Goal: Transaction & Acquisition: Book appointment/travel/reservation

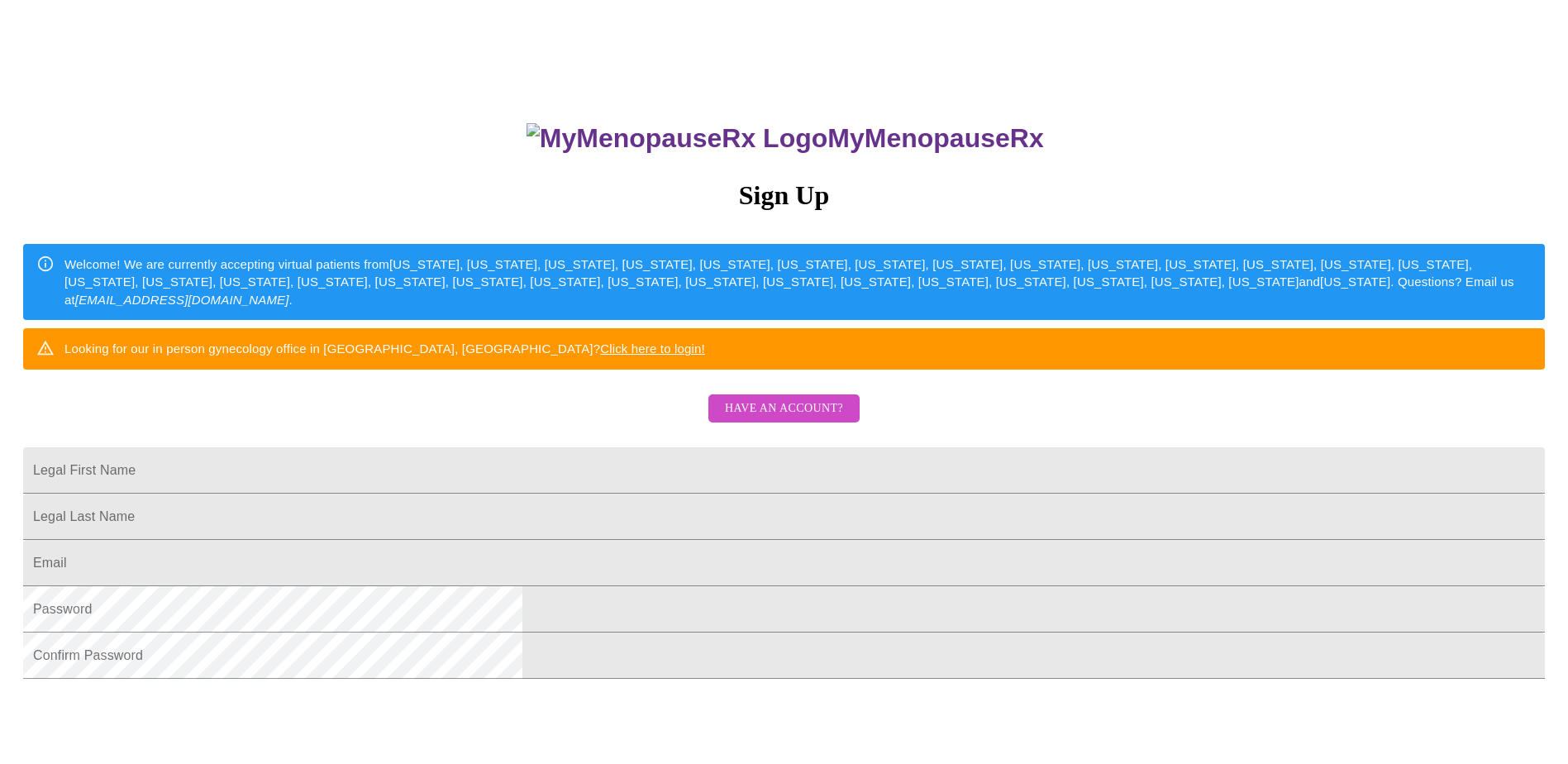
scroll to position [165, 0]
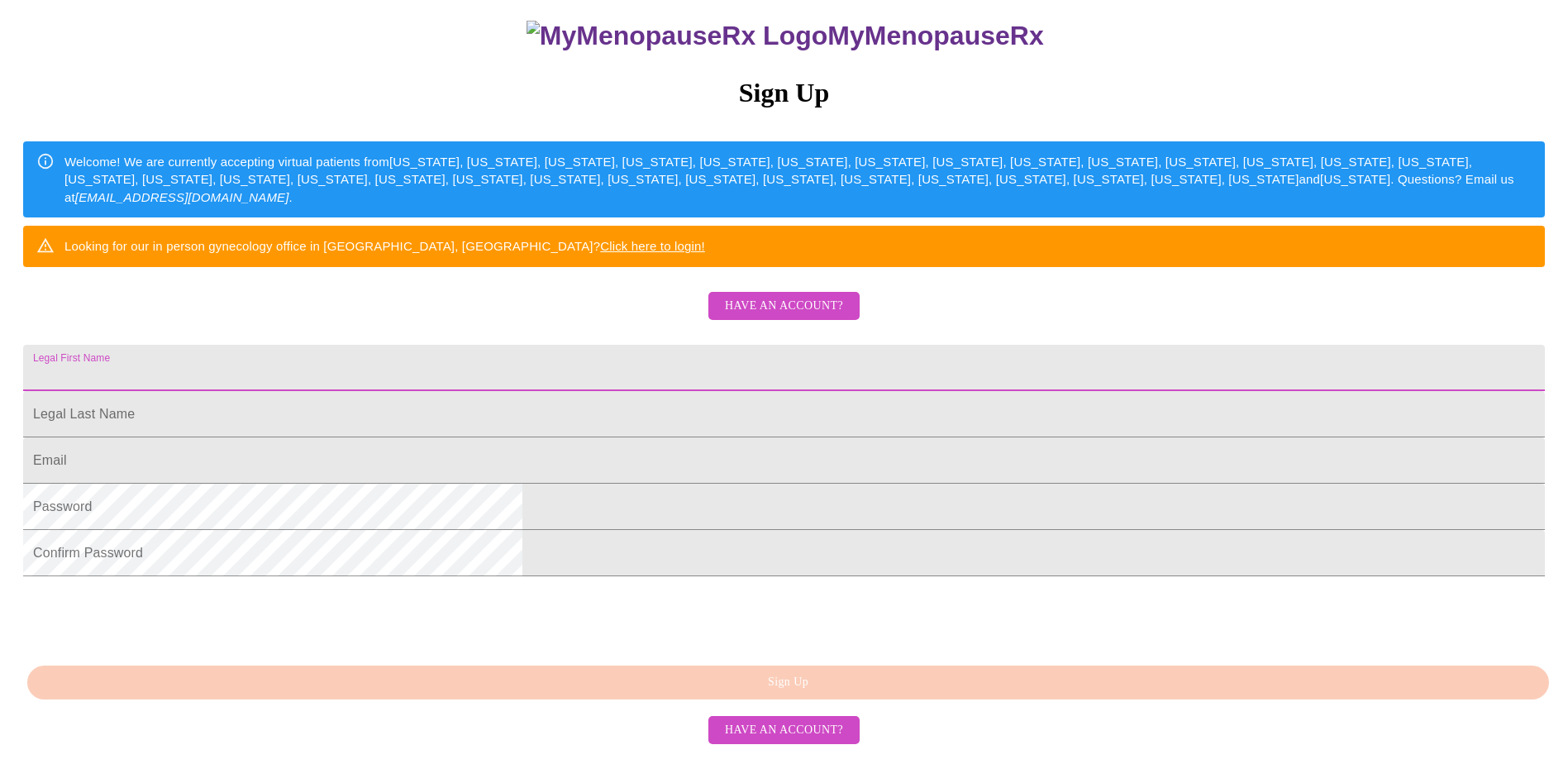
click at [633, 391] on input "Legal First Name" at bounding box center [784, 367] width 1521 height 47
type input "Janet"
type input "[PERSON_NAME]"
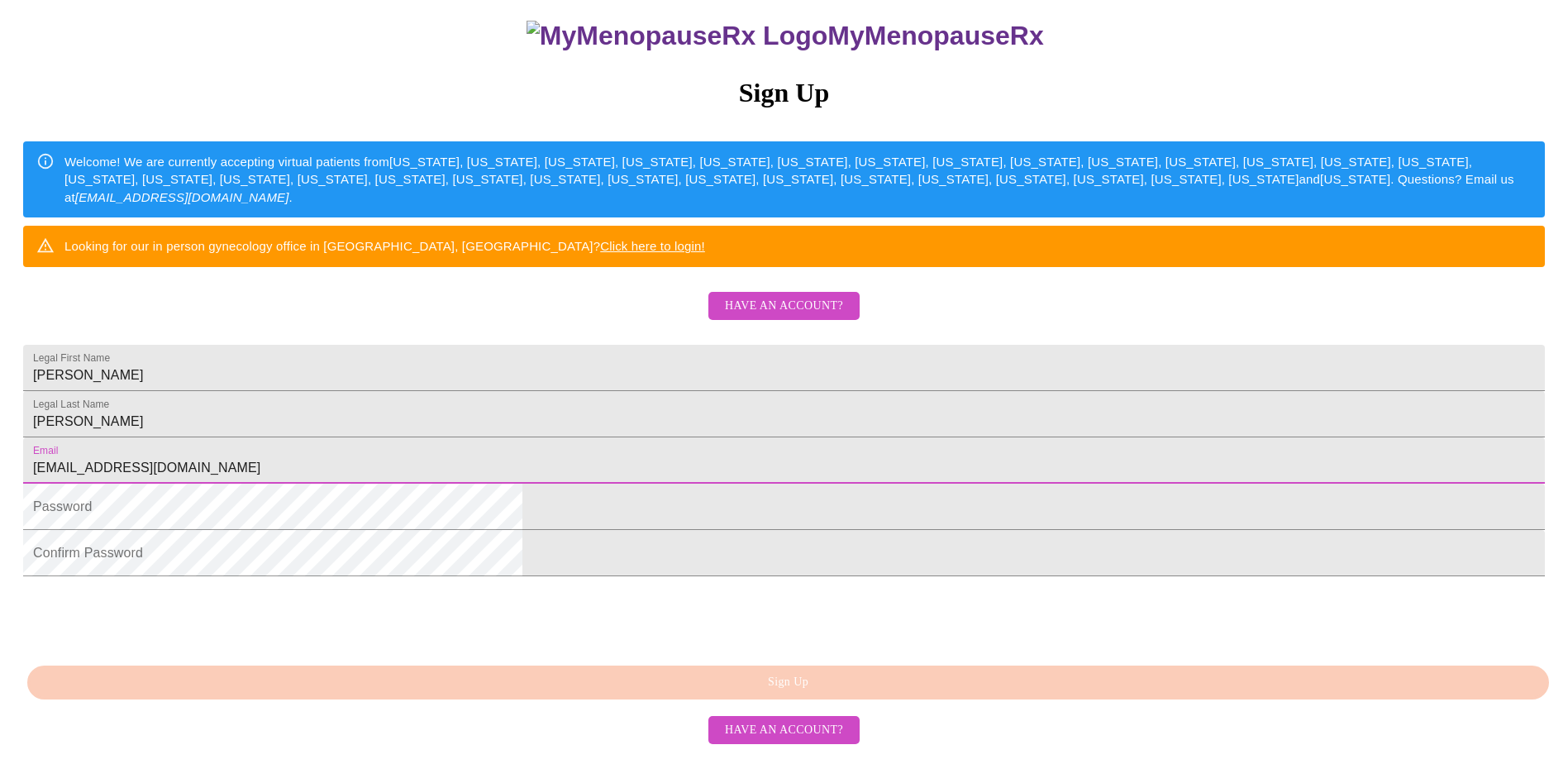
type input "[EMAIL_ADDRESS][DOMAIN_NAME]"
click at [705, 253] on link "Click here to login!" at bounding box center [652, 245] width 105 height 14
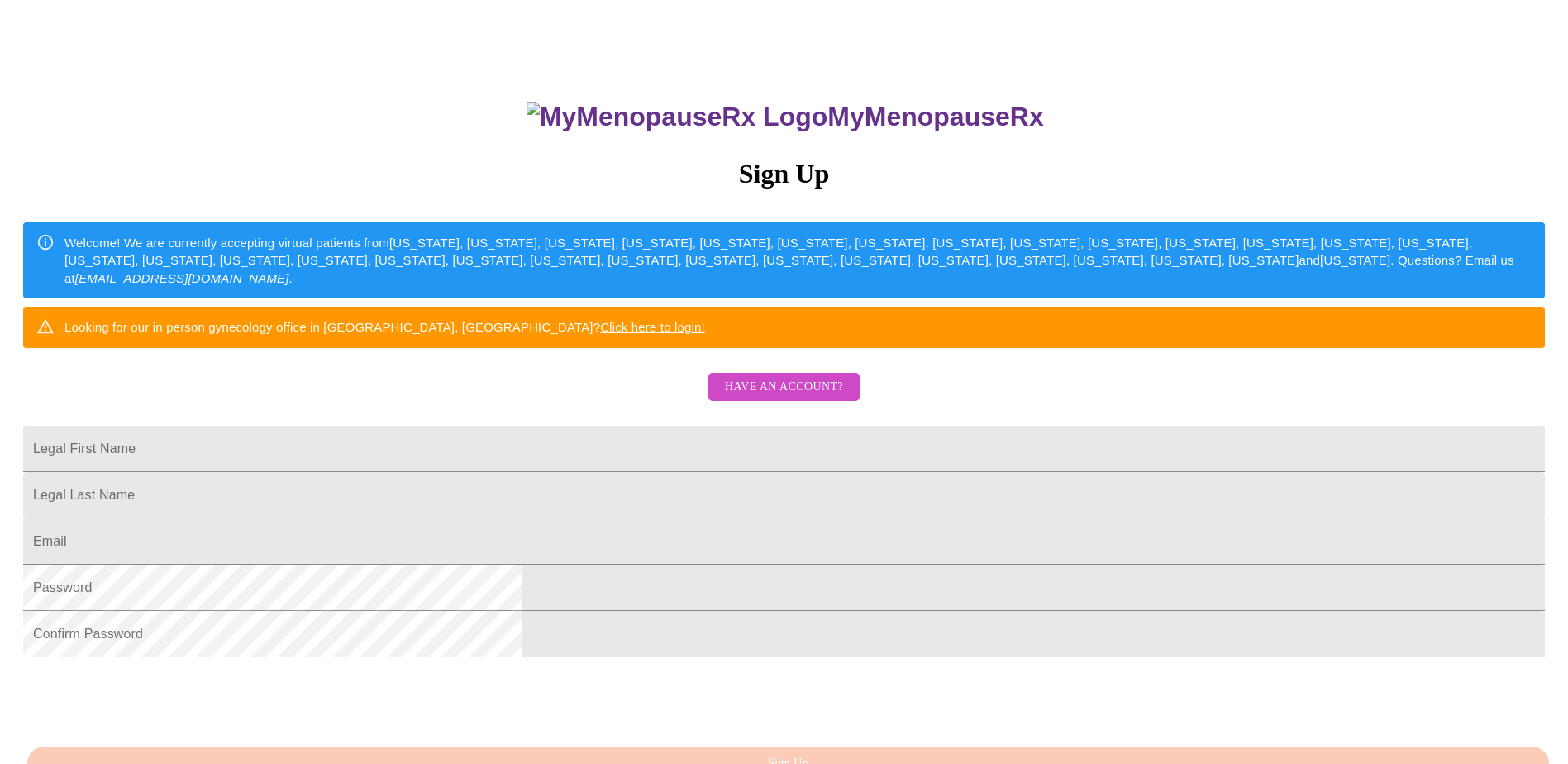
scroll to position [282, 0]
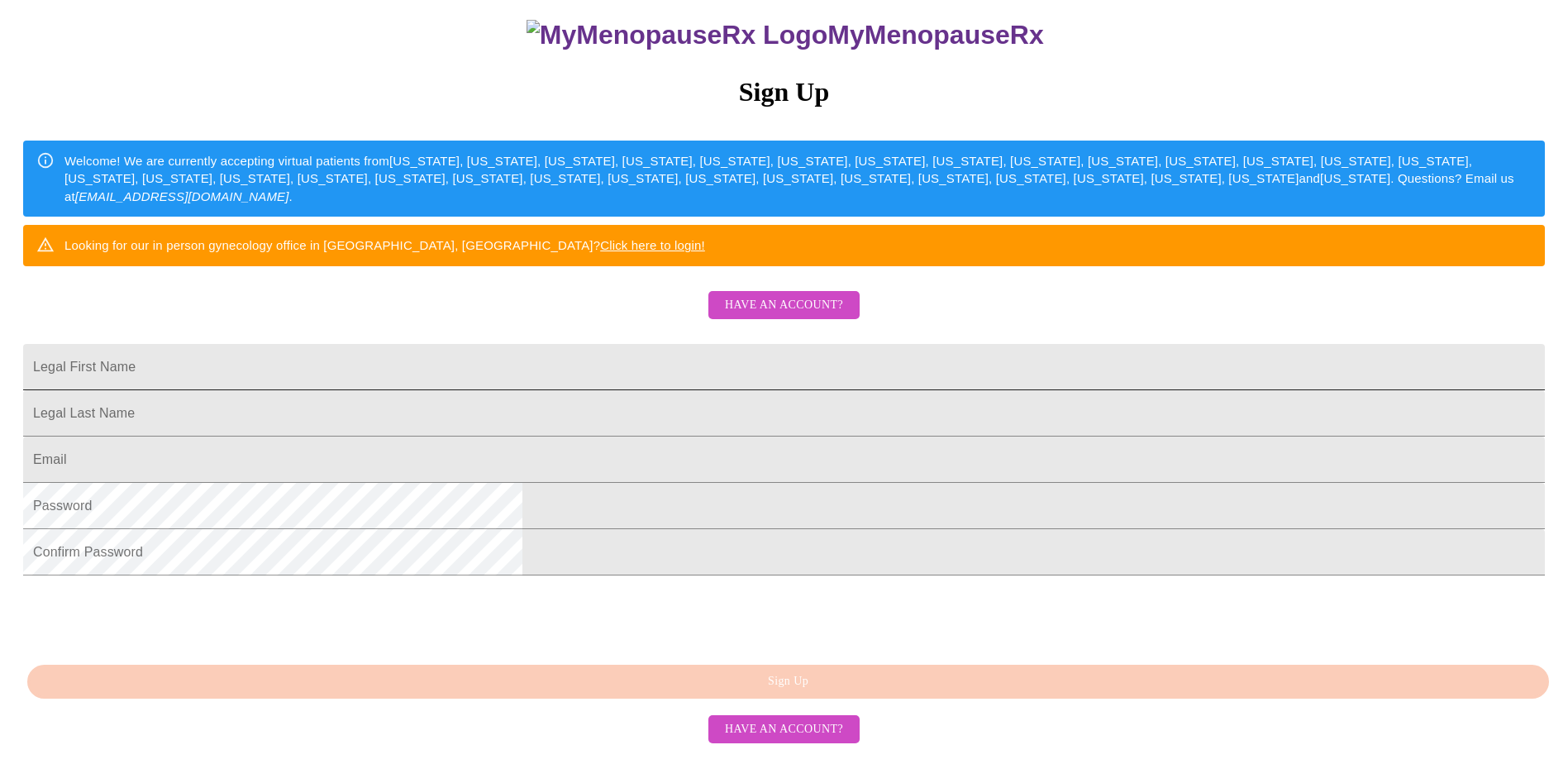
click at [619, 344] on input "Legal First Name" at bounding box center [784, 366] width 1521 height 47
type input "[PERSON_NAME]"
type input "Morris"
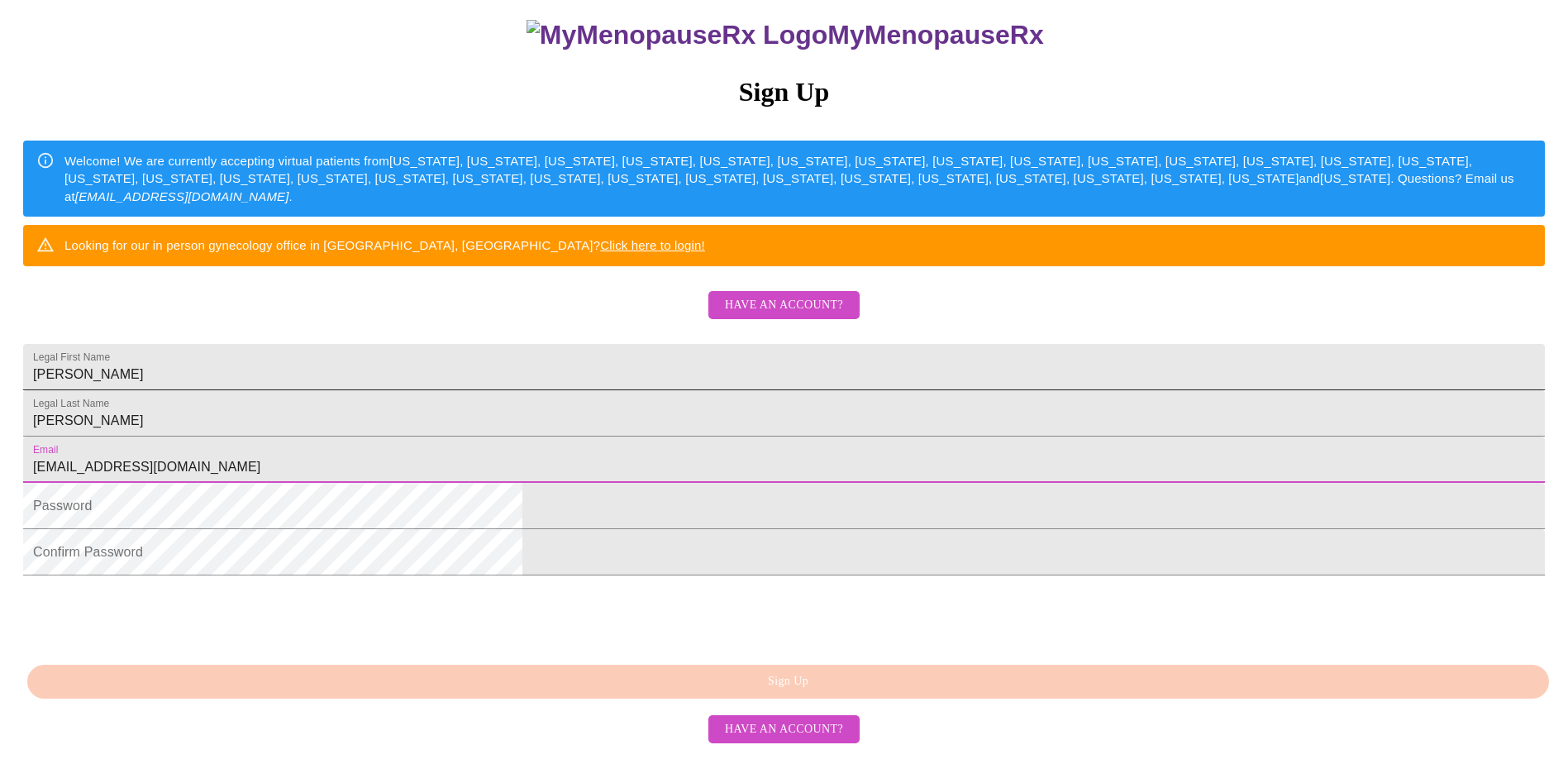
type input "jmorris29@comcast.net"
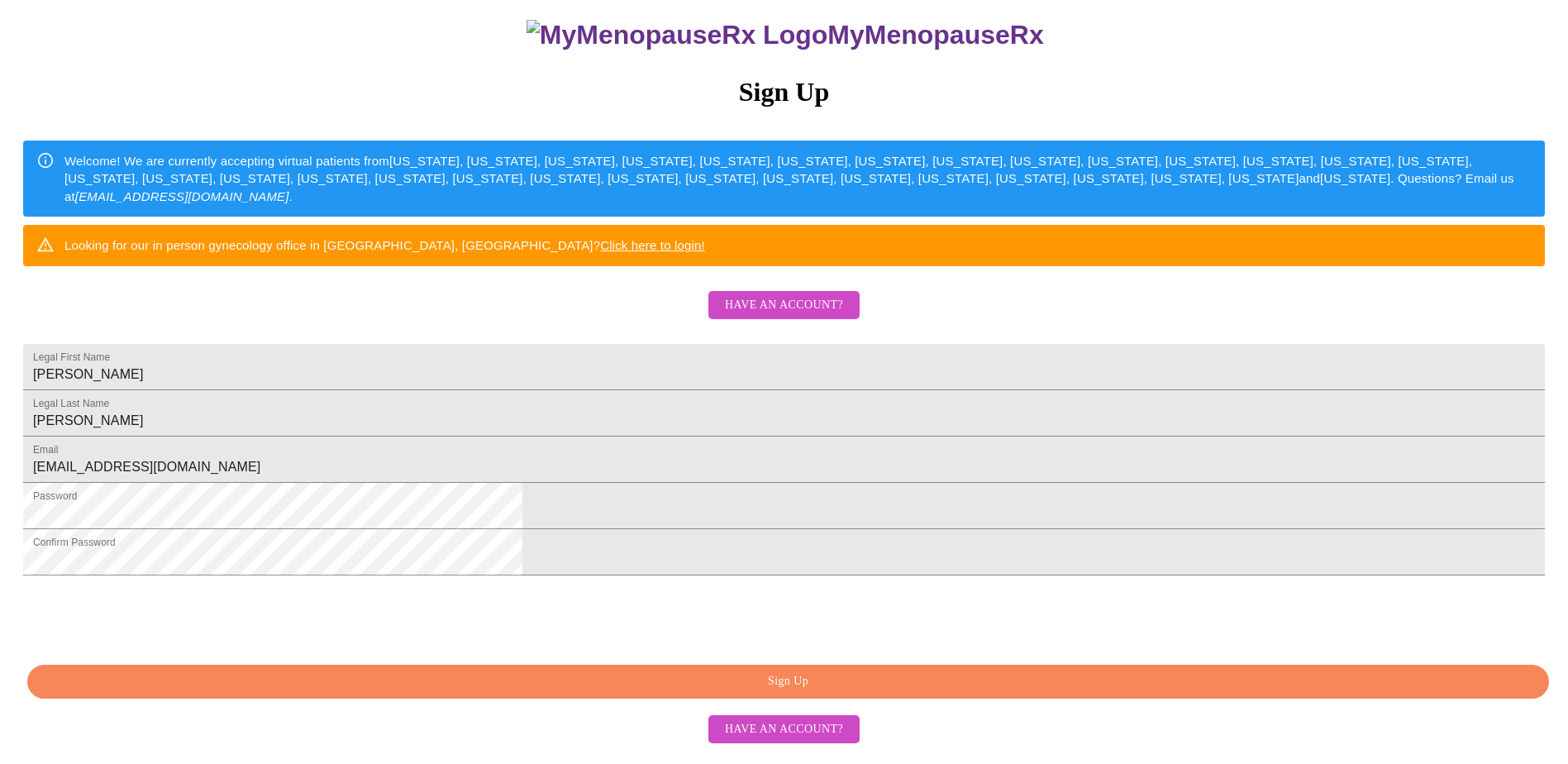
click at [852, 688] on span "Sign Up" at bounding box center [788, 681] width 1483 height 20
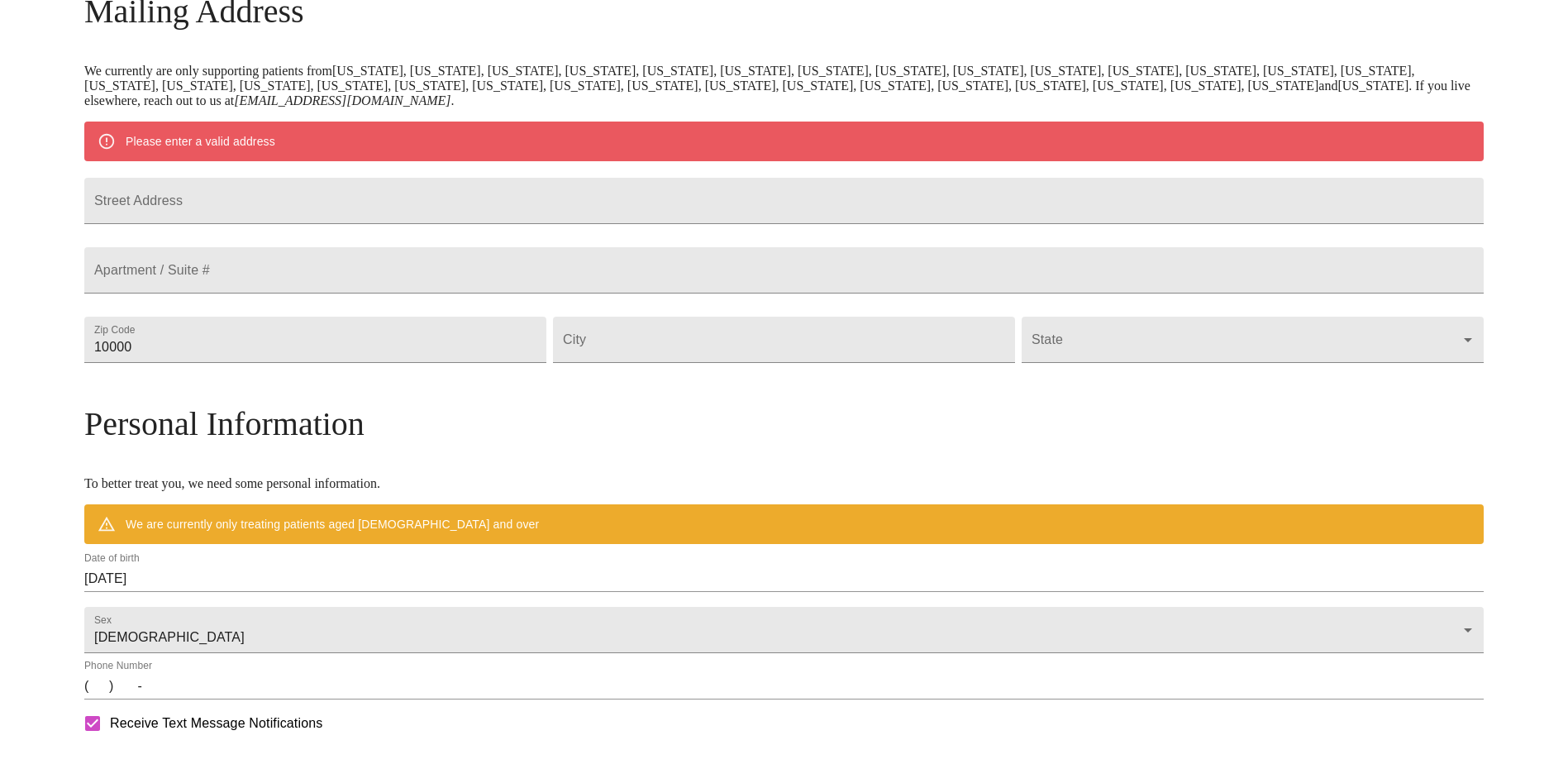
scroll to position [217, 0]
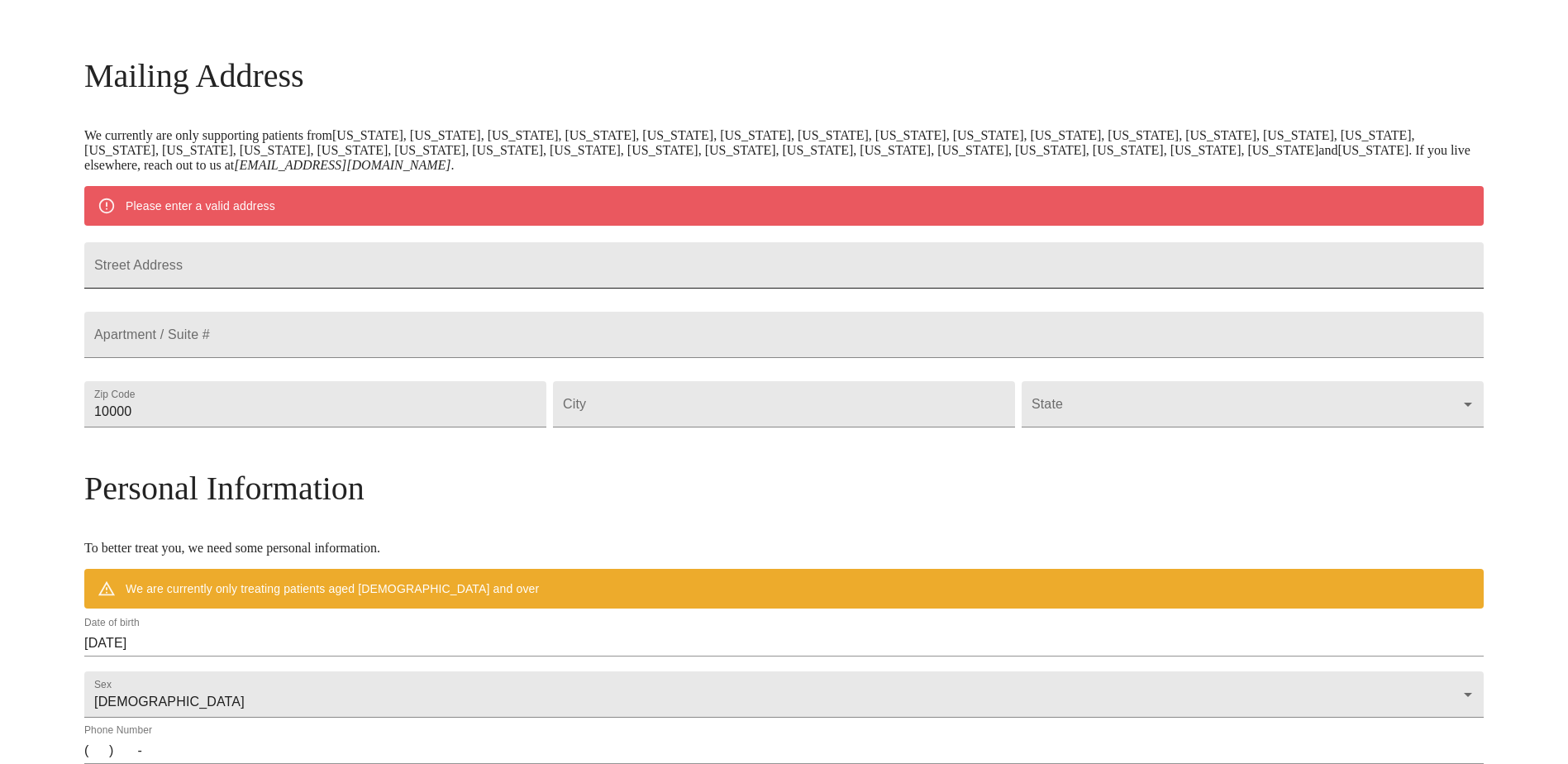
click at [469, 277] on input "Street Address" at bounding box center [784, 265] width 1400 height 47
type input "505 Rivers Edge Dr"
type input "60447"
type input "Minooka"
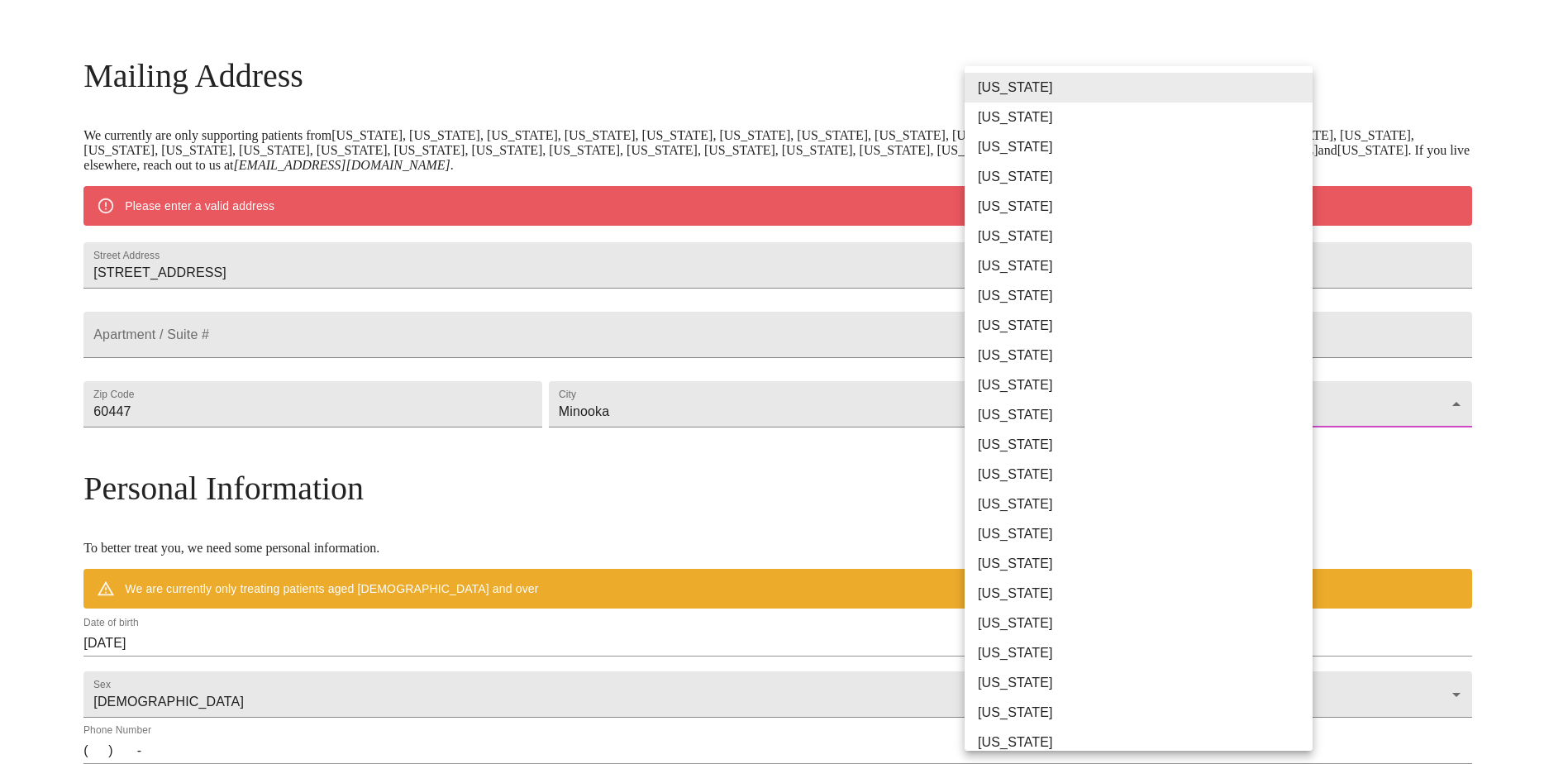
click at [1075, 460] on body "MyMenopauseRx Welcome to MyMenopauseRx Since it's your first time here, you'll …" at bounding box center [784, 434] width 1554 height 1289
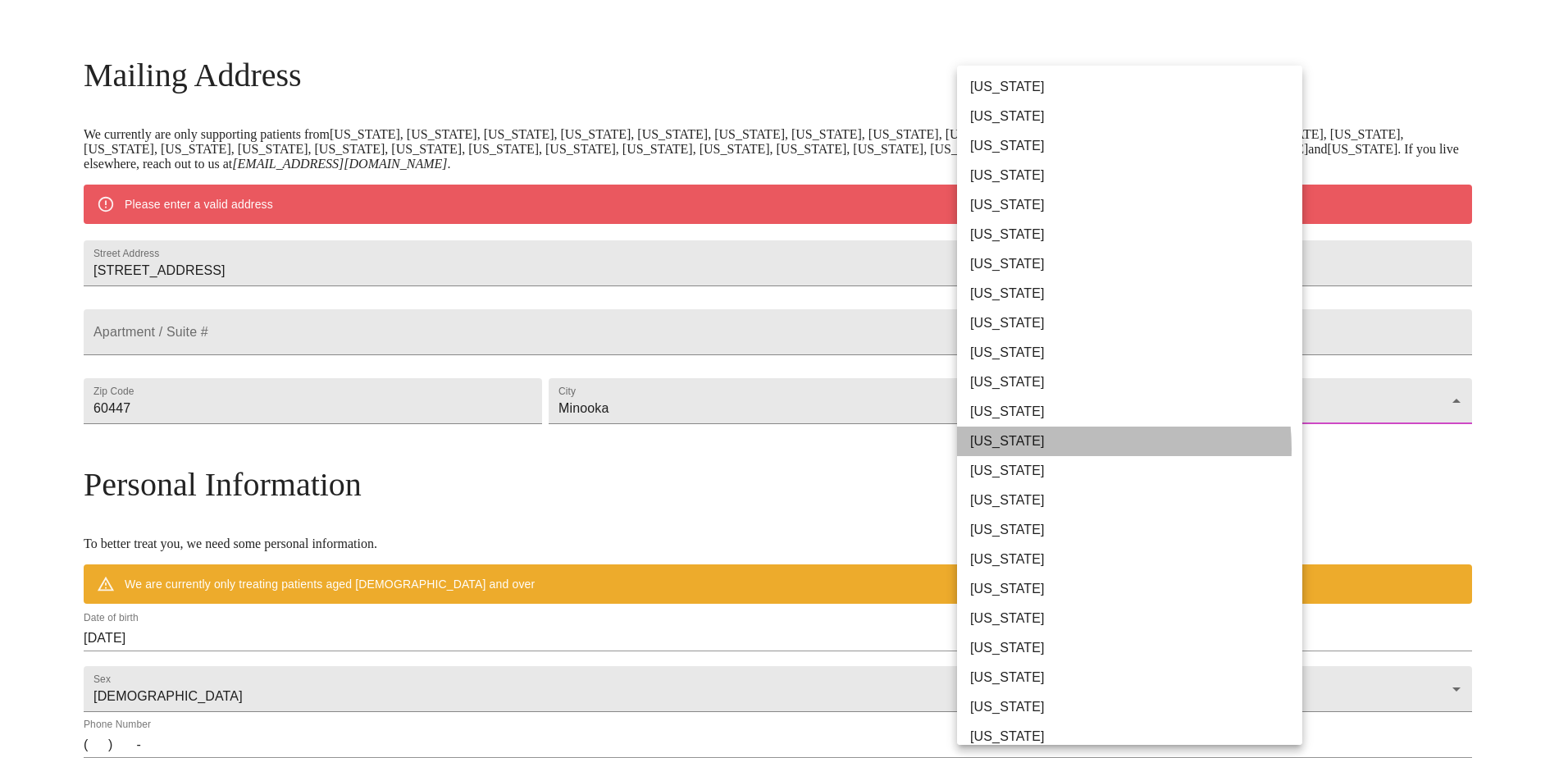
click at [1055, 448] on li "[US_STATE]" at bounding box center [1136, 441] width 358 height 29
type input "[US_STATE]"
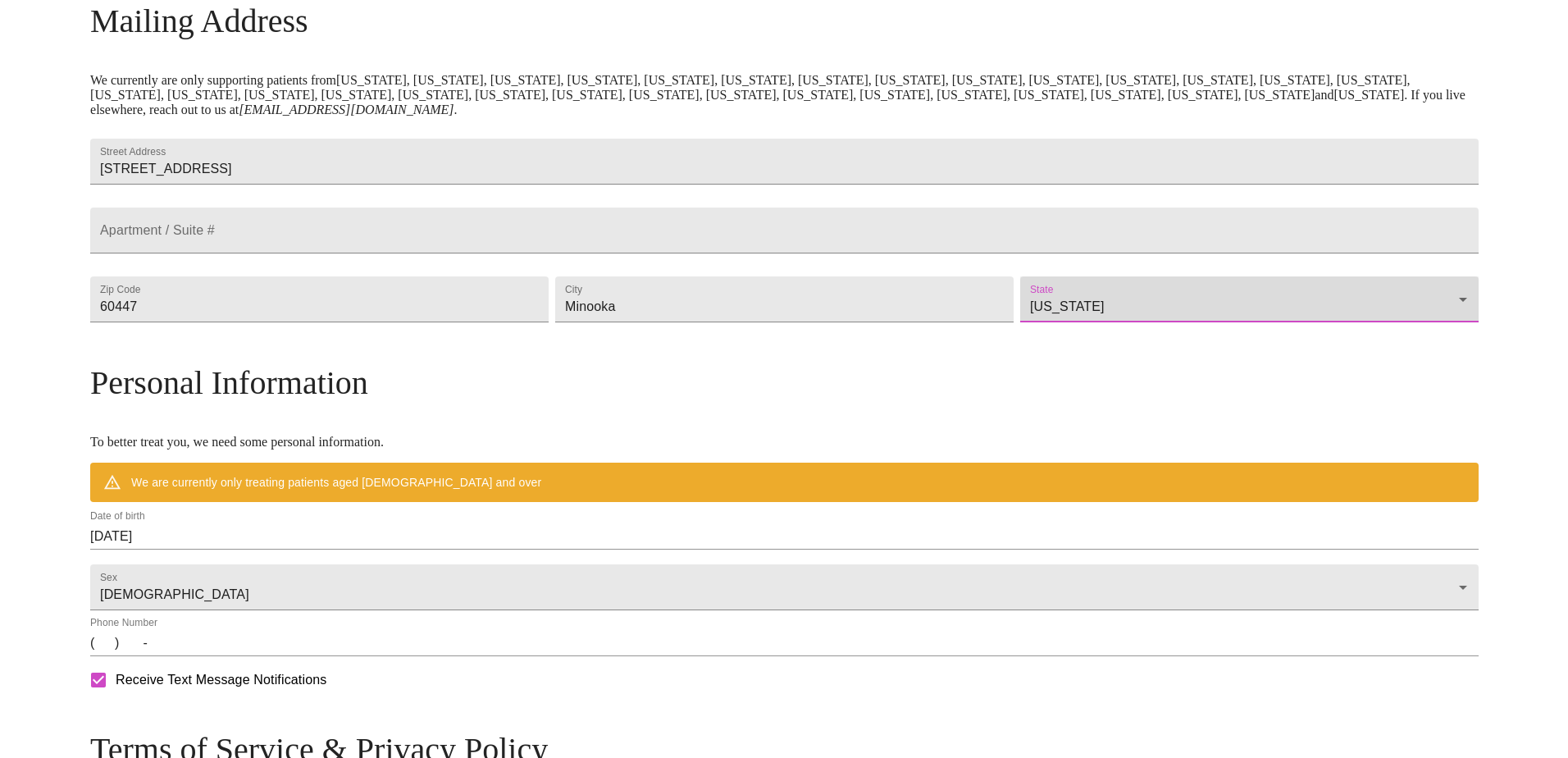
scroll to position [297, 0]
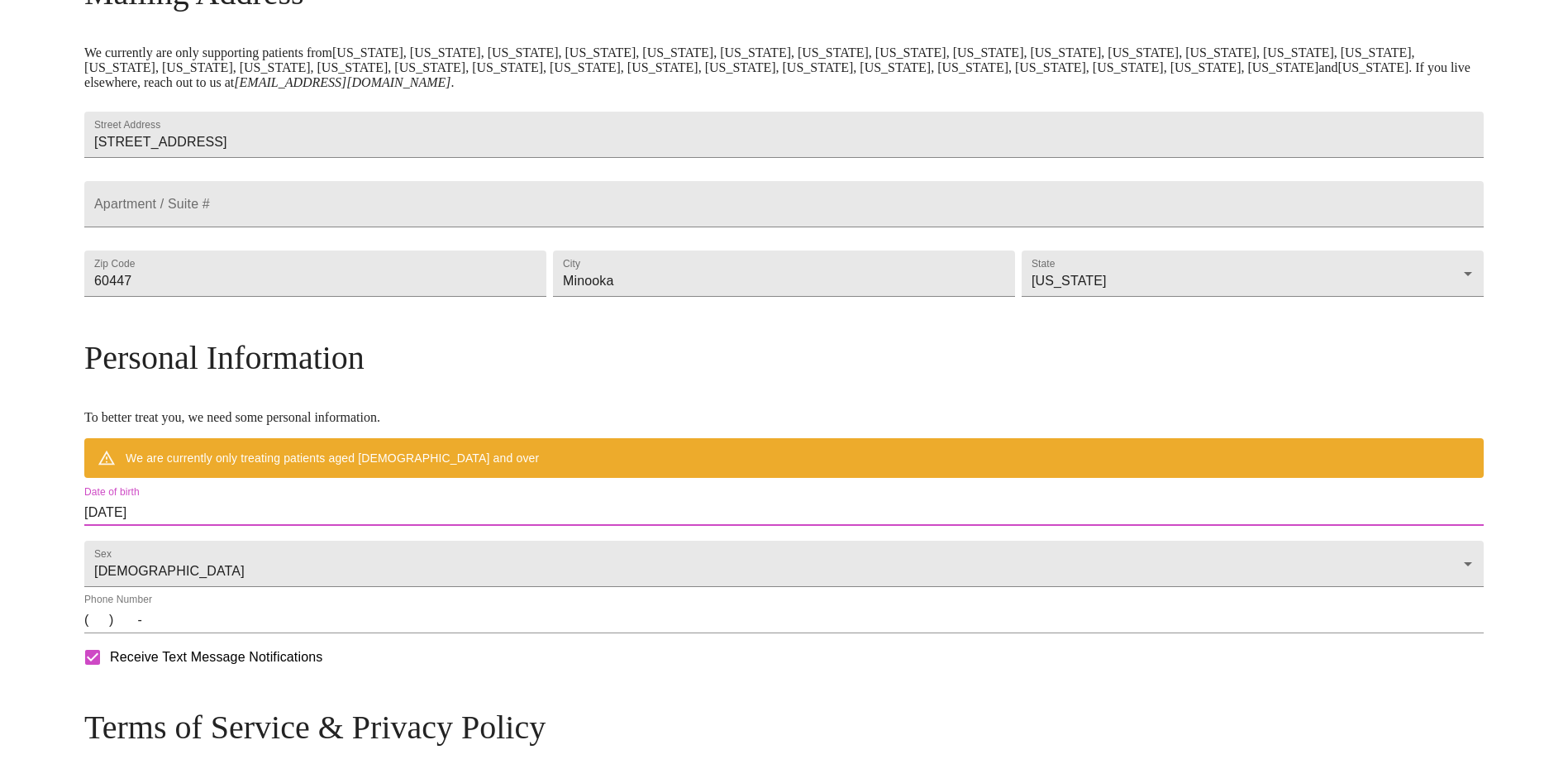
click at [366, 525] on input "08/26/2025" at bounding box center [784, 512] width 1400 height 26
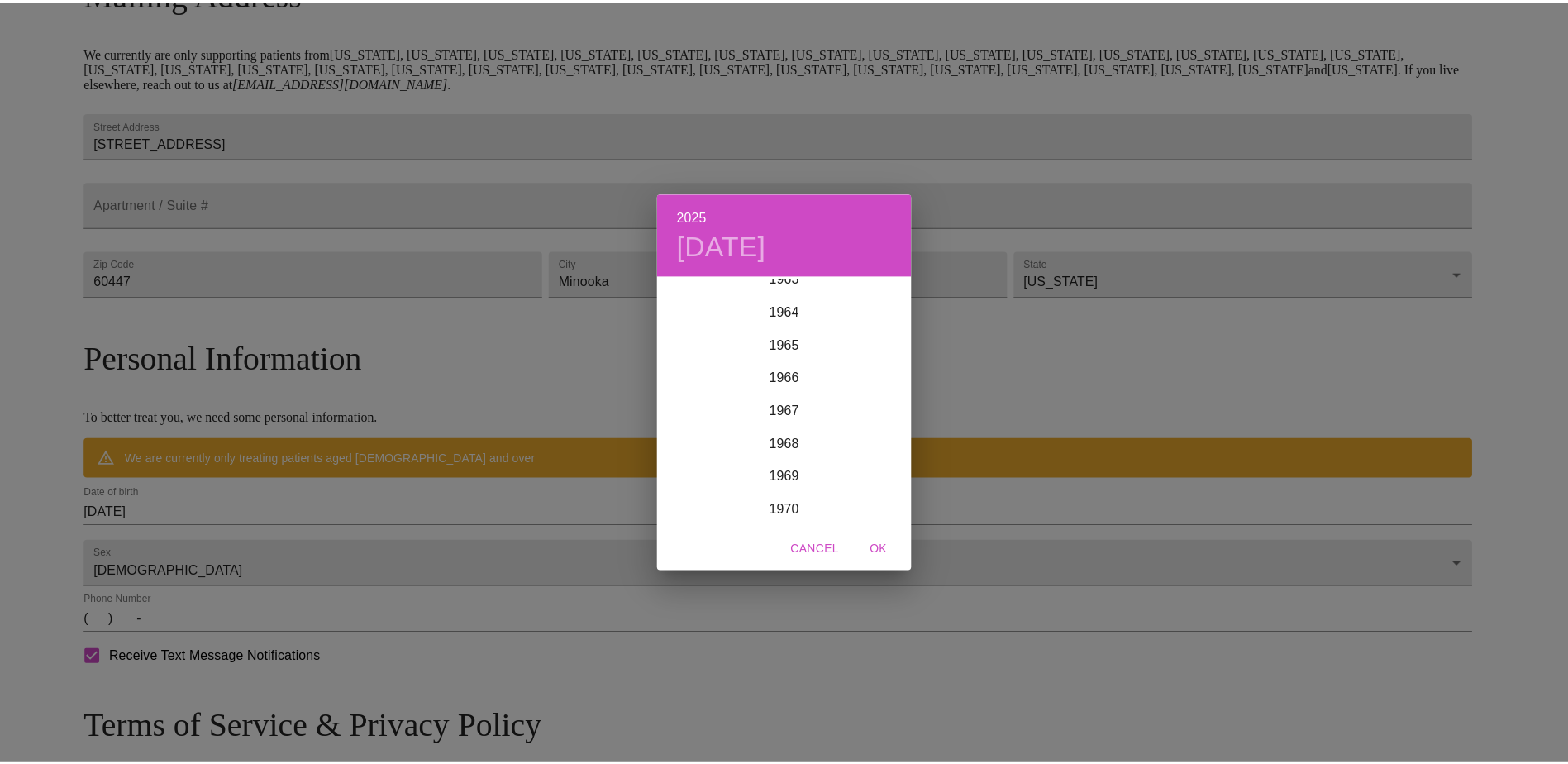
scroll to position [2165, 0]
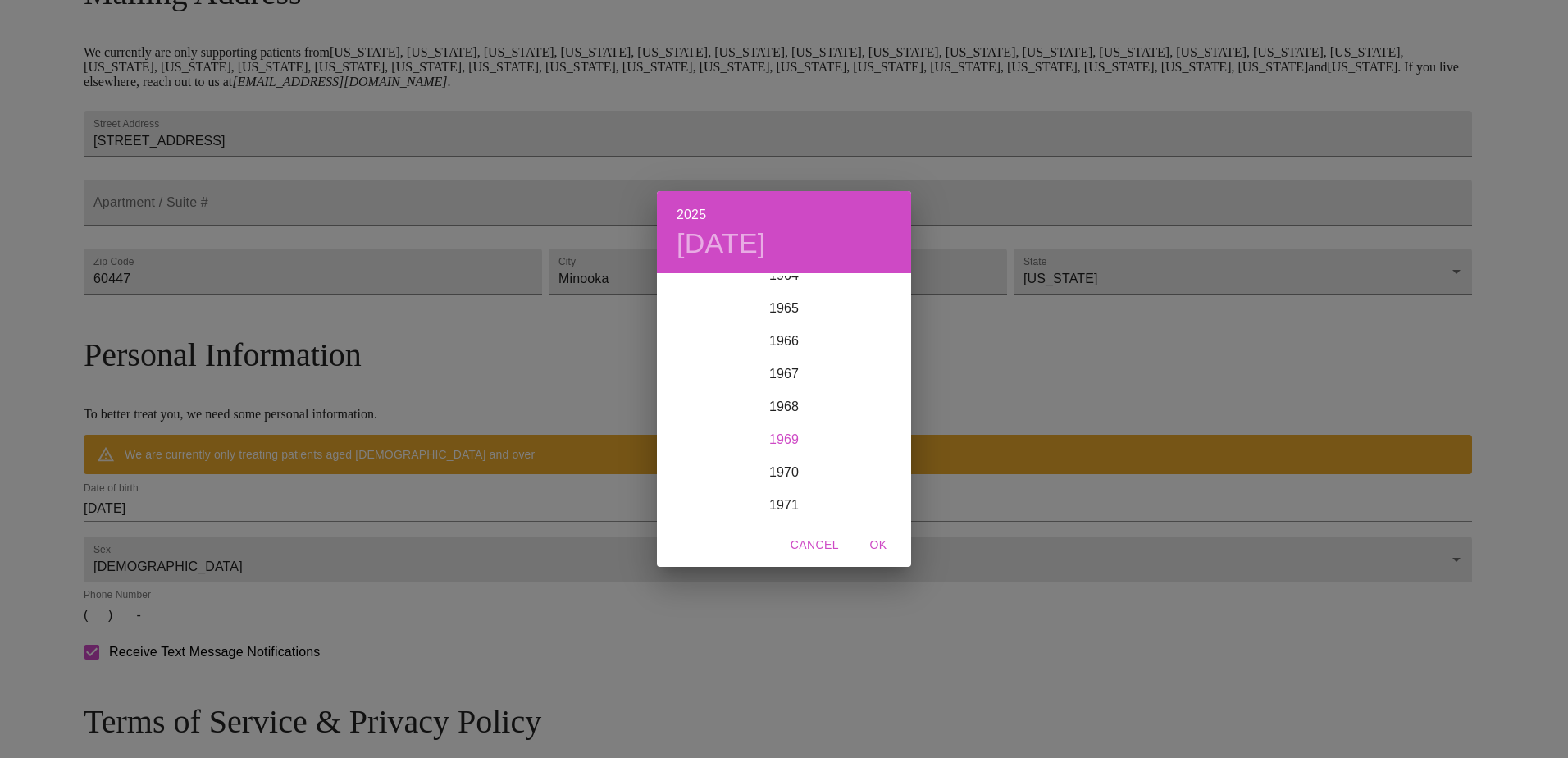
click at [796, 436] on div "1969" at bounding box center [783, 439] width 254 height 33
click at [703, 426] on div "Jul" at bounding box center [698, 429] width 85 height 61
click at [742, 476] on span "29" at bounding box center [750, 479] width 29 height 17
click at [875, 540] on span "OK" at bounding box center [878, 545] width 39 height 20
type input "07/29/1969"
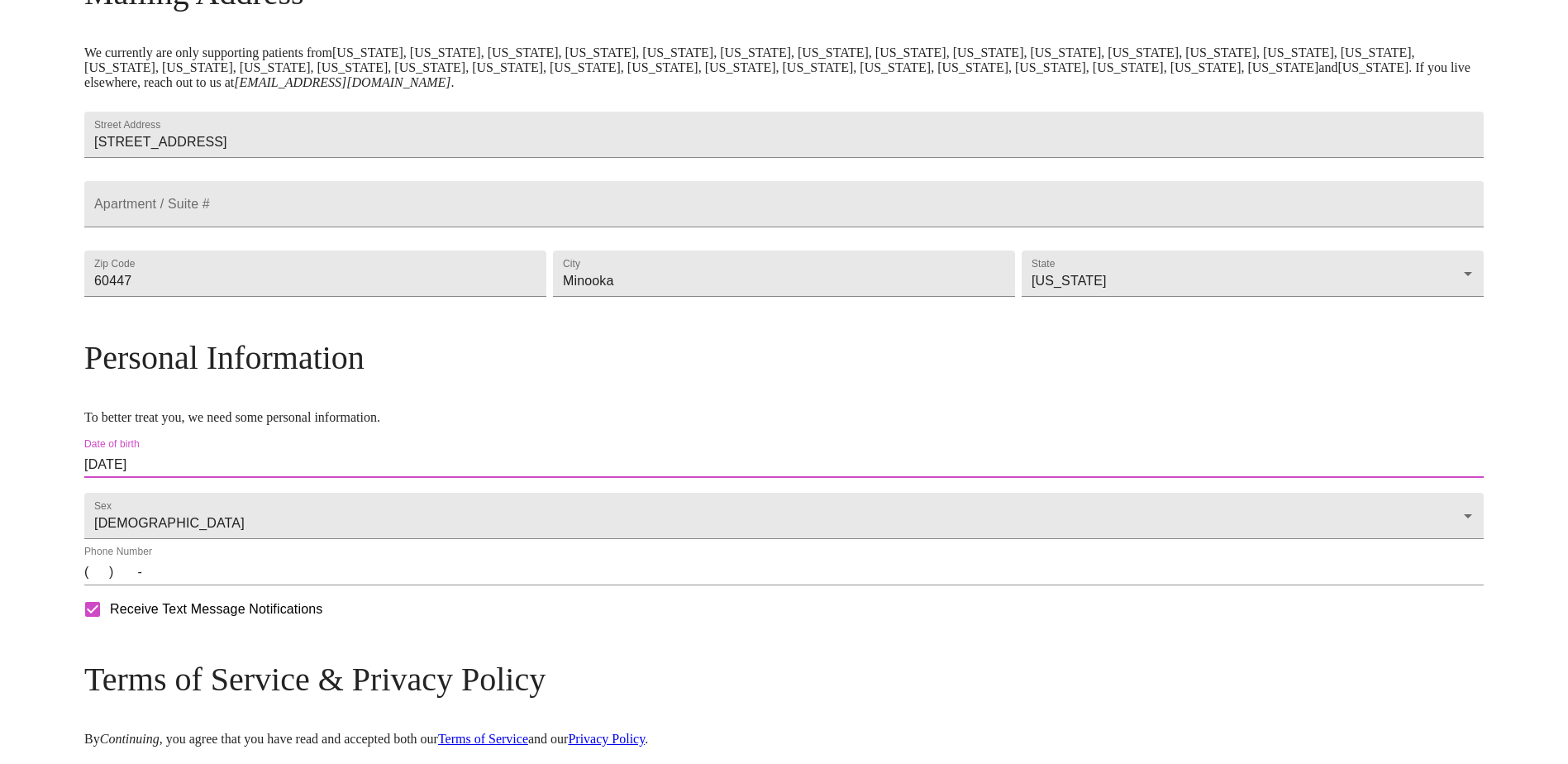
click at [265, 585] on input "(   )    -" at bounding box center [784, 571] width 1400 height 26
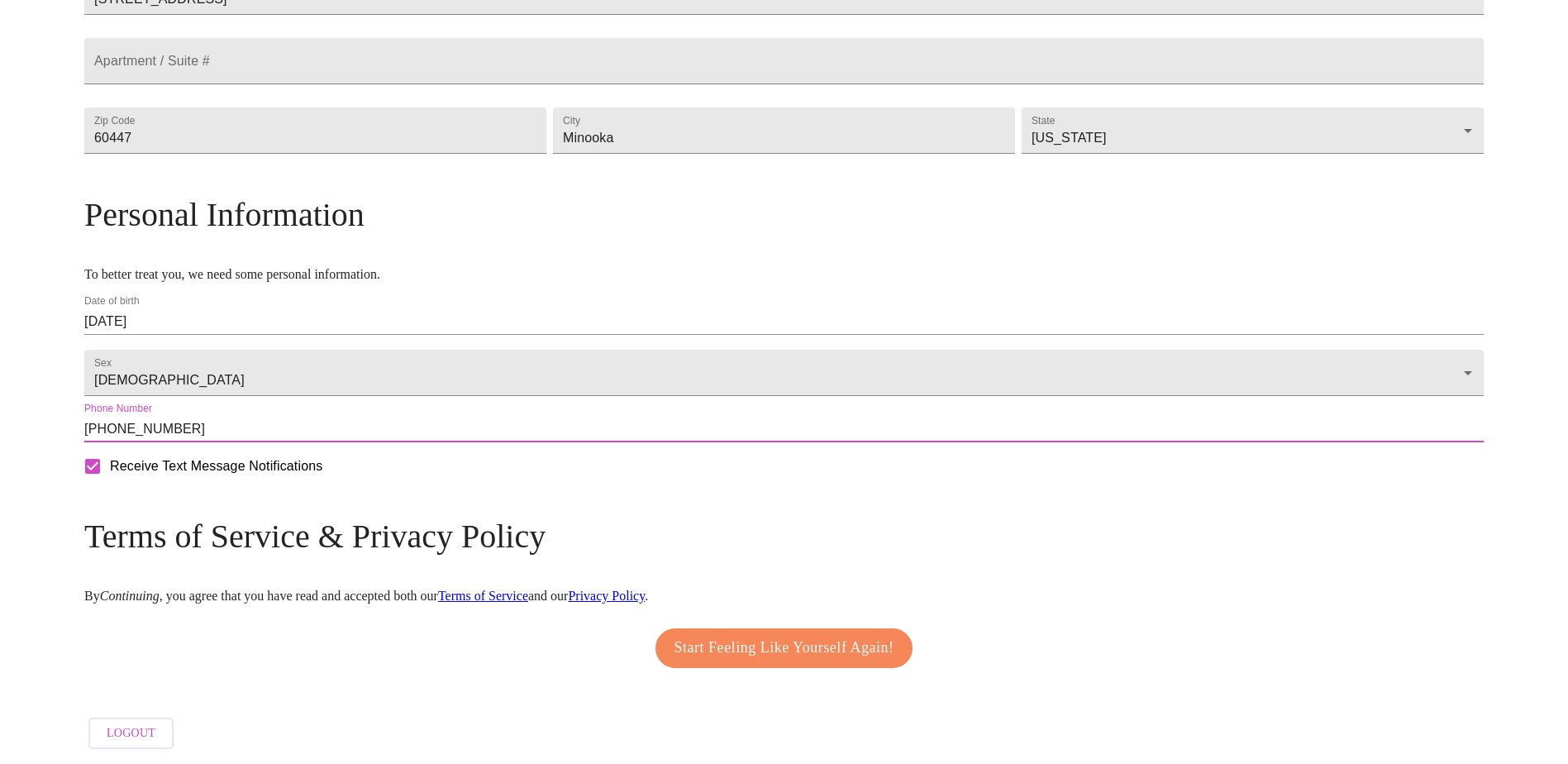
scroll to position [489, 0]
type input "(815) 994-6016"
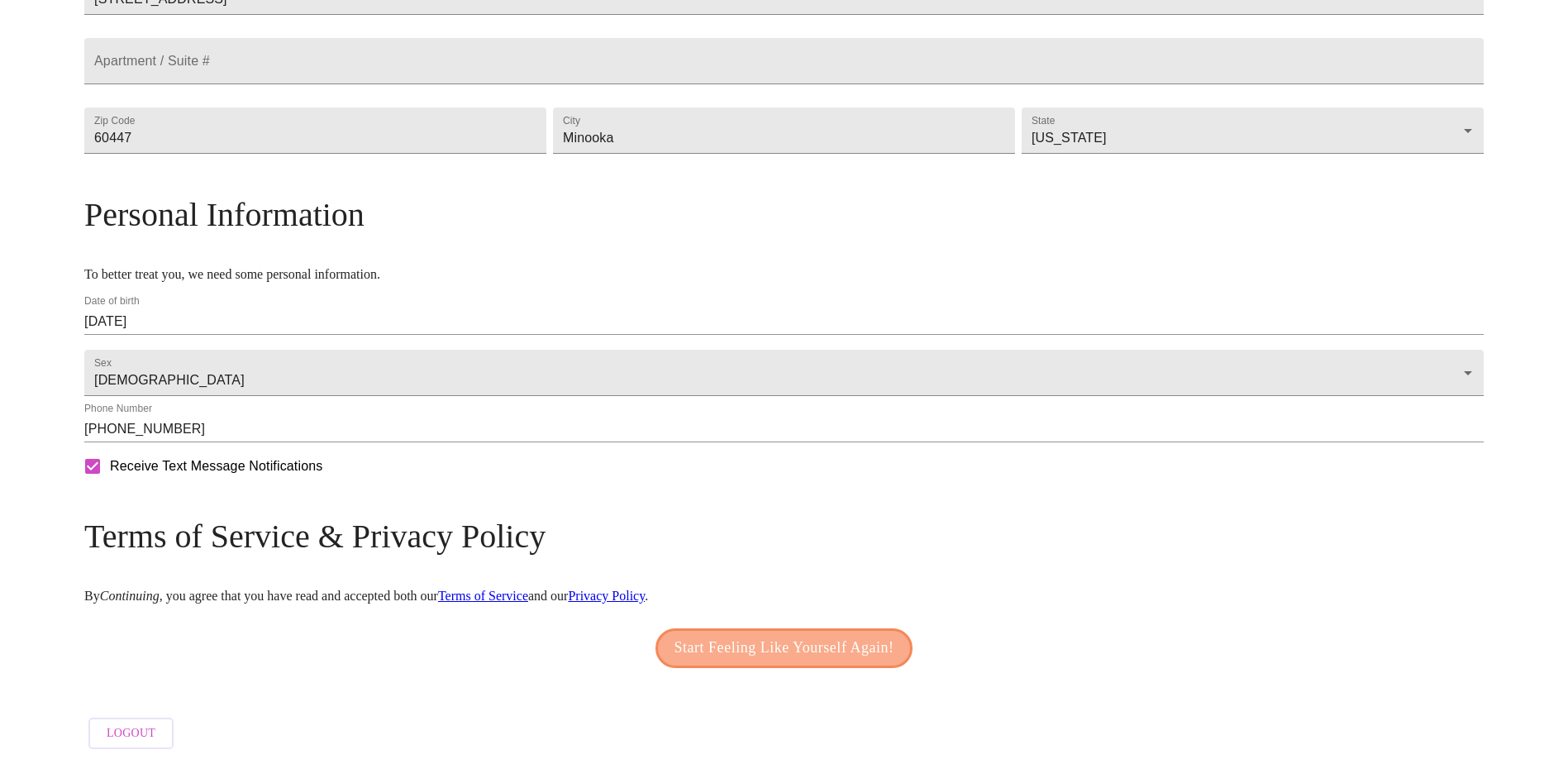
click at [781, 635] on span "Start Feeling Like Yourself Again!" at bounding box center [784, 647] width 220 height 26
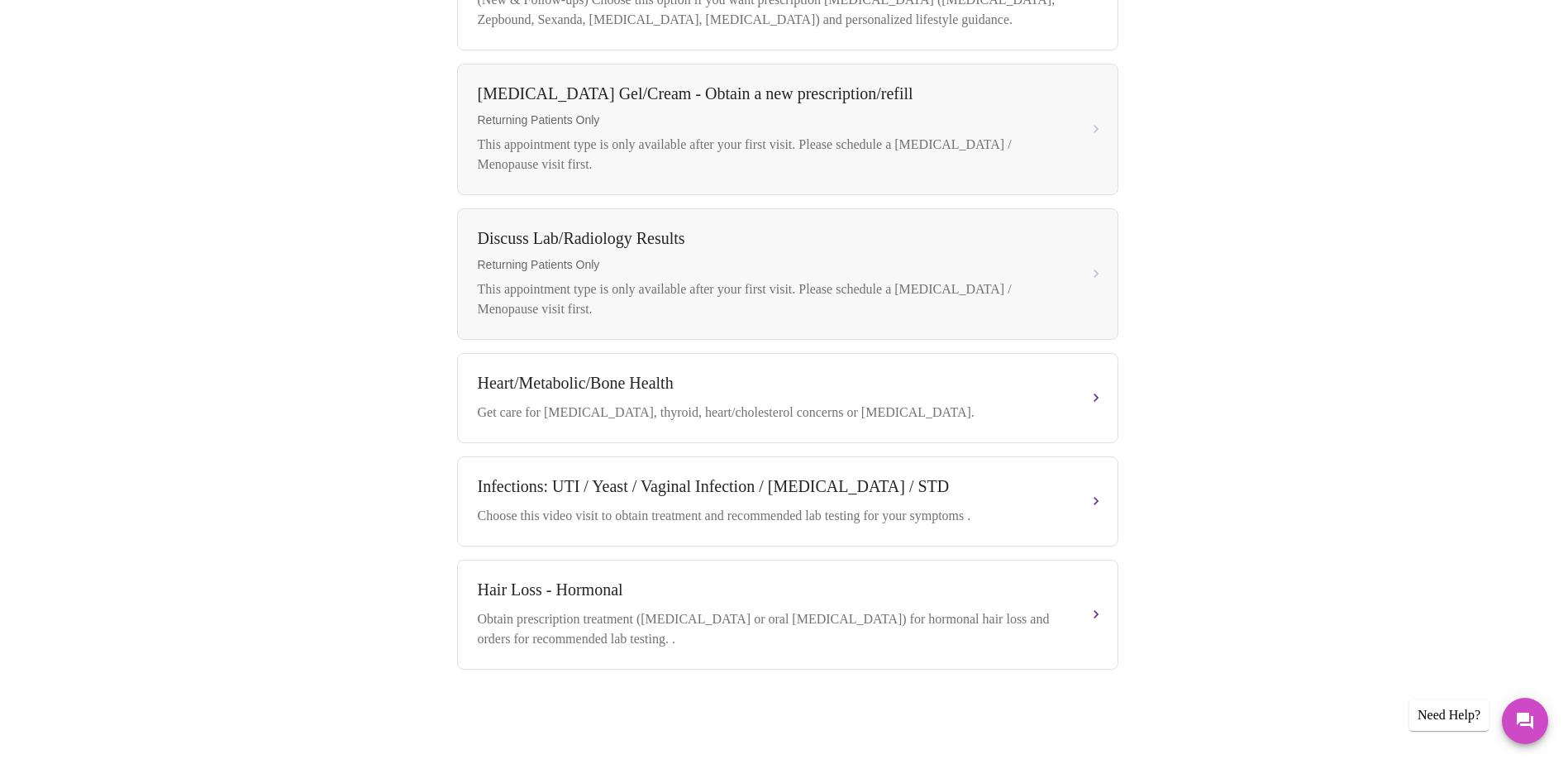
scroll to position [152, 0]
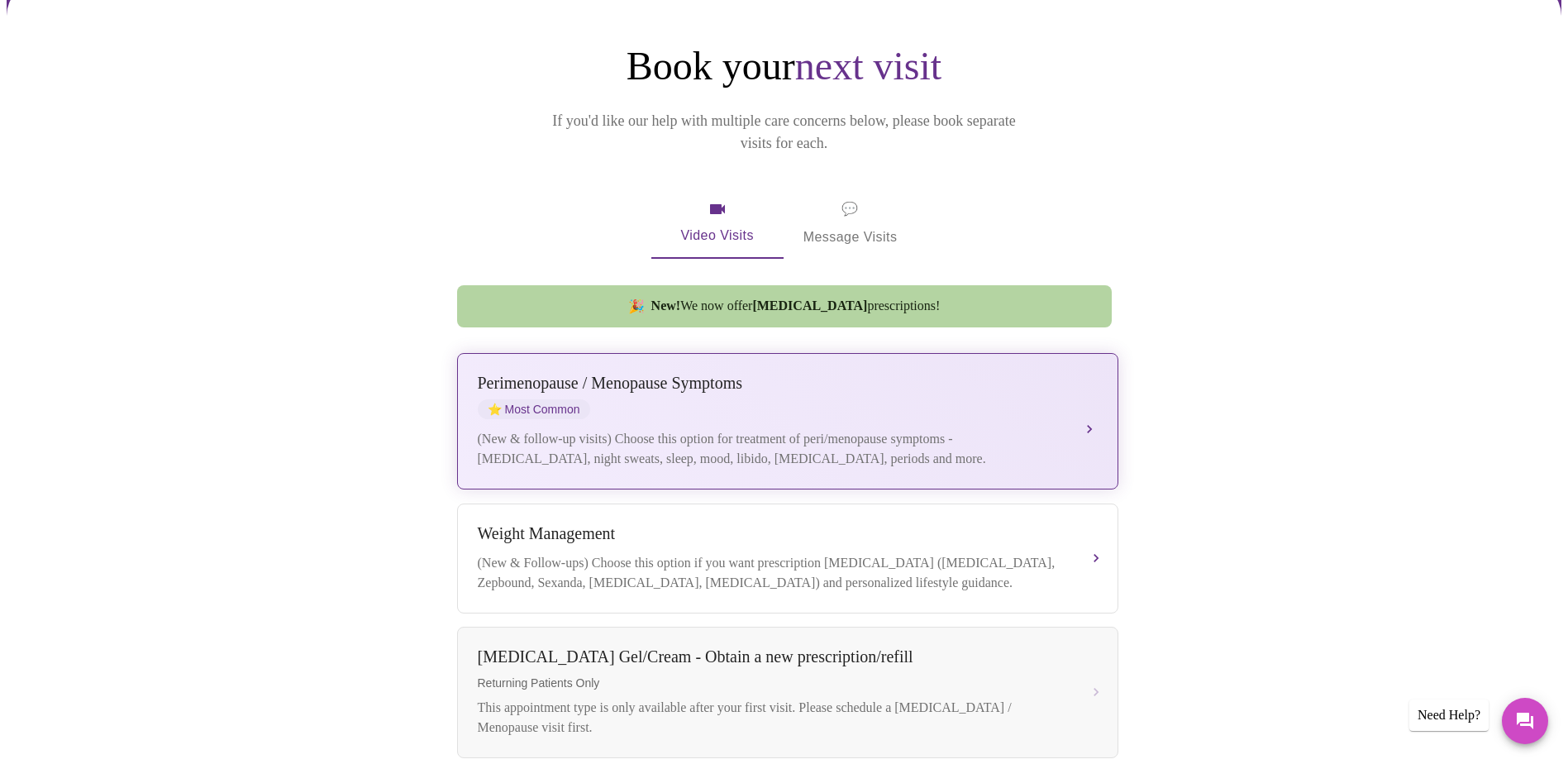
click at [969, 403] on div "Perimenopause / Menopause Symptoms ⭐ Most Common (New & follow-up visits) Choos…" at bounding box center [788, 420] width 620 height 95
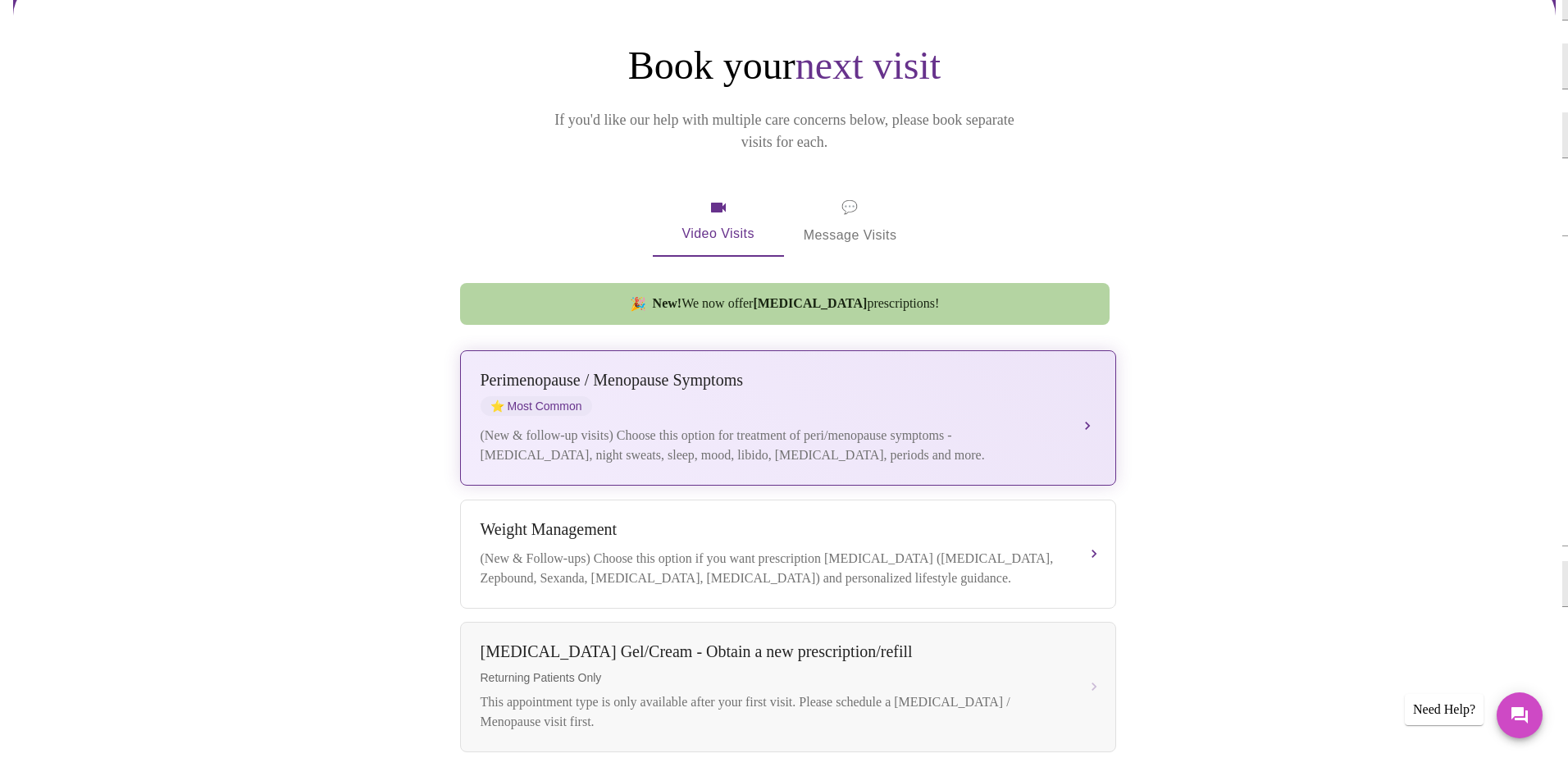
scroll to position [0, 0]
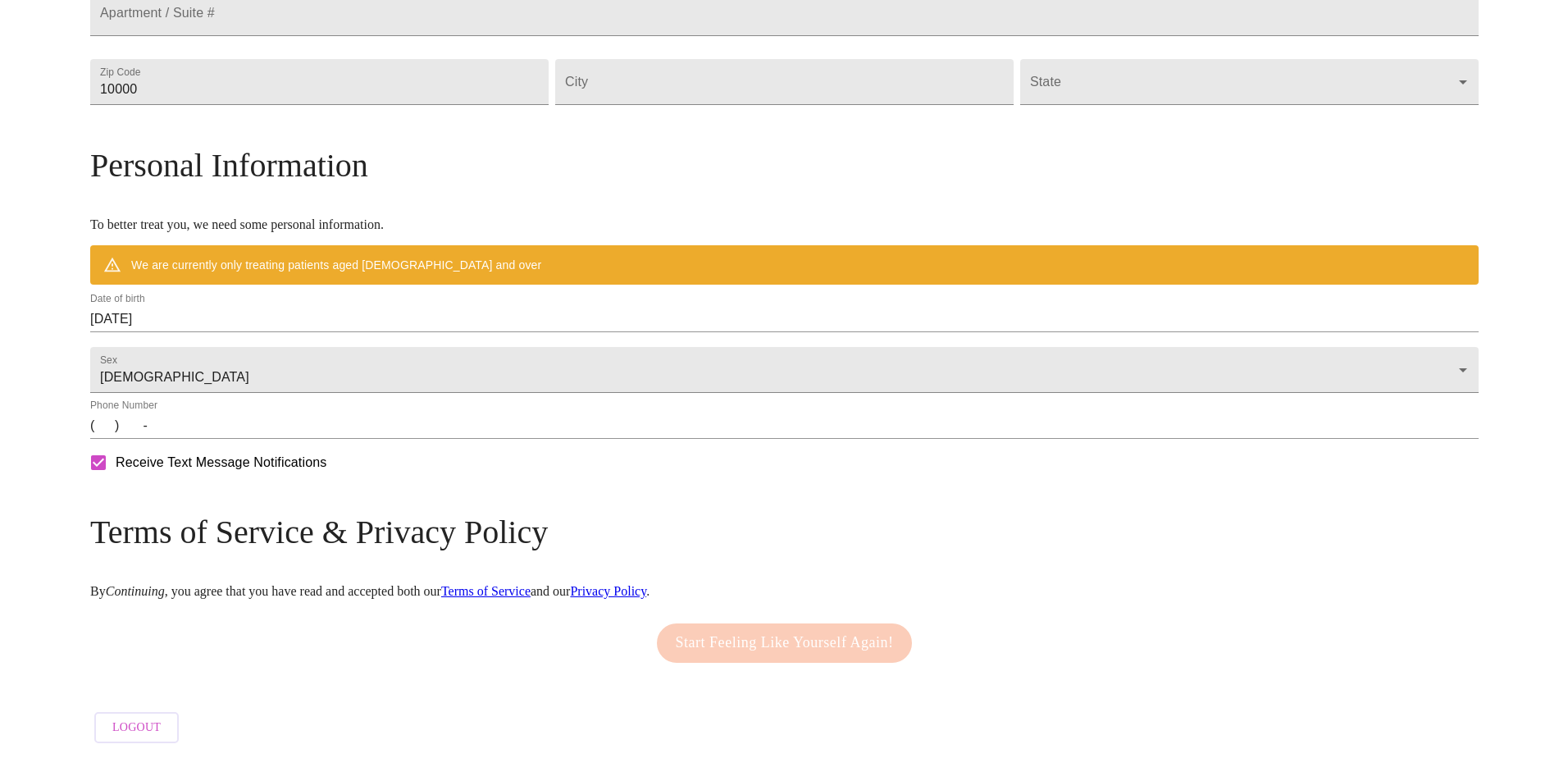
scroll to position [581, 0]
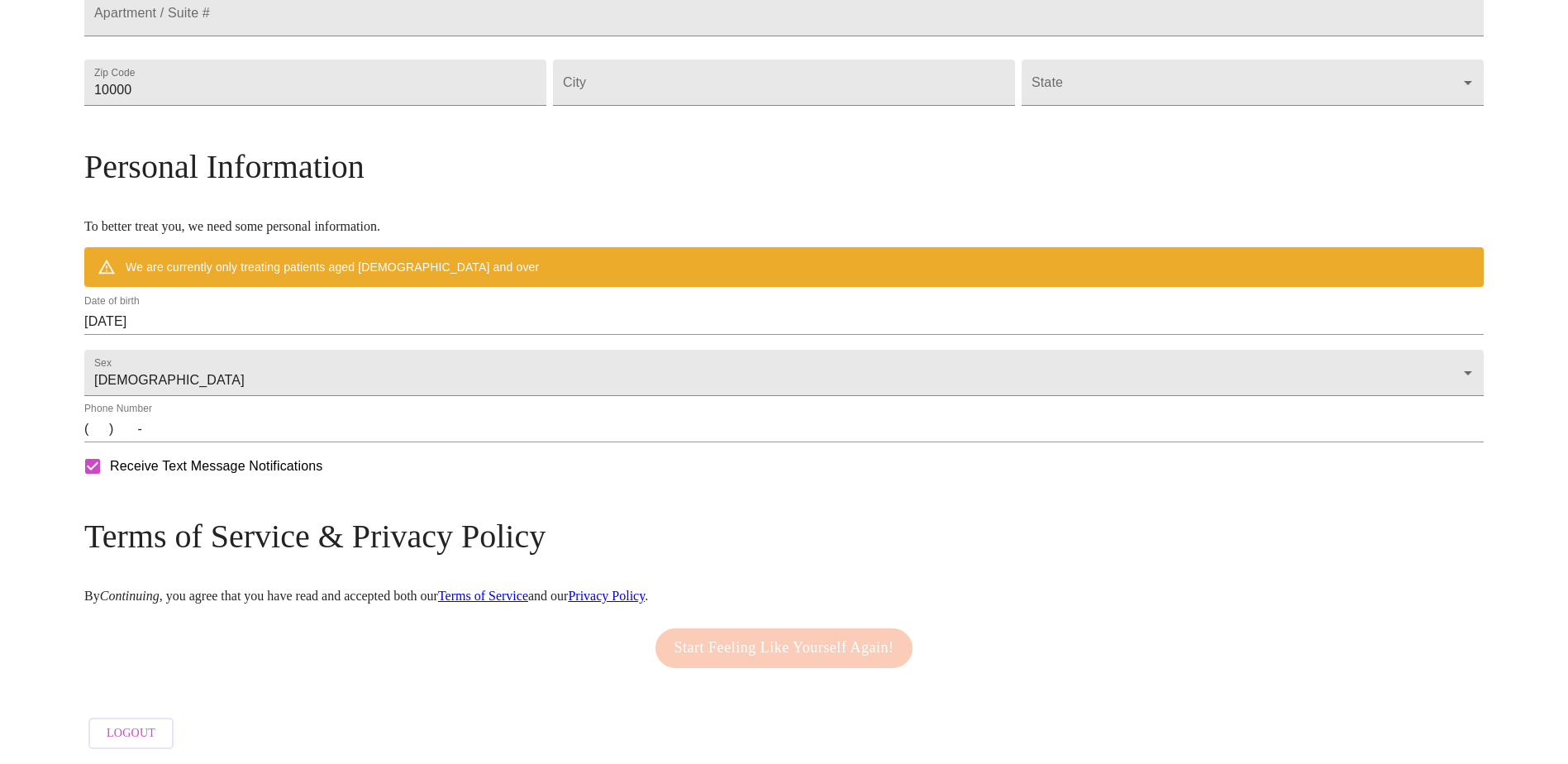
drag, startPoint x: 256, startPoint y: 428, endPoint x: 265, endPoint y: 434, distance: 10.8
click at [257, 428] on input "(   )    -" at bounding box center [784, 428] width 1400 height 26
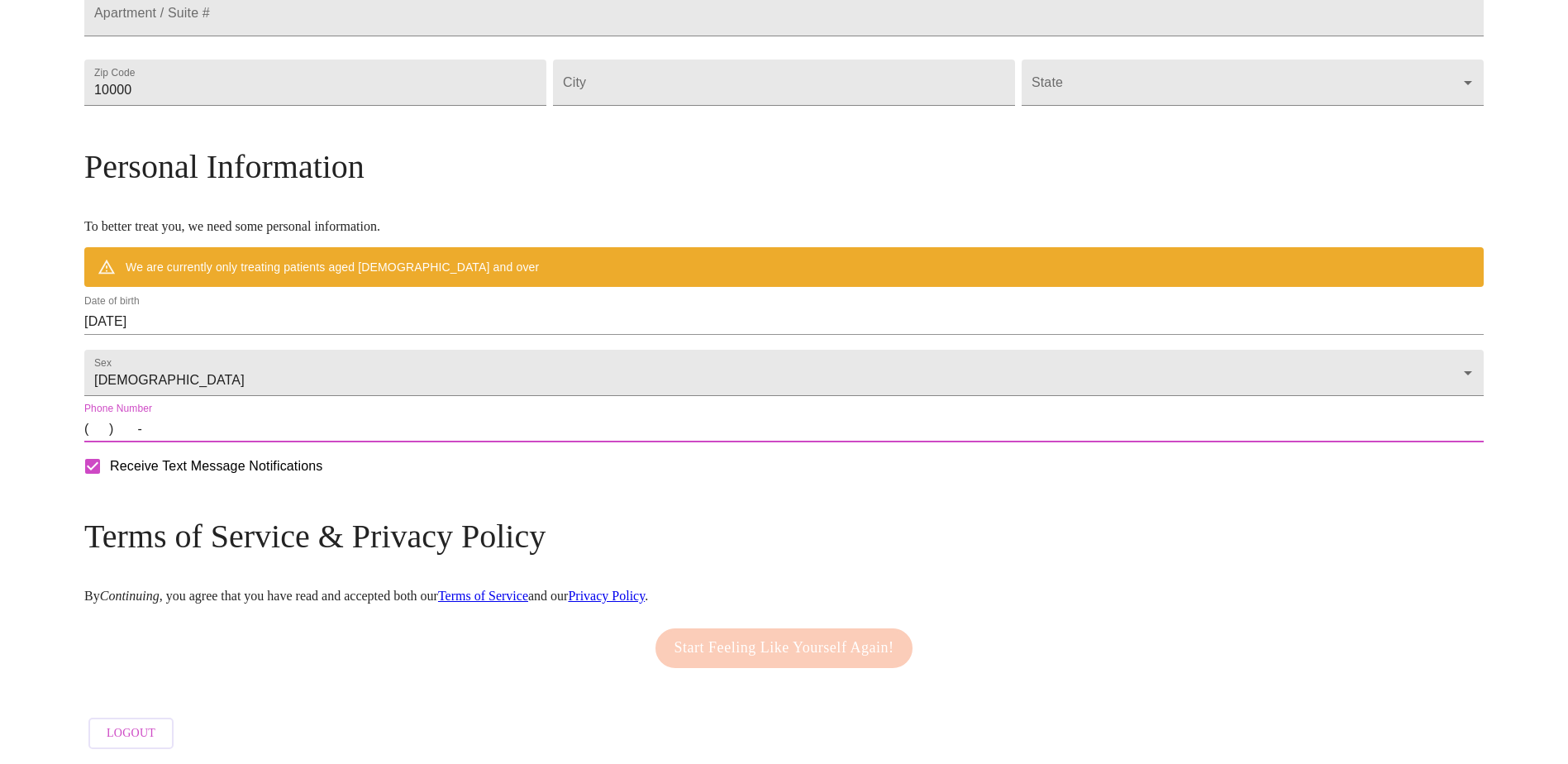
click at [267, 432] on input "(   )    -" at bounding box center [784, 428] width 1400 height 26
type input "(815) 994-6016"
click at [763, 640] on div "Start Feeling Like Yourself Again!" at bounding box center [784, 648] width 267 height 56
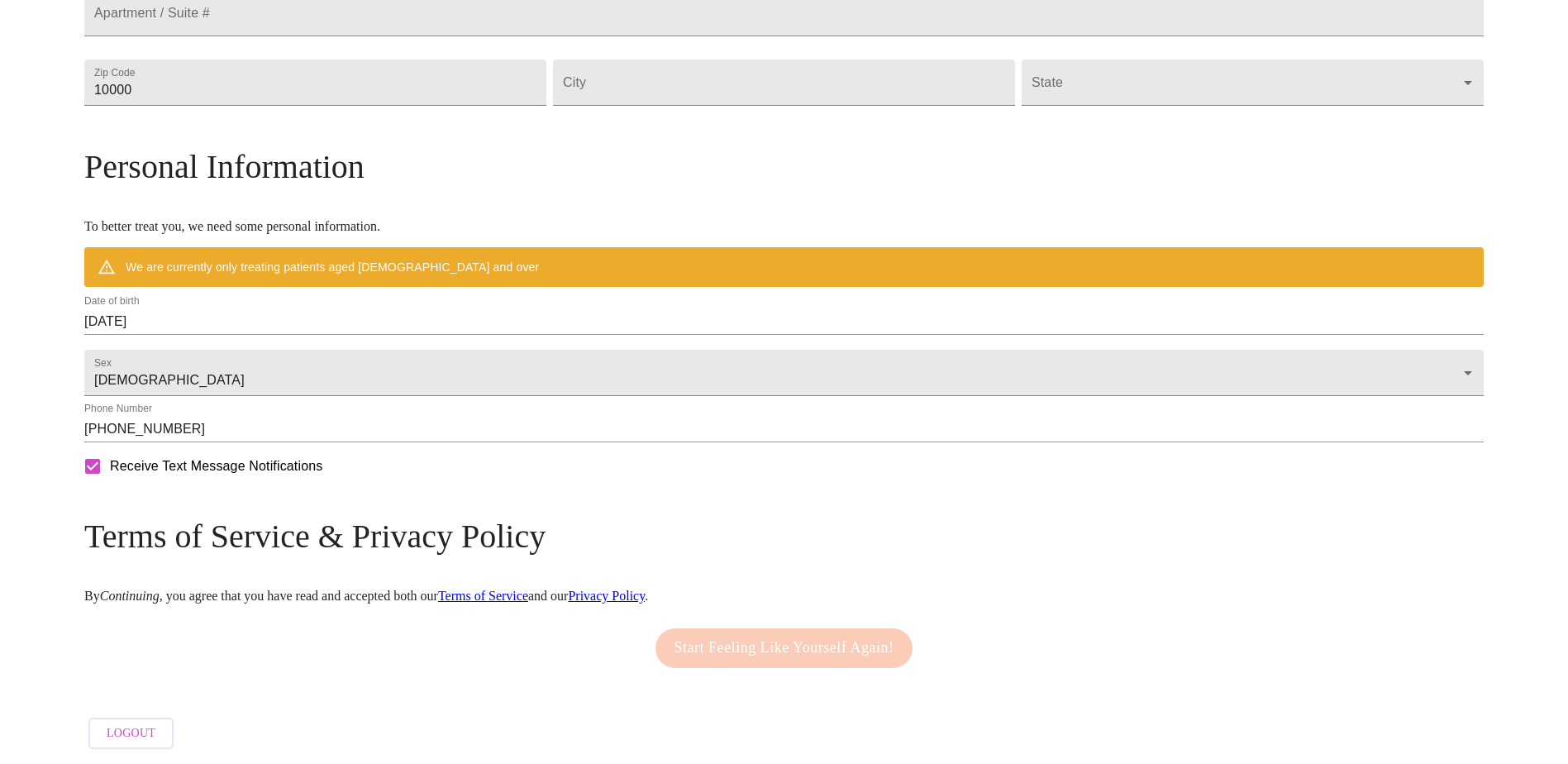
click at [371, 308] on input "08/26/2025" at bounding box center [784, 321] width 1400 height 26
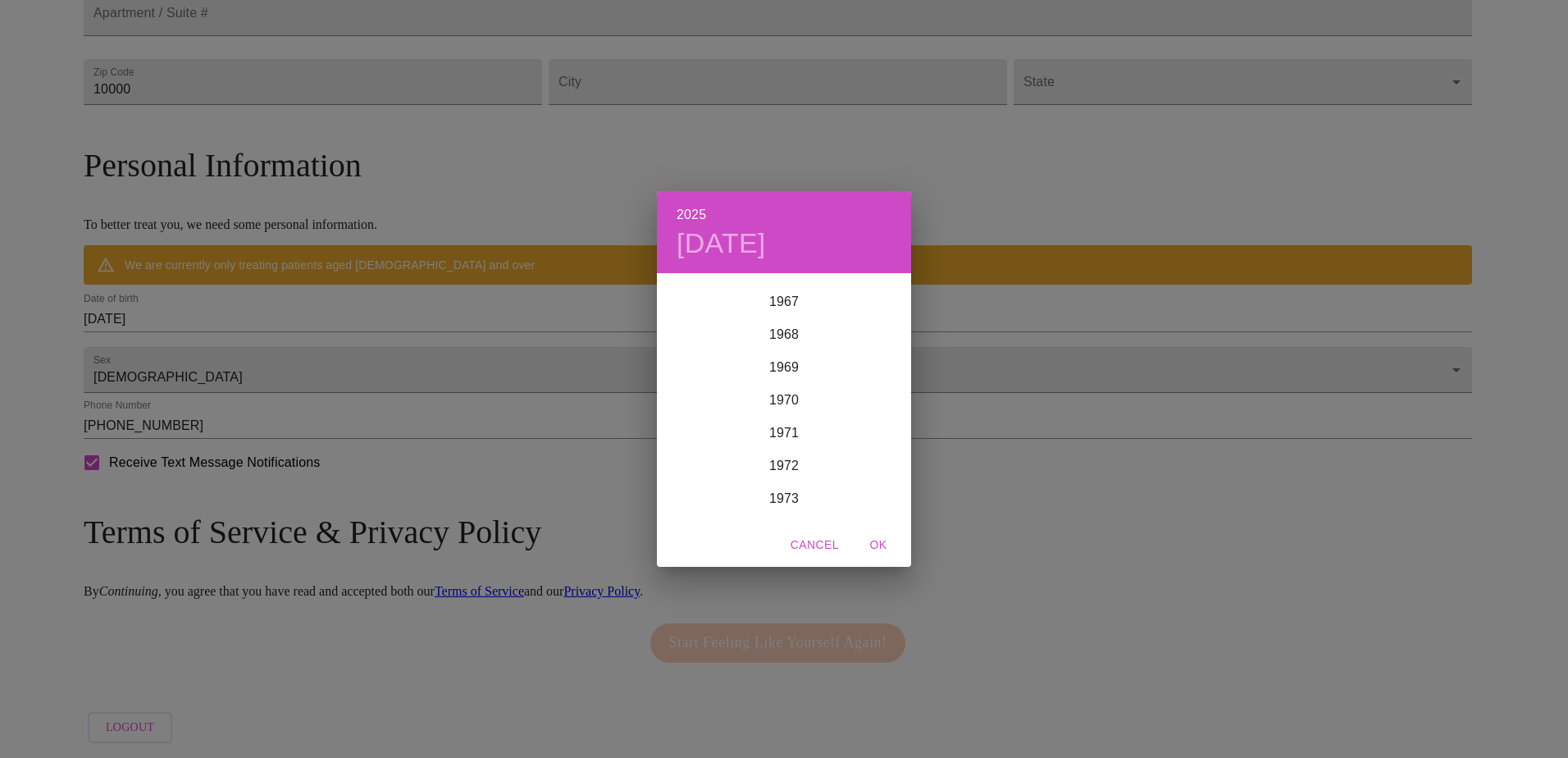
scroll to position [2148, 0]
click at [776, 442] on div "1969" at bounding box center [783, 439] width 254 height 33
click at [694, 428] on div "Jul" at bounding box center [698, 429] width 85 height 61
click at [745, 478] on p "29" at bounding box center [751, 479] width 13 height 17
click at [870, 546] on span "OK" at bounding box center [878, 545] width 39 height 20
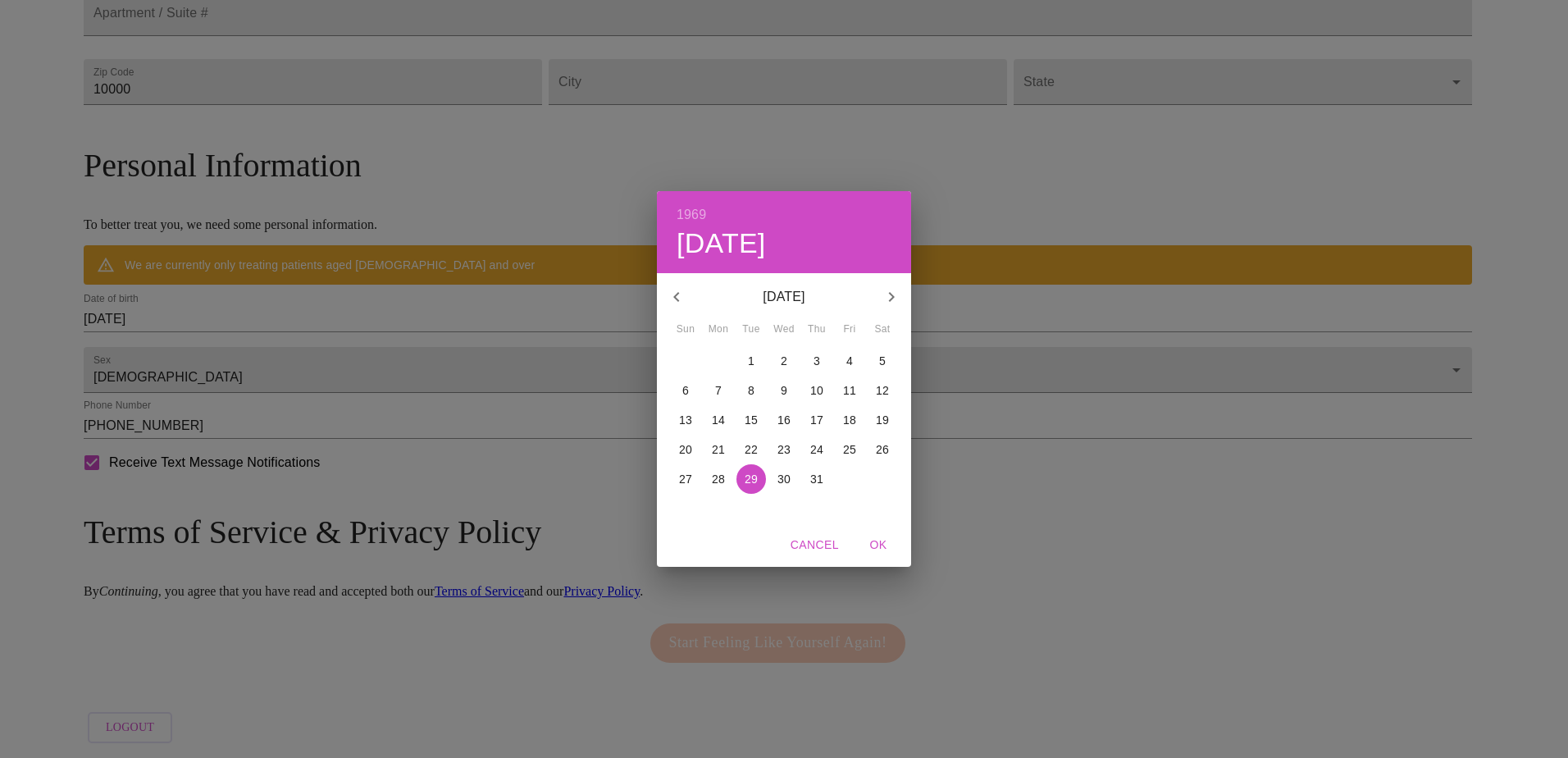
type input "07/29/1969"
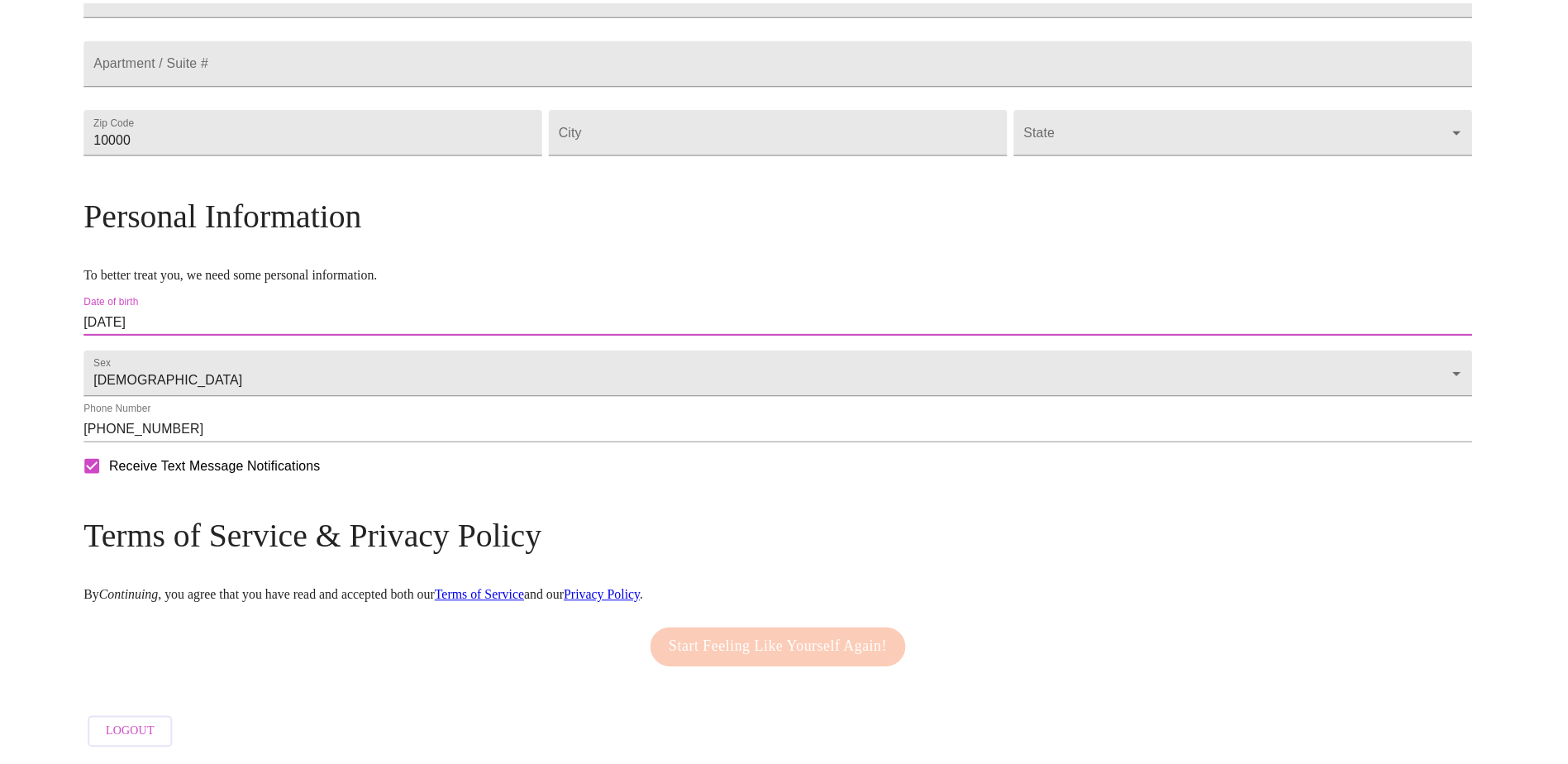
scroll to position [537, 0]
click at [938, 459] on form "Receive Text Message Notifications" at bounding box center [784, 465] width 1400 height 35
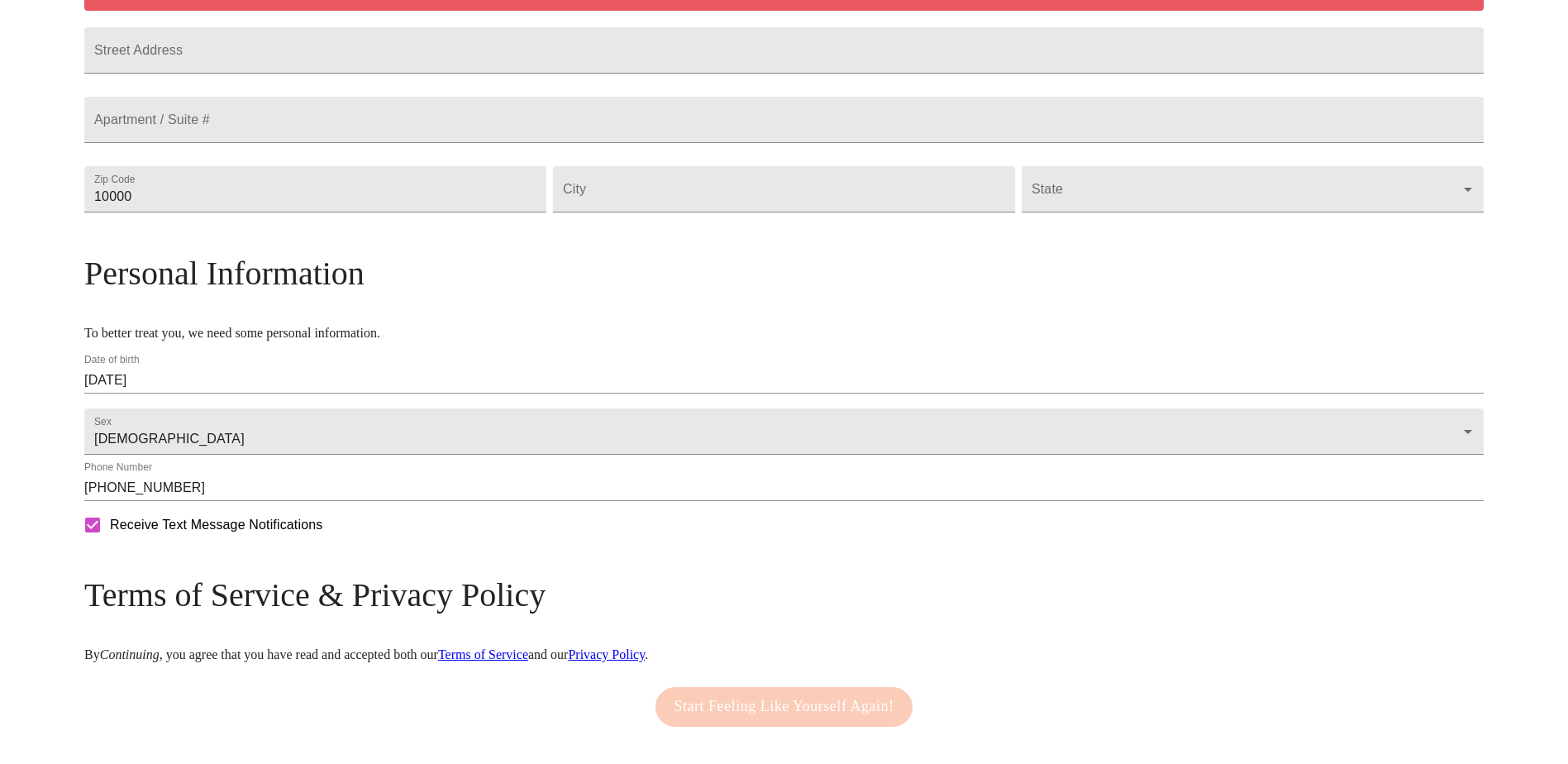
scroll to position [206, 0]
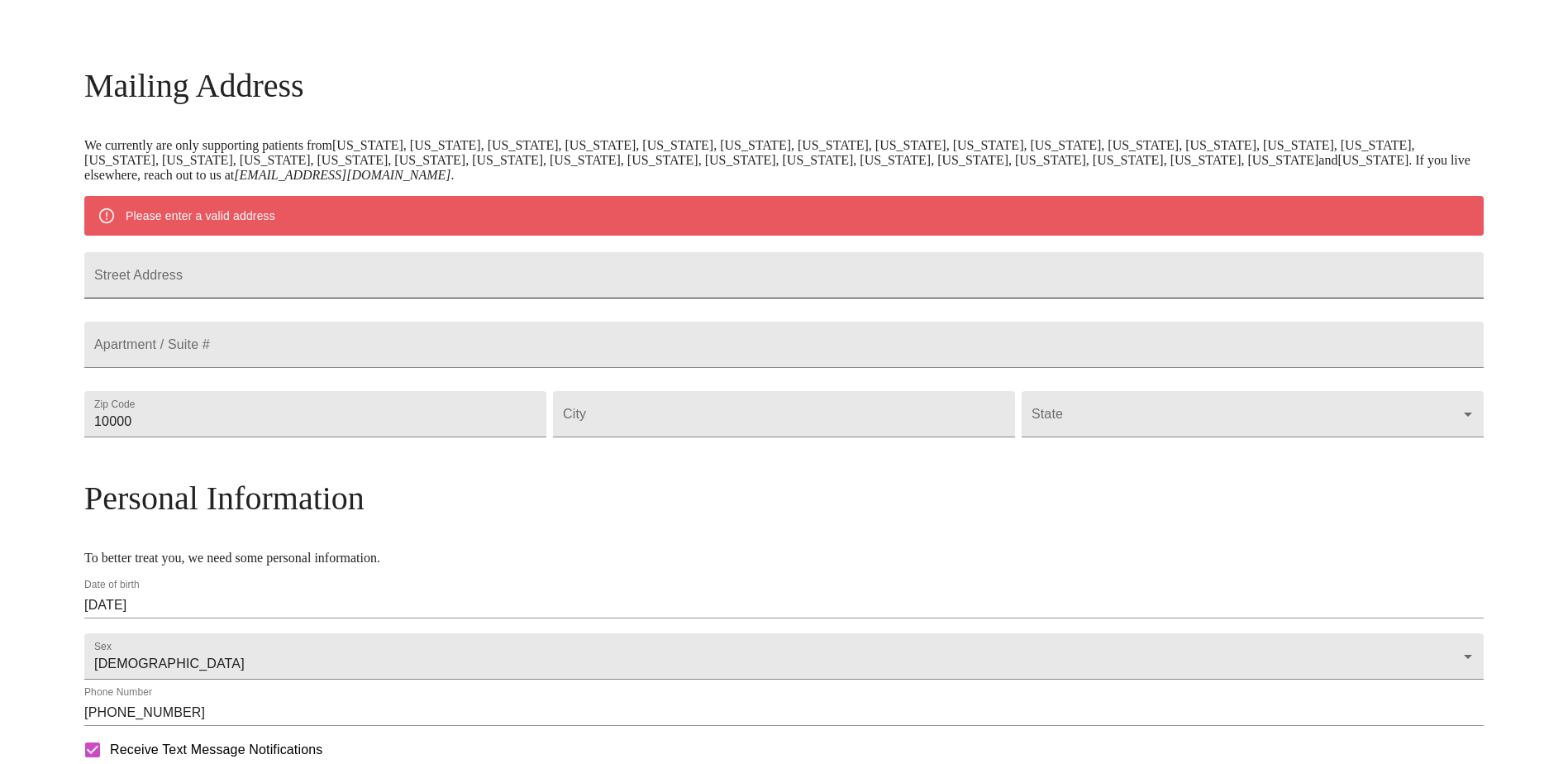
click at [397, 284] on input "Street Address" at bounding box center [784, 275] width 1400 height 47
type input "505 Rivers Edge Dr"
type input "60447"
type input "Minooka"
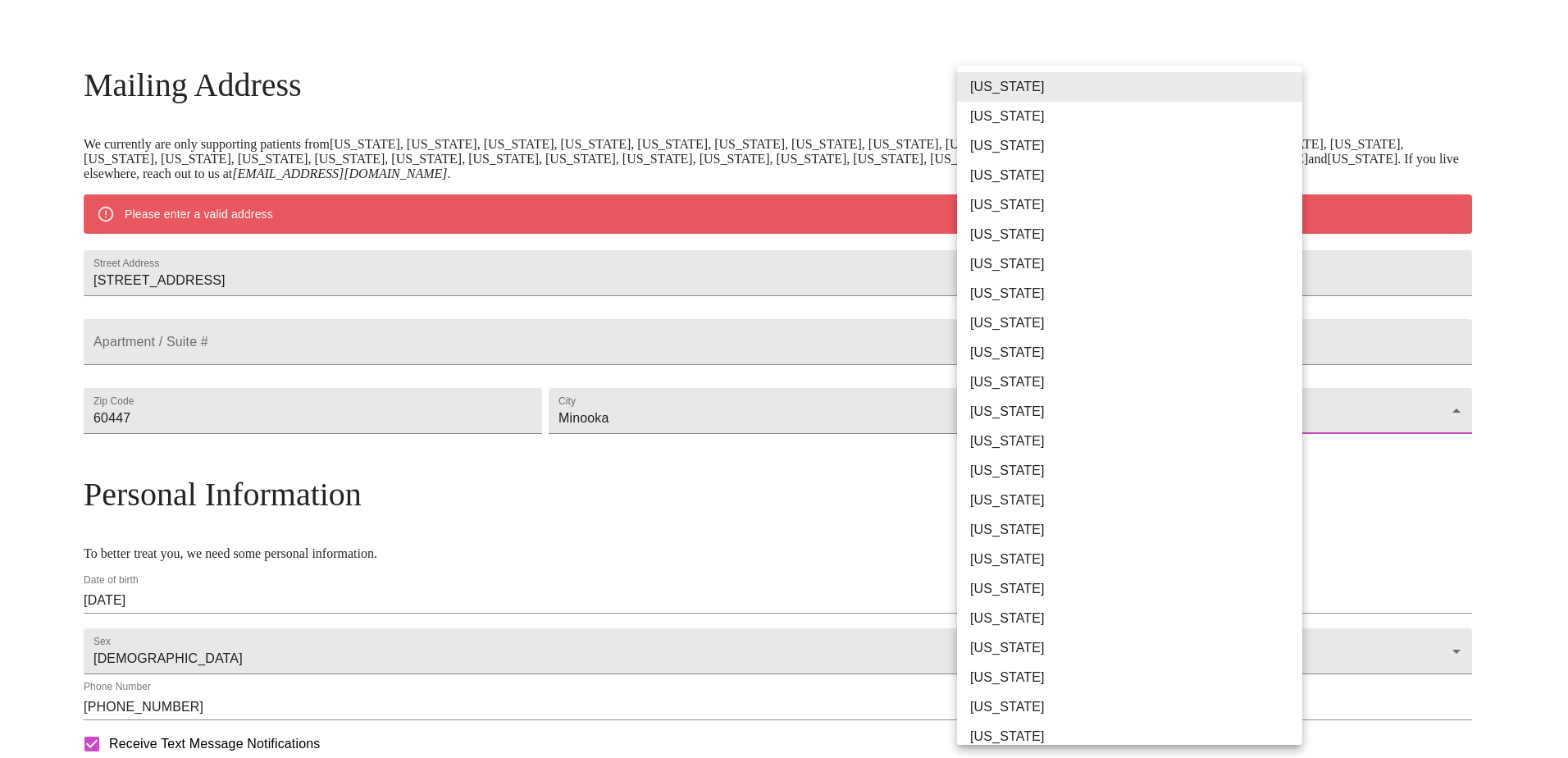
click at [1267, 451] on body "MyMenopauseRx Welcome to MyMenopauseRx Since it's your first time here, you'll …" at bounding box center [784, 417] width 1555 height 1231
click at [1261, 444] on li "[US_STATE]" at bounding box center [1136, 441] width 358 height 29
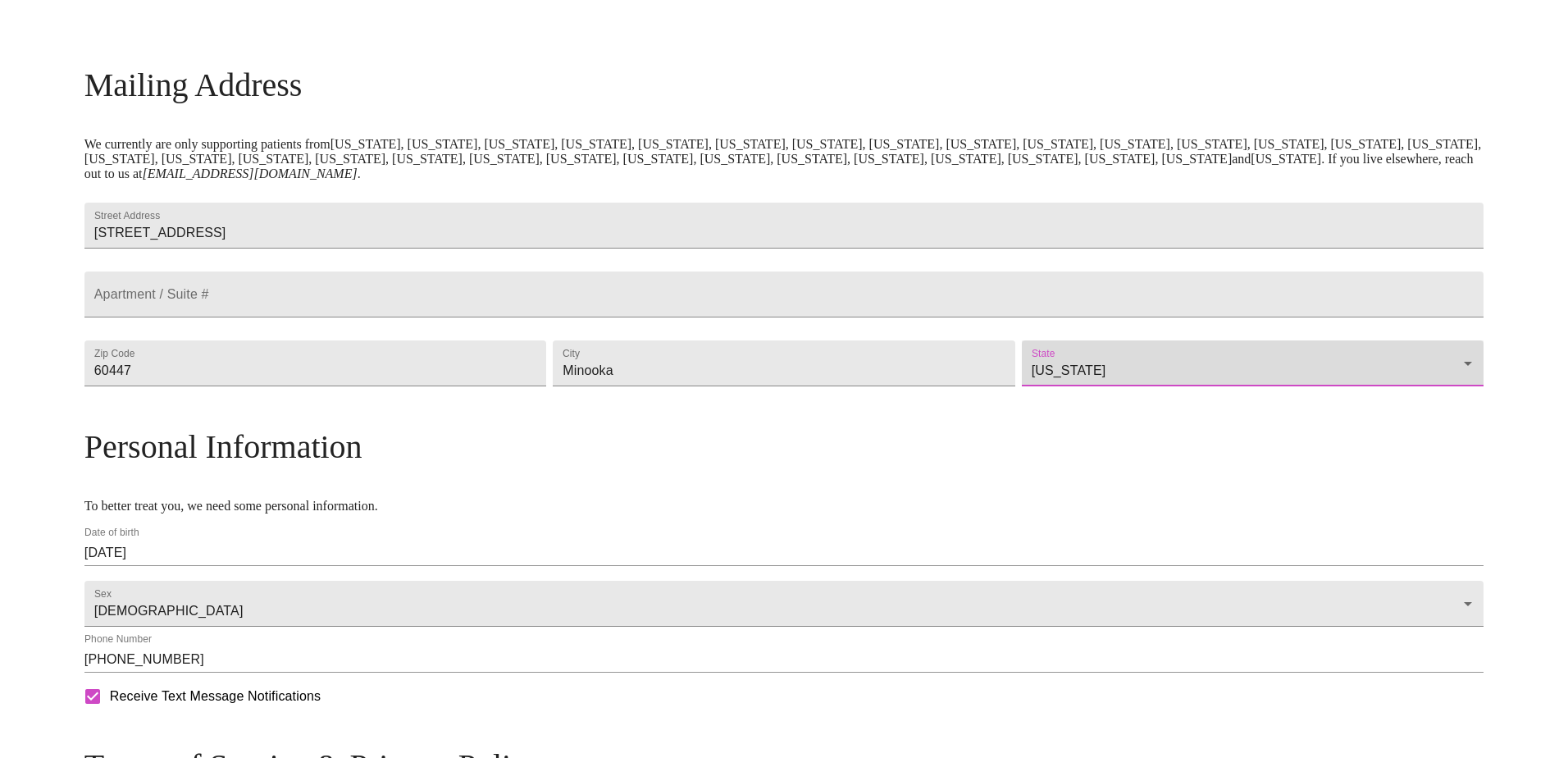
type input "[US_STATE]"
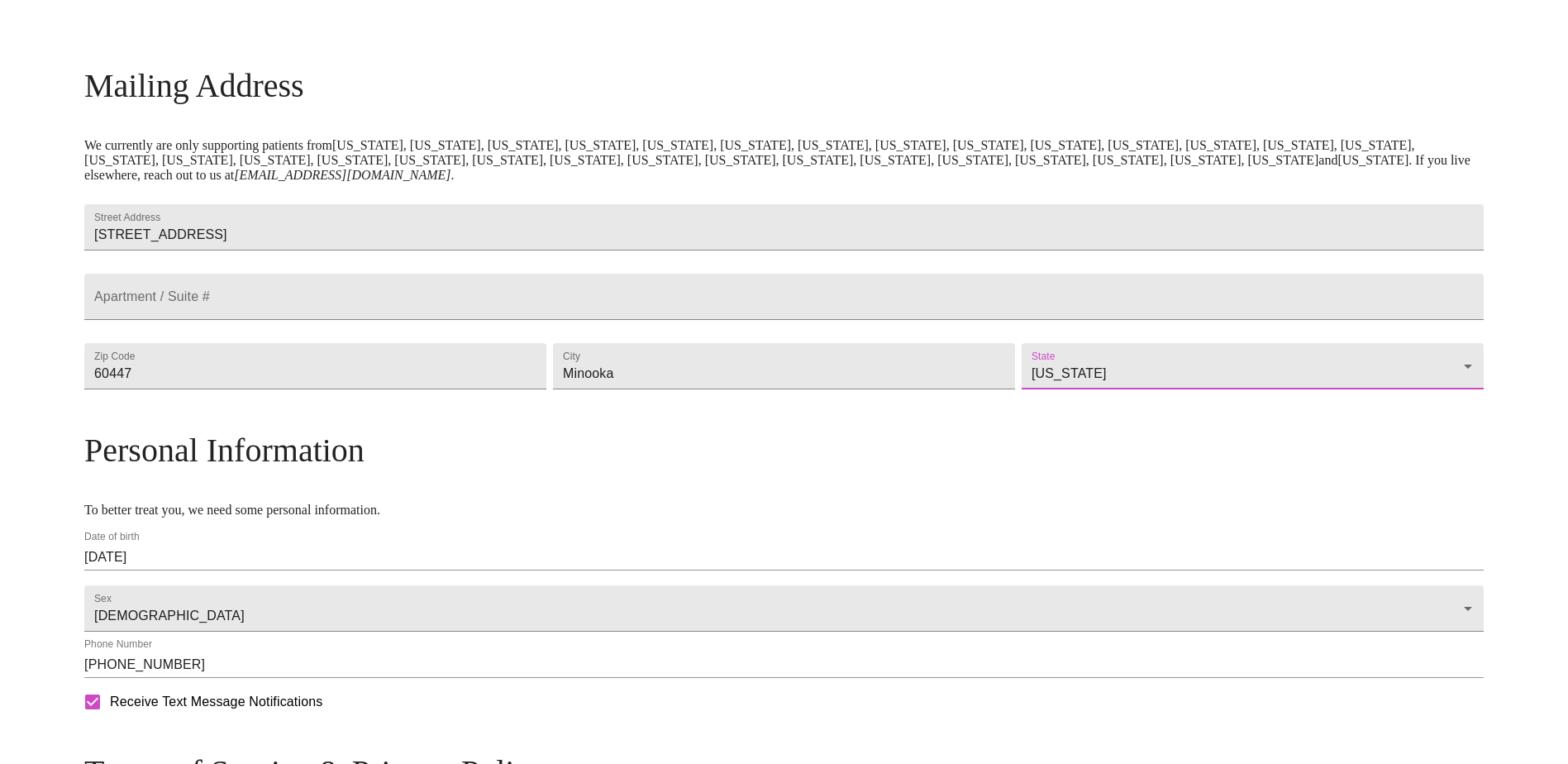
click at [1363, 498] on div "MyMenopauseRx Welcome to MyMenopauseRx Since it's your first time here, you'll …" at bounding box center [784, 396] width 1400 height 1192
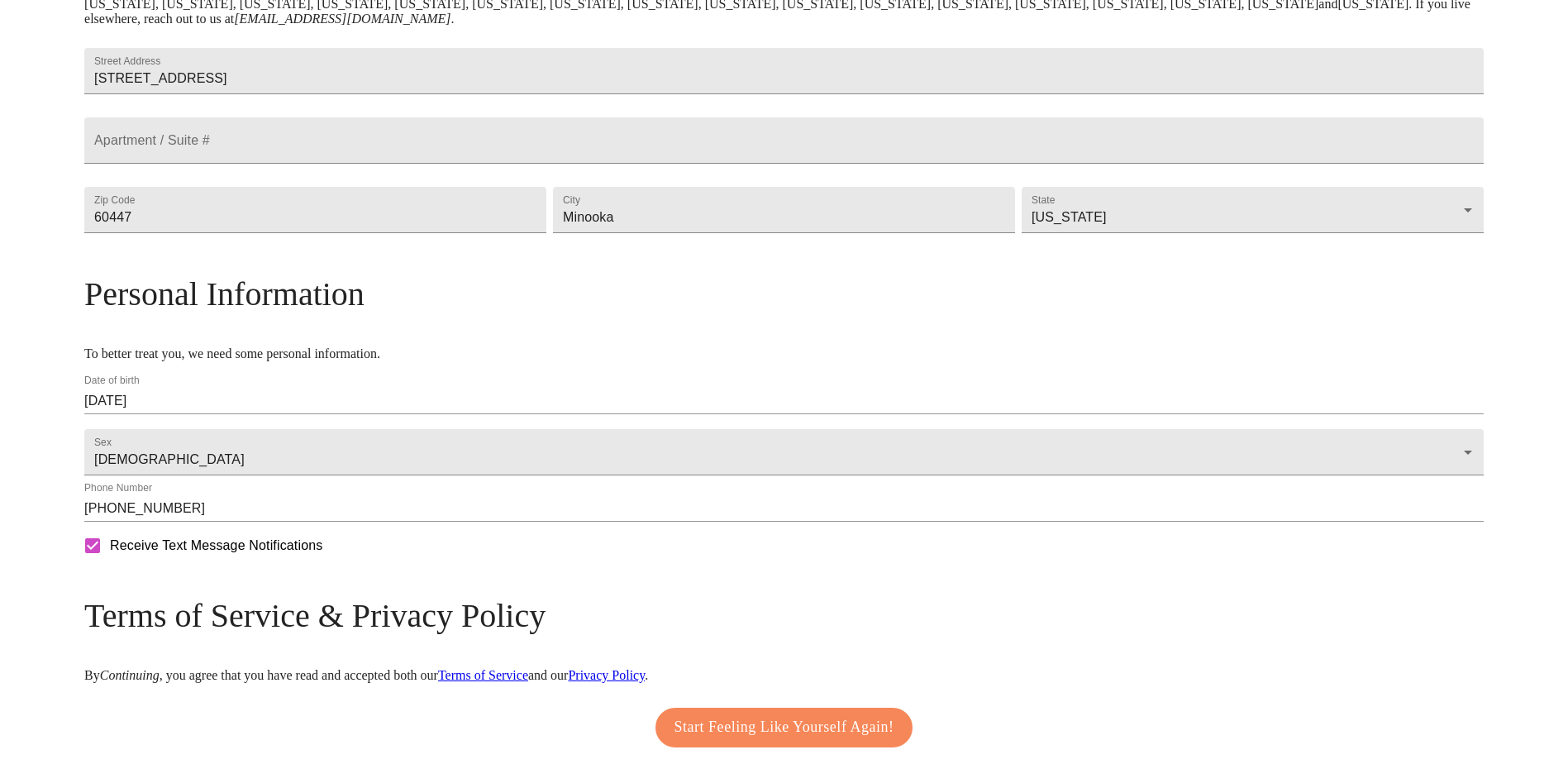
scroll to position [454, 0]
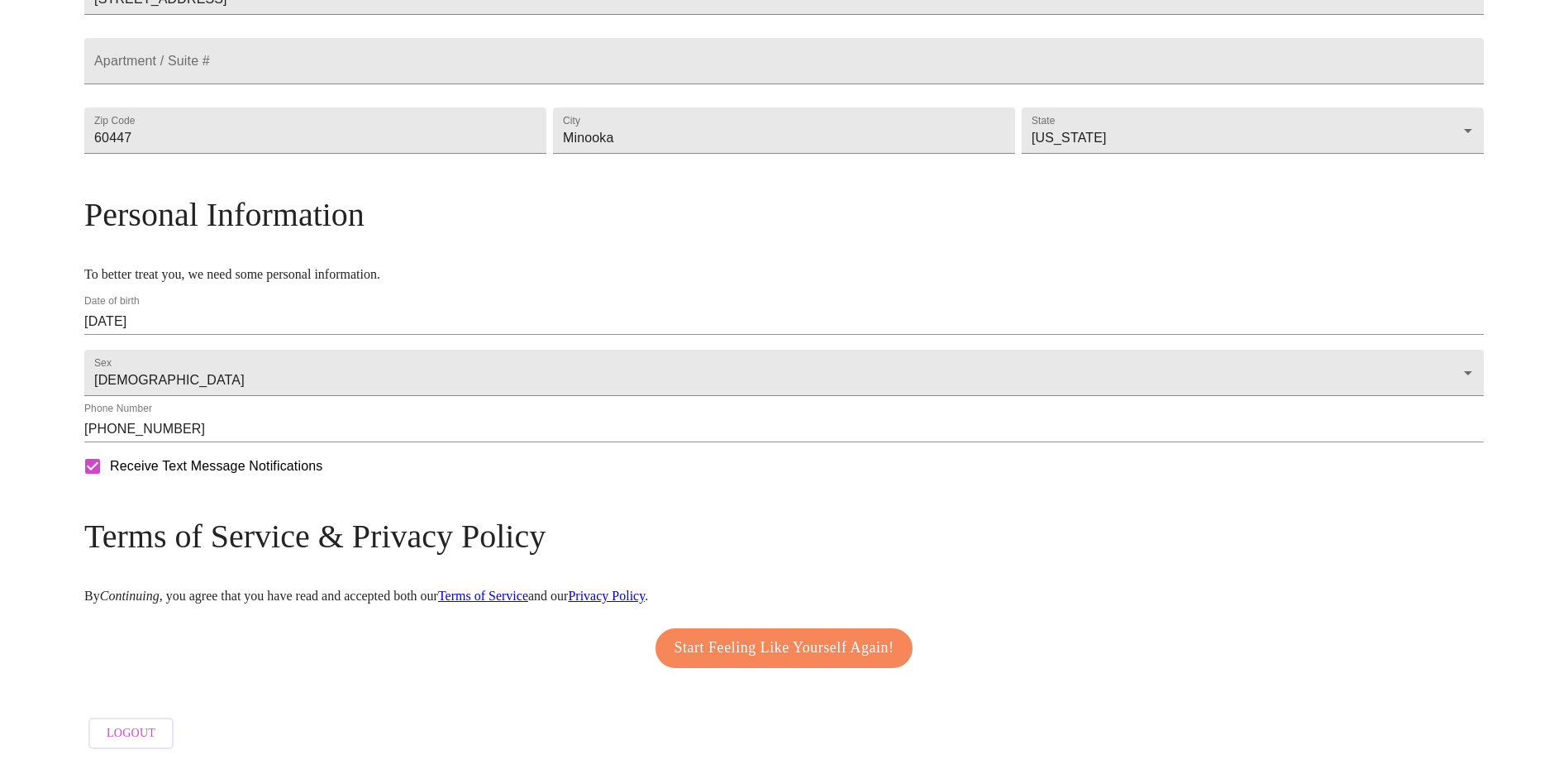
click at [767, 661] on span "Start Feeling Like Yourself Again!" at bounding box center [784, 647] width 220 height 26
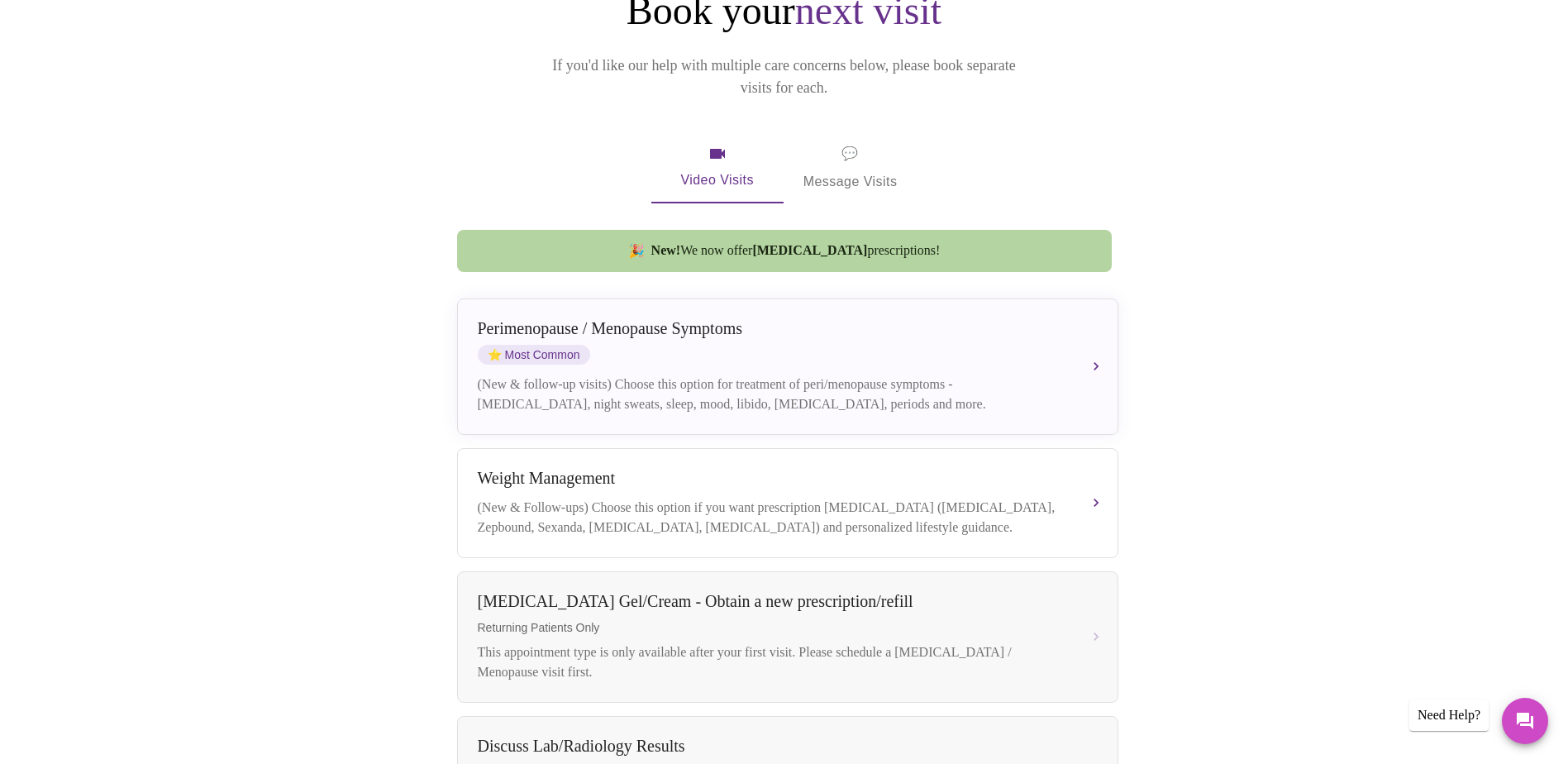
scroll to position [234, 0]
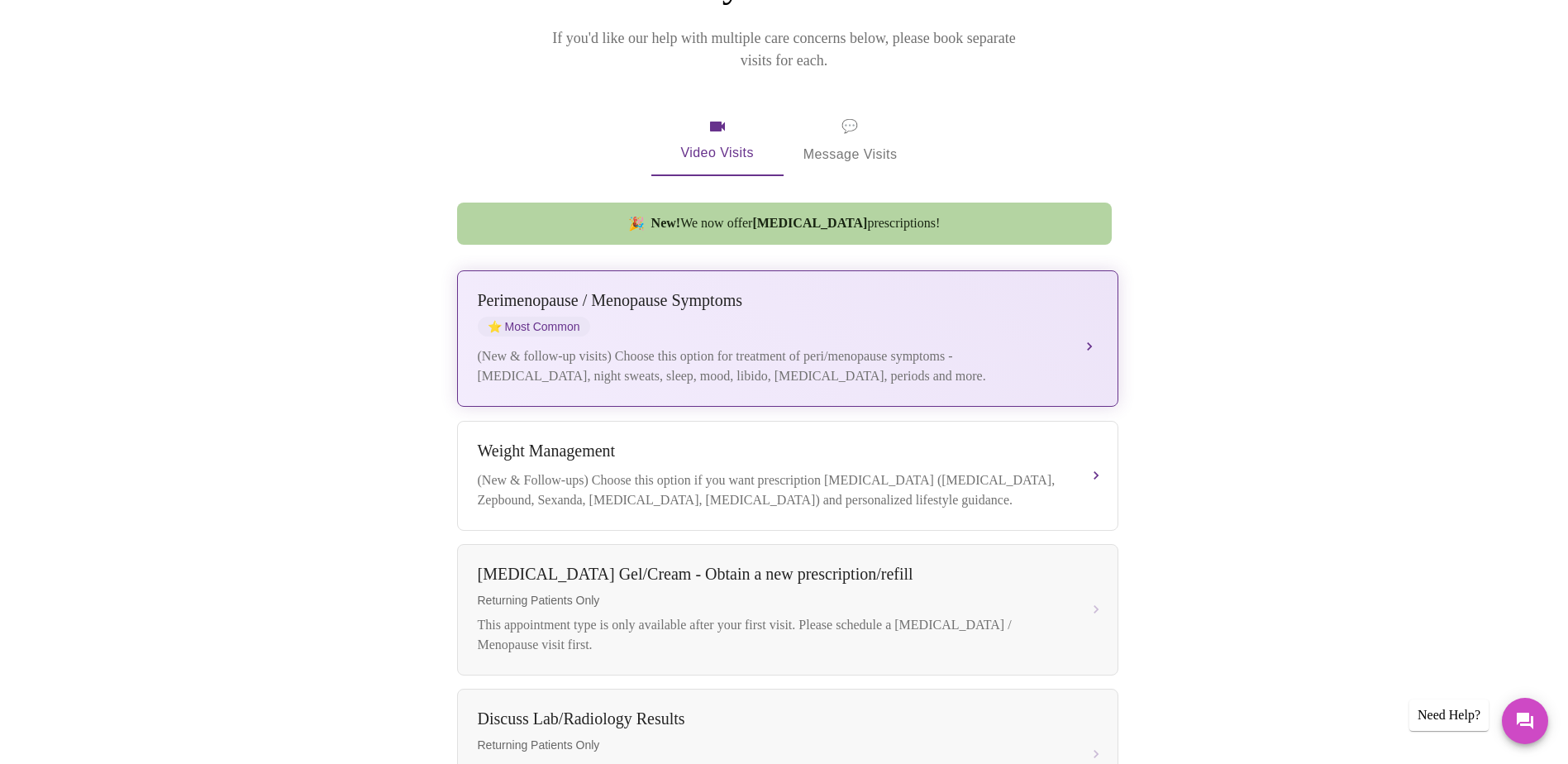
click at [1064, 303] on div "Perimenopause / Menopause Symptoms ⭐ Most Common" at bounding box center [771, 314] width 586 height 46
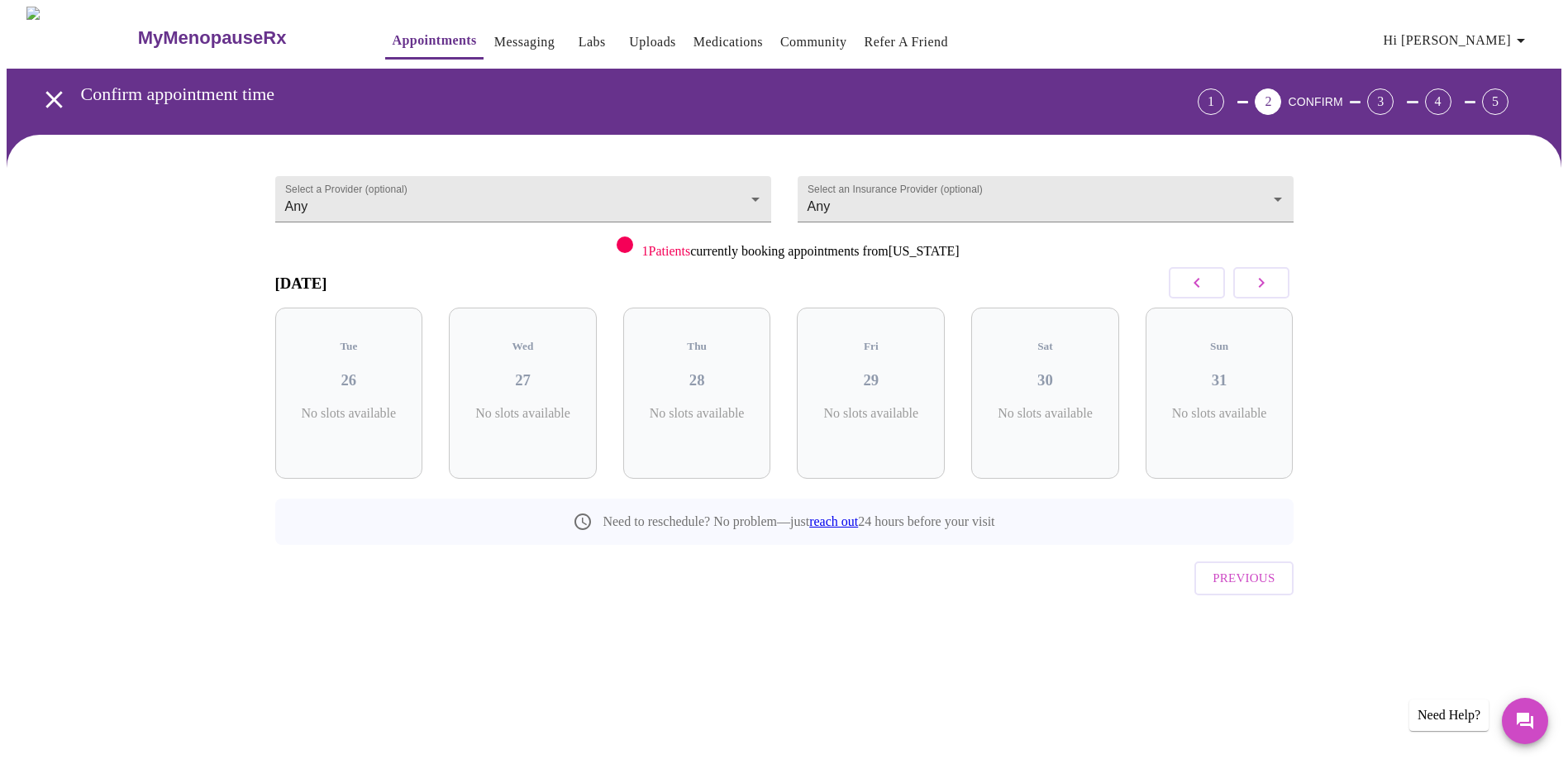
scroll to position [0, 0]
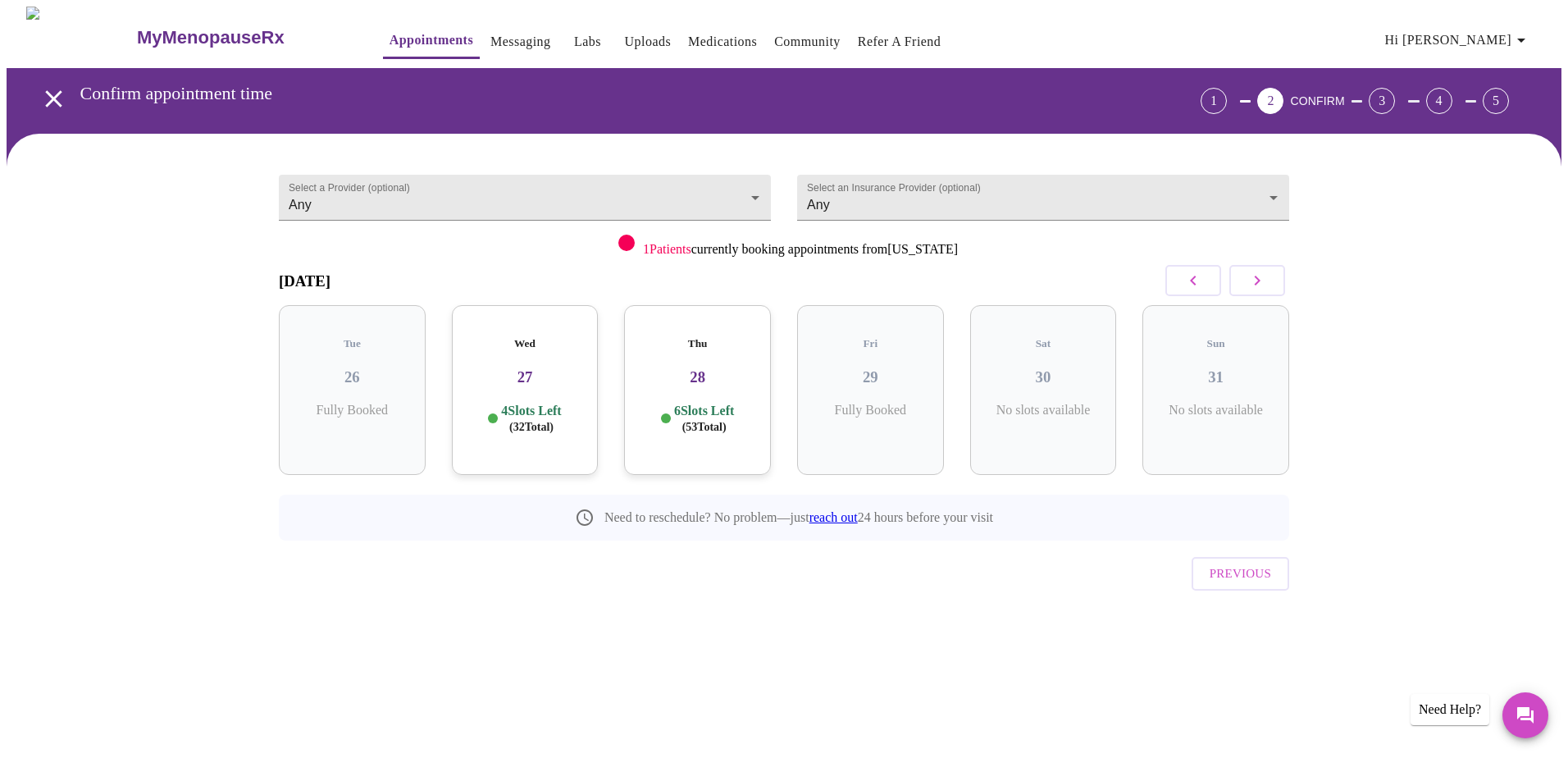
click at [553, 421] on span "( 32 Total)" at bounding box center [531, 426] width 44 height 13
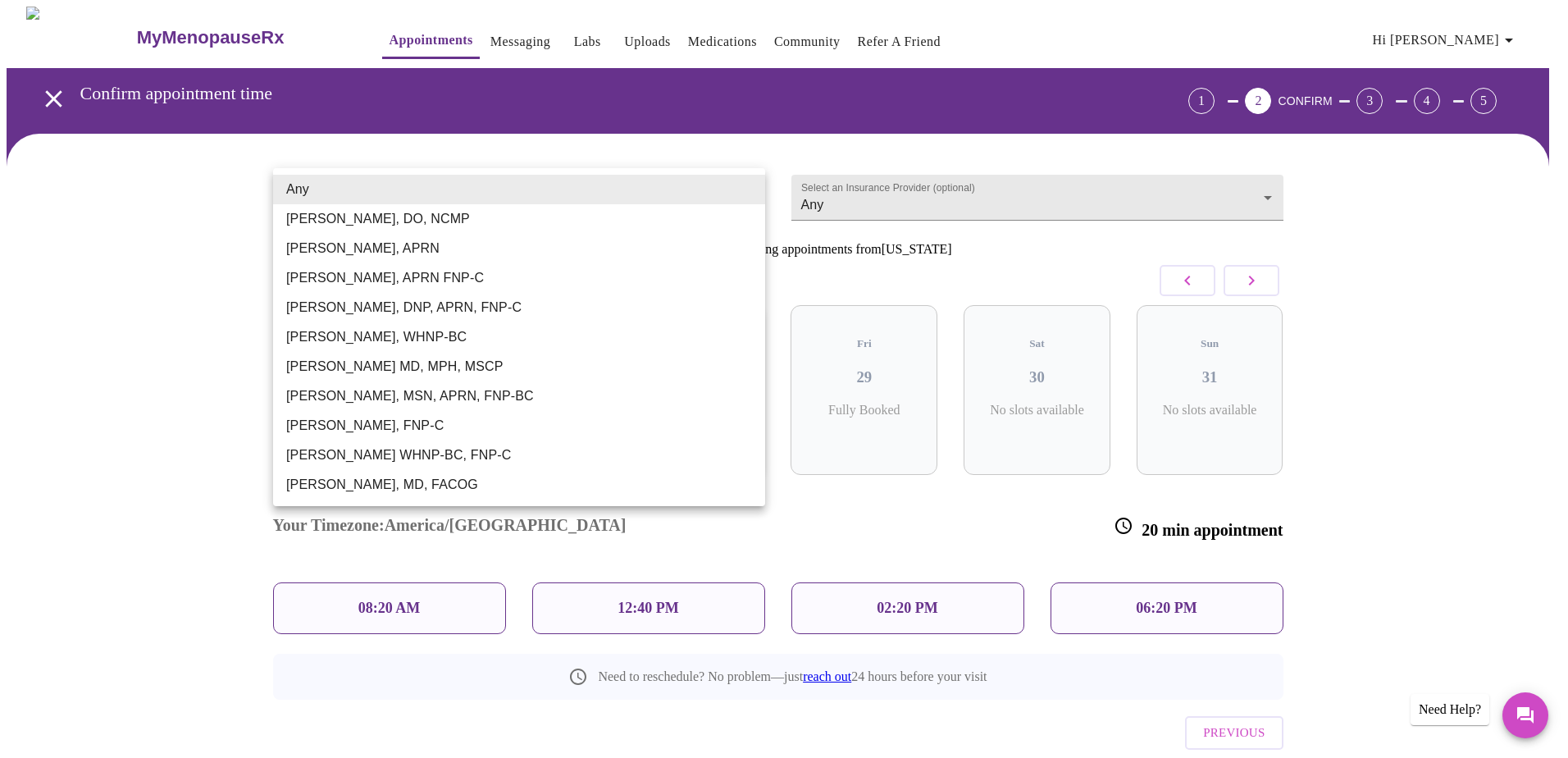
click at [753, 196] on body "MyMenopauseRx Appointments Messaging Labs Uploads Medications Community Refer a…" at bounding box center [784, 419] width 1555 height 825
click at [400, 218] on li "Barbra S Hanna, DO, NCMP" at bounding box center [519, 218] width 492 height 29
type input "Barbra S Hanna, DO, NCMP"
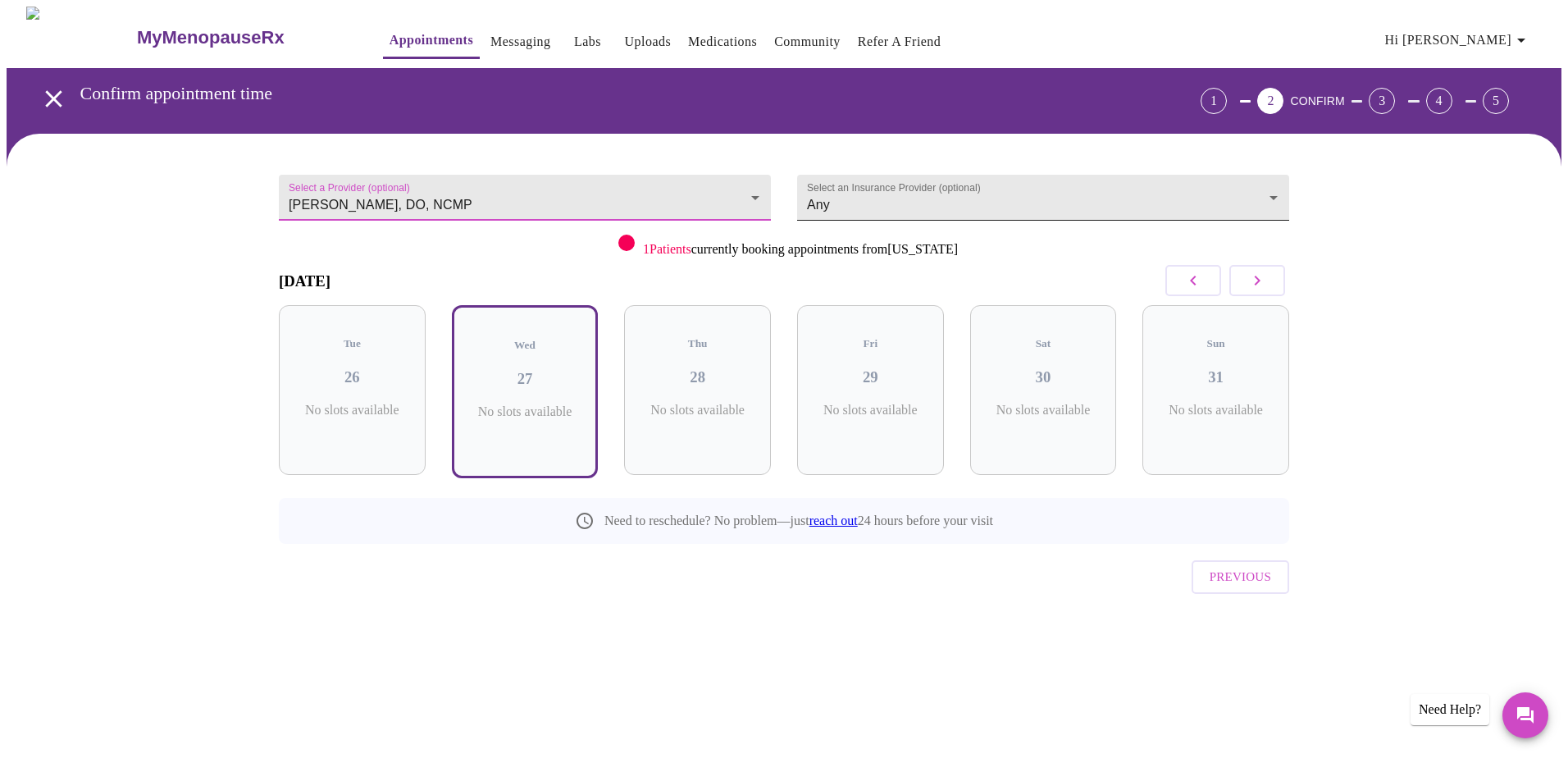
click at [1276, 196] on body "MyMenopauseRx Appointments Messaging Labs Uploads Medications Community Refer a…" at bounding box center [784, 341] width 1555 height 669
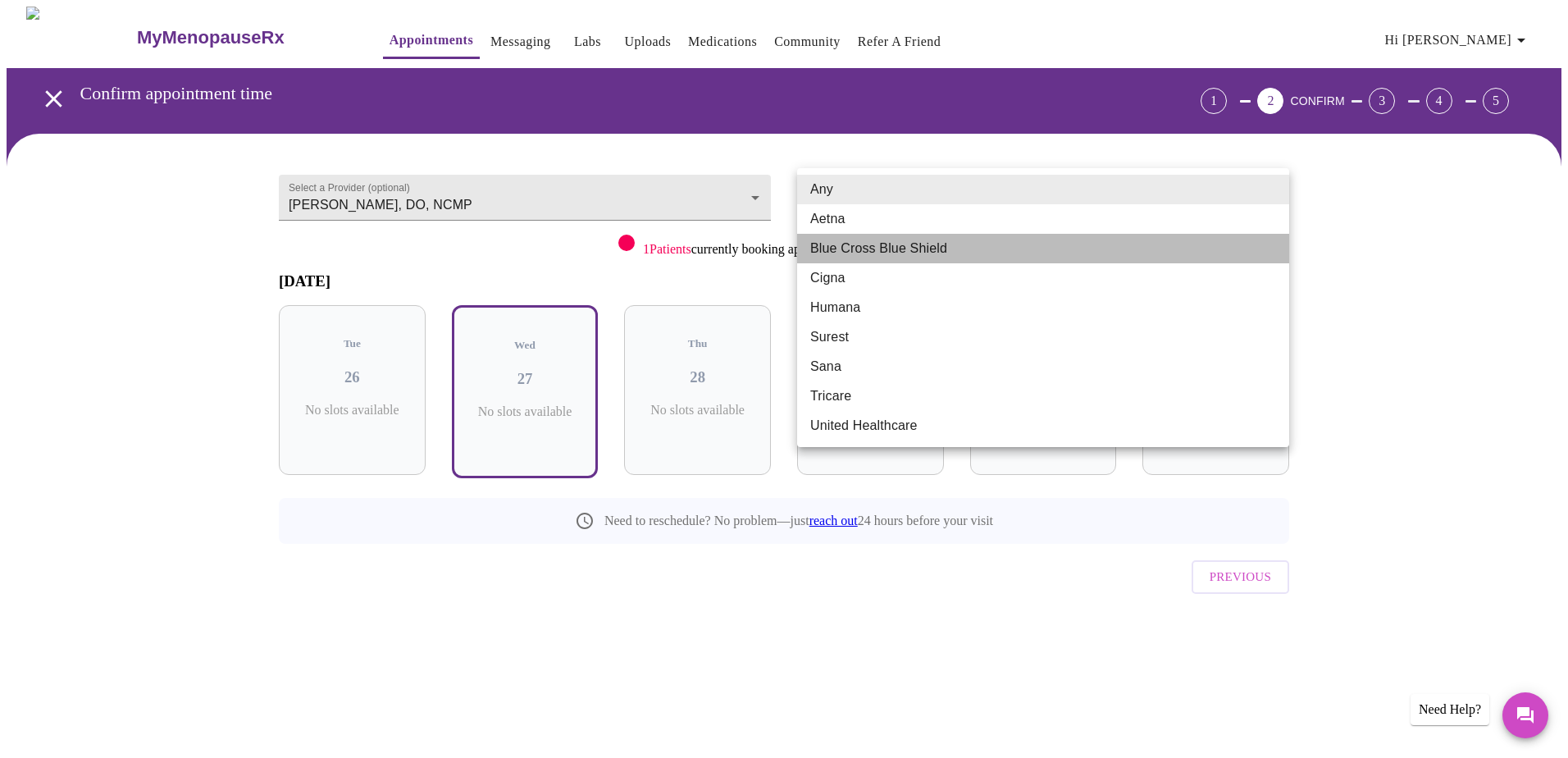
click at [1277, 239] on li "Blue Cross Blue Shield" at bounding box center [1043, 248] width 492 height 29
type input "Blue Cross Blue Shield"
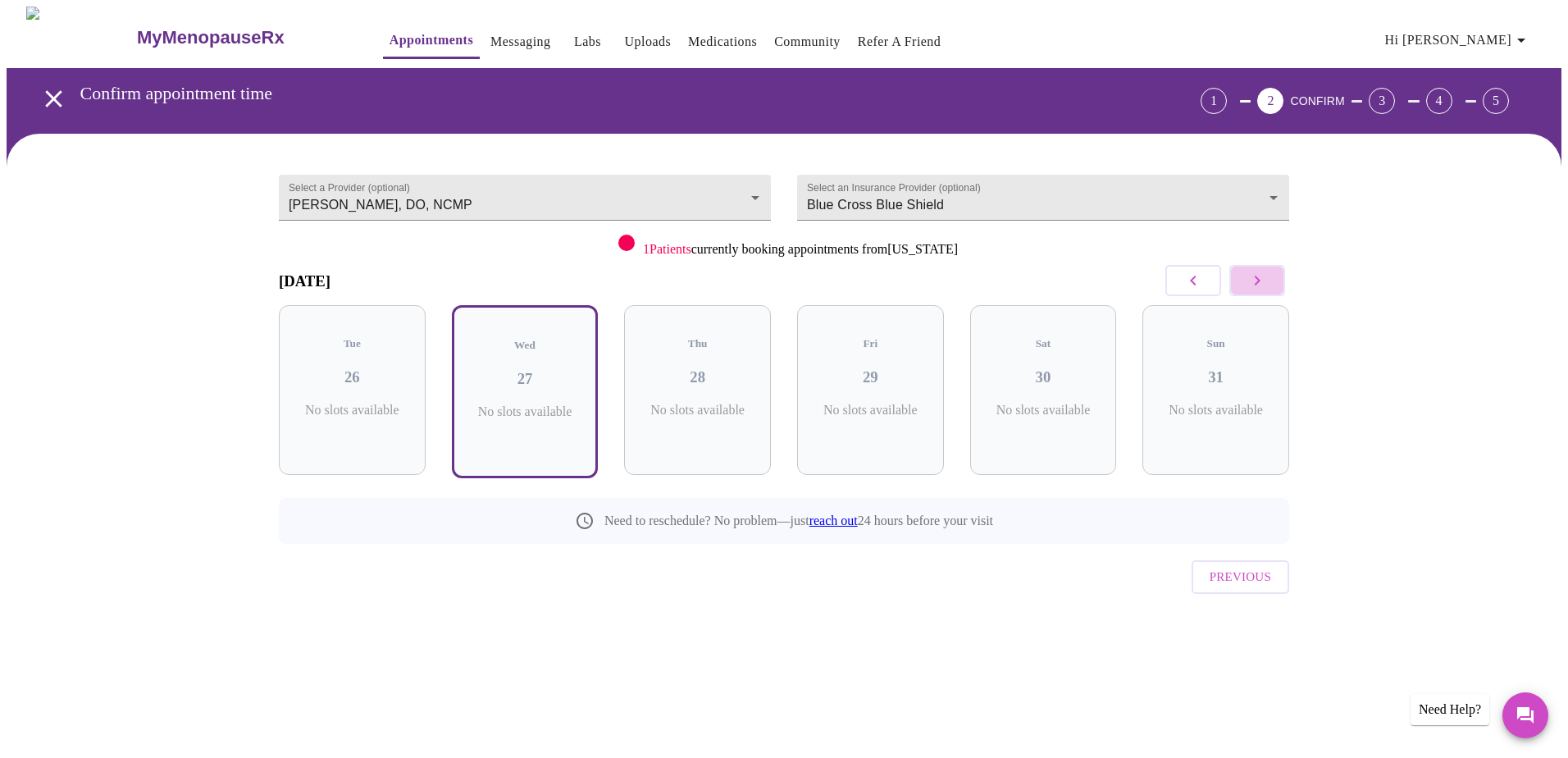
click at [1248, 274] on icon "button" at bounding box center [1257, 280] width 19 height 19
click at [1253, 281] on icon "button" at bounding box center [1257, 280] width 19 height 19
click at [1253, 287] on icon "button" at bounding box center [1257, 280] width 19 height 19
click at [1253, 285] on icon "button" at bounding box center [1257, 280] width 19 height 19
click at [1254, 283] on icon "button" at bounding box center [1257, 280] width 19 height 19
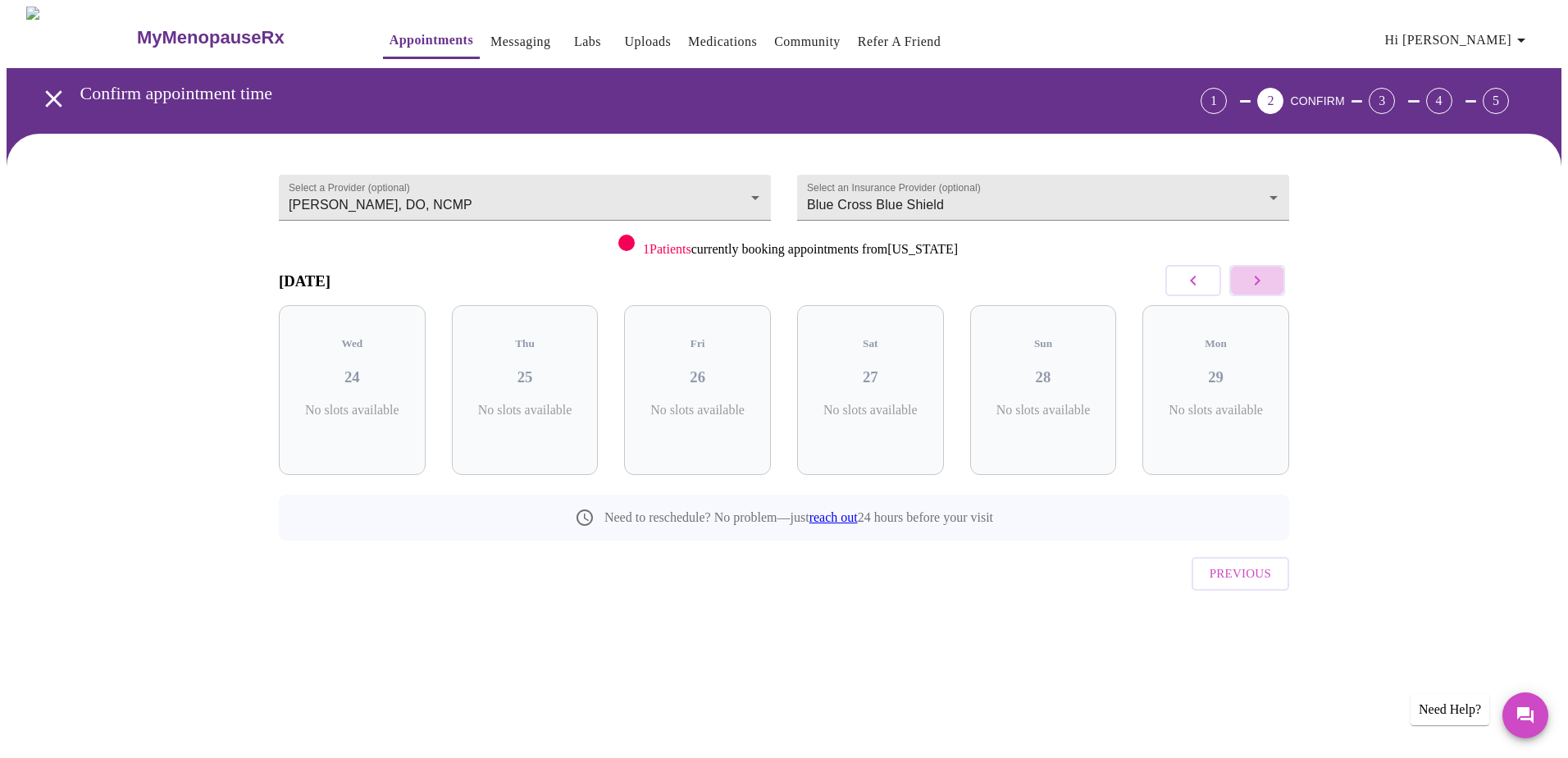
click at [1254, 282] on icon "button" at bounding box center [1257, 280] width 19 height 19
click at [1254, 281] on icon "button" at bounding box center [1257, 280] width 19 height 19
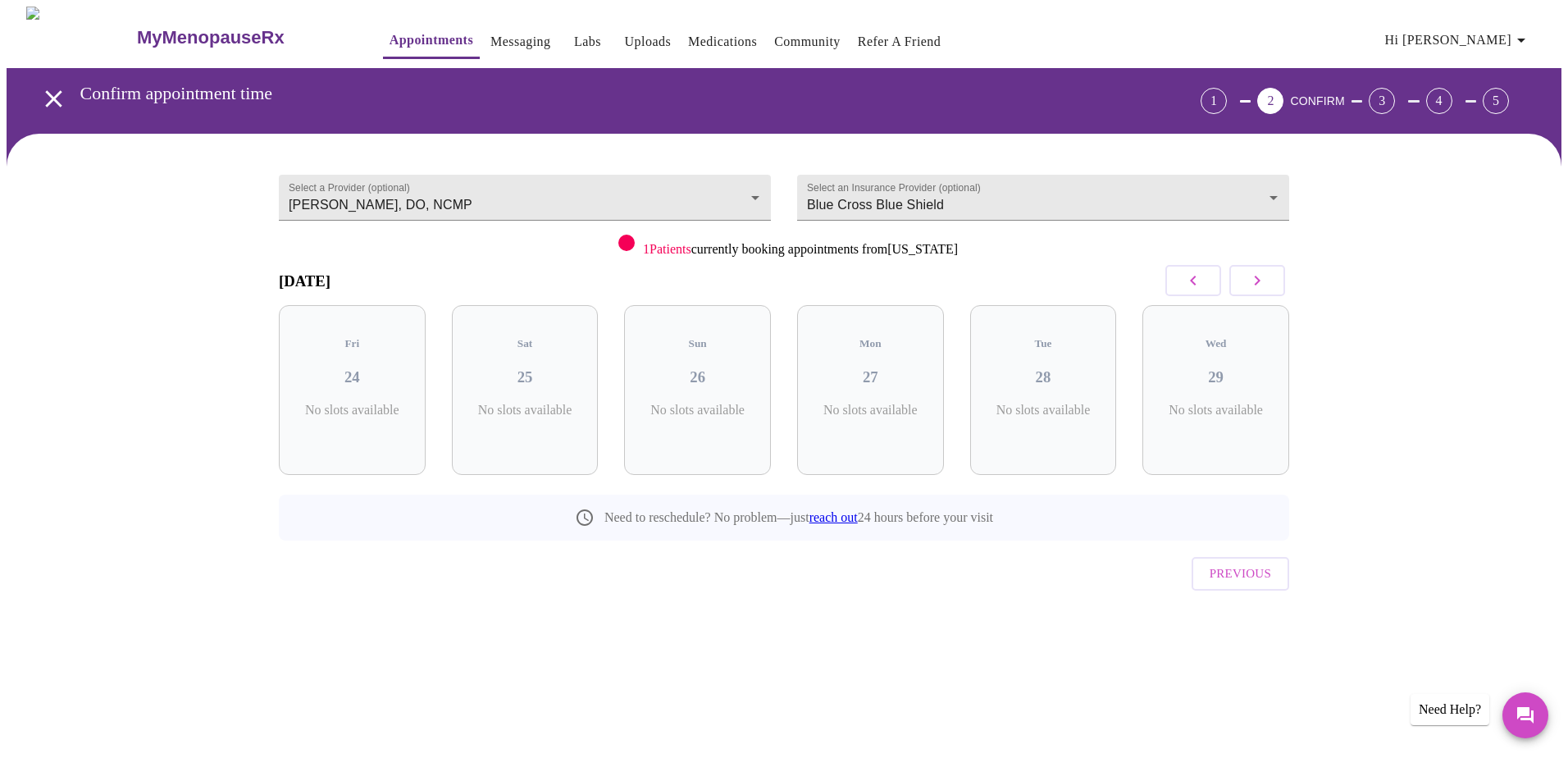
click at [1254, 280] on icon "button" at bounding box center [1257, 280] width 19 height 19
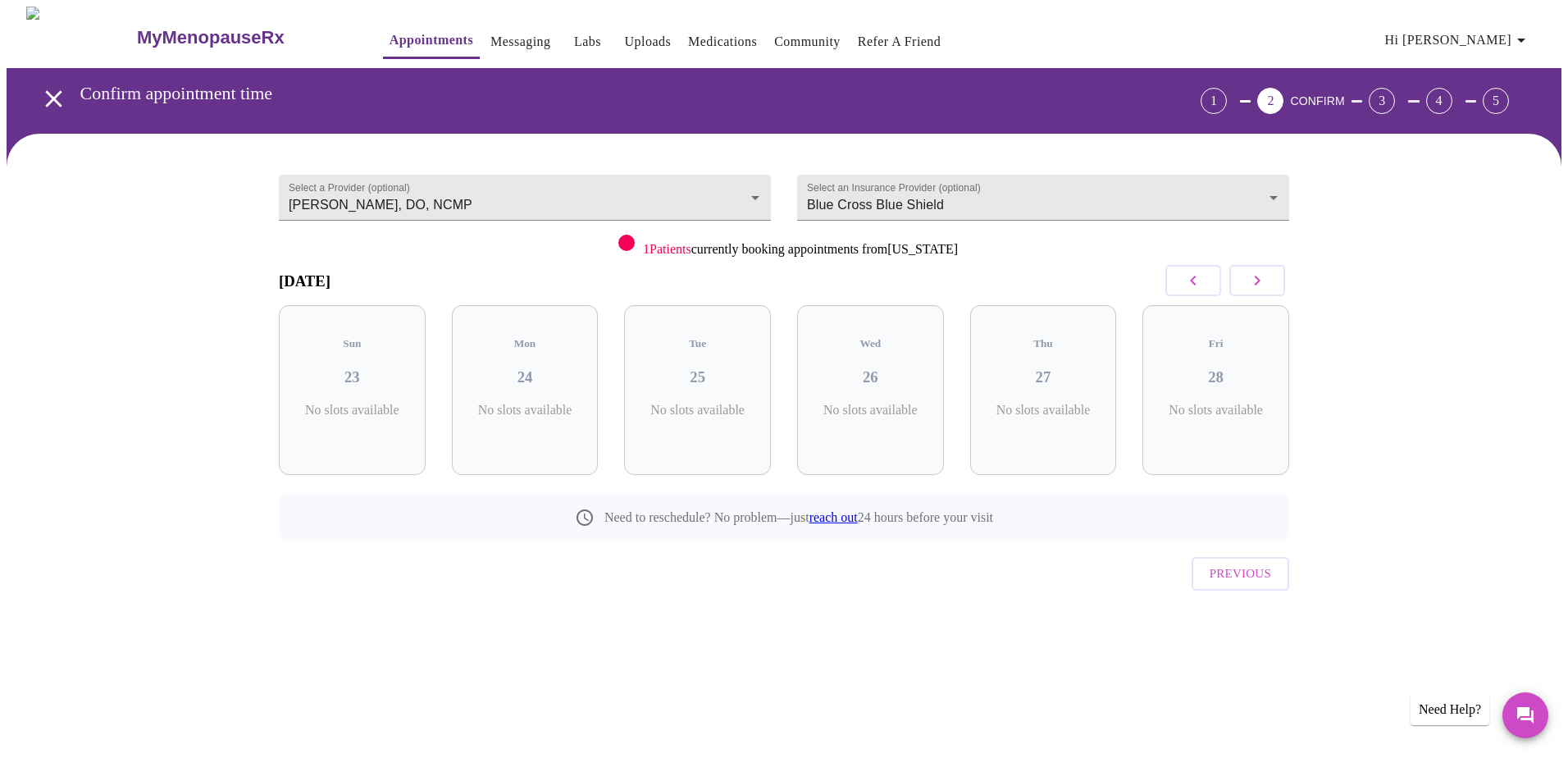
click at [1254, 280] on icon "button" at bounding box center [1257, 280] width 19 height 19
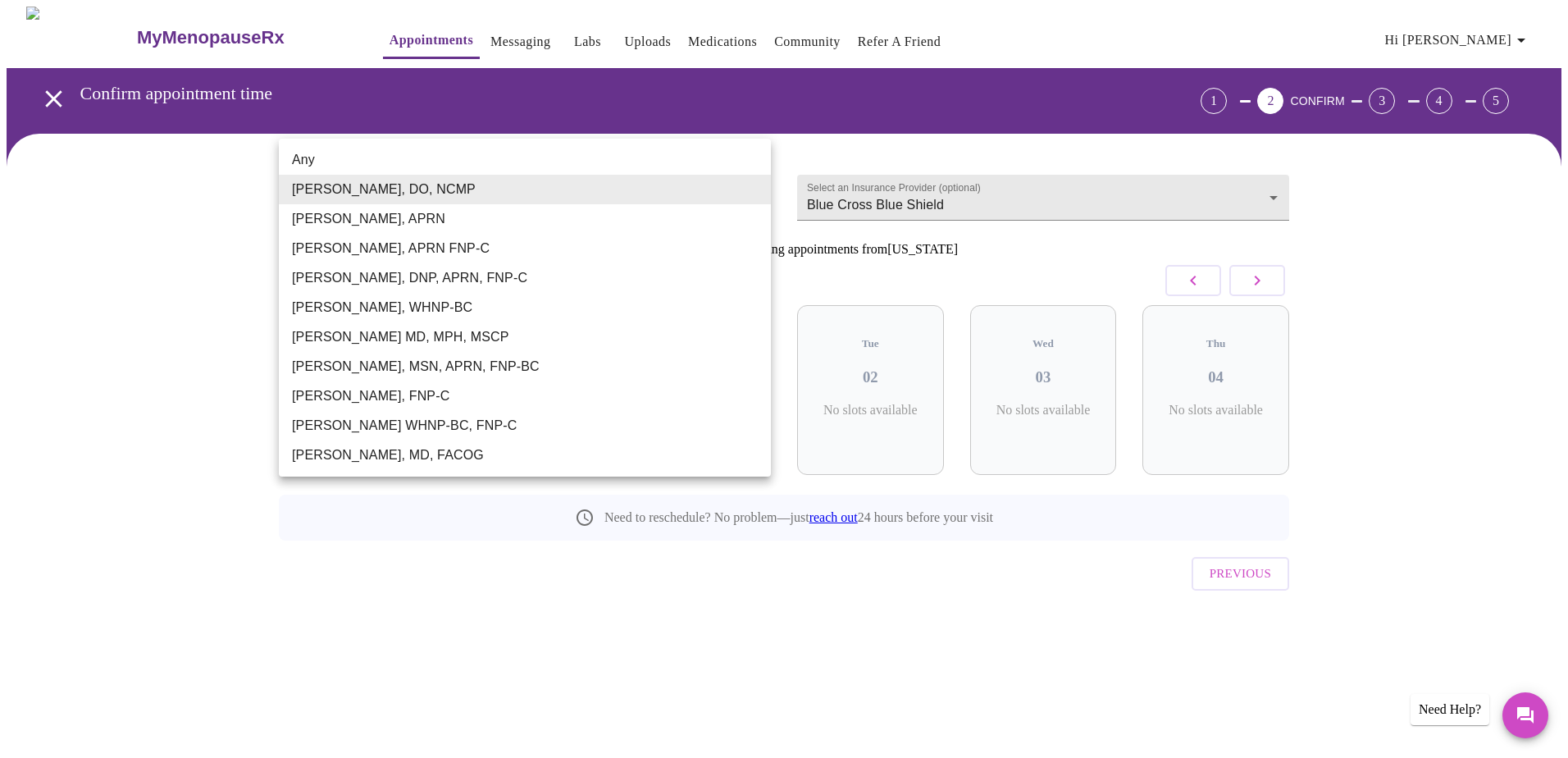
click at [750, 196] on body "MyMenopauseRx Appointments Messaging Labs Uploads Medications Community Refer a…" at bounding box center [784, 339] width 1555 height 666
click at [716, 156] on li "Any" at bounding box center [525, 159] width 492 height 29
type input "Any"
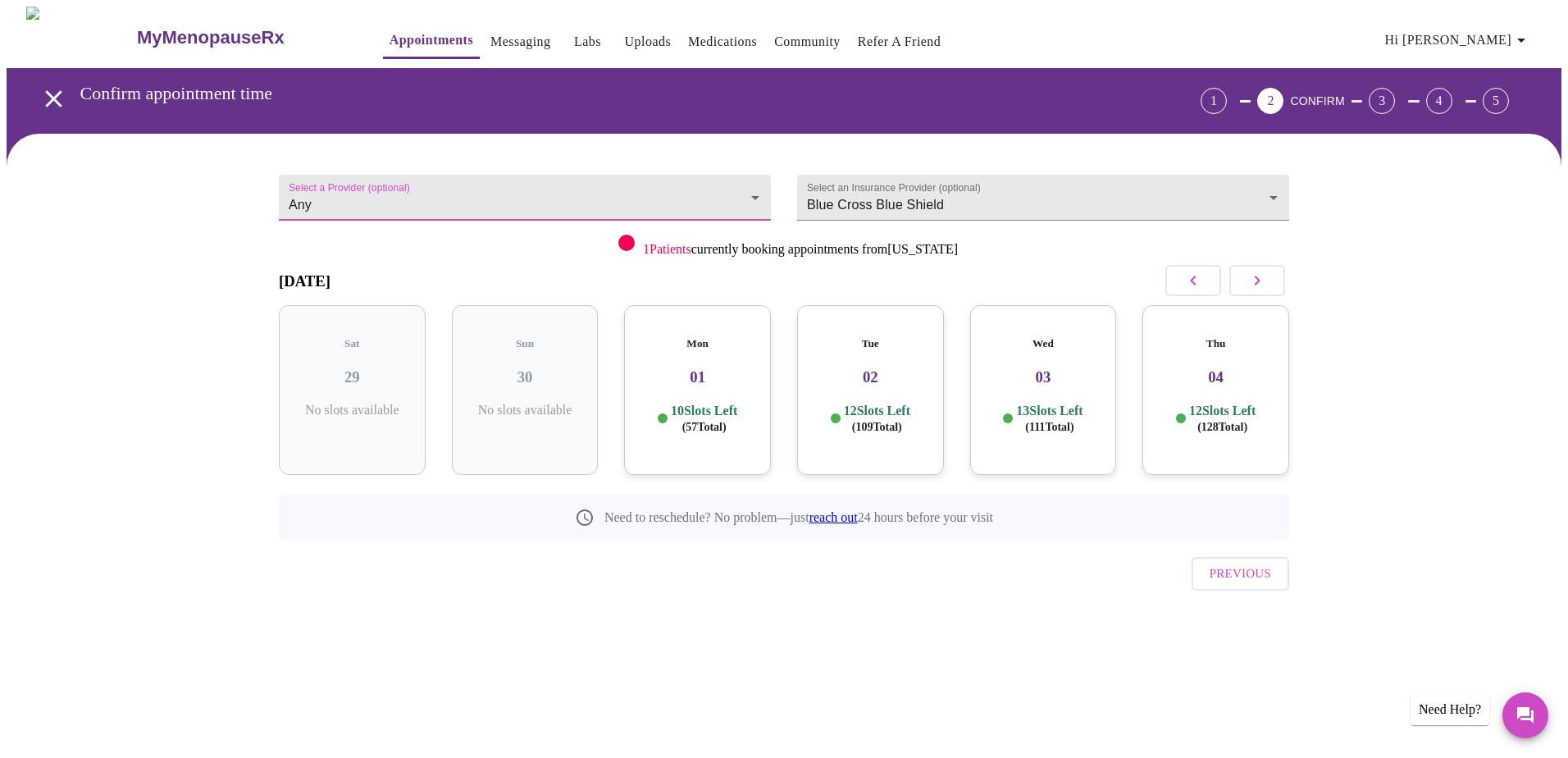
click at [1189, 277] on icon "button" at bounding box center [1192, 280] width 19 height 19
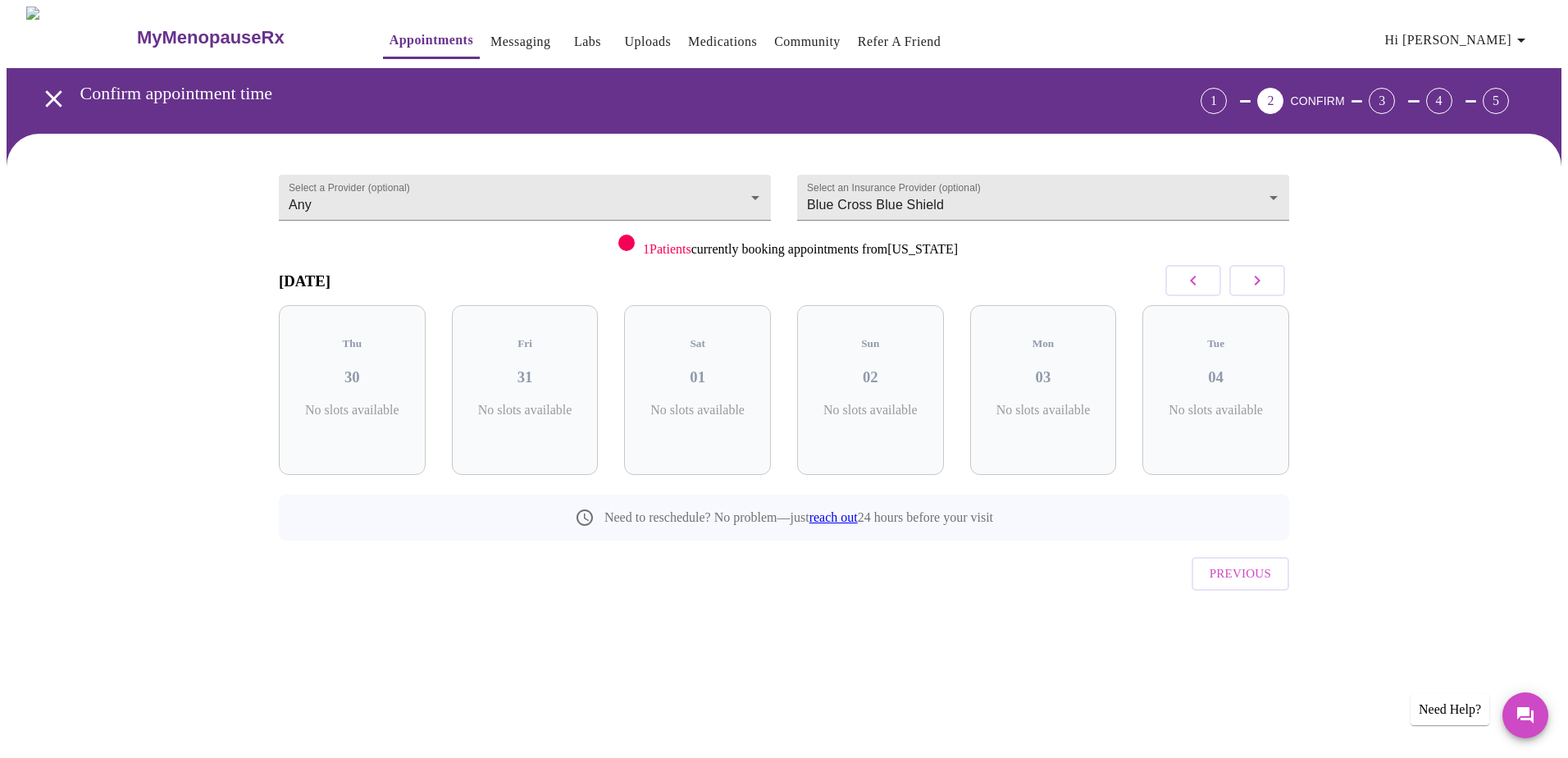
click at [1189, 277] on icon "button" at bounding box center [1192, 280] width 19 height 19
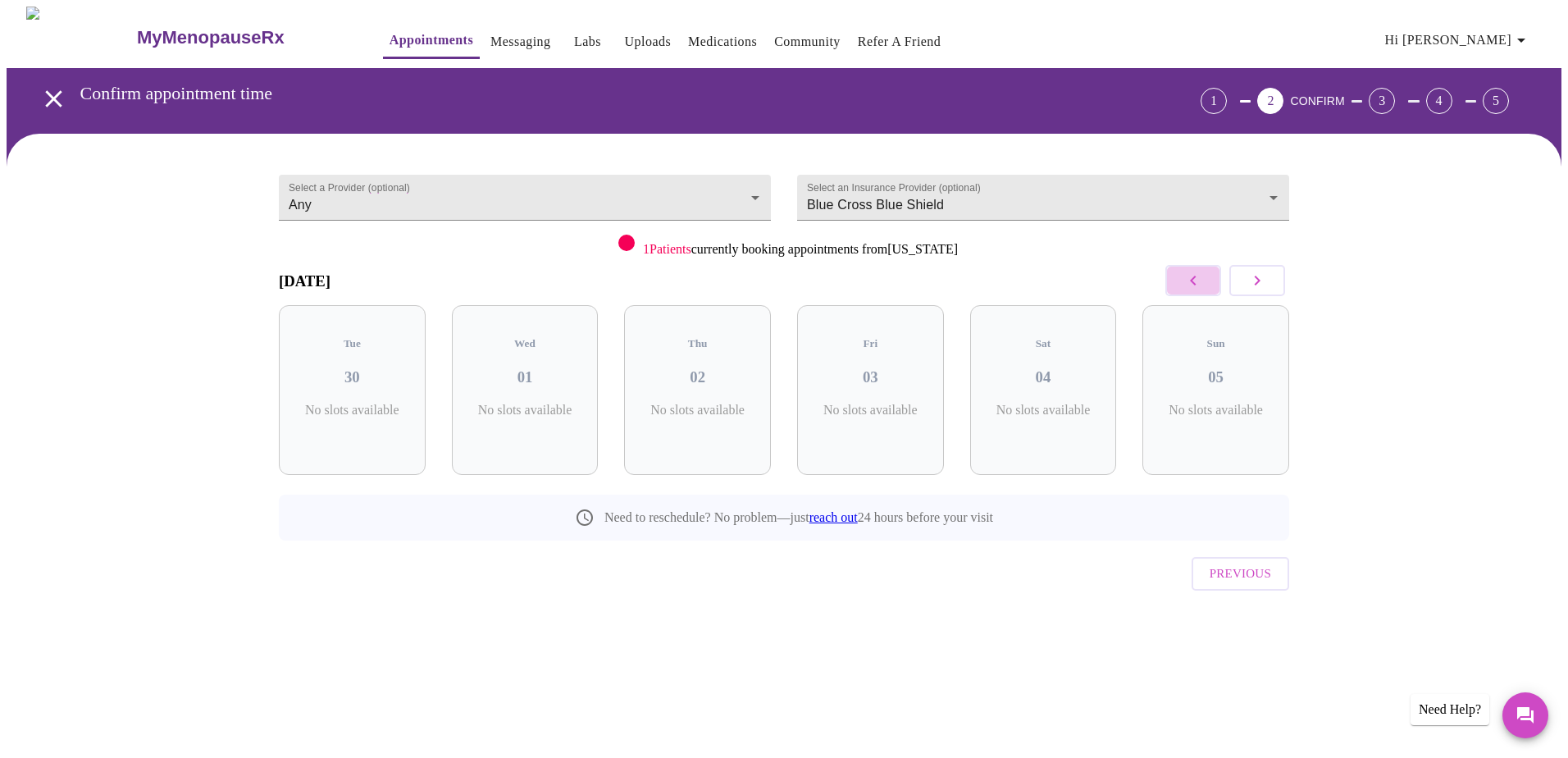
click at [1189, 277] on icon "button" at bounding box center [1192, 280] width 19 height 19
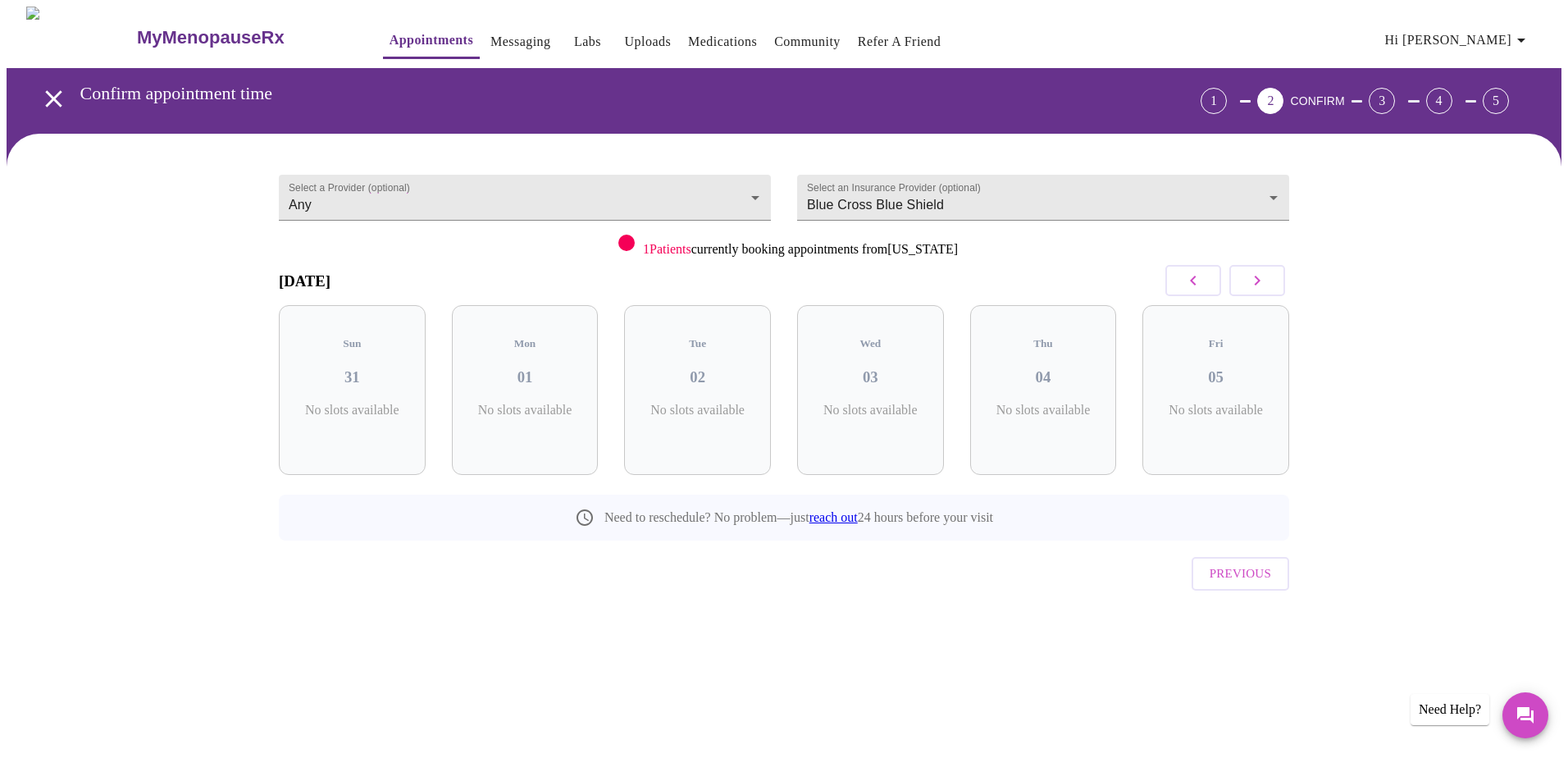
click at [1189, 277] on icon "button" at bounding box center [1192, 280] width 19 height 19
click at [1192, 276] on icon "button" at bounding box center [1192, 280] width 19 height 19
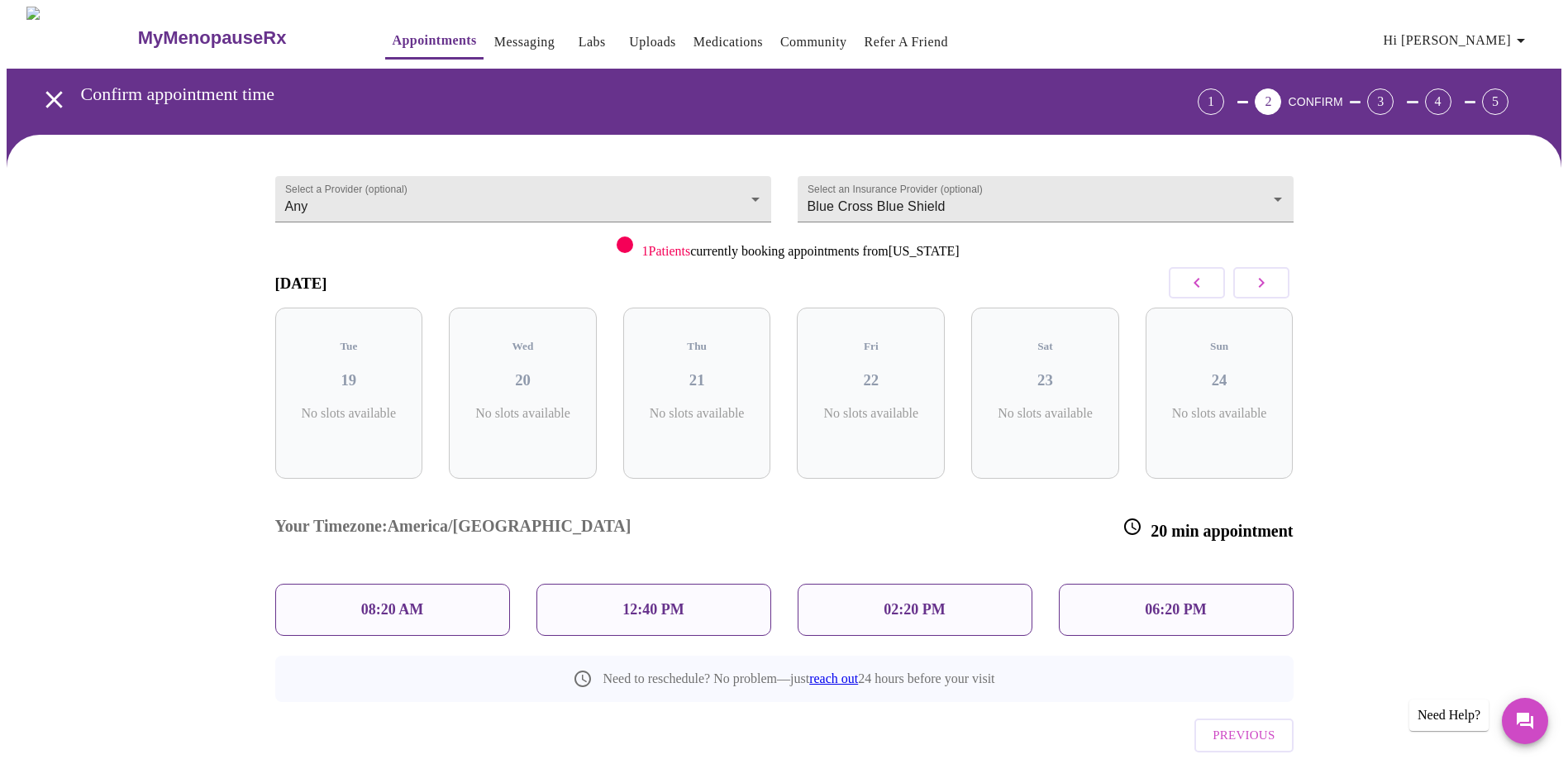
click at [1268, 278] on icon "button" at bounding box center [1261, 282] width 19 height 19
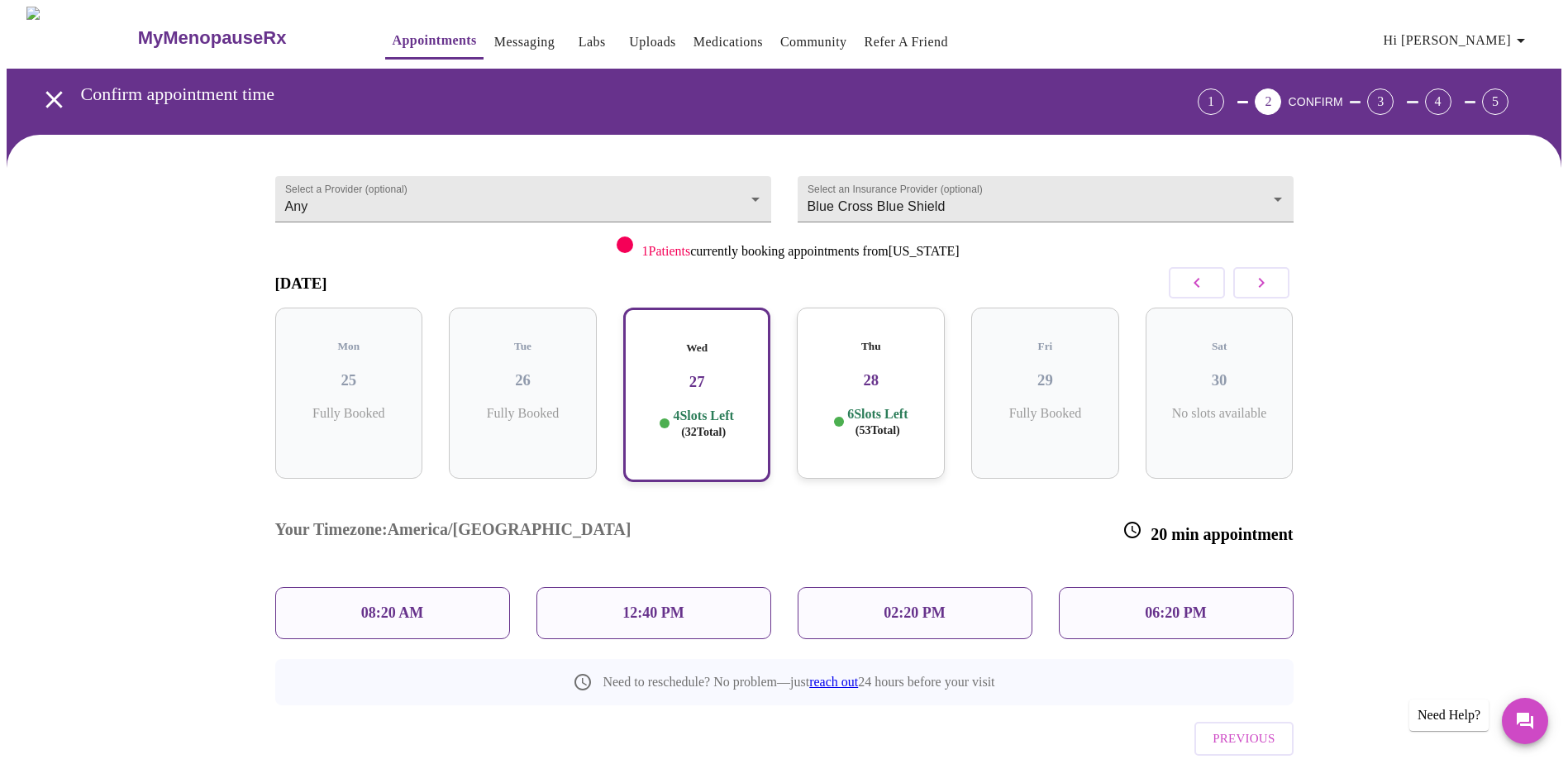
click at [1269, 278] on icon "button" at bounding box center [1261, 282] width 19 height 19
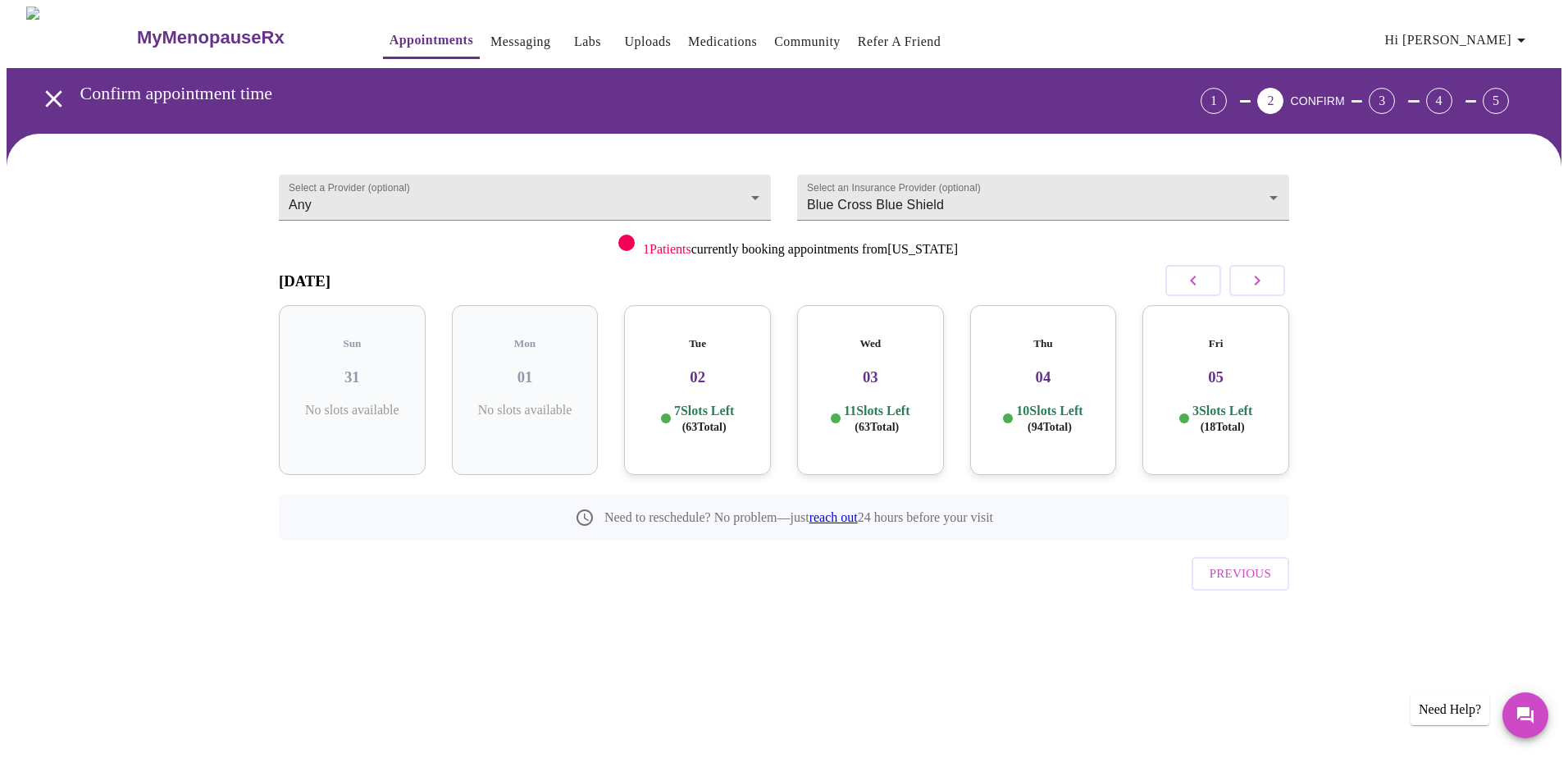
click at [1246, 369] on h3 "05" at bounding box center [1215, 377] width 121 height 18
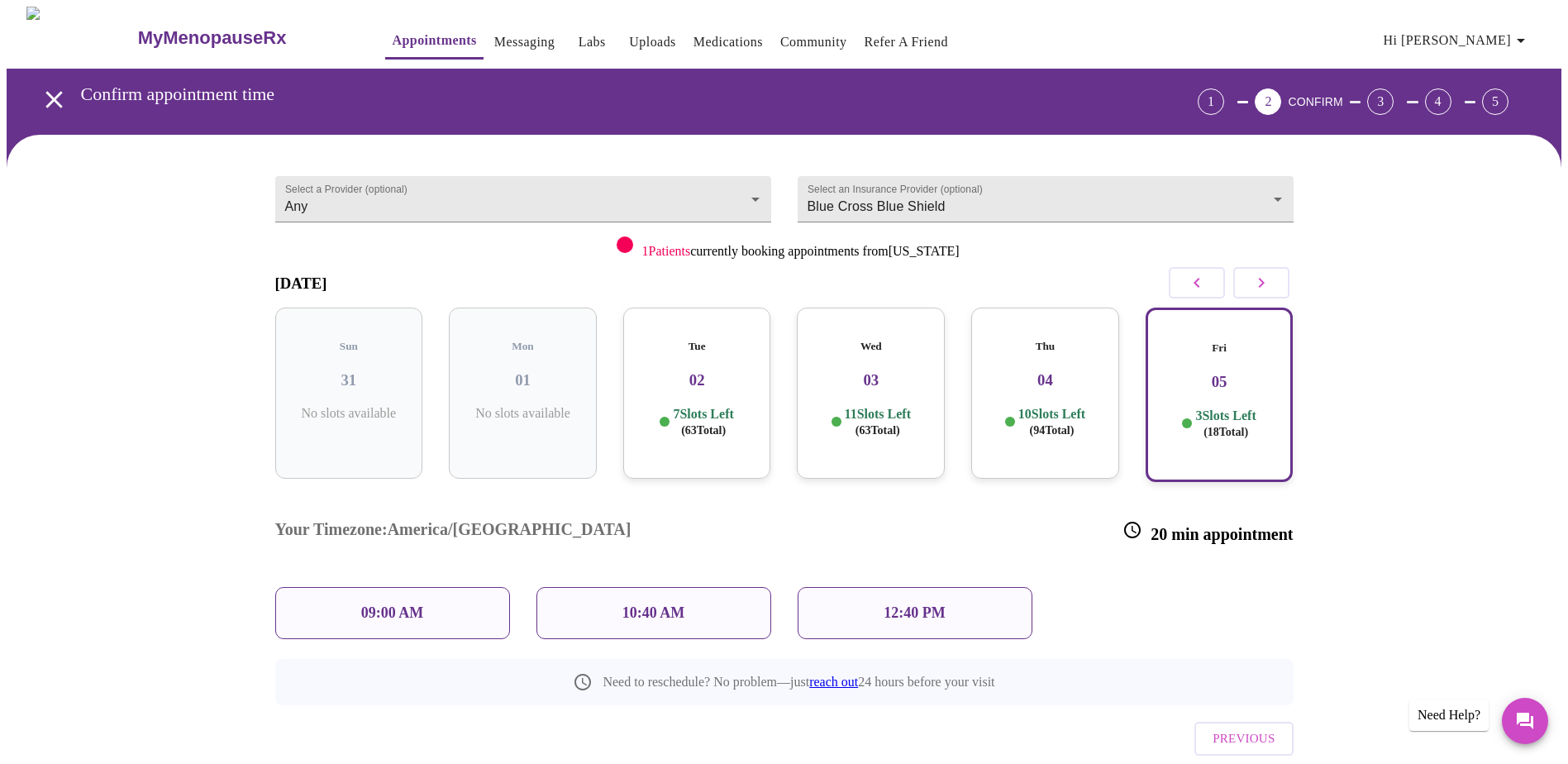
click at [925, 604] on p "12:40 PM" at bounding box center [914, 613] width 61 height 18
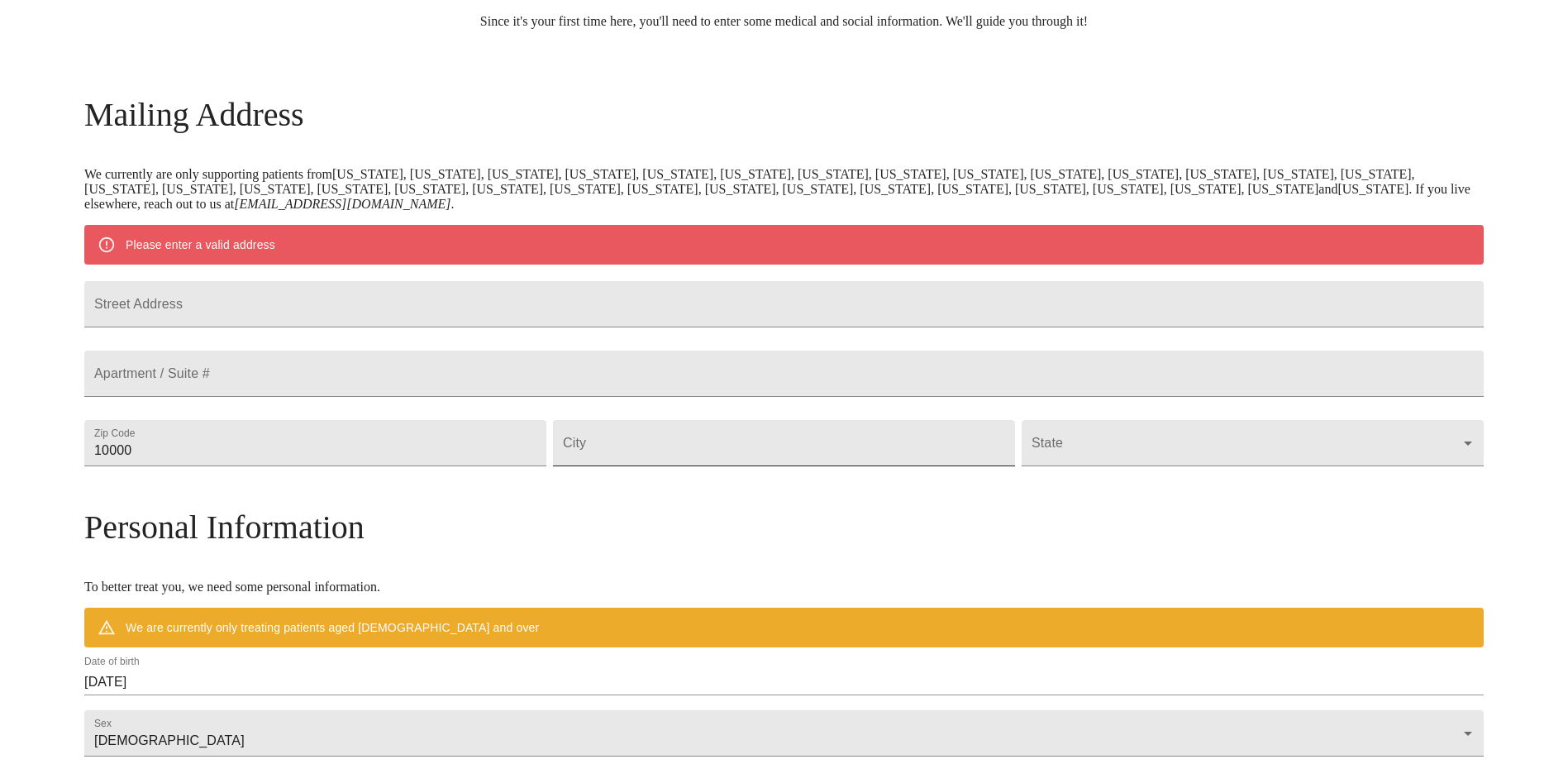
scroll to position [41, 0]
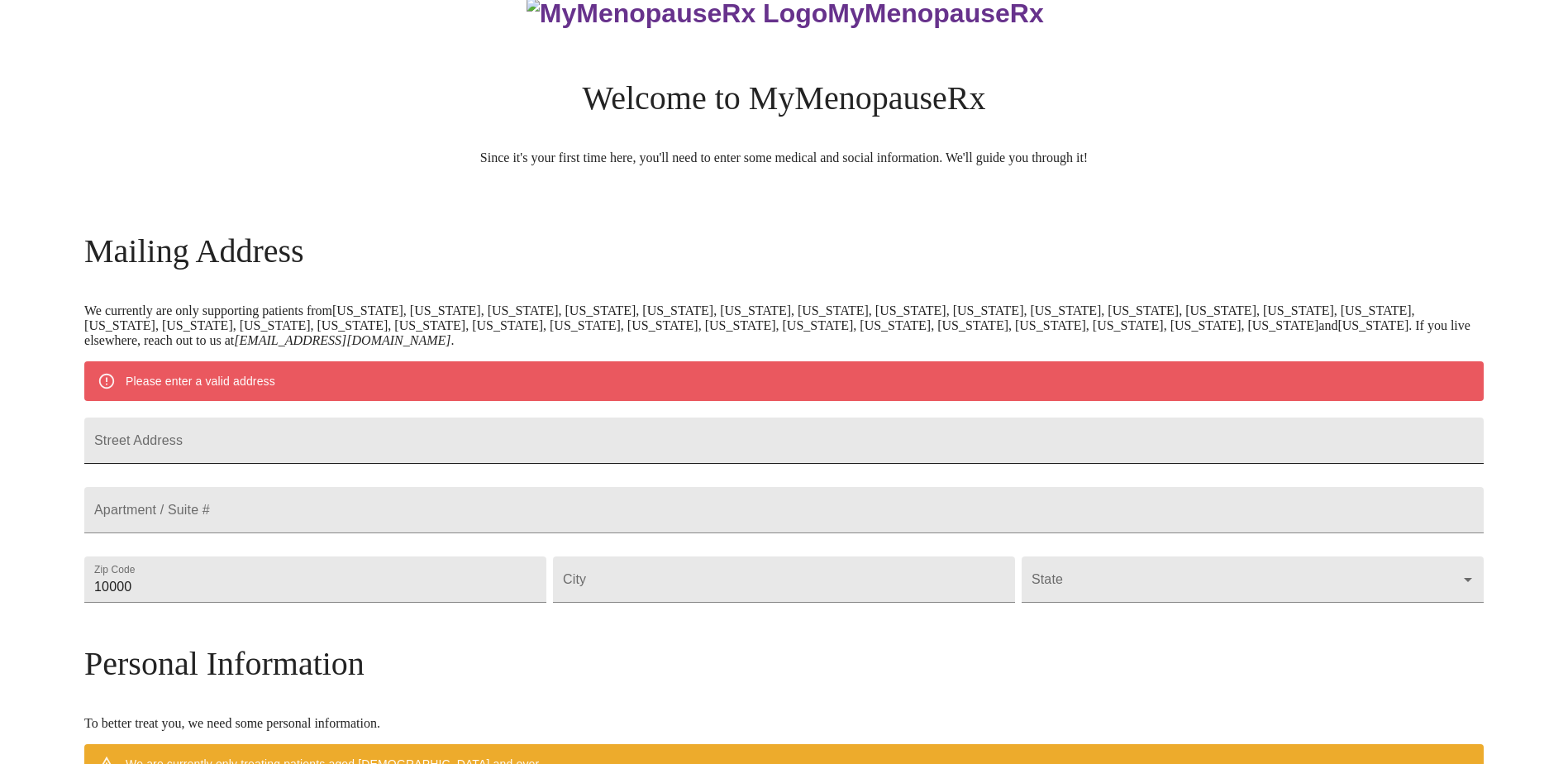
click at [445, 442] on input "Street Address" at bounding box center [784, 440] width 1400 height 47
type input "505 Rivers Edge Dr"
type input "60447"
type input "Minooka"
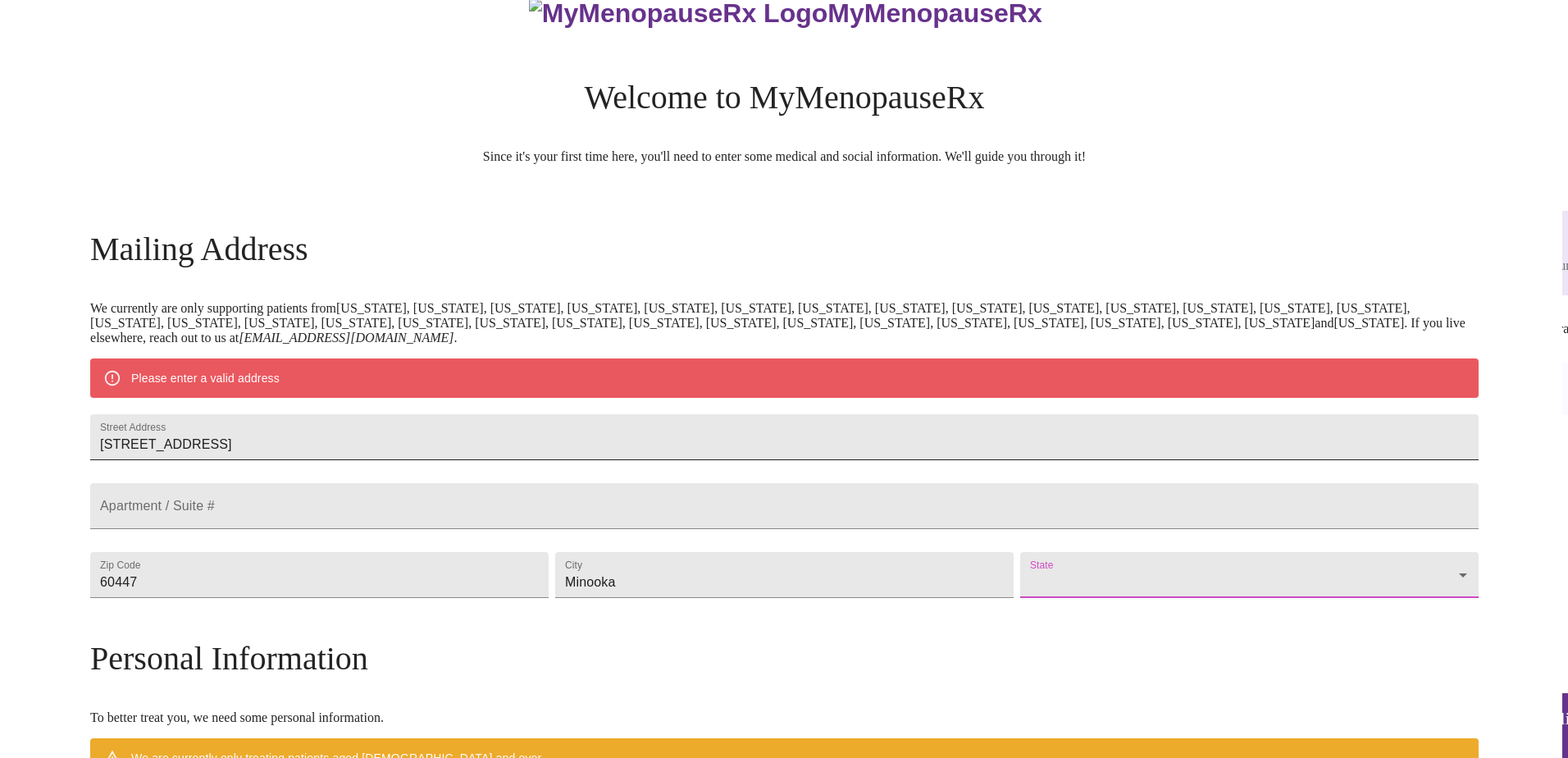
scroll to position [509, 0]
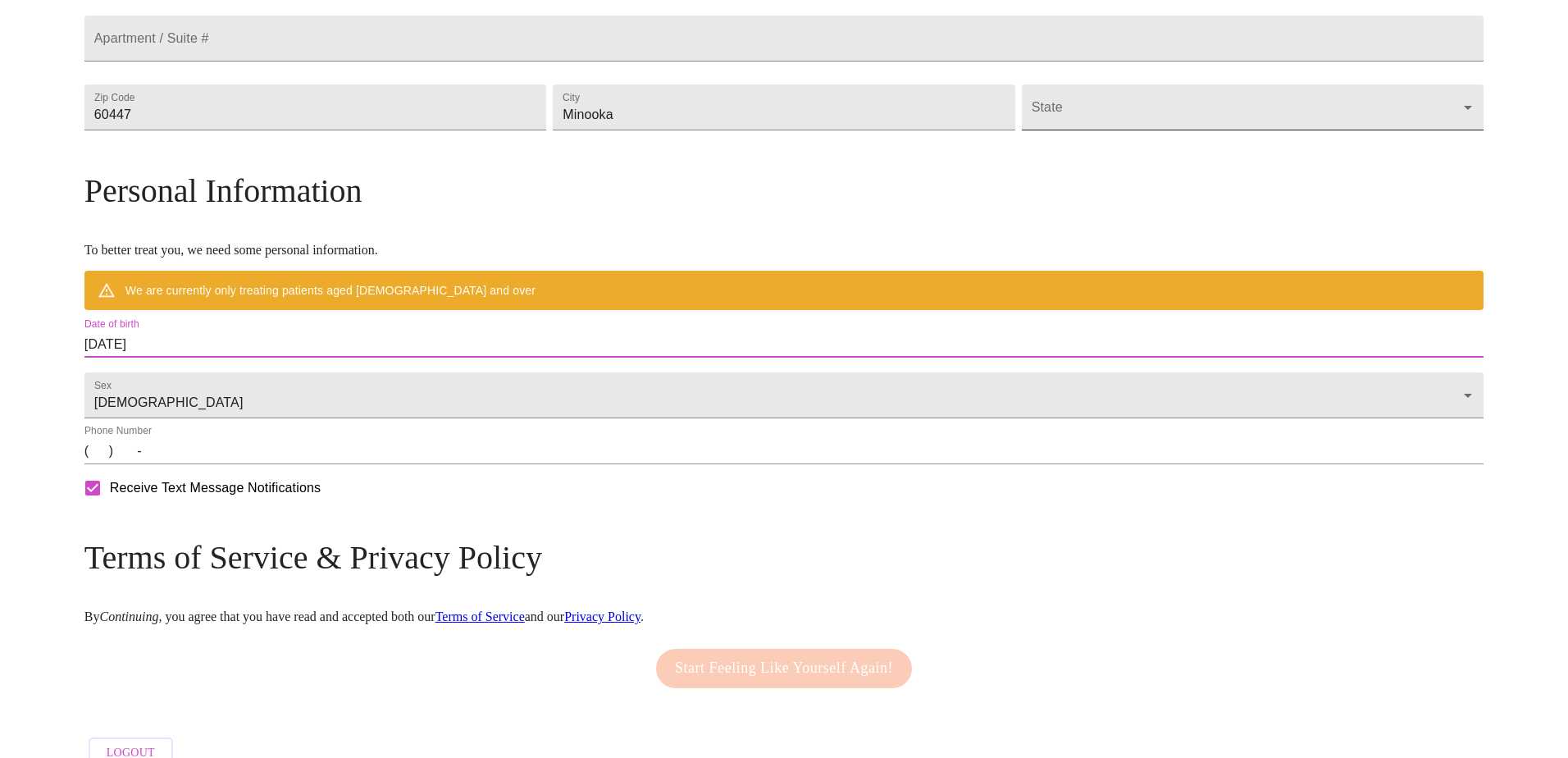
click at [1054, 159] on body "MyMenopauseRx Welcome to MyMenopauseRx Since it's your first time here, you'll …" at bounding box center [784, 137] width 1555 height 1278
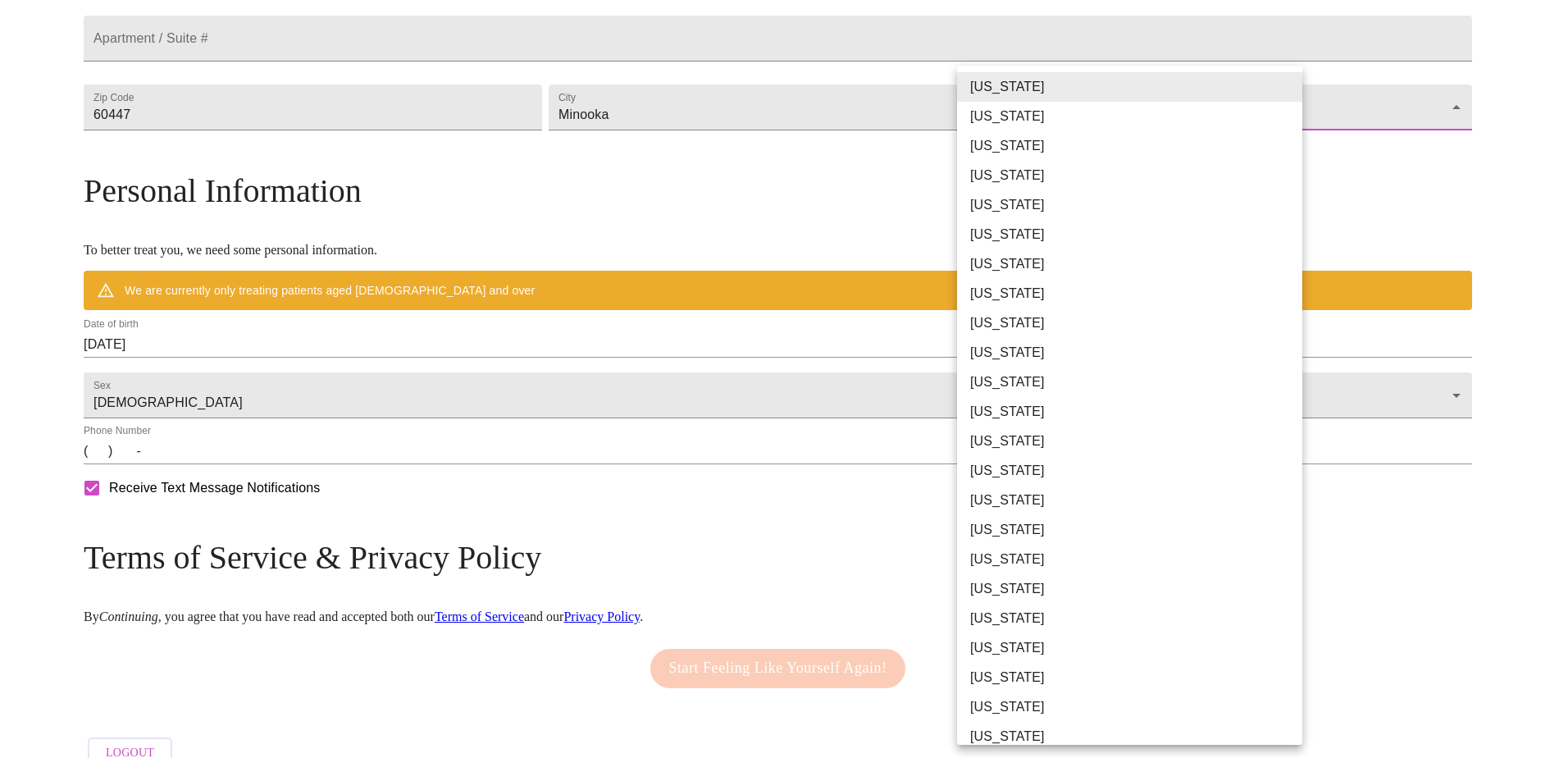
click at [1020, 439] on li "Illinois" at bounding box center [1136, 441] width 358 height 29
type input "Illinois"
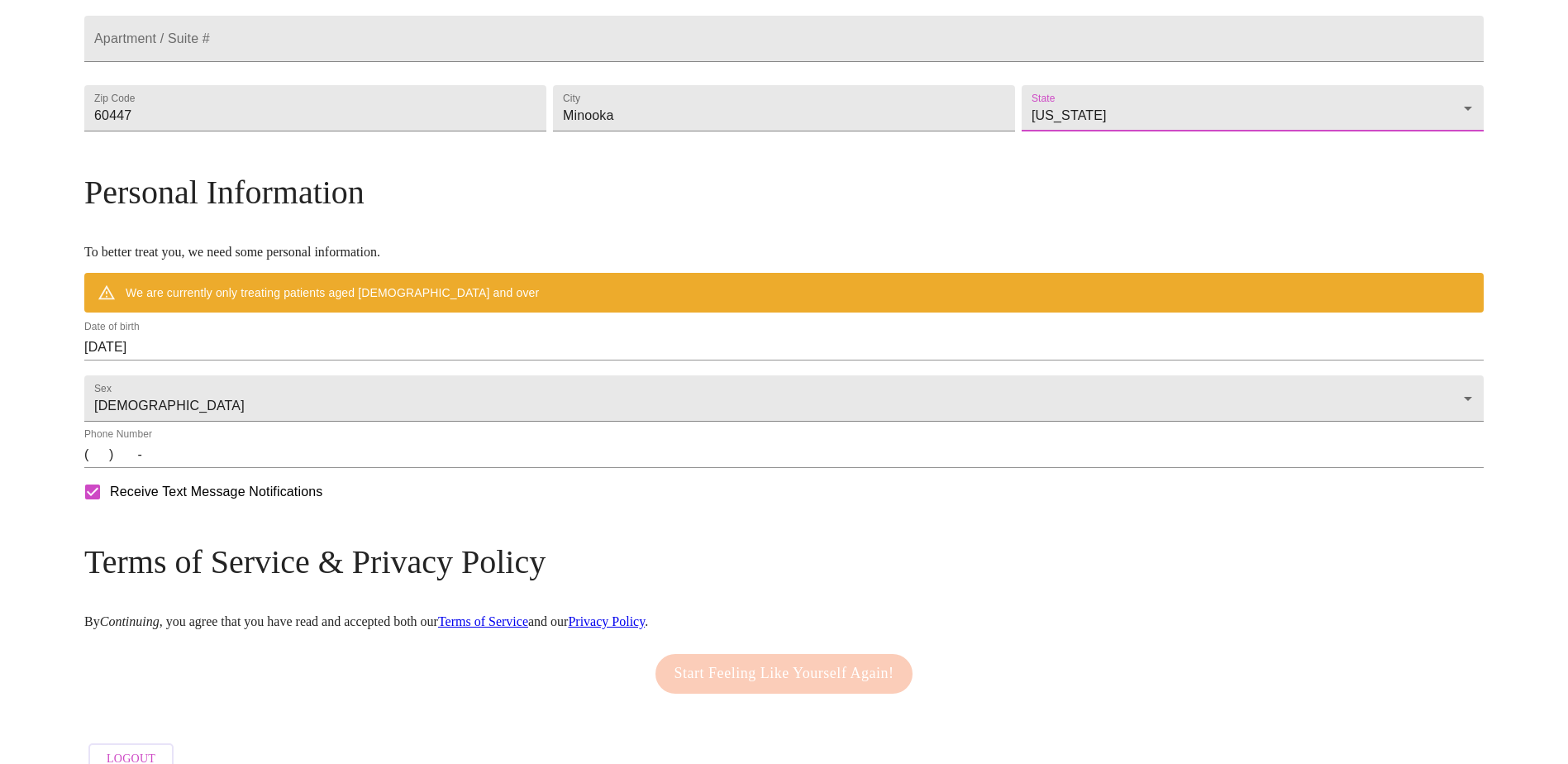
click at [324, 360] on input "08/26/2025" at bounding box center [784, 347] width 1400 height 26
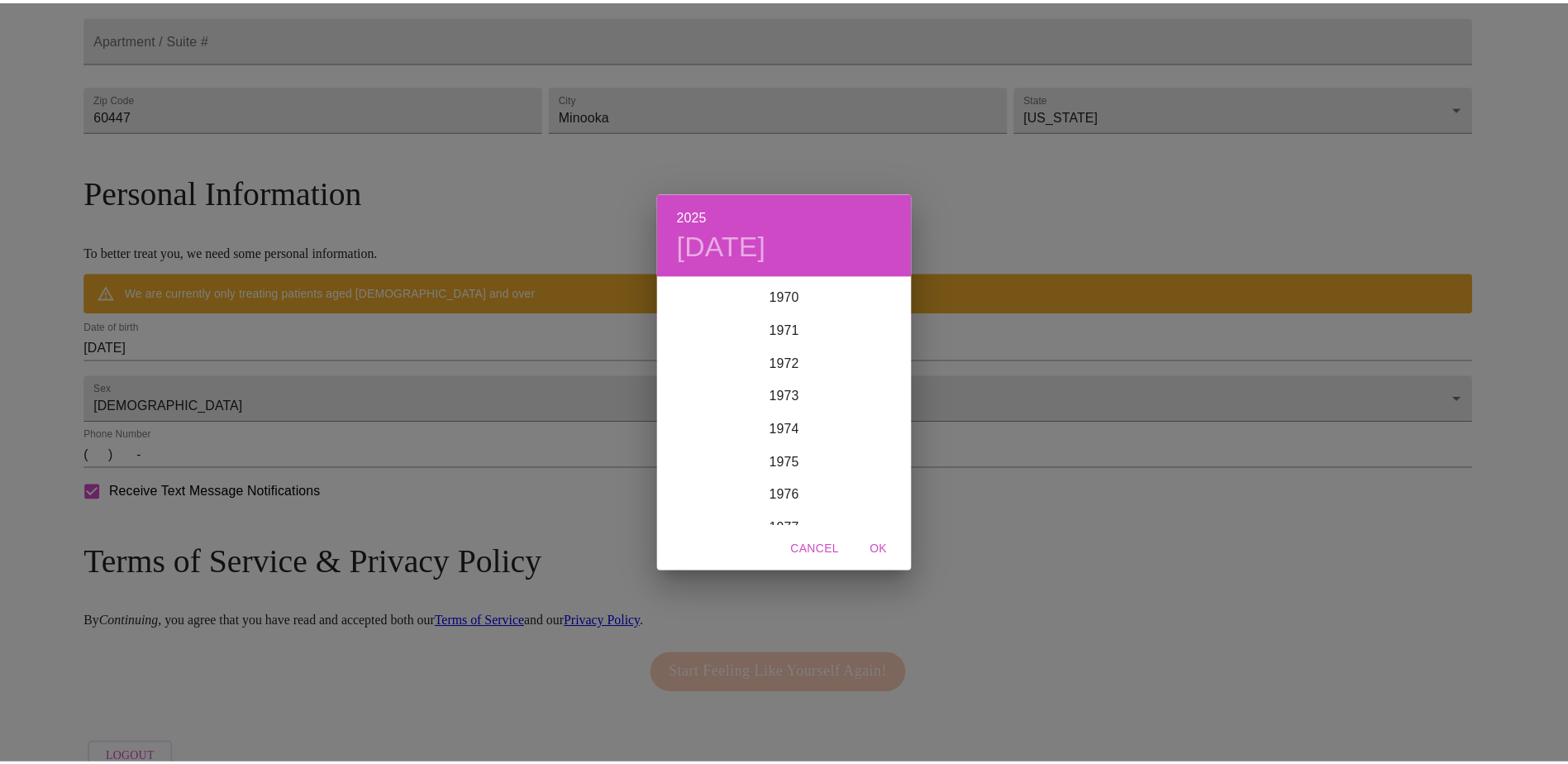
scroll to position [2165, 0]
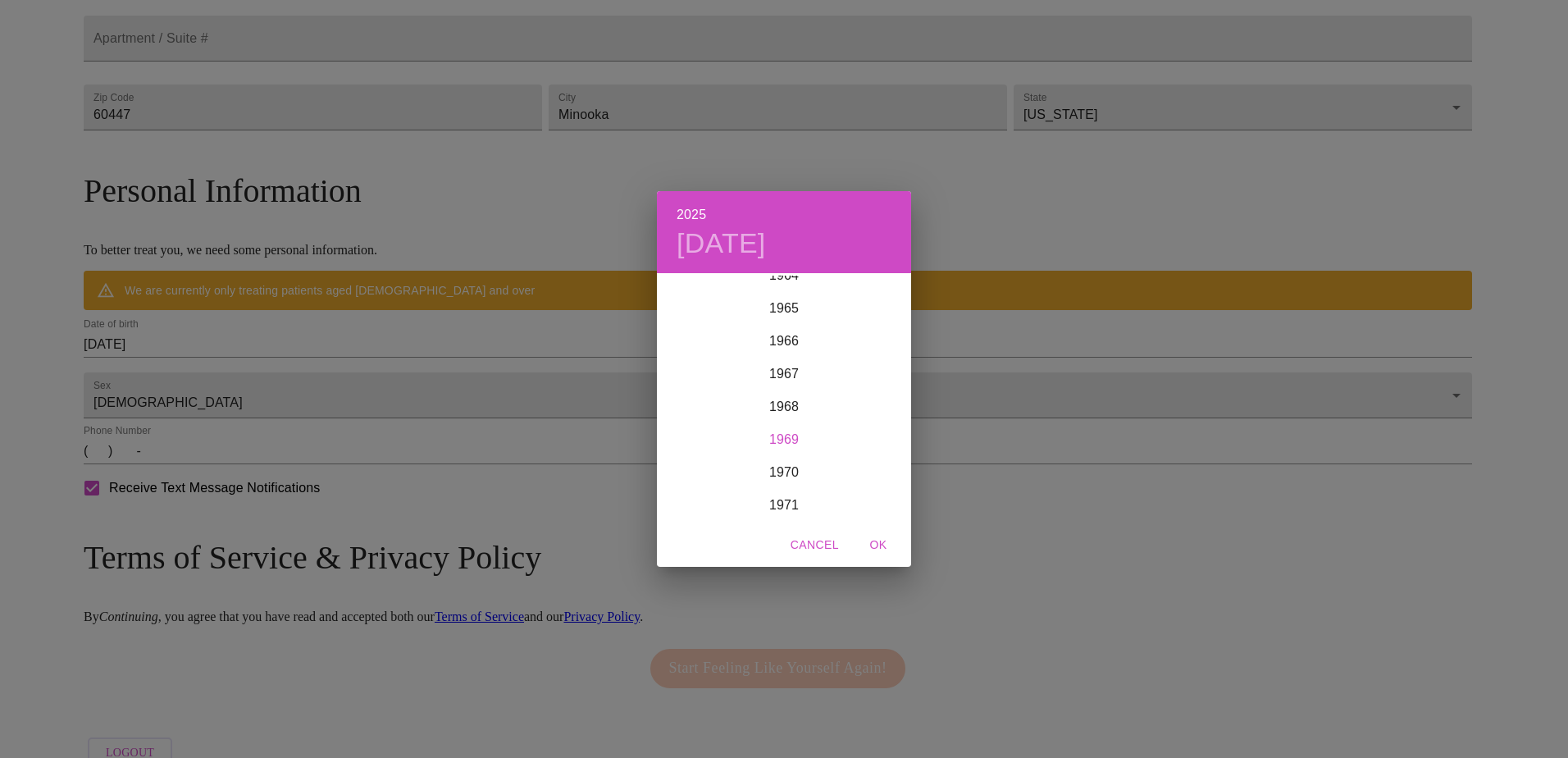
click at [790, 441] on div "1969" at bounding box center [783, 439] width 254 height 33
click at [697, 430] on div "Jul" at bounding box center [698, 429] width 85 height 61
click at [749, 475] on p "29" at bounding box center [751, 479] width 13 height 17
click at [884, 544] on span "OK" at bounding box center [878, 545] width 39 height 20
type input "07/29/1969"
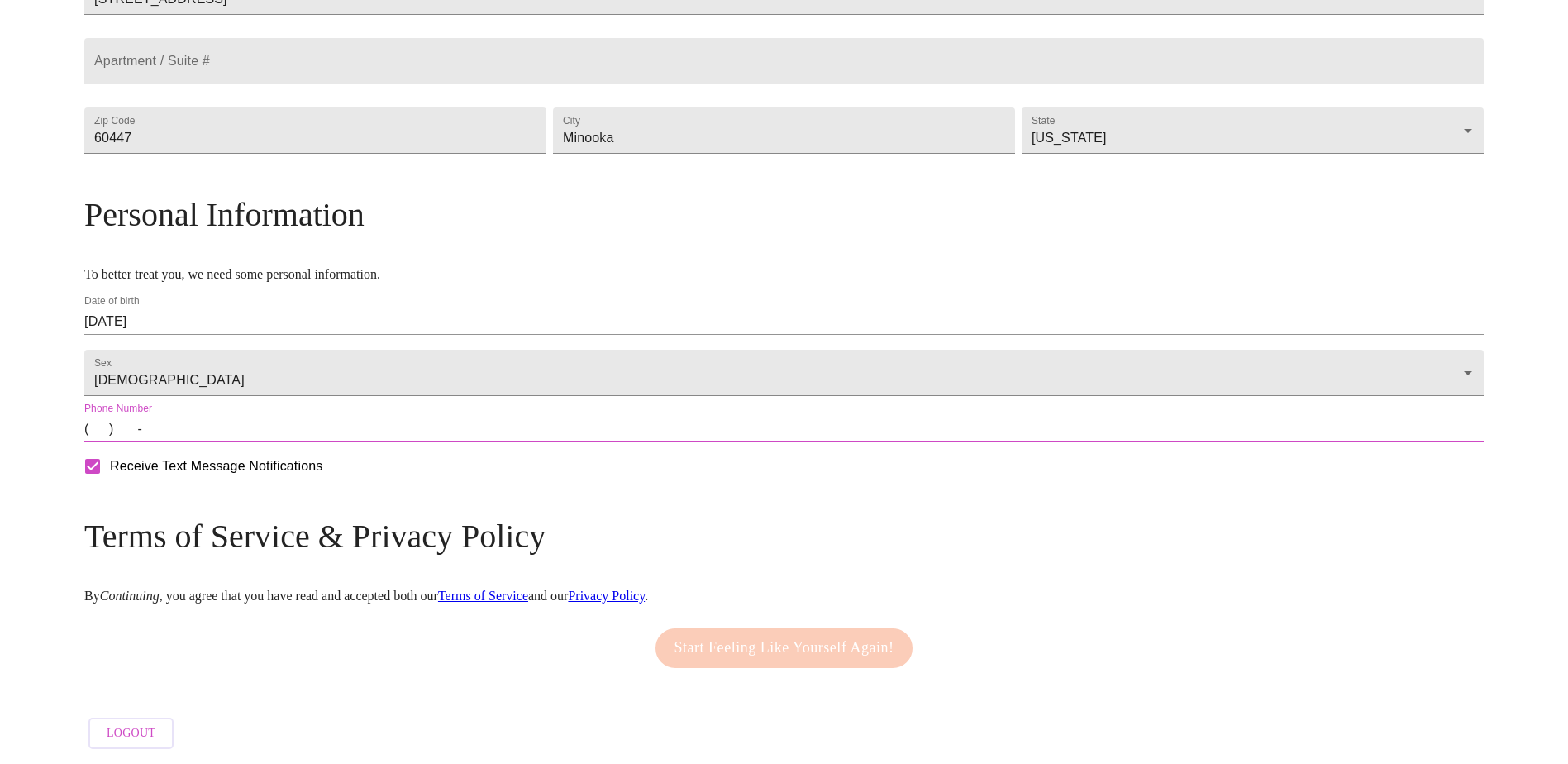
click at [267, 442] on input "(   )    -" at bounding box center [784, 428] width 1400 height 26
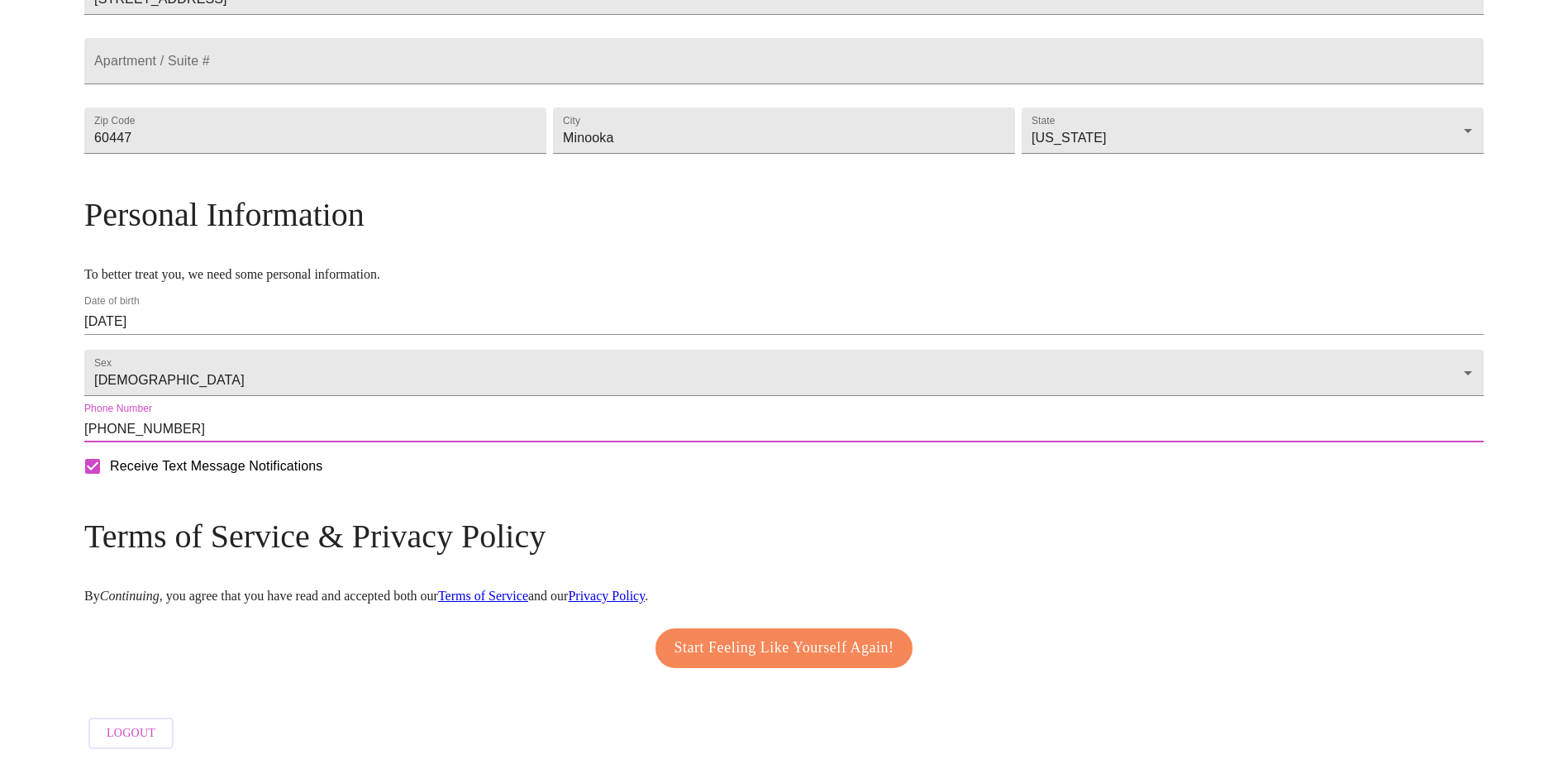
type input "(815) 994-6016"
click at [799, 661] on span "Start Feeling Like Yourself Again!" at bounding box center [784, 647] width 220 height 26
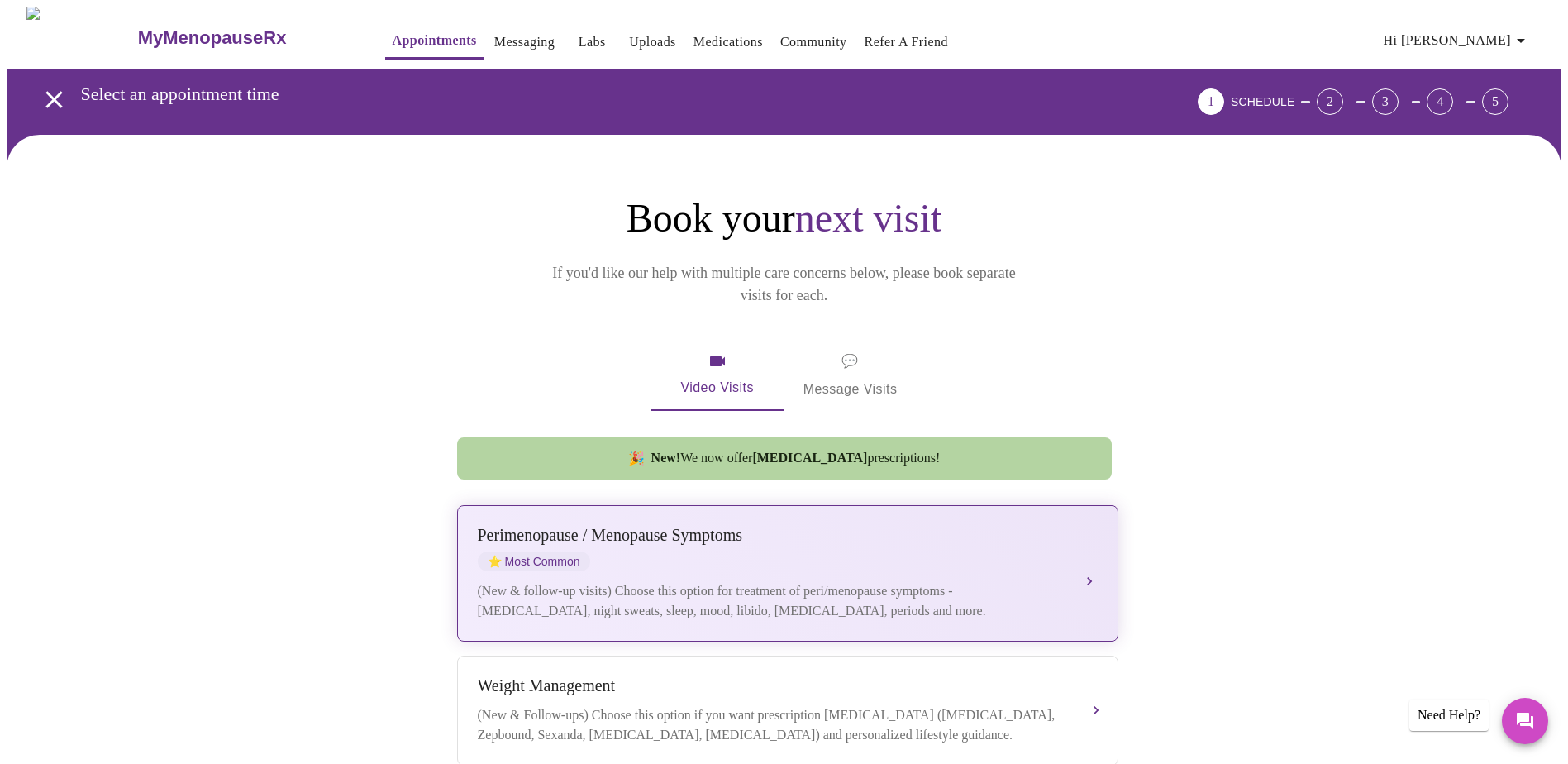
click at [1095, 541] on div "Perimenopause / Menopause Symptoms ⭐ Most Common (New & follow-up visits) Choos…" at bounding box center [788, 573] width 620 height 95
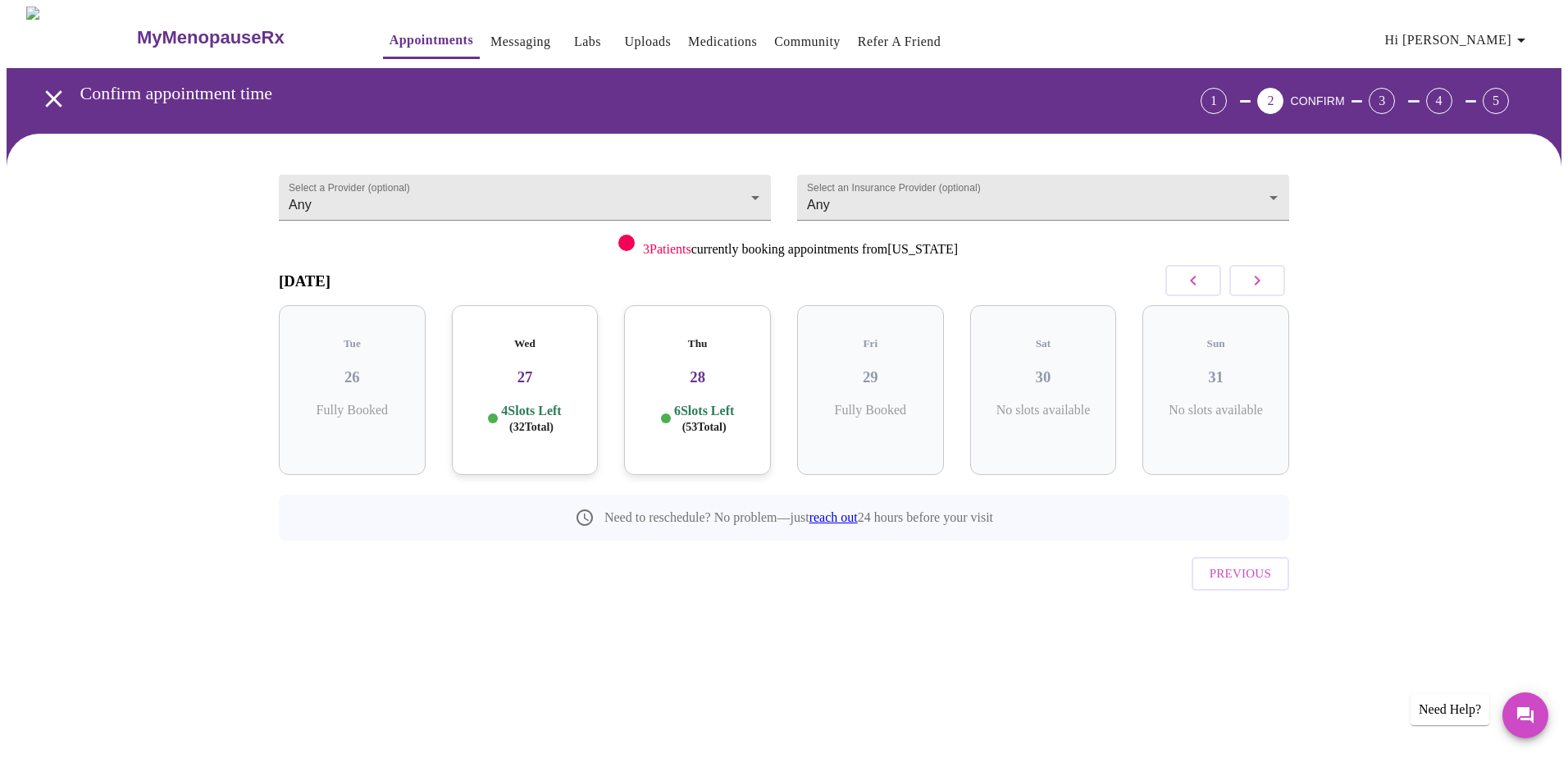
click at [524, 421] on span "( 32 Total)" at bounding box center [531, 426] width 44 height 13
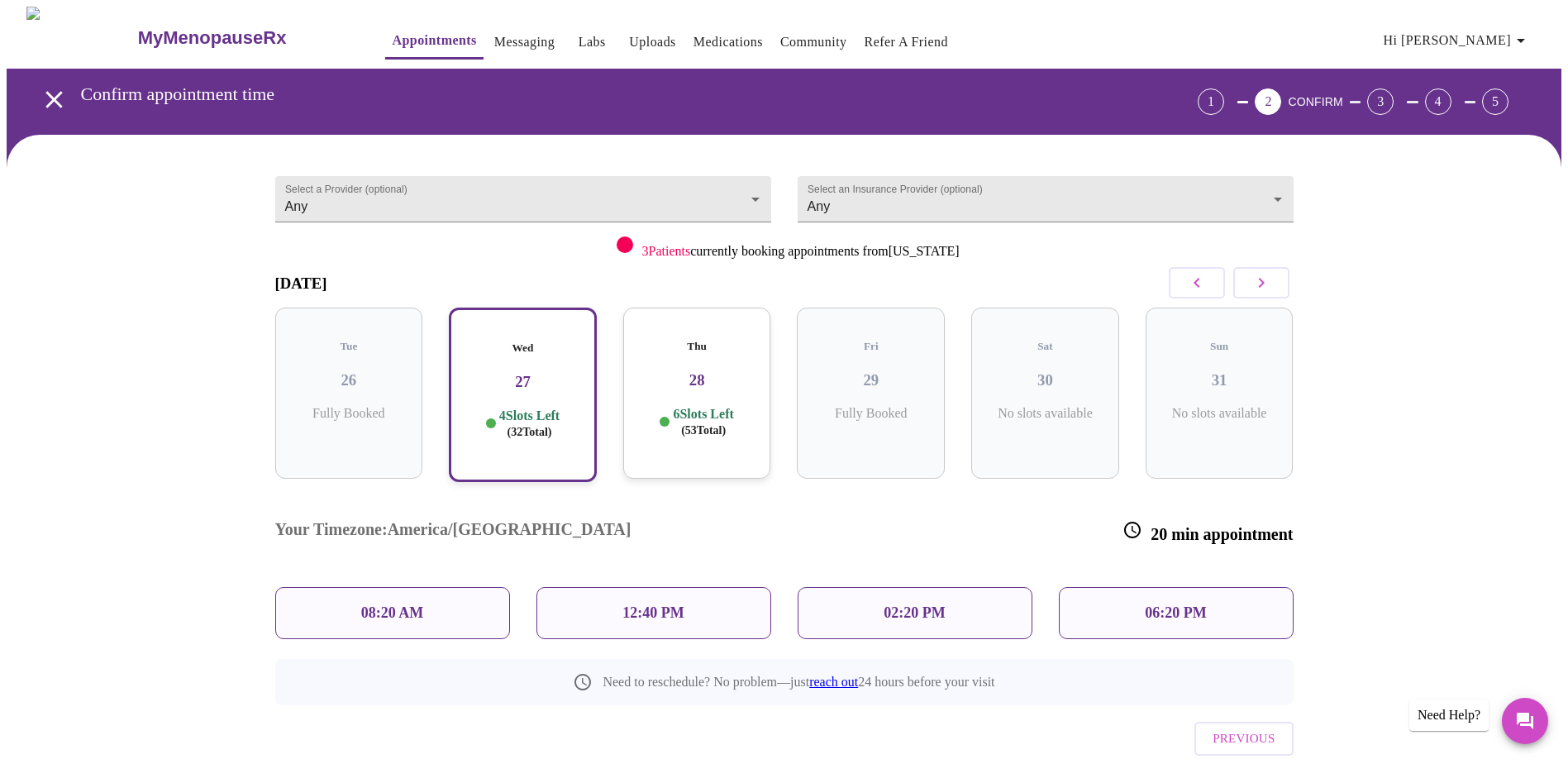
click at [701, 406] on p "6 Slots Left ( 53 Total)" at bounding box center [702, 422] width 60 height 32
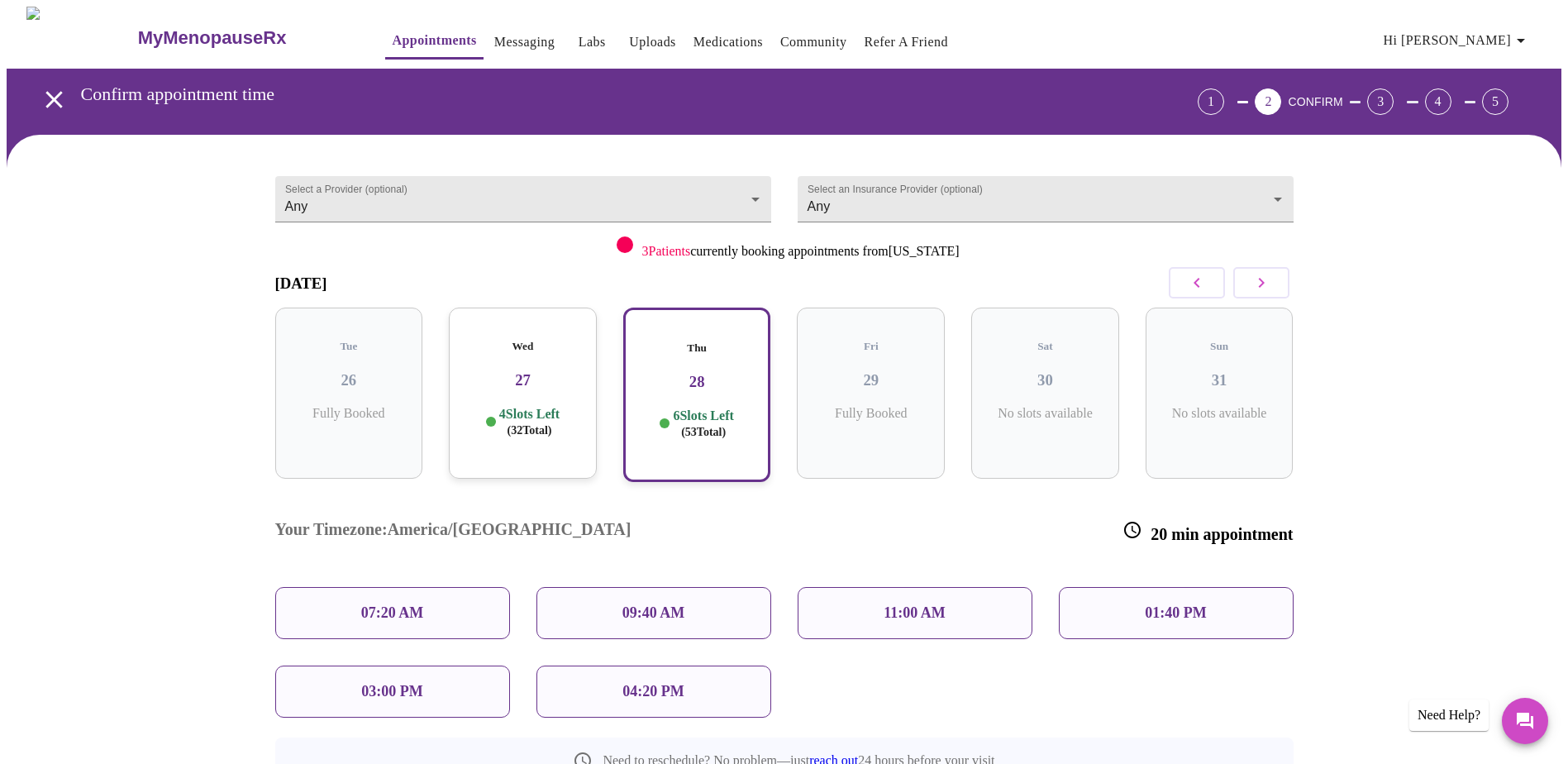
click at [522, 406] on p "4 Slots Left ( 32 Total)" at bounding box center [529, 422] width 60 height 32
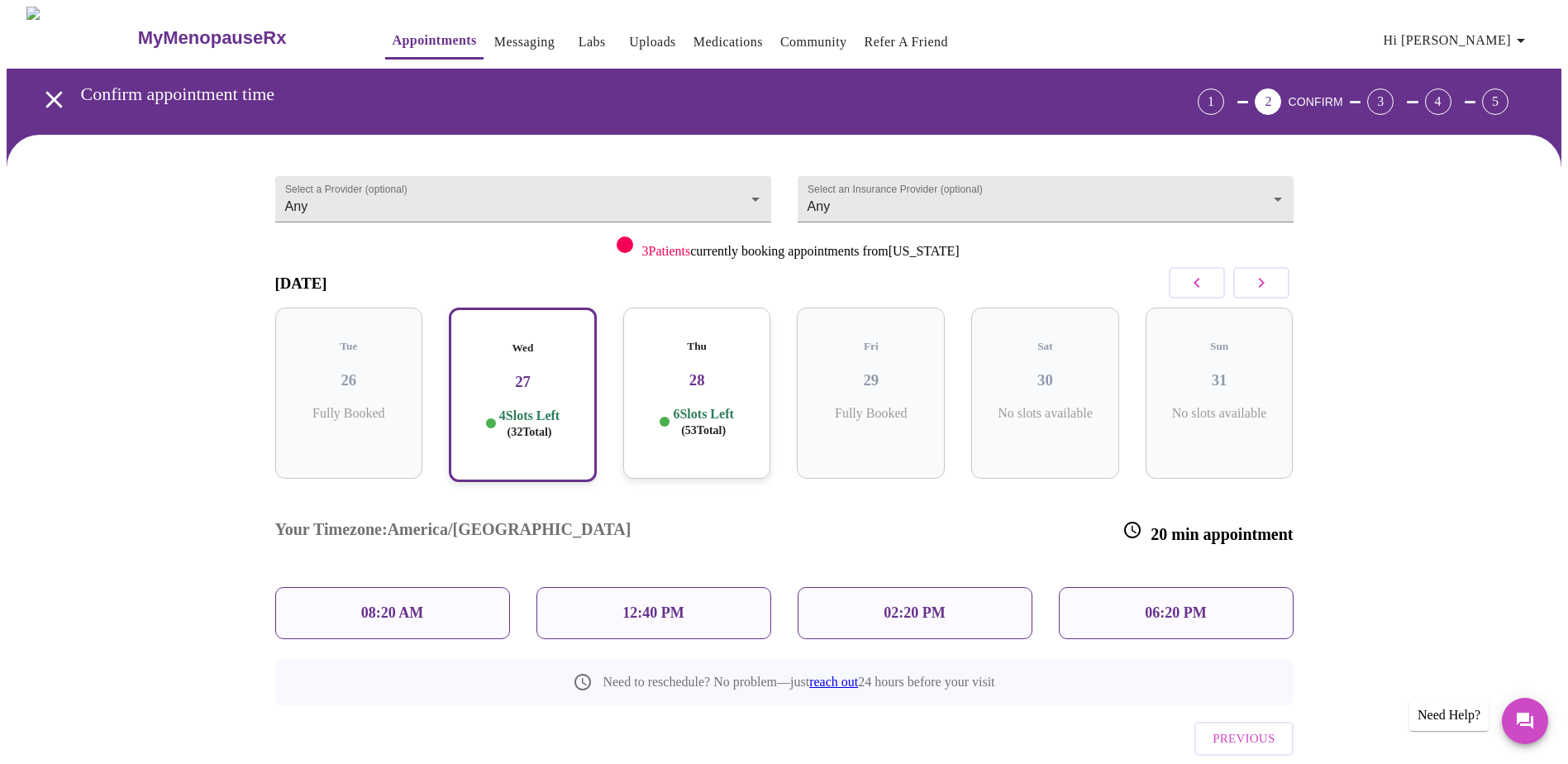
click at [733, 406] on p "6 Slots Left ( 53 Total)" at bounding box center [702, 422] width 60 height 32
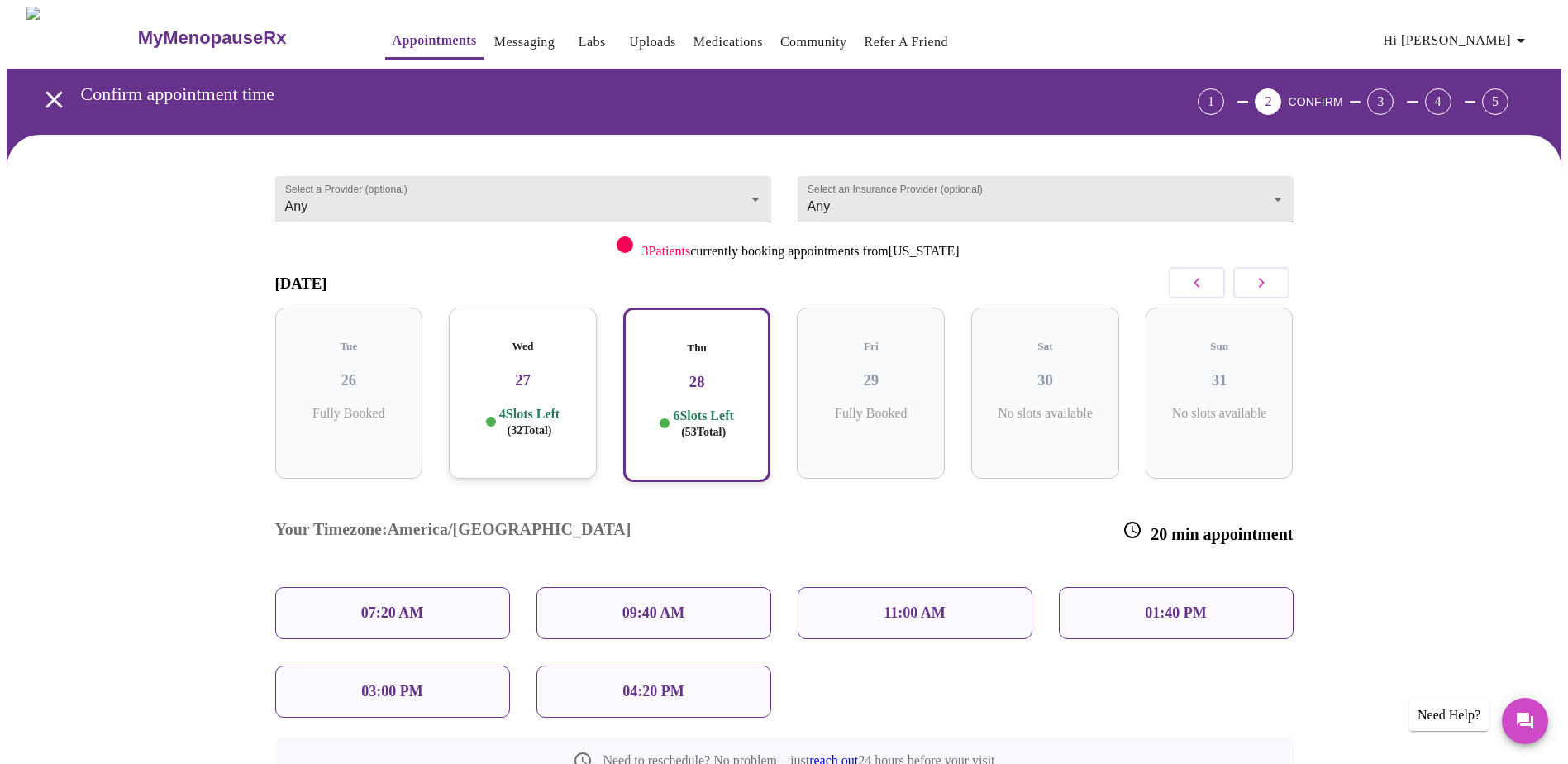
click at [546, 406] on p "4 Slots Left ( 32 Total)" at bounding box center [529, 422] width 60 height 32
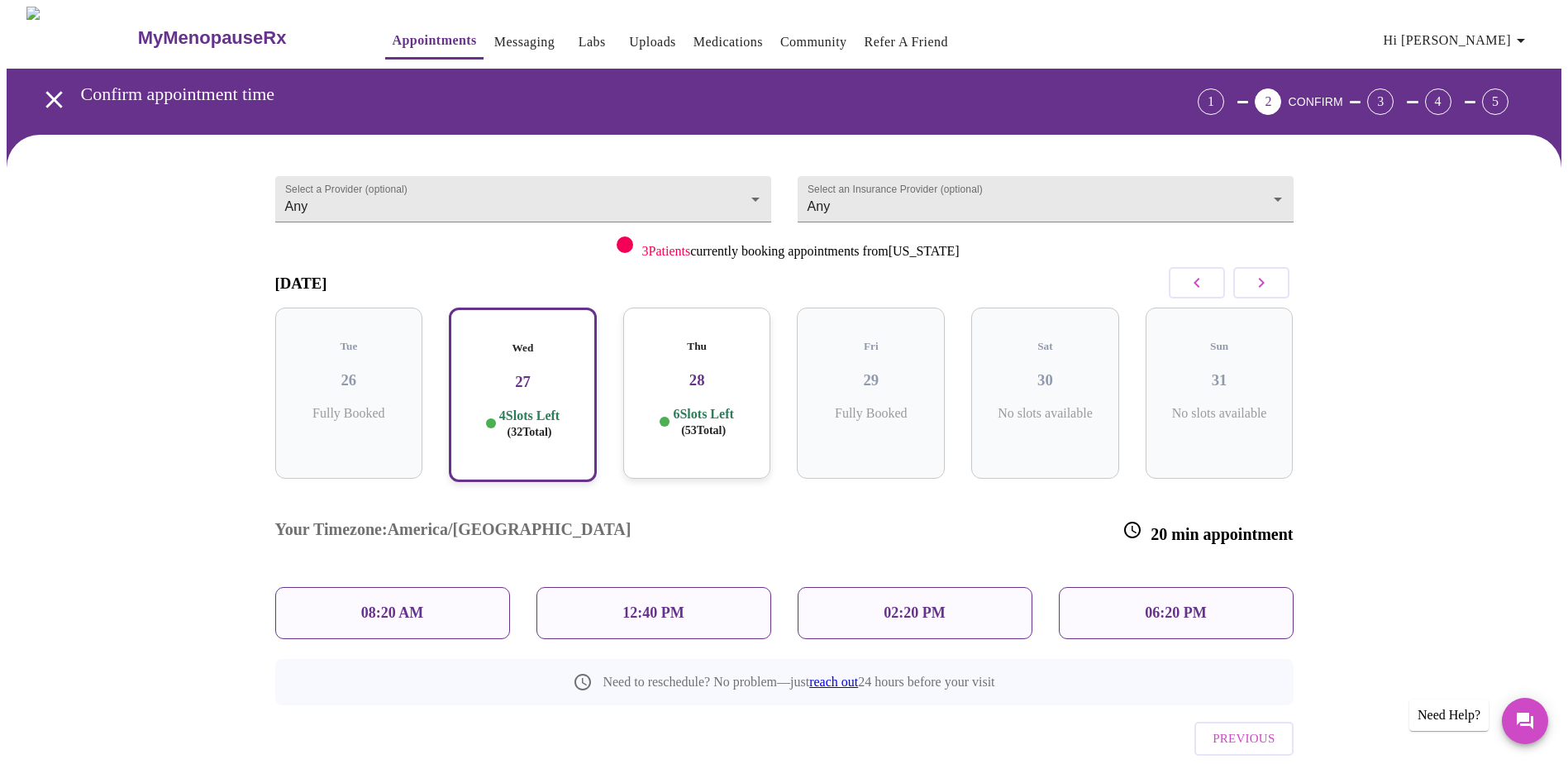
click at [421, 604] on p "08:20 AM" at bounding box center [393, 613] width 63 height 18
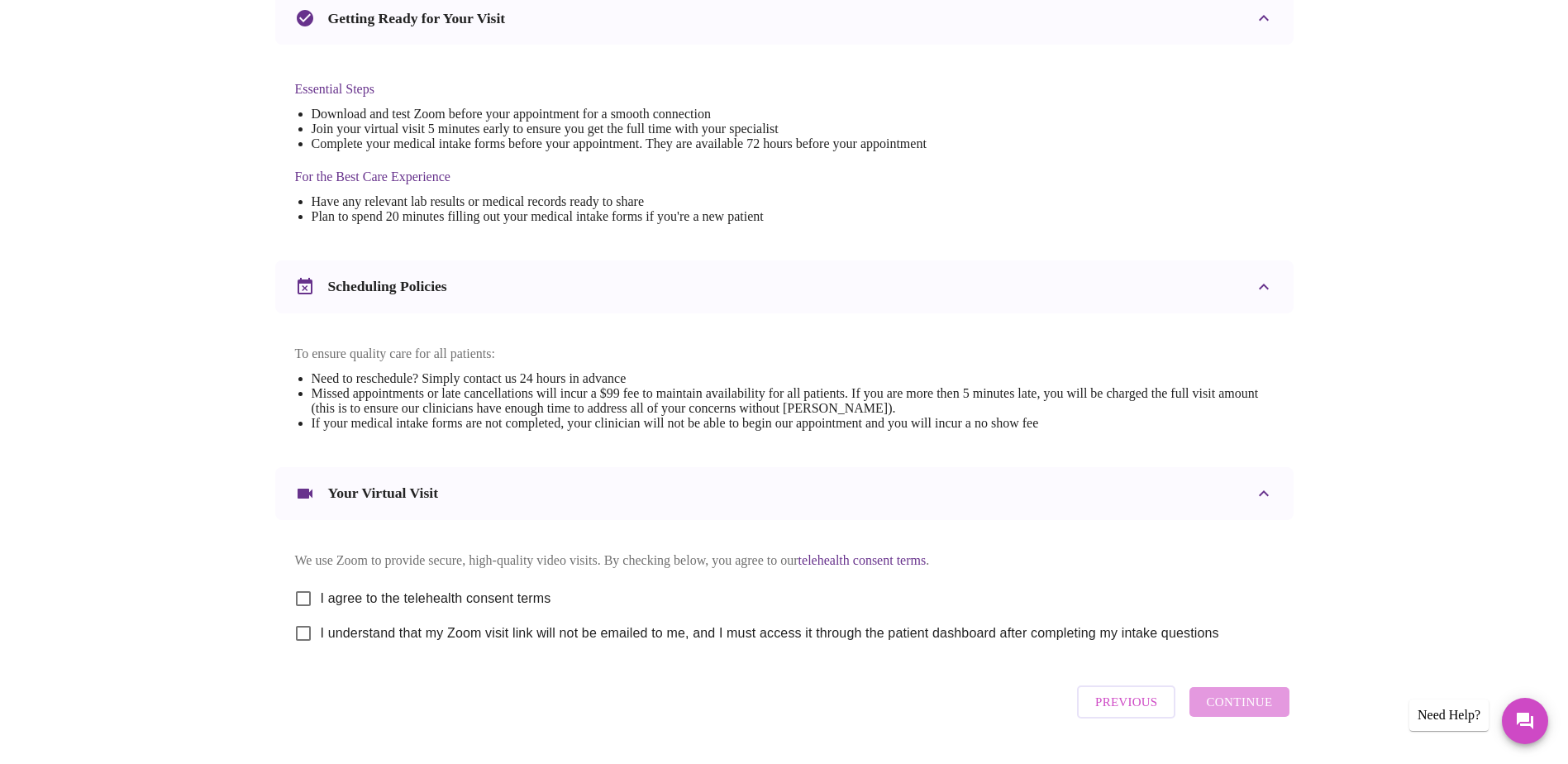
scroll to position [187, 0]
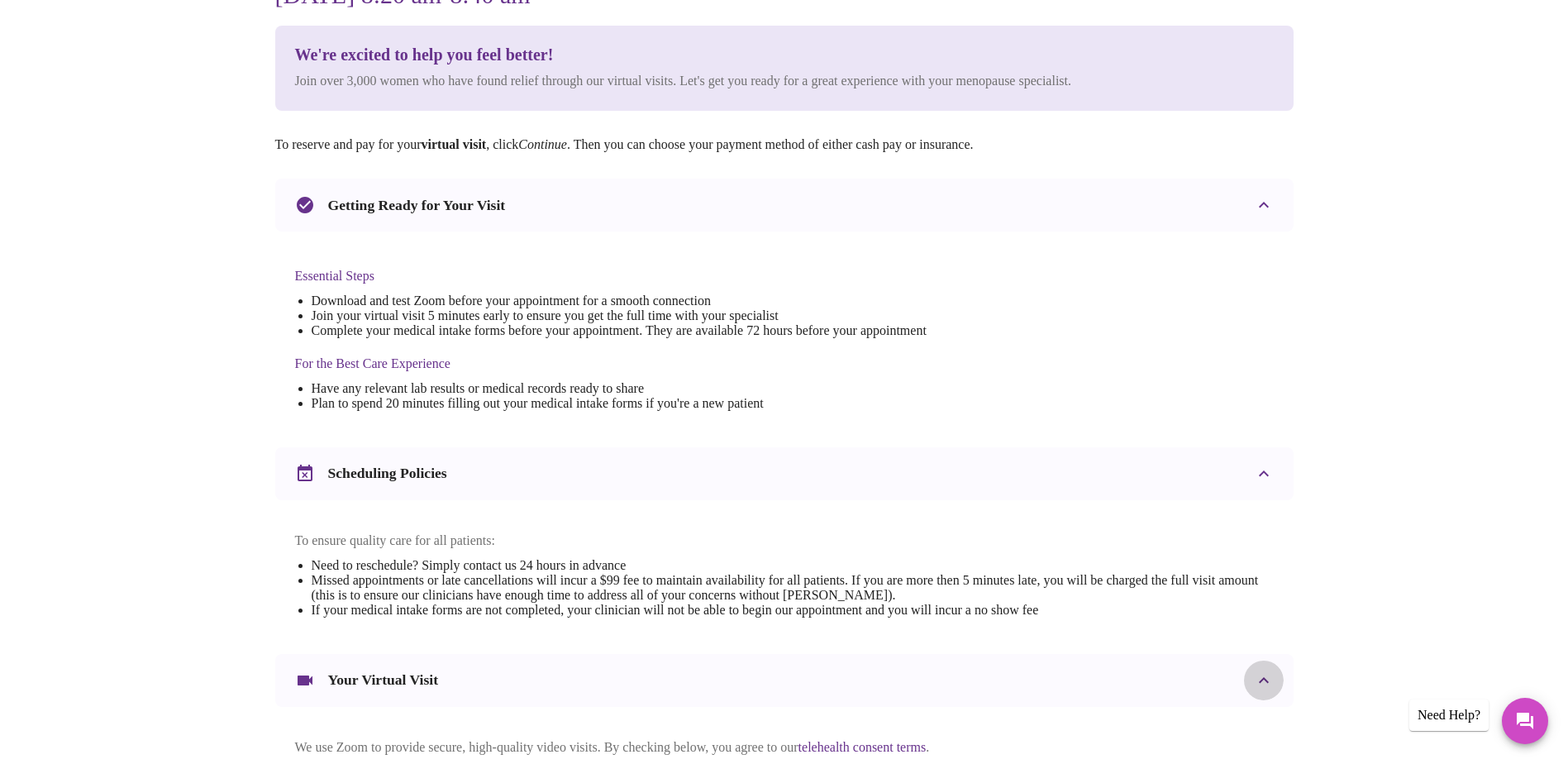
click at [1263, 690] on icon at bounding box center [1263, 679] width 19 height 19
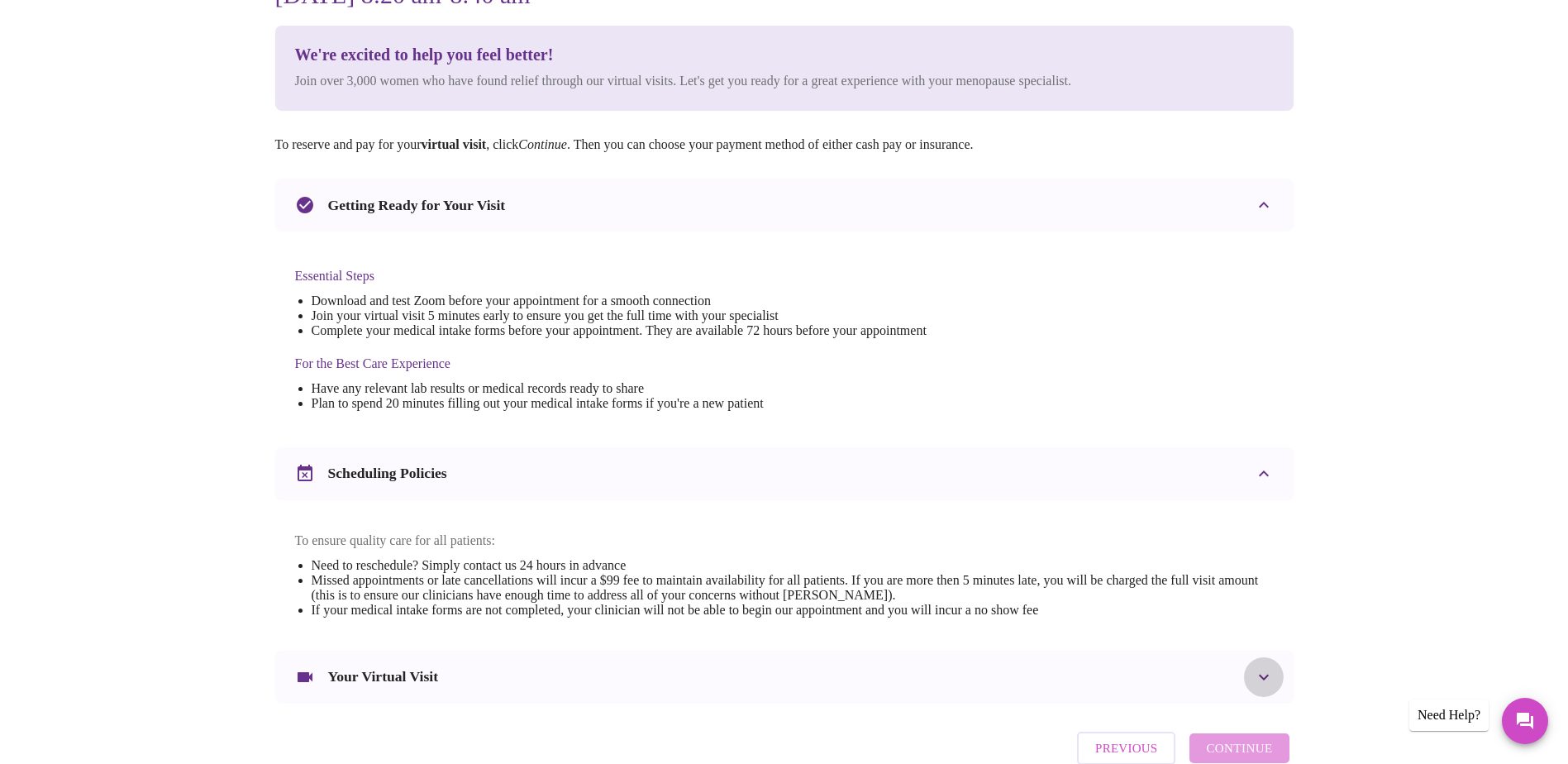
click at [1265, 685] on icon at bounding box center [1263, 676] width 19 height 19
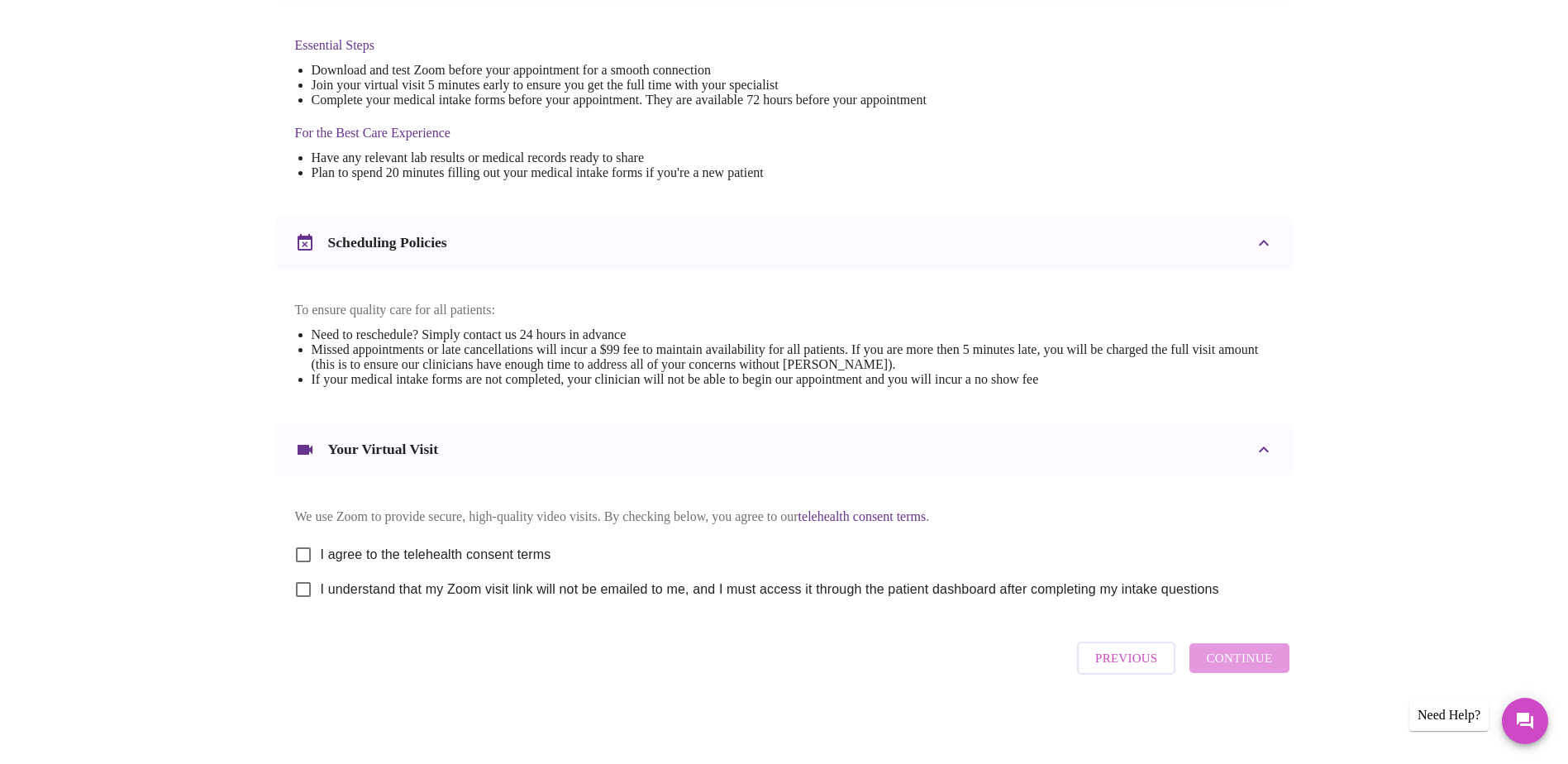
scroll to position [435, 0]
click at [310, 553] on input "I agree to the telehealth consent terms" at bounding box center [303, 554] width 35 height 35
checkbox input "true"
click at [308, 585] on input "I understand that my Zoom visit link will not be emailed to me, and I must acce…" at bounding box center [303, 589] width 35 height 35
checkbox input "true"
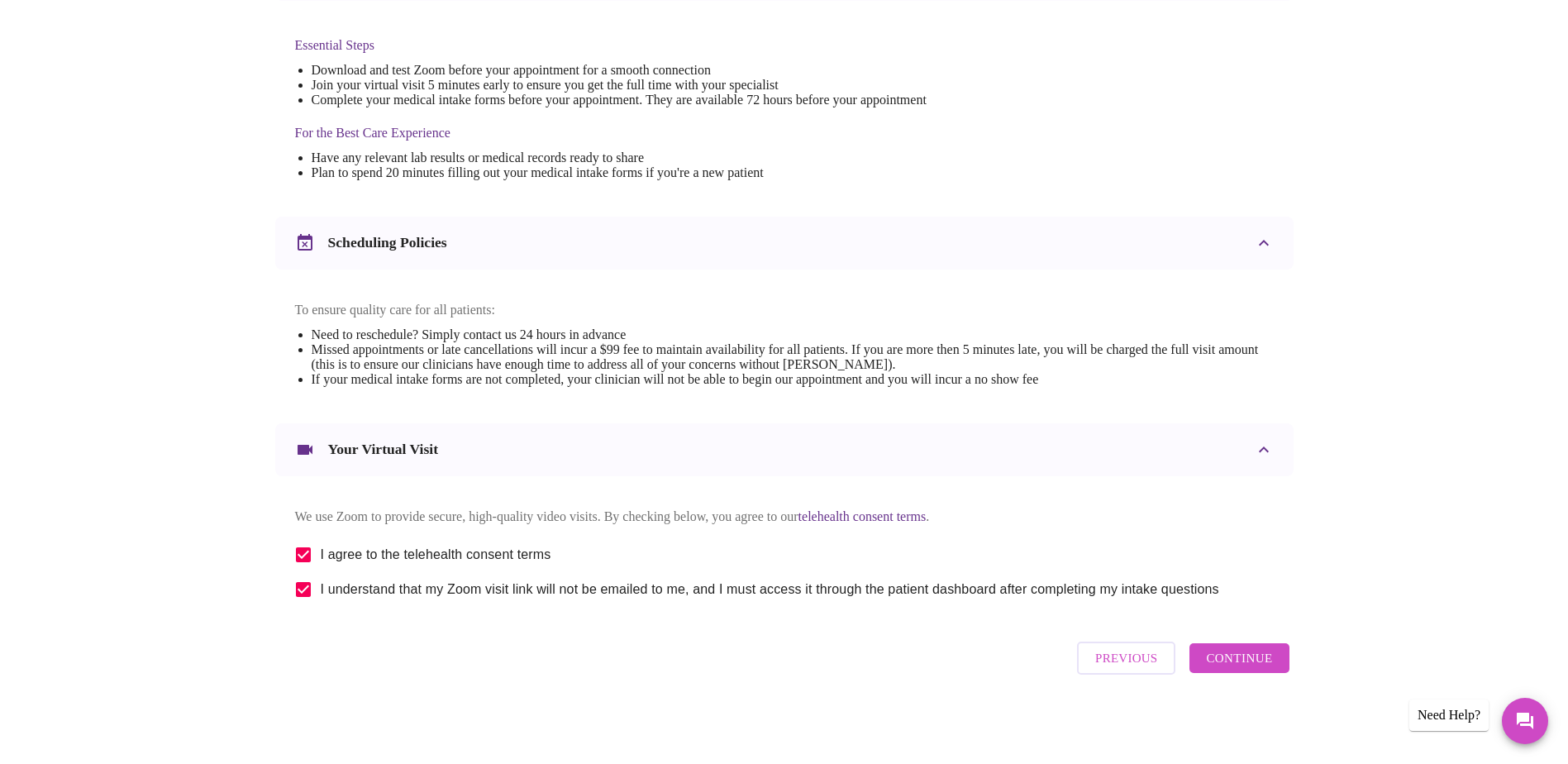
click at [1264, 662] on span "Continue" at bounding box center [1239, 657] width 66 height 21
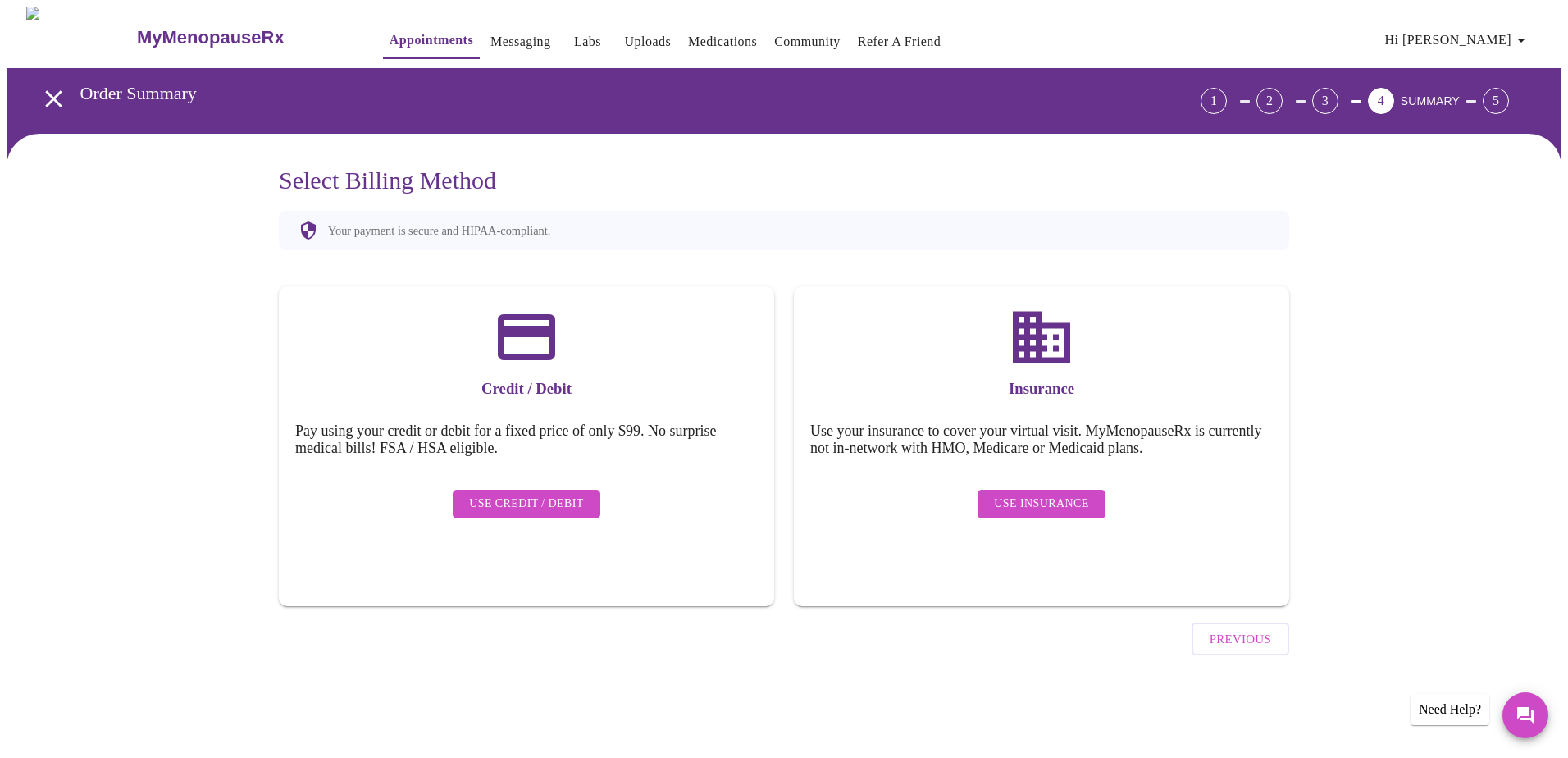
click at [1039, 494] on span "Use Insurance" at bounding box center [1041, 504] width 94 height 20
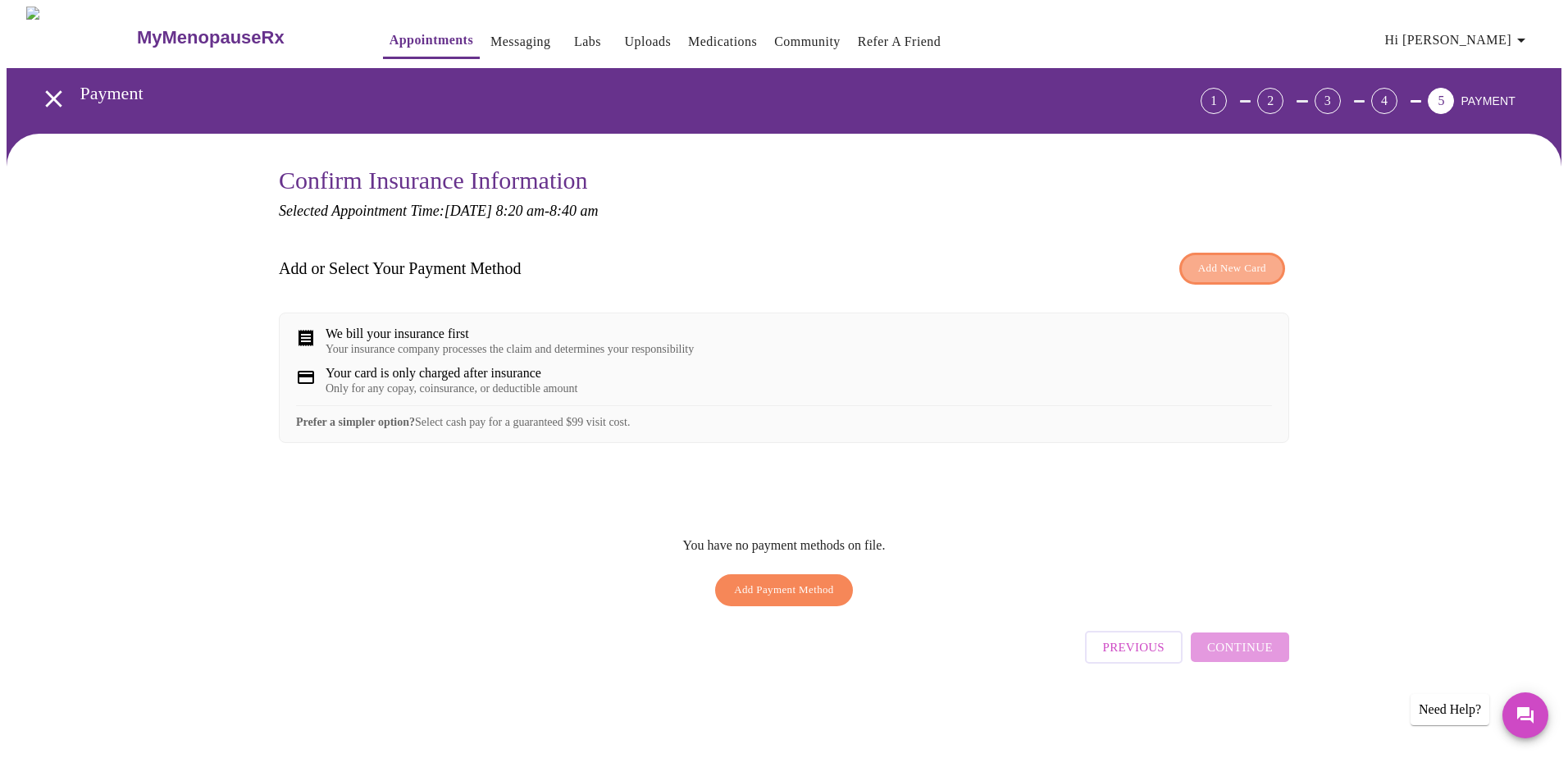
click at [1247, 268] on span "Add New Card" at bounding box center [1231, 269] width 68 height 18
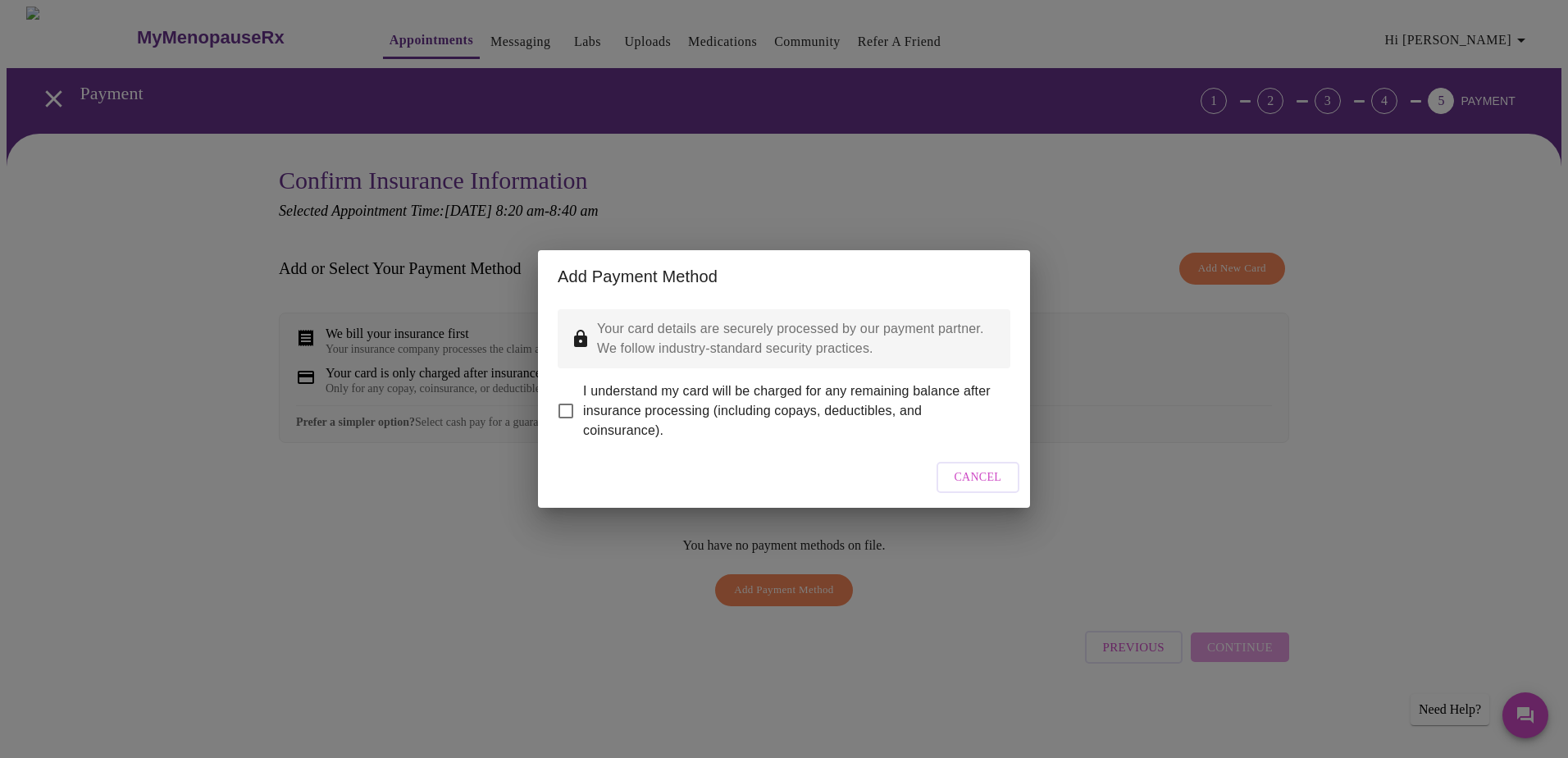
click at [567, 402] on input "I understand my card will be charged for any remaining balance after insurance …" at bounding box center [565, 410] width 34 height 34
checkbox input "true"
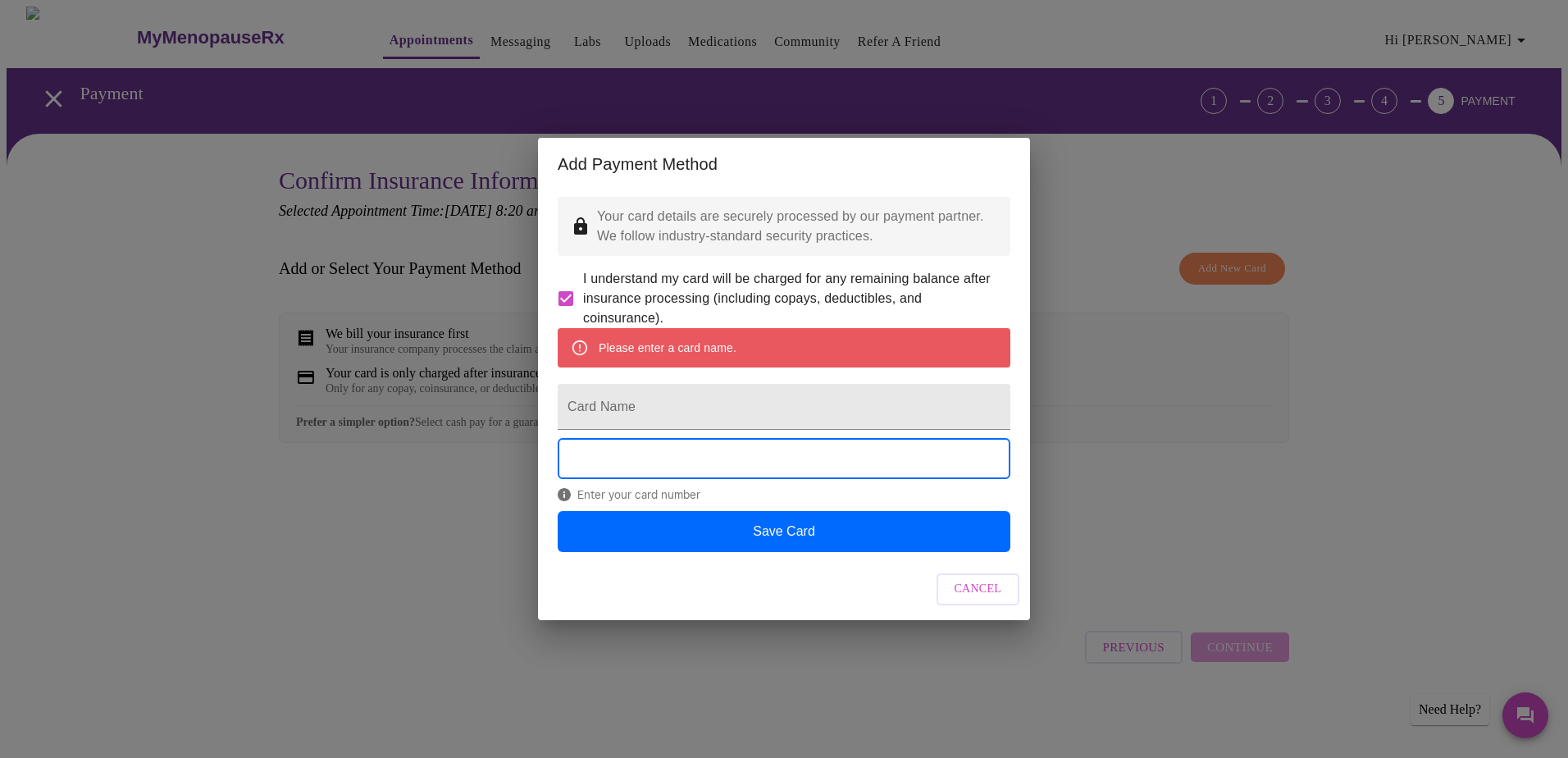
click at [992, 599] on span "Cancel" at bounding box center [978, 589] width 48 height 20
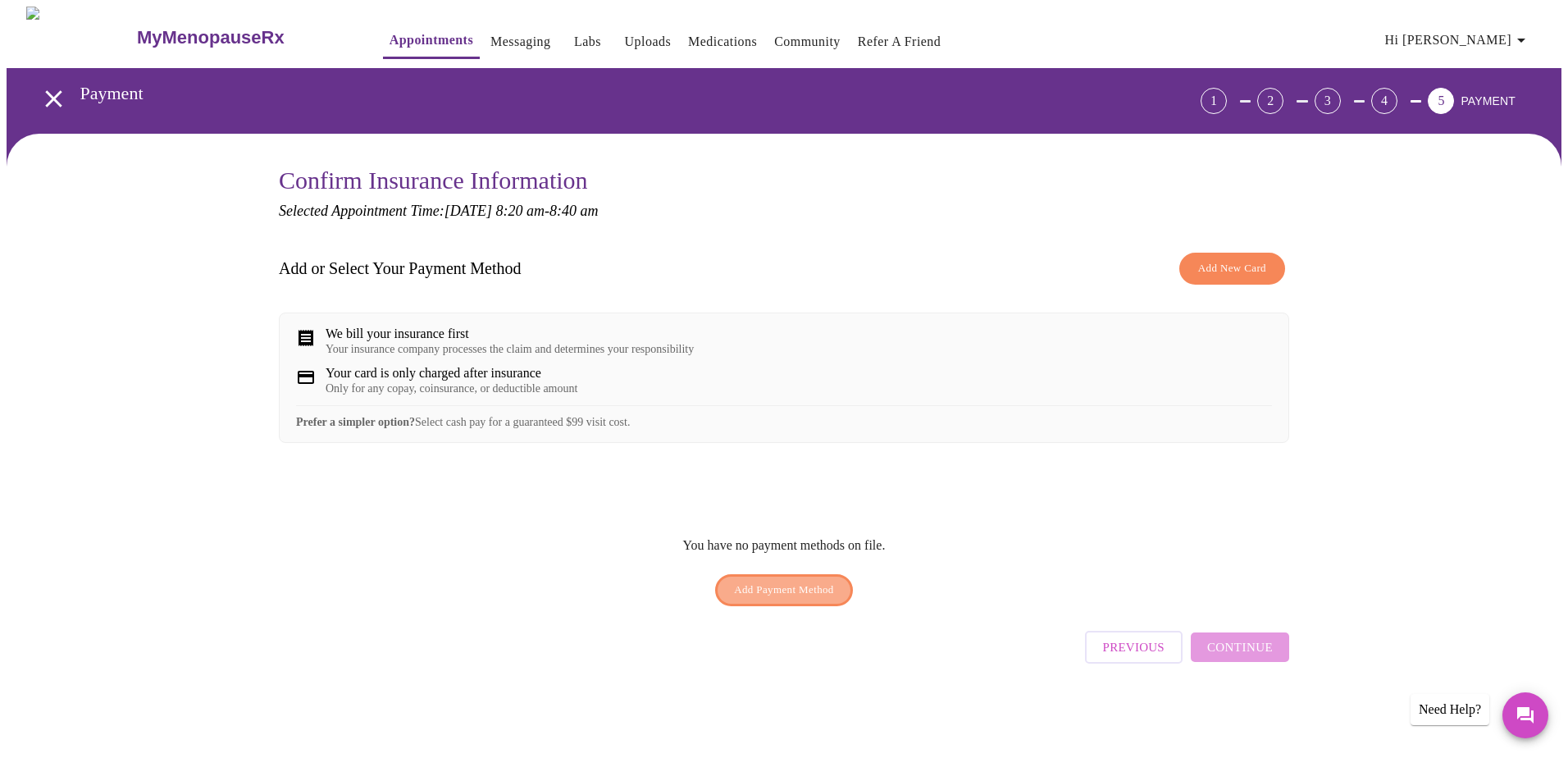
click at [787, 597] on span "Add Payment Method" at bounding box center [783, 590] width 100 height 18
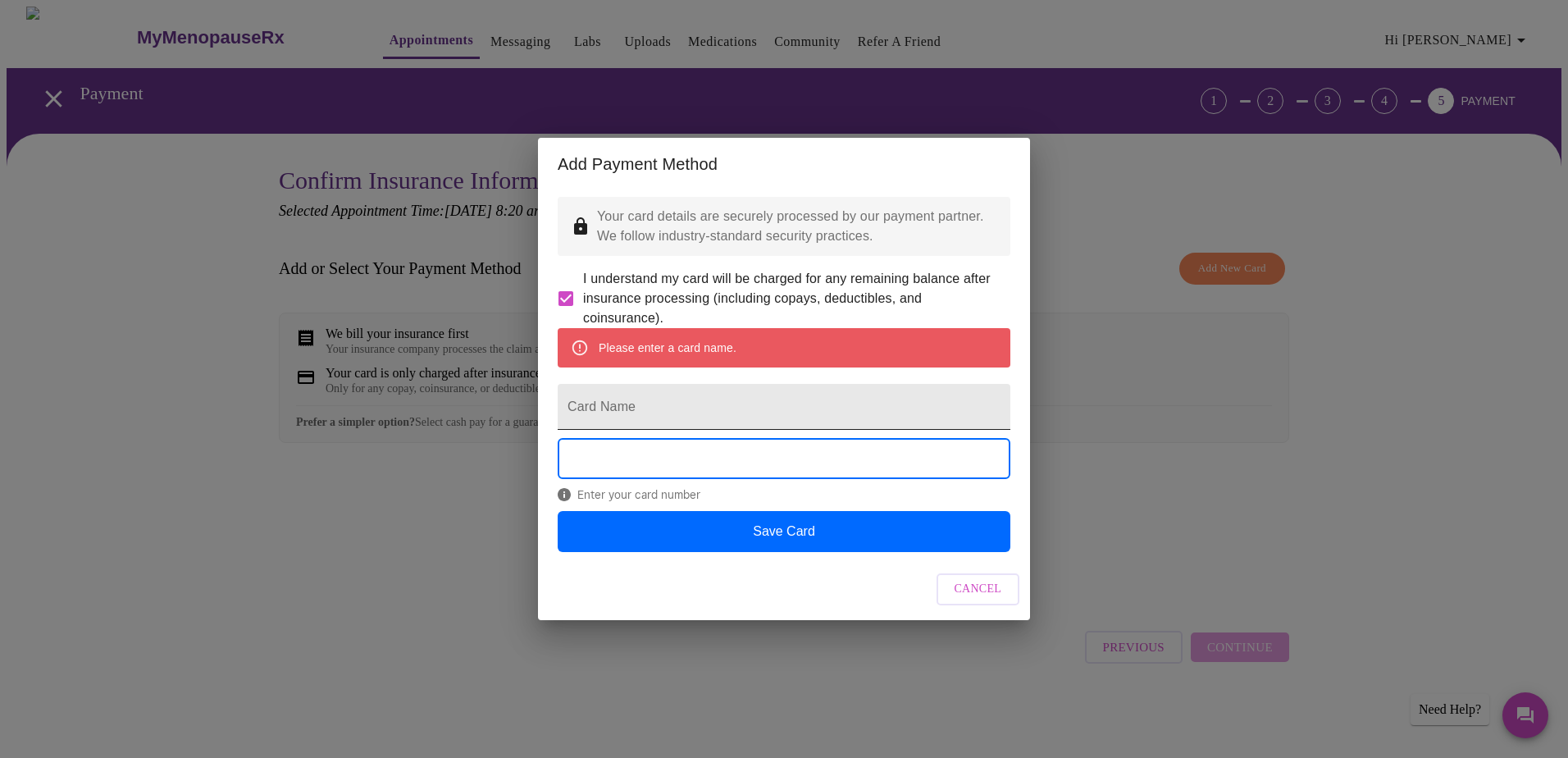
click at [683, 410] on input "Card Name" at bounding box center [783, 406] width 452 height 46
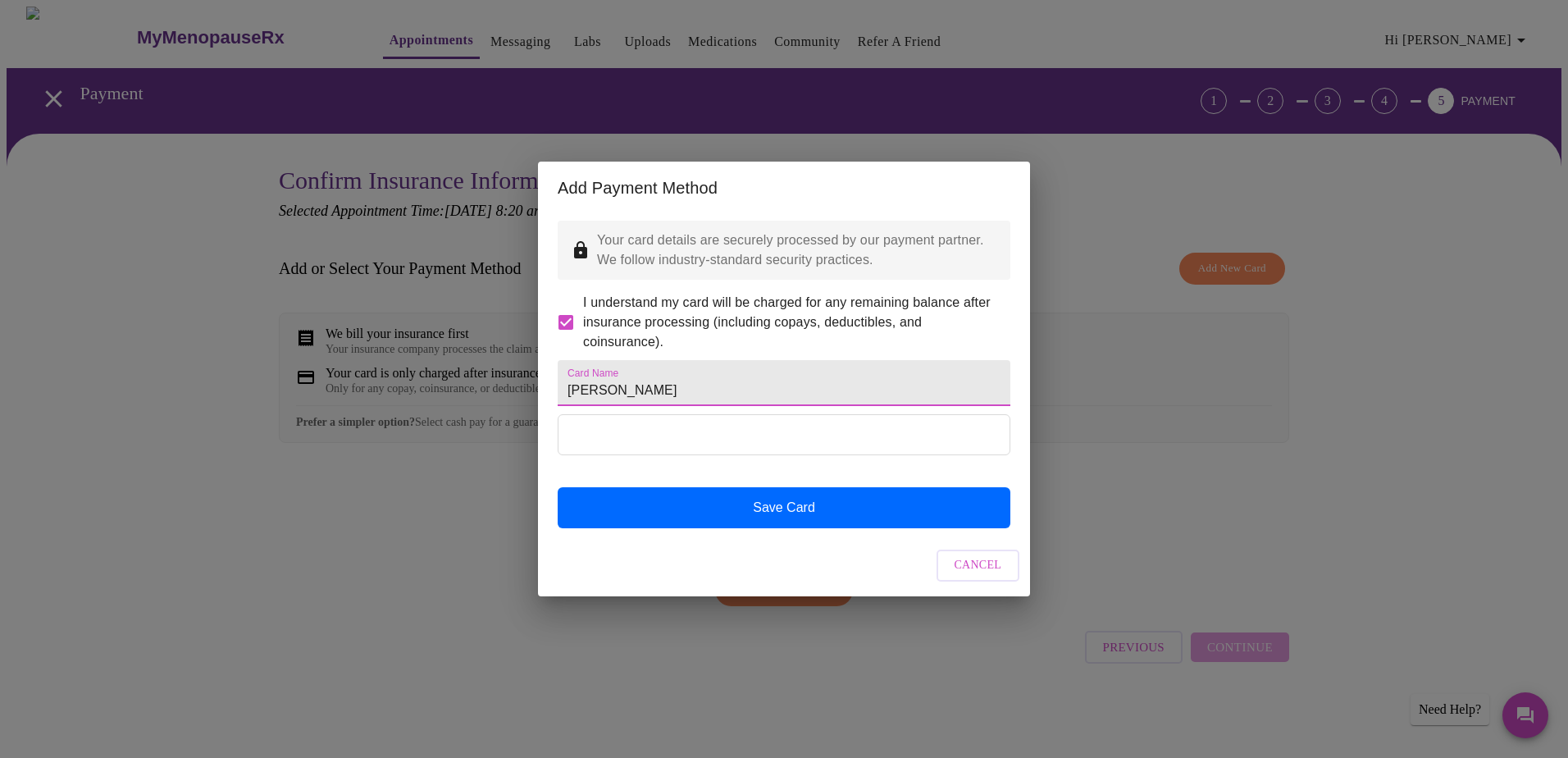
type input "Janet Morris"
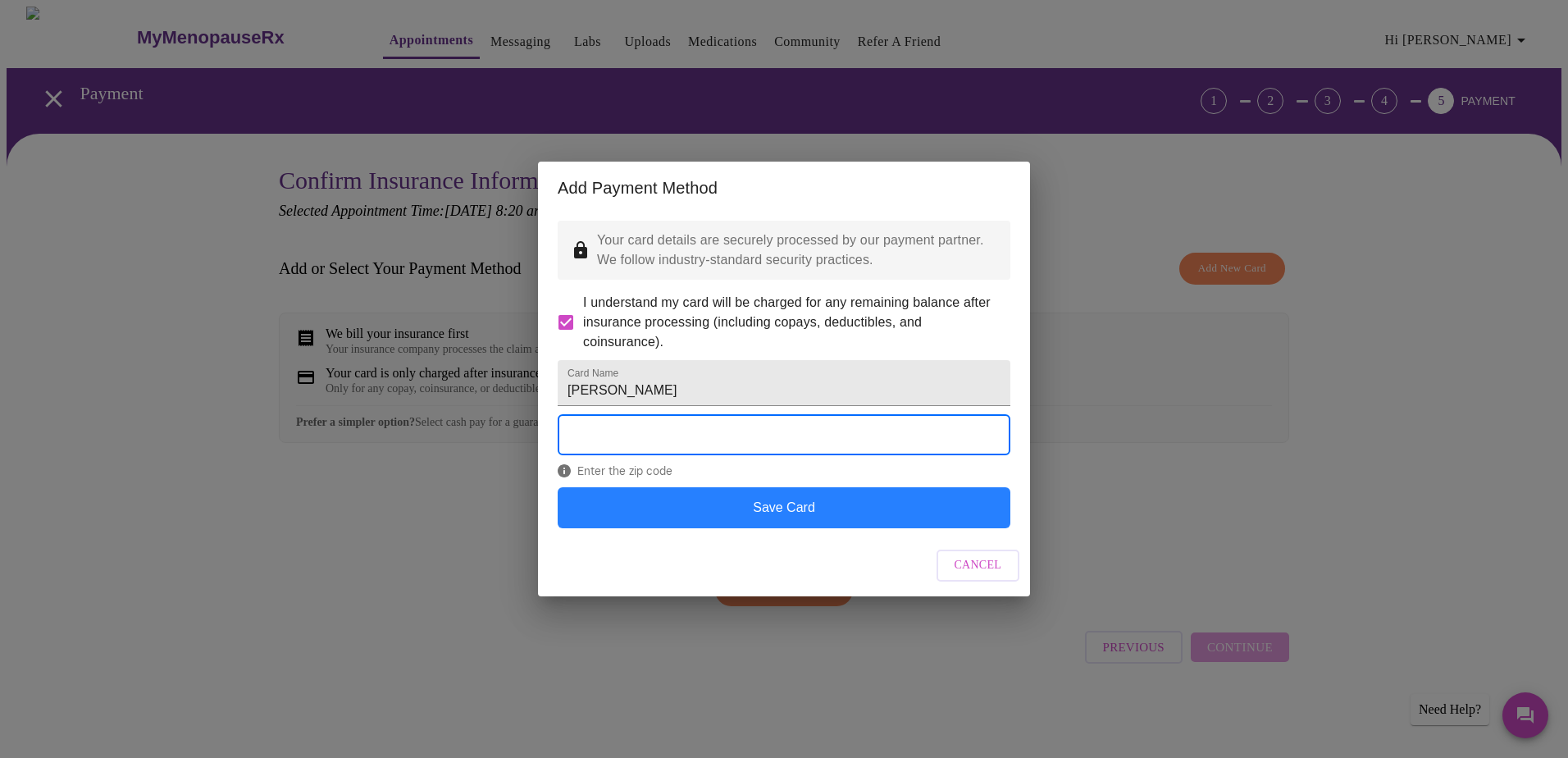
click at [815, 528] on button "Save Card" at bounding box center [783, 507] width 452 height 41
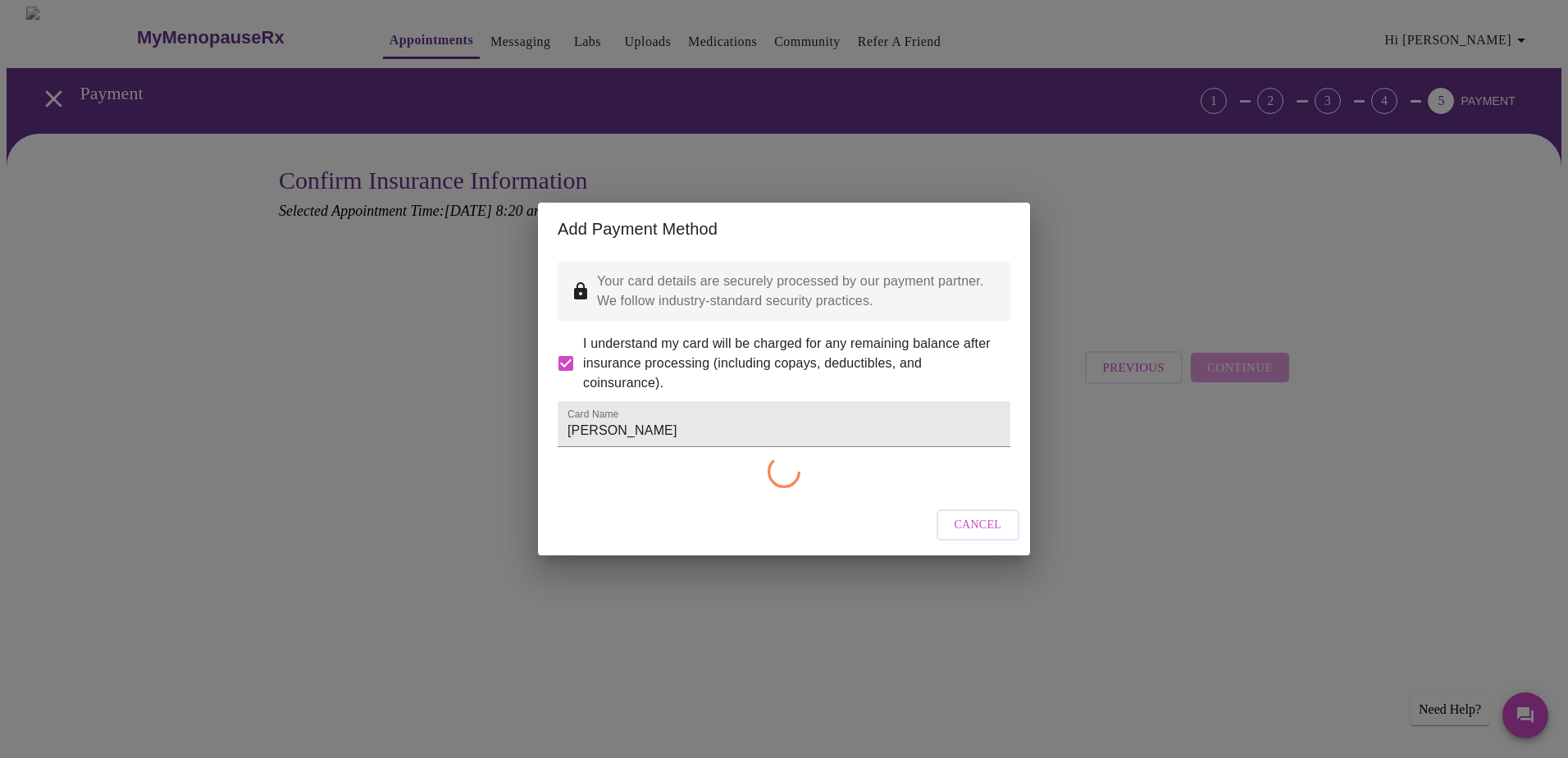
checkbox input "false"
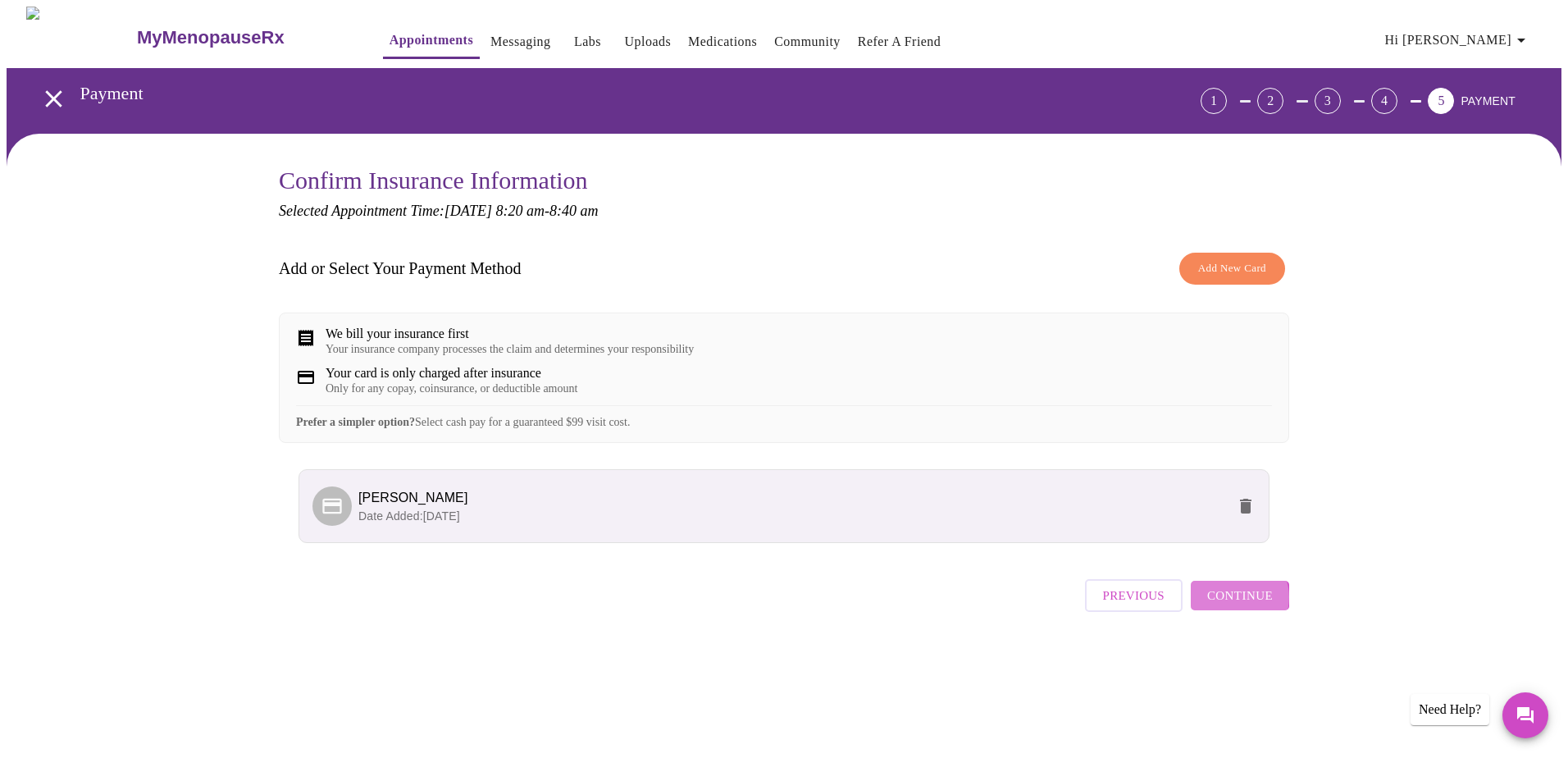
click at [1236, 606] on span "Continue" at bounding box center [1240, 594] width 65 height 21
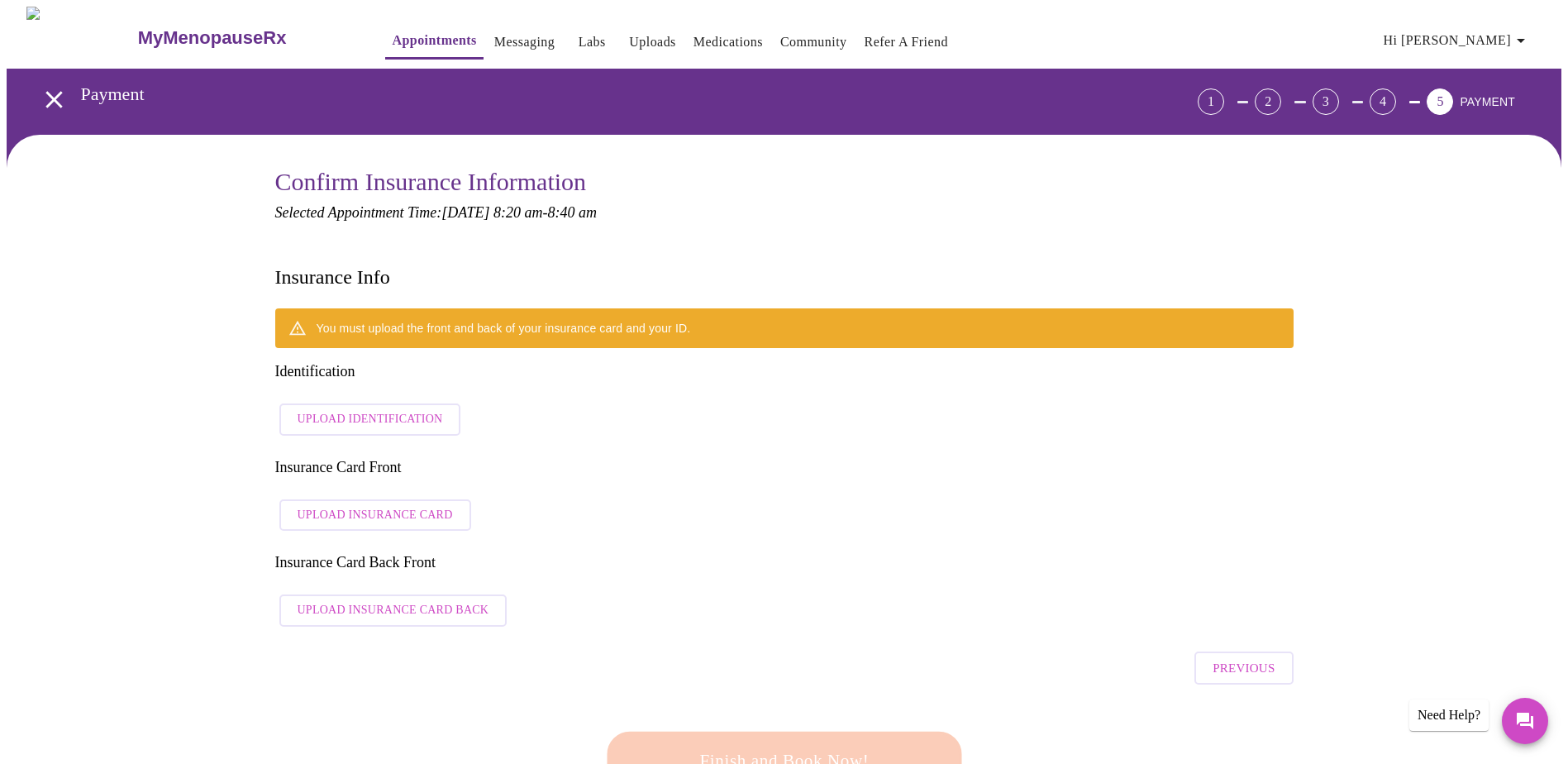
click at [397, 409] on span "Upload Identification" at bounding box center [371, 419] width 146 height 20
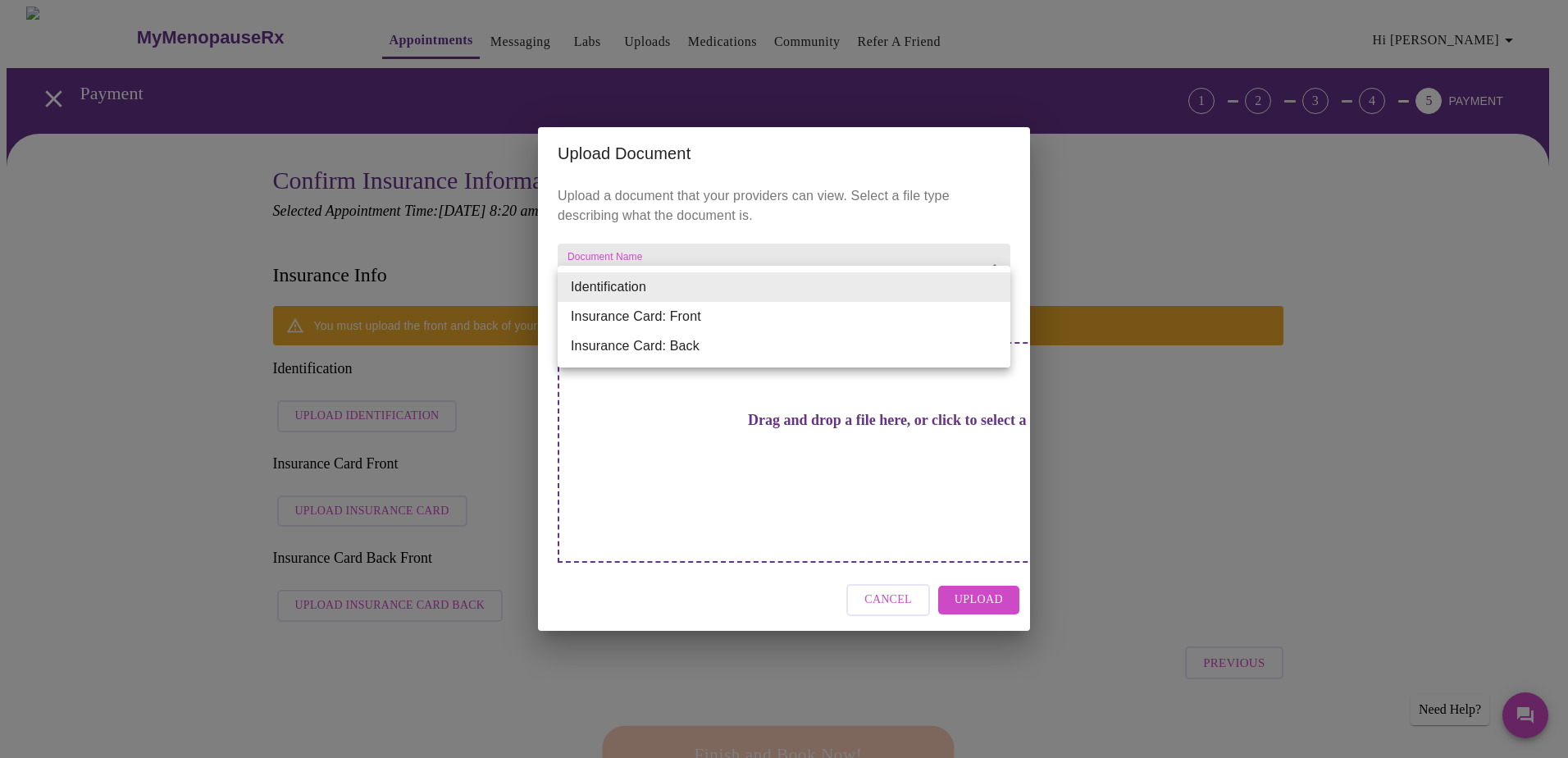
click at [975, 321] on li "Insurance Card: Front" at bounding box center [783, 316] width 452 height 29
type input "Insurance Card: Front"
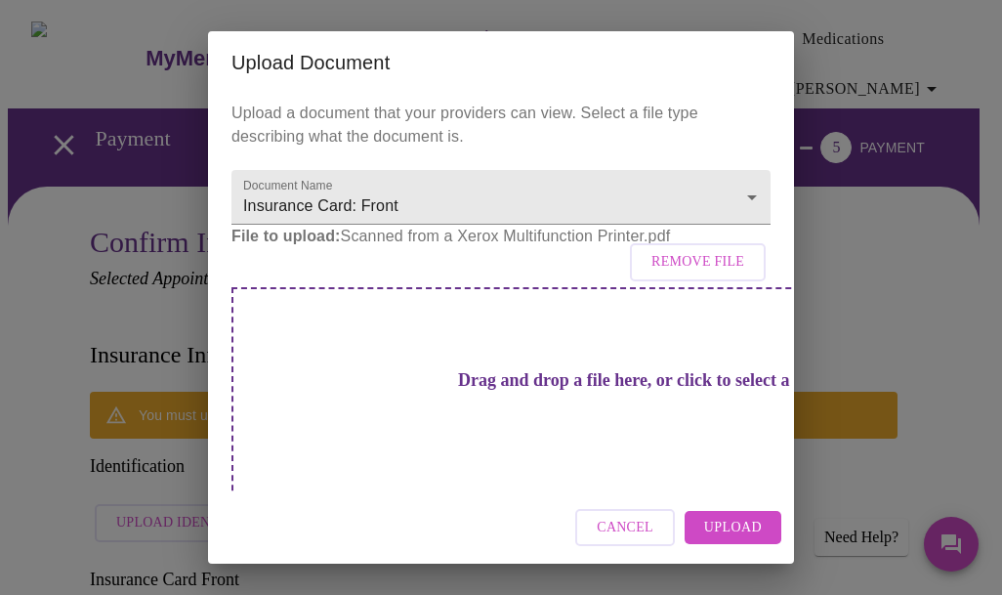
click at [741, 533] on span "Upload" at bounding box center [733, 528] width 58 height 24
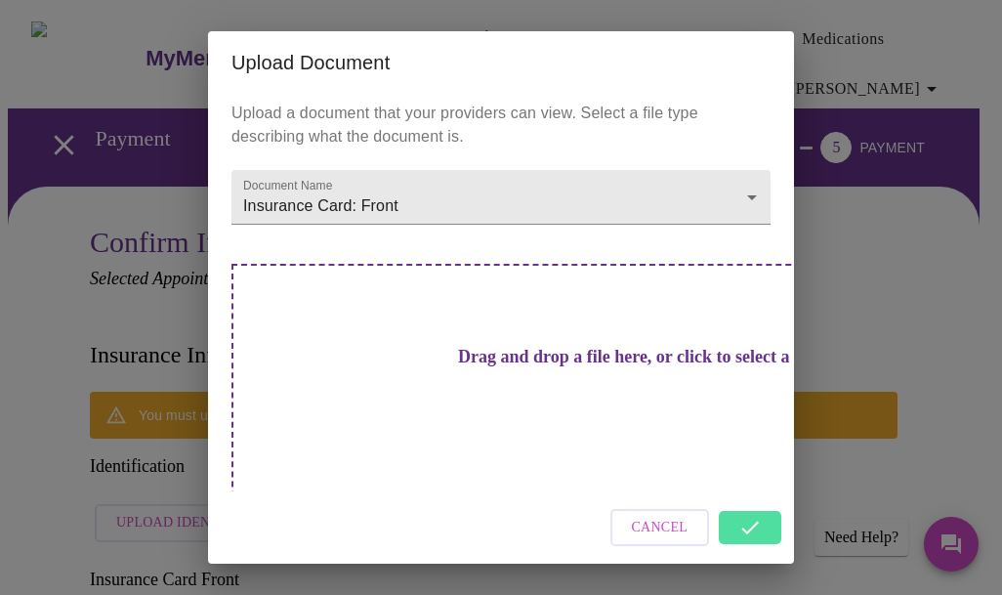
click at [674, 518] on span "Cancel" at bounding box center [660, 528] width 57 height 24
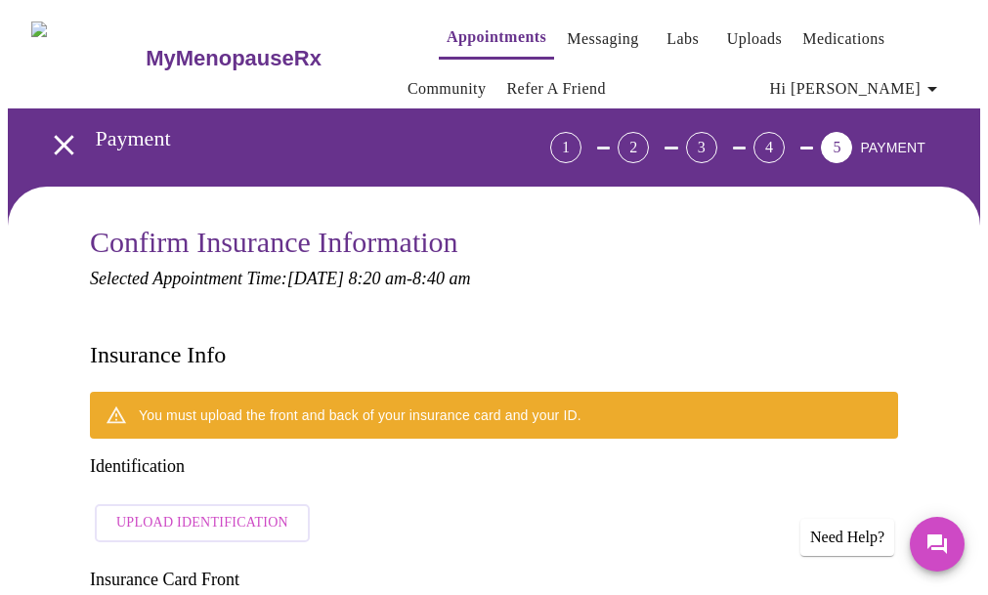
click at [183, 511] on span "Upload Identification" at bounding box center [202, 523] width 172 height 24
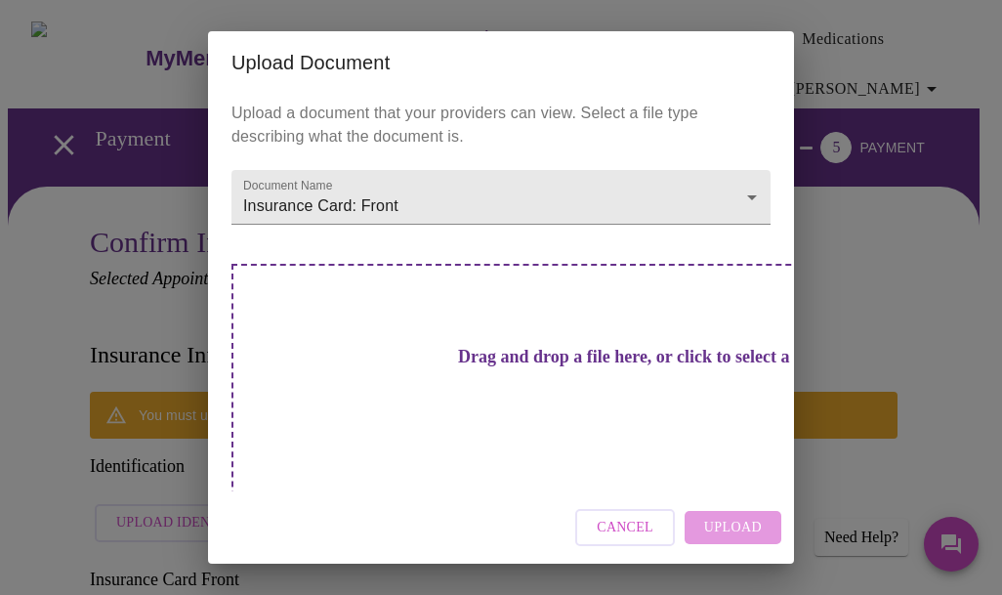
click at [613, 516] on span "Cancel" at bounding box center [625, 528] width 57 height 24
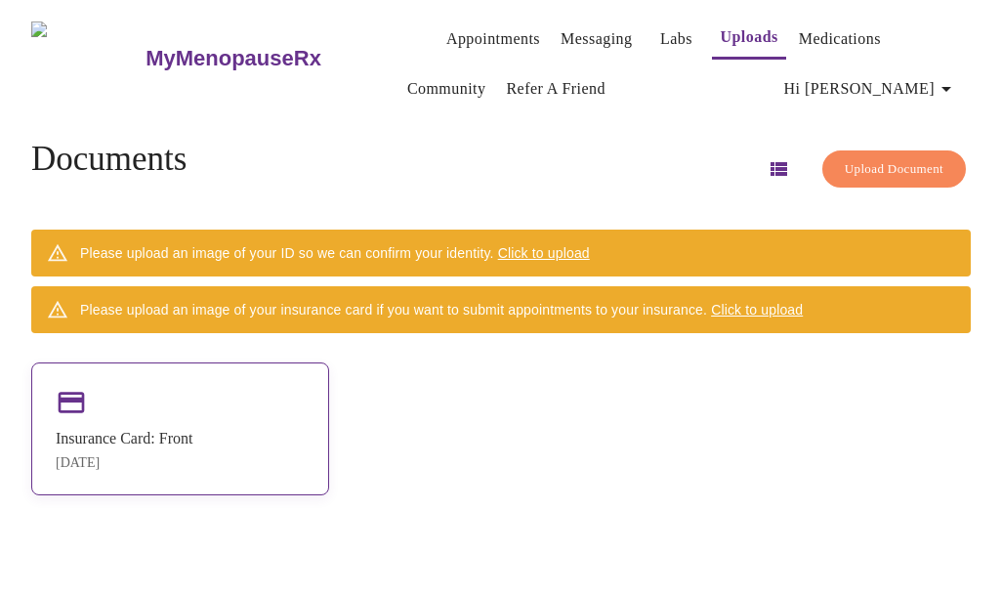
click at [133, 441] on div "Insurance Card: Front" at bounding box center [124, 439] width 137 height 18
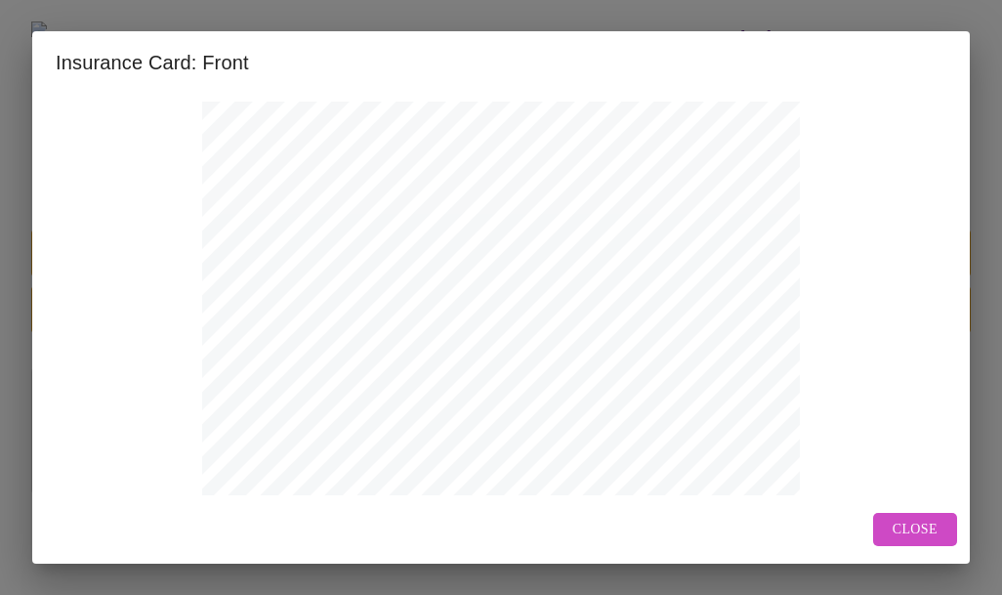
click at [917, 524] on span "Close" at bounding box center [915, 530] width 45 height 24
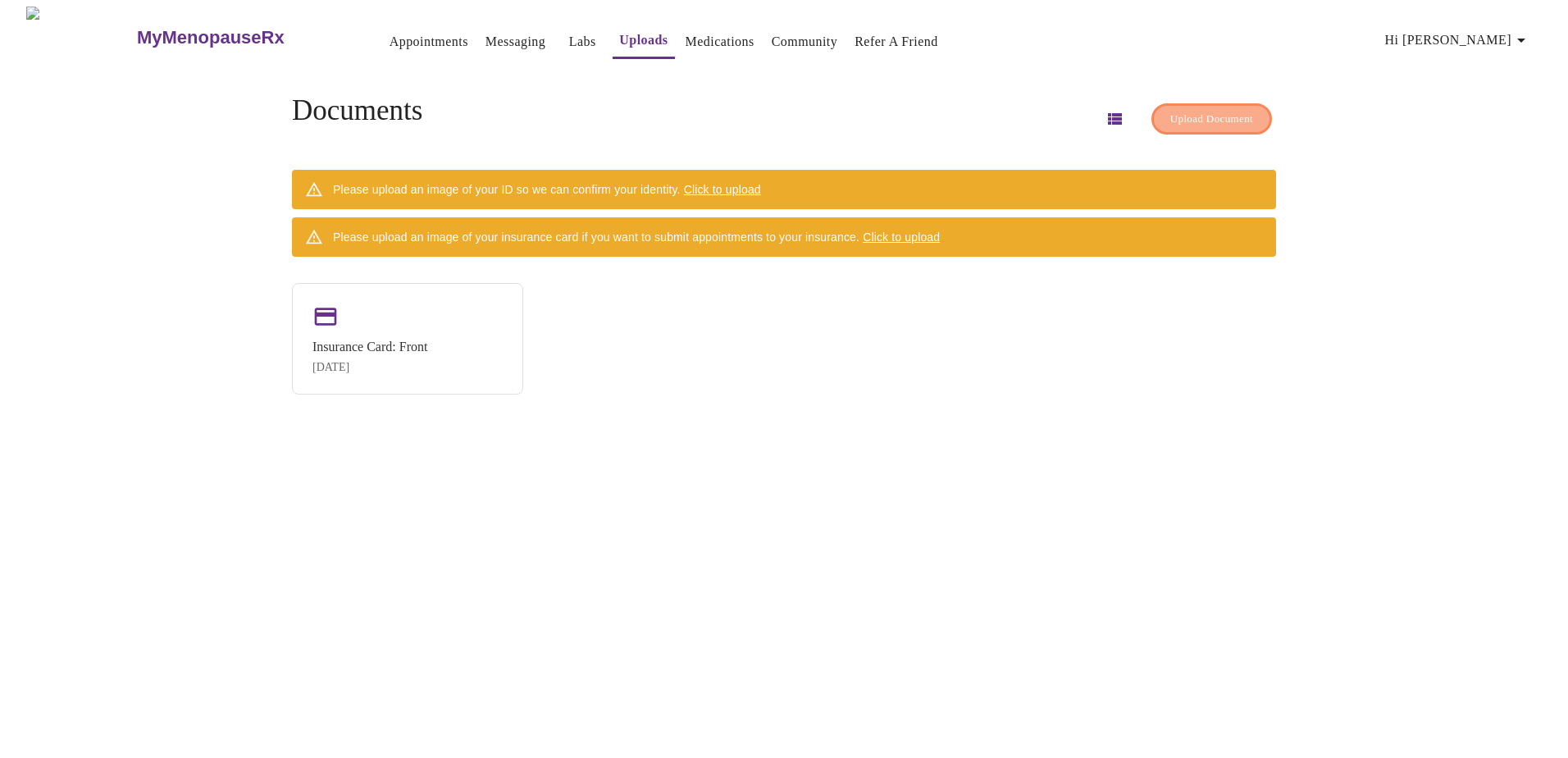
click at [840, 110] on span "Upload Document" at bounding box center [1211, 119] width 83 height 18
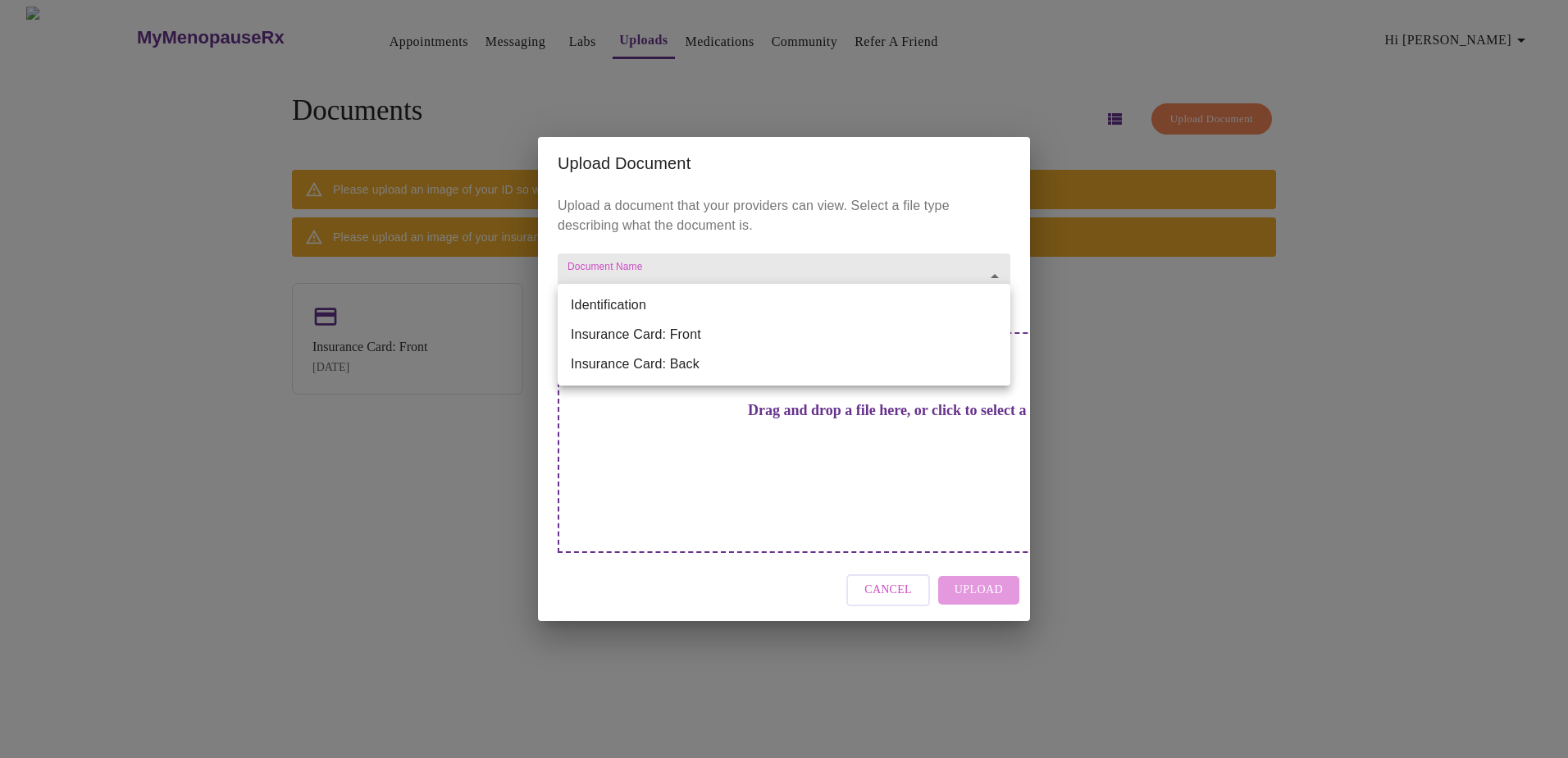
click at [840, 302] on body "MyMenopauseRx Appointments Messaging Labs Uploads Medications Community Refer a…" at bounding box center [784, 385] width 1555 height 758
click at [840, 379] on ul "Identification Insurance Card: Front Insurance Card: Back" at bounding box center [783, 334] width 452 height 102
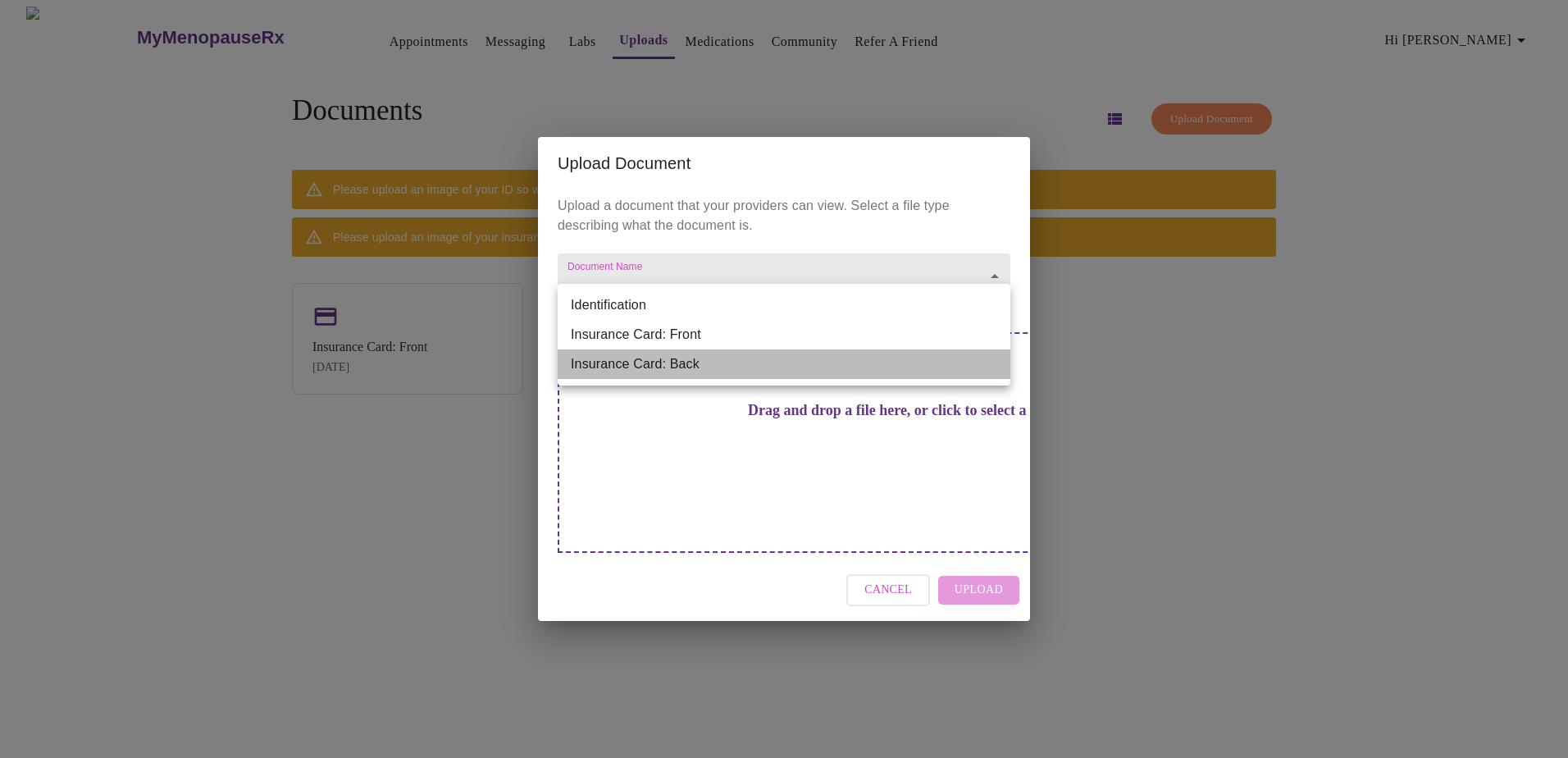
click at [840, 370] on li "Insurance Card: Back" at bounding box center [783, 363] width 452 height 29
type input "Insurance Card: Back"
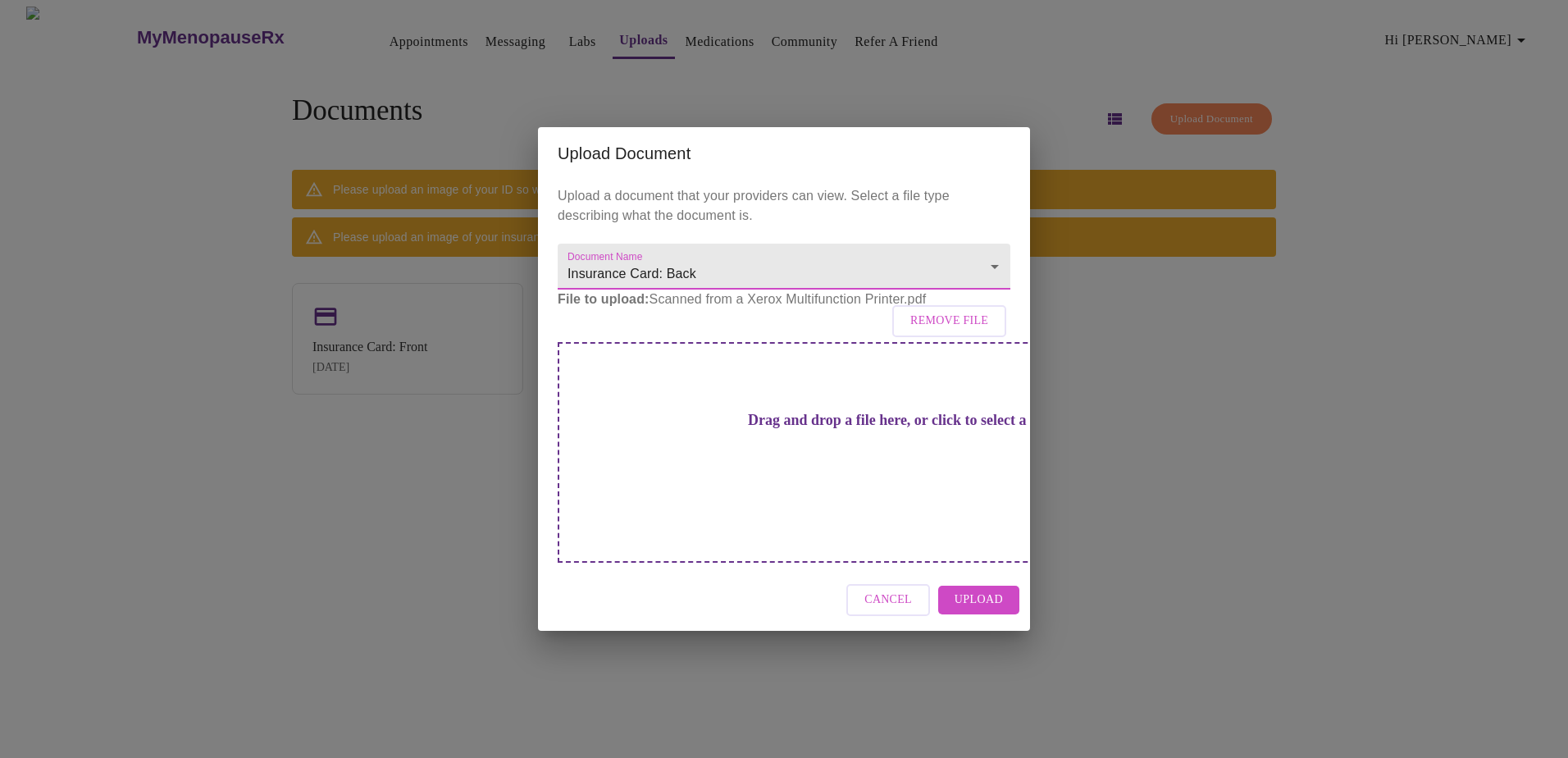
click at [840, 499] on span "Upload" at bounding box center [979, 599] width 49 height 20
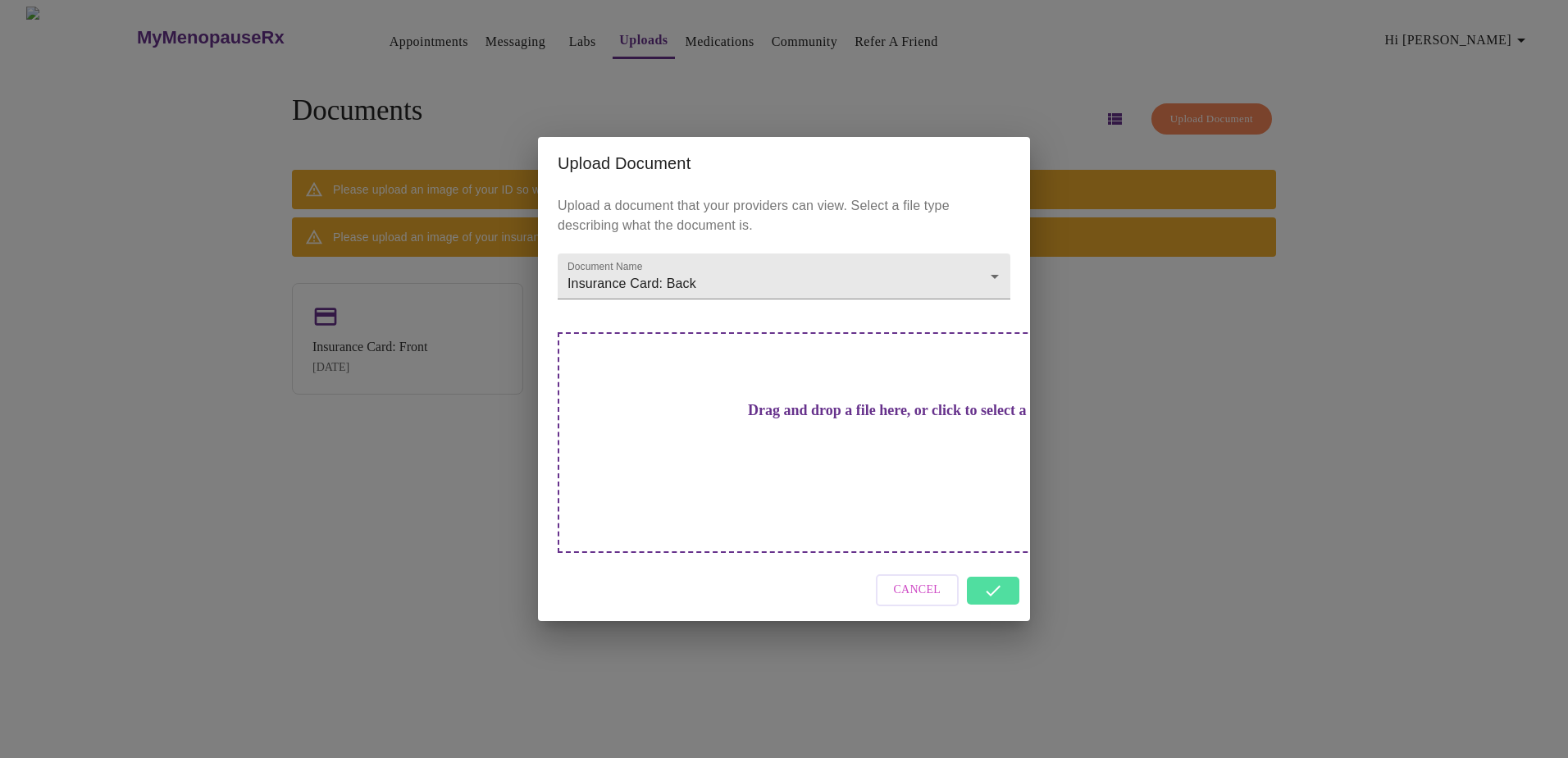
drag, startPoint x: 991, startPoint y: 572, endPoint x: 1005, endPoint y: 576, distance: 14.6
click at [840, 499] on div "Cancel" at bounding box center [784, 589] width 492 height 61
click at [840, 446] on div "Upload Document Upload a document that your providers can view. Select a file t…" at bounding box center [784, 379] width 1568 height 758
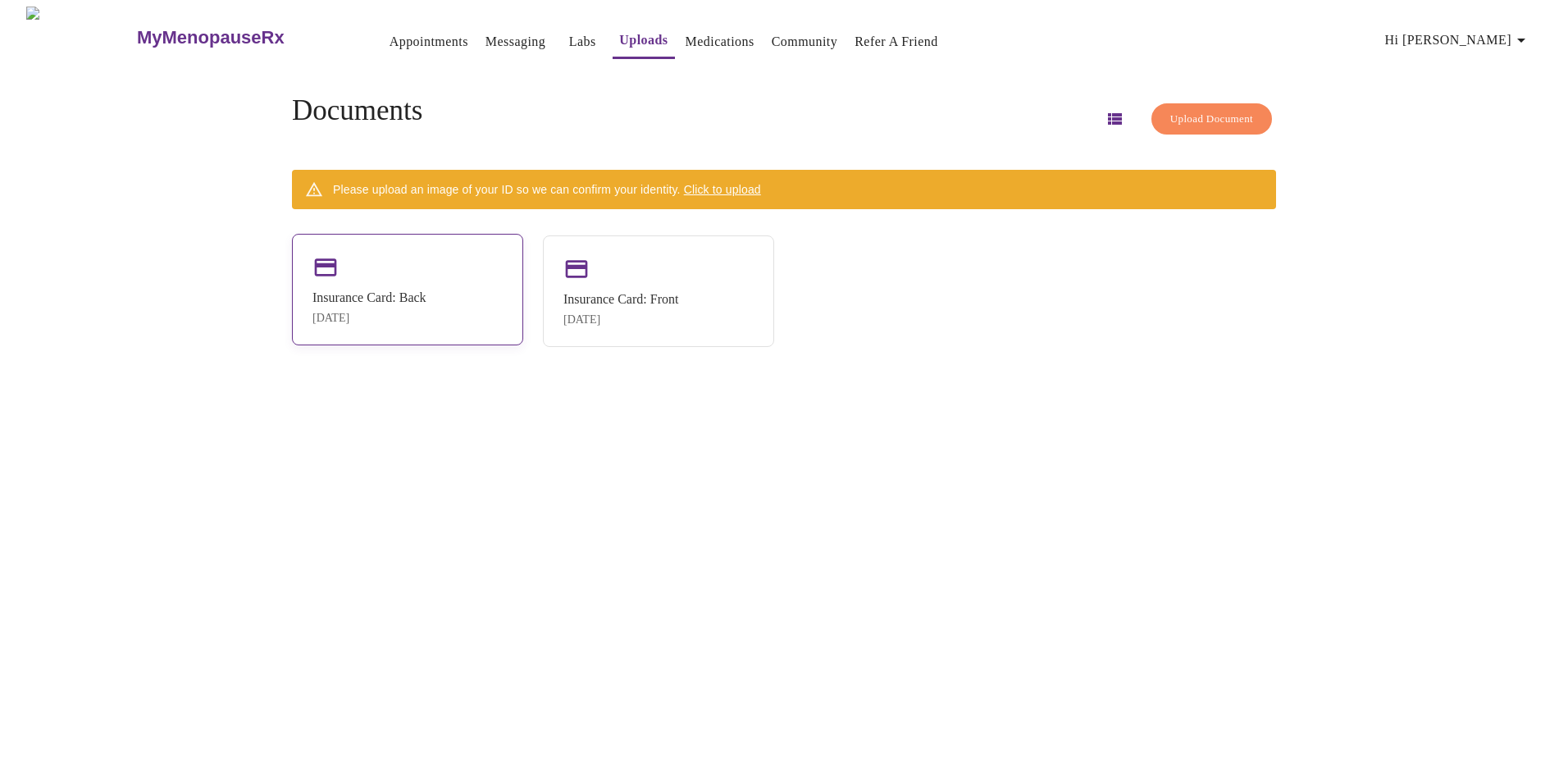
click at [378, 306] on div "Insurance Card: Back Aug 26, 2025" at bounding box center [369, 307] width 114 height 34
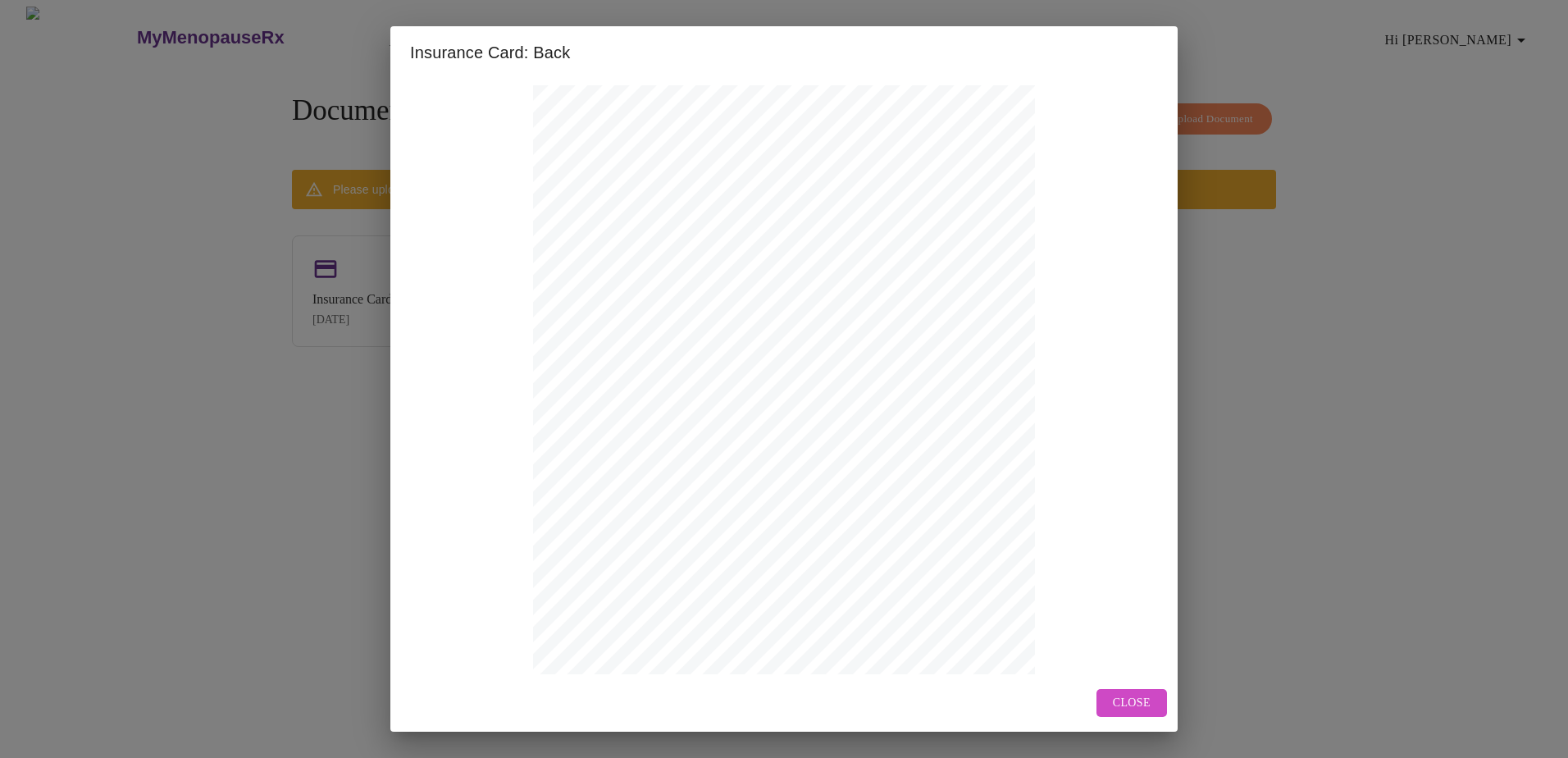
click at [840, 499] on span "Close" at bounding box center [1131, 703] width 38 height 20
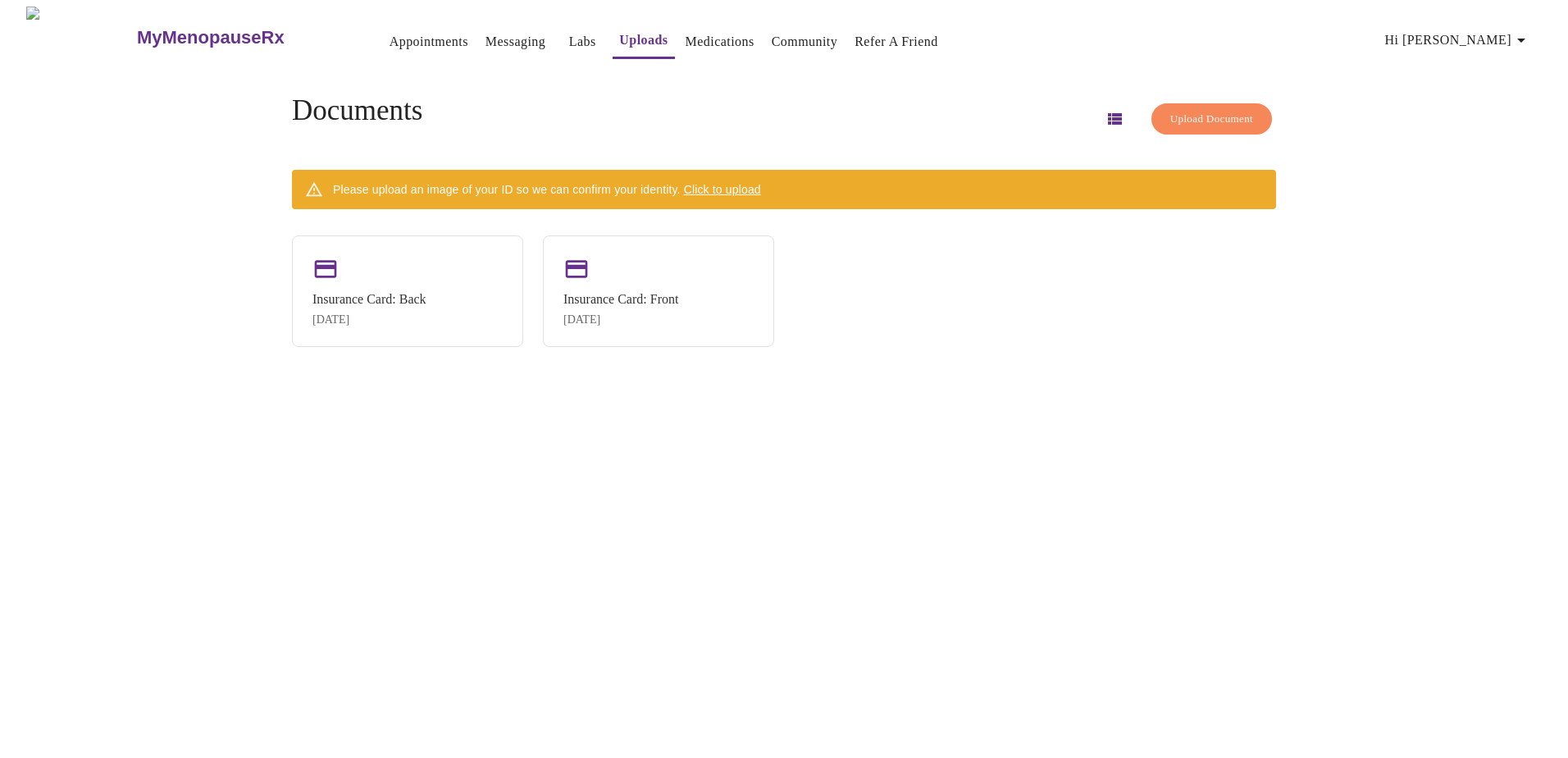
click at [840, 113] on icon "button" at bounding box center [1115, 119] width 14 height 12
click at [840, 33] on span "Hi [PERSON_NAME]" at bounding box center [1458, 39] width 146 height 23
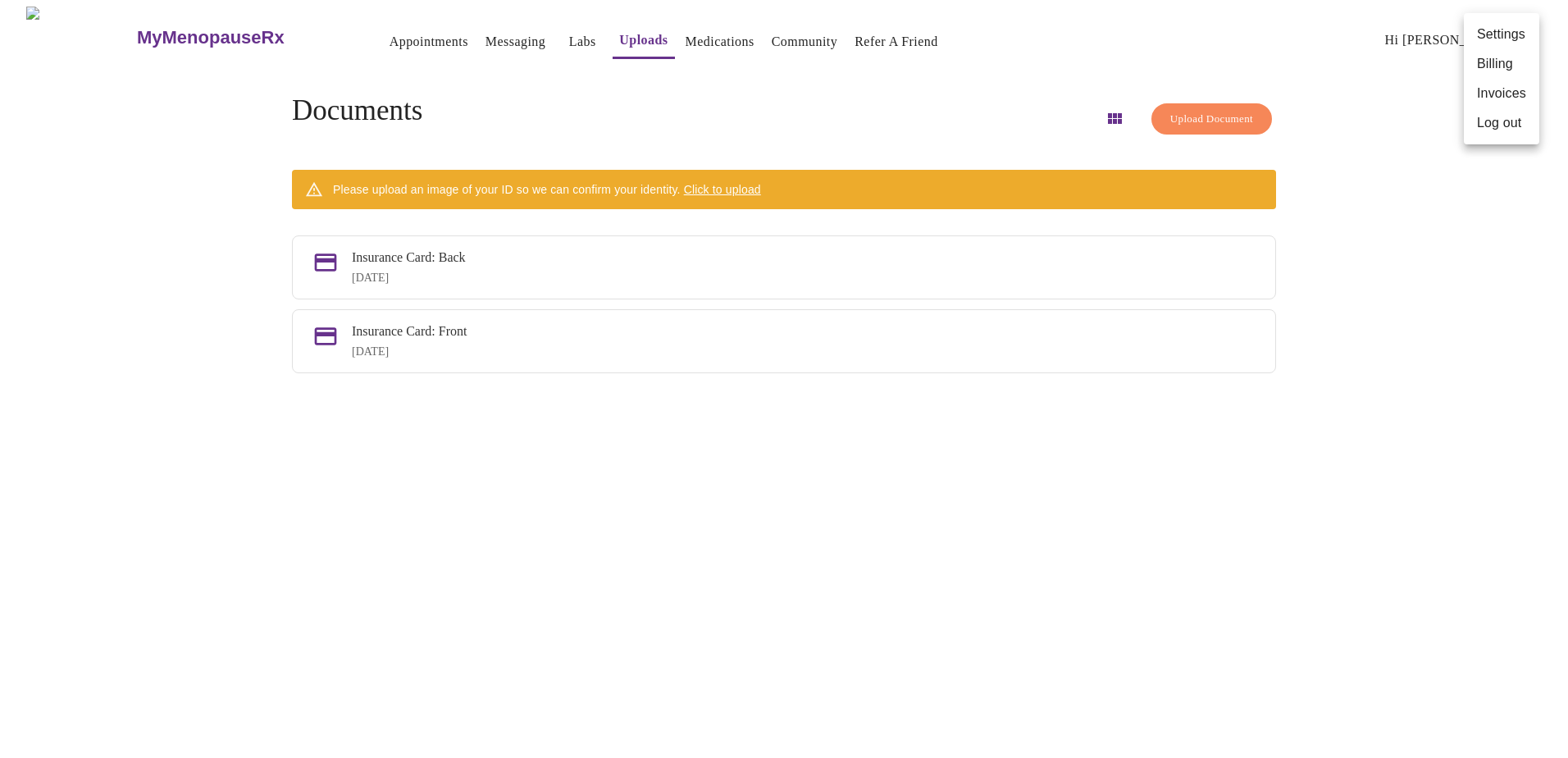
drag, startPoint x: 1334, startPoint y: 144, endPoint x: 1331, endPoint y: 134, distance: 10.4
click at [840, 136] on div at bounding box center [784, 379] width 1568 height 758
click at [389, 43] on link "Appointments" at bounding box center [429, 41] width 79 height 23
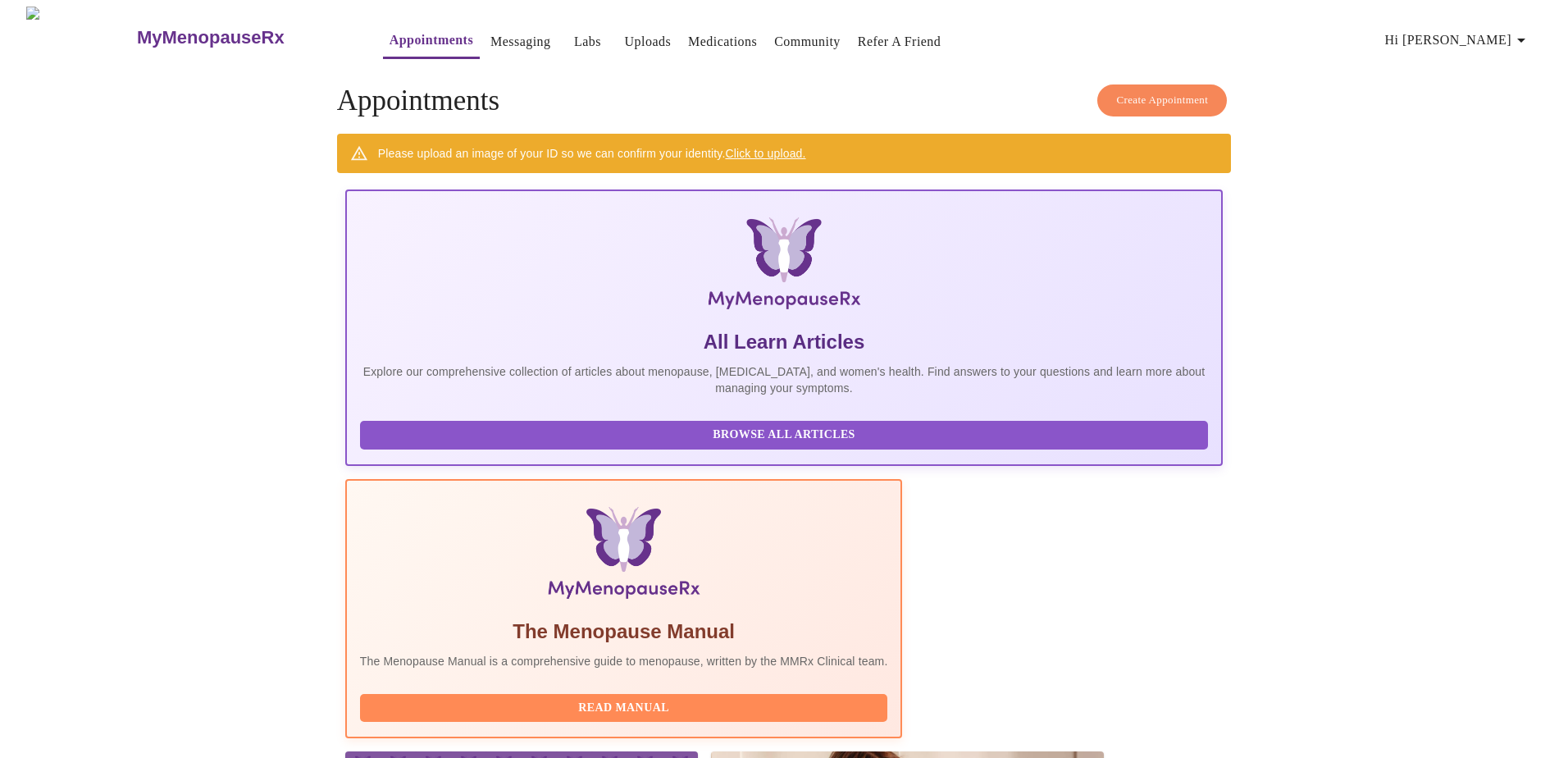
click at [840, 30] on icon "button" at bounding box center [1520, 39] width 19 height 19
click at [611, 29] on div at bounding box center [784, 379] width 1568 height 758
click at [625, 34] on link "Uploads" at bounding box center [648, 41] width 47 height 23
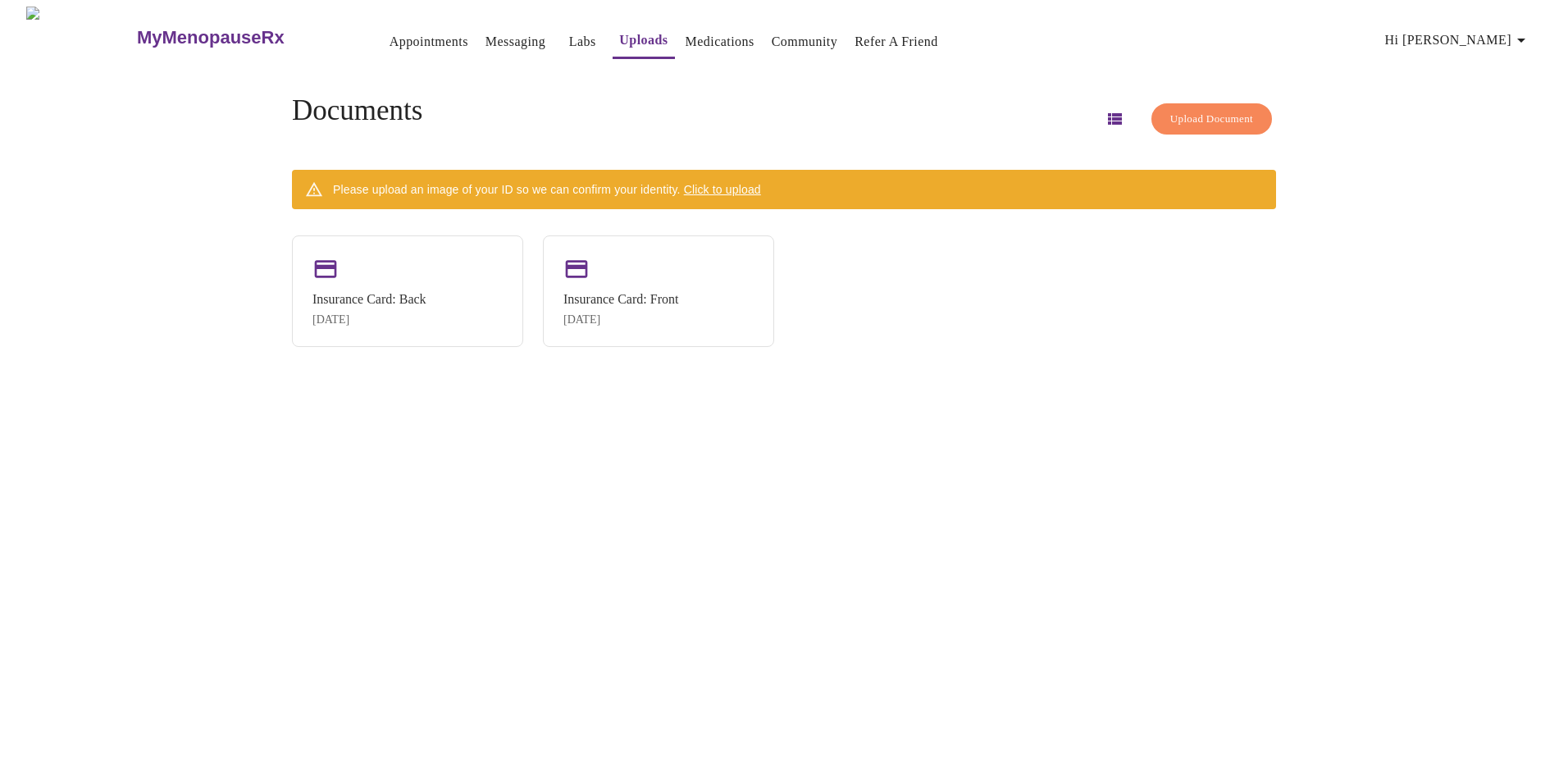
click at [840, 33] on span "Hi [PERSON_NAME]" at bounding box center [1458, 39] width 146 height 23
click at [840, 64] on li "Billing" at bounding box center [1502, 64] width 76 height 29
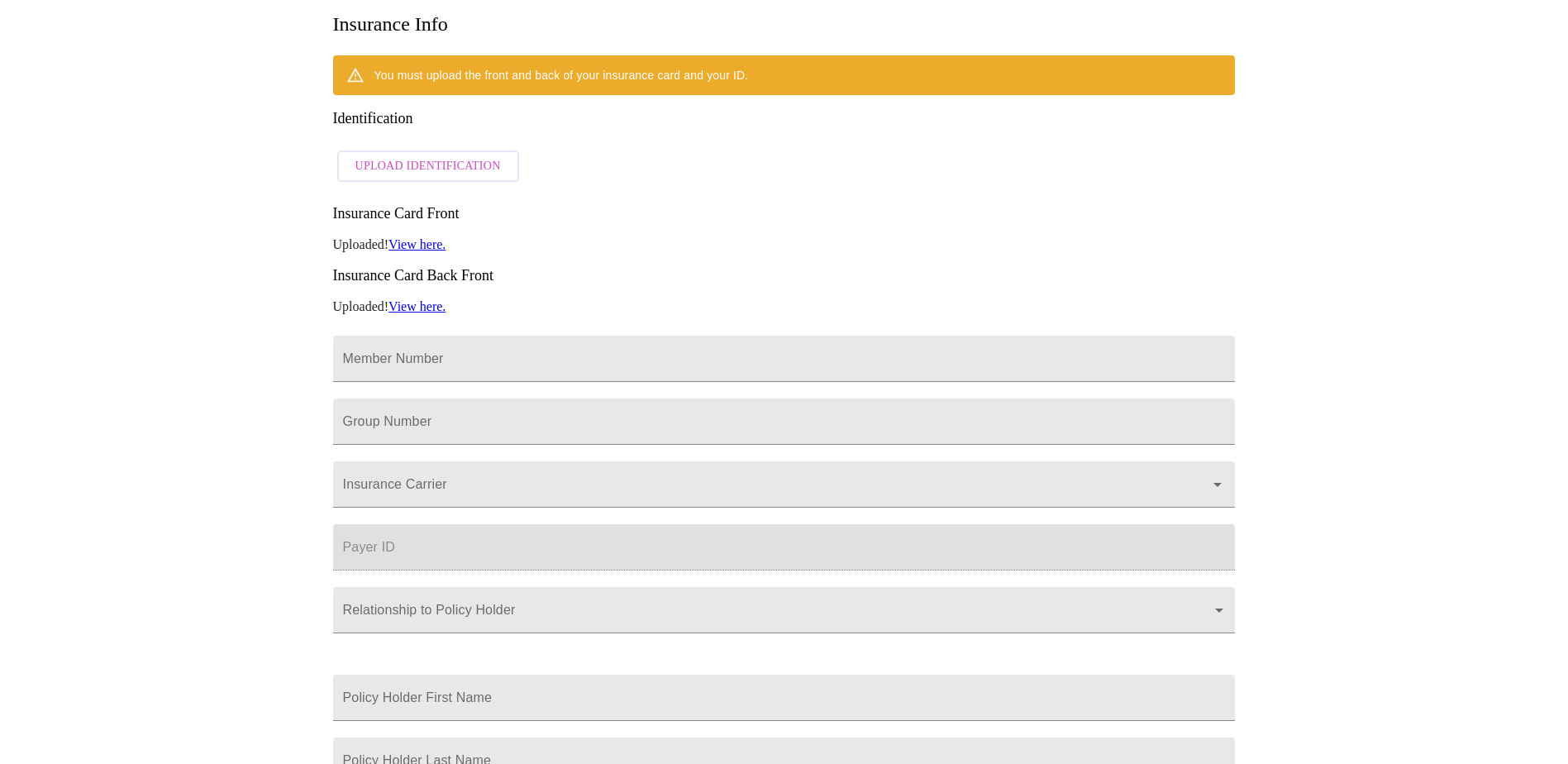
scroll to position [83, 0]
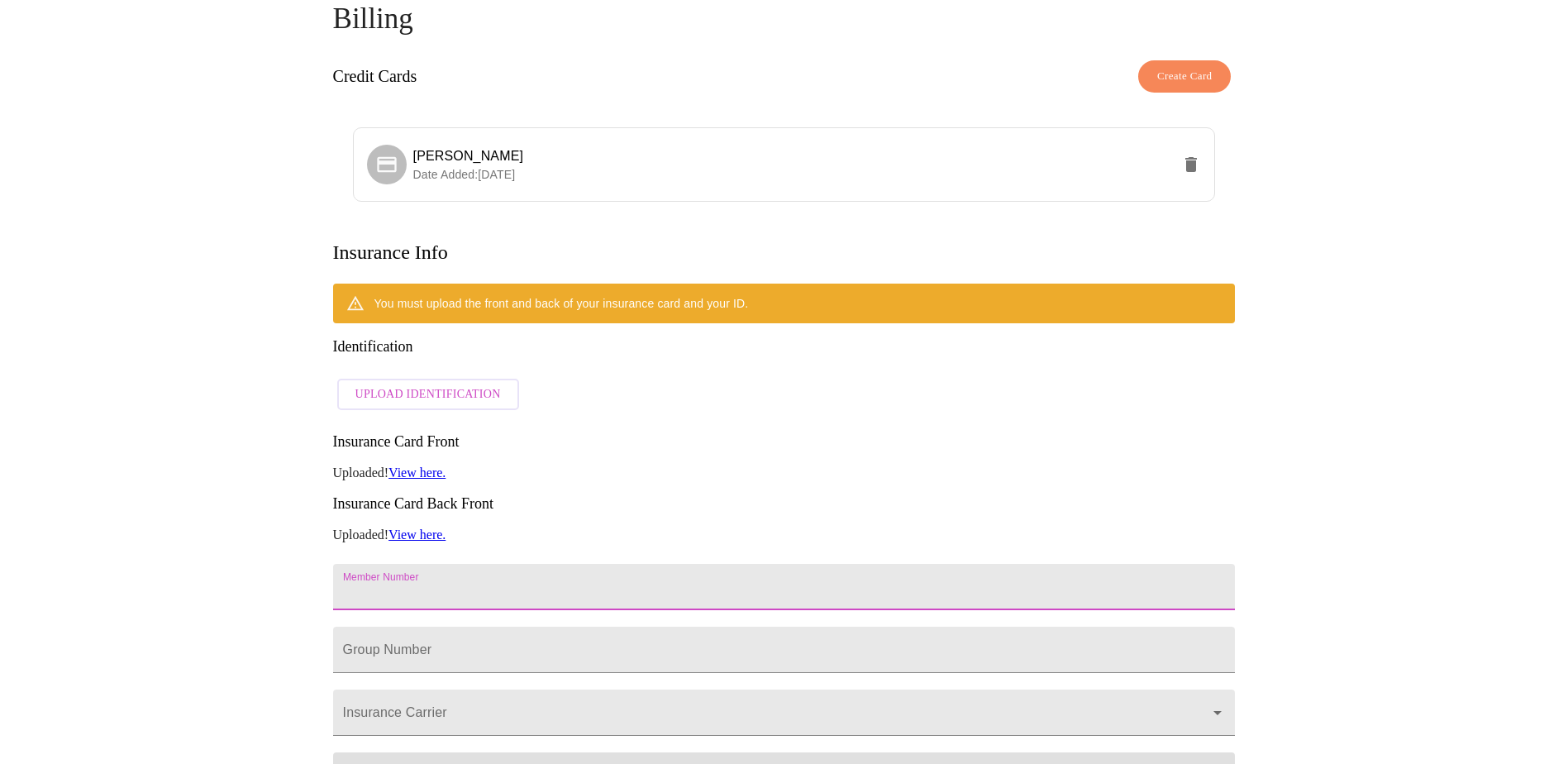
click at [529, 503] on input "Member Number" at bounding box center [784, 586] width 903 height 47
type input "CBB820732914"
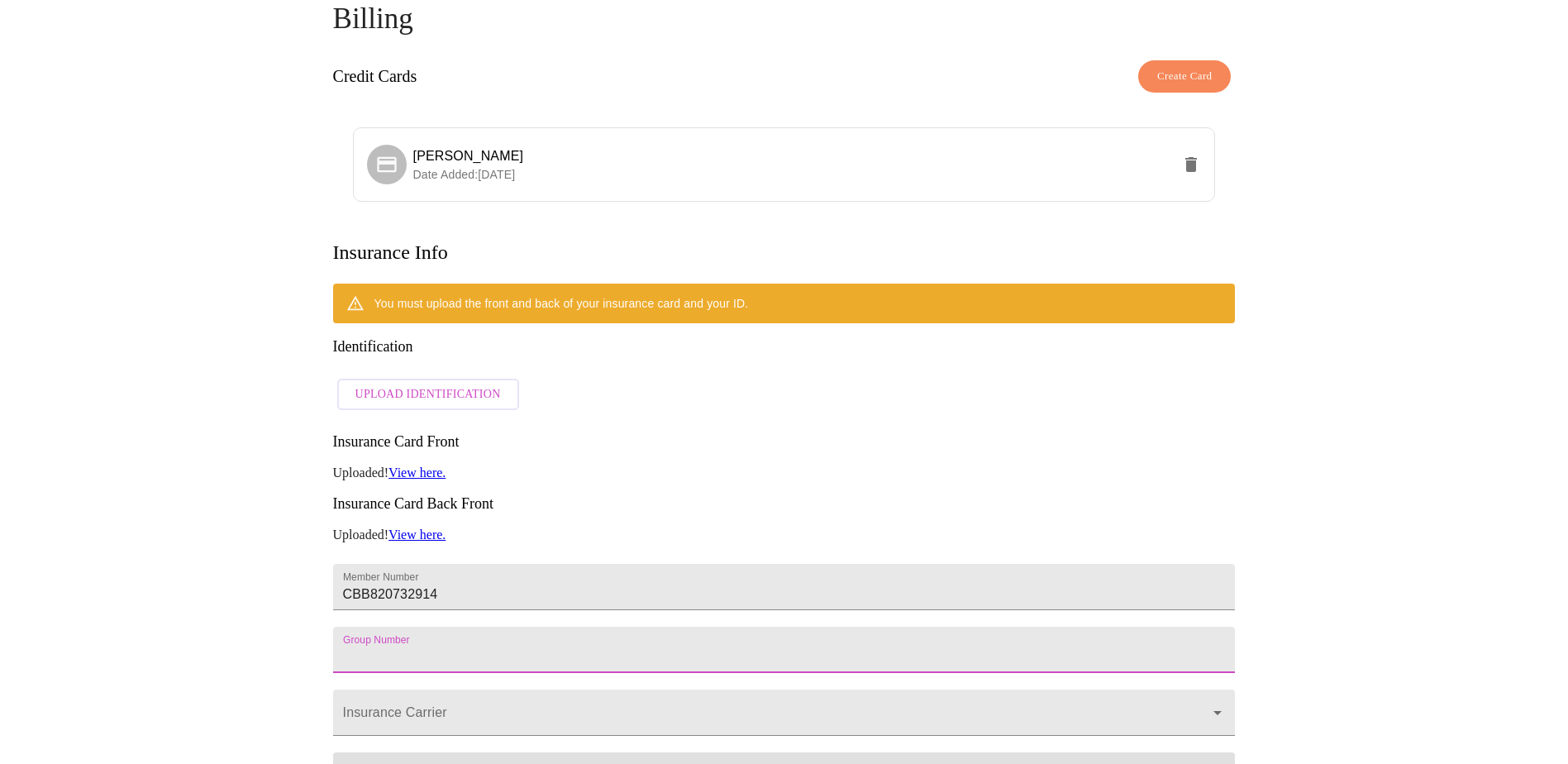
click at [493, 503] on input "Member Number" at bounding box center [784, 649] width 903 height 47
type input "286012"
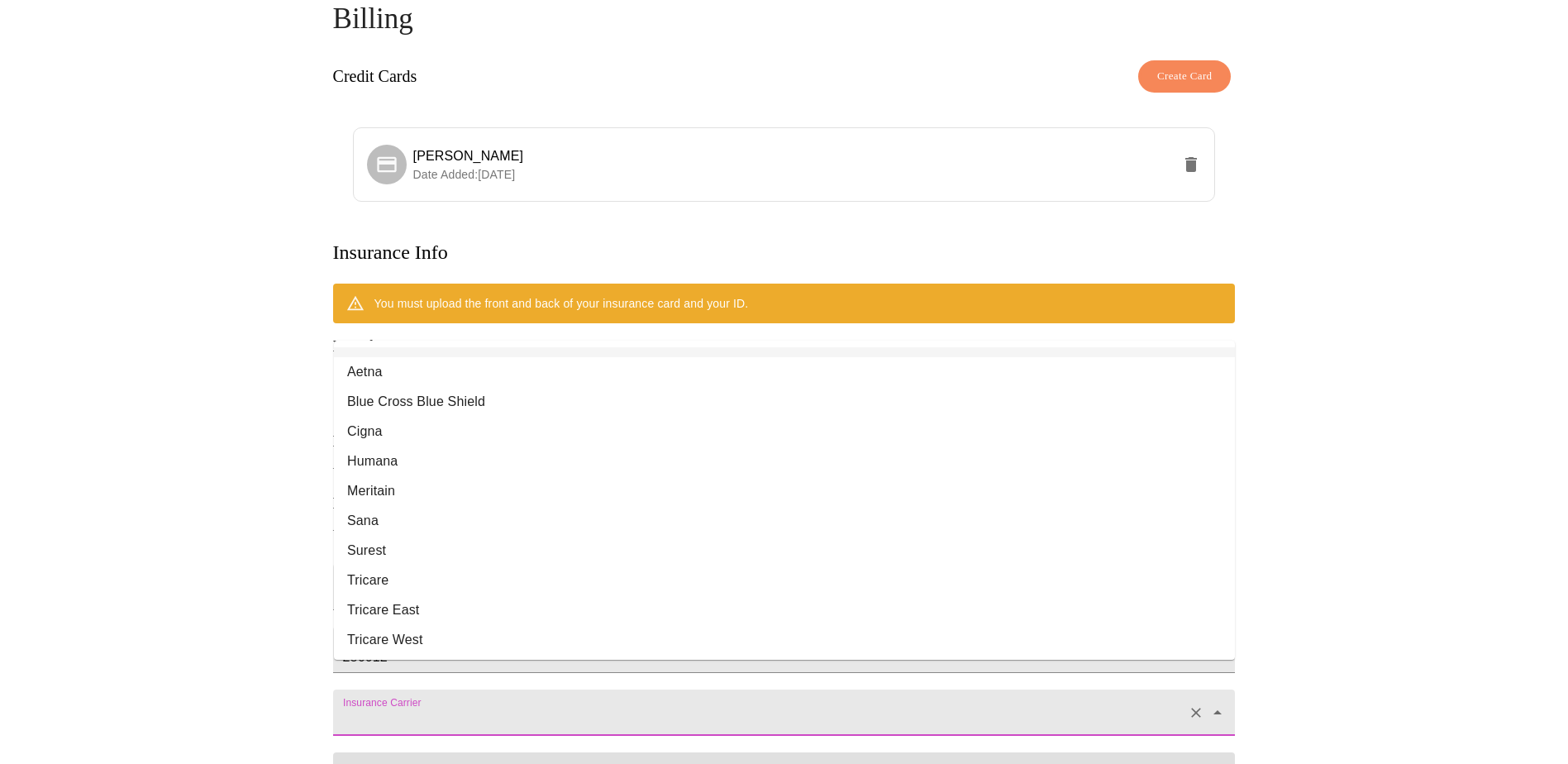
click at [544, 503] on input "Insurance Carrier" at bounding box center [760, 720] width 842 height 30
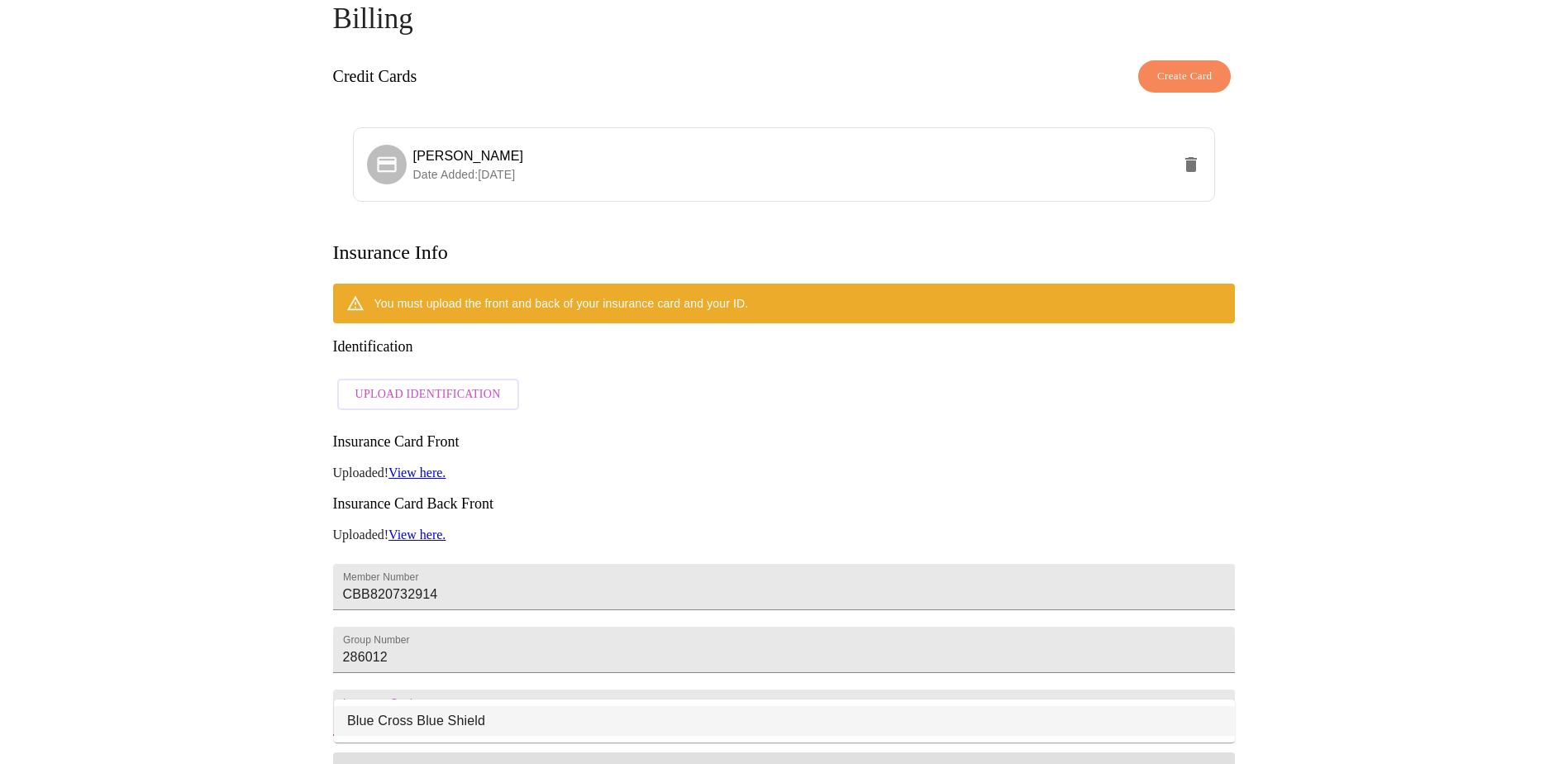
click at [509, 503] on li "Blue Cross Blue Shield" at bounding box center [784, 720] width 901 height 30
type input "Blue Cross Blue Shield"
type input "00002"
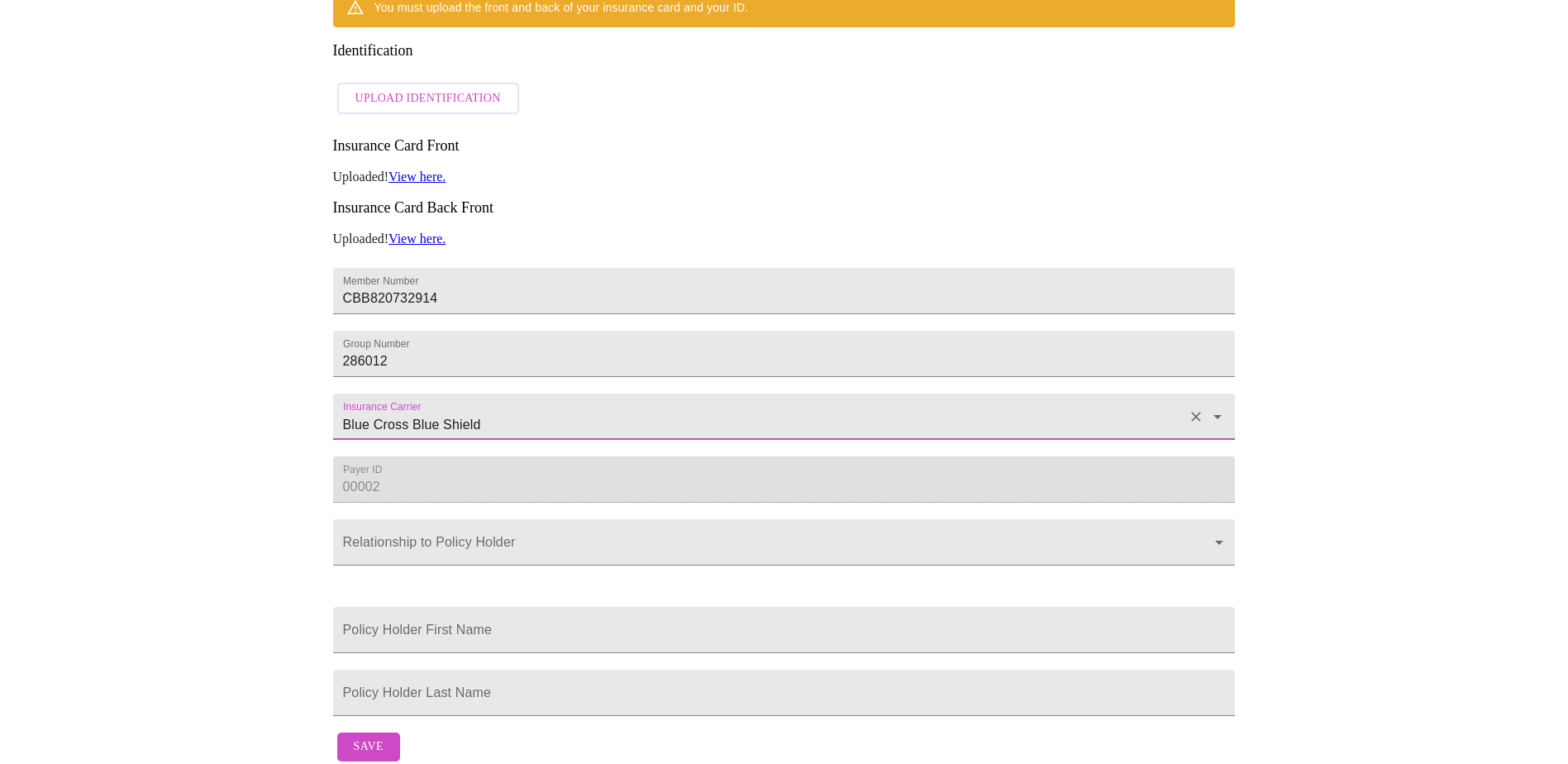
scroll to position [426, 0]
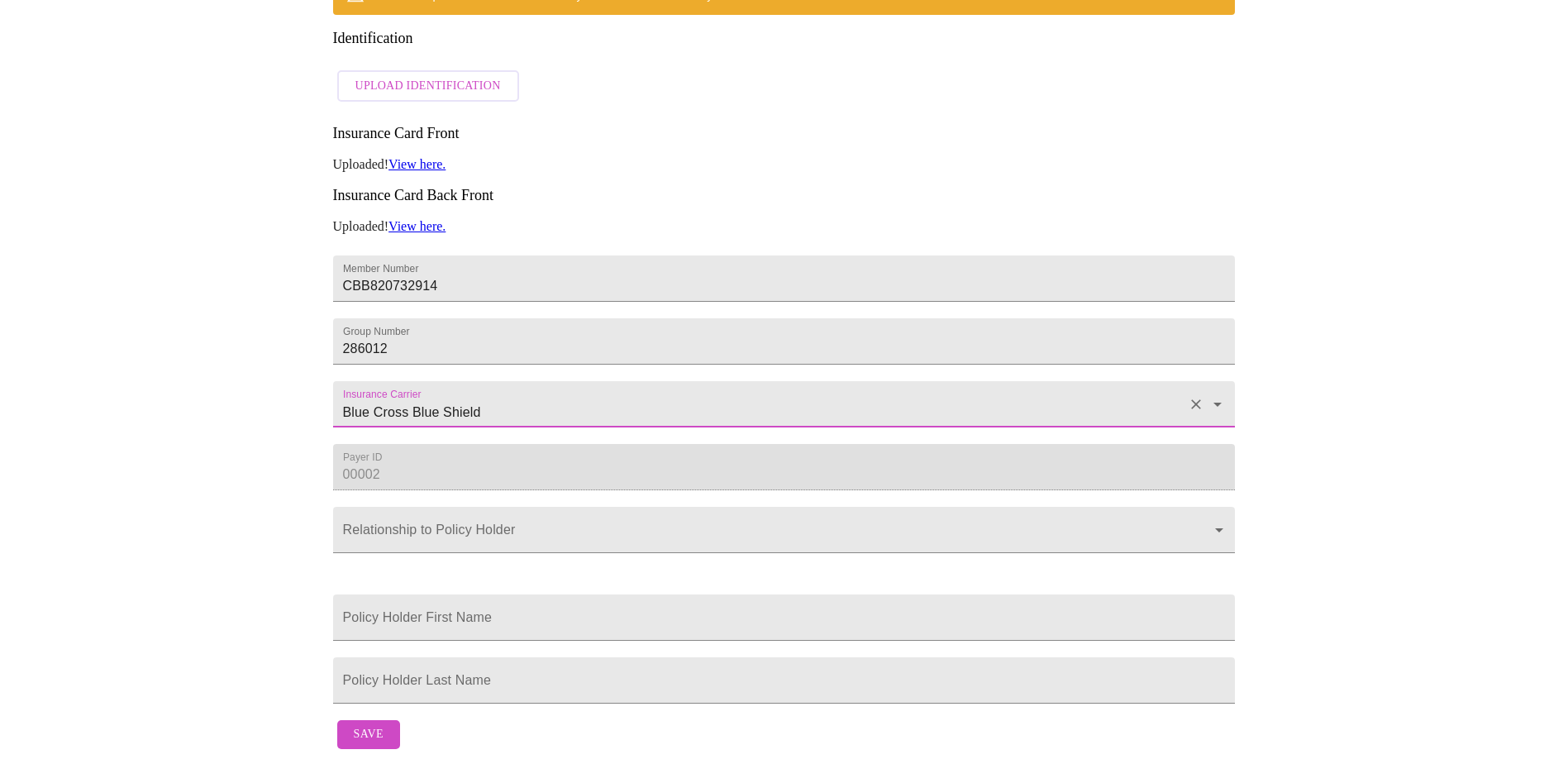
type input "Blue Cross Blue Shield"
click at [378, 503] on span "Save" at bounding box center [368, 734] width 30 height 20
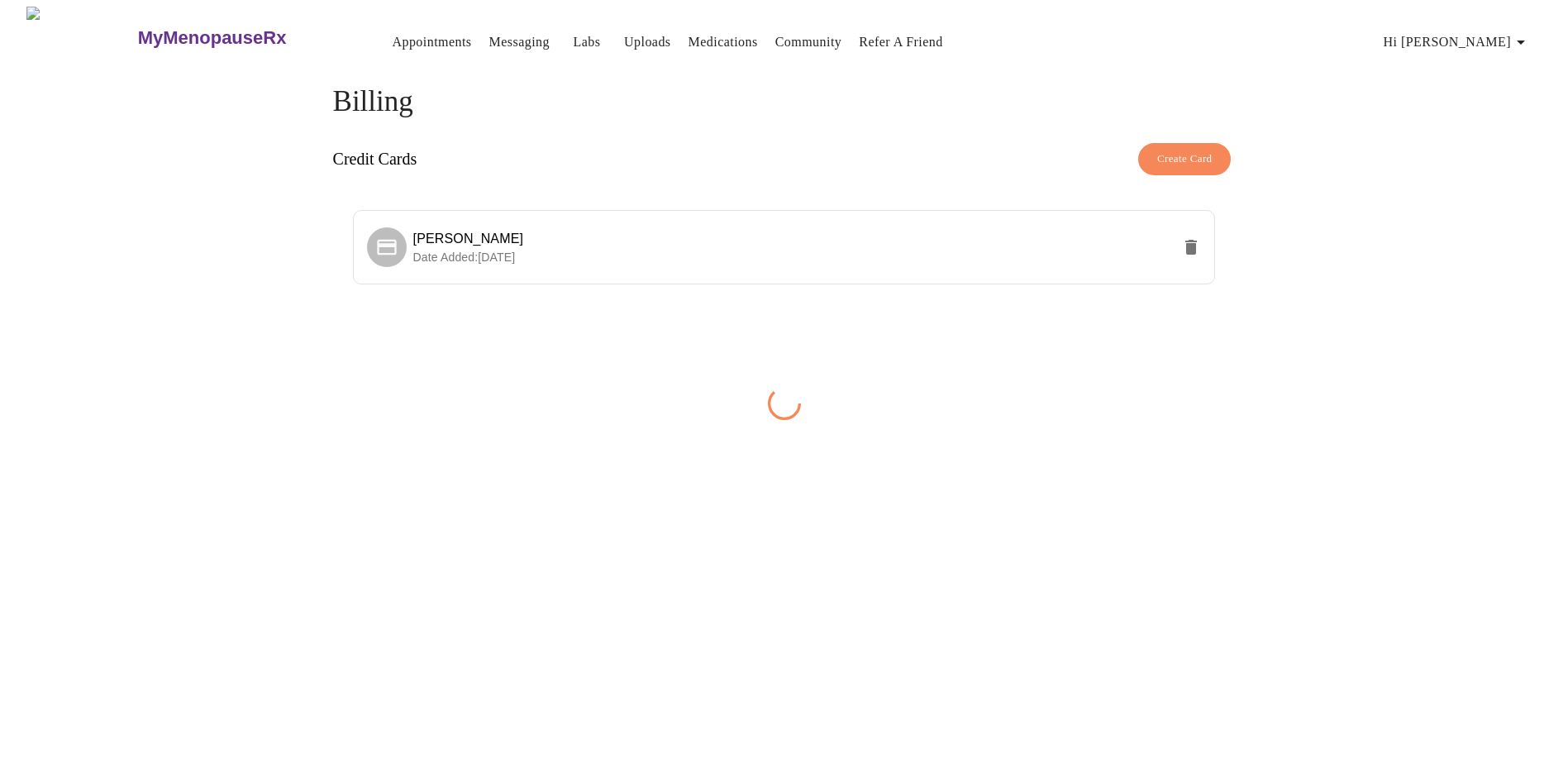
scroll to position [0, 0]
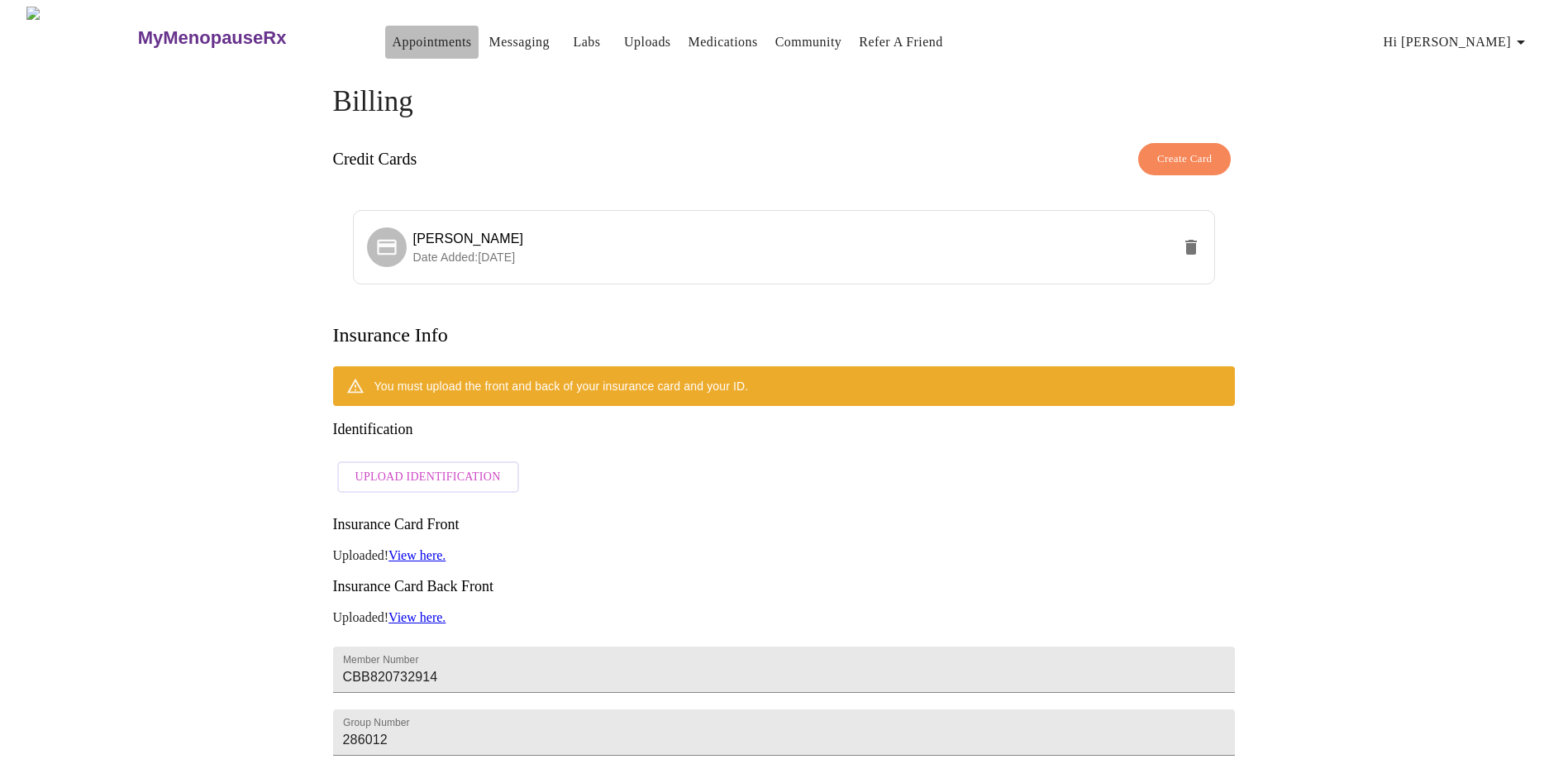
click at [392, 32] on link "Appointments" at bounding box center [432, 41] width 80 height 23
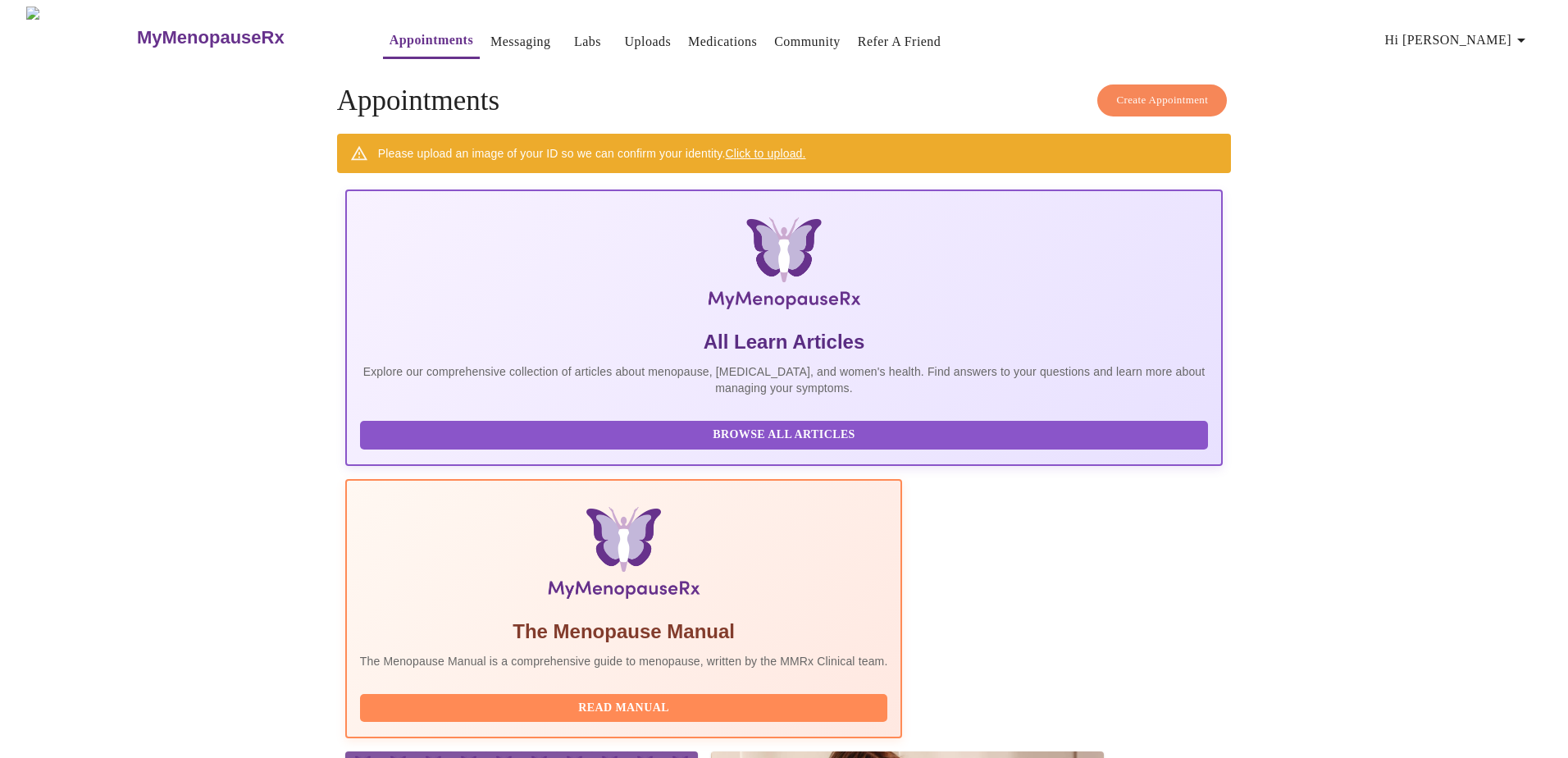
drag, startPoint x: 776, startPoint y: 614, endPoint x: 996, endPoint y: 431, distance: 286.2
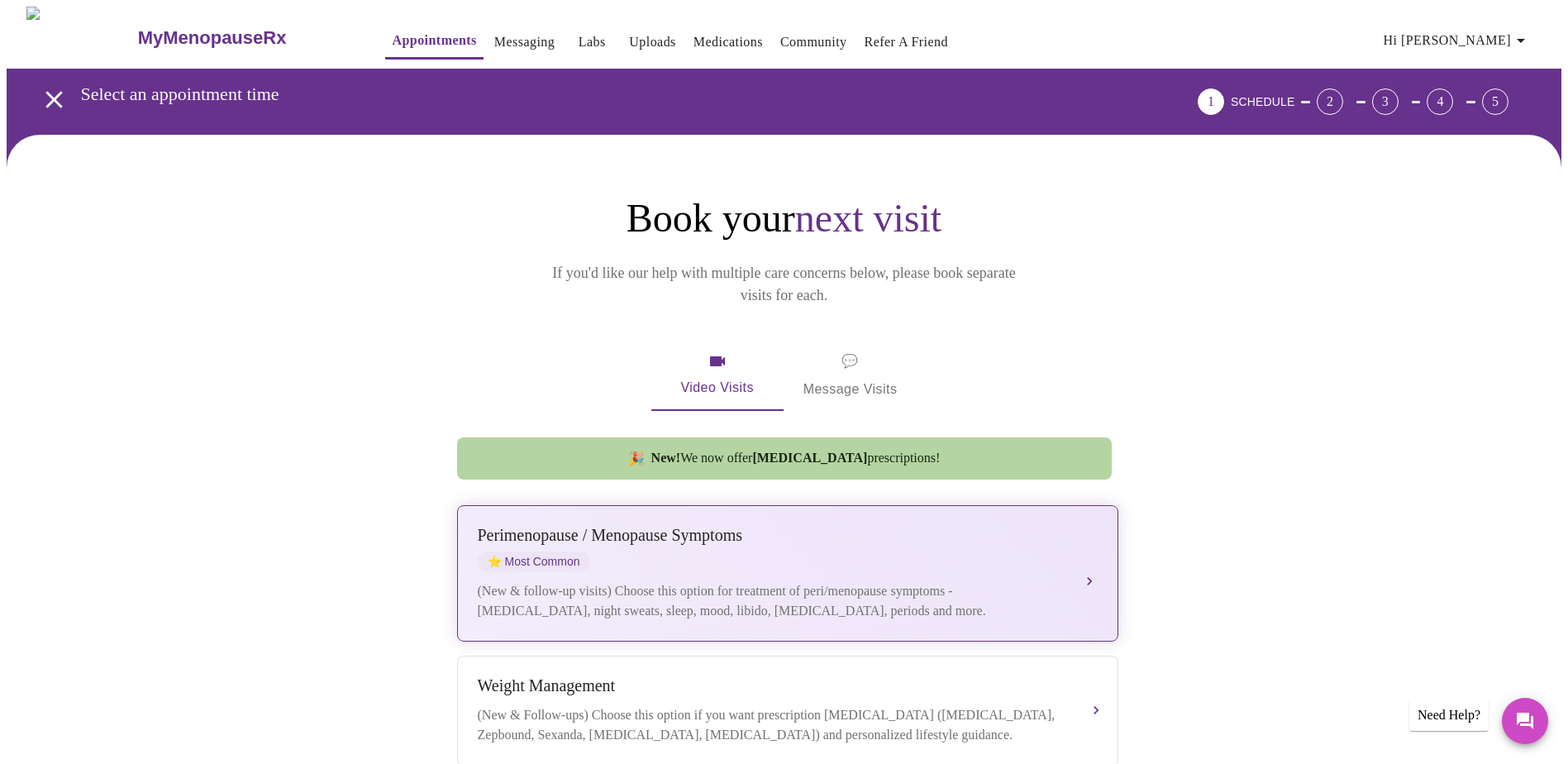
click at [847, 503] on button "Perimenopause / Menopause Symptoms ⭐ Most Common (New & follow-up visits) Choos…" at bounding box center [787, 573] width 661 height 136
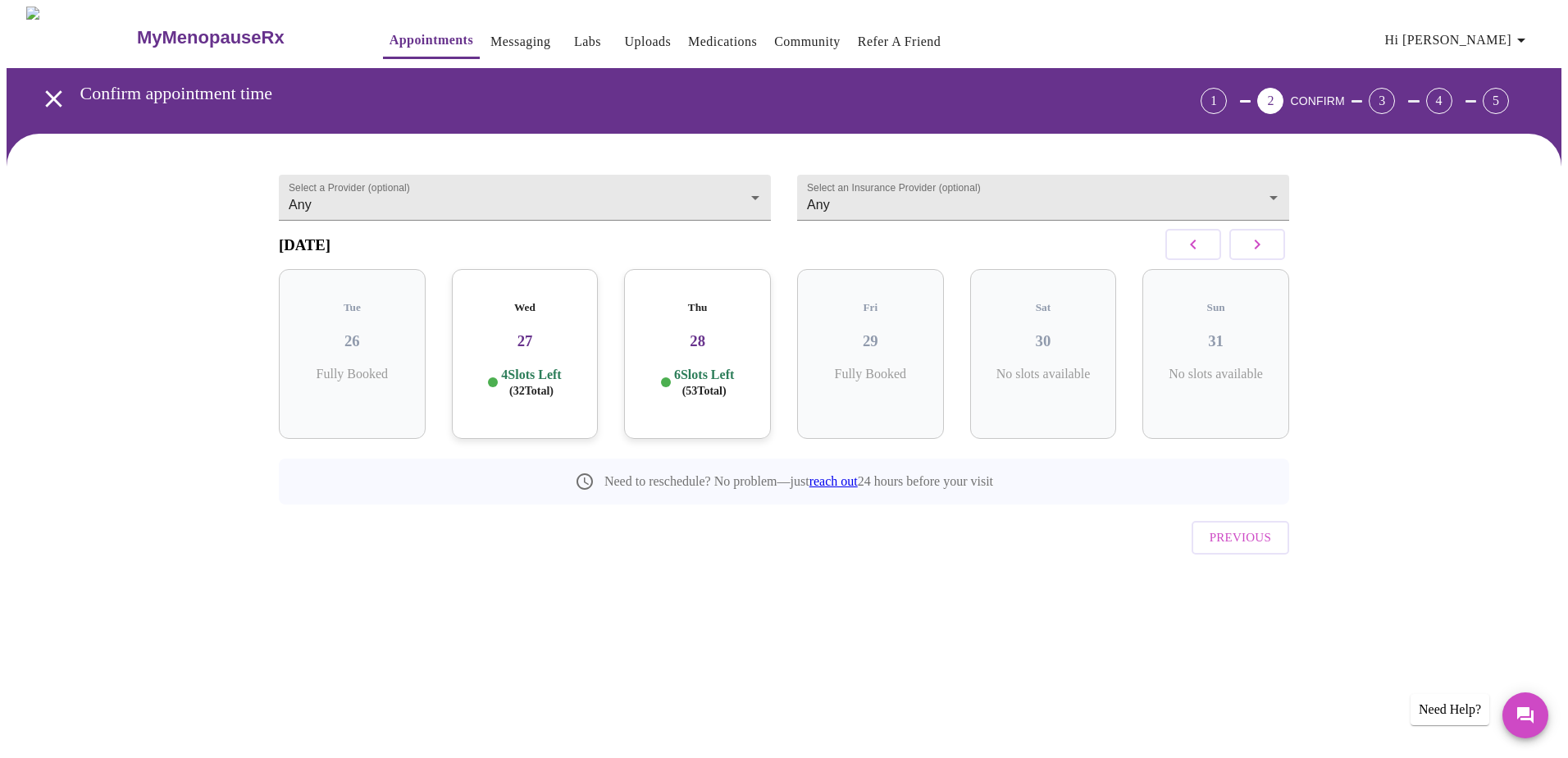
click at [545, 367] on p "4 Slots Left ( 32 Total)" at bounding box center [531, 383] width 60 height 32
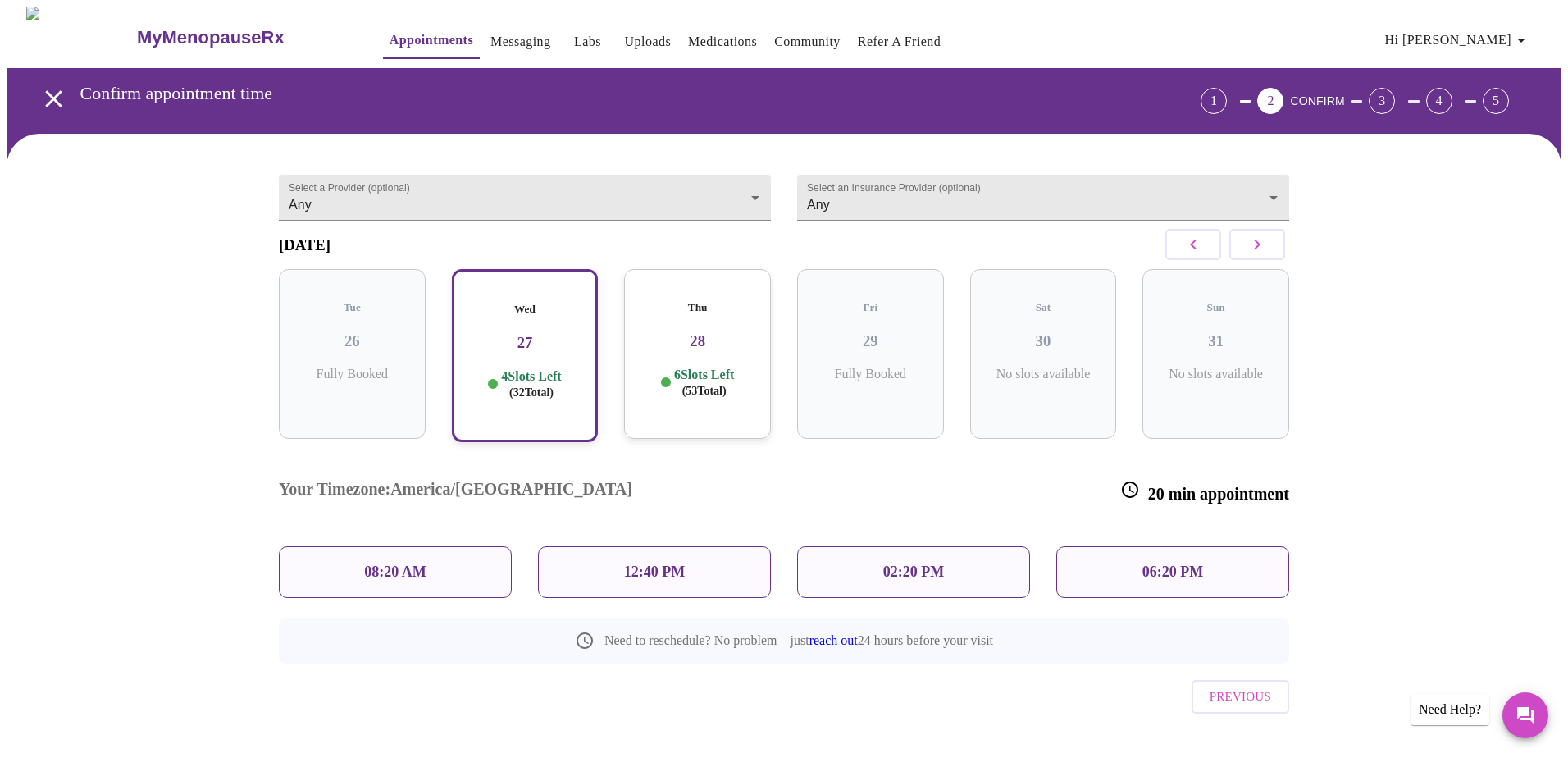
click at [408, 499] on p "08:20 AM" at bounding box center [395, 572] width 62 height 18
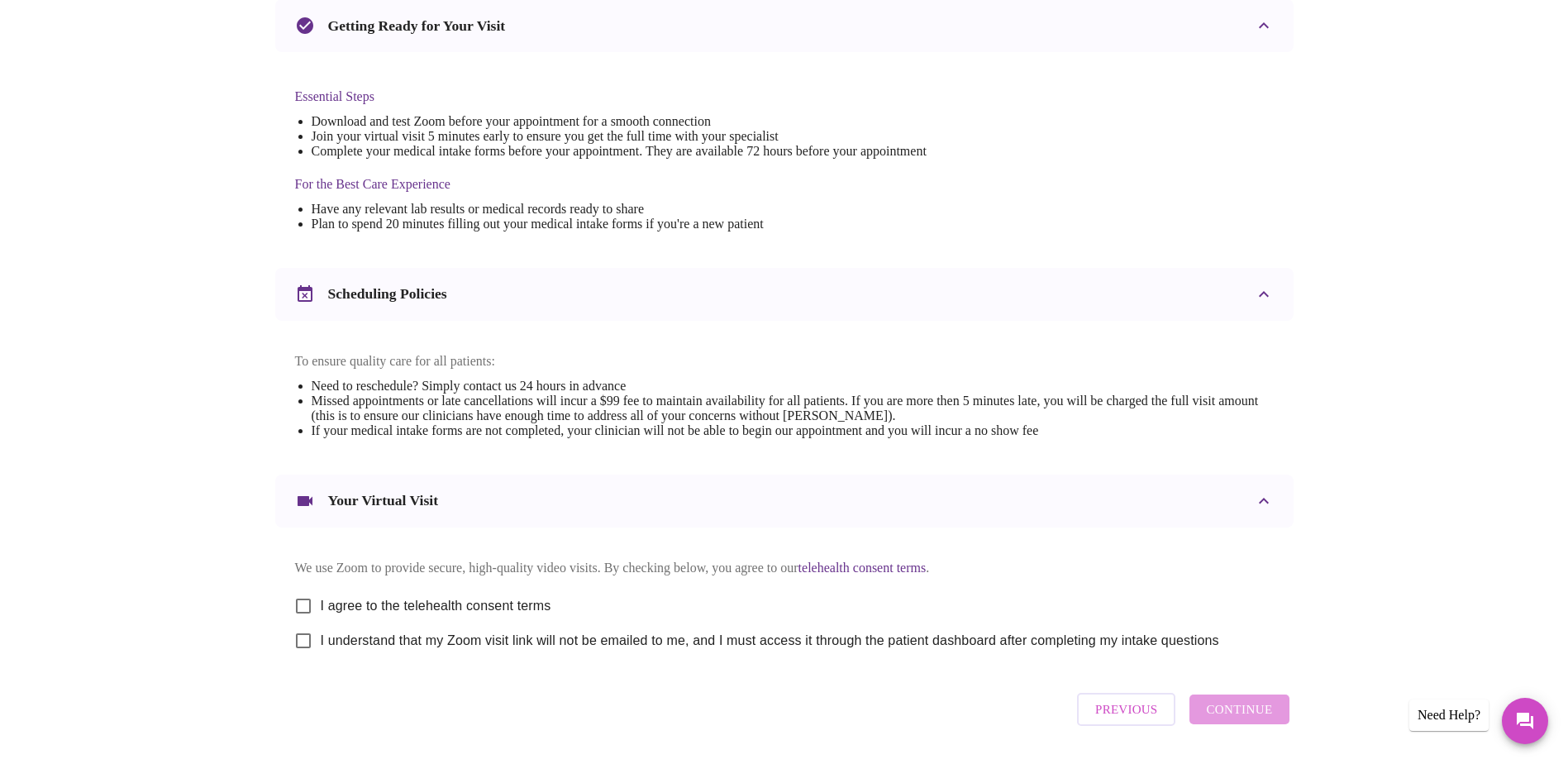
scroll to position [413, 0]
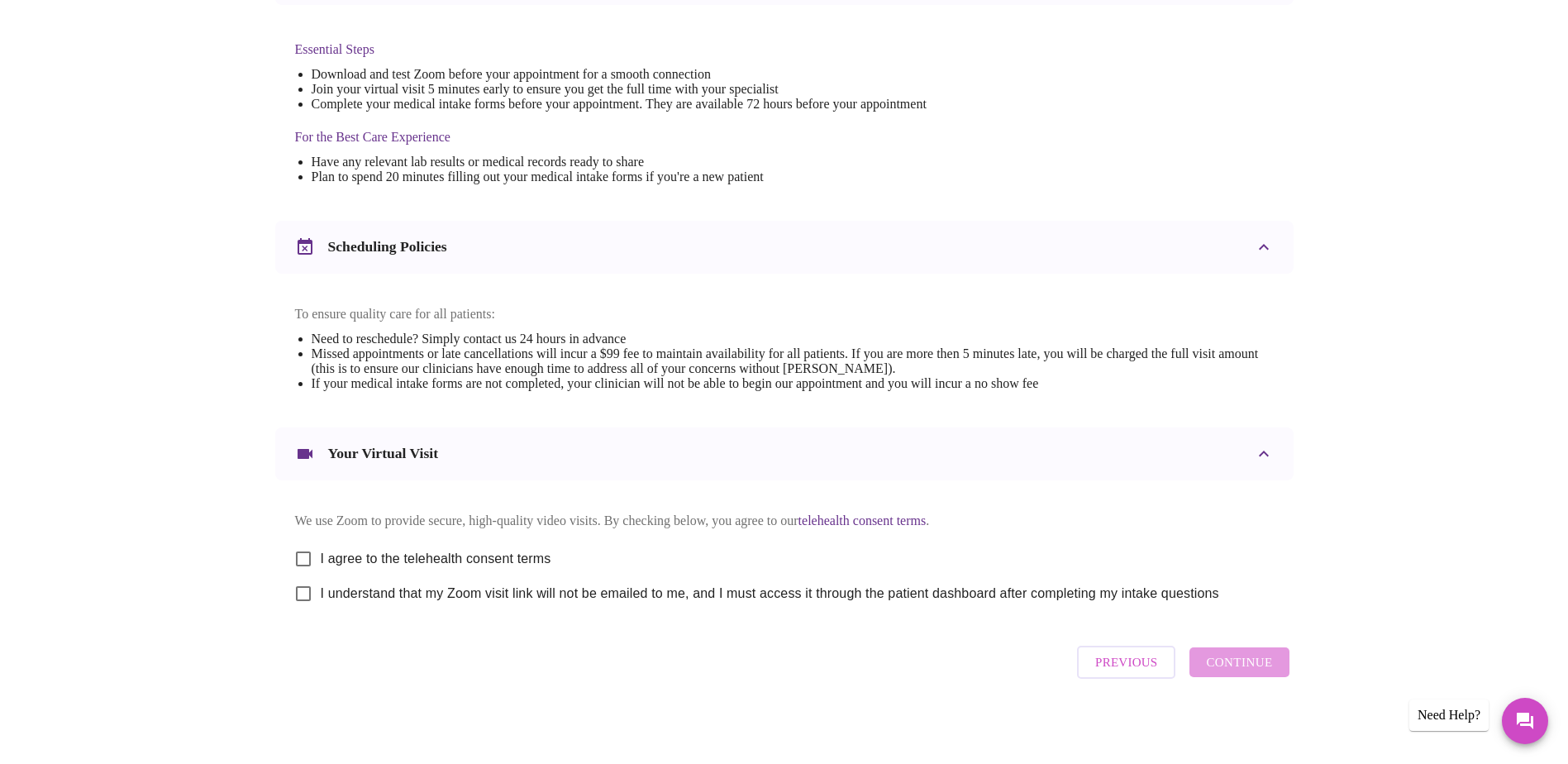
click at [302, 503] on input "I agree to the telehealth consent terms" at bounding box center [303, 558] width 35 height 35
checkbox input "true"
click at [302, 503] on input "I understand that my Zoom visit link will not be emailed to me, and I must acce…" at bounding box center [303, 593] width 35 height 35
checkbox input "true"
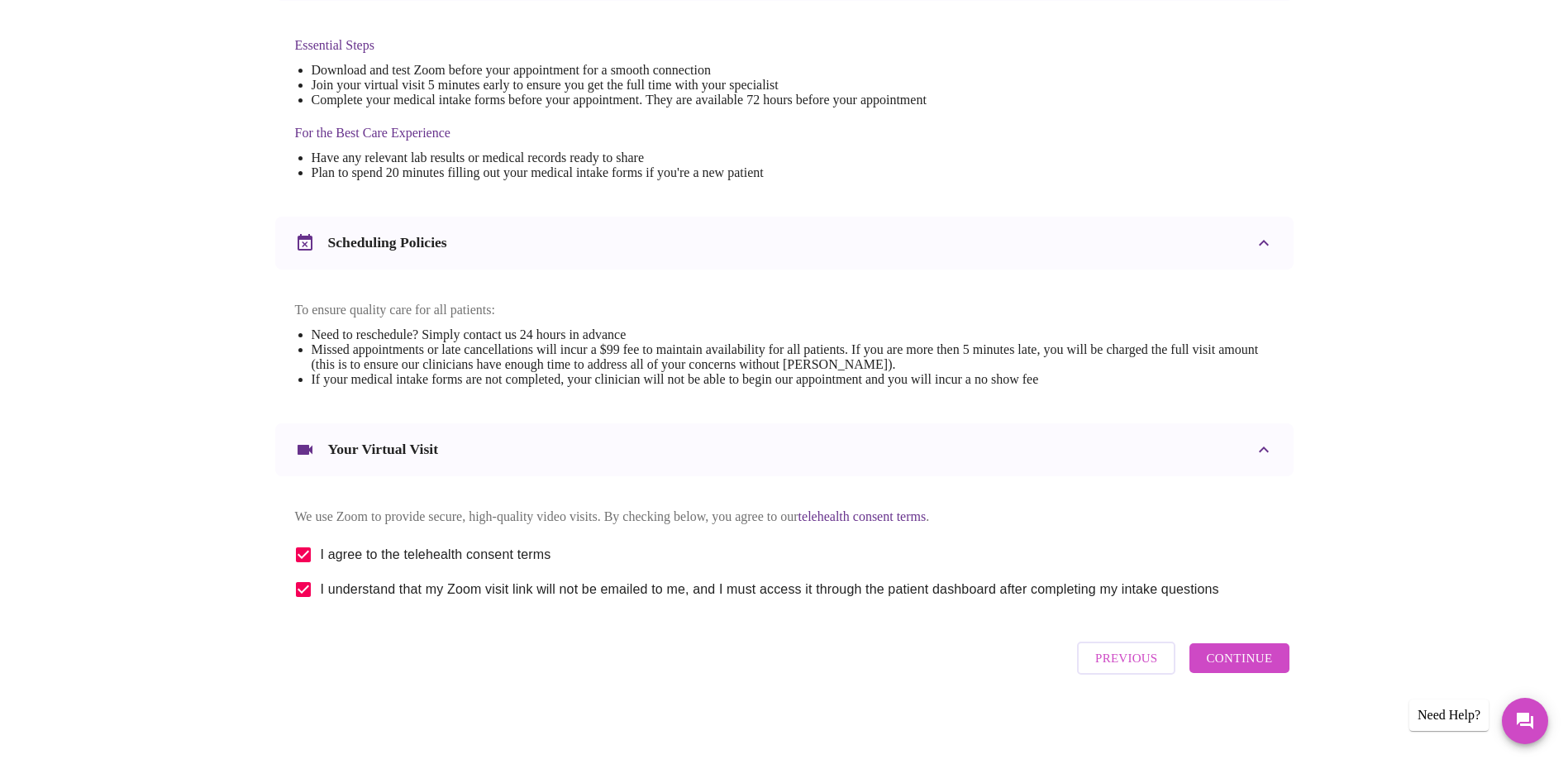
scroll to position [435, 0]
click at [847, 503] on span "Continue" at bounding box center [1239, 657] width 66 height 21
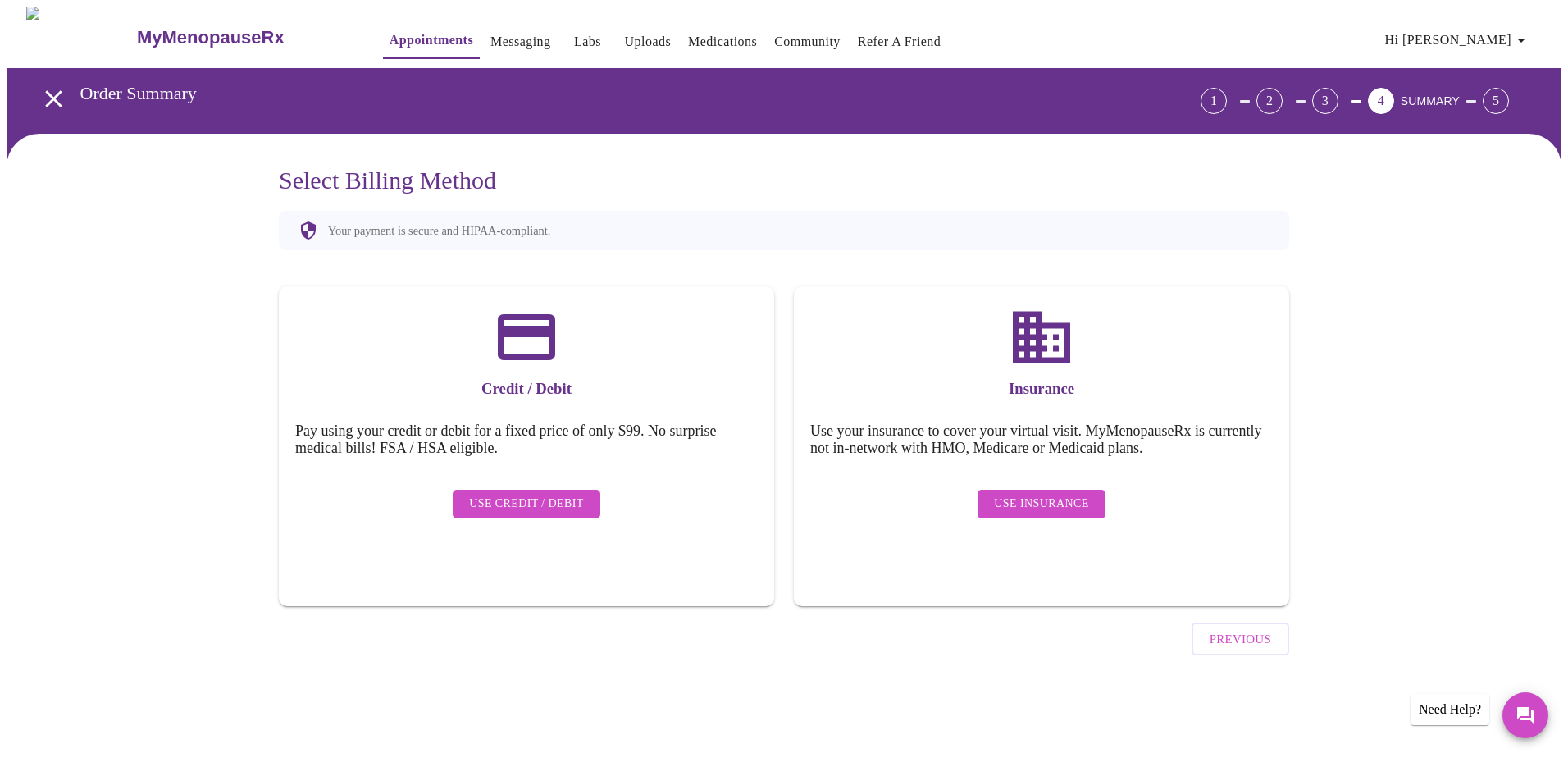
click at [840, 494] on span "Use Insurance" at bounding box center [1041, 504] width 94 height 20
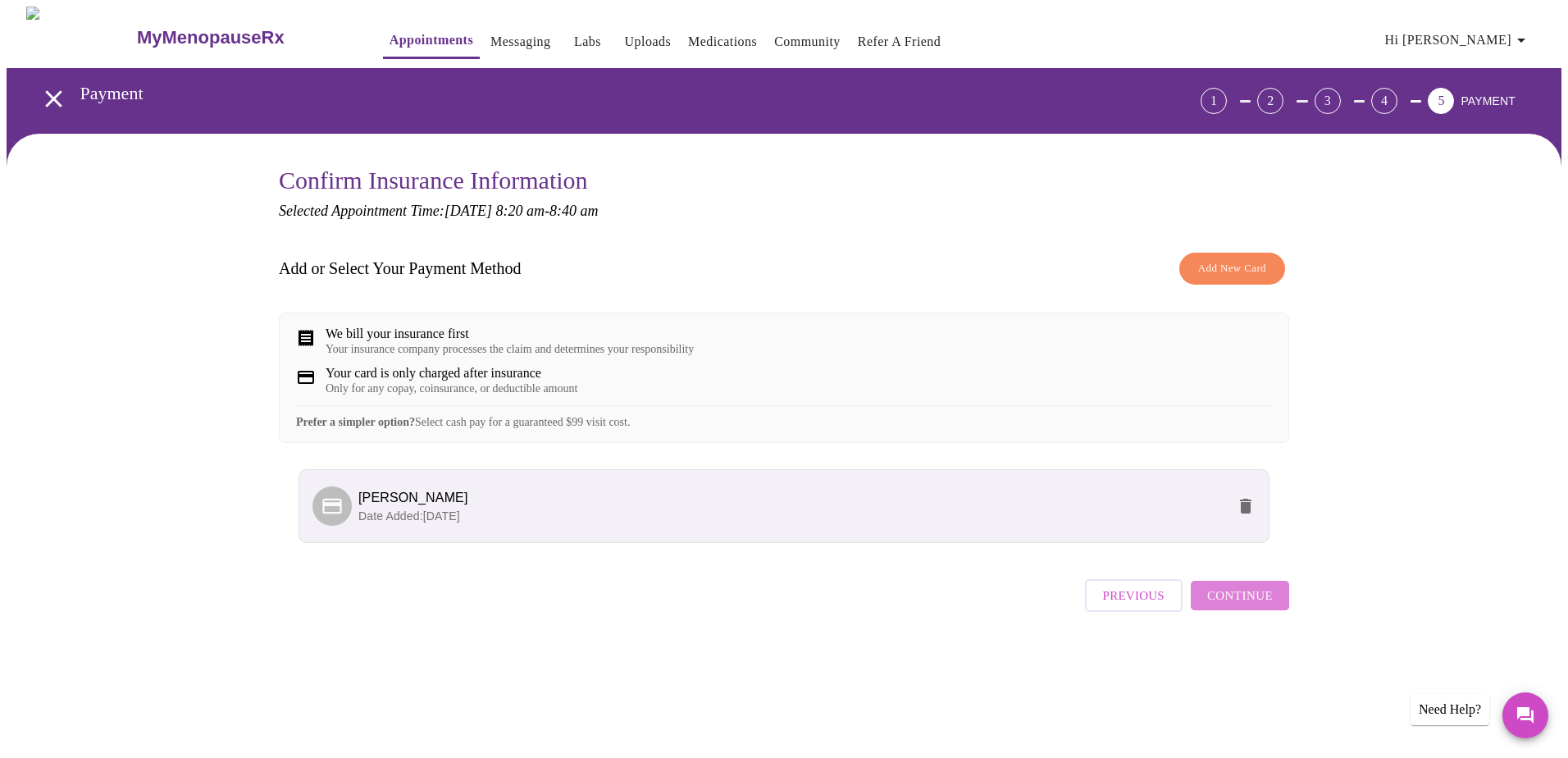
click at [840, 499] on span "Continue" at bounding box center [1240, 594] width 65 height 21
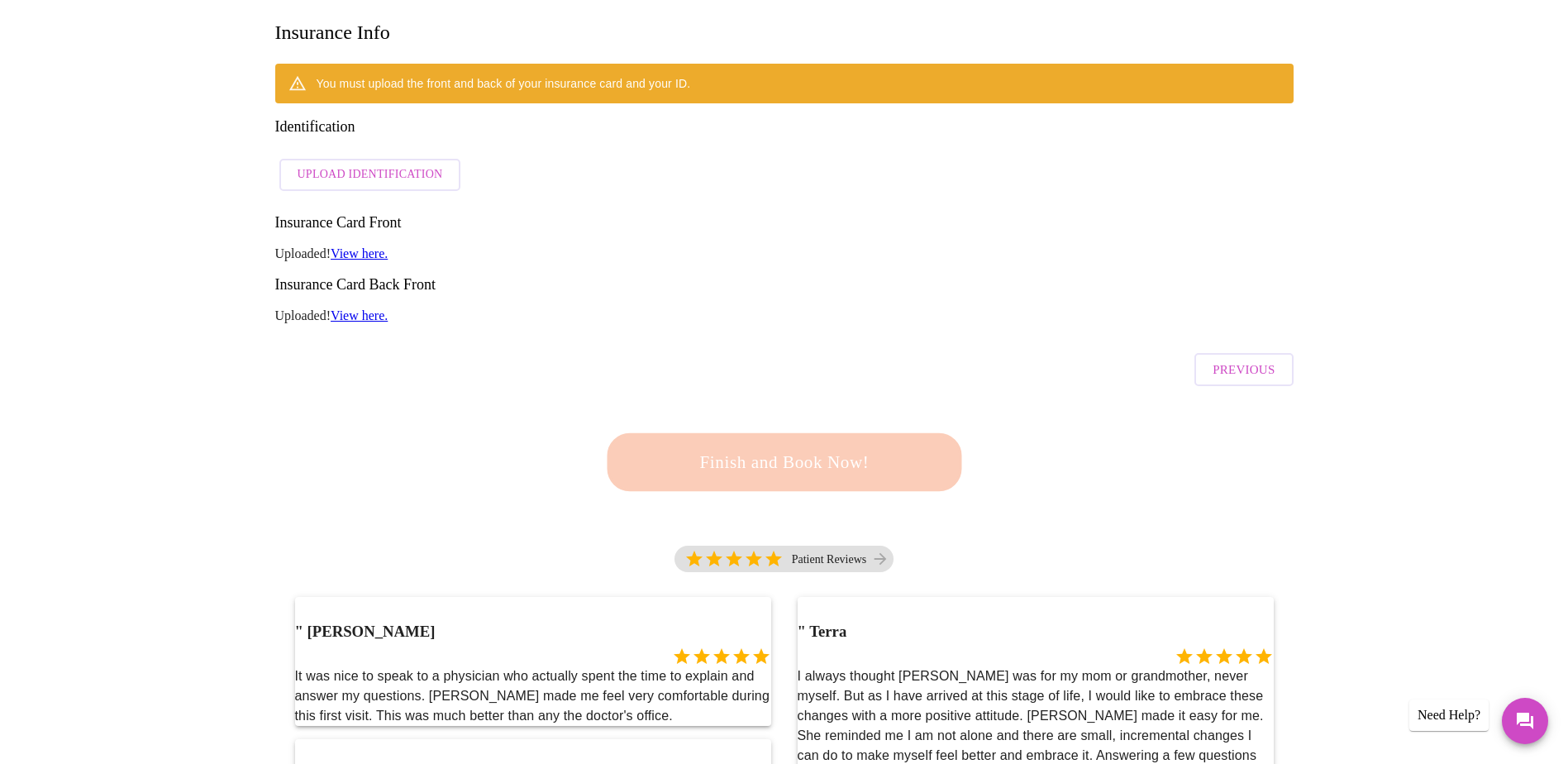
scroll to position [165, 0]
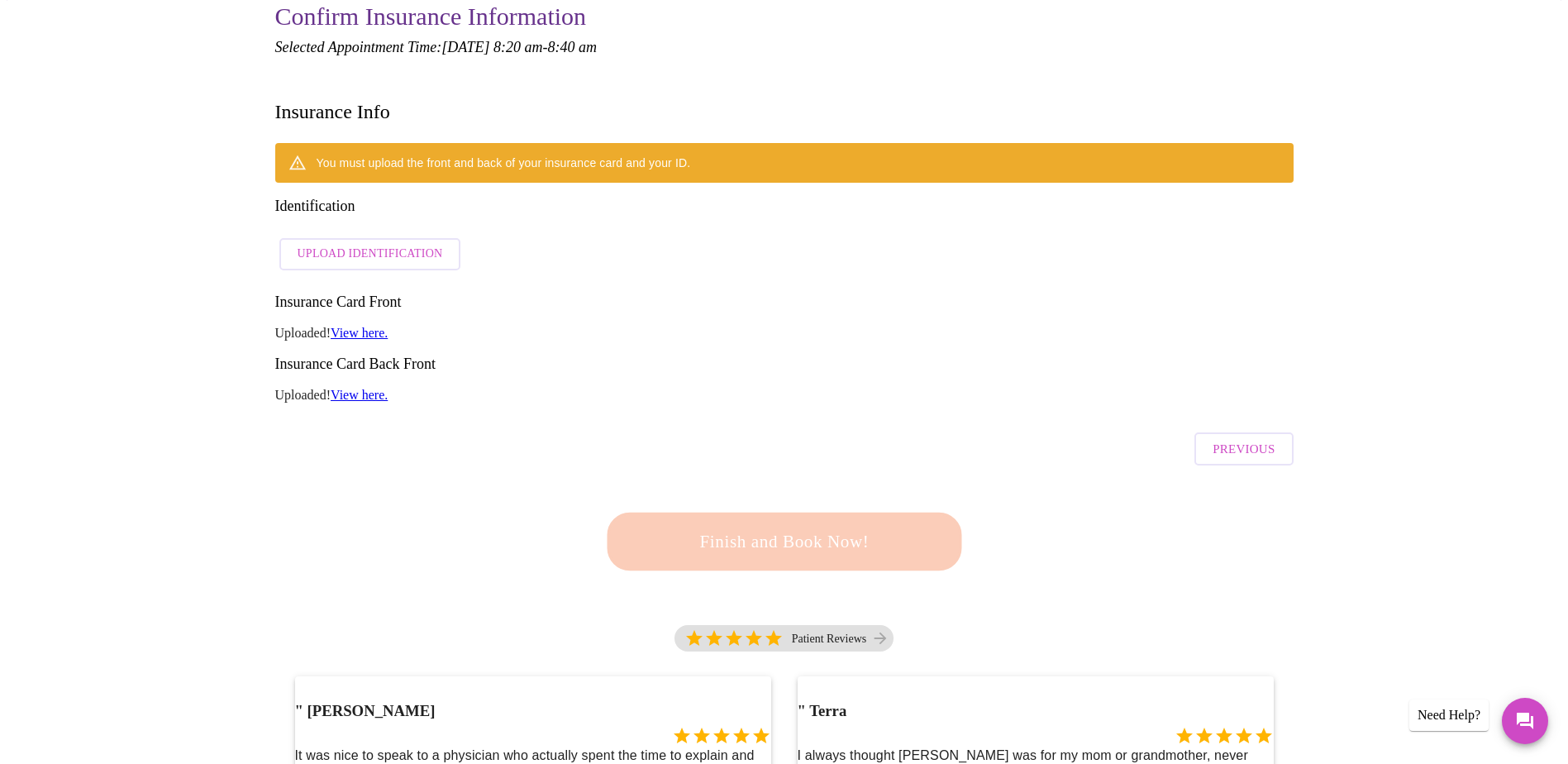
click at [359, 326] on link "View here." at bounding box center [359, 333] width 57 height 14
click at [373, 326] on link "View here." at bounding box center [359, 333] width 57 height 14
click at [847, 438] on span "Previous" at bounding box center [1243, 448] width 62 height 21
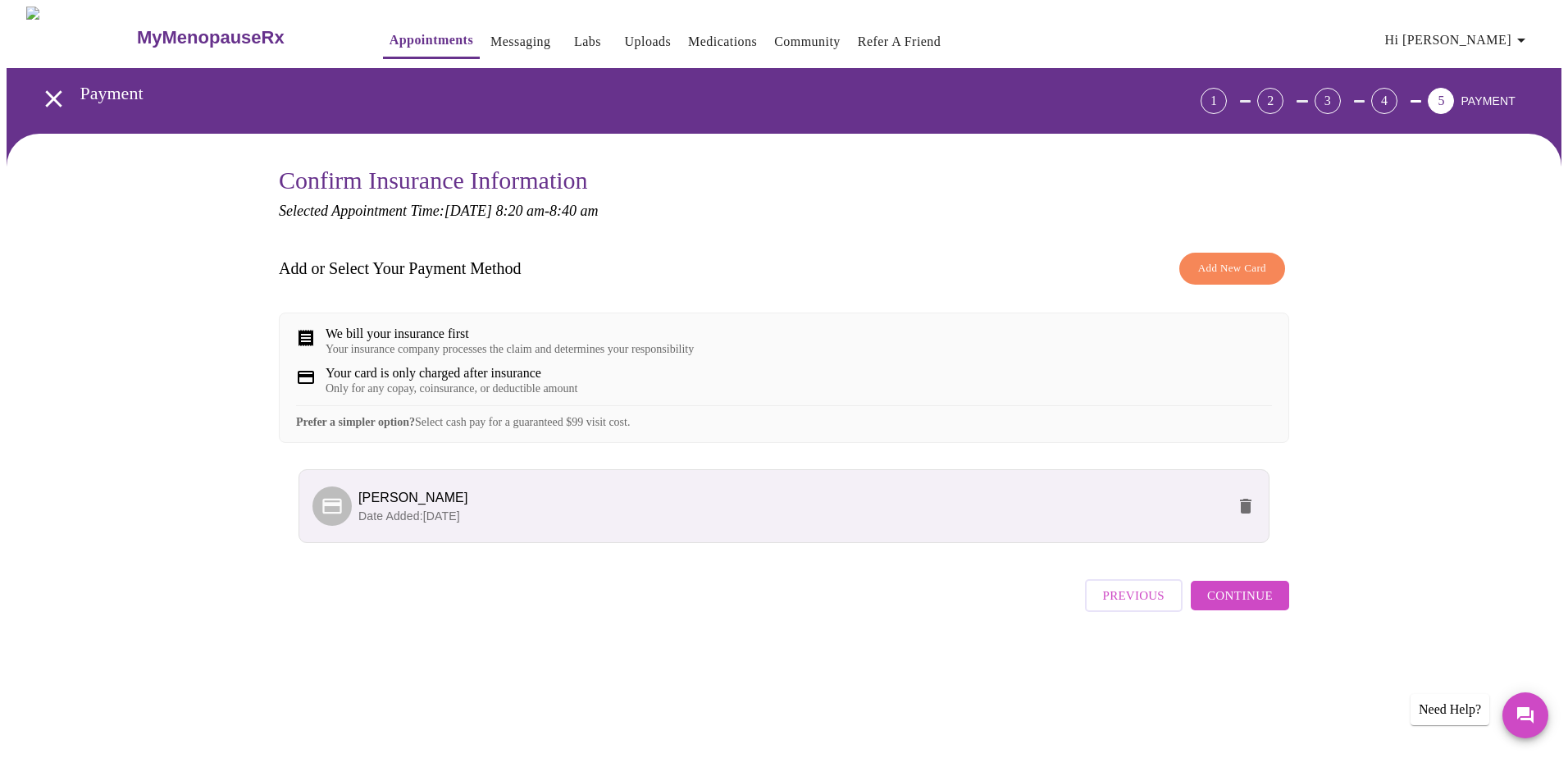
click at [455, 339] on div "We bill your insurance first" at bounding box center [510, 334] width 368 height 15
click at [457, 338] on div "We bill your insurance first" at bounding box center [510, 334] width 368 height 15
click at [840, 499] on span "Previous" at bounding box center [1133, 594] width 61 height 21
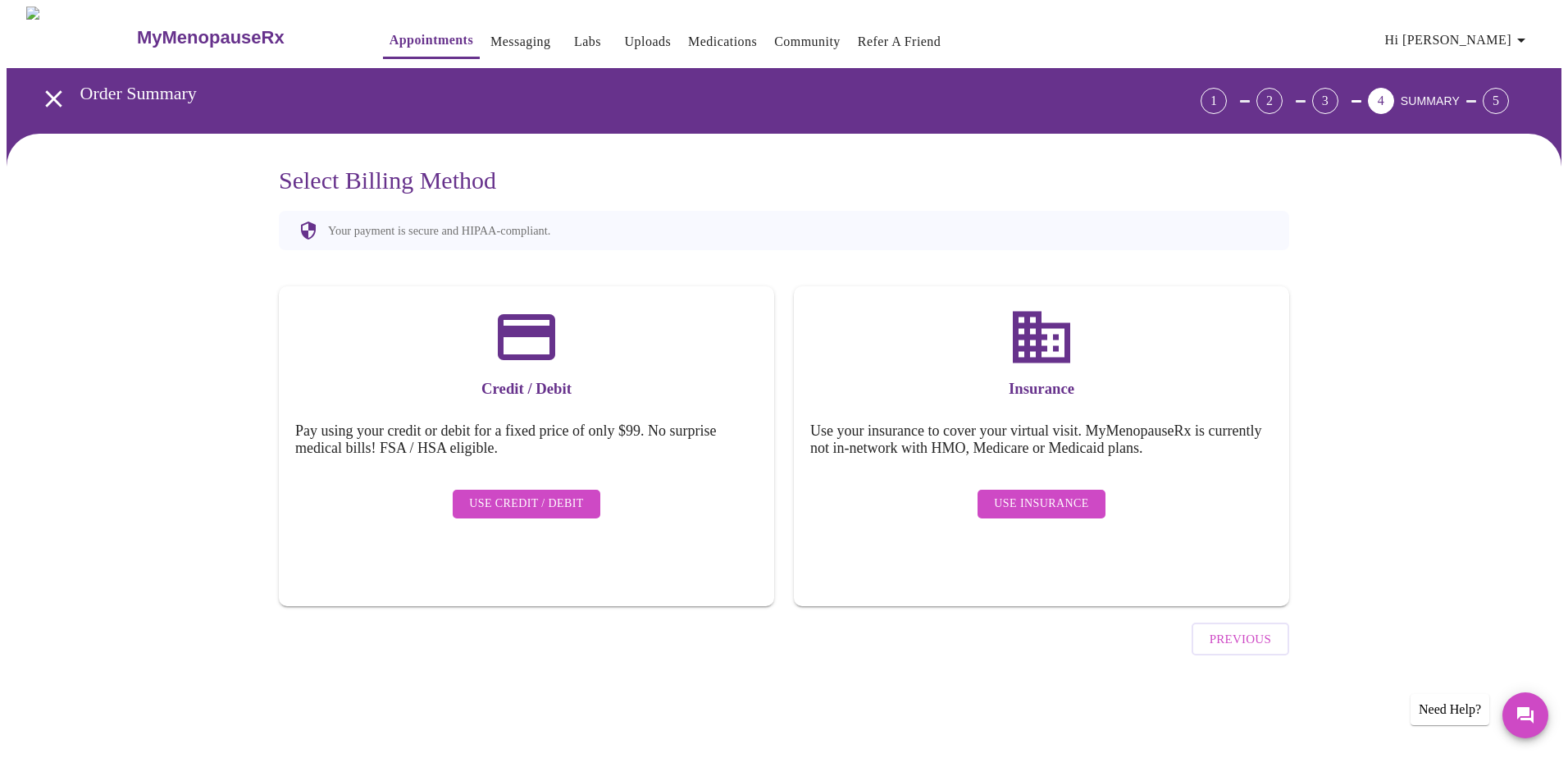
click at [571, 410] on div "Credit / Debit Pay using your credit or debit for a fixed price of only $99. No…" at bounding box center [526, 446] width 495 height 320
click at [525, 494] on span "Use Credit / Debit" at bounding box center [526, 504] width 115 height 20
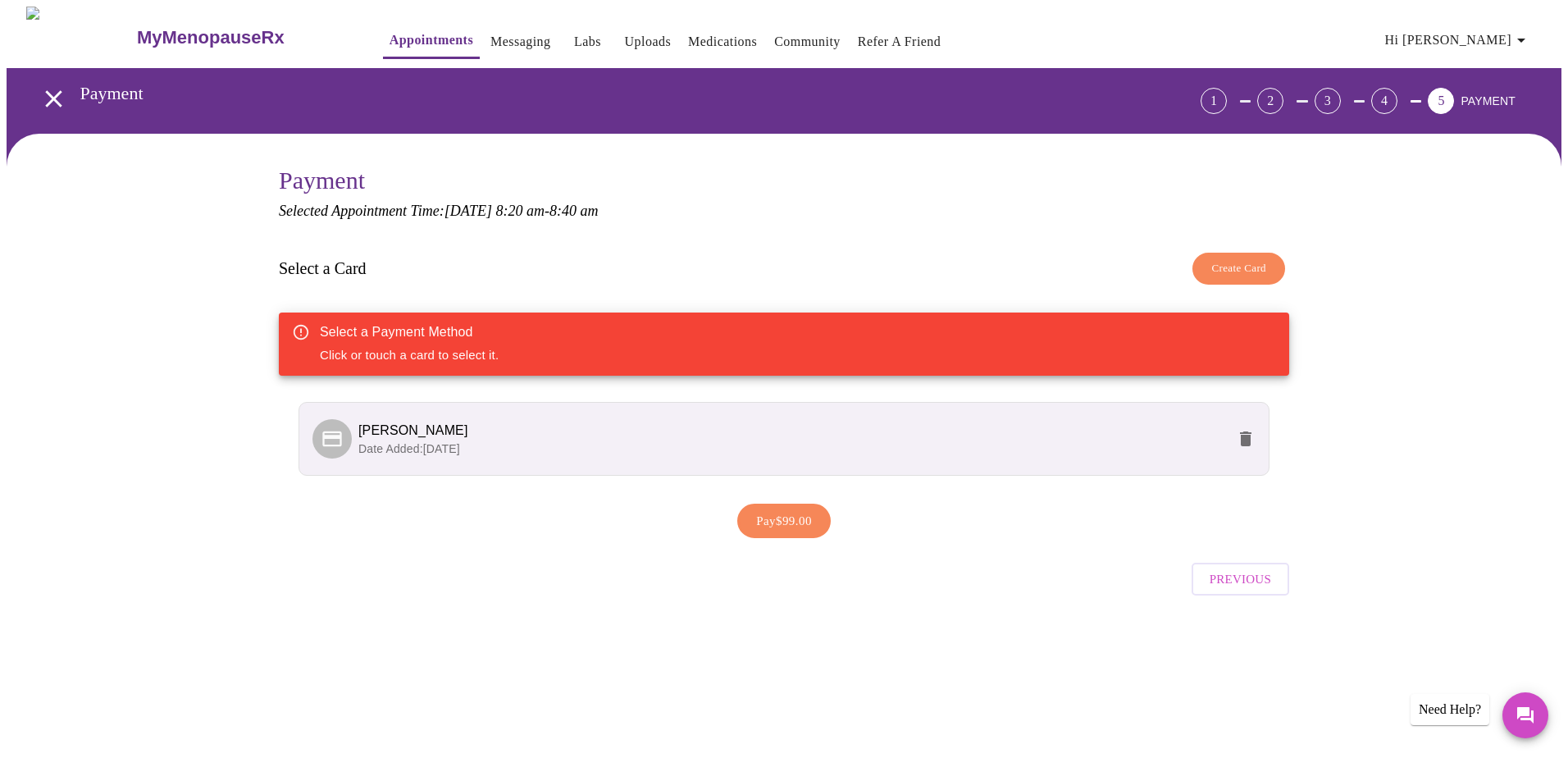
click at [460, 447] on span "Date Added: 08-26-2025" at bounding box center [409, 448] width 102 height 13
click at [656, 441] on p "Date Added: 08-26-2025" at bounding box center [792, 449] width 867 height 17
click at [51, 90] on icon "open drawer" at bounding box center [54, 99] width 29 height 29
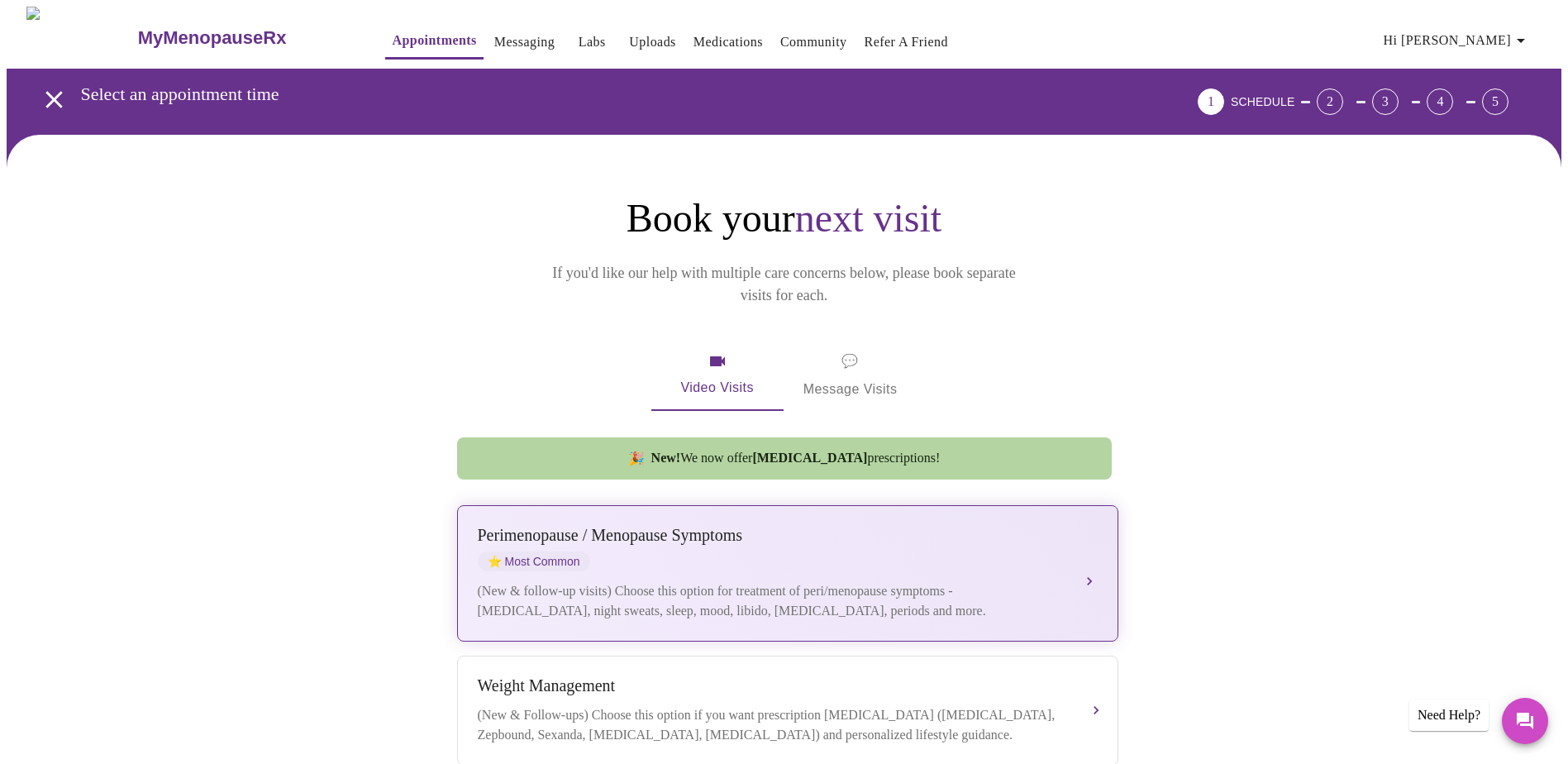
click at [781, 503] on div "(New & follow-up visits) Choose this option for treatment of peri/menopause sym…" at bounding box center [771, 601] width 586 height 40
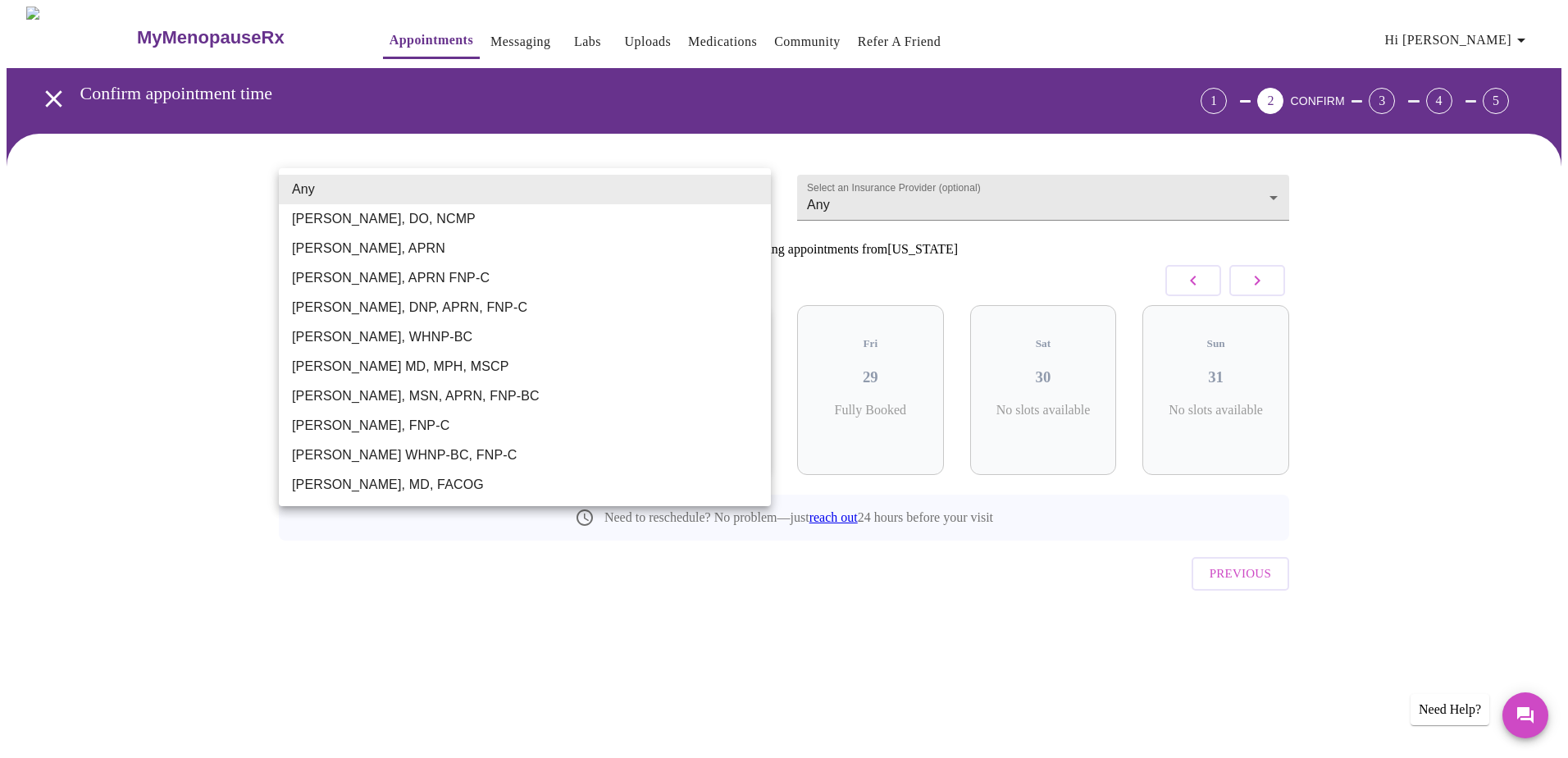
click at [740, 193] on body "MyMenopauseRx Appointments Messaging Labs Uploads Medications Community Refer a…" at bounding box center [784, 339] width 1555 height 666
click at [713, 218] on li "Barbra S Hanna, DO, NCMP" at bounding box center [525, 218] width 492 height 29
type input "Barbra S Hanna, DO, NCMP"
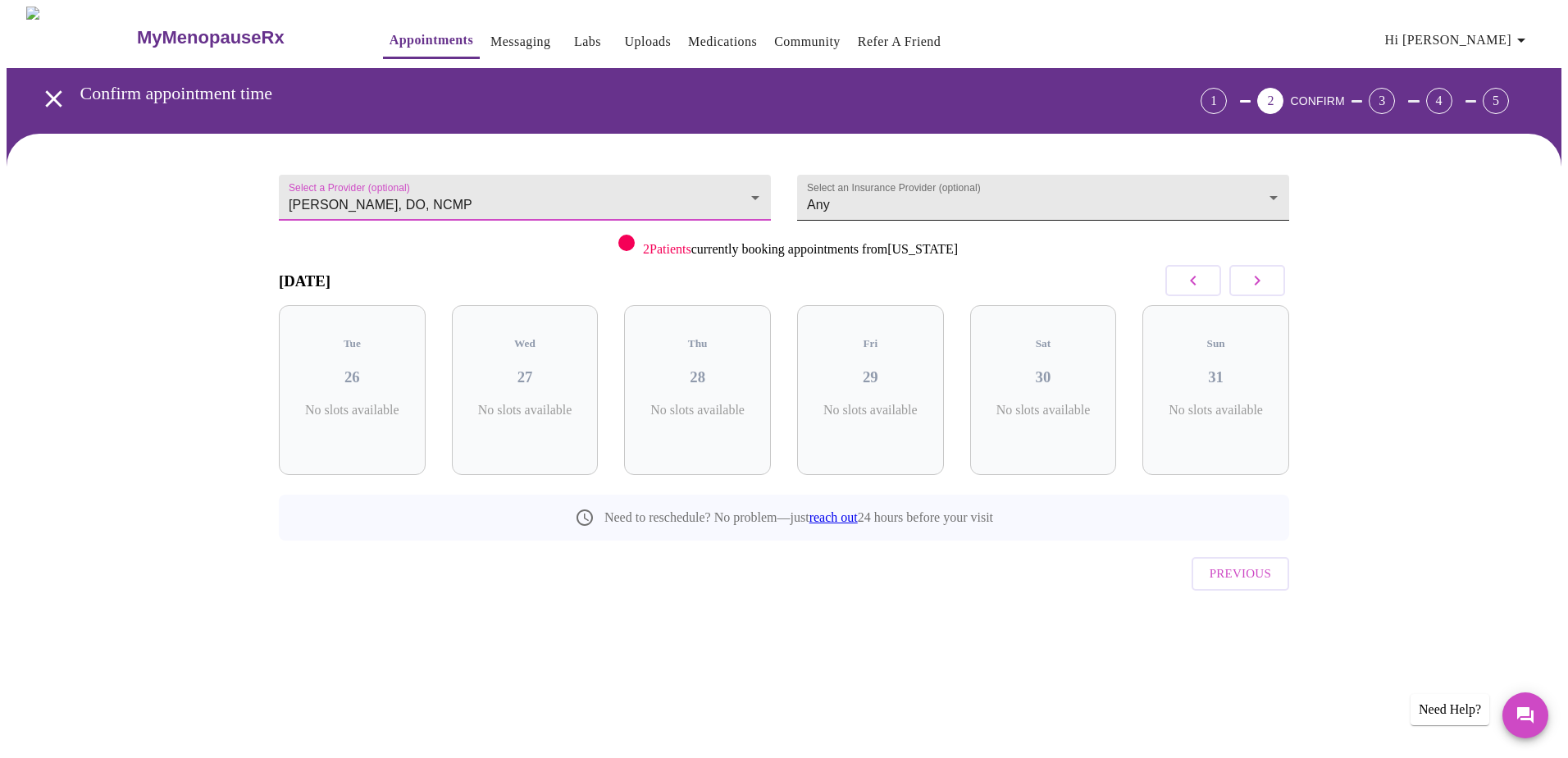
click at [840, 201] on body "MyMenopauseRx Appointments Messaging Labs Uploads Medications Community Refer a…" at bounding box center [784, 339] width 1555 height 666
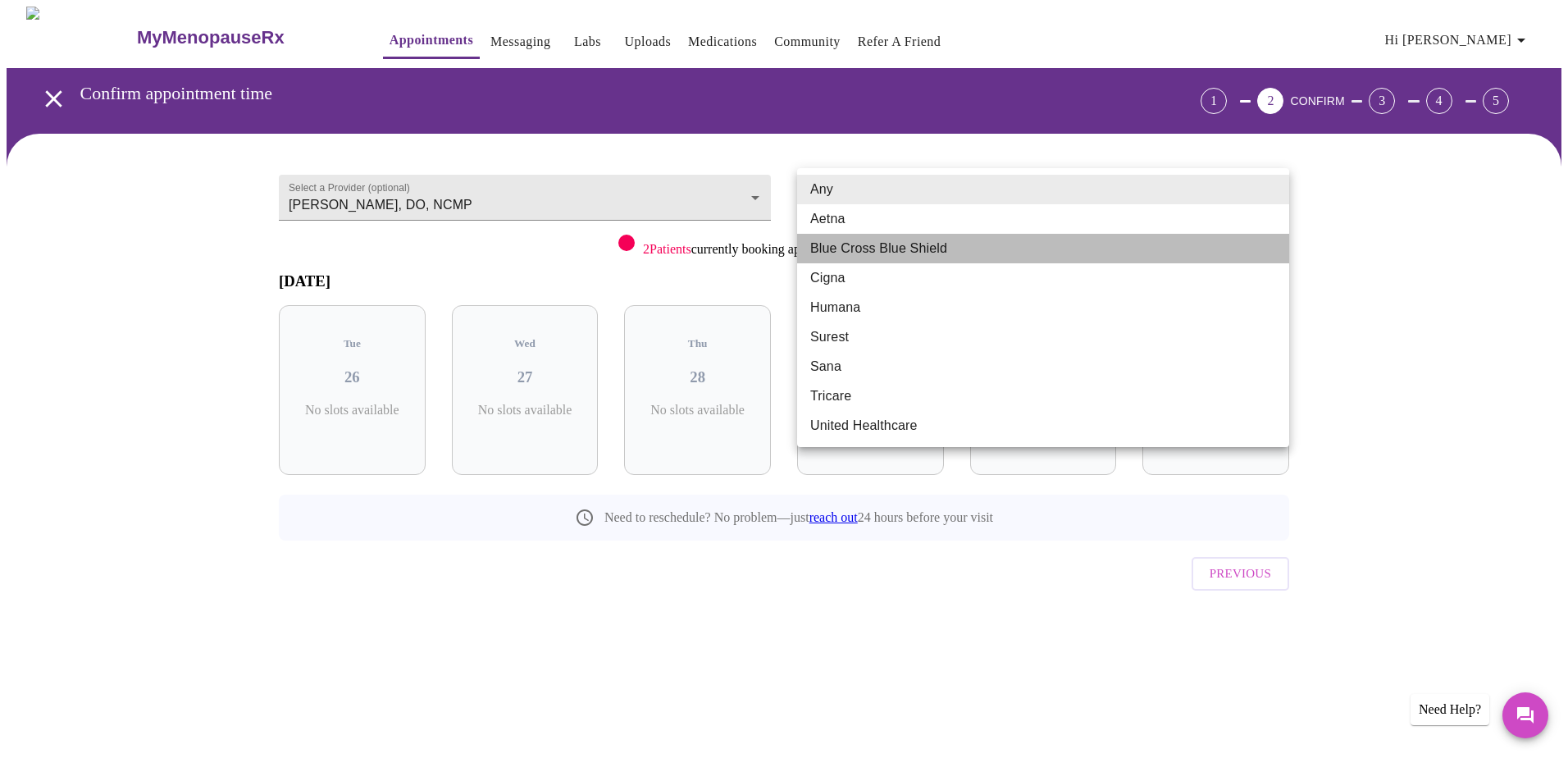
click at [840, 247] on li "Blue Cross Blue Shield" at bounding box center [1043, 248] width 492 height 29
type input "Blue Cross Blue Shield"
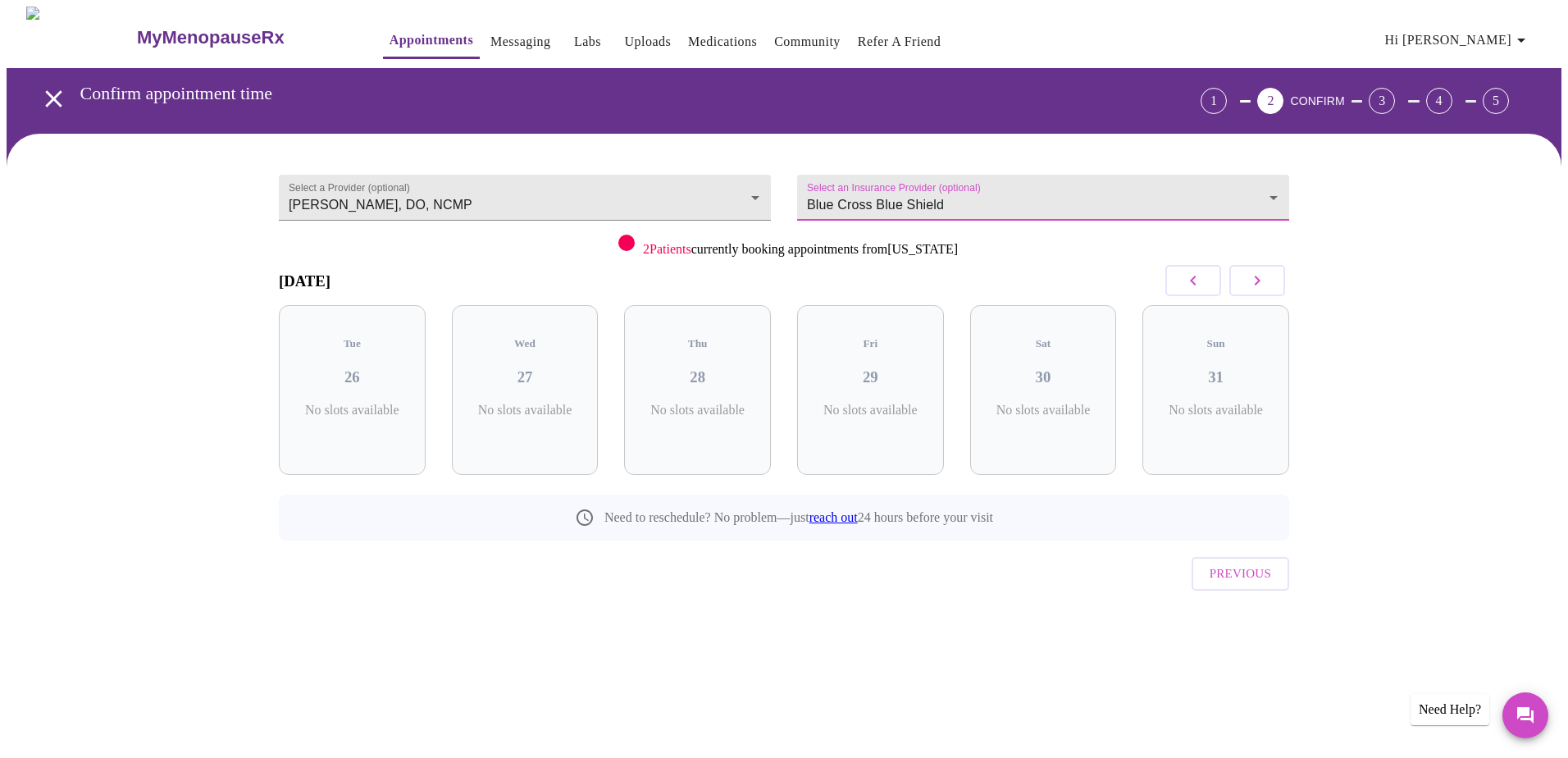
click at [840, 270] on icon "button" at bounding box center [1257, 280] width 19 height 19
click at [840, 271] on button "button" at bounding box center [1257, 280] width 55 height 31
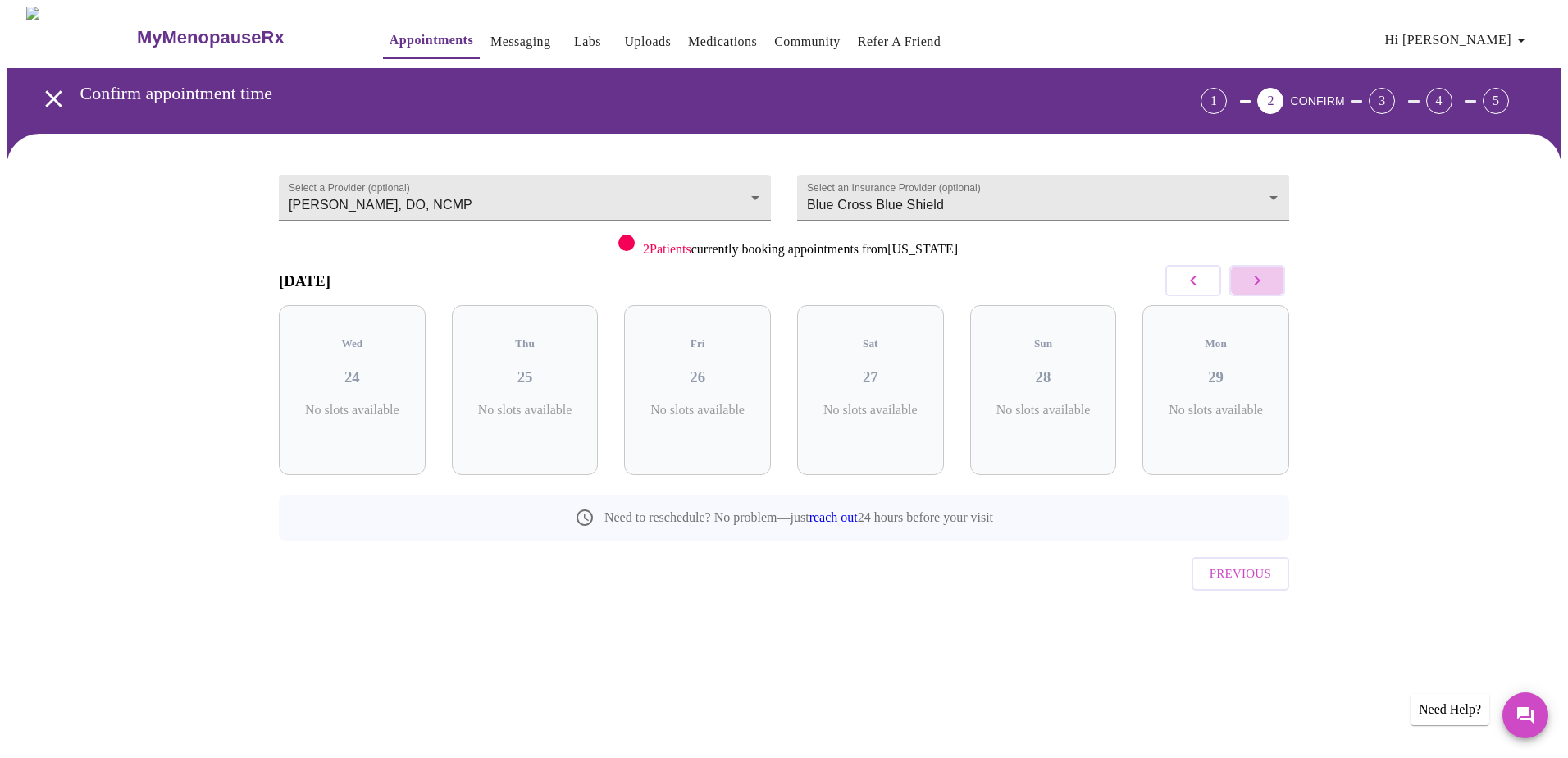
click at [840, 271] on button "button" at bounding box center [1257, 280] width 55 height 31
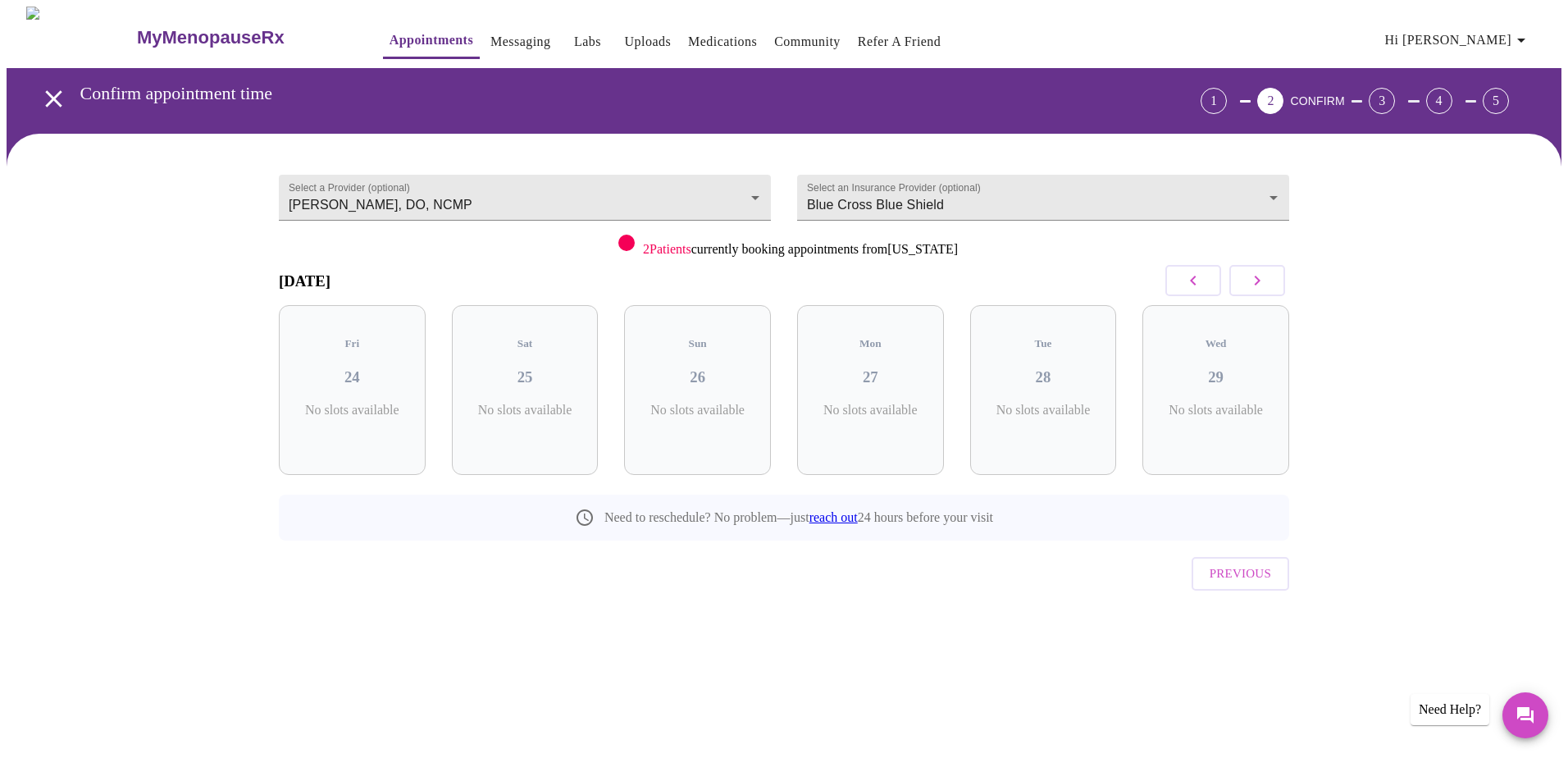
click at [840, 271] on button "button" at bounding box center [1257, 280] width 55 height 31
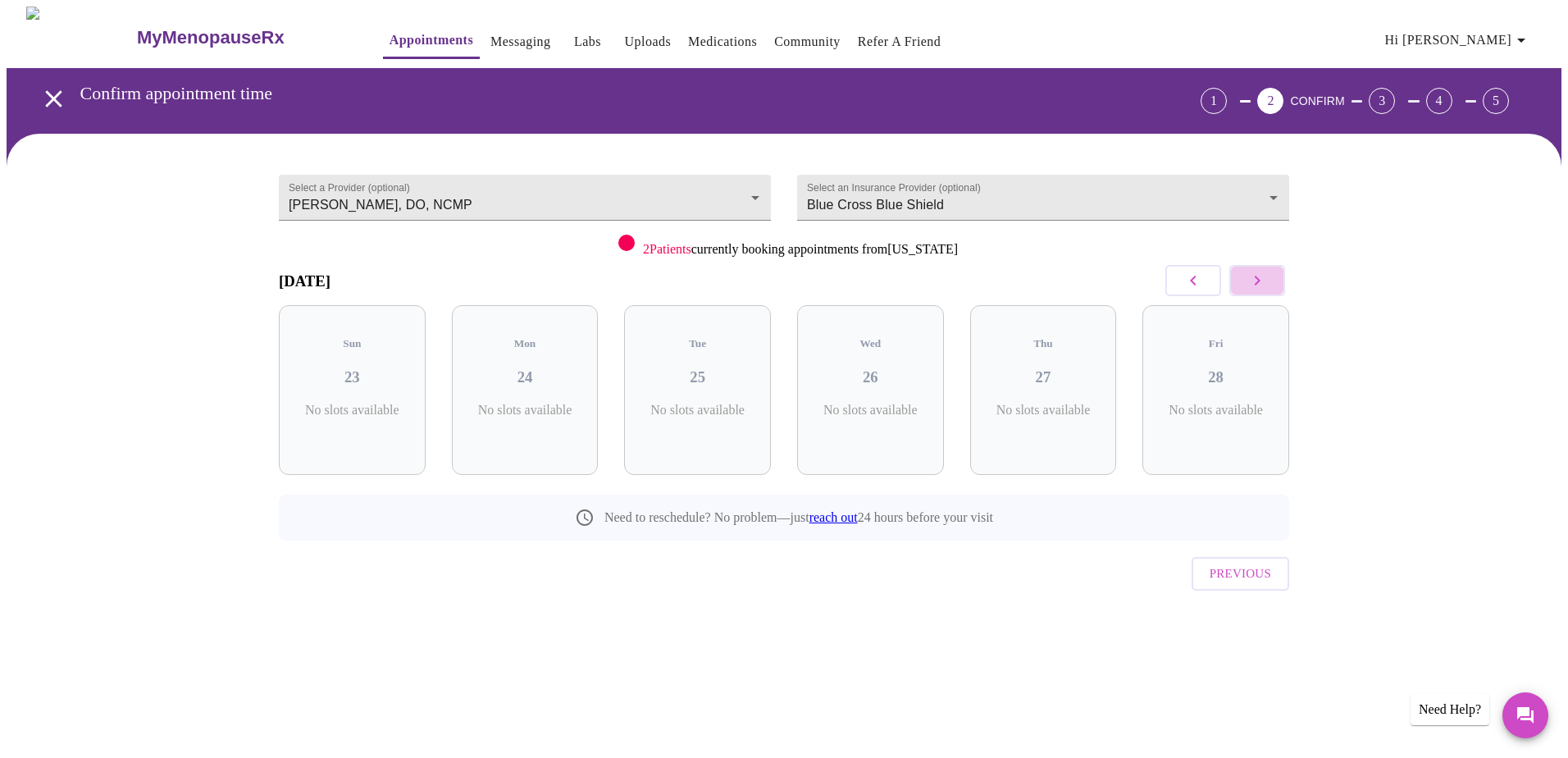
click at [840, 271] on button "button" at bounding box center [1257, 280] width 55 height 31
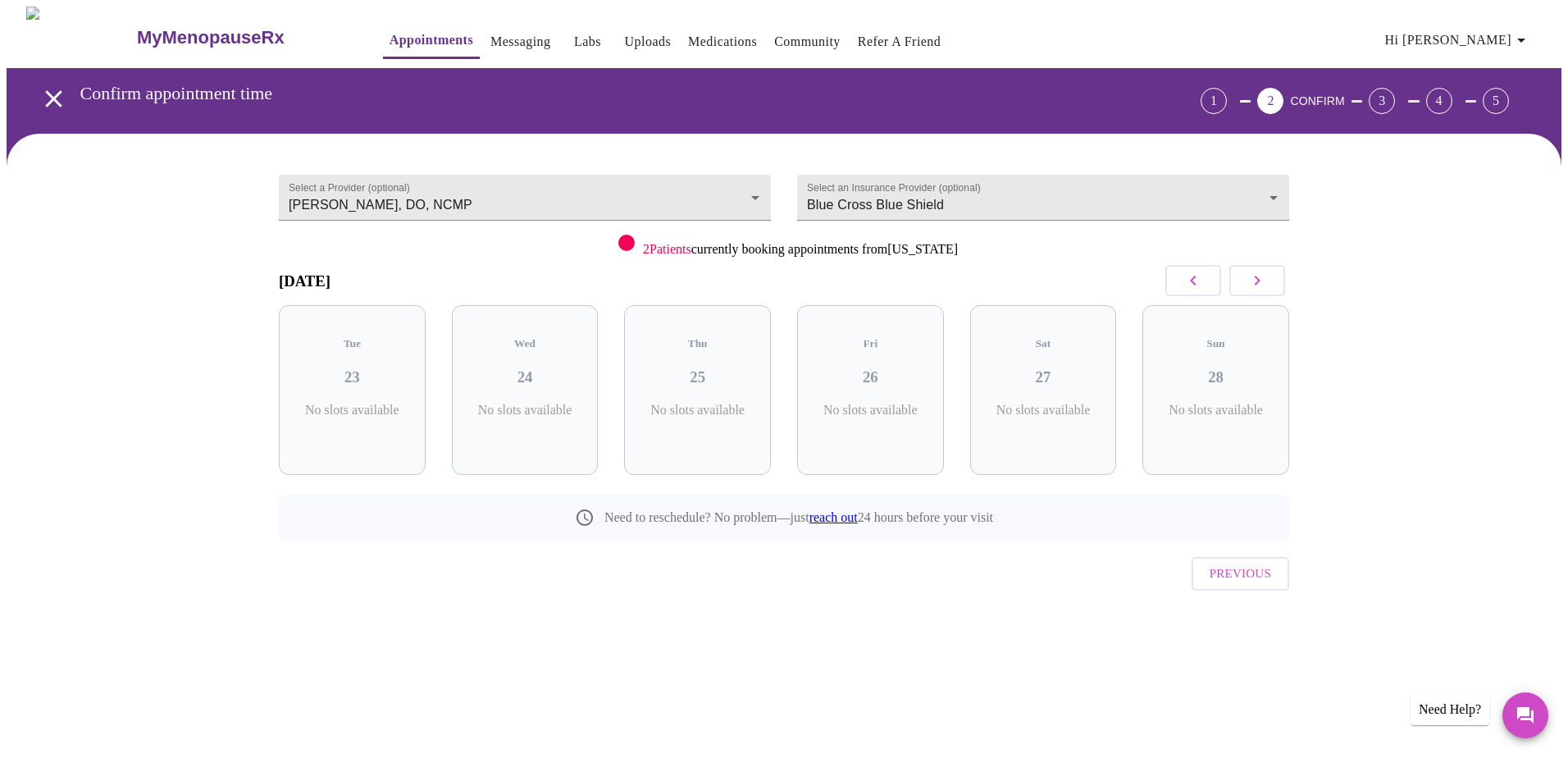
click at [840, 271] on button "button" at bounding box center [1257, 280] width 55 height 31
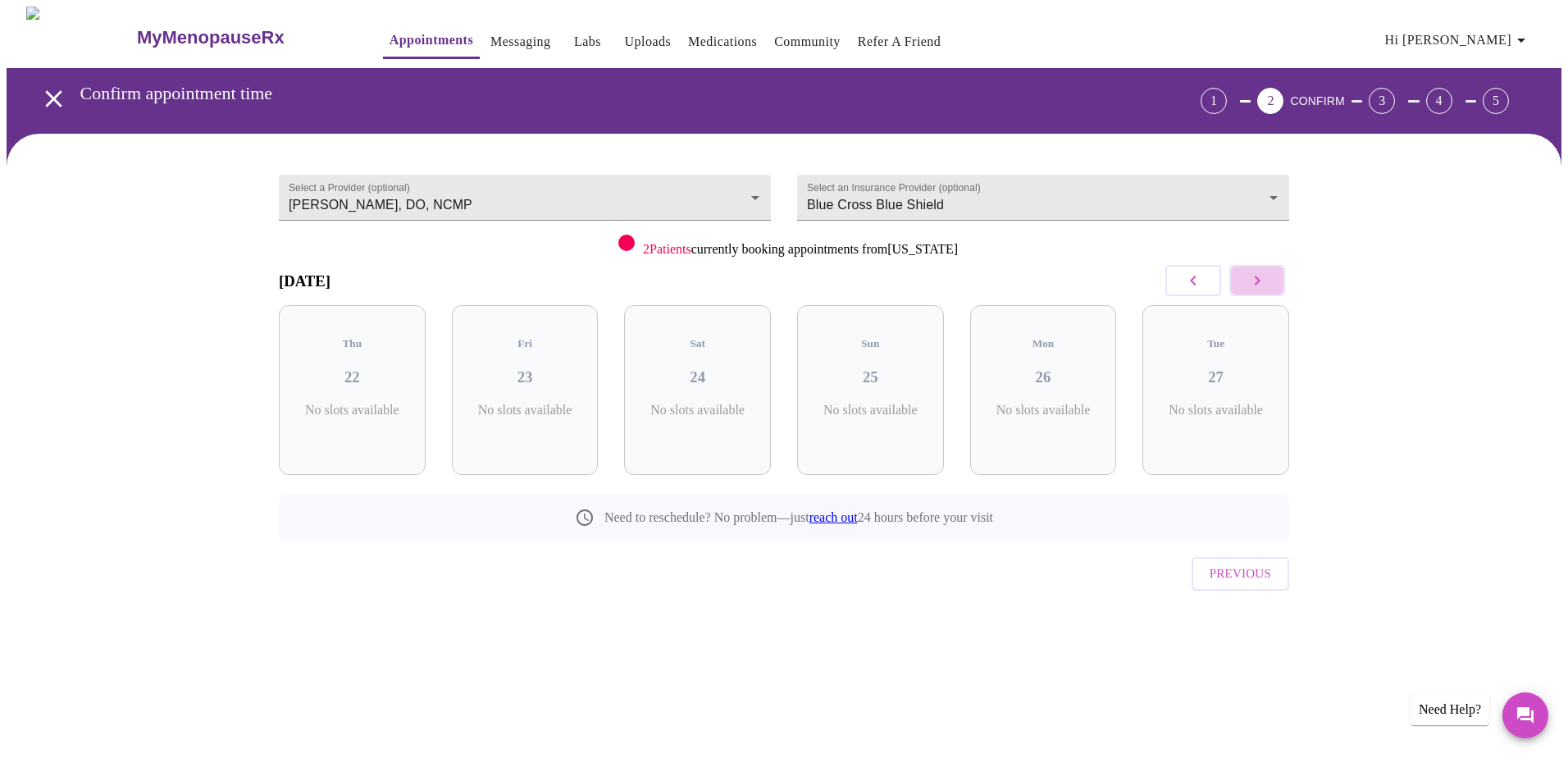
click at [840, 271] on button "button" at bounding box center [1257, 280] width 55 height 31
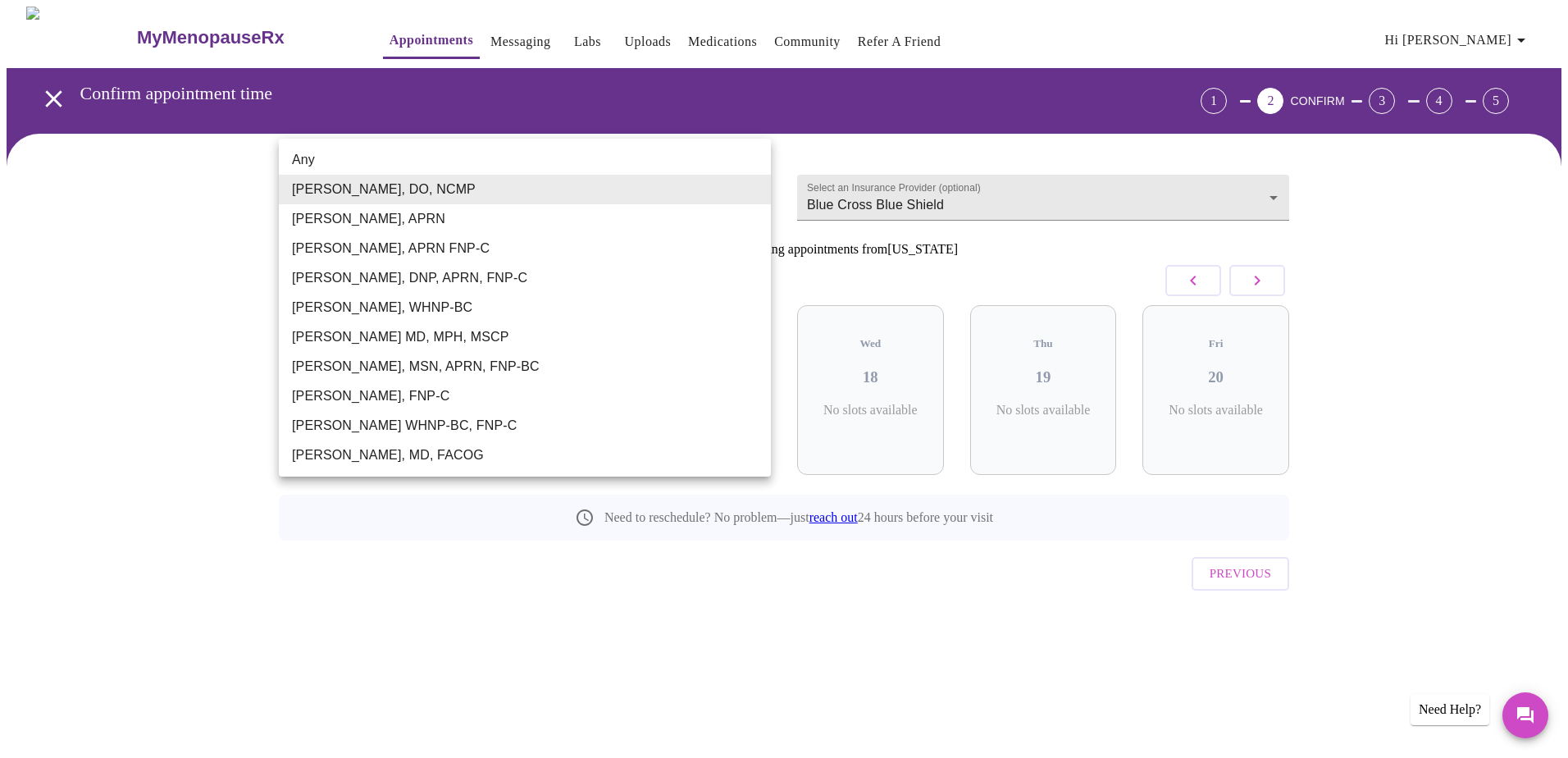
click at [748, 189] on body "MyMenopauseRx Appointments Messaging Labs Uploads Medications Community Refer a…" at bounding box center [784, 339] width 1555 height 666
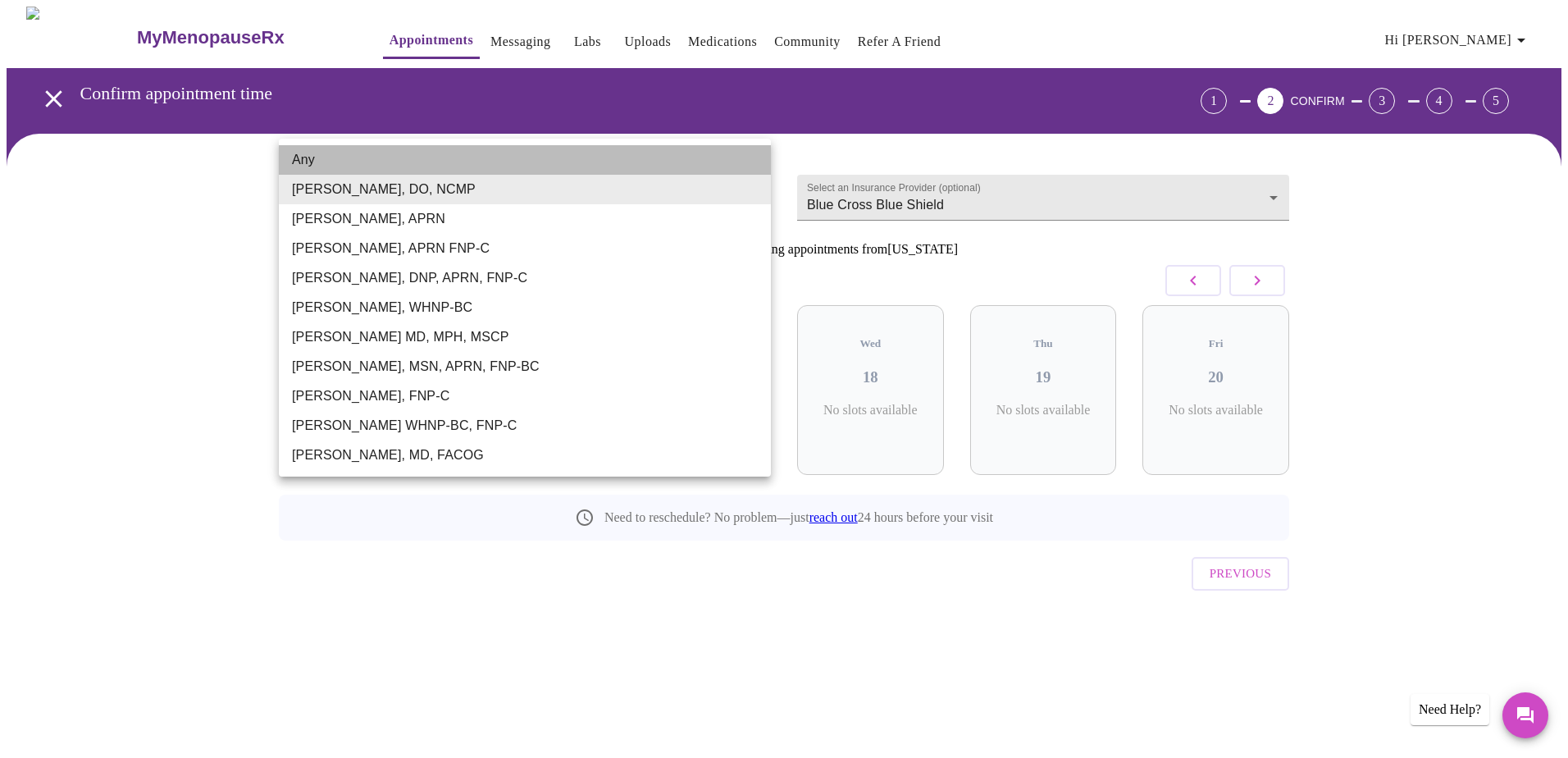
click at [723, 165] on li "Any" at bounding box center [525, 159] width 492 height 29
type input "Any"
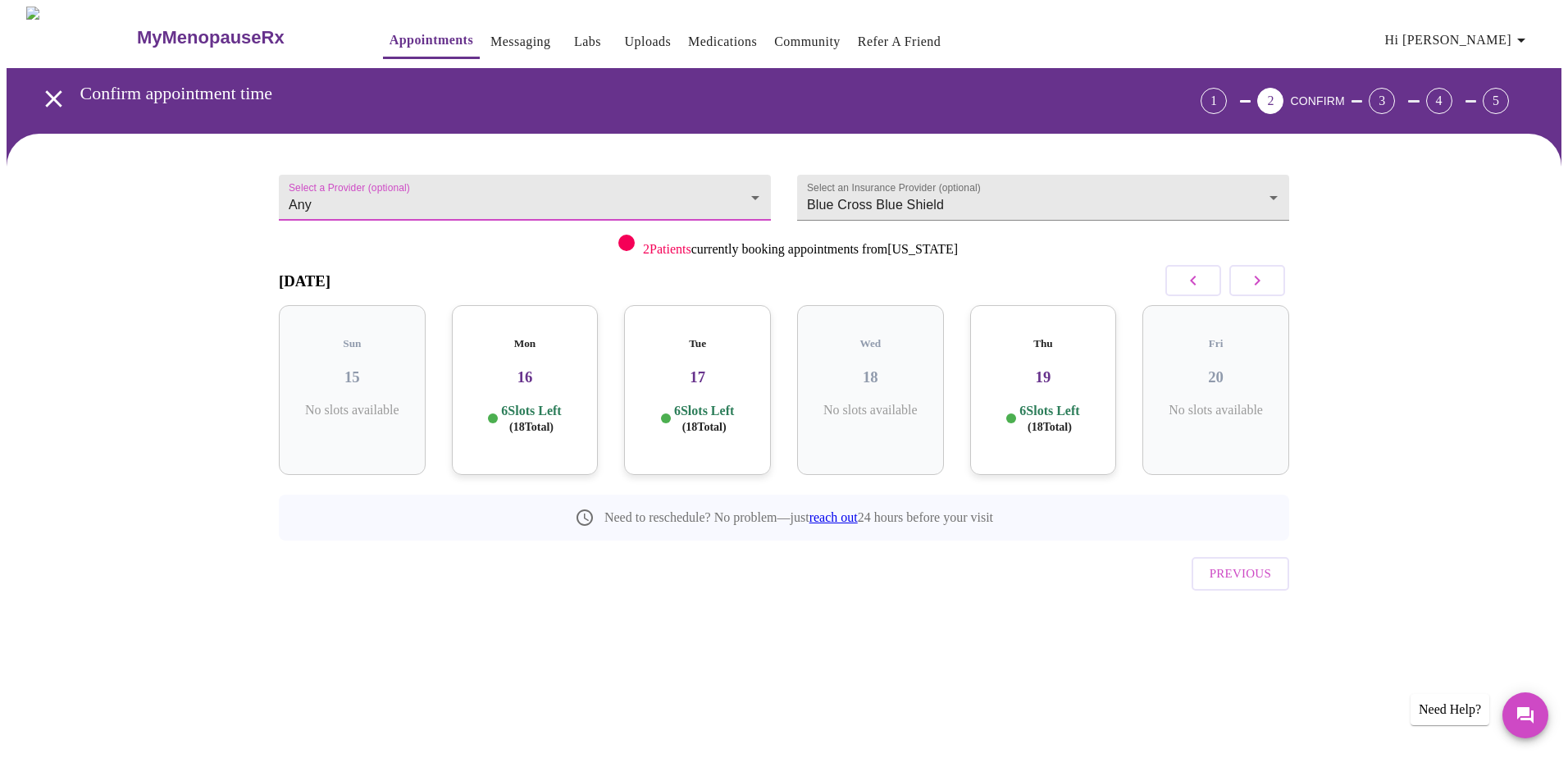
click at [840, 277] on icon "button" at bounding box center [1192, 280] width 6 height 10
click at [840, 278] on icon "button" at bounding box center [1192, 280] width 19 height 19
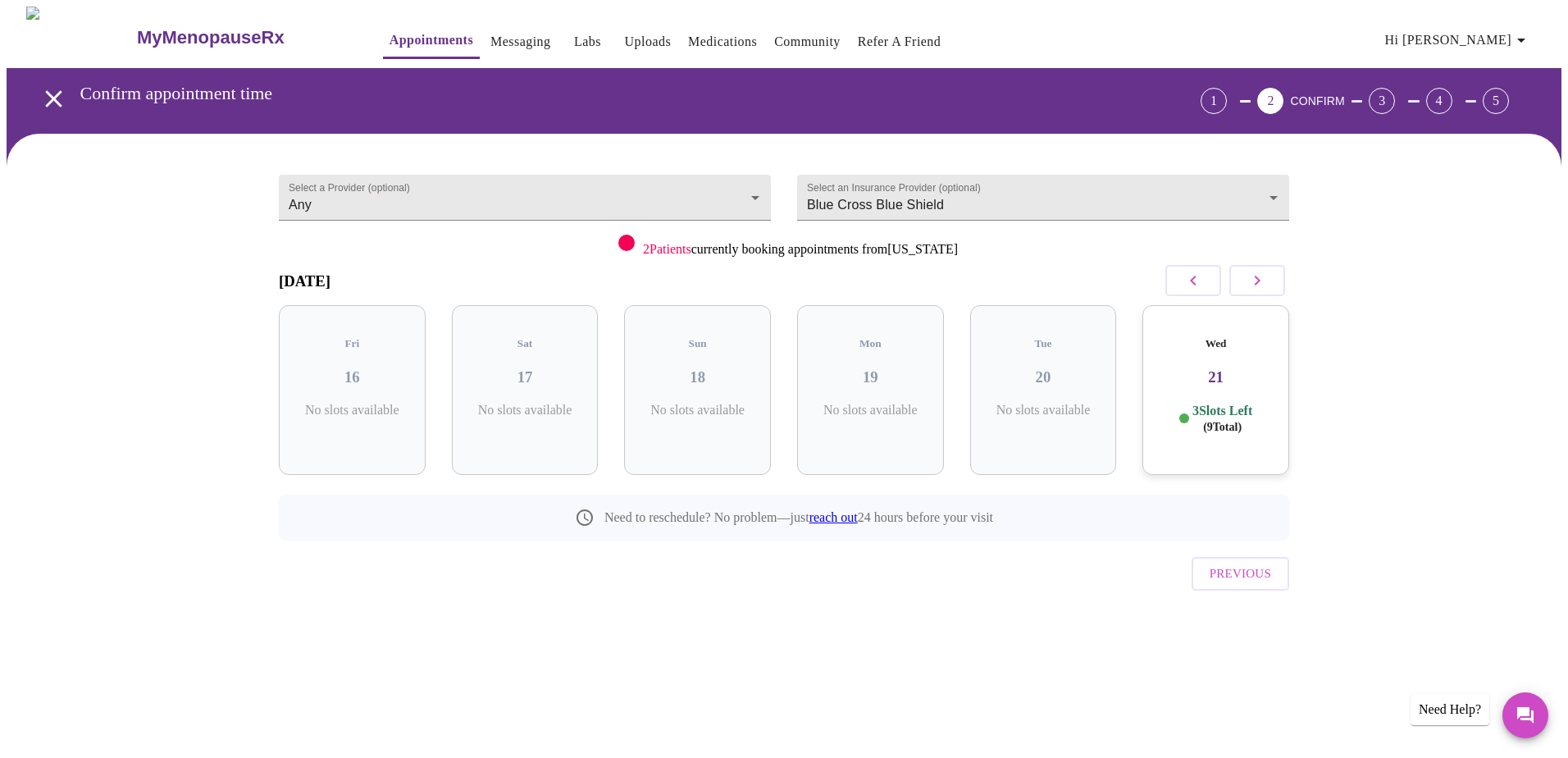
click at [840, 279] on icon "button" at bounding box center [1192, 280] width 19 height 19
click at [840, 280] on icon "button" at bounding box center [1192, 280] width 19 height 19
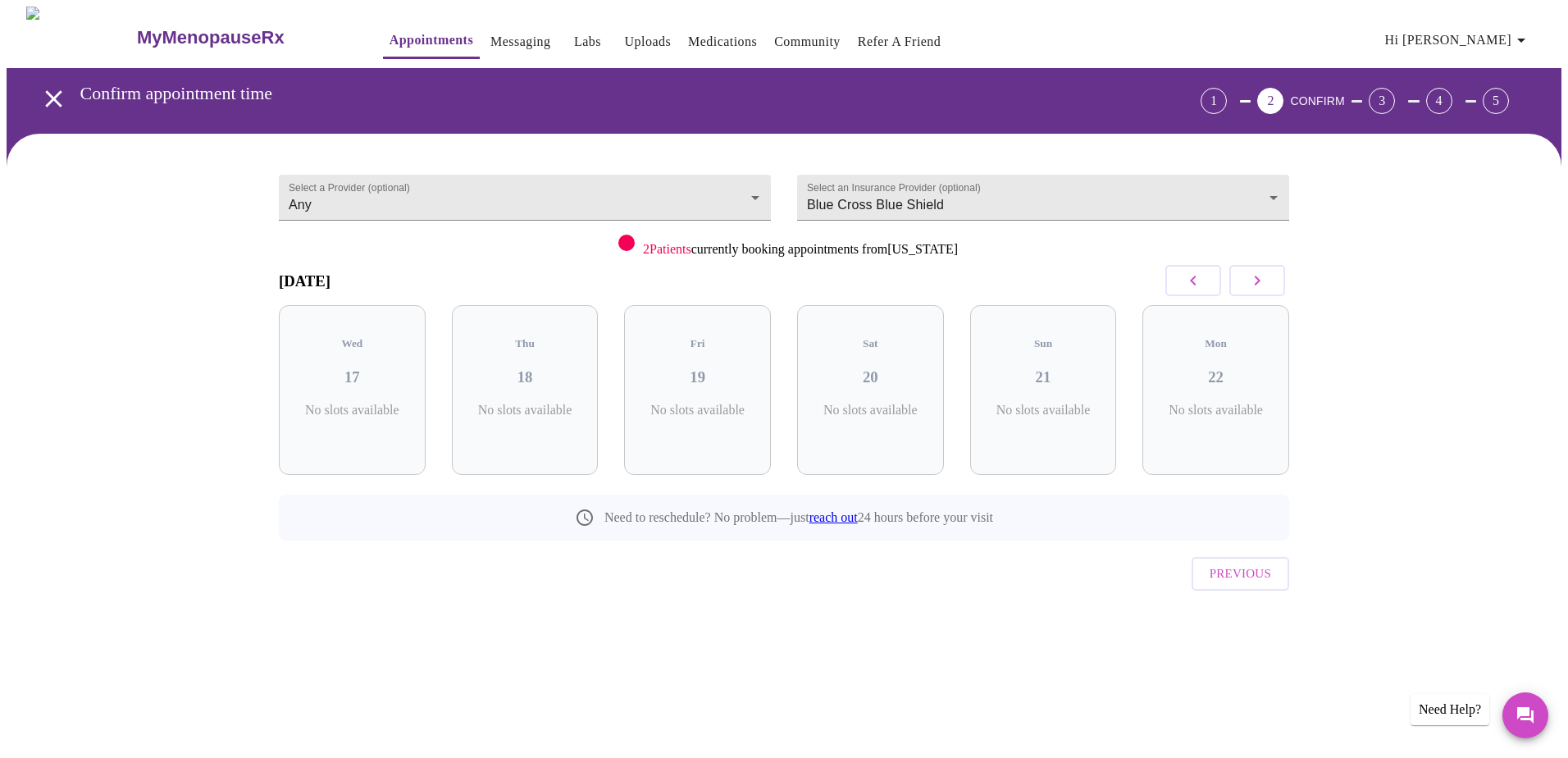
click at [840, 280] on icon "button" at bounding box center [1192, 280] width 19 height 19
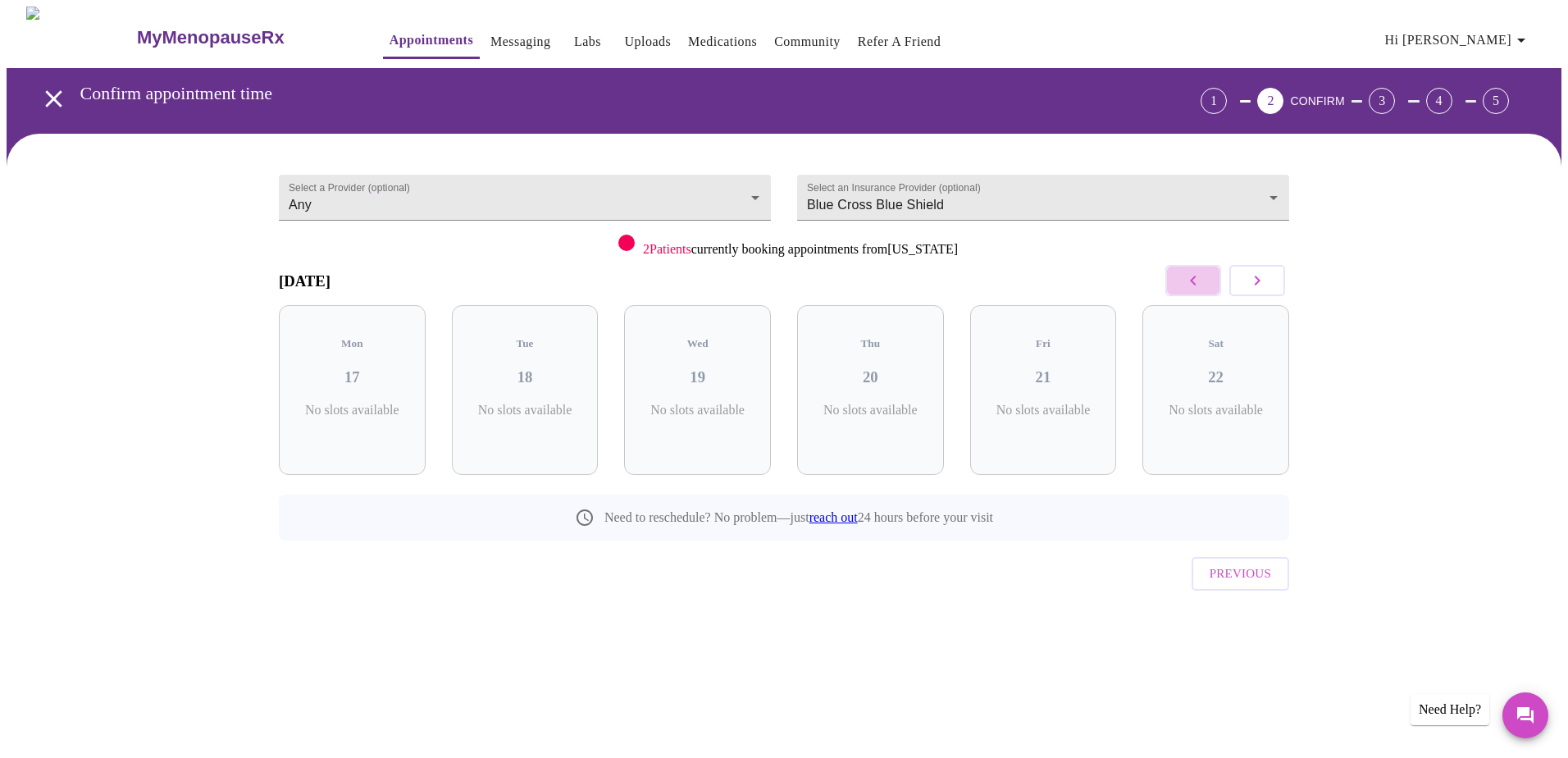
click at [840, 280] on icon "button" at bounding box center [1192, 280] width 19 height 19
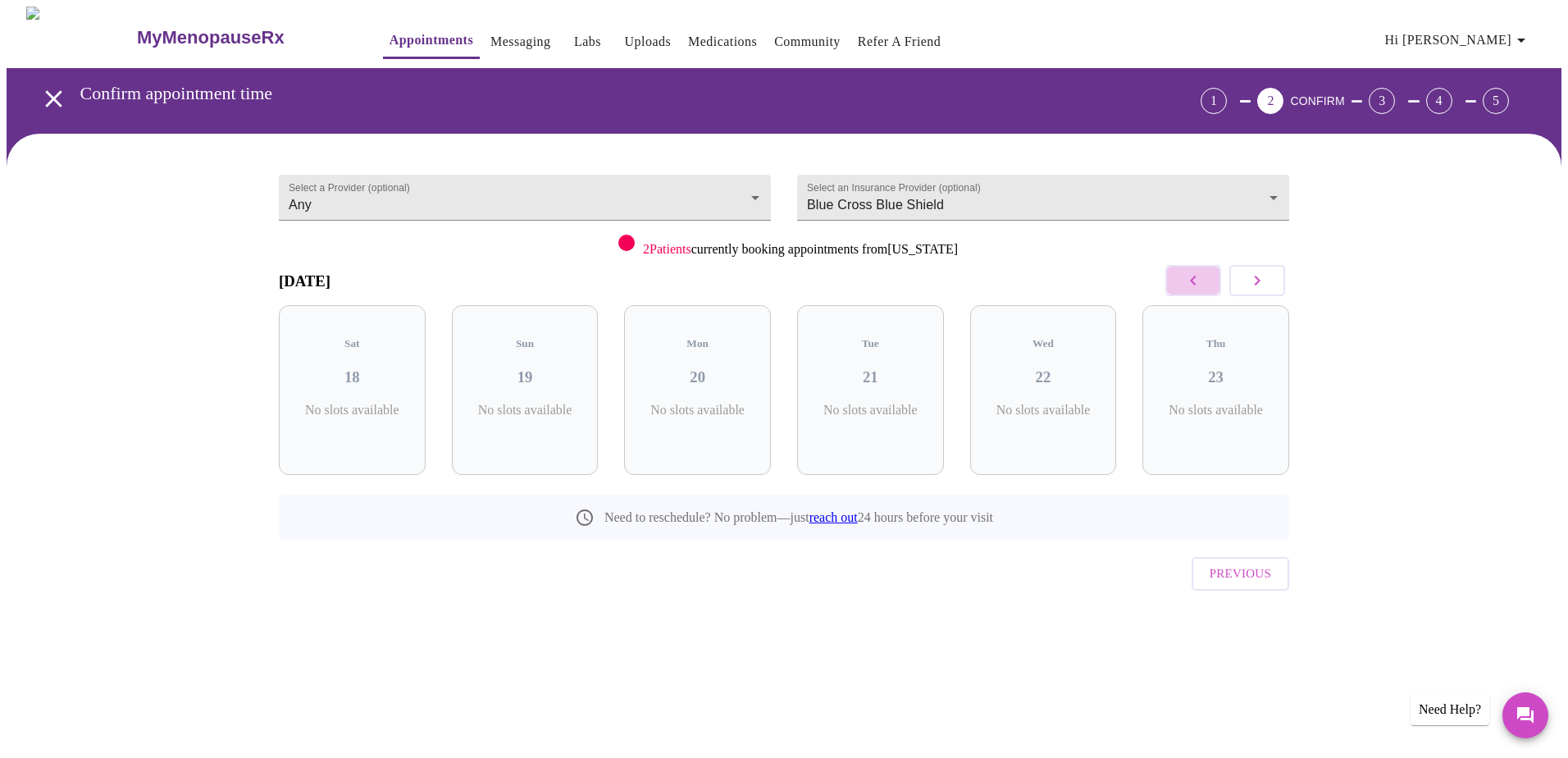
click at [840, 280] on icon "button" at bounding box center [1192, 280] width 19 height 19
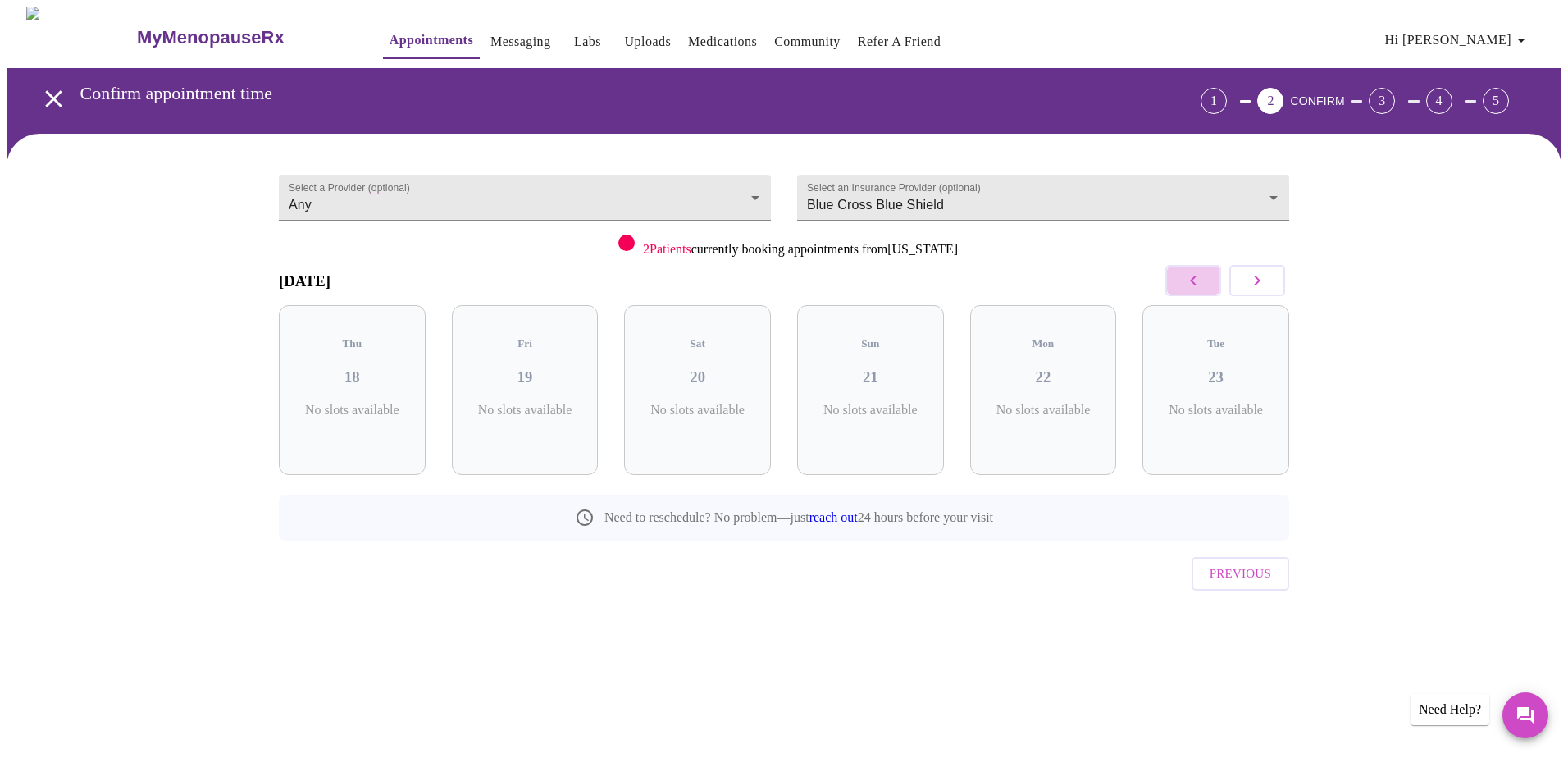
click at [840, 280] on icon "button" at bounding box center [1192, 280] width 19 height 19
click at [840, 278] on icon "button" at bounding box center [1257, 280] width 19 height 19
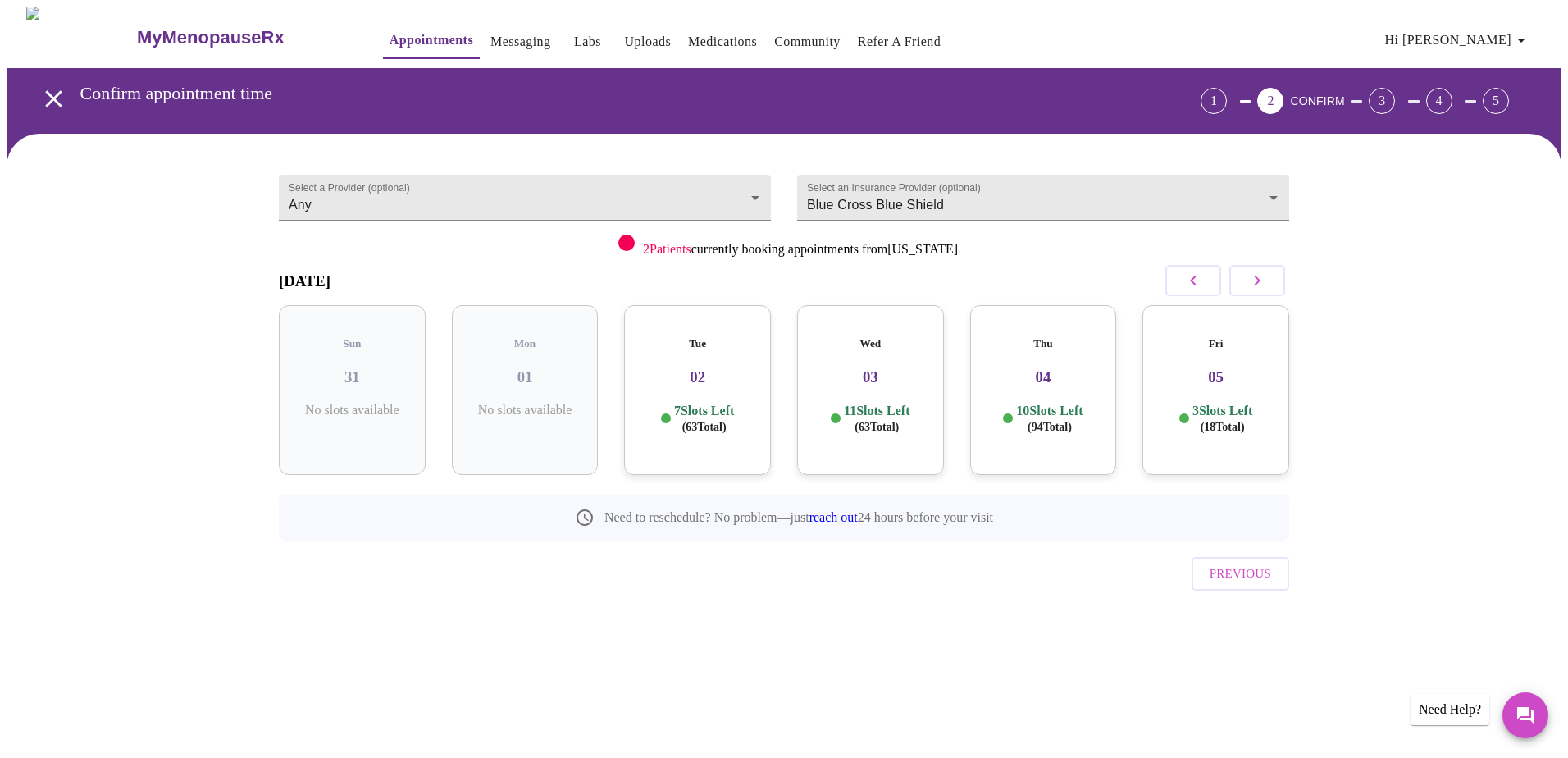
click at [721, 369] on h3 "02" at bounding box center [698, 377] width 121 height 18
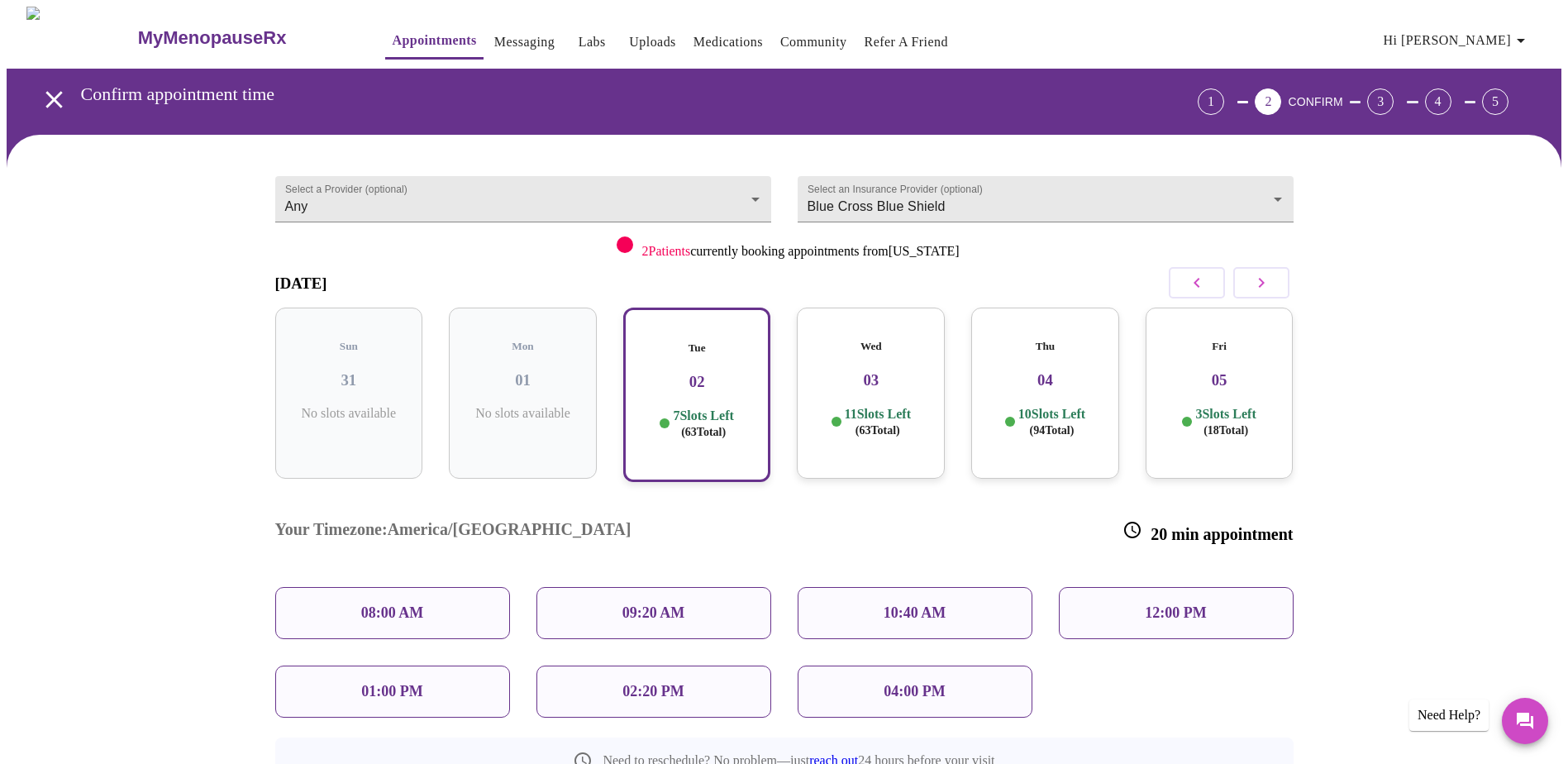
click at [409, 503] on p "08:00 AM" at bounding box center [393, 613] width 63 height 18
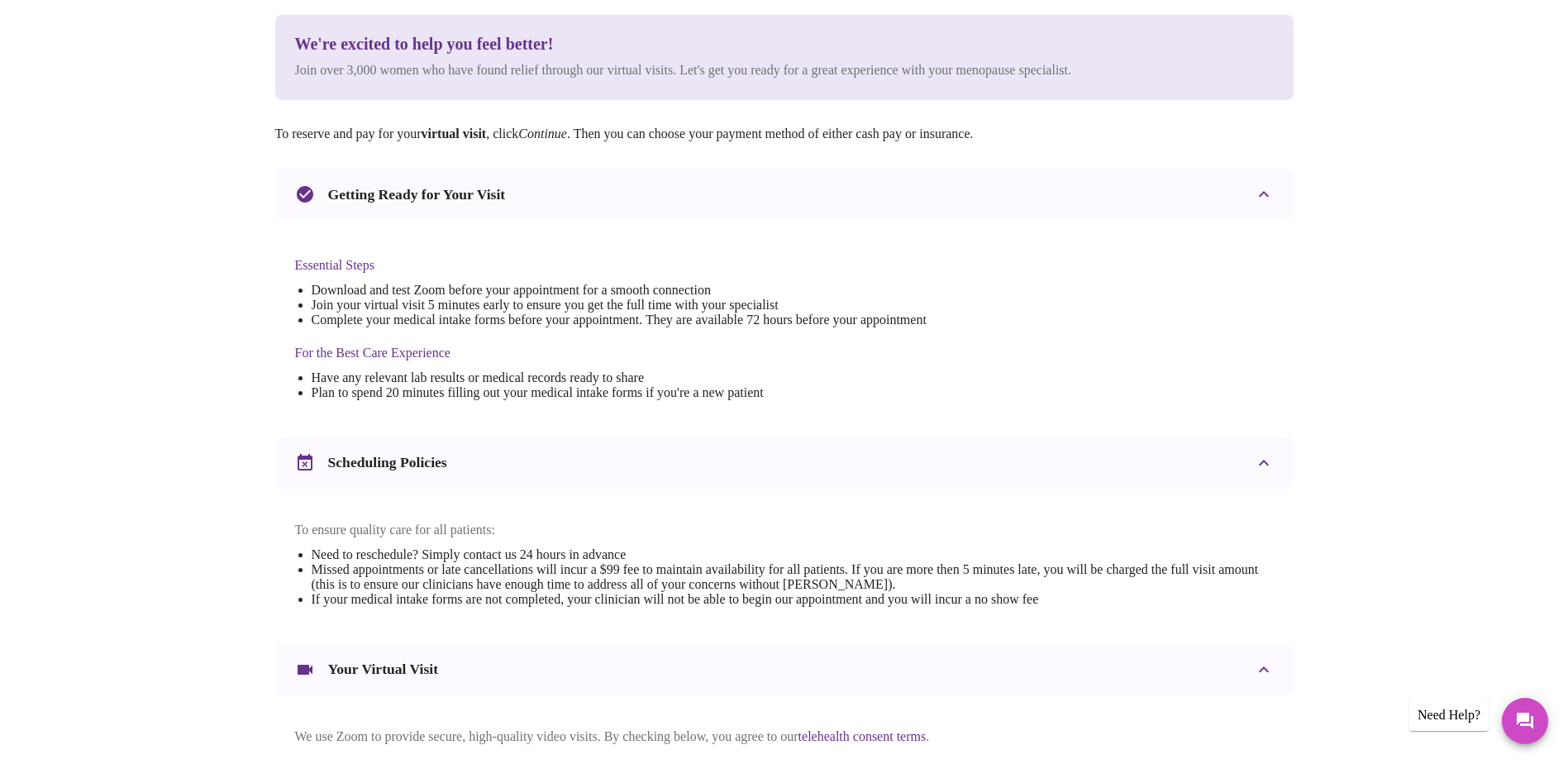
scroll to position [331, 0]
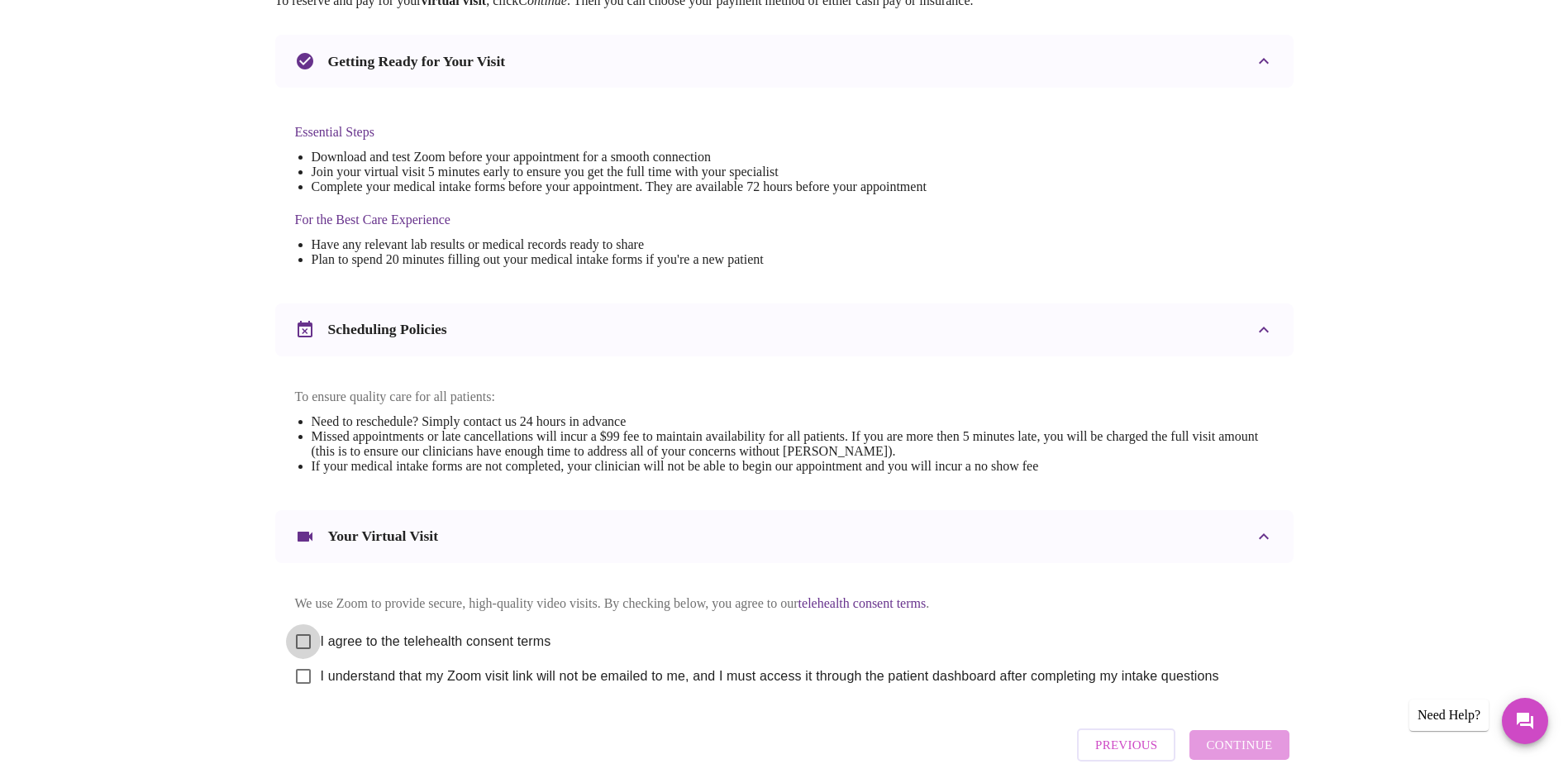
click at [311, 503] on input "I agree to the telehealth consent terms" at bounding box center [303, 640] width 35 height 35
checkbox input "true"
drag, startPoint x: 306, startPoint y: 693, endPoint x: 387, endPoint y: 756, distance: 102.6
click at [308, 503] on input "I understand that my Zoom visit link will not be emailed to me, and I must acce…" at bounding box center [303, 675] width 35 height 35
checkbox input "true"
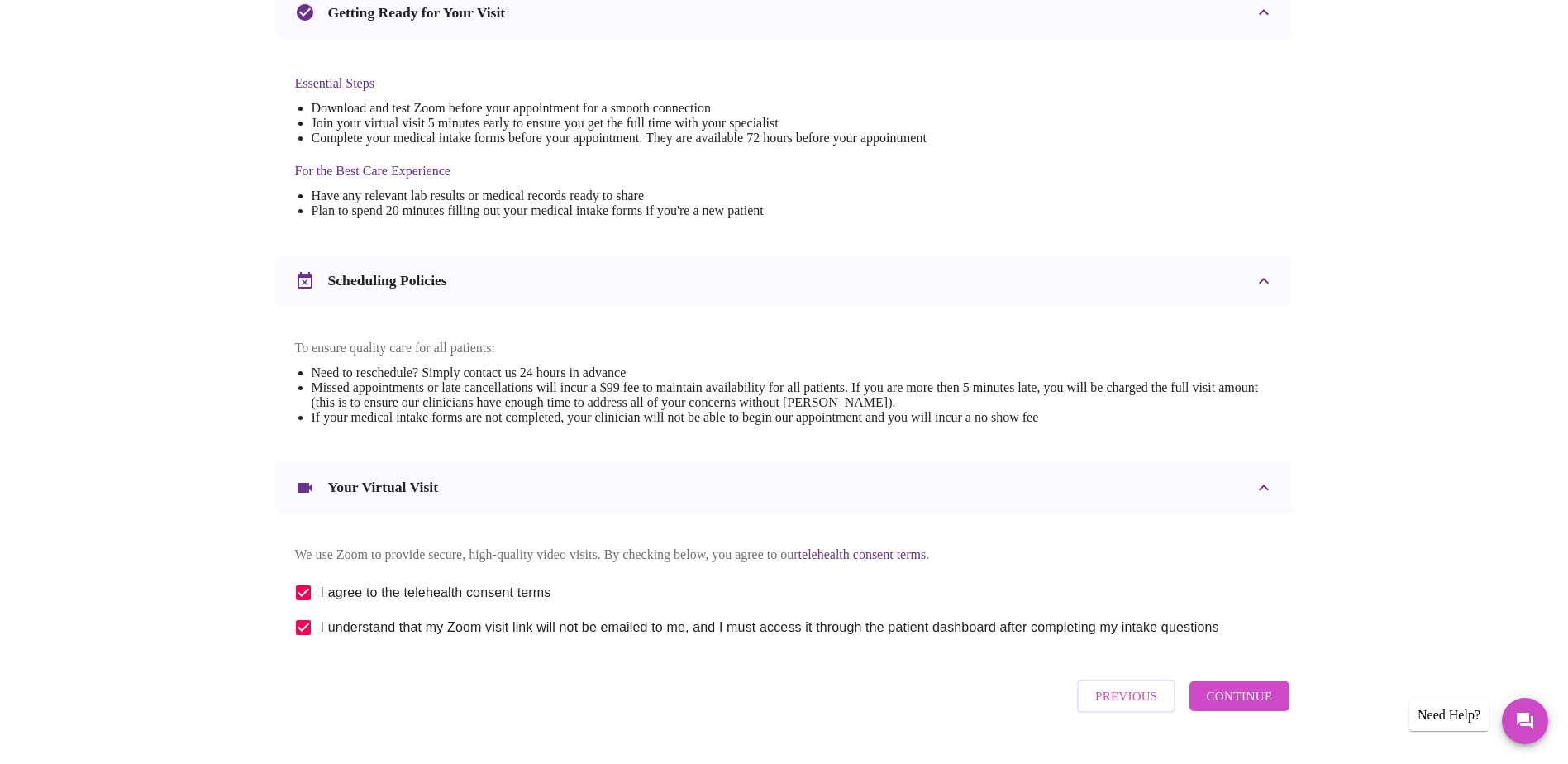
scroll to position [435, 0]
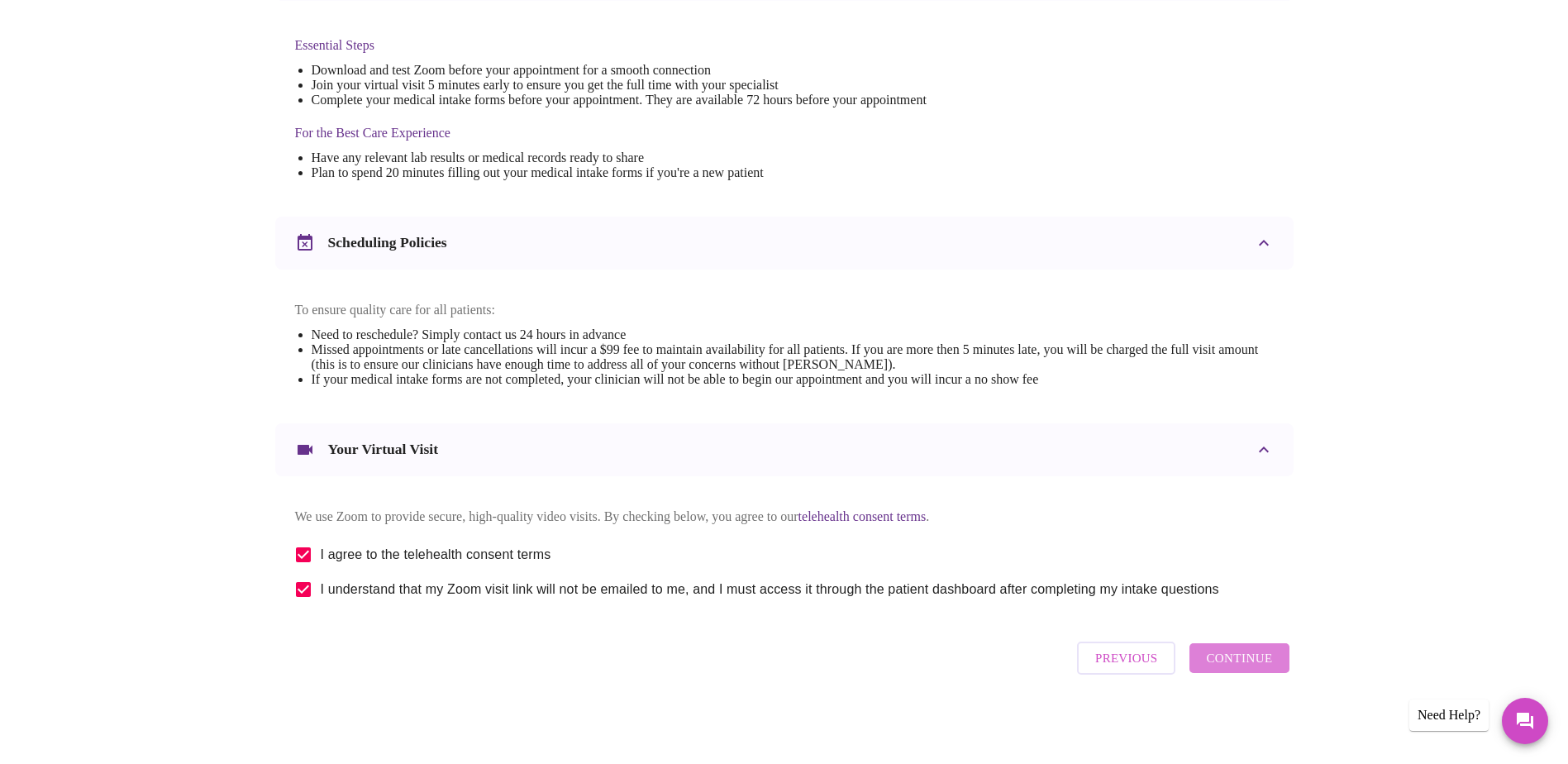
click at [847, 503] on span "Continue" at bounding box center [1239, 657] width 66 height 21
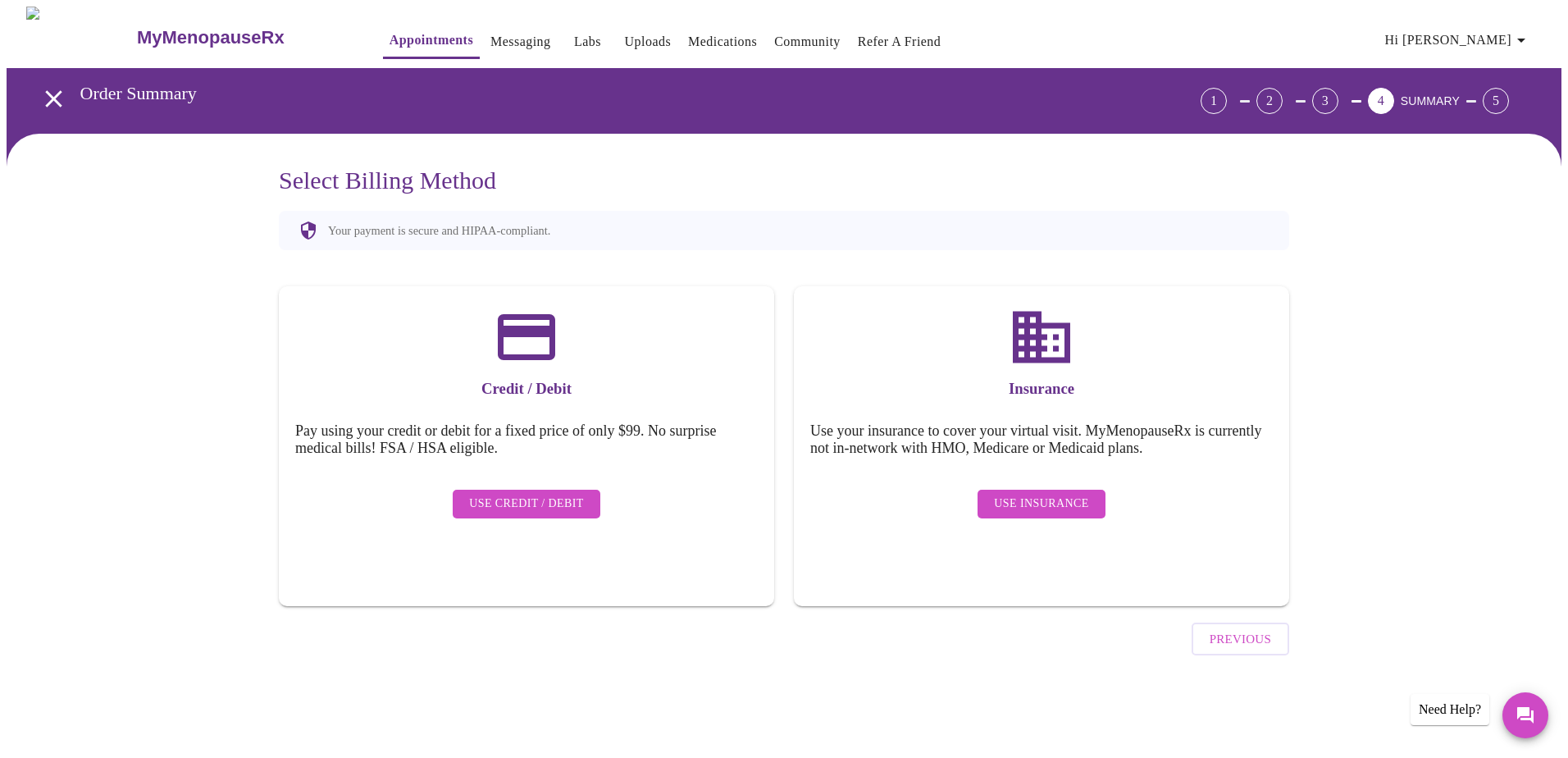
click at [840, 494] on span "Use Insurance" at bounding box center [1041, 504] width 94 height 20
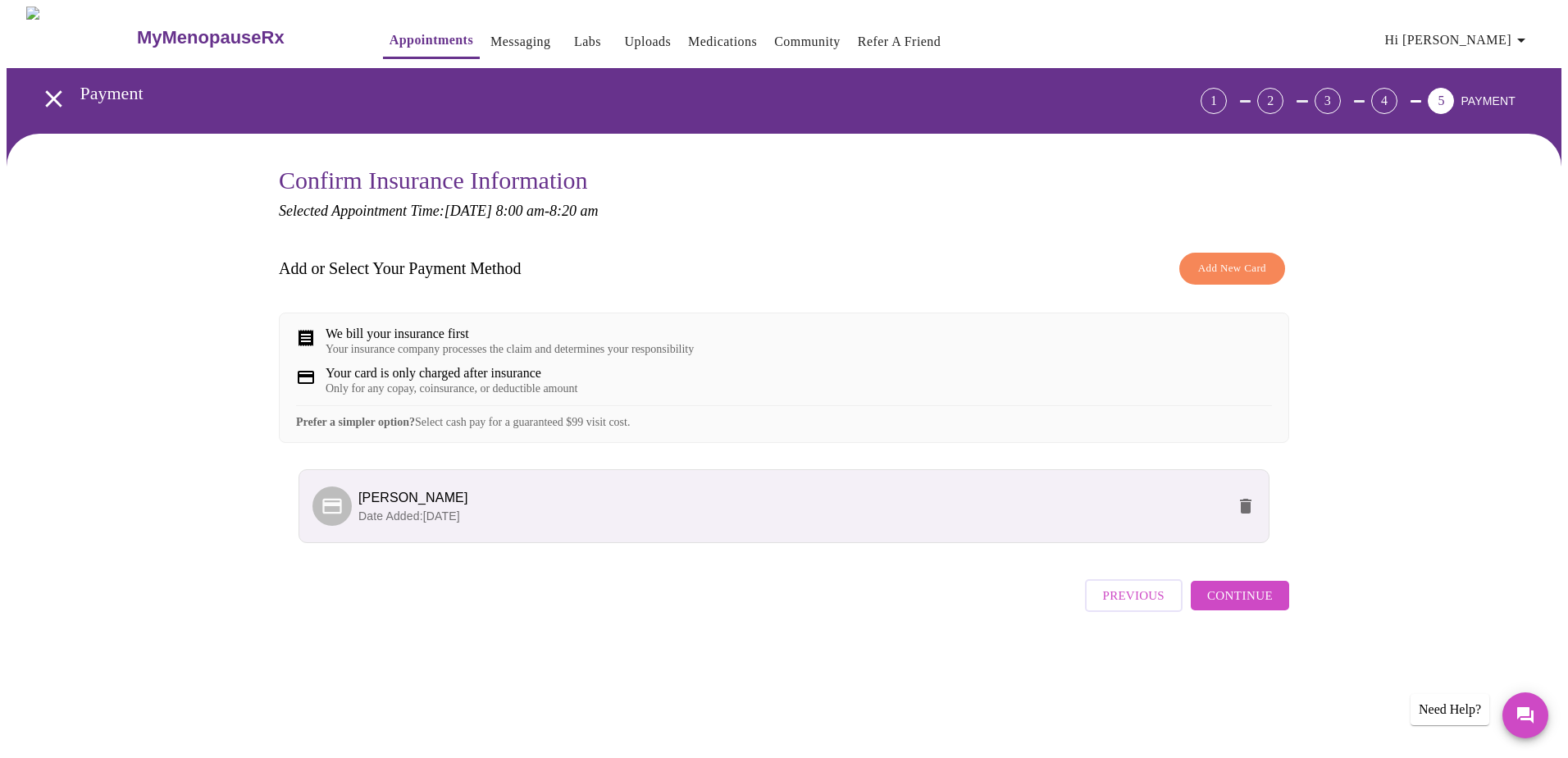
click at [840, 499] on span "Continue" at bounding box center [1240, 594] width 65 height 21
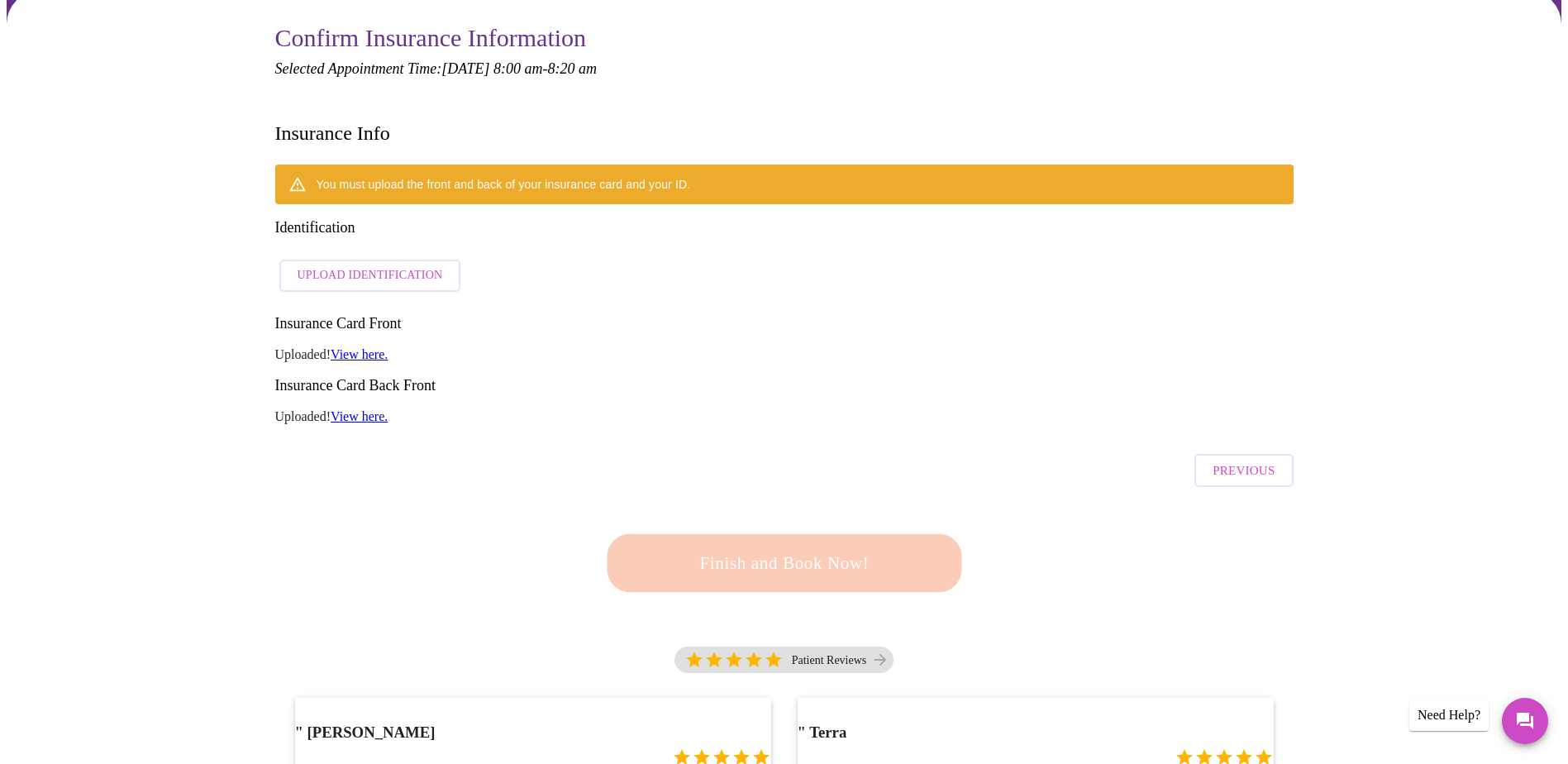
scroll to position [83, 0]
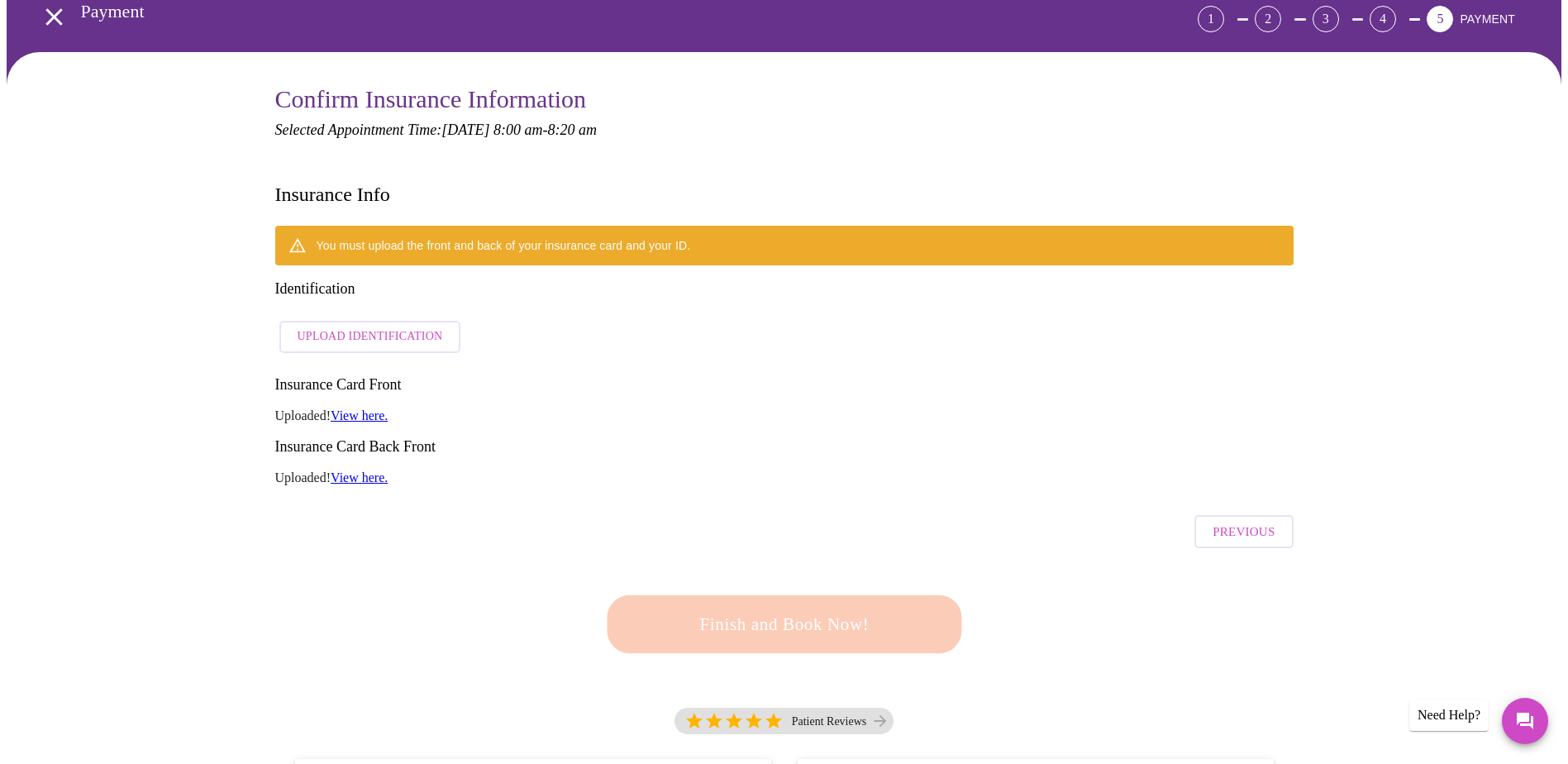
click at [353, 409] on link "View here." at bounding box center [359, 415] width 57 height 14
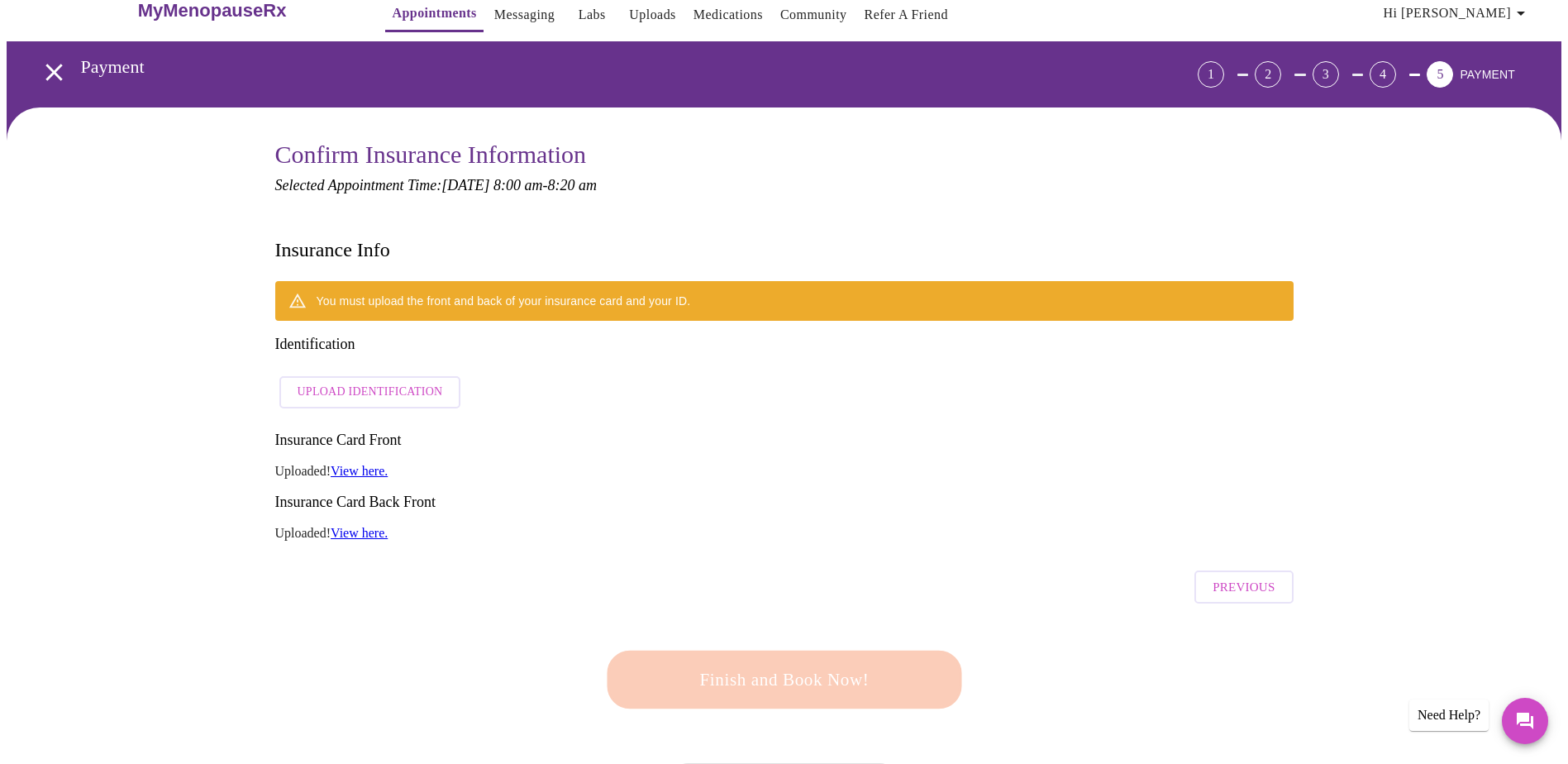
scroll to position [0, 0]
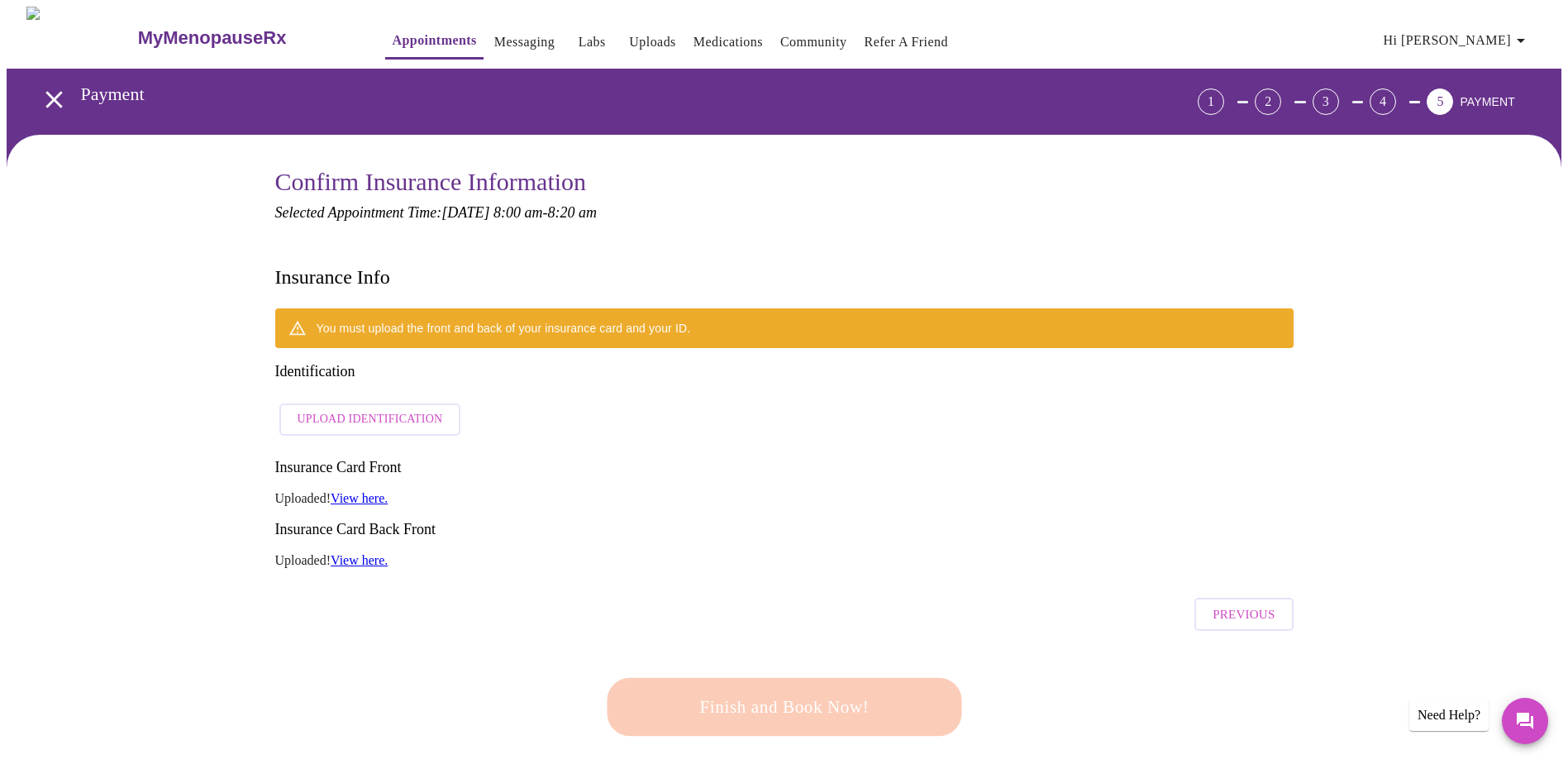
click at [48, 86] on icon "open drawer" at bounding box center [54, 100] width 29 height 29
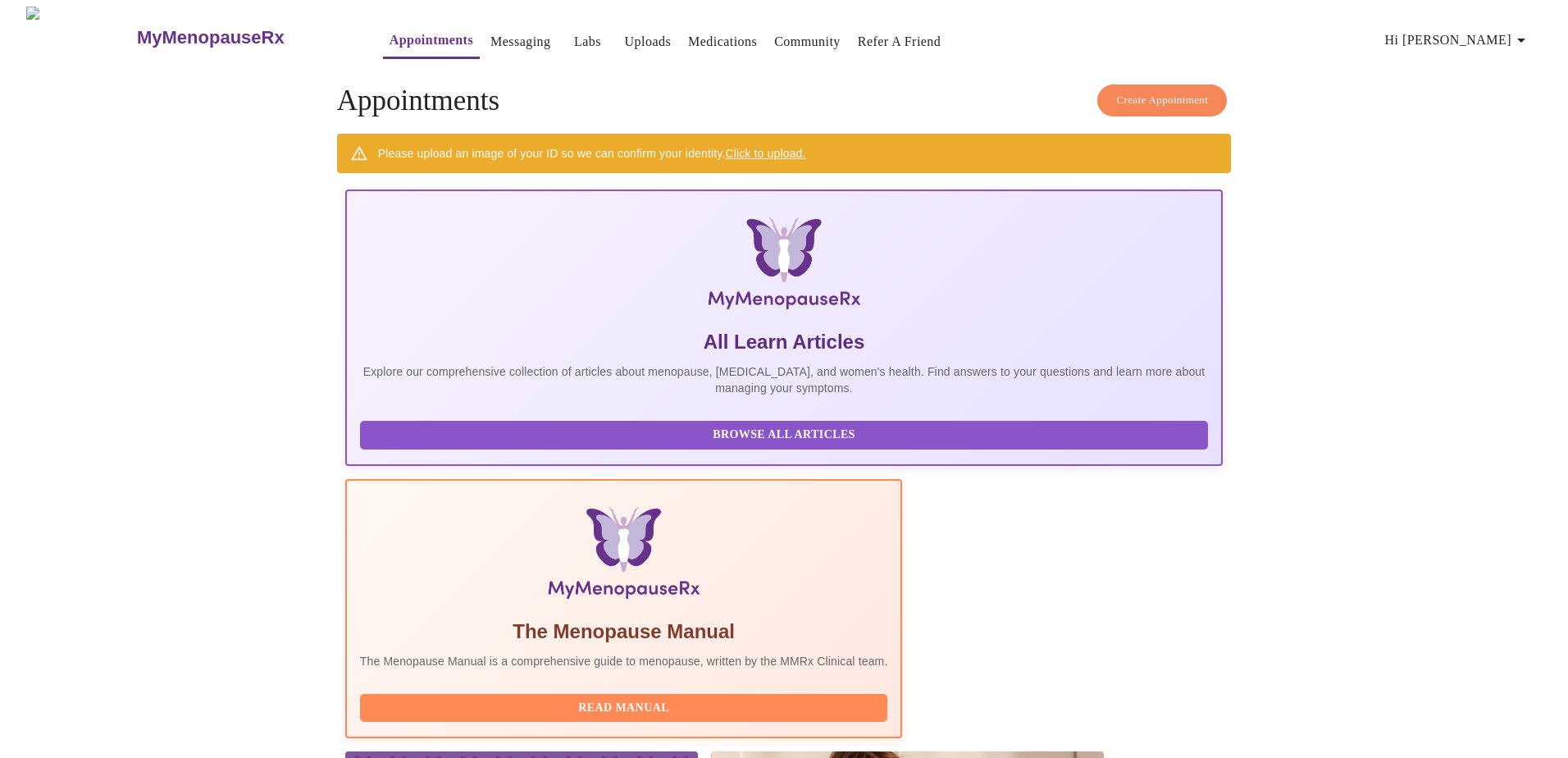
click at [840, 34] on span "Hi [PERSON_NAME]" at bounding box center [1458, 39] width 146 height 23
click at [840, 93] on li "Invoices" at bounding box center [1502, 93] width 76 height 29
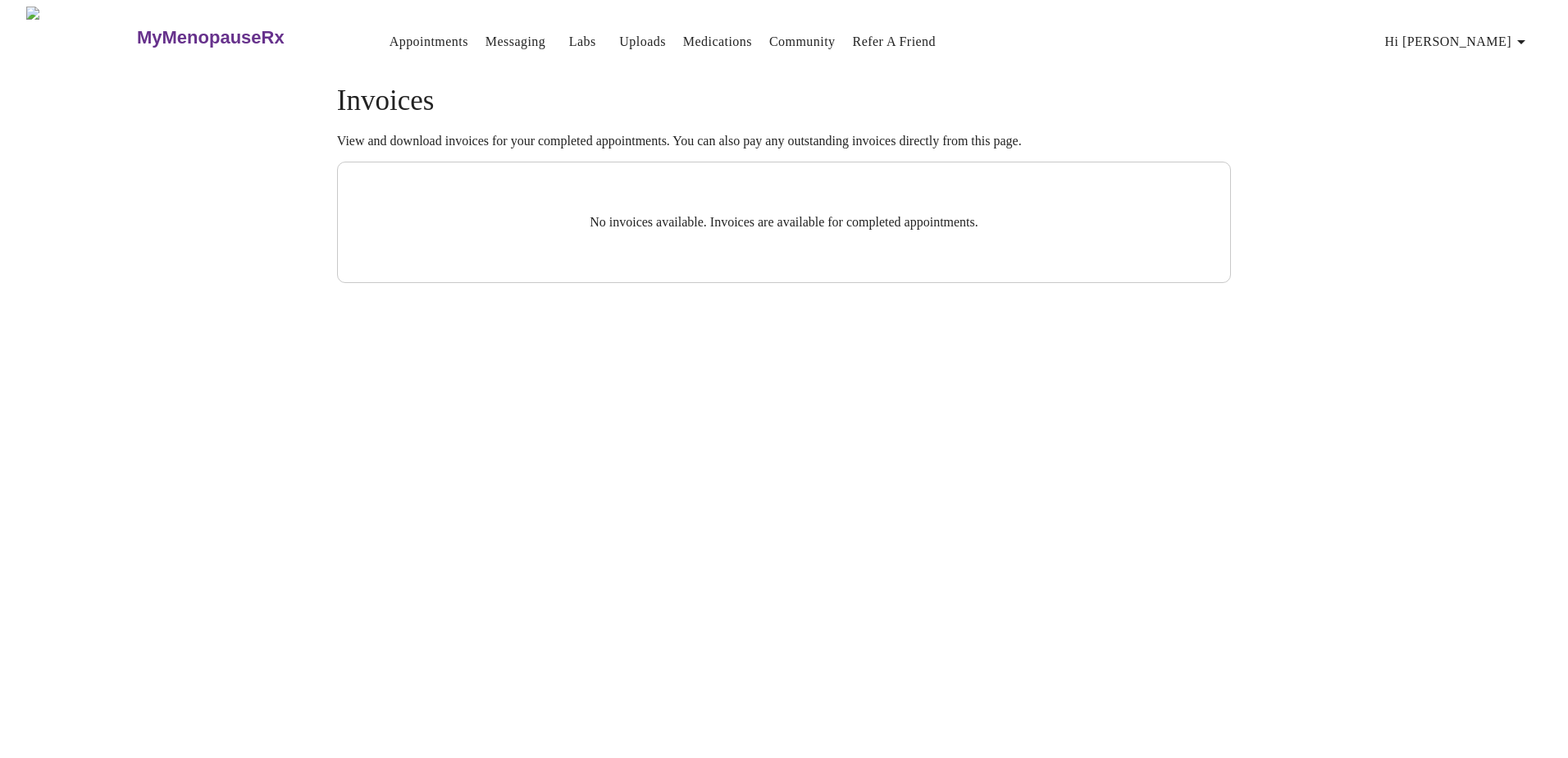
click at [840, 44] on span "Hi [PERSON_NAME]" at bounding box center [1458, 41] width 146 height 23
click at [840, 67] on li "Billing" at bounding box center [1502, 65] width 76 height 29
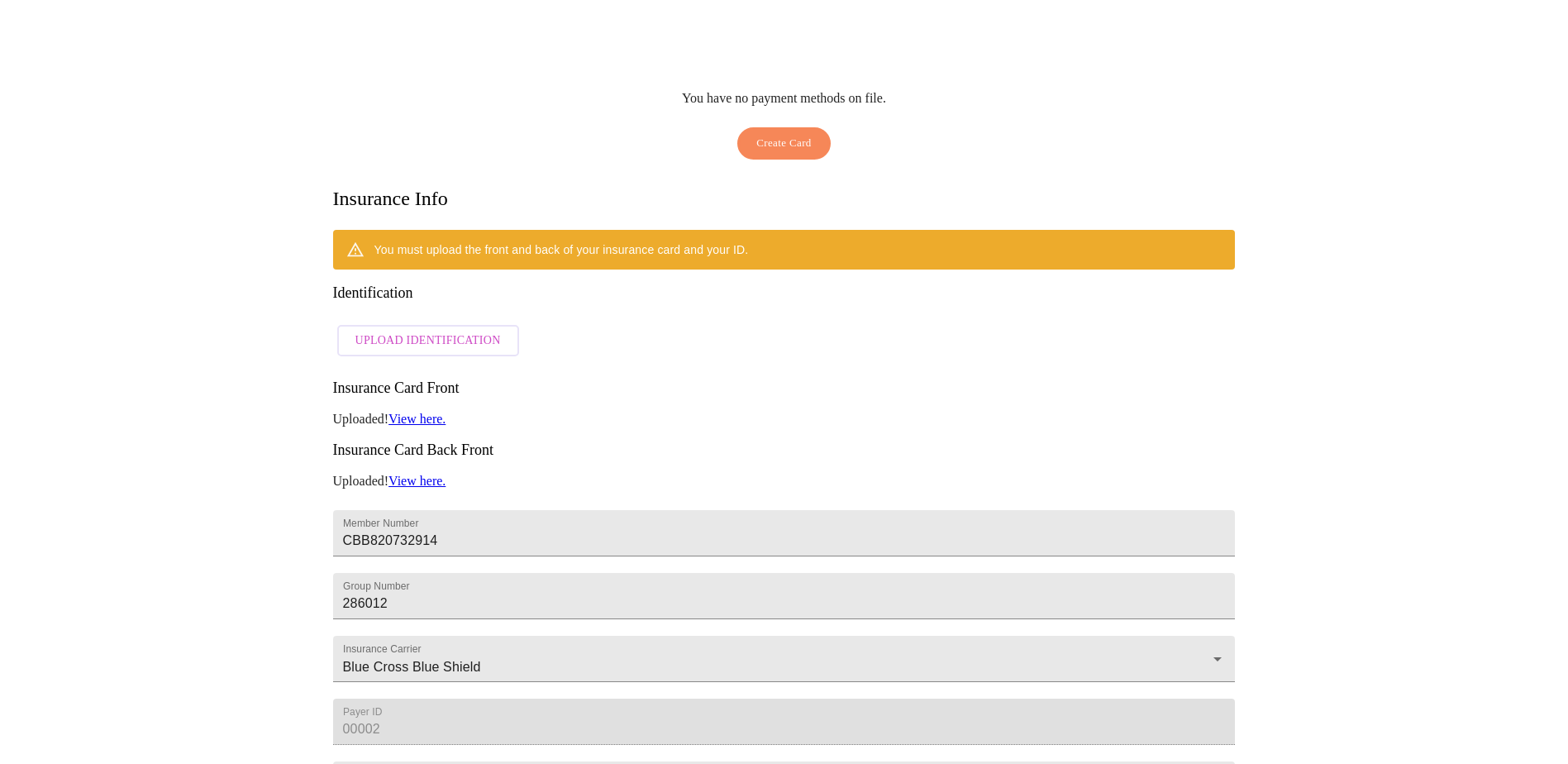
scroll to position [47, 0]
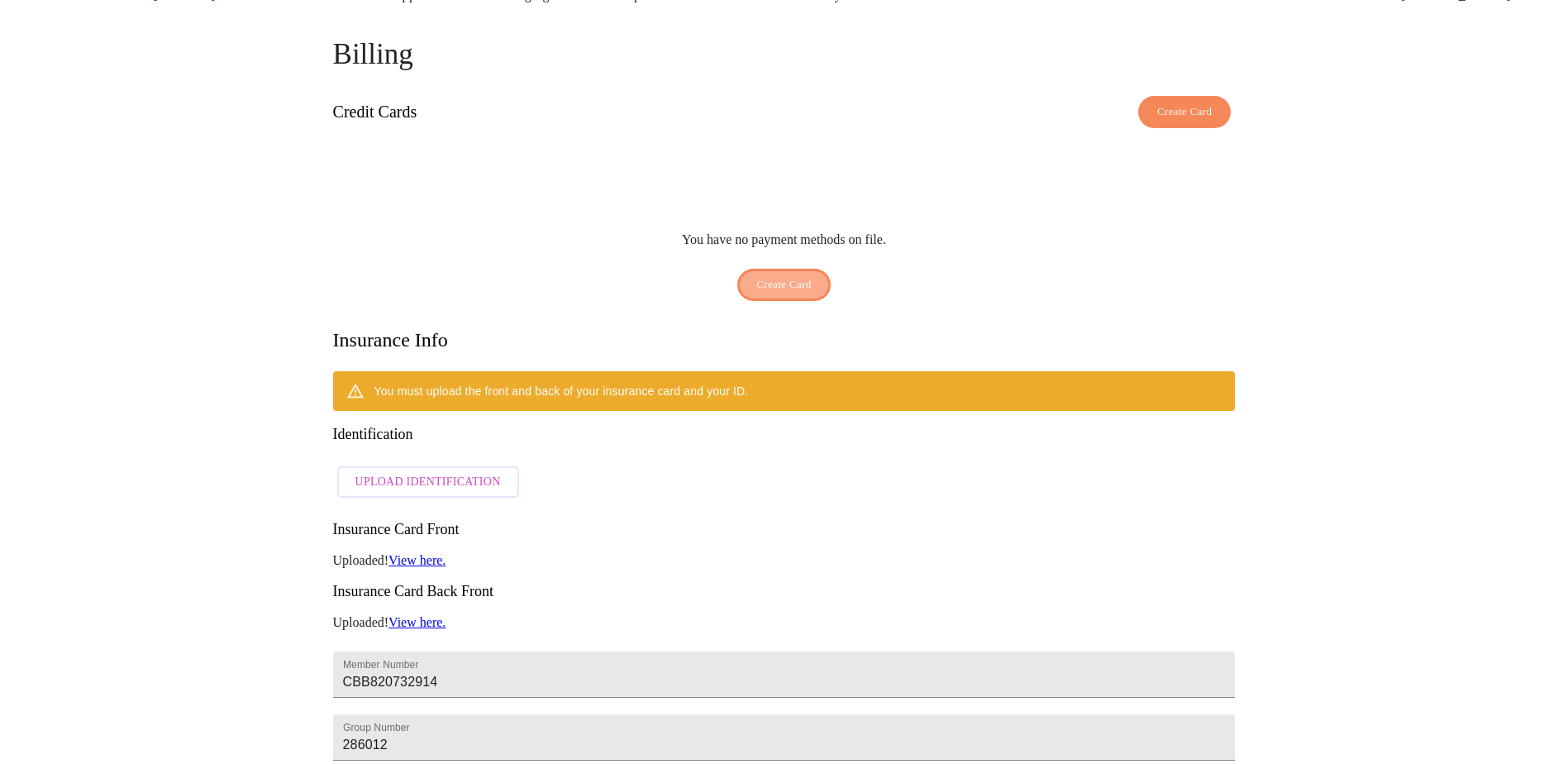
click at [793, 275] on span "Create Card" at bounding box center [784, 284] width 55 height 19
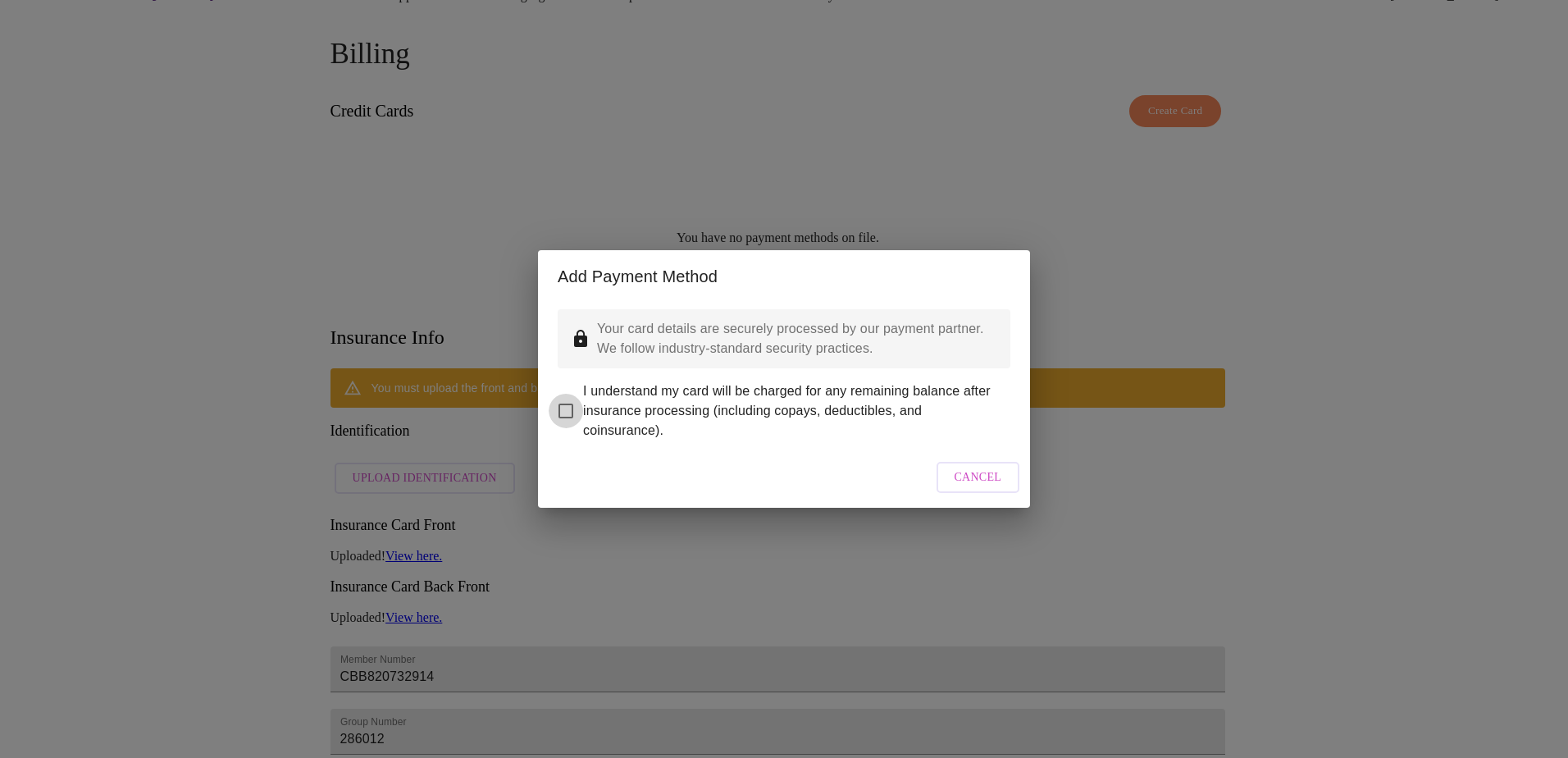
click at [570, 405] on input "I understand my card will be charged for any remaining balance after insurance …" at bounding box center [565, 410] width 34 height 34
checkbox input "true"
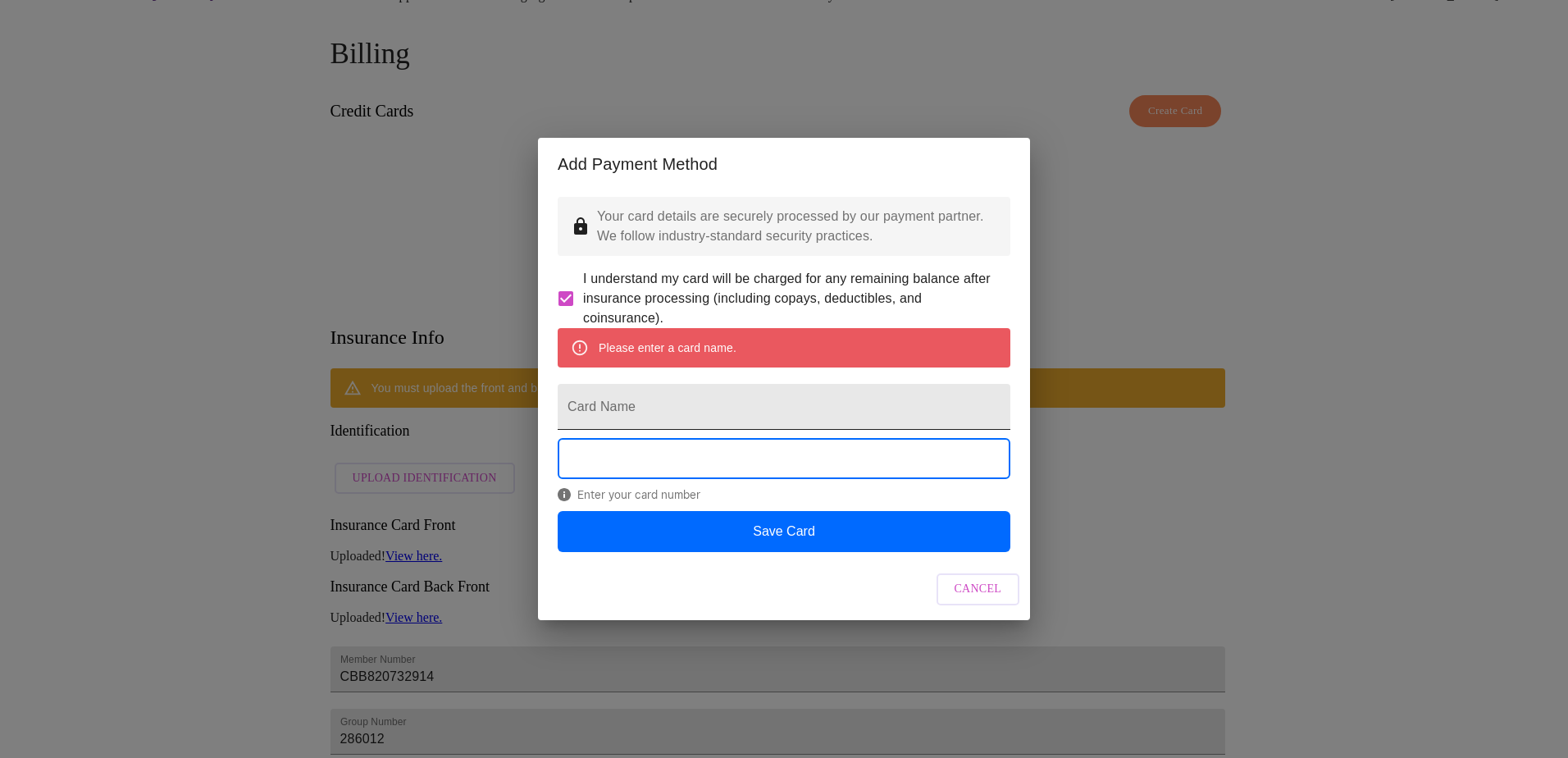
click at [701, 412] on input "Card Name" at bounding box center [783, 406] width 452 height 46
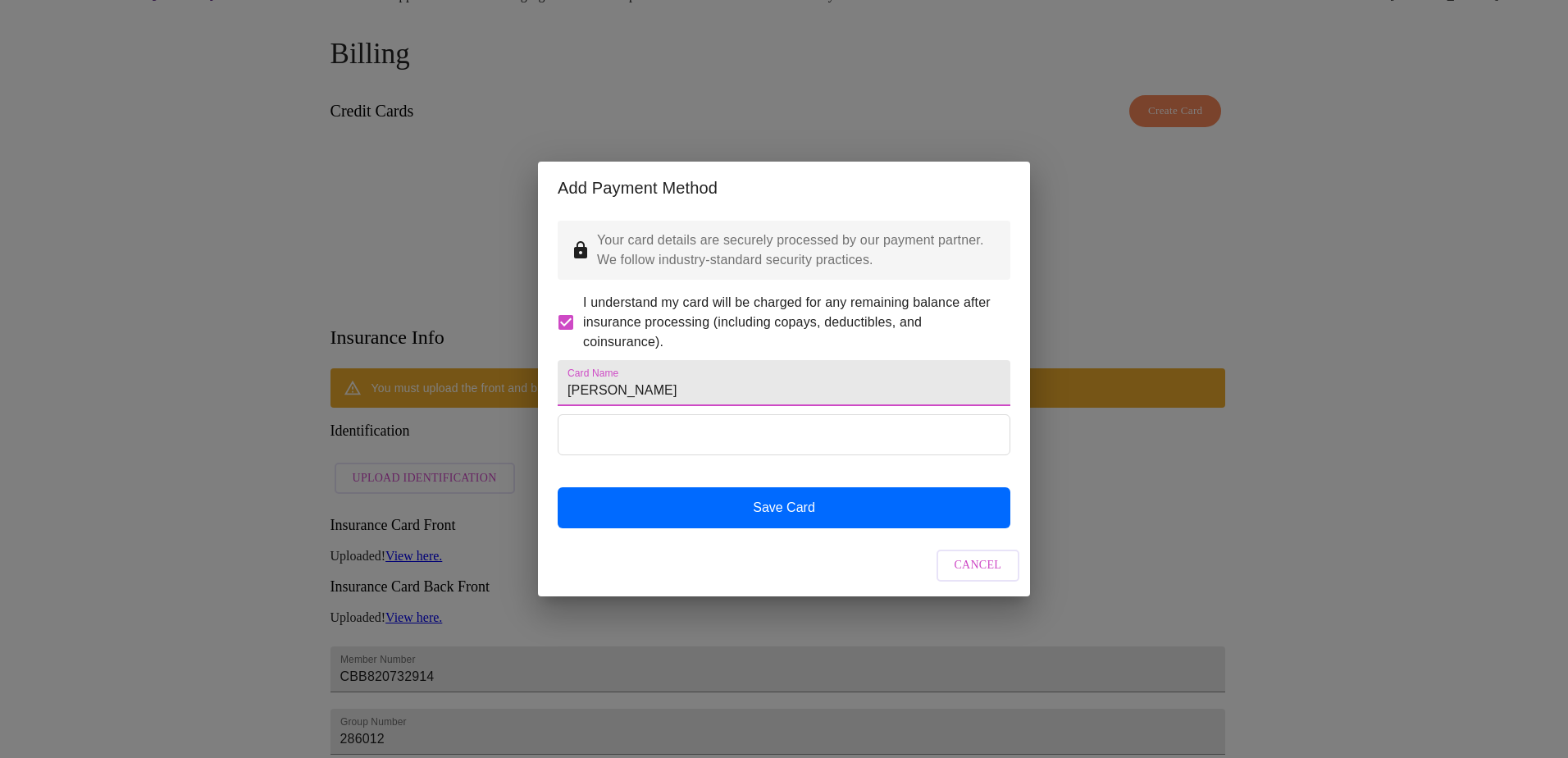
type input "Janet M Morris"
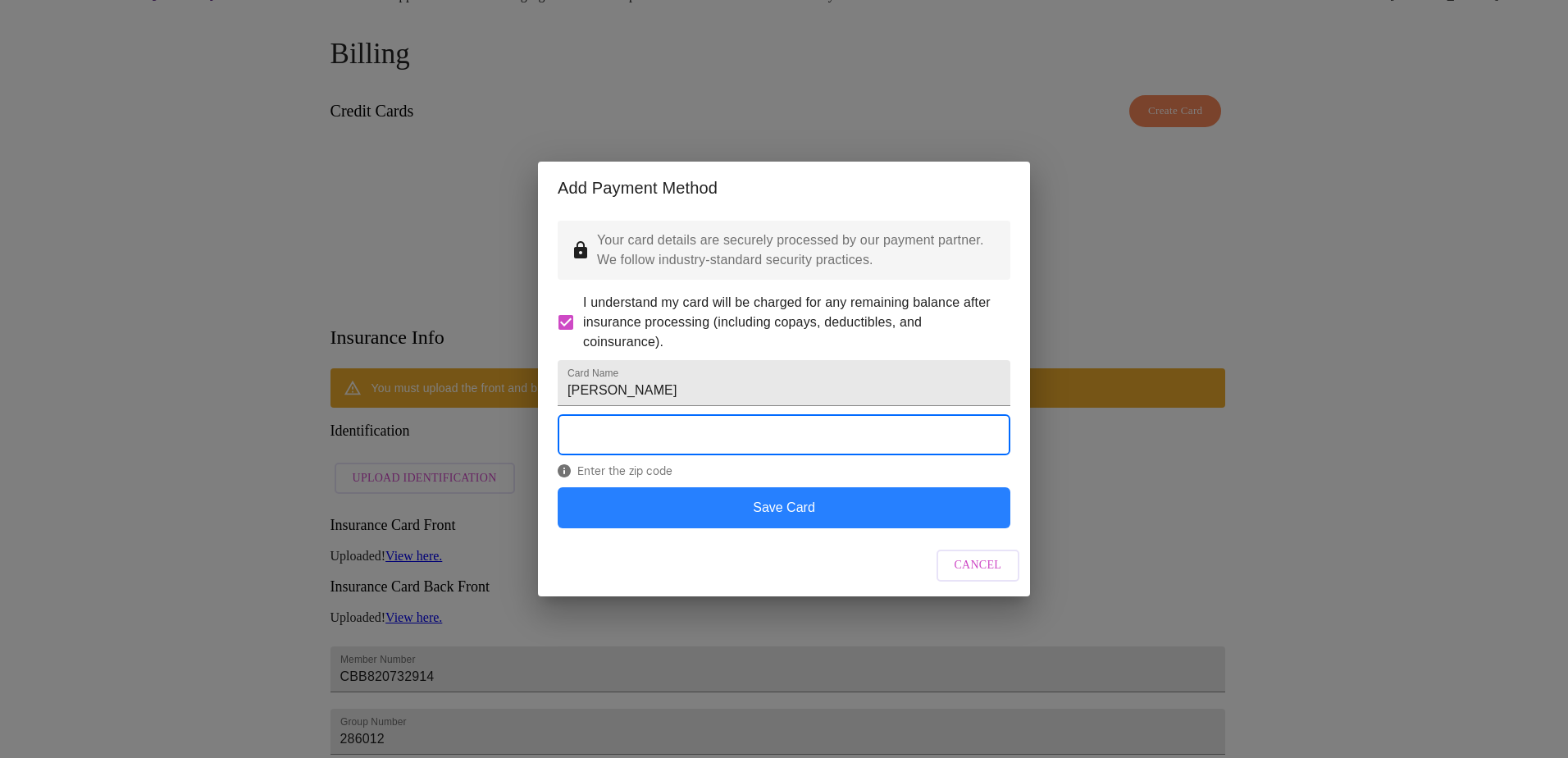
click at [790, 499] on button "Save Card" at bounding box center [783, 507] width 452 height 41
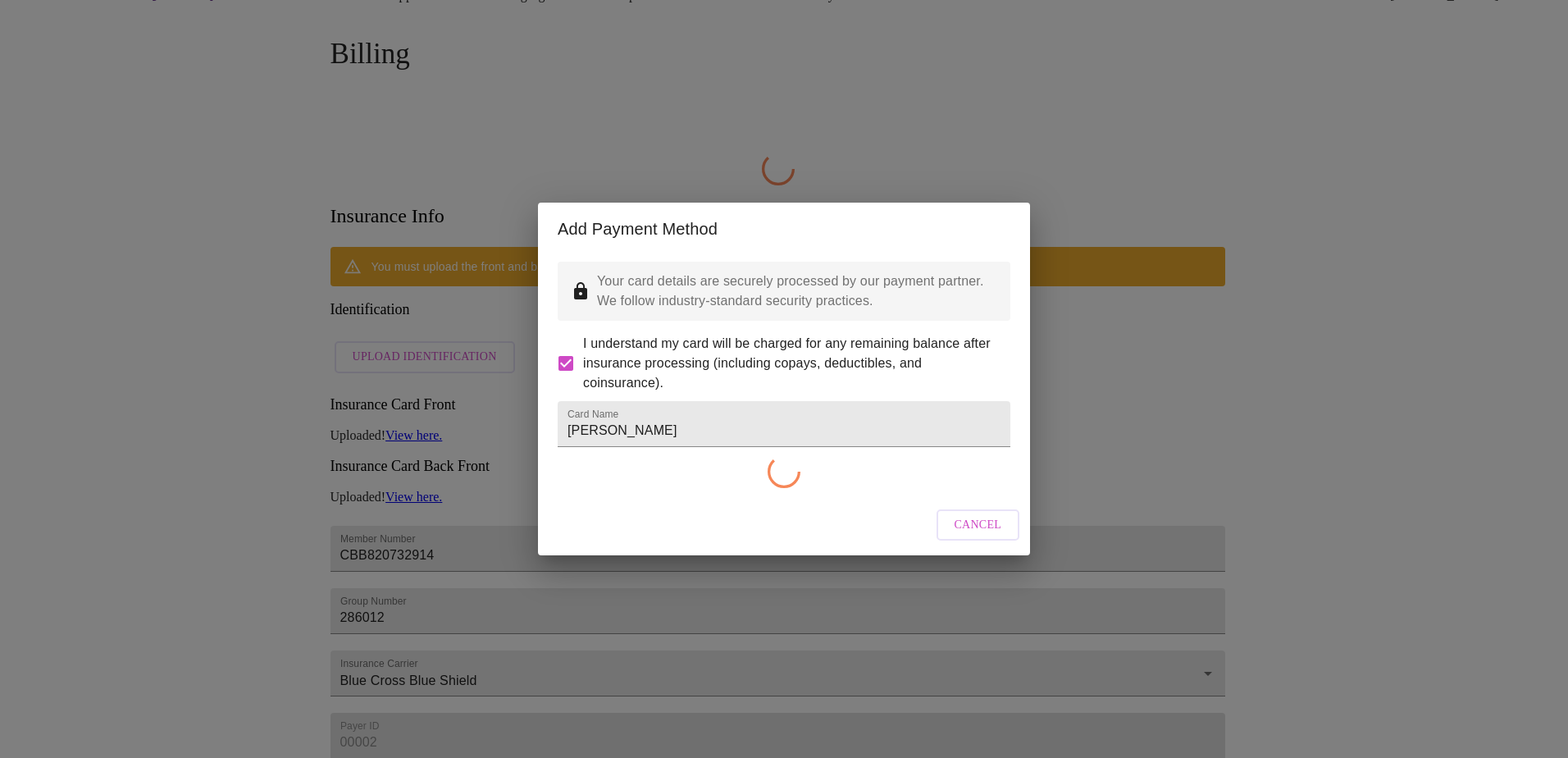
checkbox input "false"
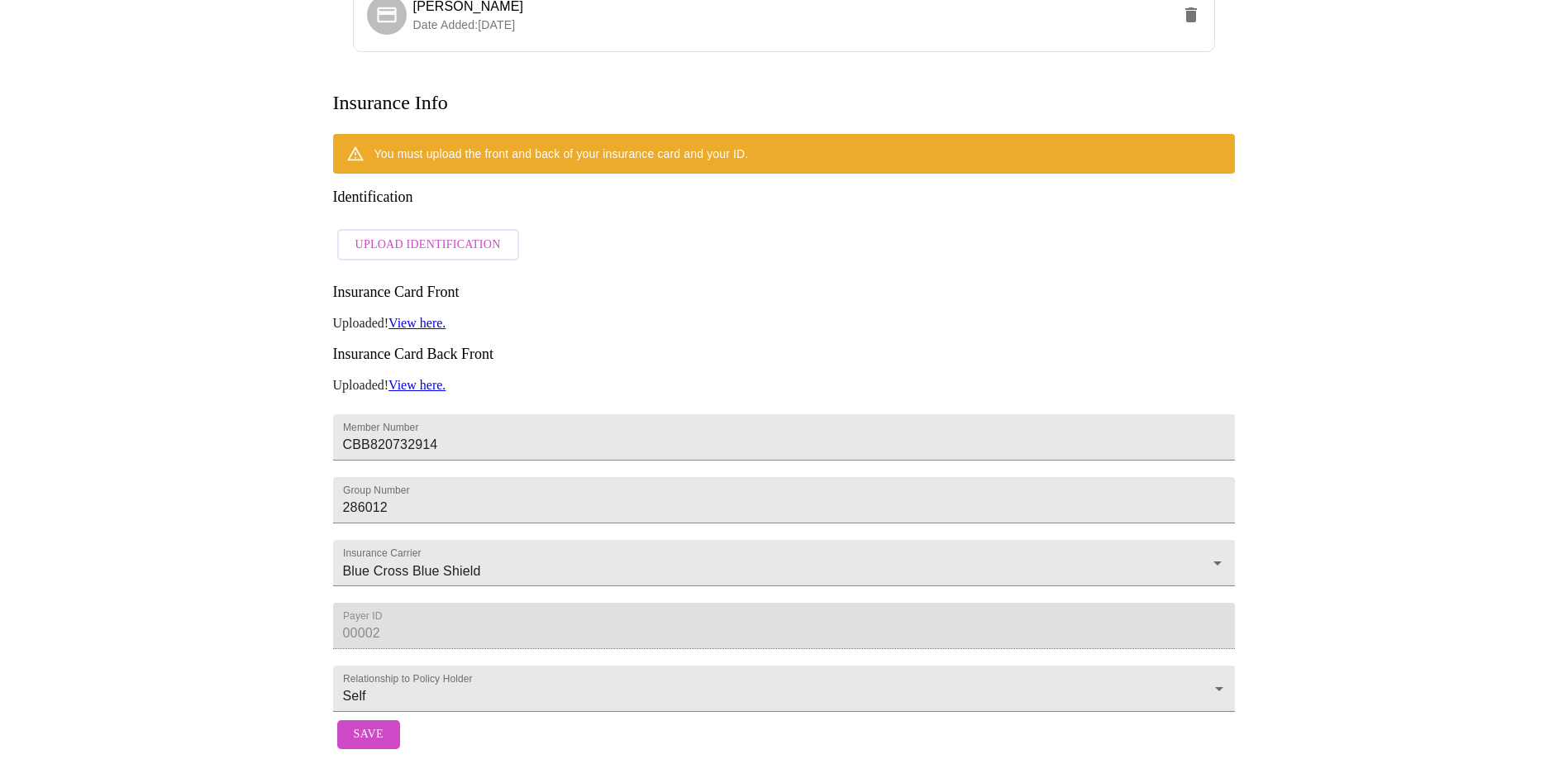
scroll to position [251, 0]
click at [371, 503] on span "Save" at bounding box center [368, 734] width 30 height 20
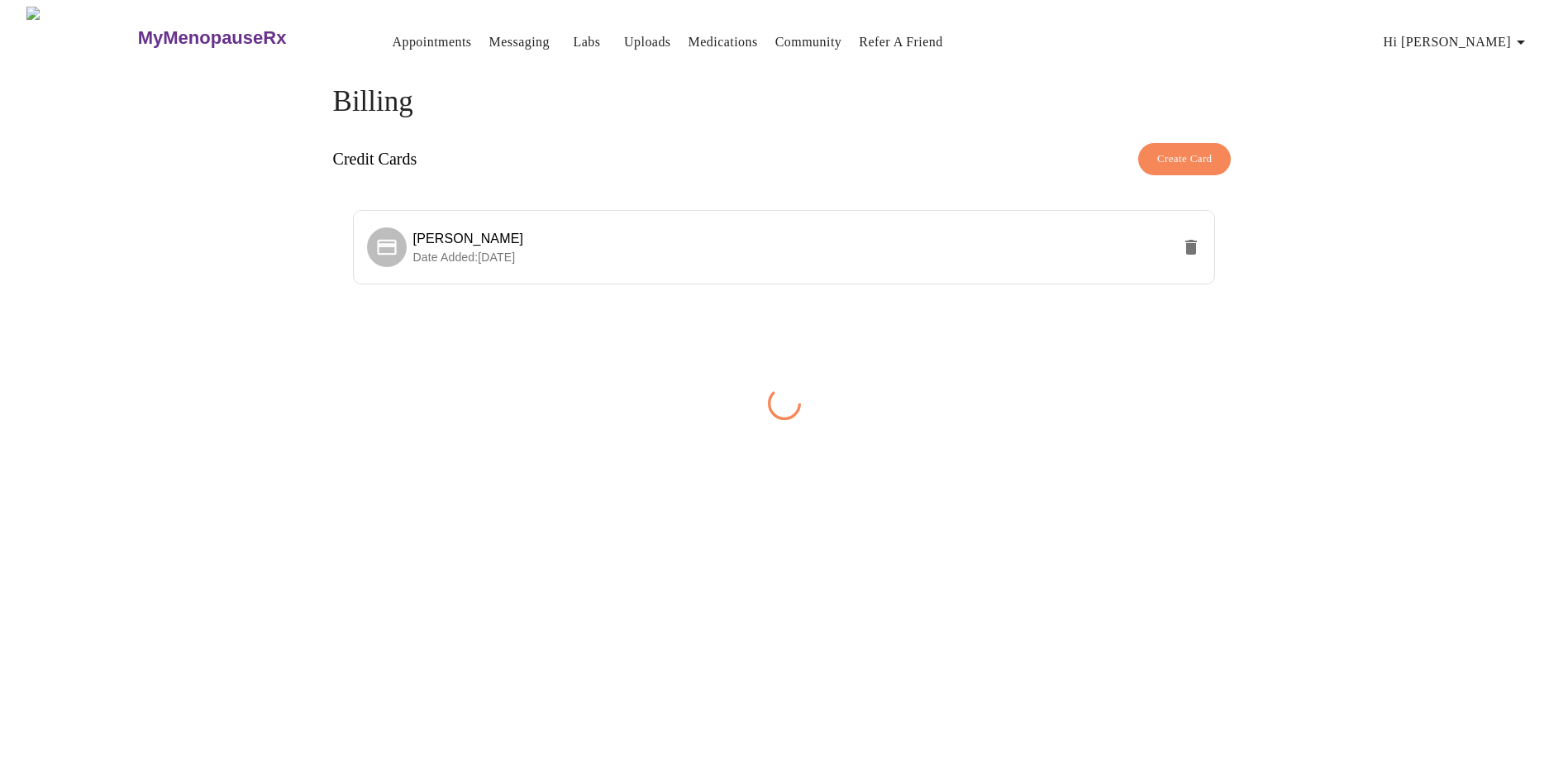
scroll to position [0, 0]
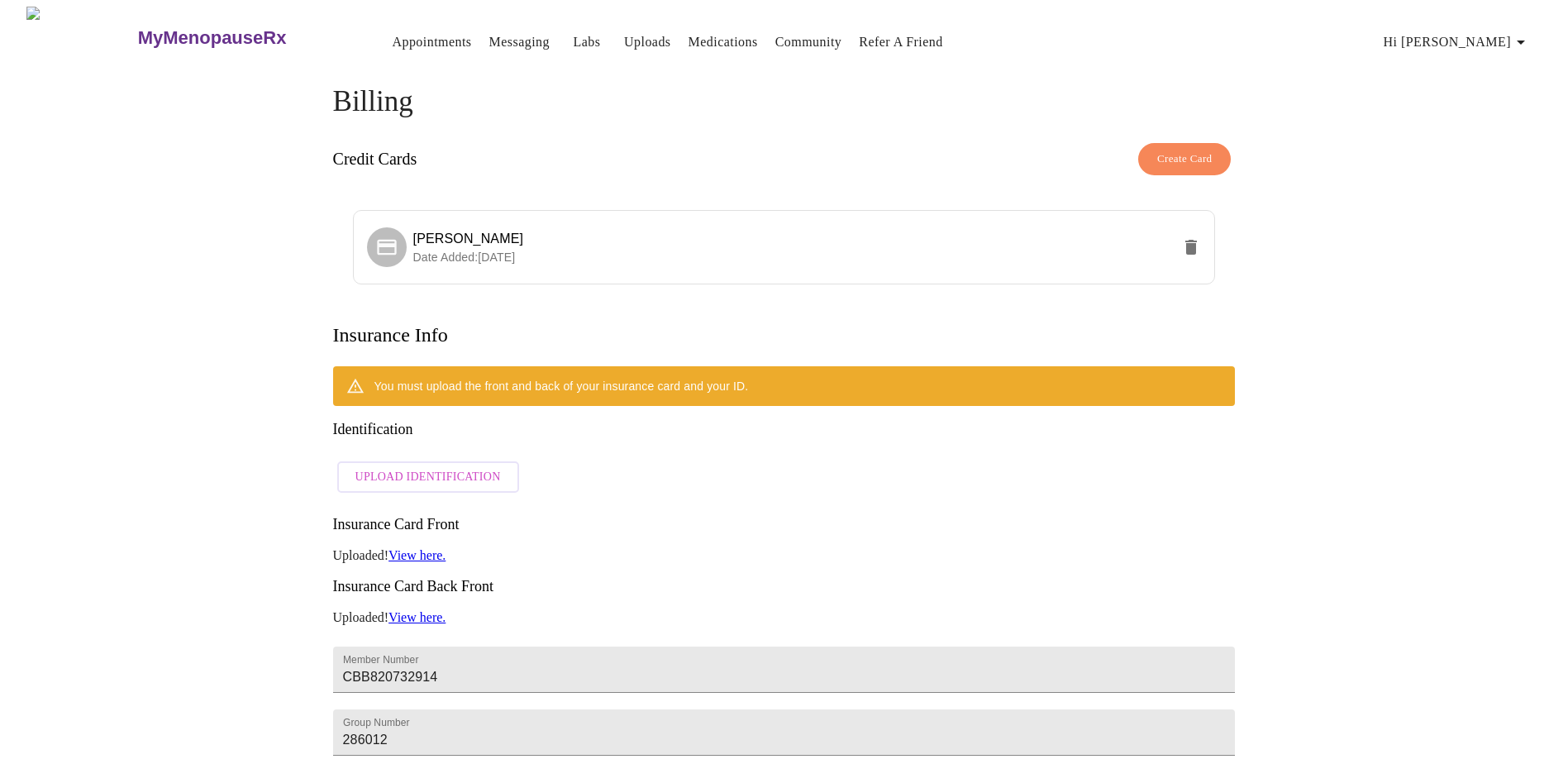
click at [443, 503] on link "View here." at bounding box center [416, 555] width 57 height 14
click at [624, 36] on link "Uploads" at bounding box center [647, 41] width 47 height 23
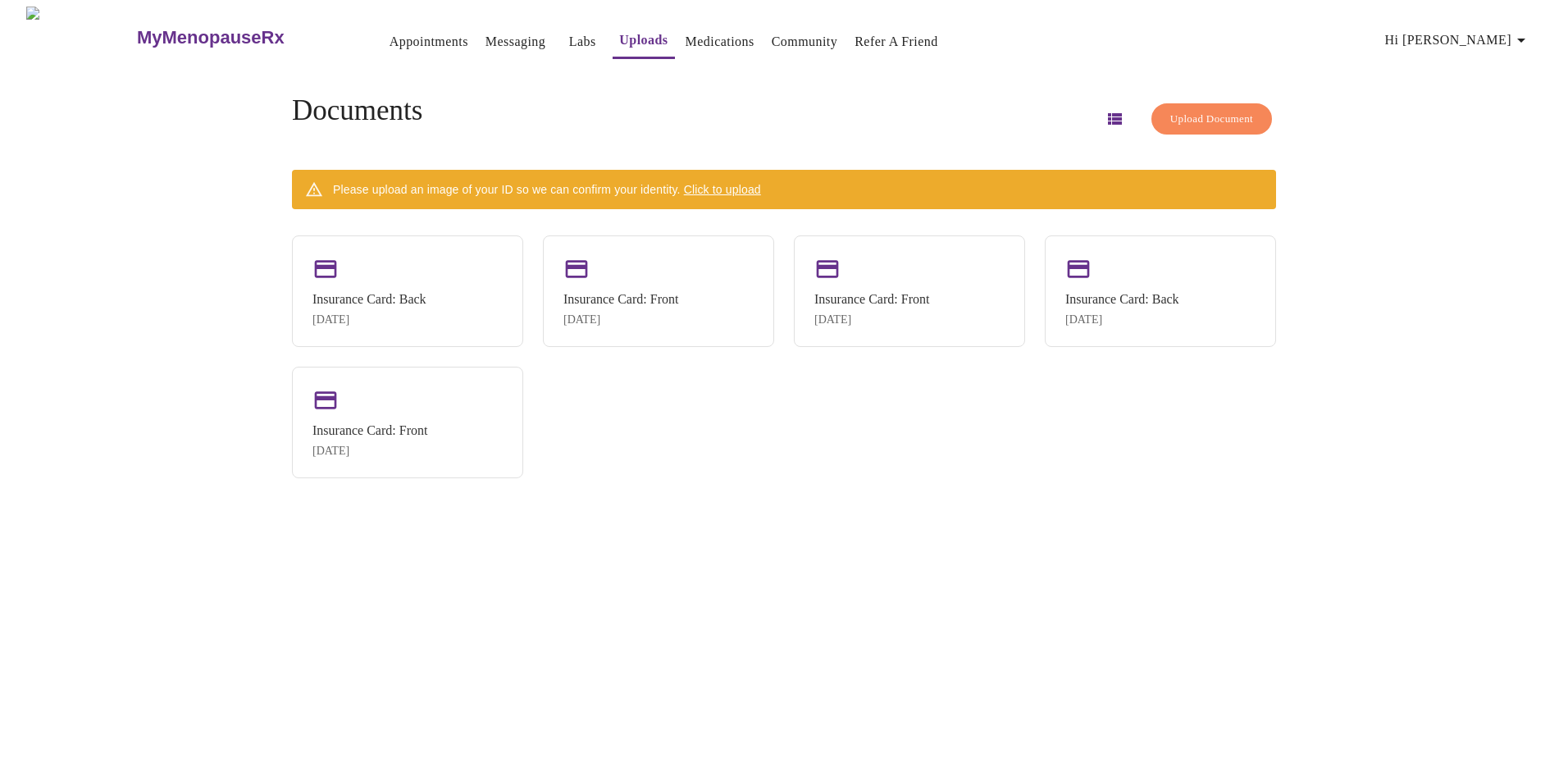
click at [738, 183] on span "Click to upload" at bounding box center [723, 190] width 77 height 13
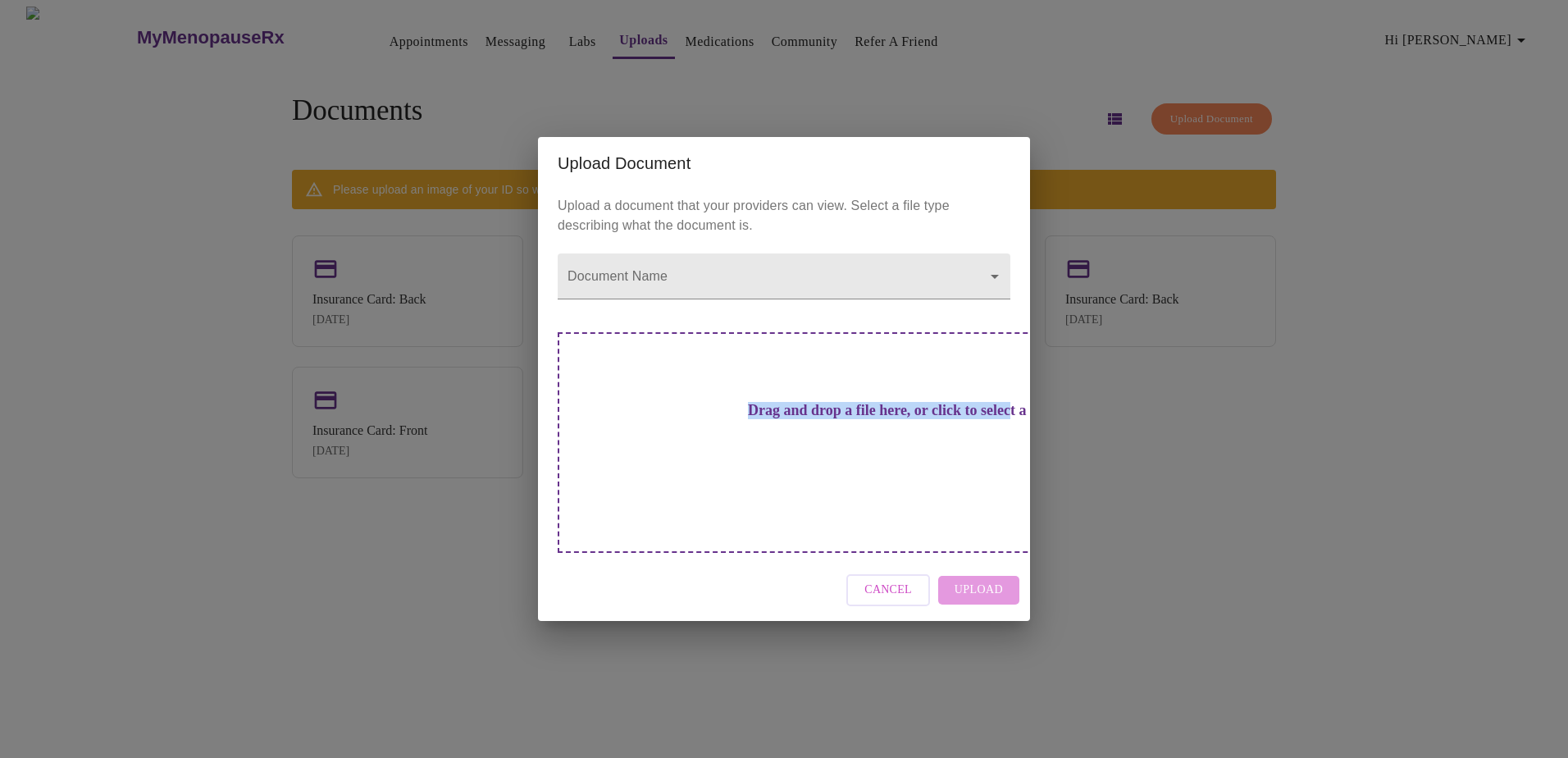
drag, startPoint x: 1107, startPoint y: 285, endPoint x: 802, endPoint y: 437, distance: 340.8
click at [802, 437] on div "Upload Document Upload a document that your providers can view. Select a file t…" at bounding box center [784, 379] width 1568 height 758
click at [797, 414] on div "Drag and drop a file here, or click to select a file" at bounding box center [898, 442] width 682 height 221
click at [840, 499] on button "Cancel" at bounding box center [888, 590] width 84 height 32
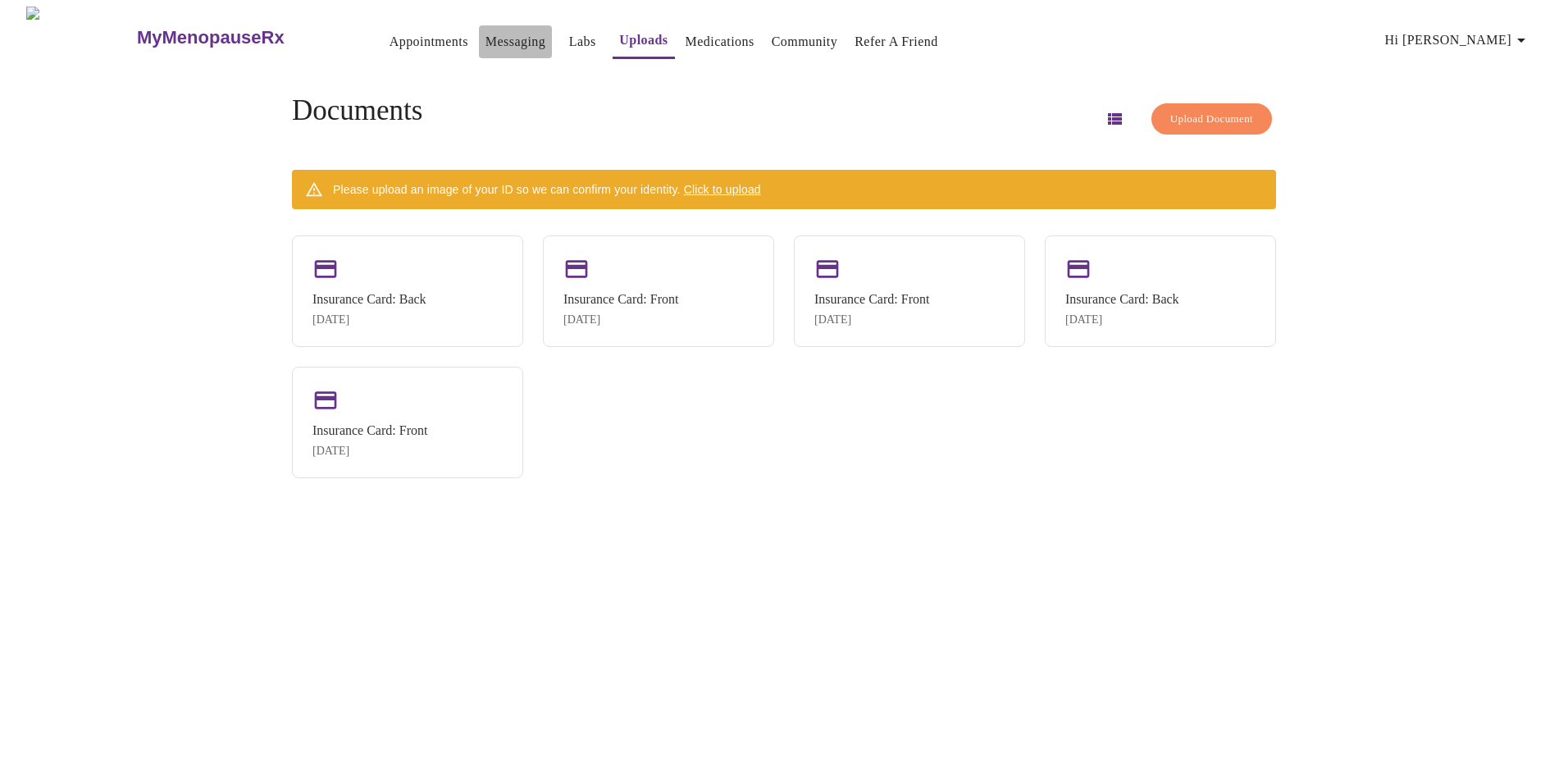
click at [485, 30] on link "Messaging" at bounding box center [515, 41] width 60 height 23
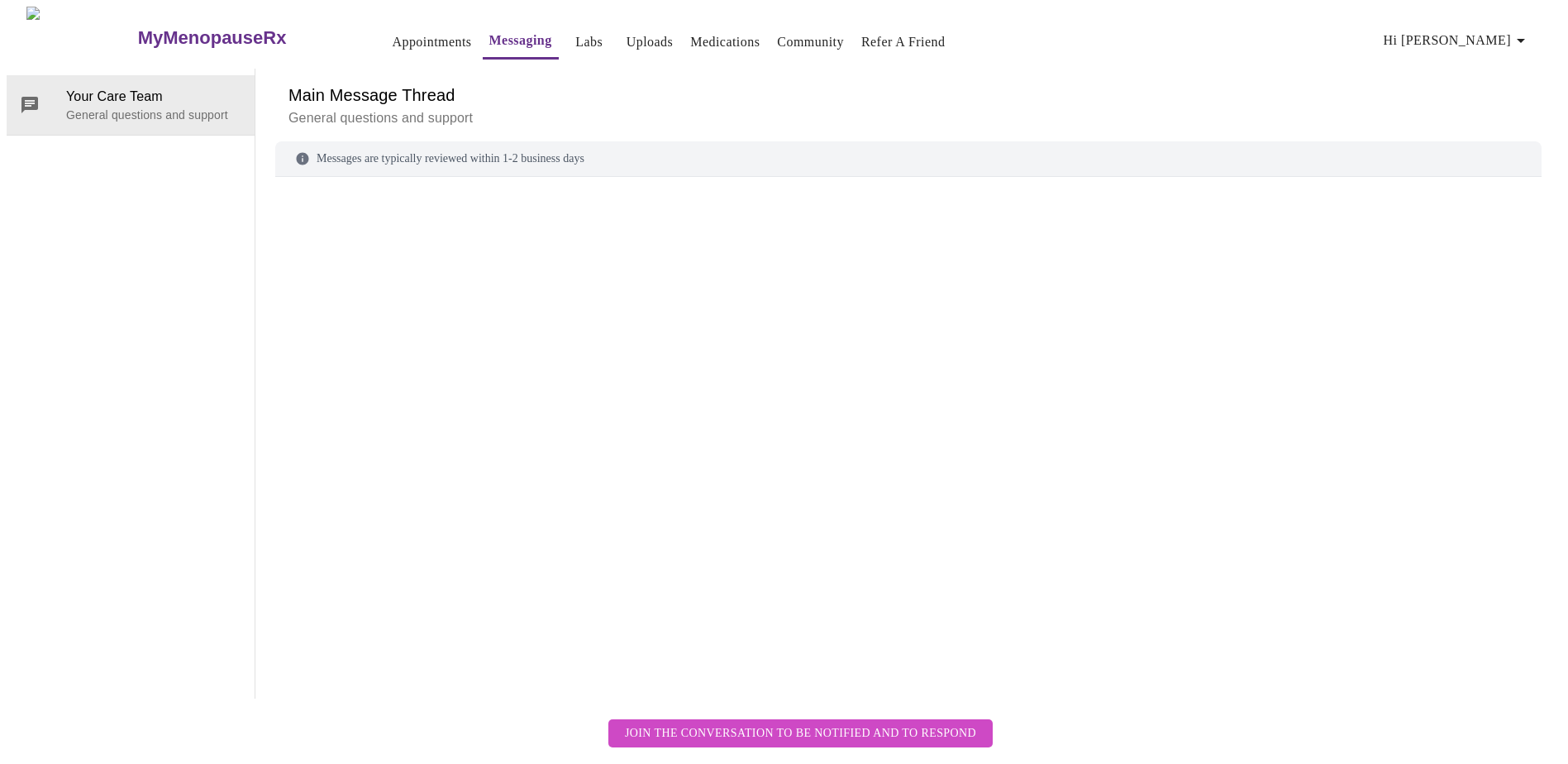
scroll to position [62, 0]
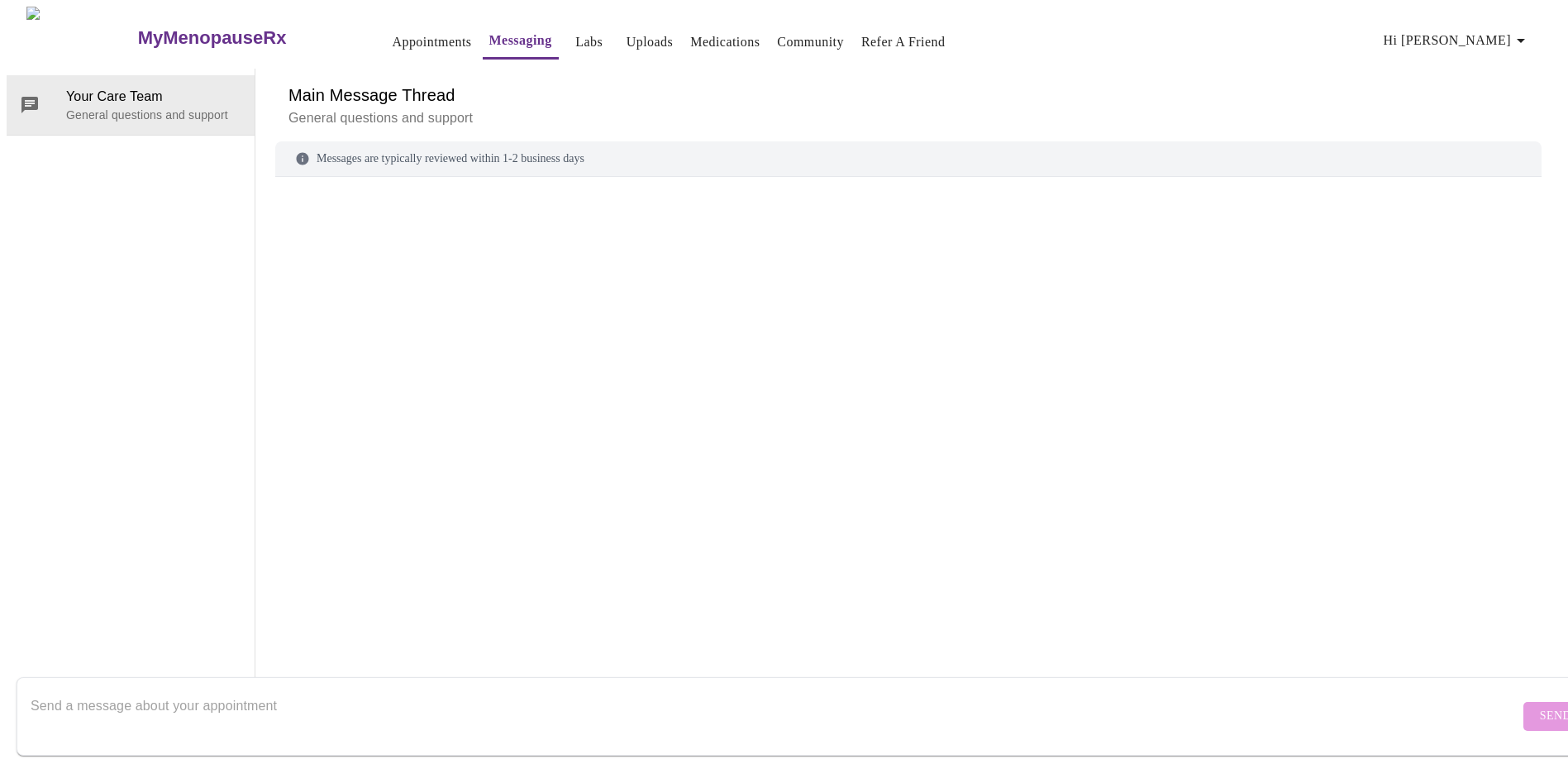
click at [440, 503] on textarea "Send a message about your appointment" at bounding box center [774, 716] width 1488 height 53
click at [542, 503] on textarea "I have uploaded my insurance card but the system does not recognize the upload." at bounding box center [774, 716] width 1488 height 53
click at [739, 503] on textarea "I have uploaded my insurance card, but the system does not recognize the upload…" at bounding box center [774, 716] width 1488 height 53
type textarea "I have uploaded my insurance card, but the system does not recognize the upload…"
click at [272, 503] on div "Your Care Team General questions and support Main Message Thread General questi…" at bounding box center [784, 383] width 1554 height 629
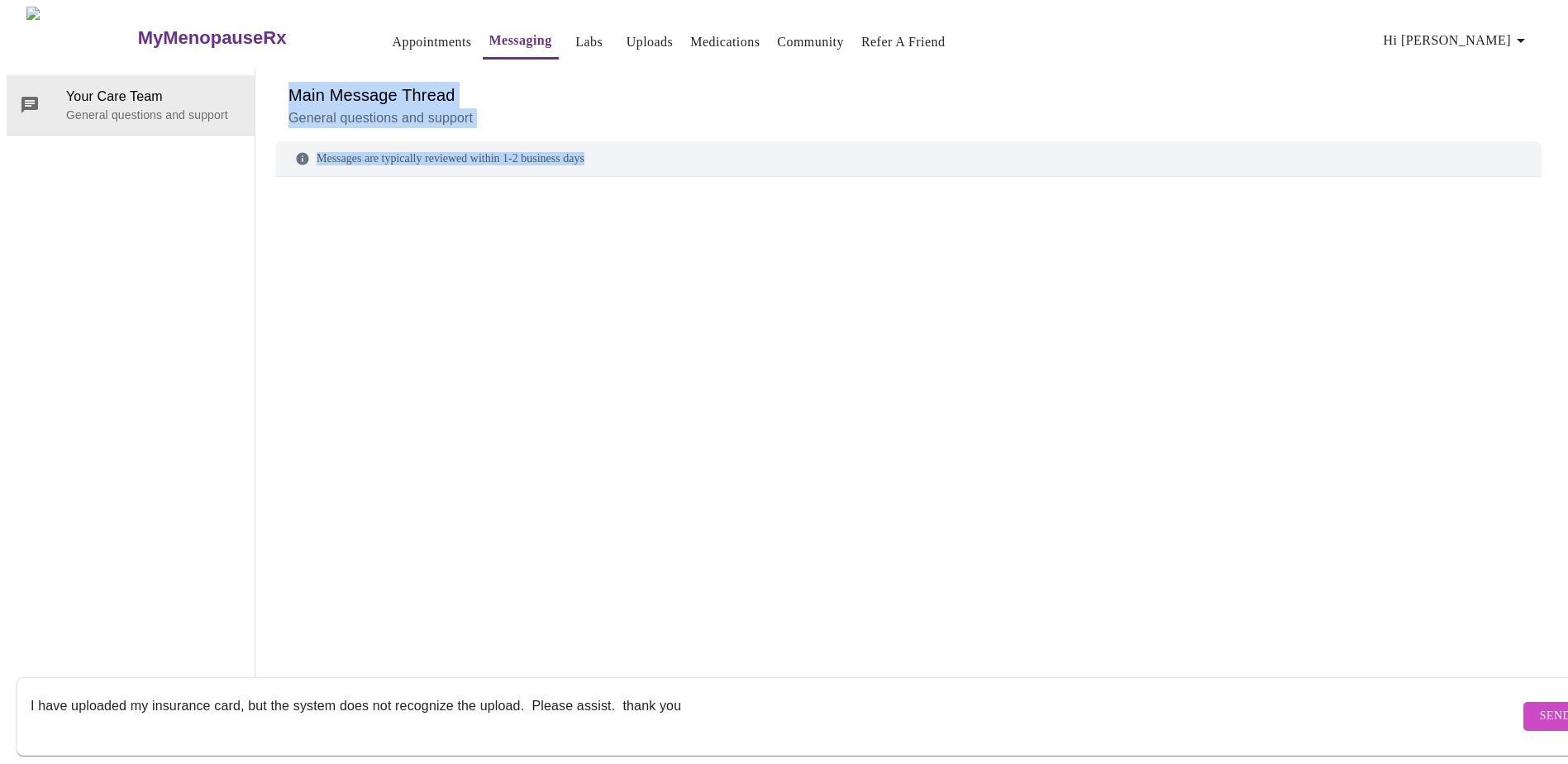
click at [847, 503] on span "Send" at bounding box center [1555, 716] width 31 height 20
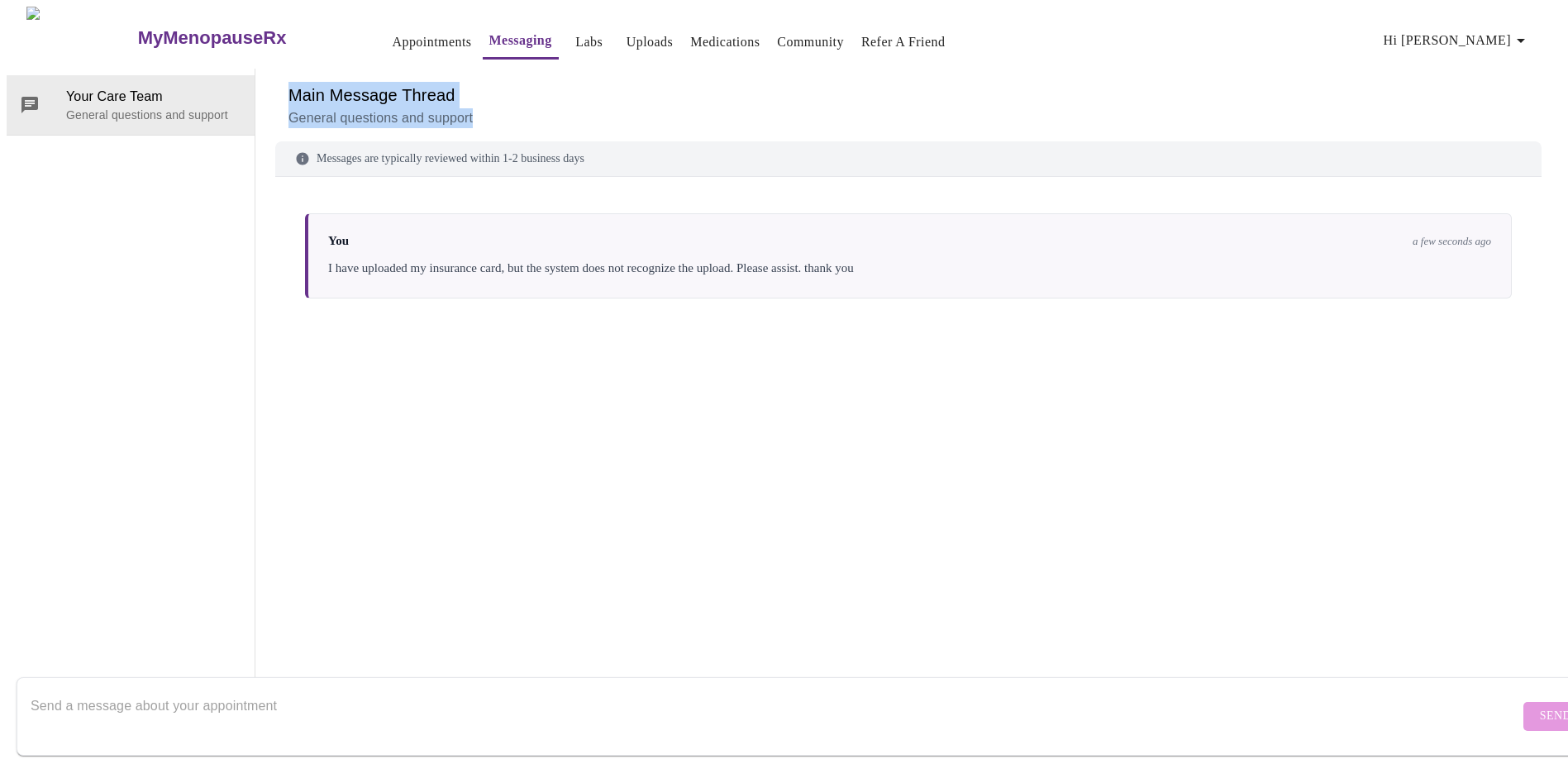
scroll to position [0, 0]
click at [649, 496] on div "You a few seconds ago I have uploaded my insurance card, but the system does no…" at bounding box center [908, 414] width 1266 height 436
click at [847, 488] on div "You a few seconds ago I have uploaded my insurance card, but the system does no…" at bounding box center [908, 414] width 1266 height 436
click at [626, 34] on link "Uploads" at bounding box center [650, 41] width 47 height 23
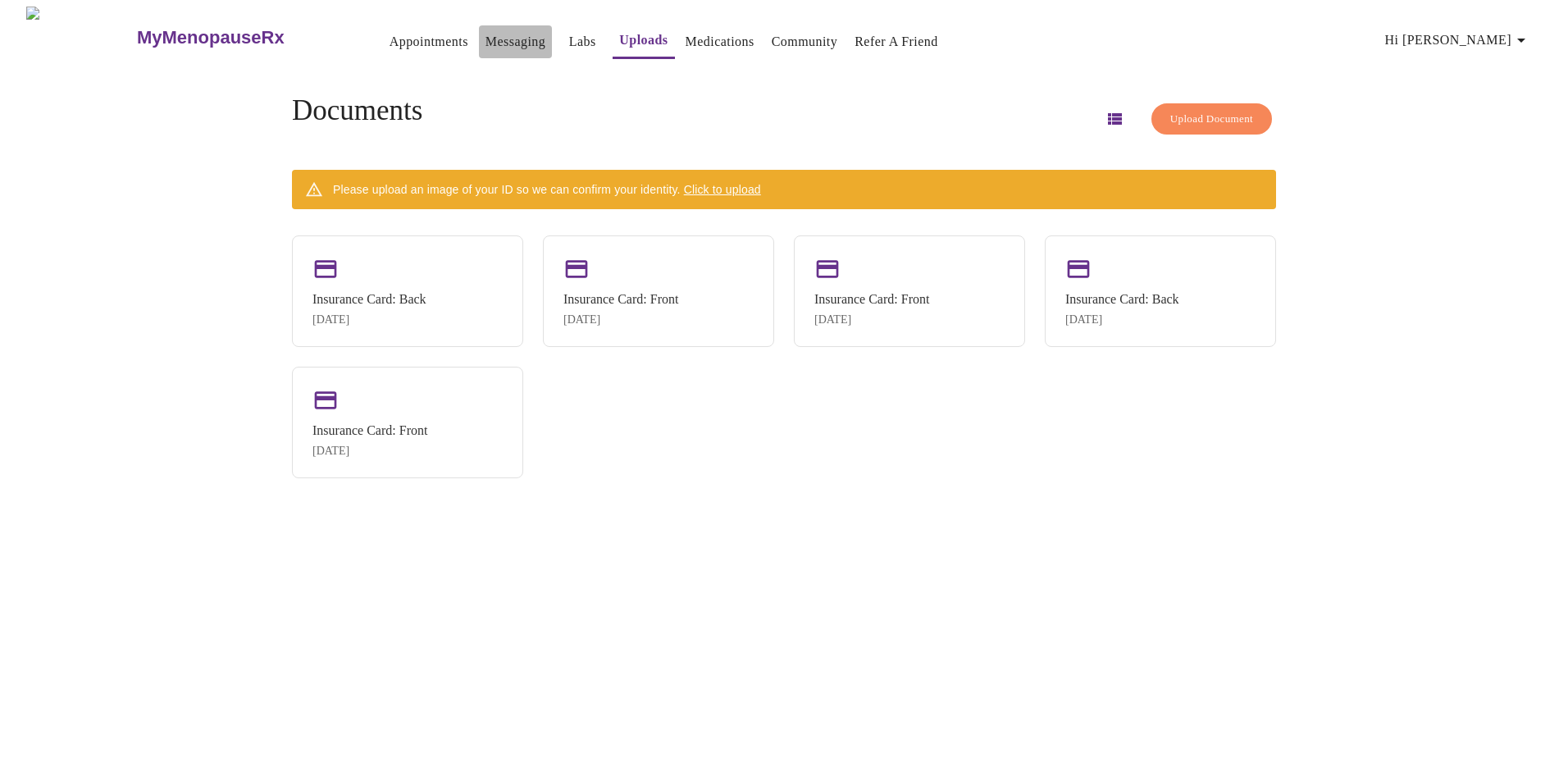
click at [485, 35] on link "Messaging" at bounding box center [515, 41] width 60 height 23
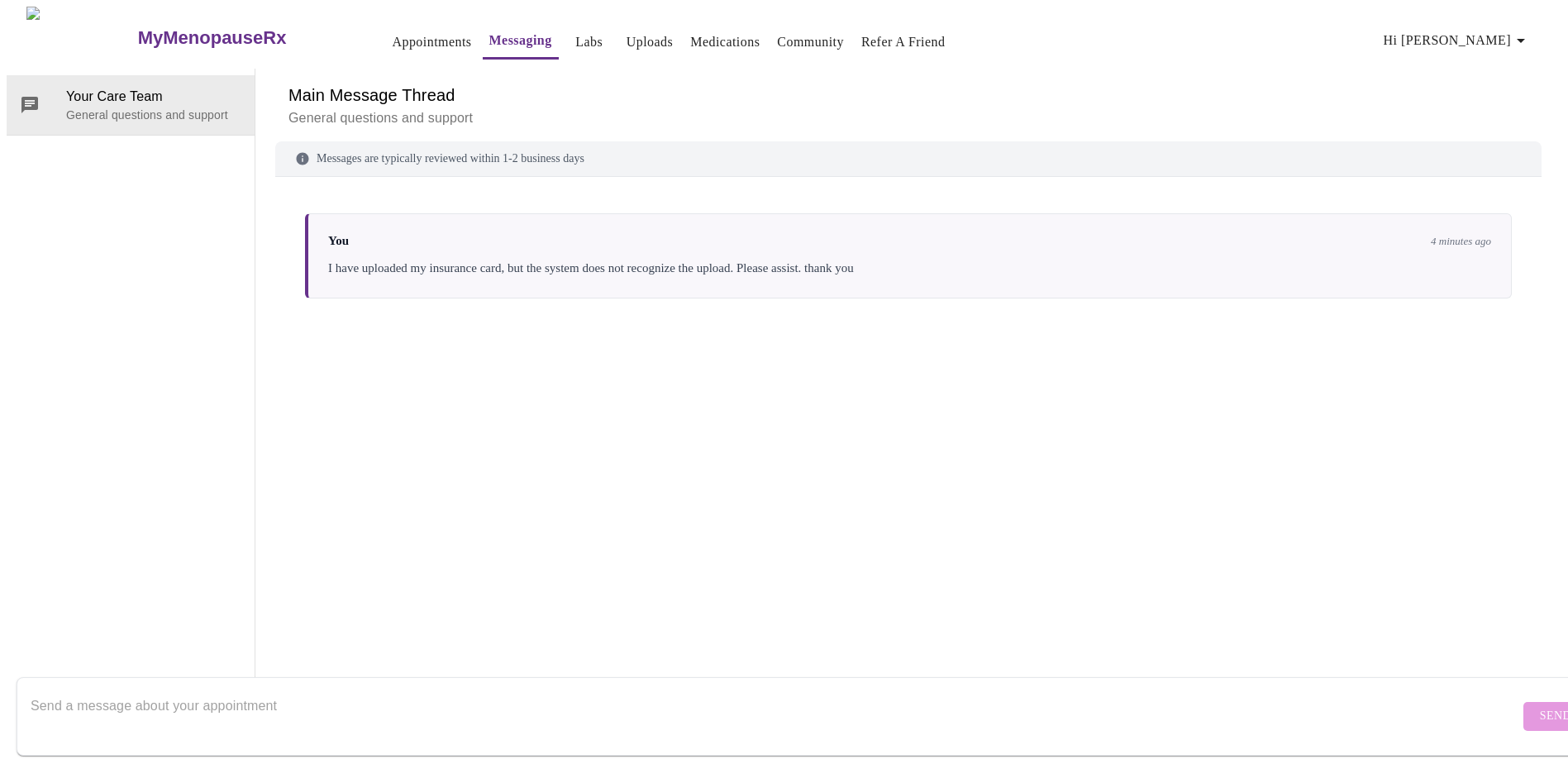
click at [392, 33] on link "Appointments" at bounding box center [432, 41] width 80 height 23
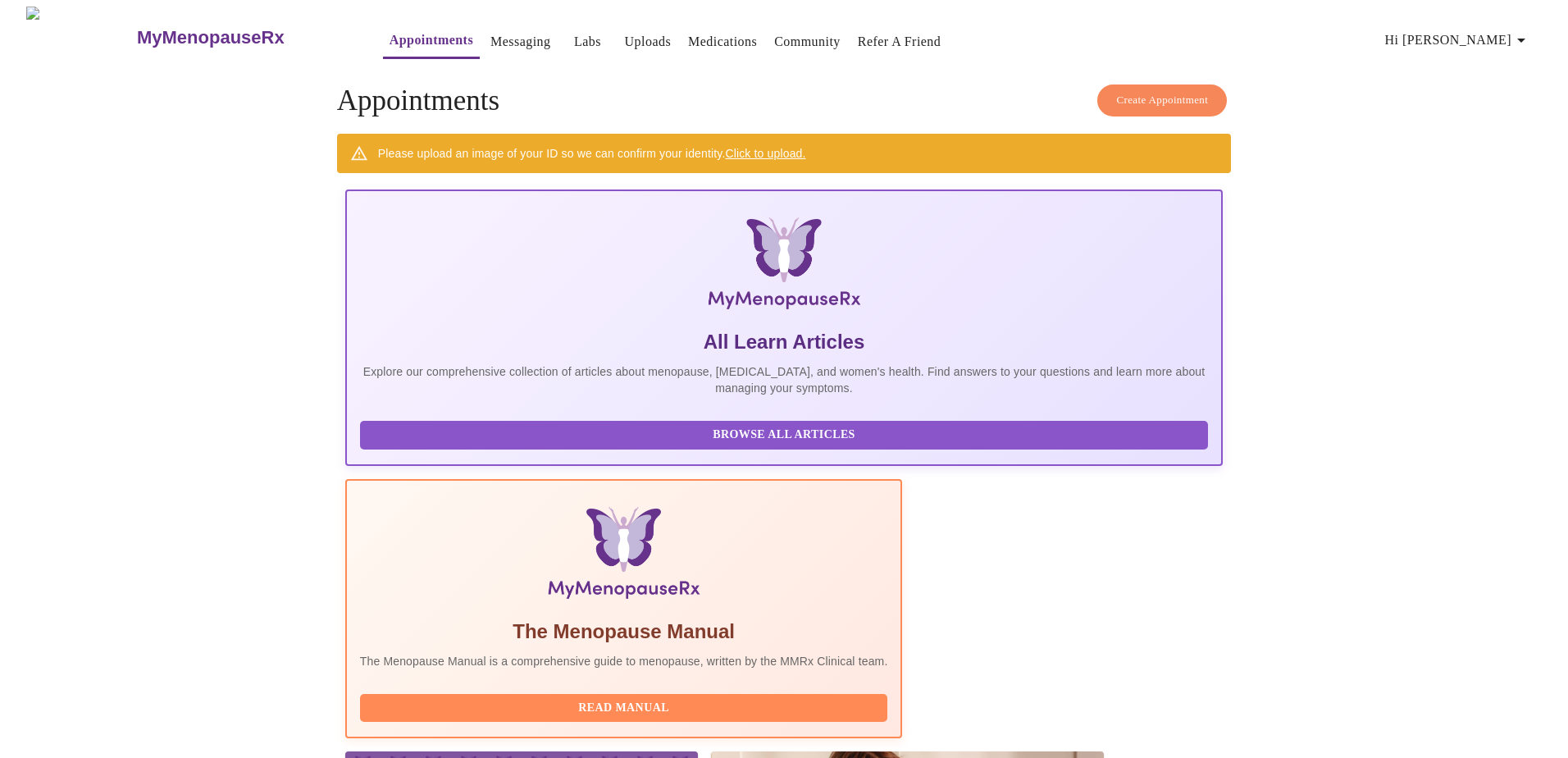
click at [793, 148] on link "Click to upload." at bounding box center [765, 154] width 81 height 13
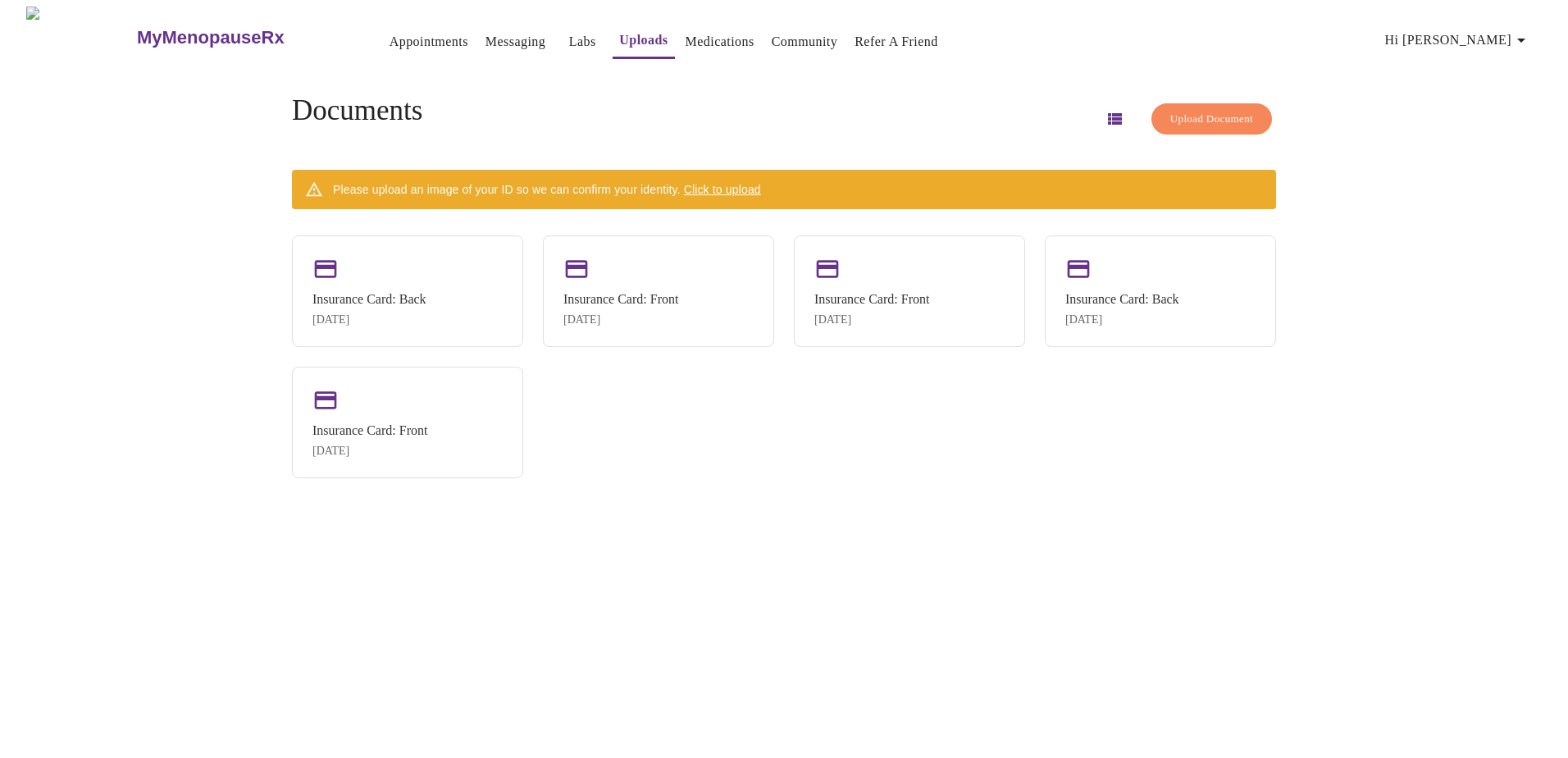
click at [760, 186] on span "Click to upload" at bounding box center [723, 190] width 77 height 13
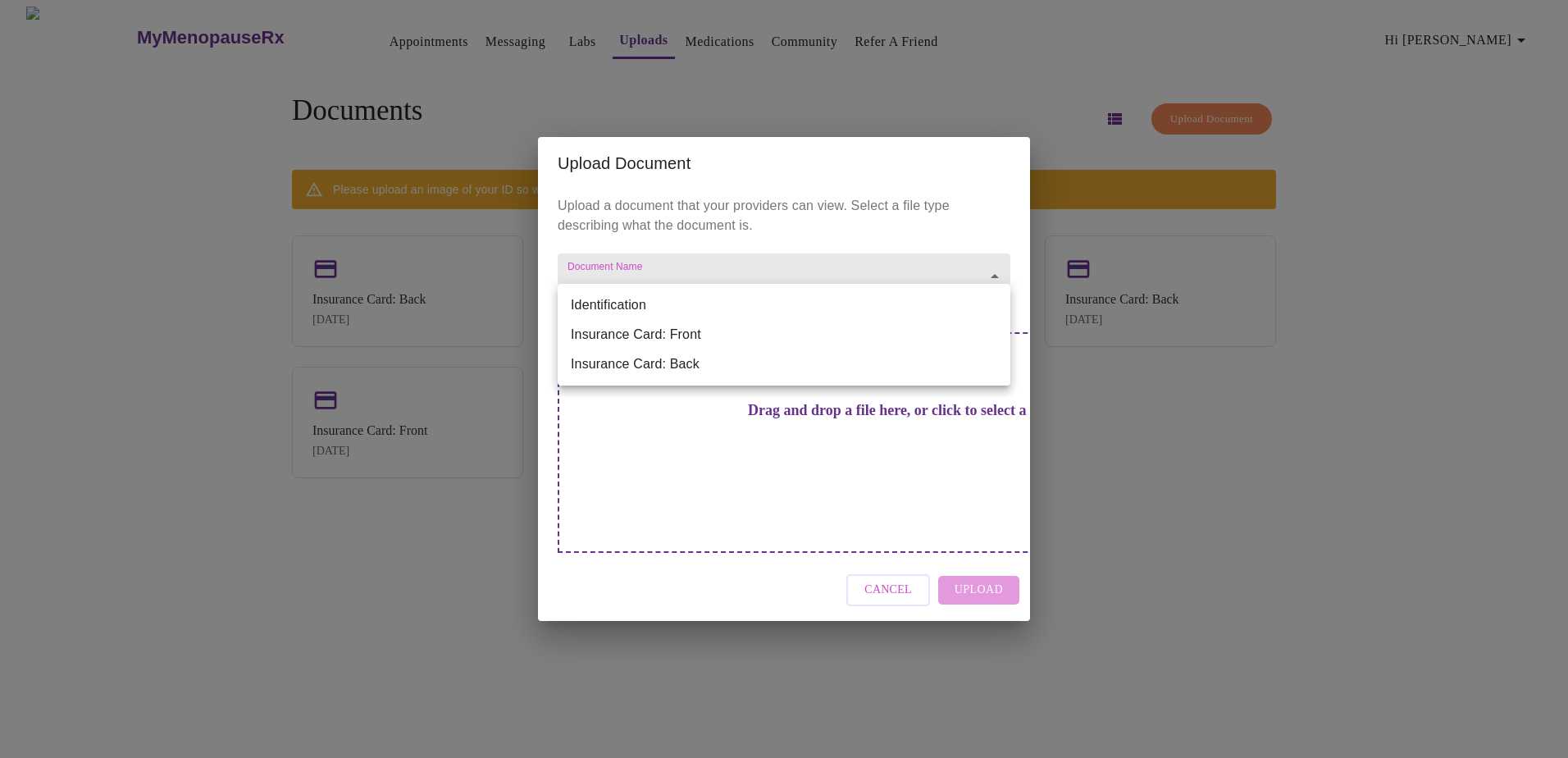
click at [786, 304] on body "MyMenopauseRx Appointments Messaging Labs Uploads Medications Community Refer a…" at bounding box center [784, 385] width 1555 height 758
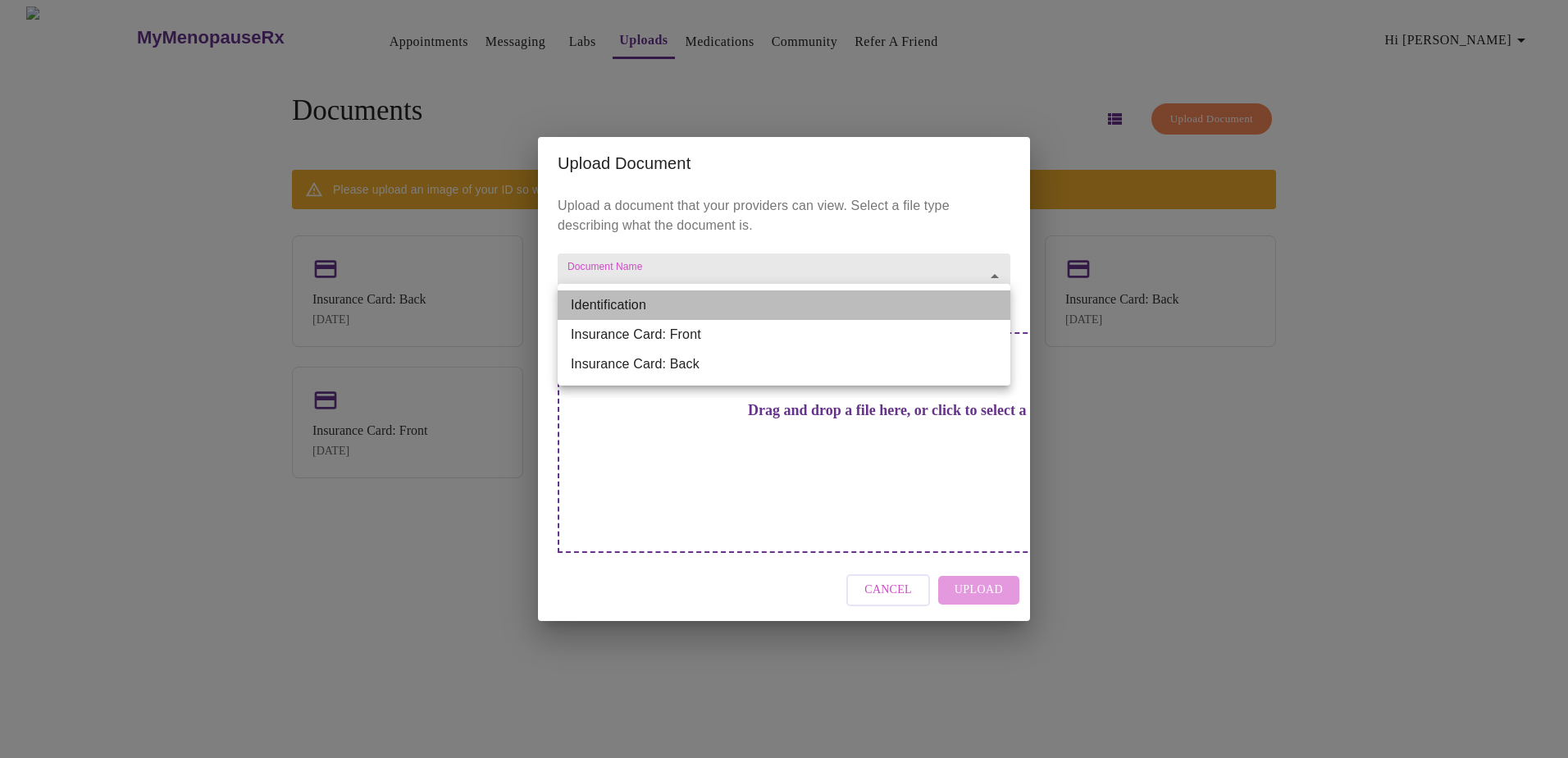
click at [776, 300] on li "Identification" at bounding box center [783, 305] width 452 height 29
type input "Identification"
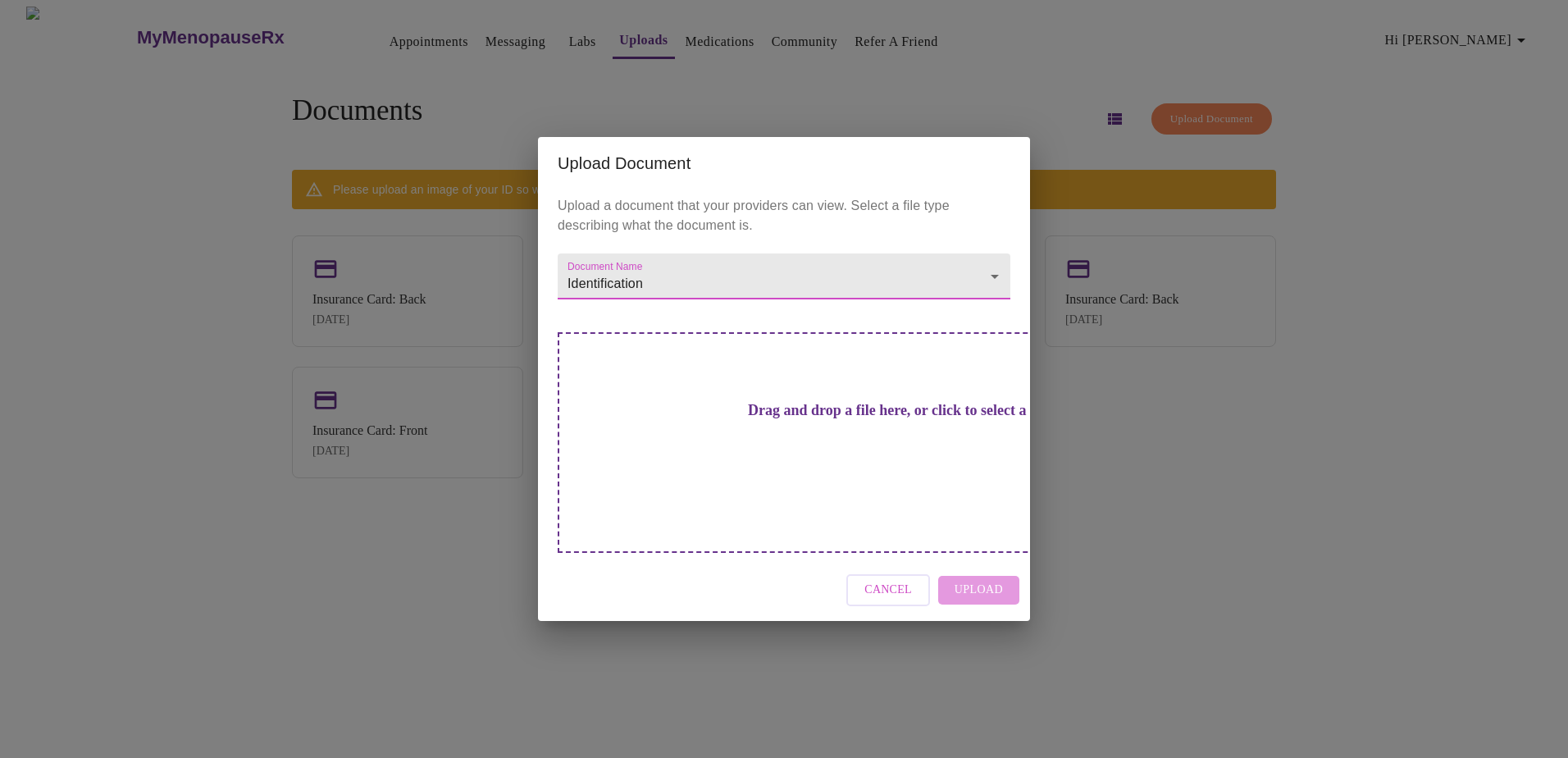
click at [820, 460] on div "Drag and drop a file here, or click to select a file" at bounding box center [898, 442] width 682 height 221
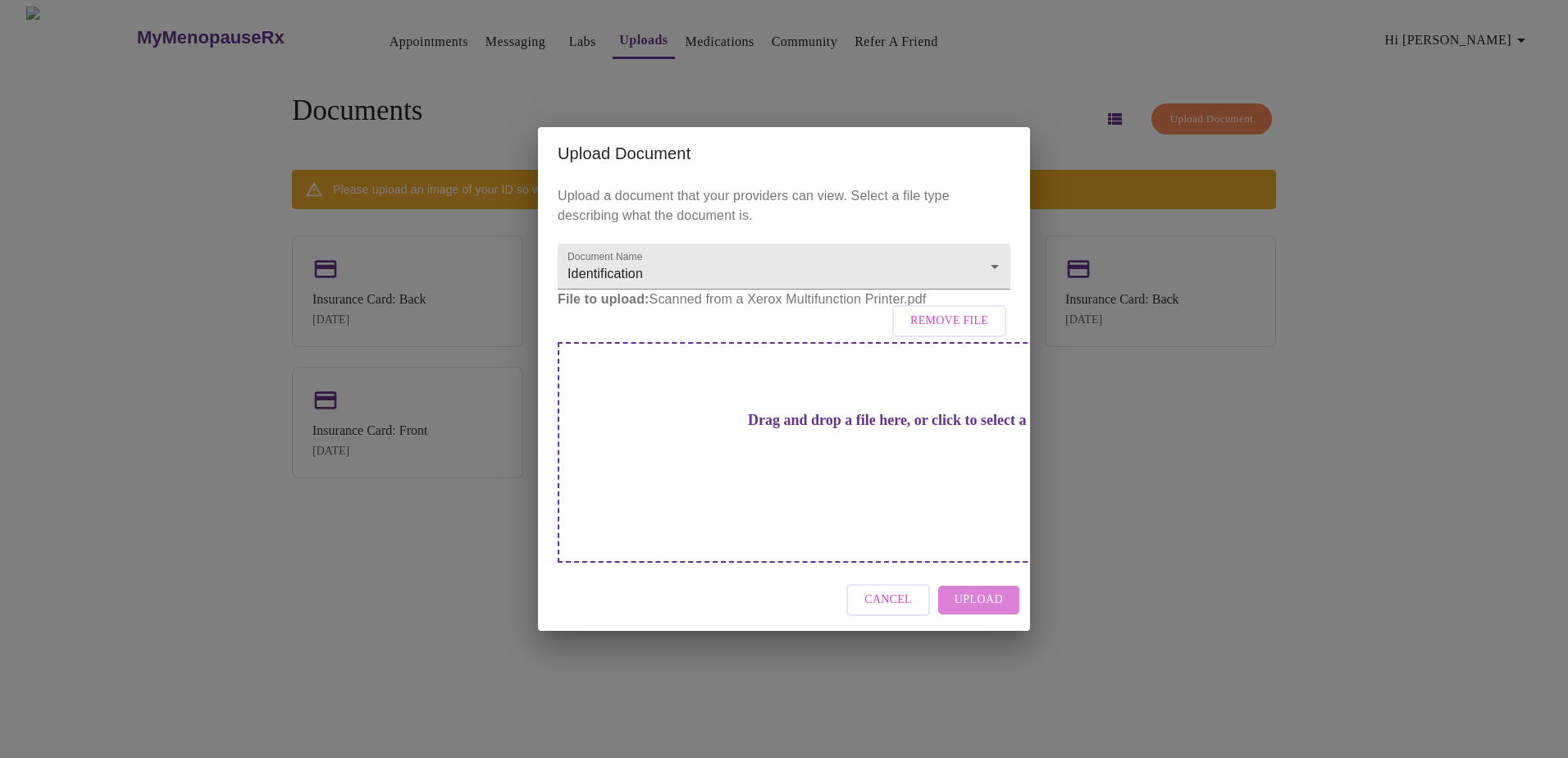
click at [840, 499] on span "Upload" at bounding box center [979, 599] width 49 height 20
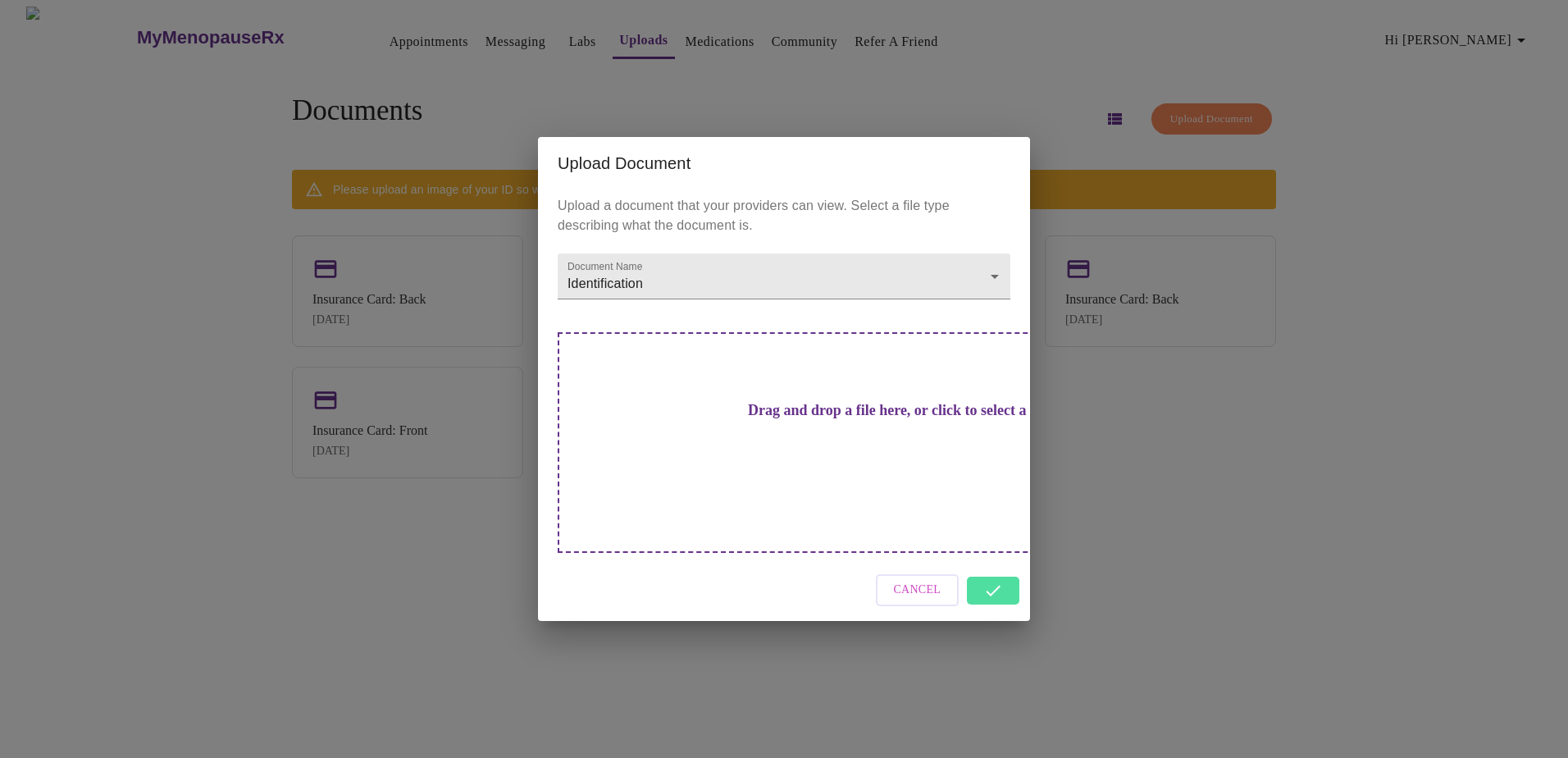
click at [840, 406] on div "Upload Document Upload a document that your providers can view. Select a file t…" at bounding box center [784, 379] width 1568 height 758
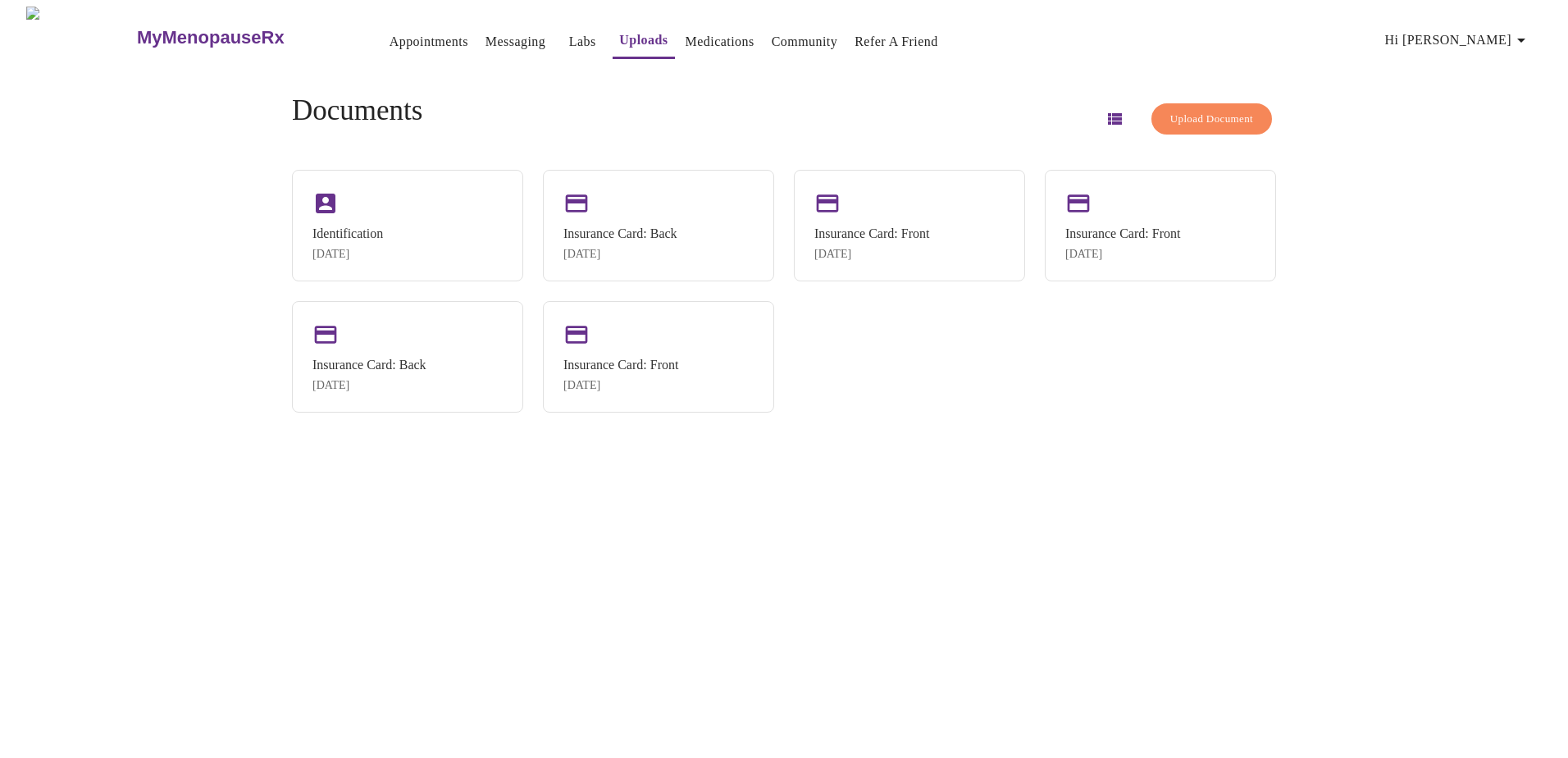
click at [485, 34] on link "Messaging" at bounding box center [515, 41] width 60 height 23
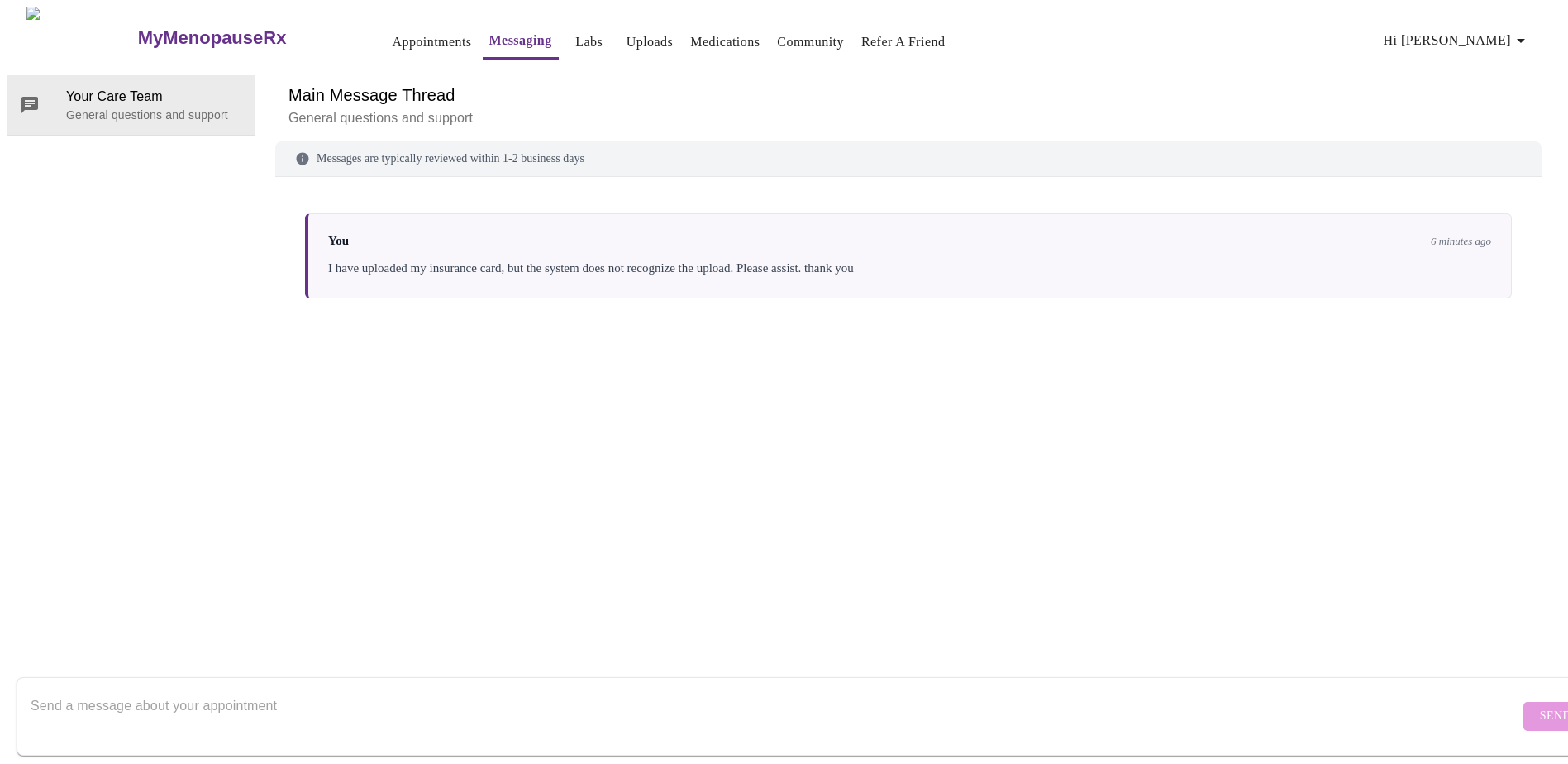
click at [404, 37] on link "Appointments" at bounding box center [432, 41] width 80 height 23
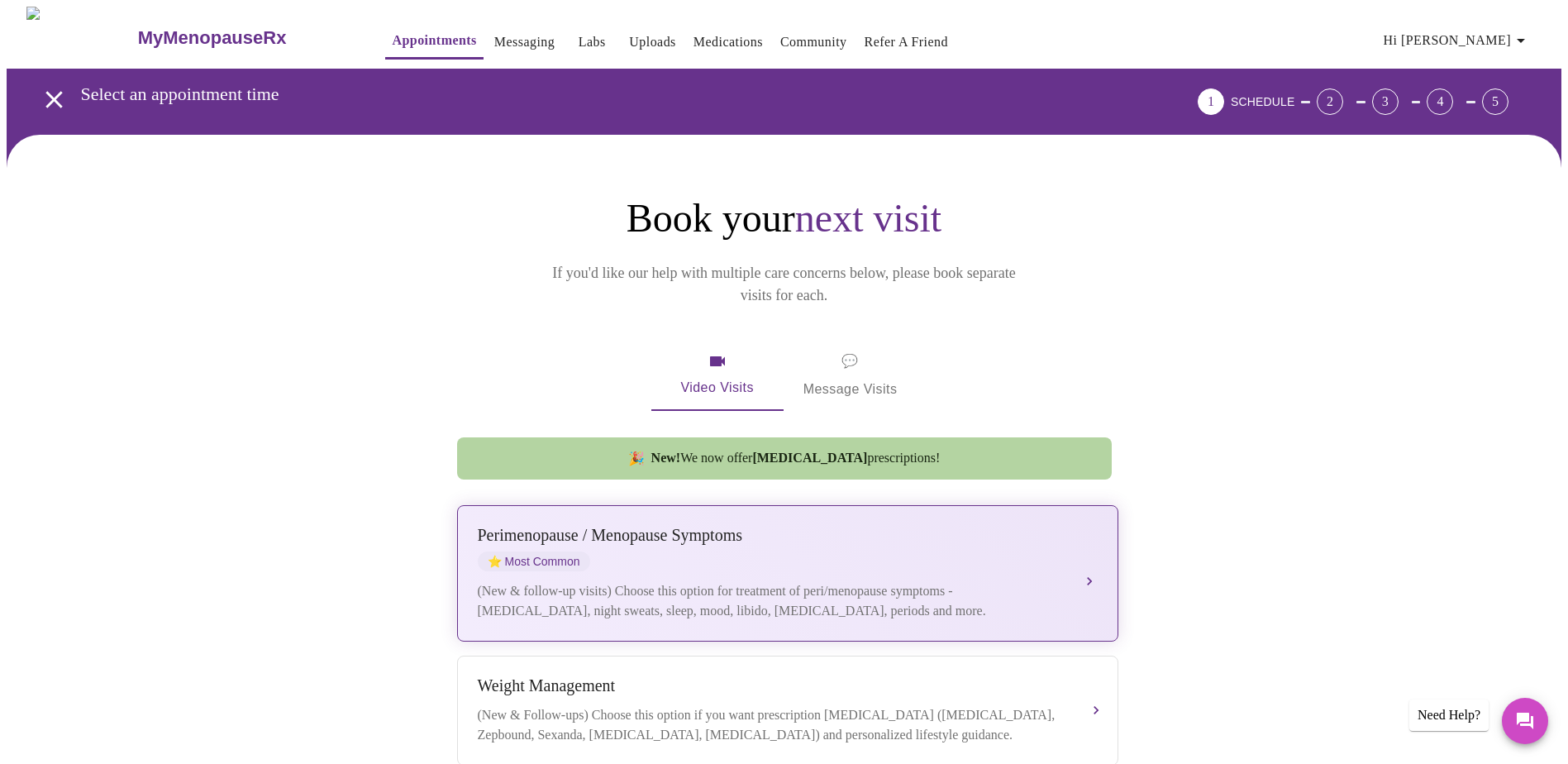
click at [847, 503] on div "Perimenopause / Menopause Symptoms ⭐ Most Common" at bounding box center [771, 548] width 586 height 46
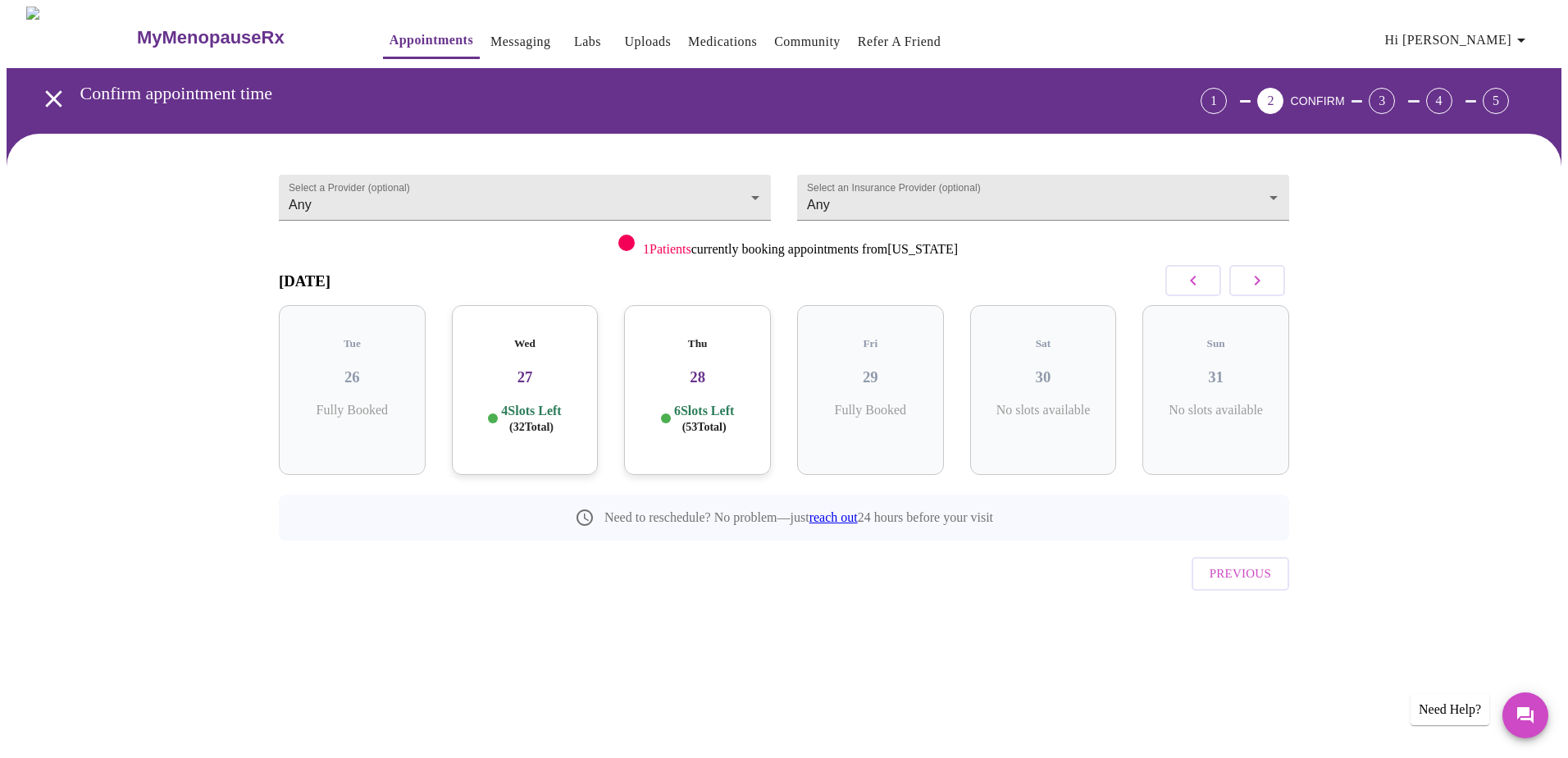
click at [507, 379] on div "Wed 27 4 Slots Left ( 32 Total)" at bounding box center [525, 389] width 147 height 170
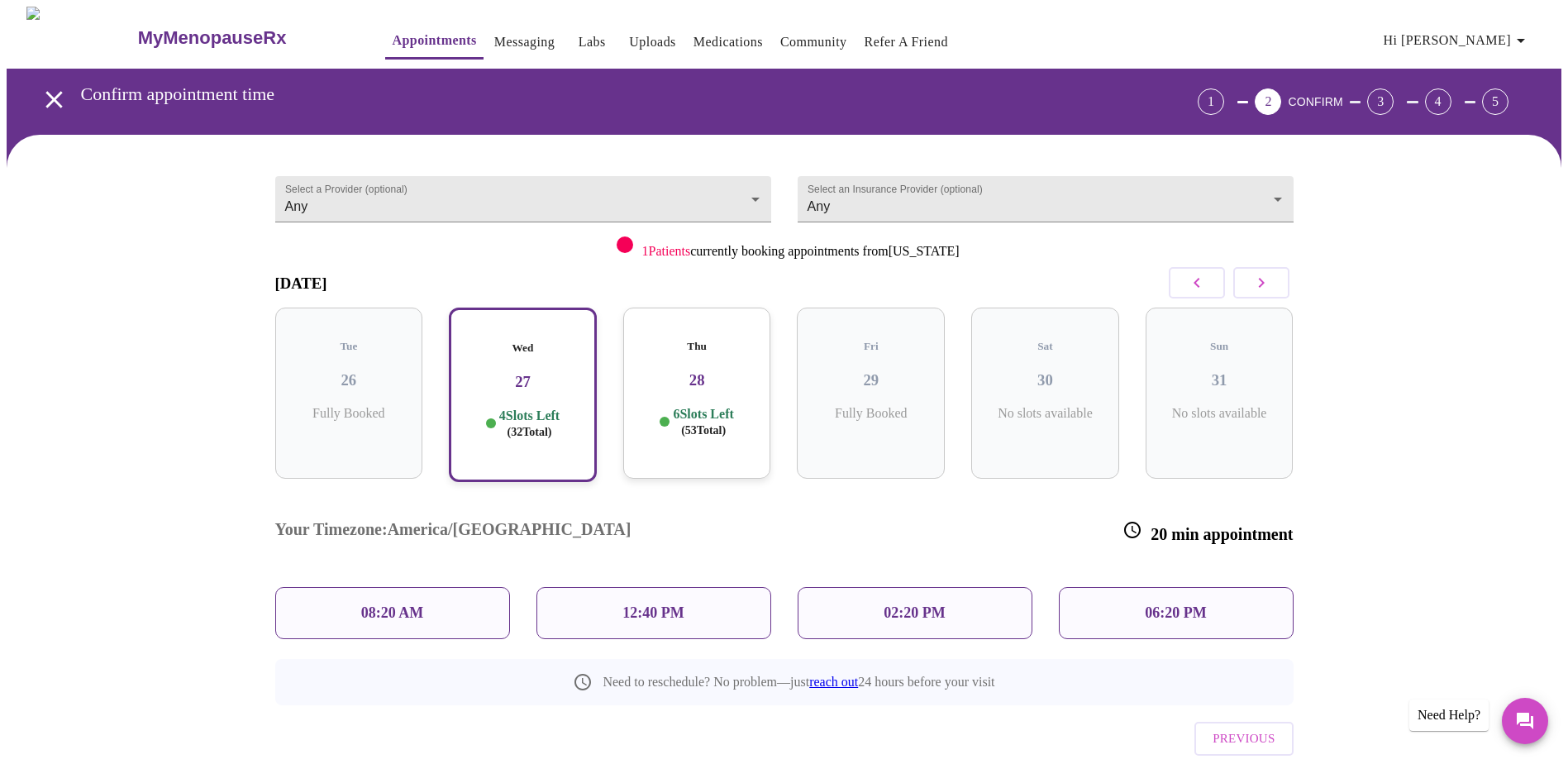
click at [432, 503] on div "08:20 AM" at bounding box center [392, 613] width 234 height 52
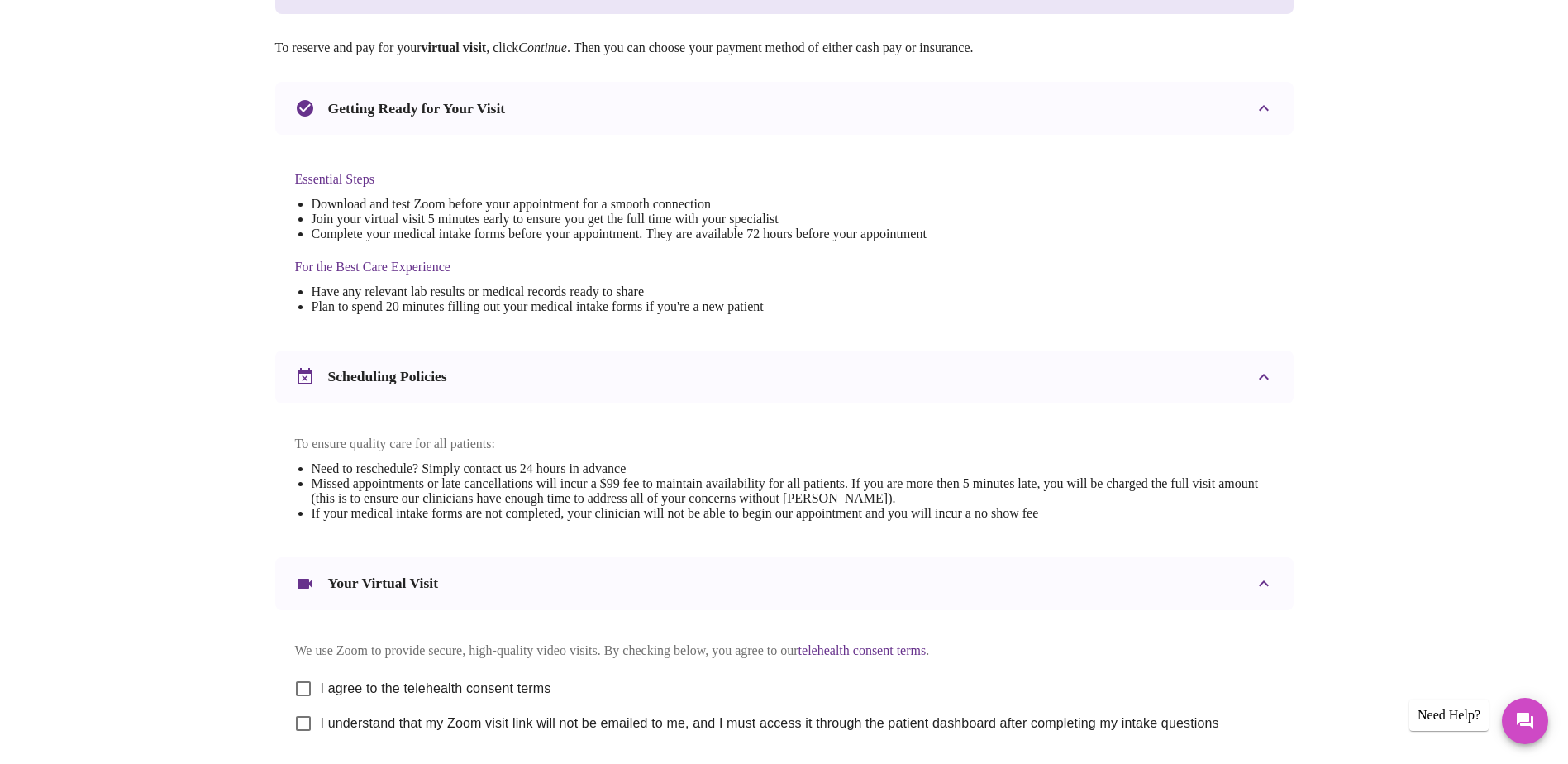
scroll to position [413, 0]
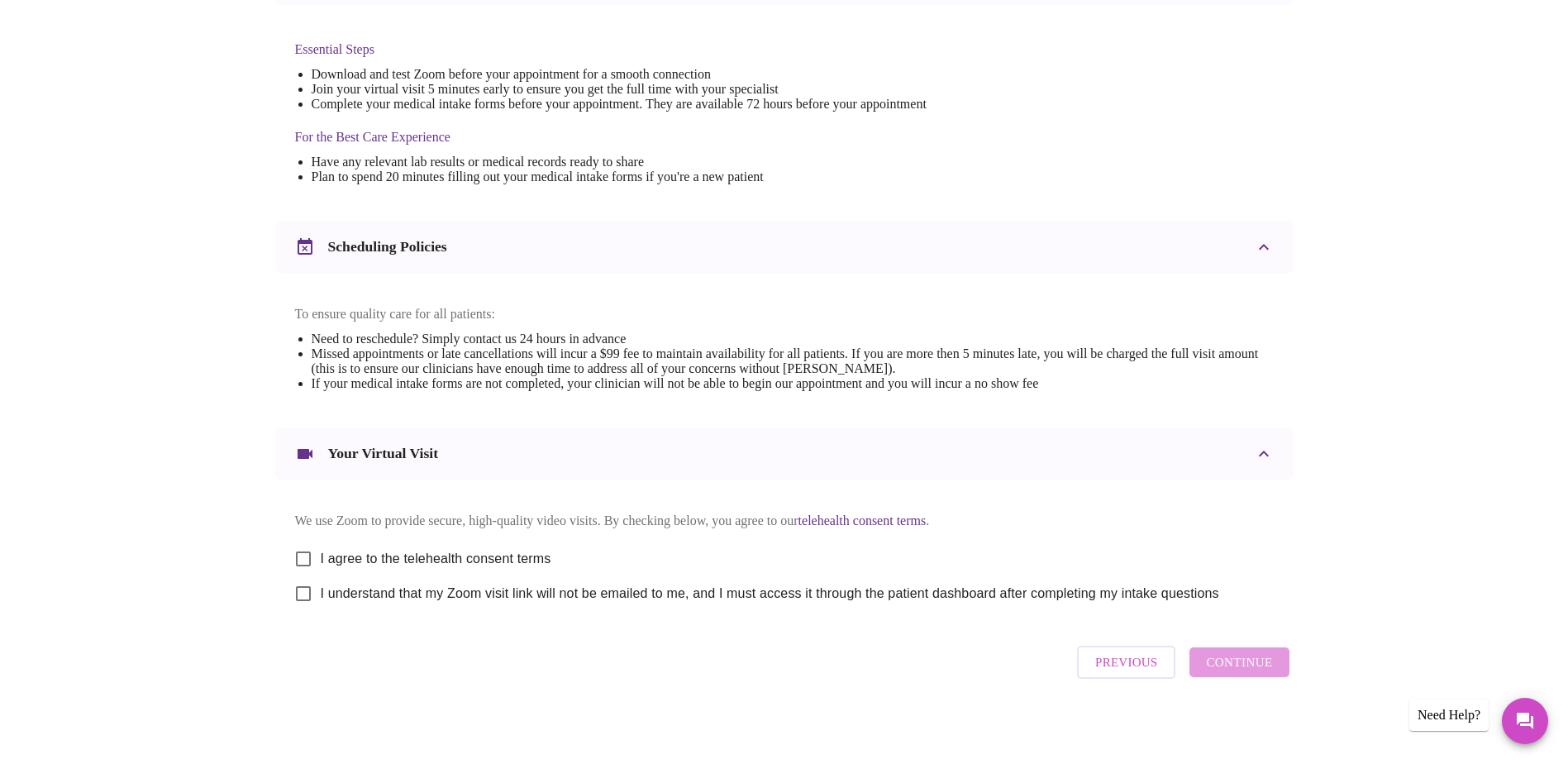
click at [300, 503] on input "I agree to the telehealth consent terms" at bounding box center [303, 558] width 35 height 35
checkbox input "true"
drag, startPoint x: 305, startPoint y: 610, endPoint x: 353, endPoint y: 634, distance: 53.7
click at [307, 503] on input "I understand that my Zoom visit link will not be emailed to me, and I must acce…" at bounding box center [303, 593] width 35 height 35
checkbox input "true"
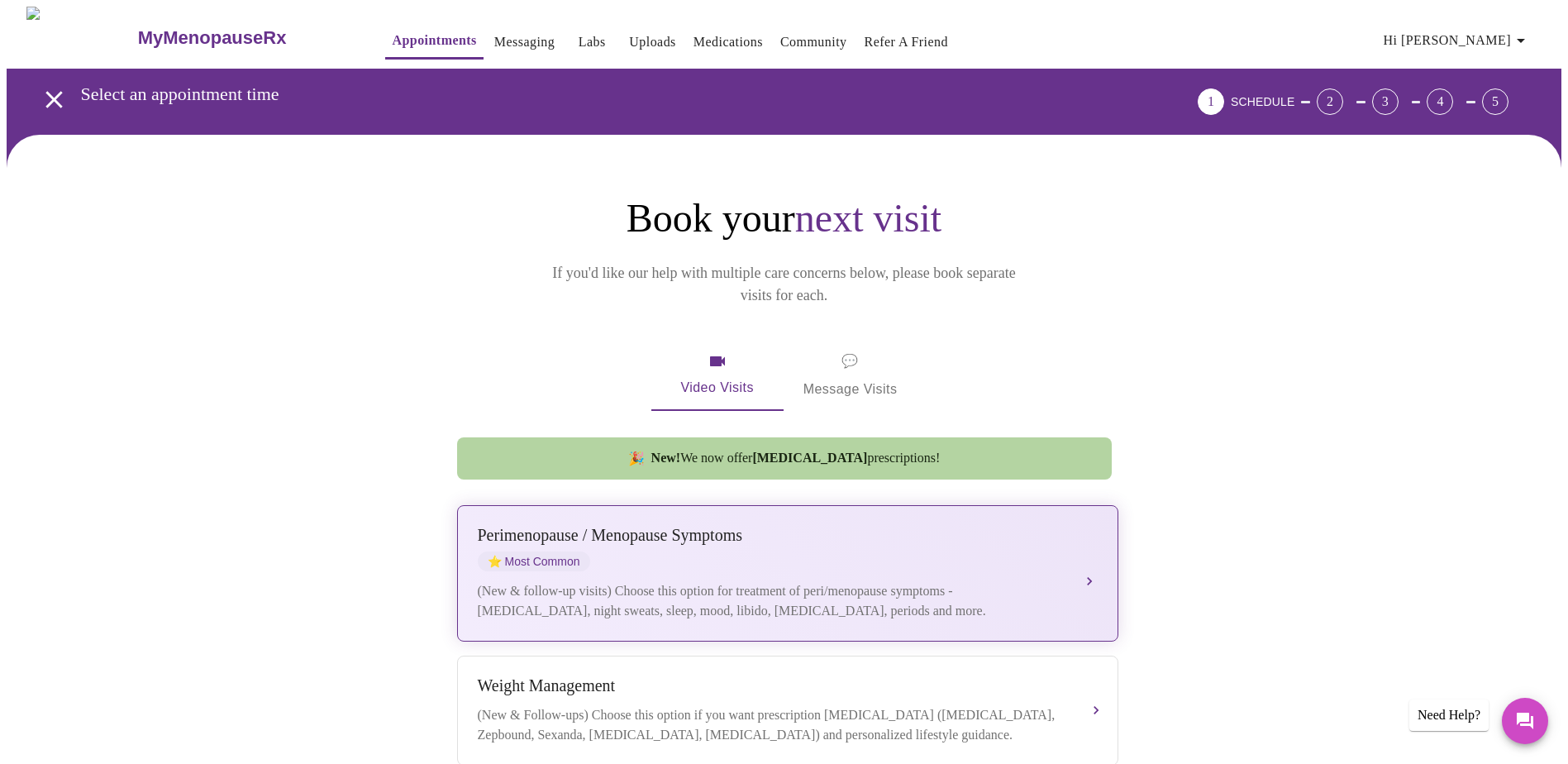
click at [755, 503] on div "Perimenopause / Menopause Symptoms ⭐ Most Common (New & follow-up visits) Choos…" at bounding box center [788, 573] width 620 height 95
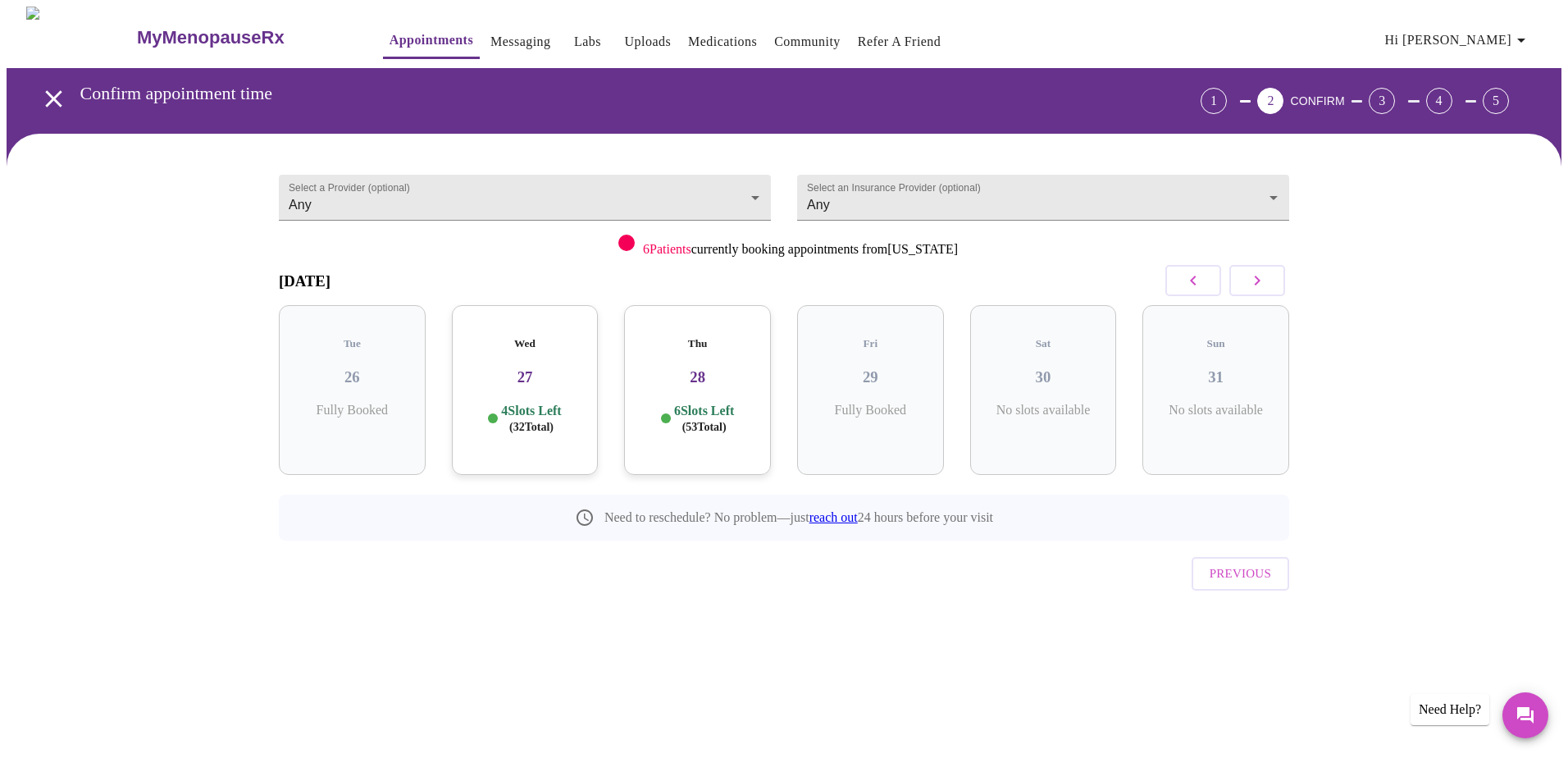
click at [531, 403] on p "4 Slots Left ( 32 Total)" at bounding box center [531, 419] width 60 height 32
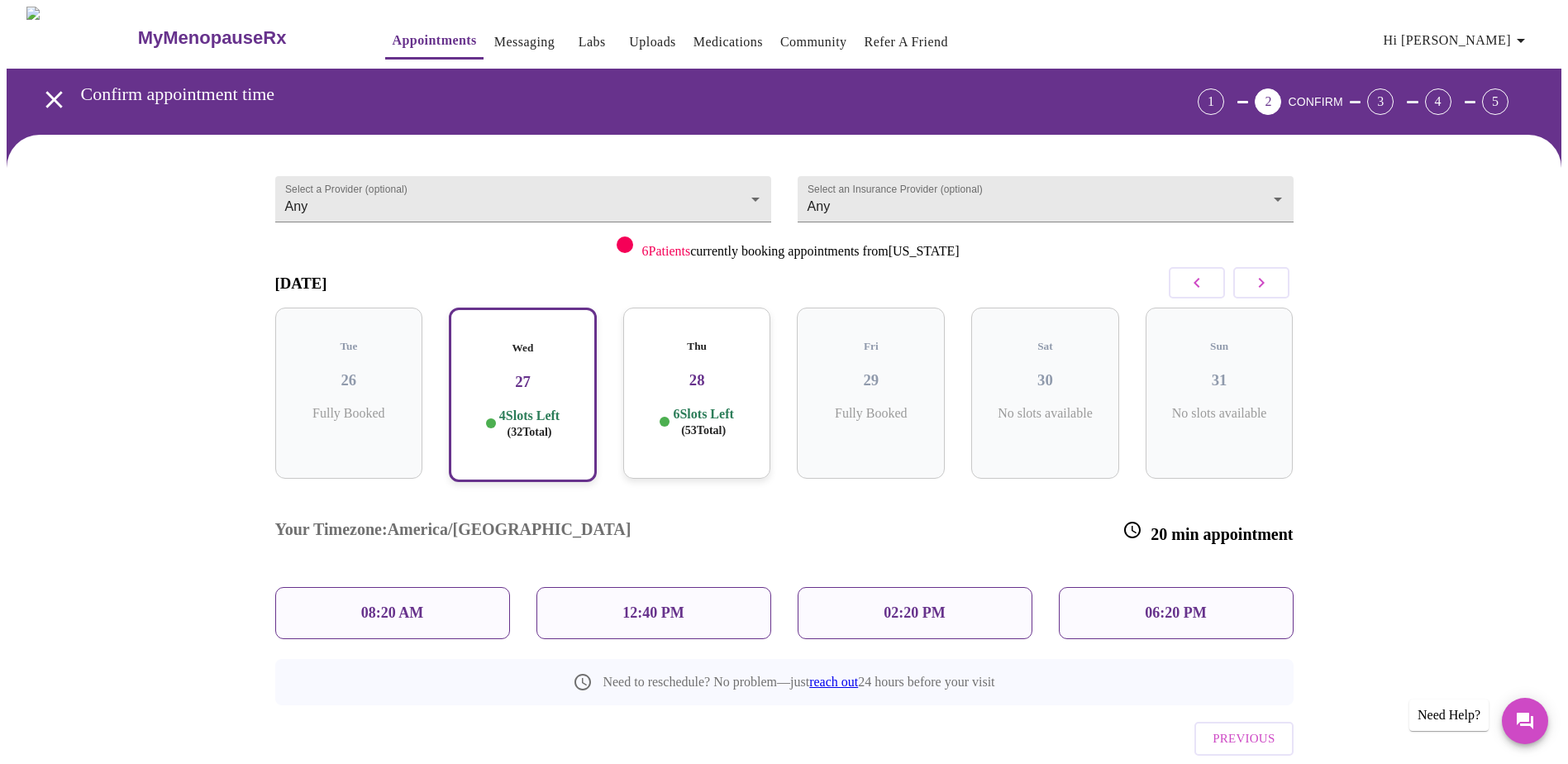
click at [675, 379] on div "Thu 28 6 Slots Left ( 53 Total)" at bounding box center [696, 393] width 148 height 171
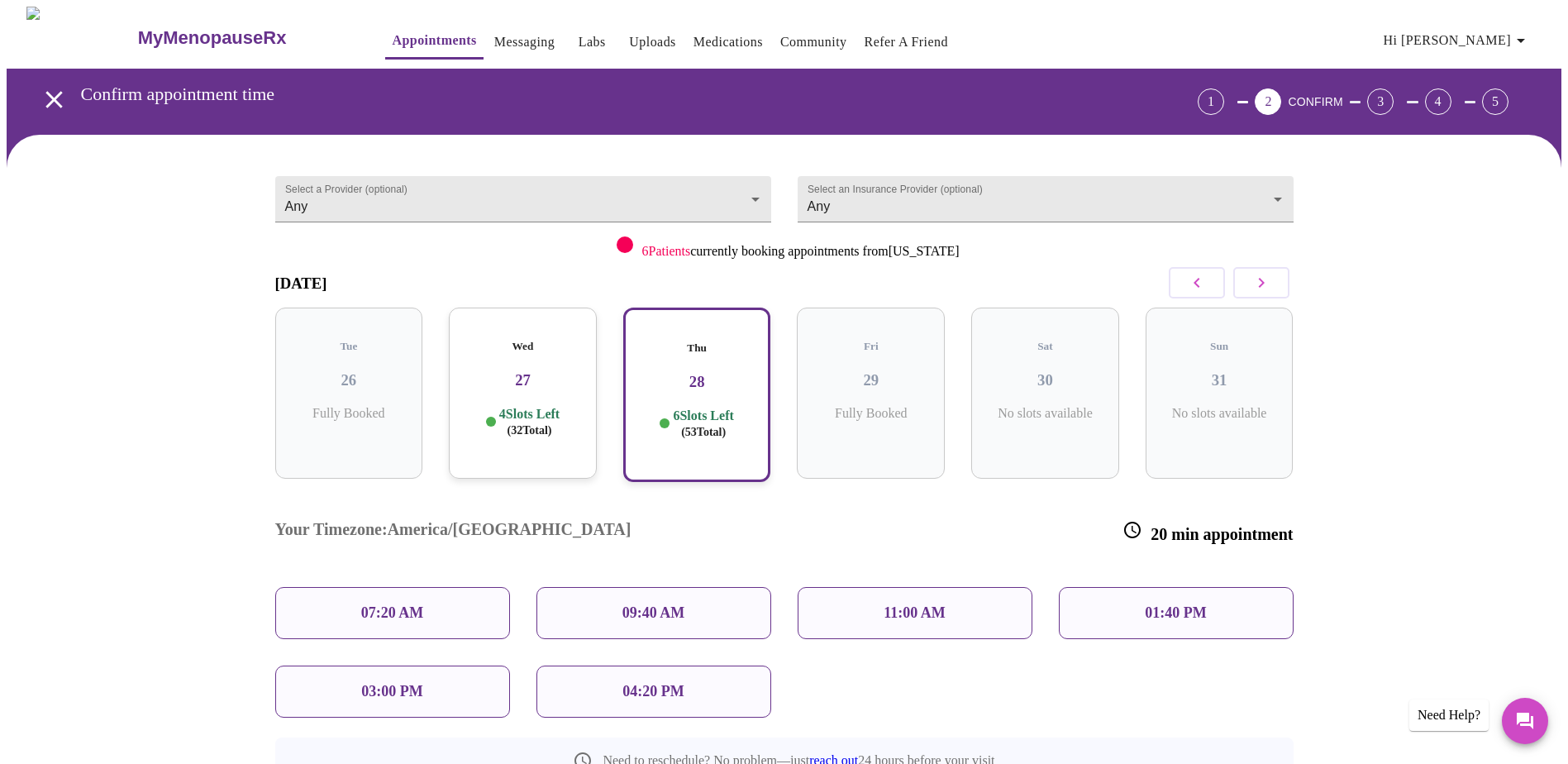
click at [656, 503] on p "09:40 AM" at bounding box center [653, 613] width 63 height 18
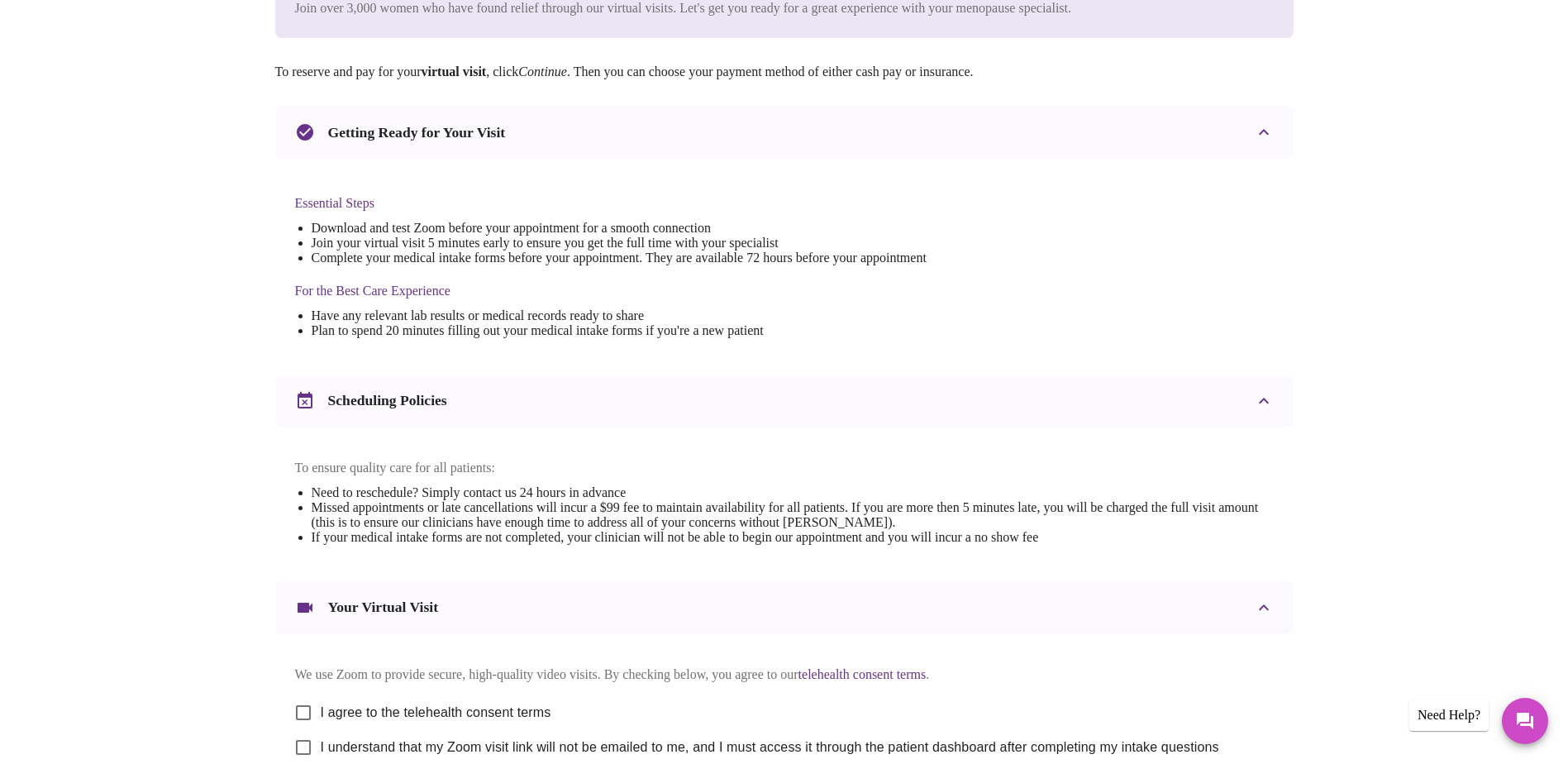
scroll to position [435, 0]
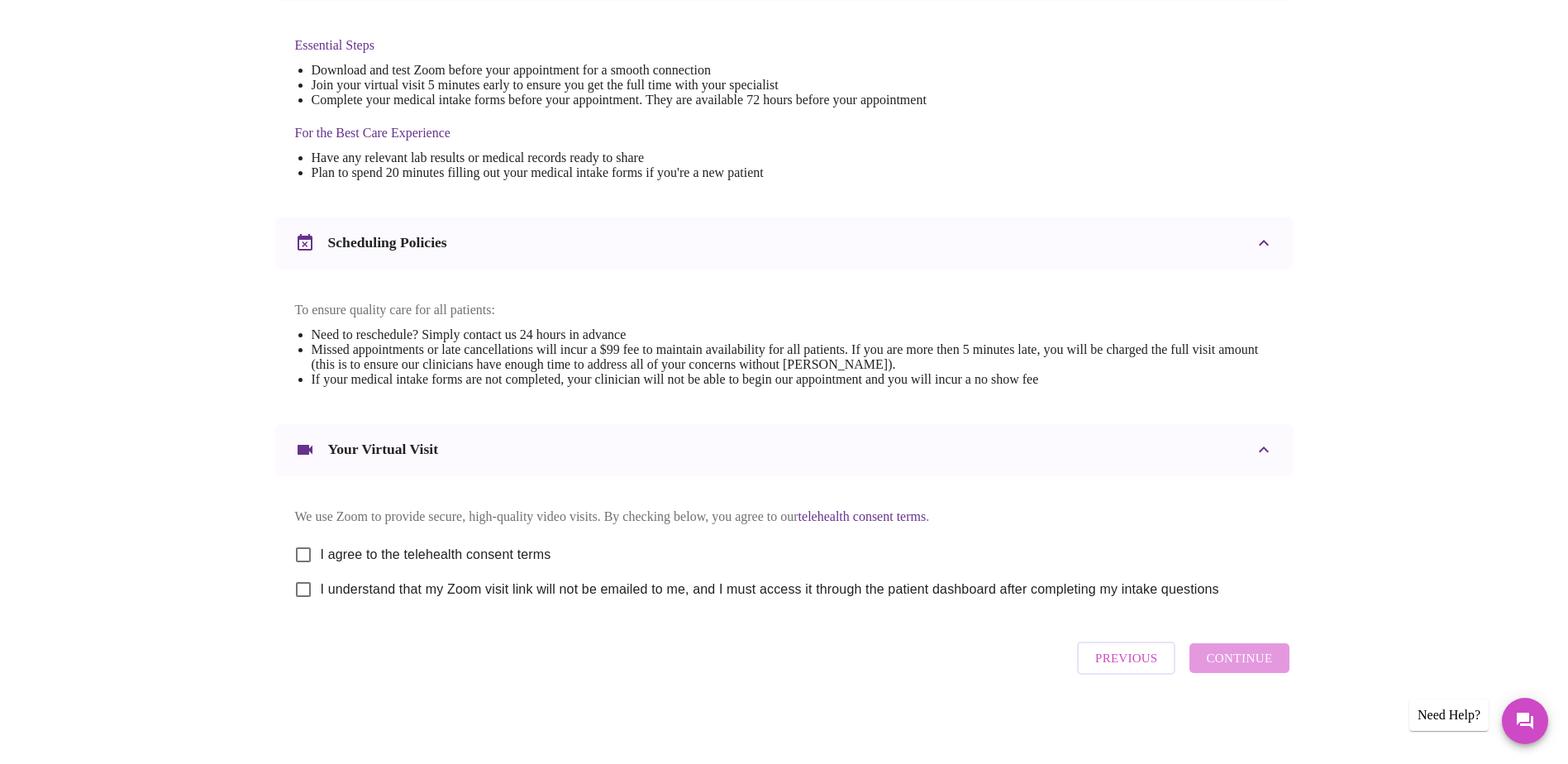
drag, startPoint x: 310, startPoint y: 543, endPoint x: 316, endPoint y: 553, distance: 11.7
click at [310, 503] on input "I agree to the telehealth consent terms" at bounding box center [303, 554] width 35 height 35
checkbox input "true"
click at [308, 503] on input "I understand that my Zoom visit link will not be emailed to me, and I must acce…" at bounding box center [303, 589] width 35 height 35
checkbox input "true"
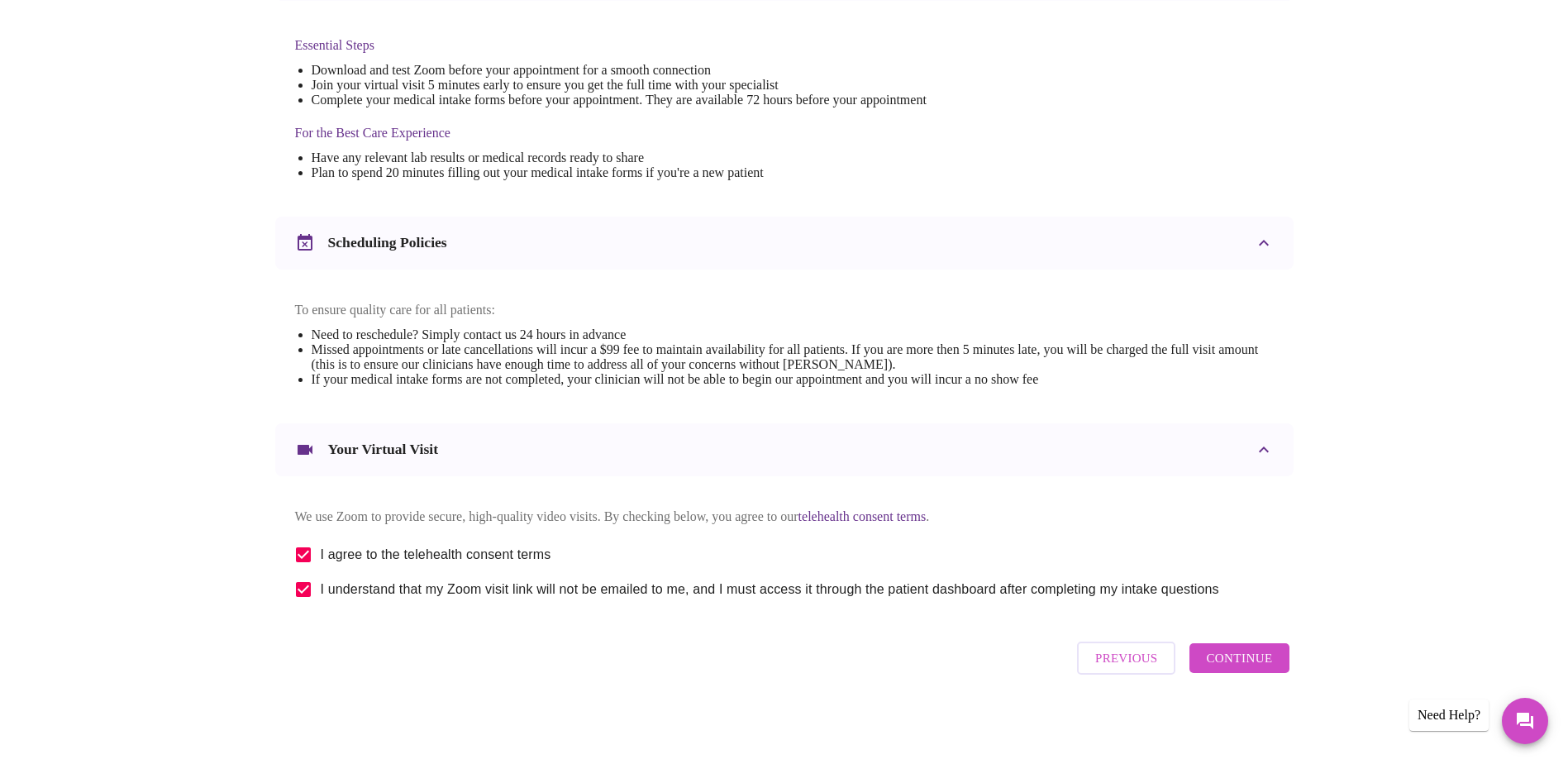
drag, startPoint x: 1263, startPoint y: 659, endPoint x: 1286, endPoint y: 641, distance: 29.2
click at [847, 503] on span "Continue" at bounding box center [1239, 657] width 66 height 21
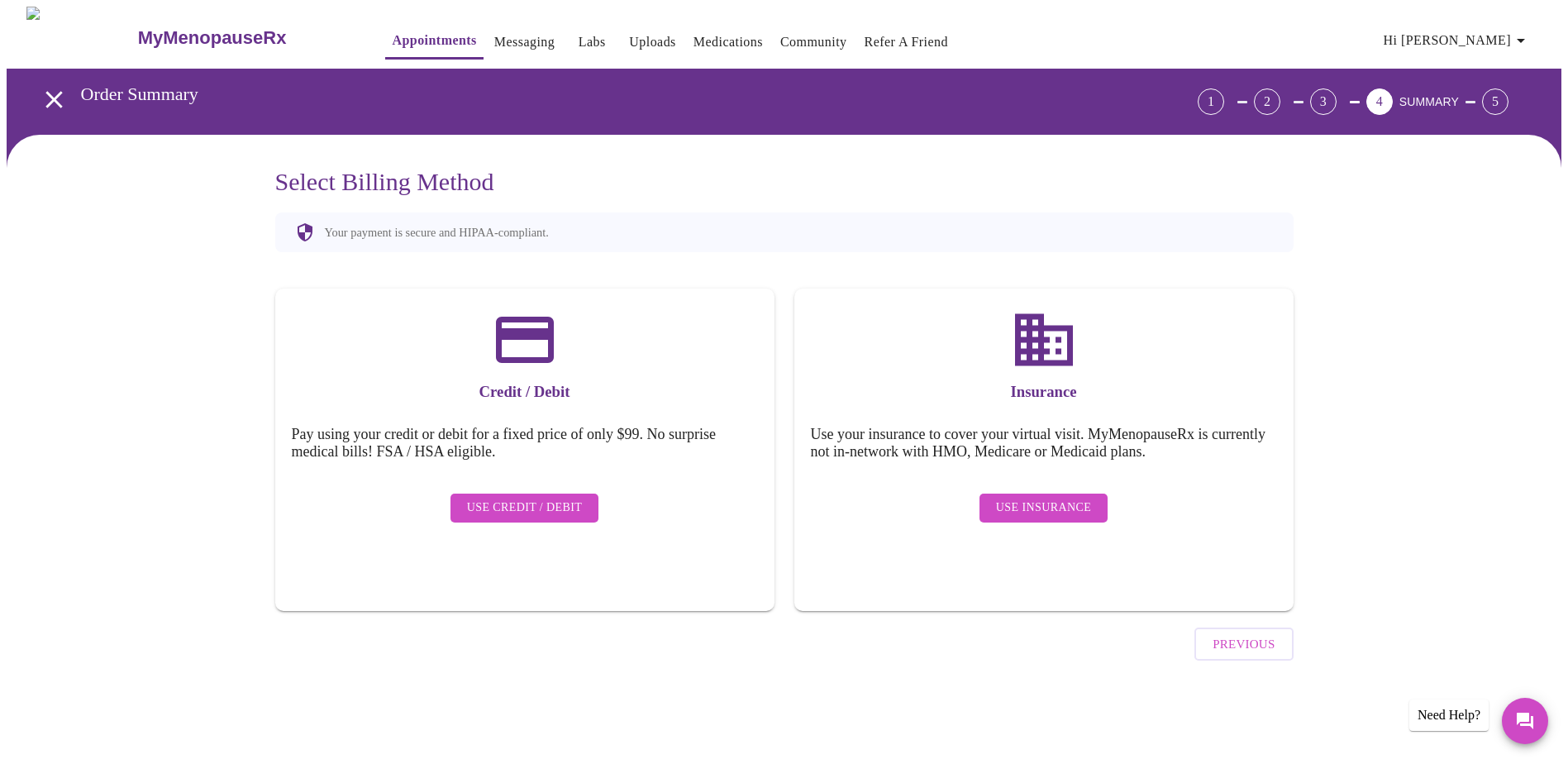
scroll to position [0, 0]
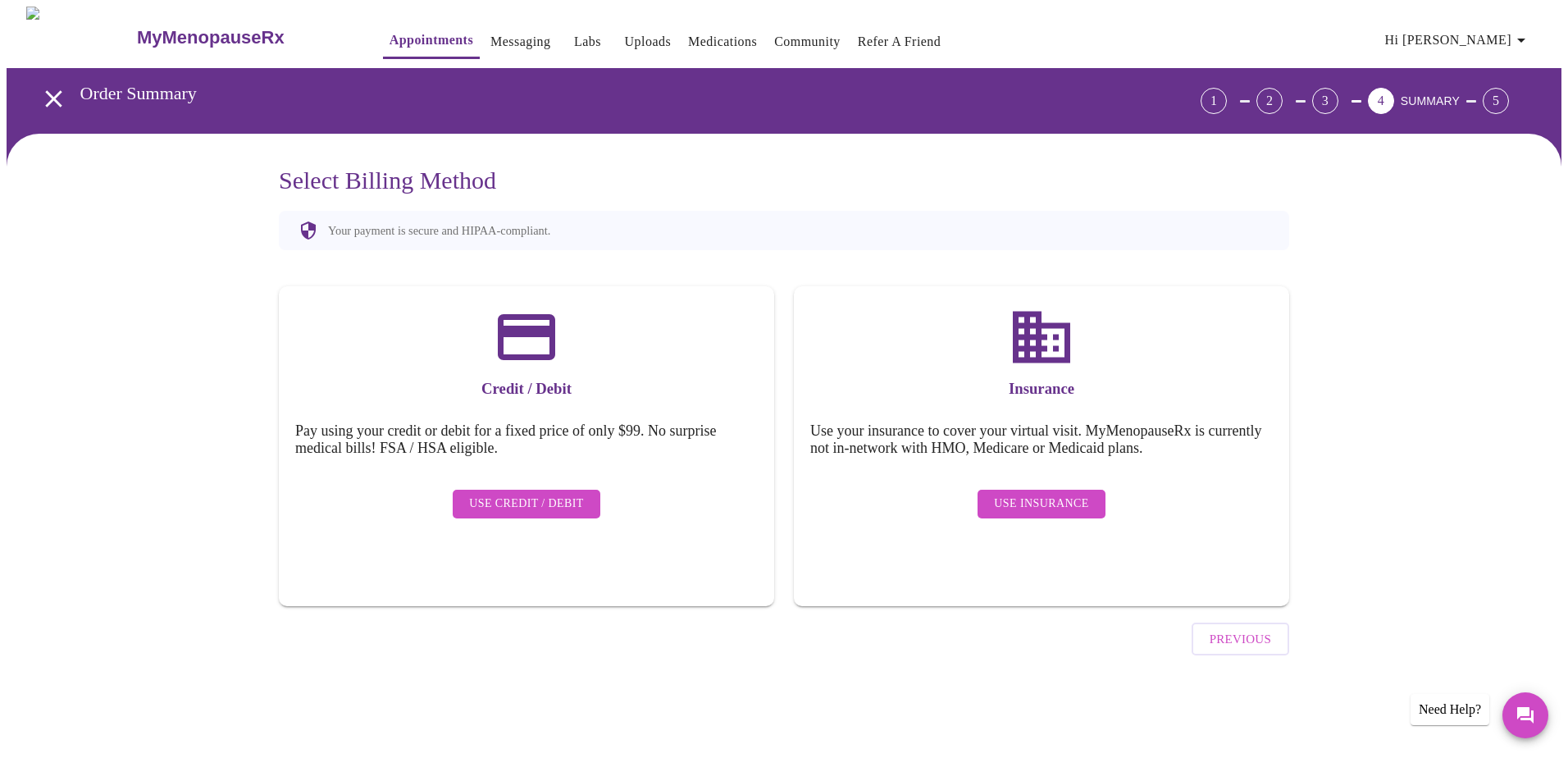
click at [840, 494] on span "Use Insurance" at bounding box center [1041, 504] width 94 height 20
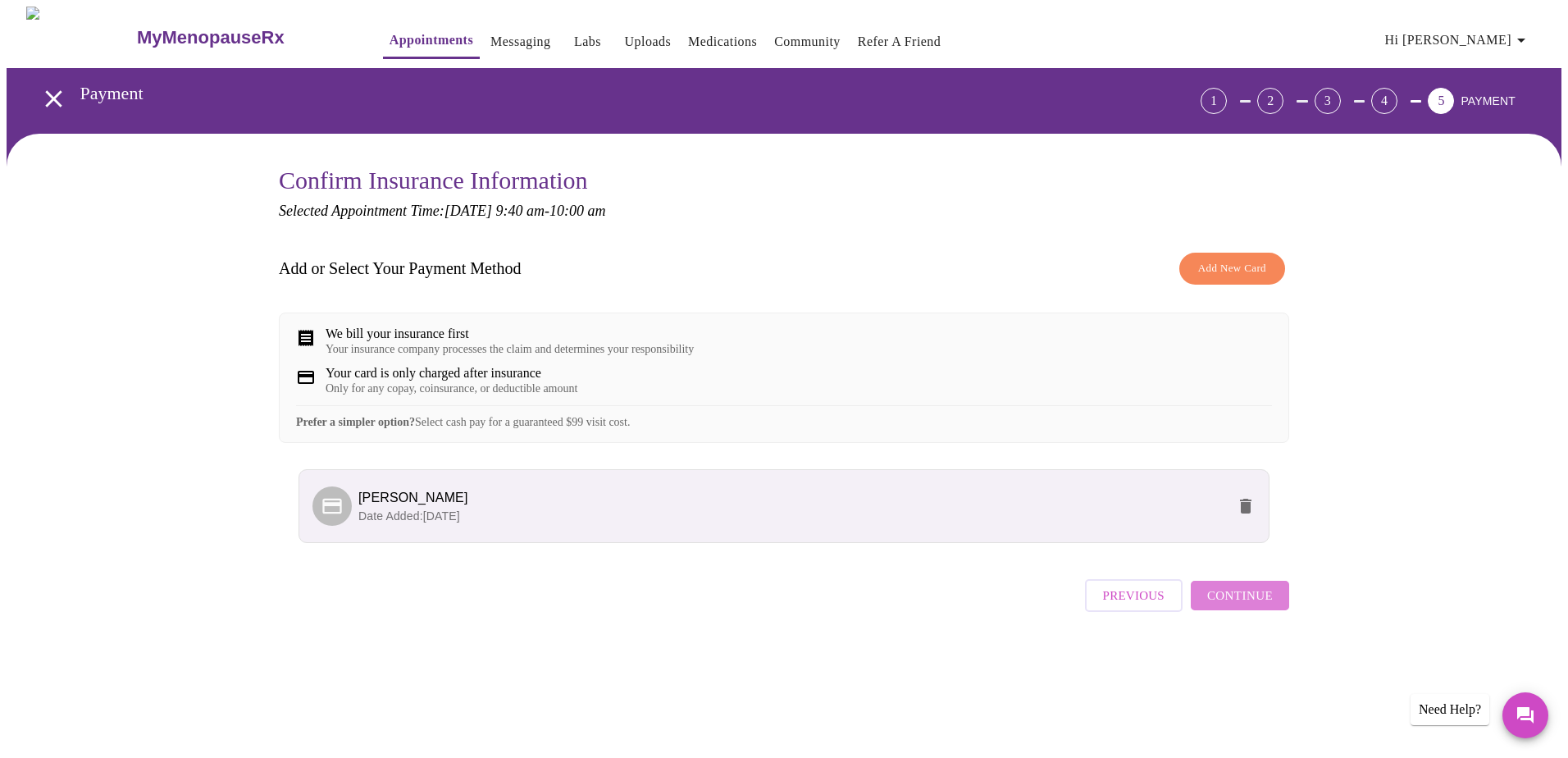
click at [840, 499] on span "Continue" at bounding box center [1240, 594] width 65 height 21
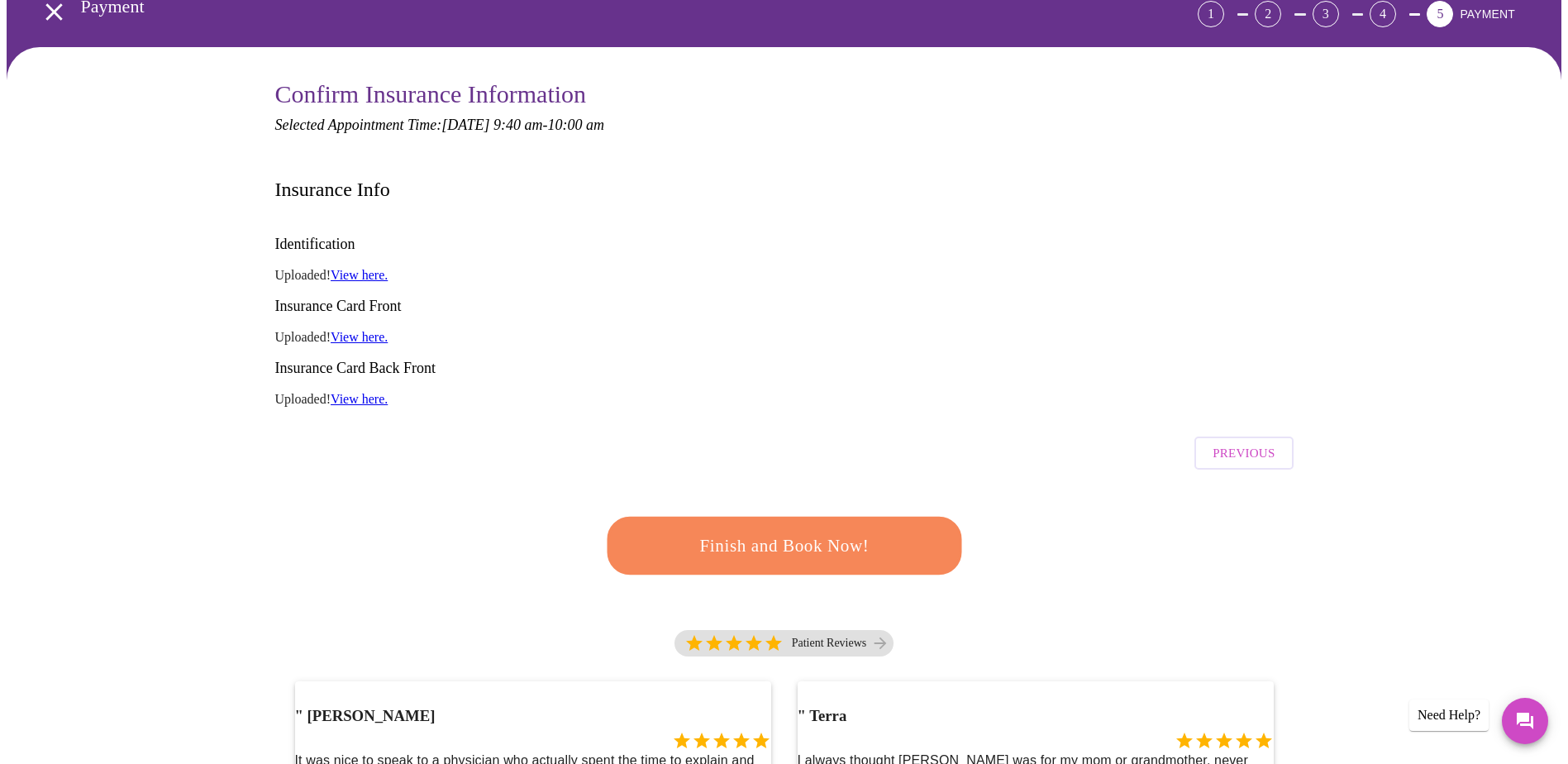
scroll to position [83, 0]
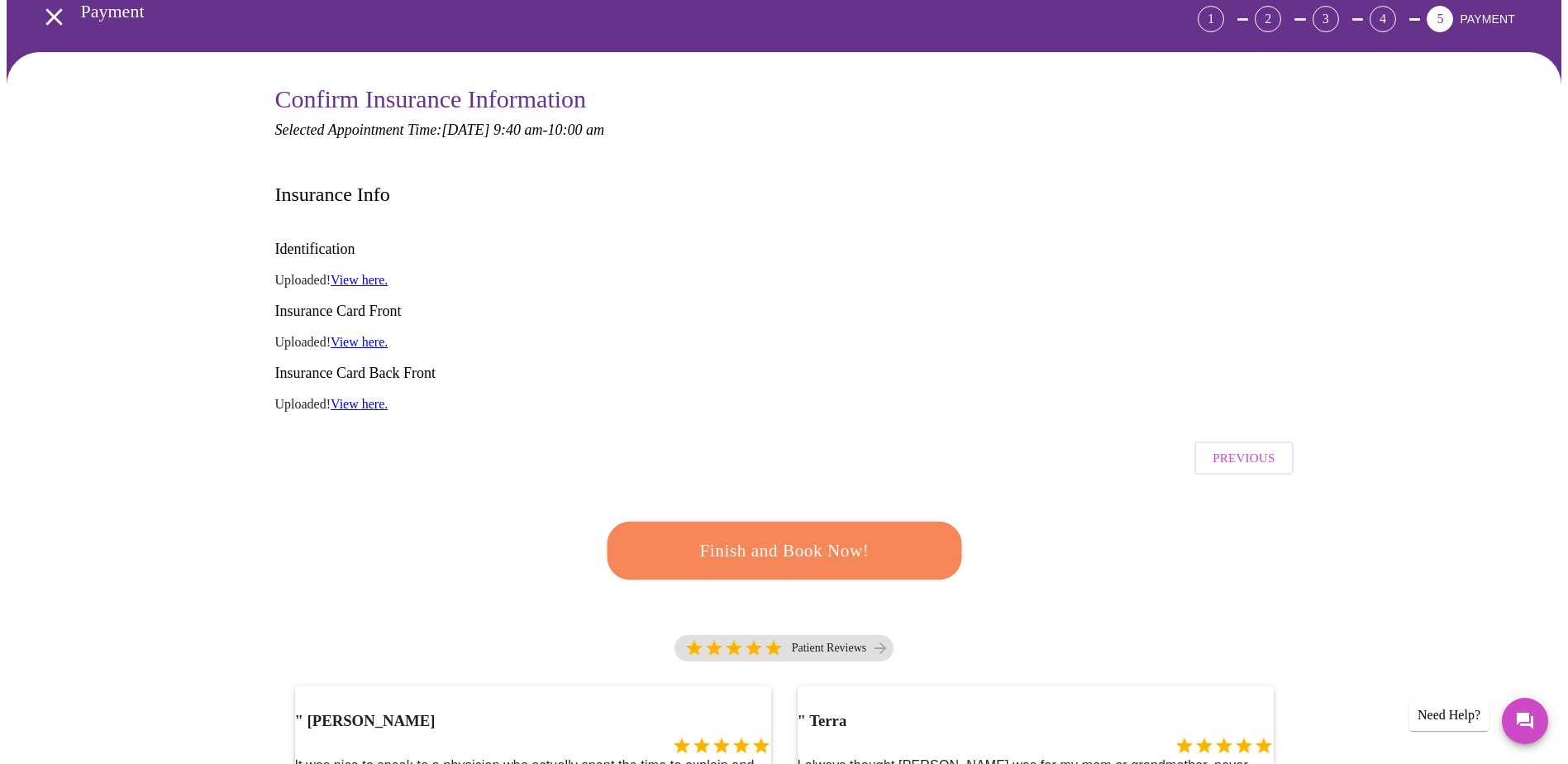
click at [759, 503] on span "Finish and Book Now!" at bounding box center [784, 551] width 305 height 30
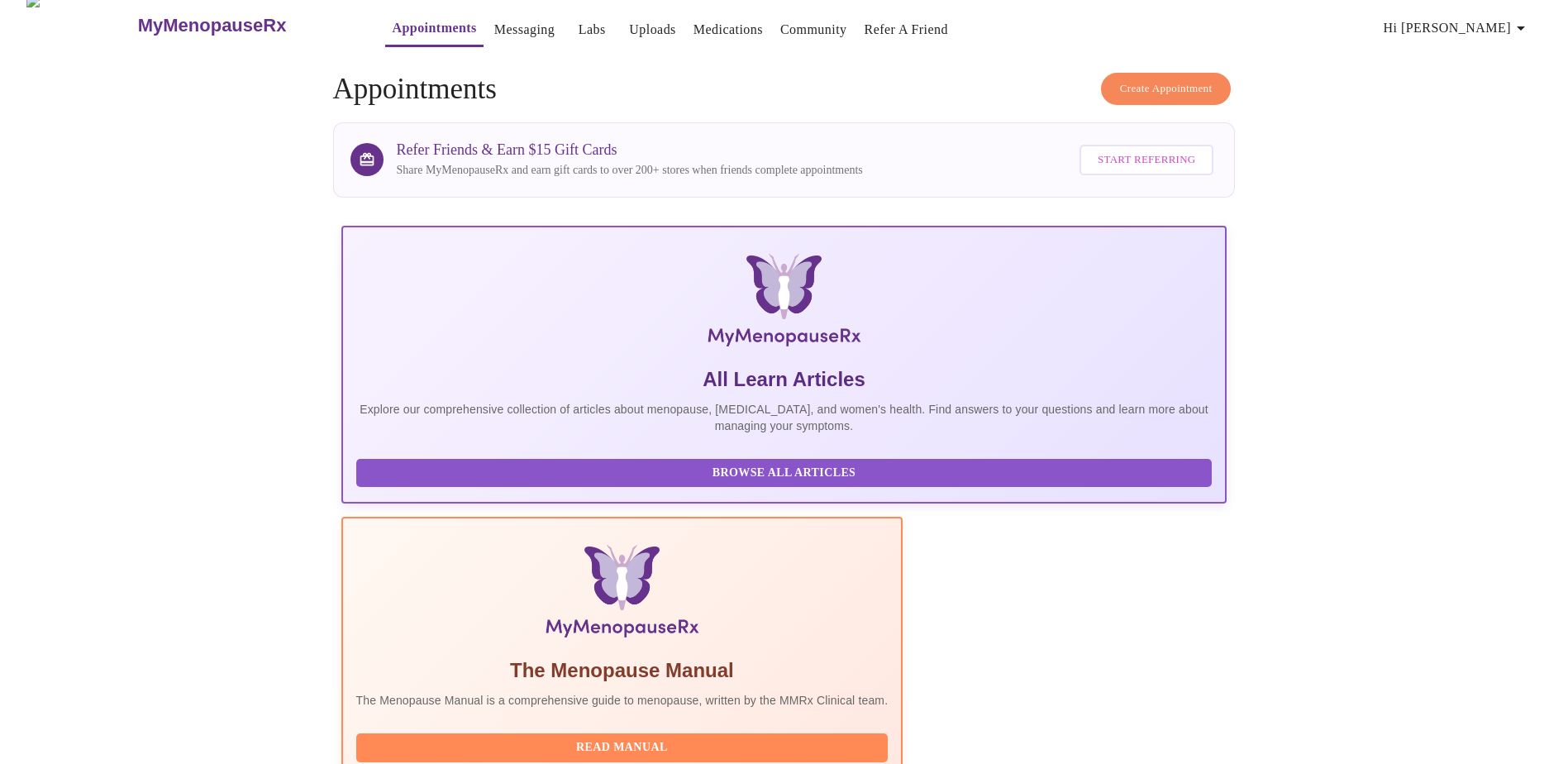
scroll to position [141, 0]
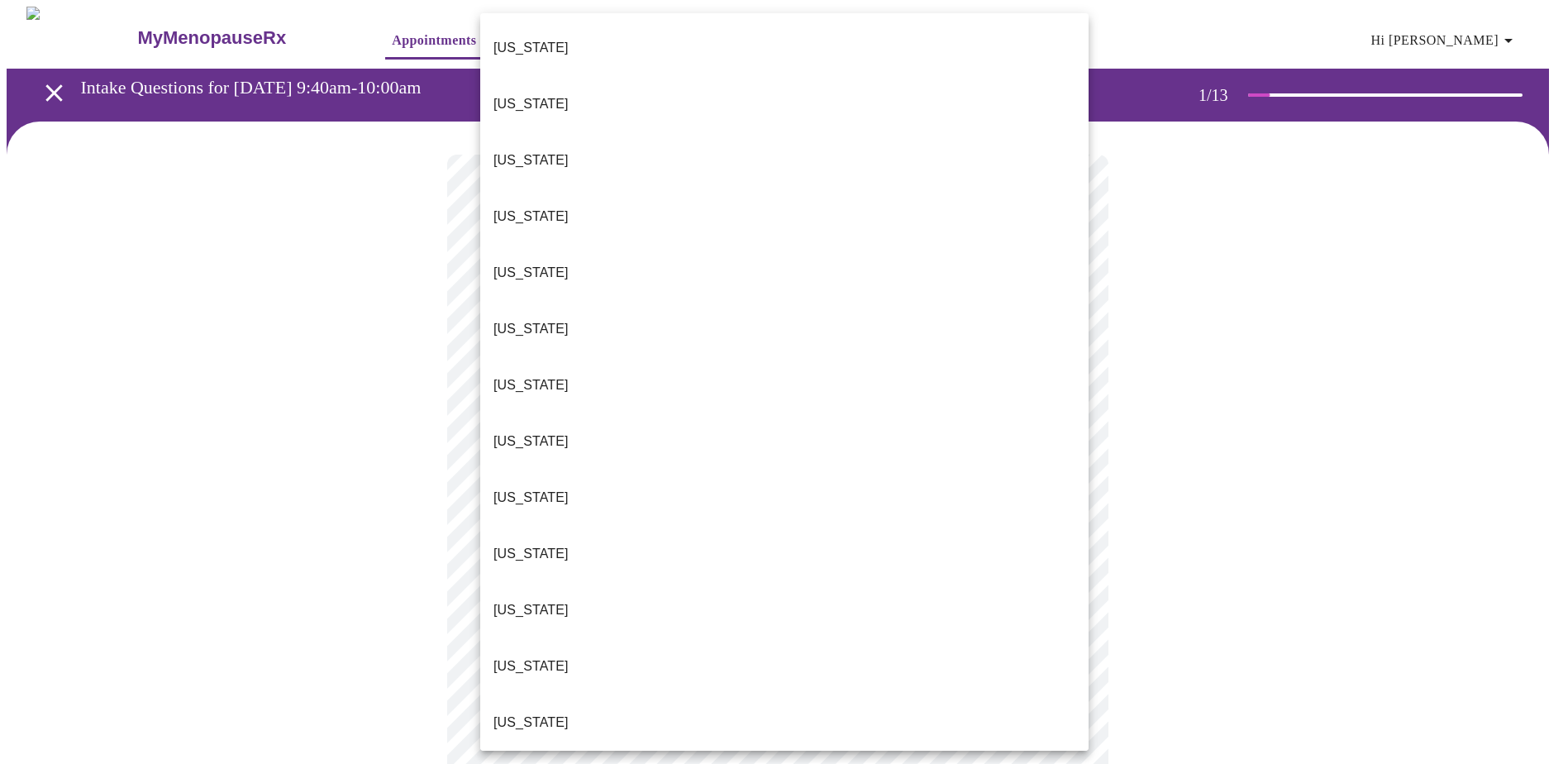
click at [748, 366] on body "MyMenopauseRx Appointments Messaging Labs Uploads Medications Community Refer a…" at bounding box center [784, 767] width 1554 height 1520
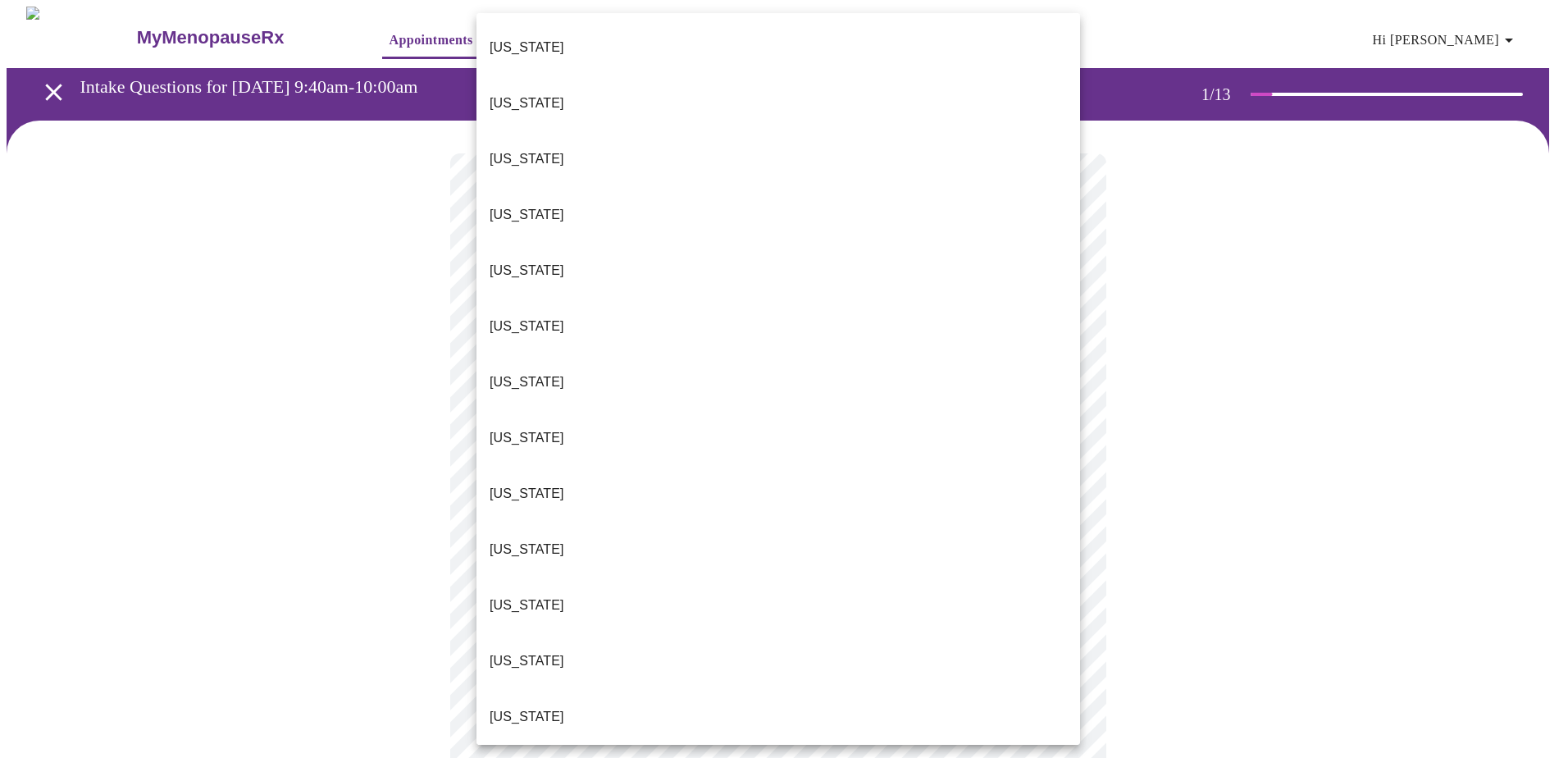
click at [705, 499] on li "[US_STATE]" at bounding box center [777, 716] width 604 height 55
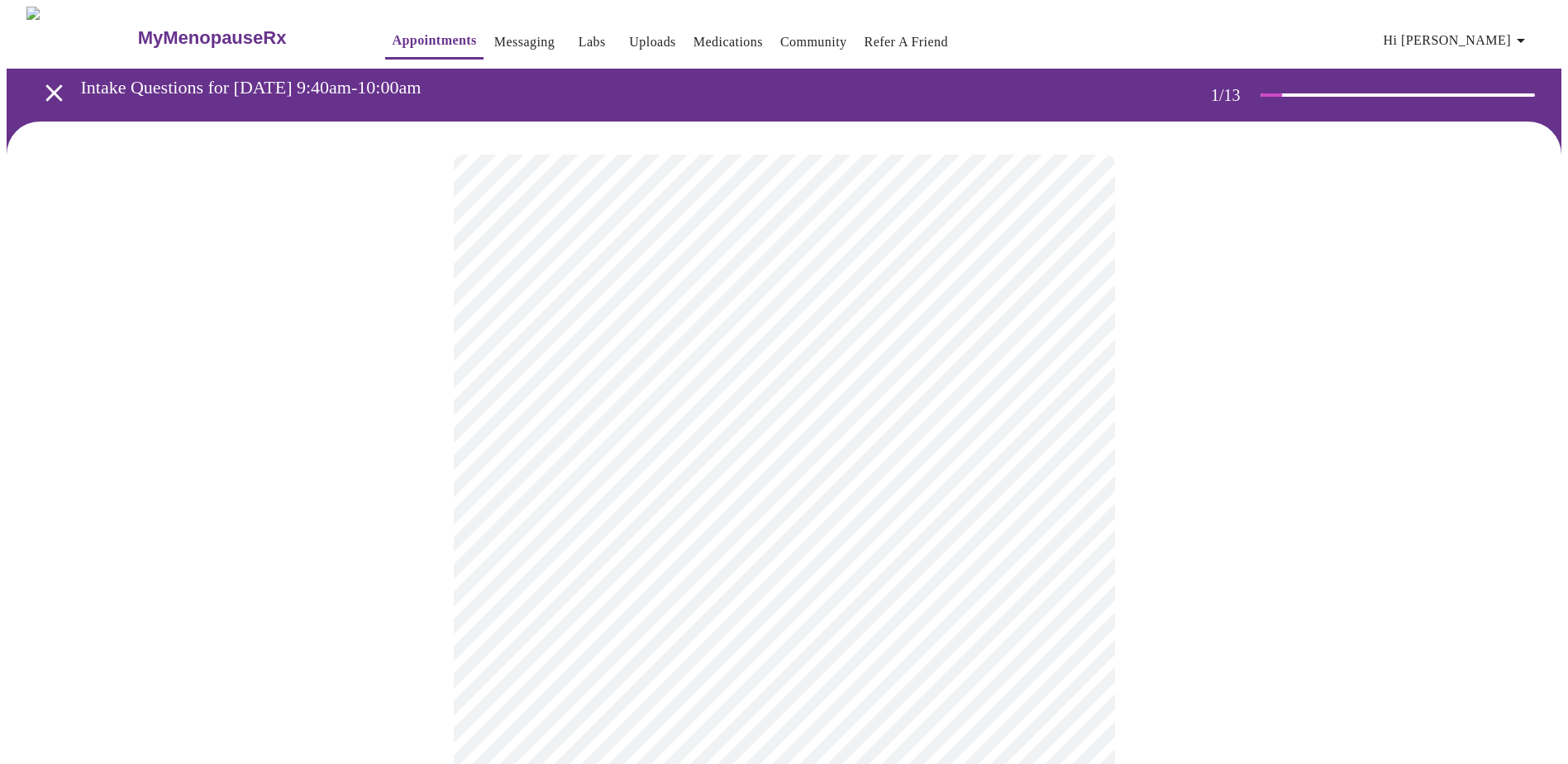
click at [725, 479] on body "MyMenopauseRx Appointments Messaging Labs Uploads Medications Community Refer a…" at bounding box center [784, 761] width 1554 height 1510
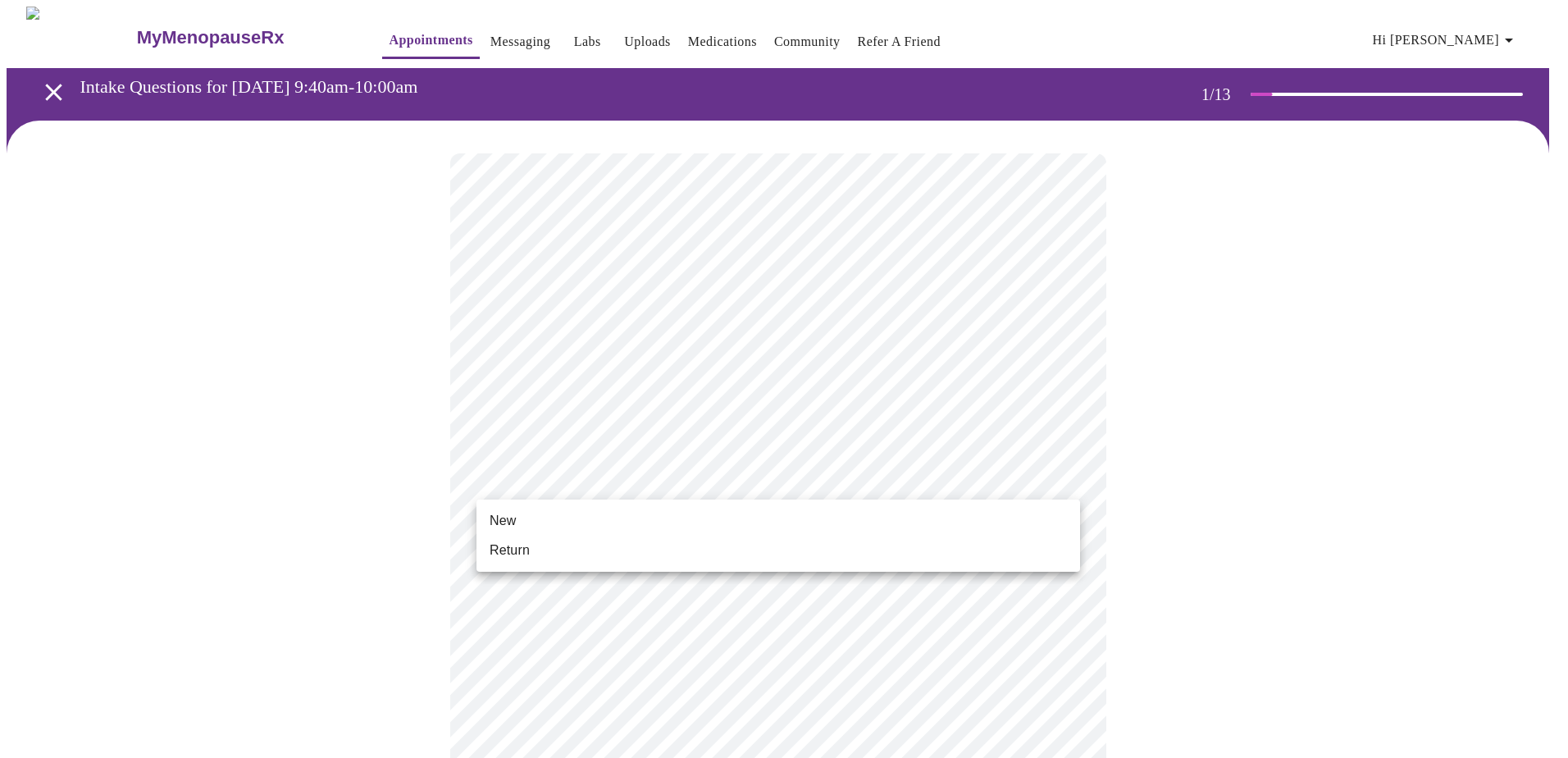
click at [710, 499] on li "New" at bounding box center [777, 520] width 604 height 29
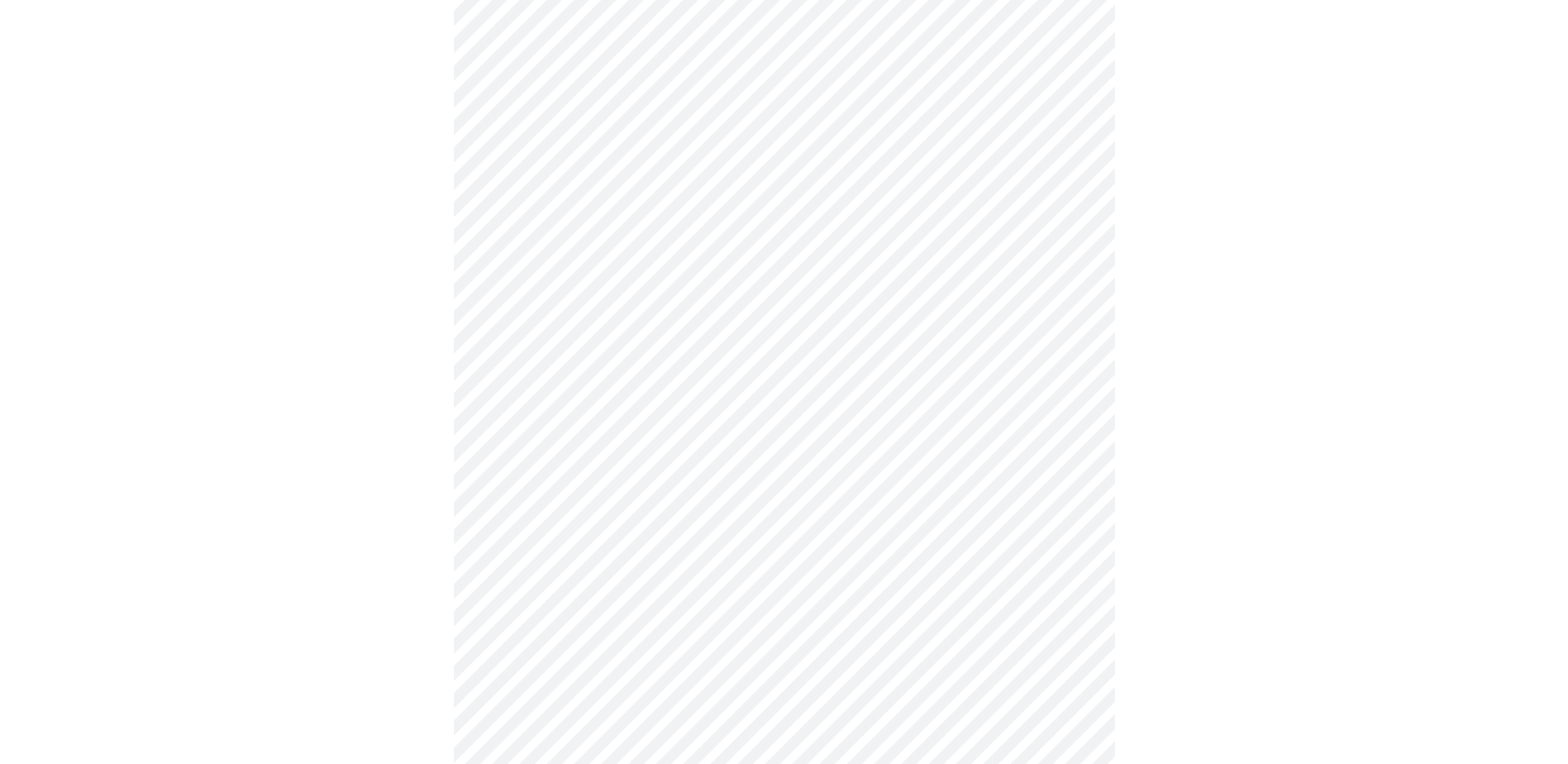
scroll to position [640, 0]
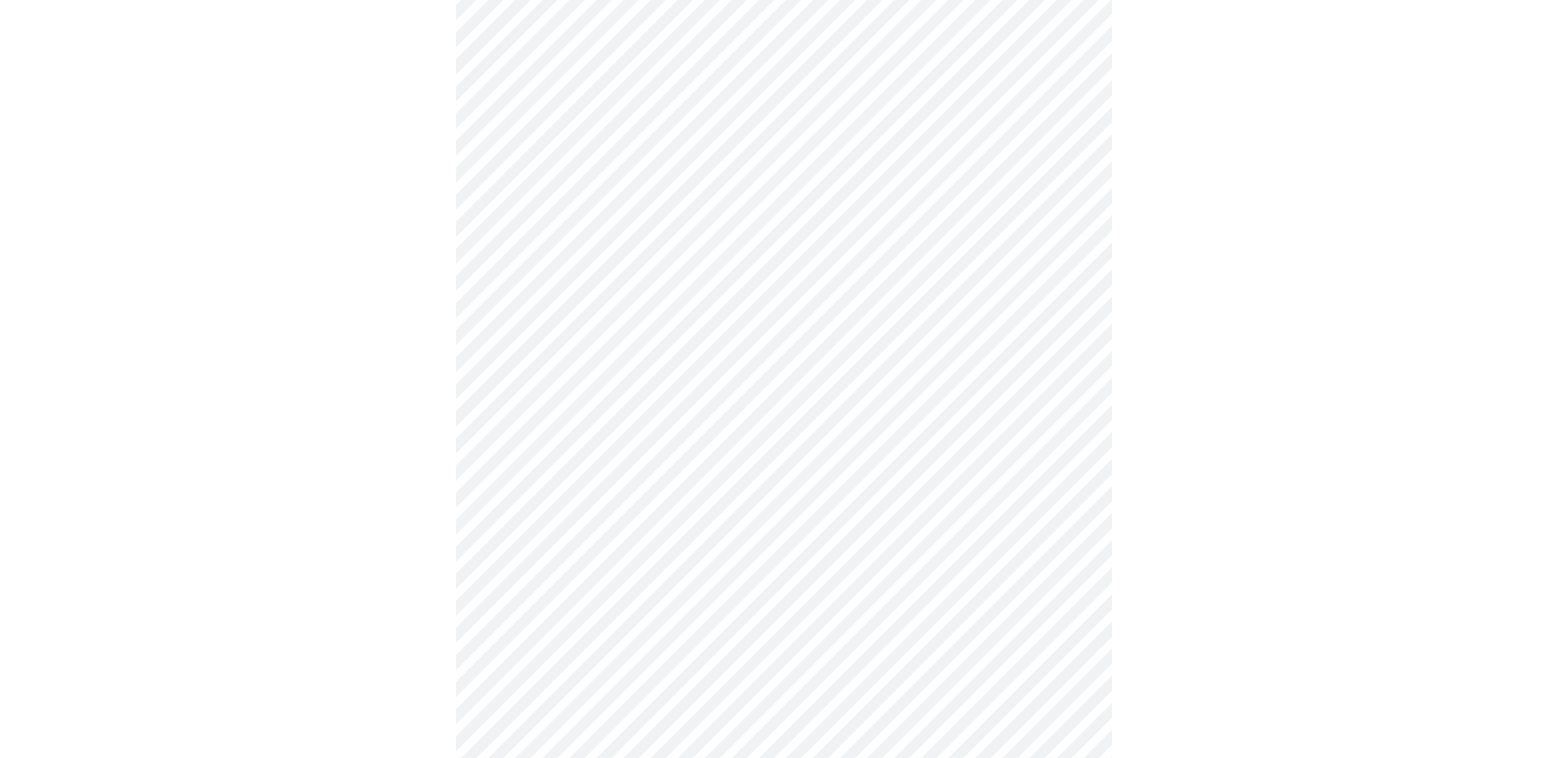
click at [840, 499] on body "MyMenopauseRx Appointments Messaging Labs Uploads Medications Community Refer a…" at bounding box center [784, 108] width 1555 height 1475
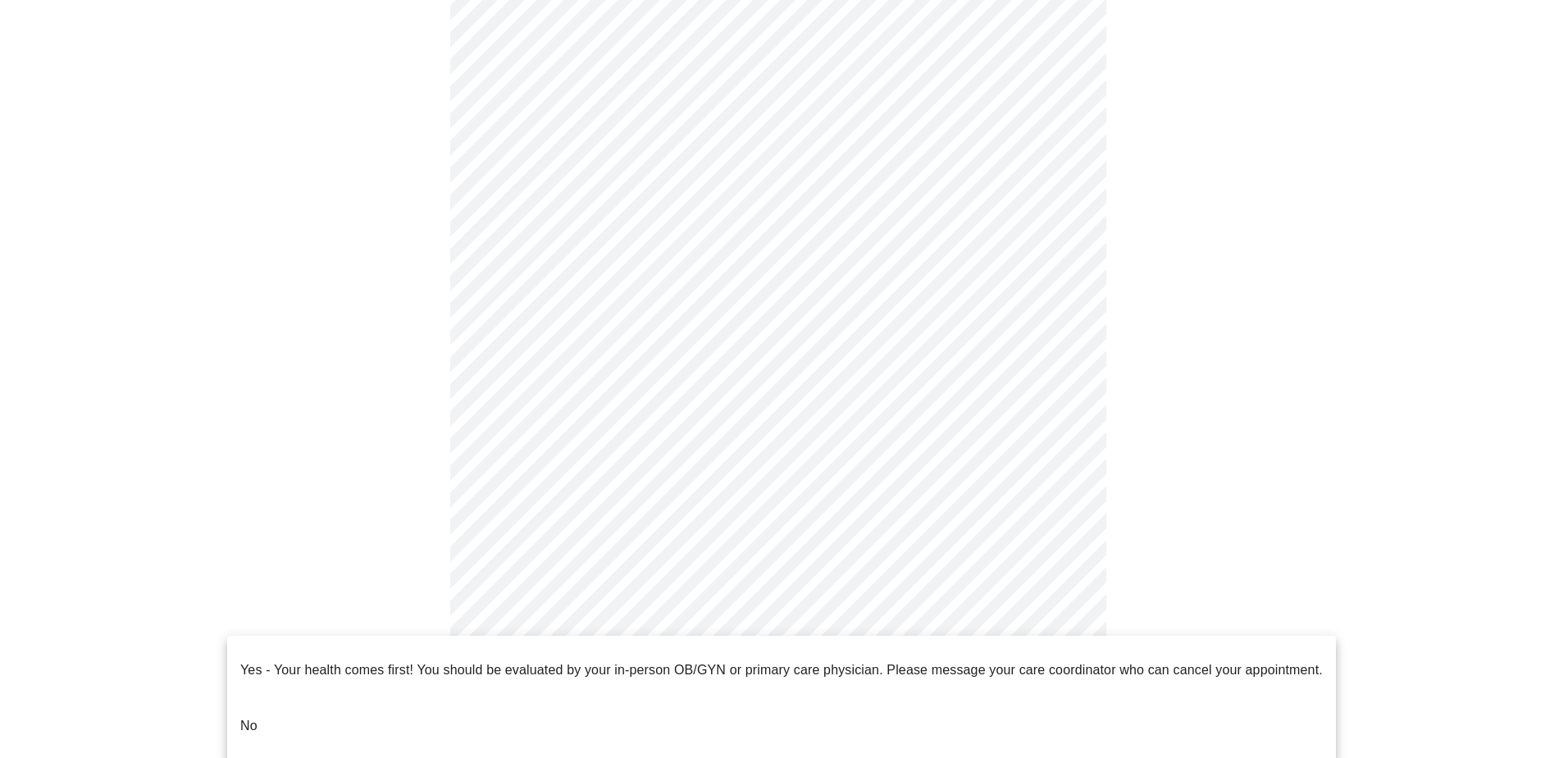
click at [266, 499] on li "No" at bounding box center [781, 725] width 1109 height 55
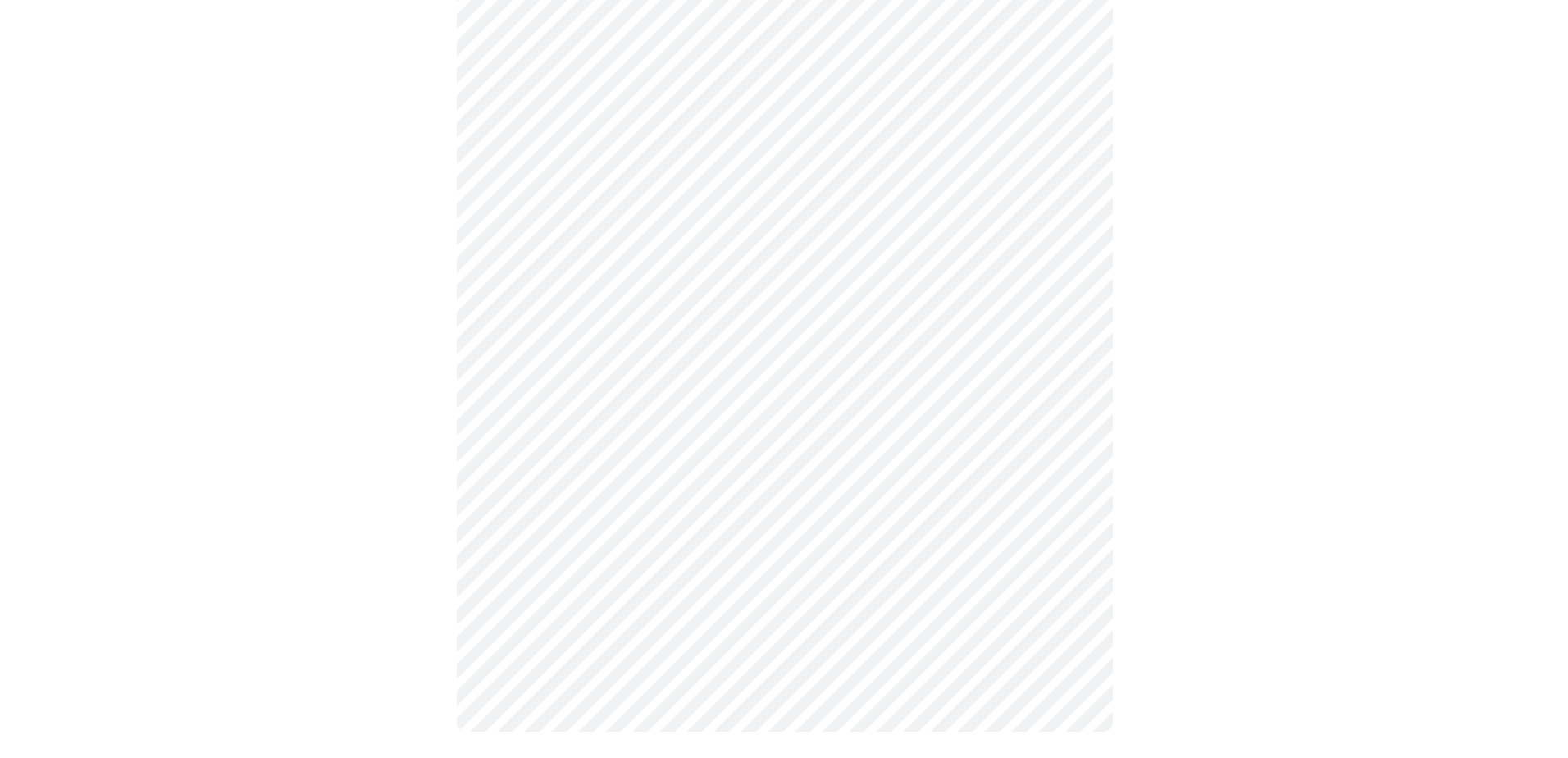
scroll to position [0, 0]
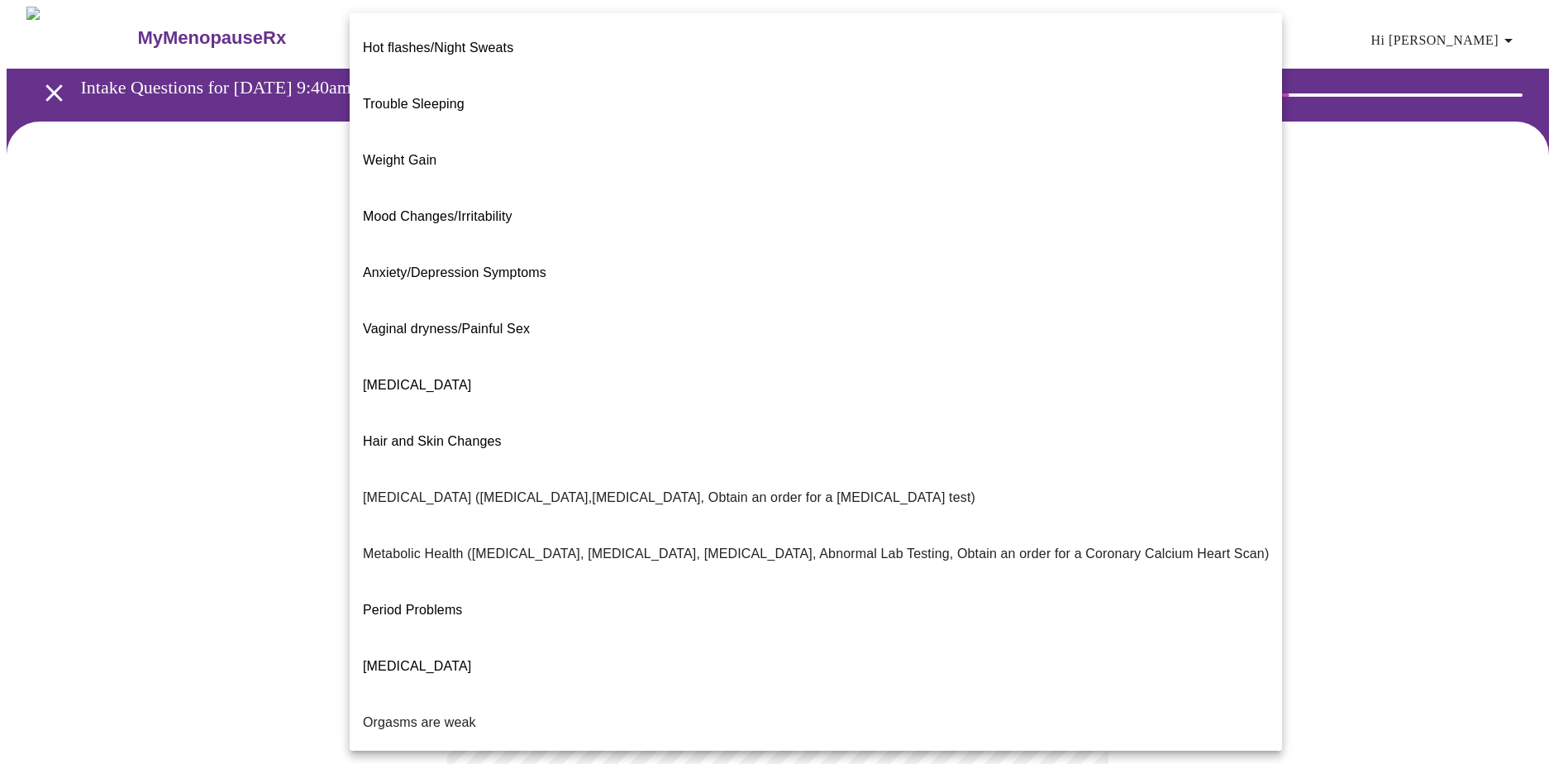
click at [831, 333] on body "MyMenopauseRx Appointments Messaging Labs Uploads Medications Community Refer a…" at bounding box center [784, 503] width 1554 height 993
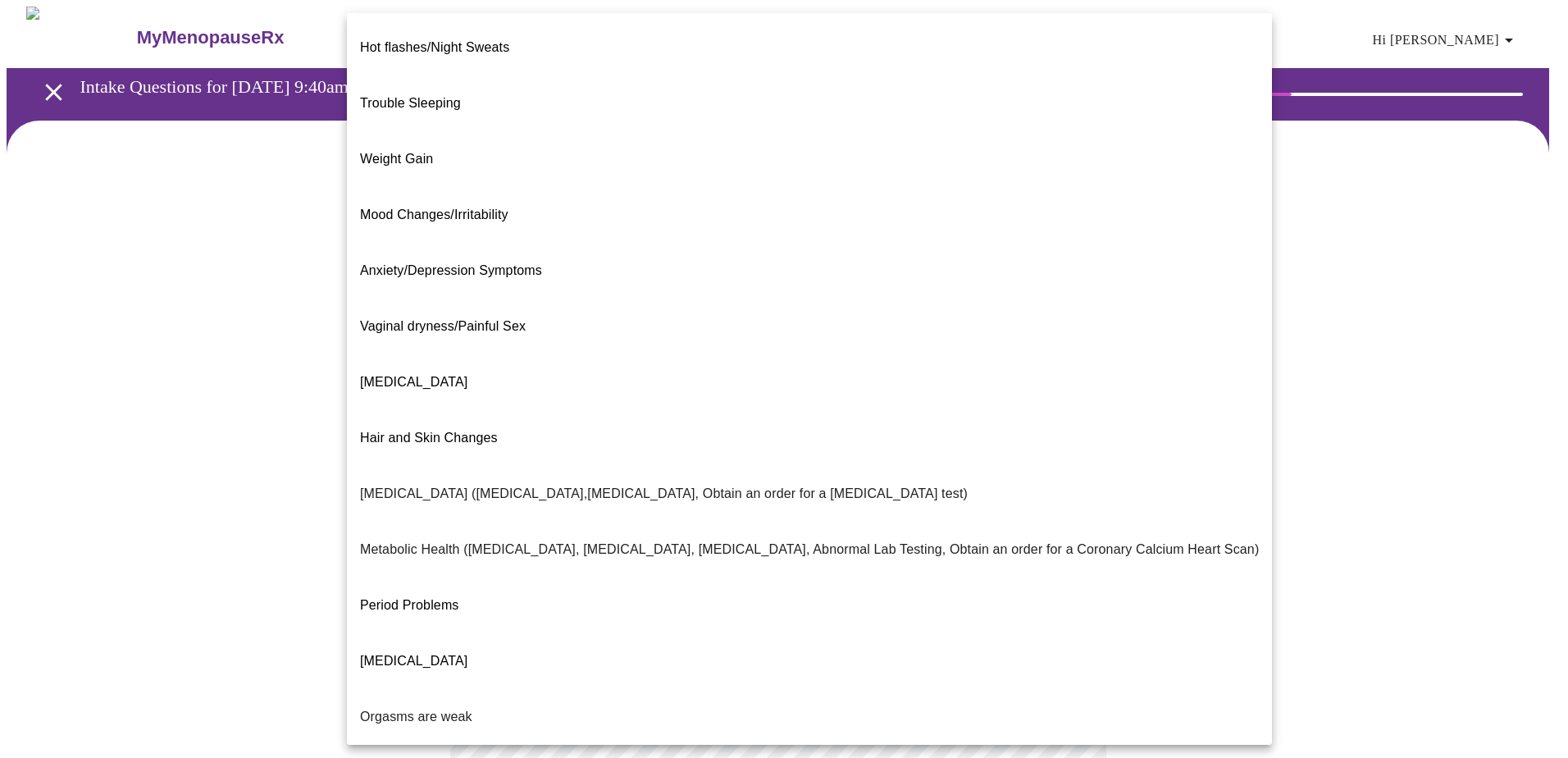
click at [568, 27] on li "Hot flashes/Night Sweats" at bounding box center [809, 47] width 925 height 55
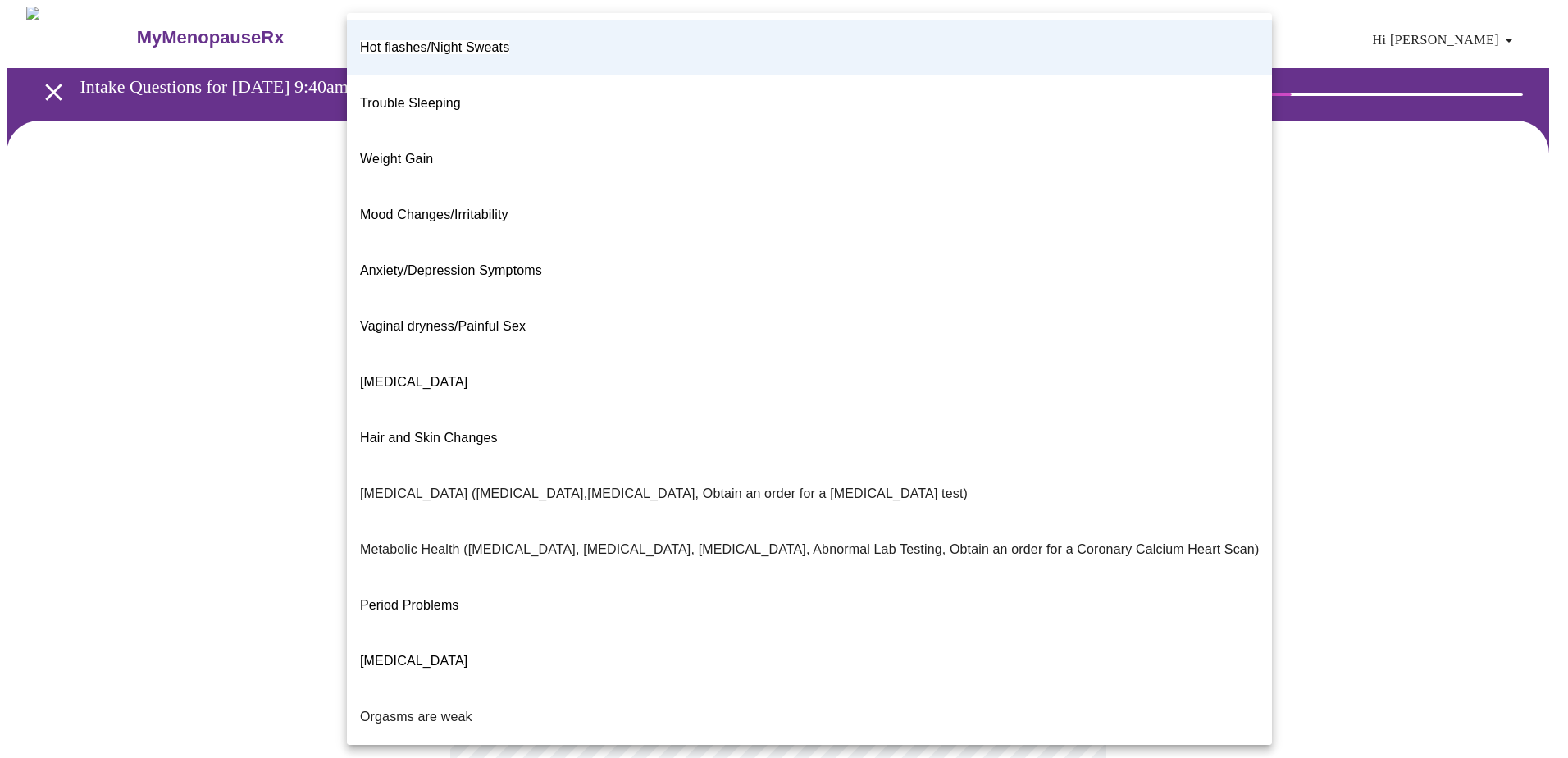
click at [840, 354] on body "MyMenopauseRx Appointments Messaging Labs Uploads Medications Community Refer a…" at bounding box center [784, 494] width 1555 height 975
click at [481, 77] on li "Trouble Sleeping" at bounding box center [809, 103] width 925 height 55
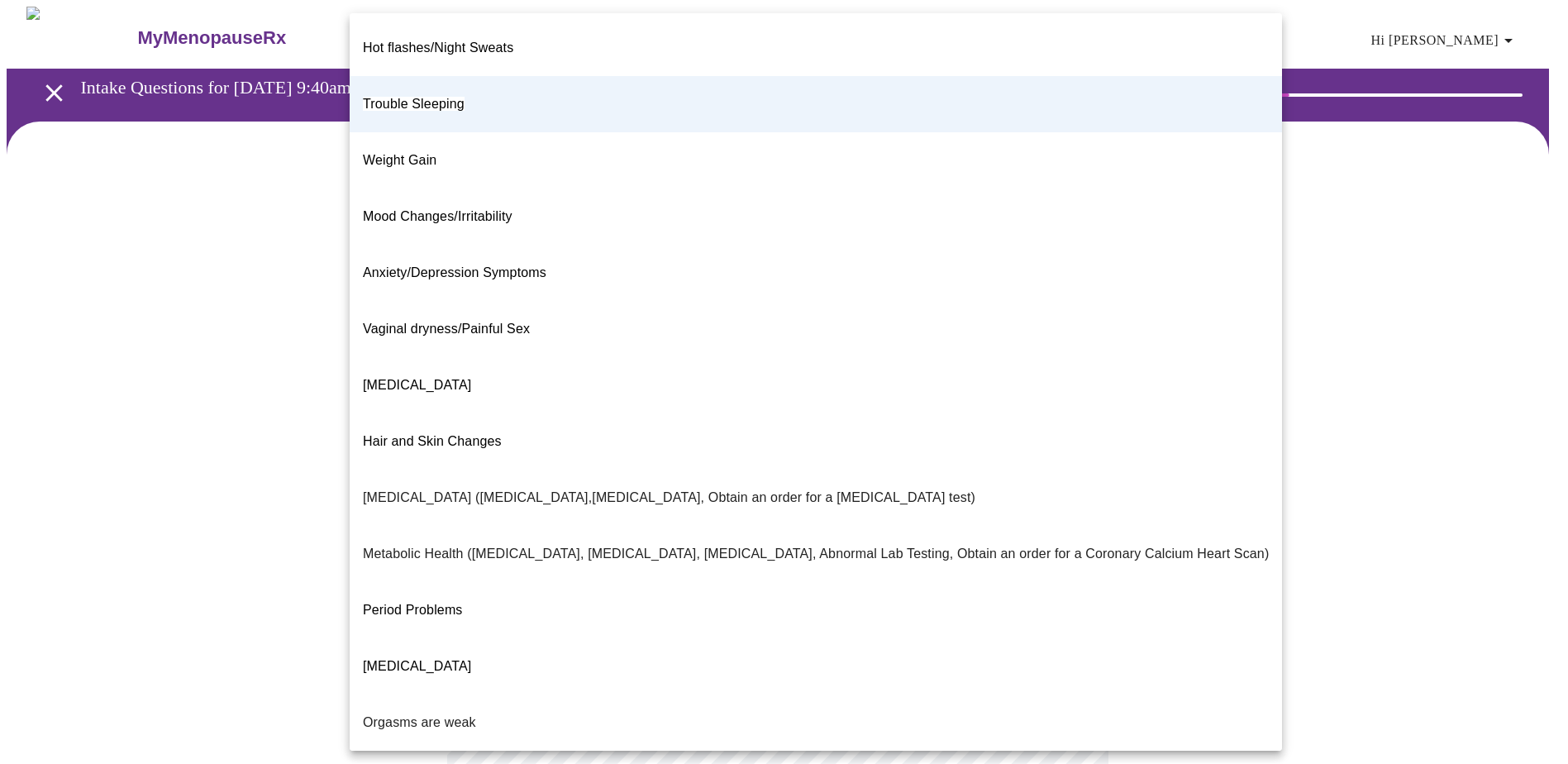
click at [764, 336] on body "MyMenopauseRx Appointments Messaging Labs Uploads Medications Community Refer a…" at bounding box center [784, 498] width 1554 height 983
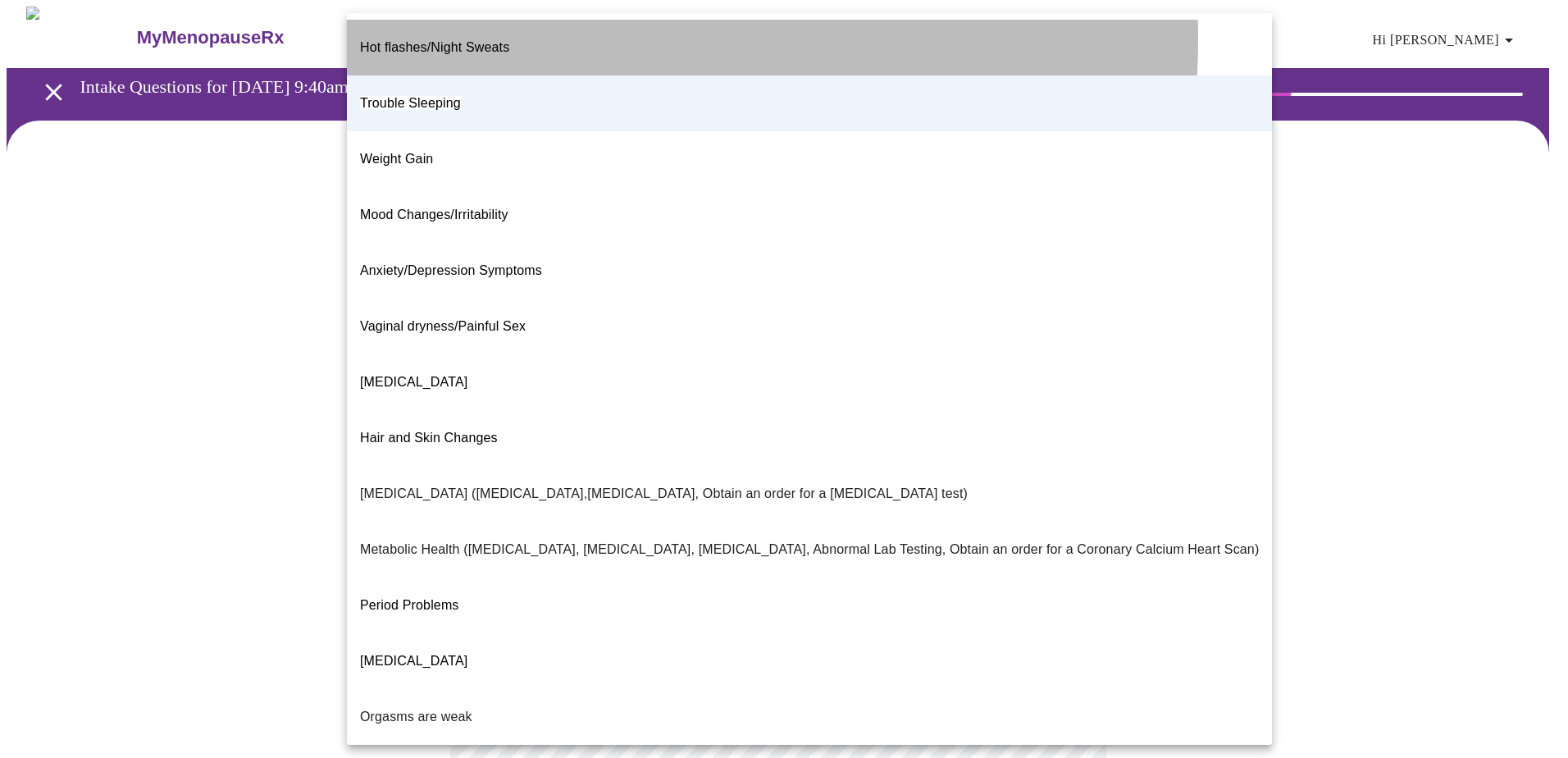
click at [537, 39] on li "Hot flashes/Night Sweats" at bounding box center [809, 47] width 925 height 55
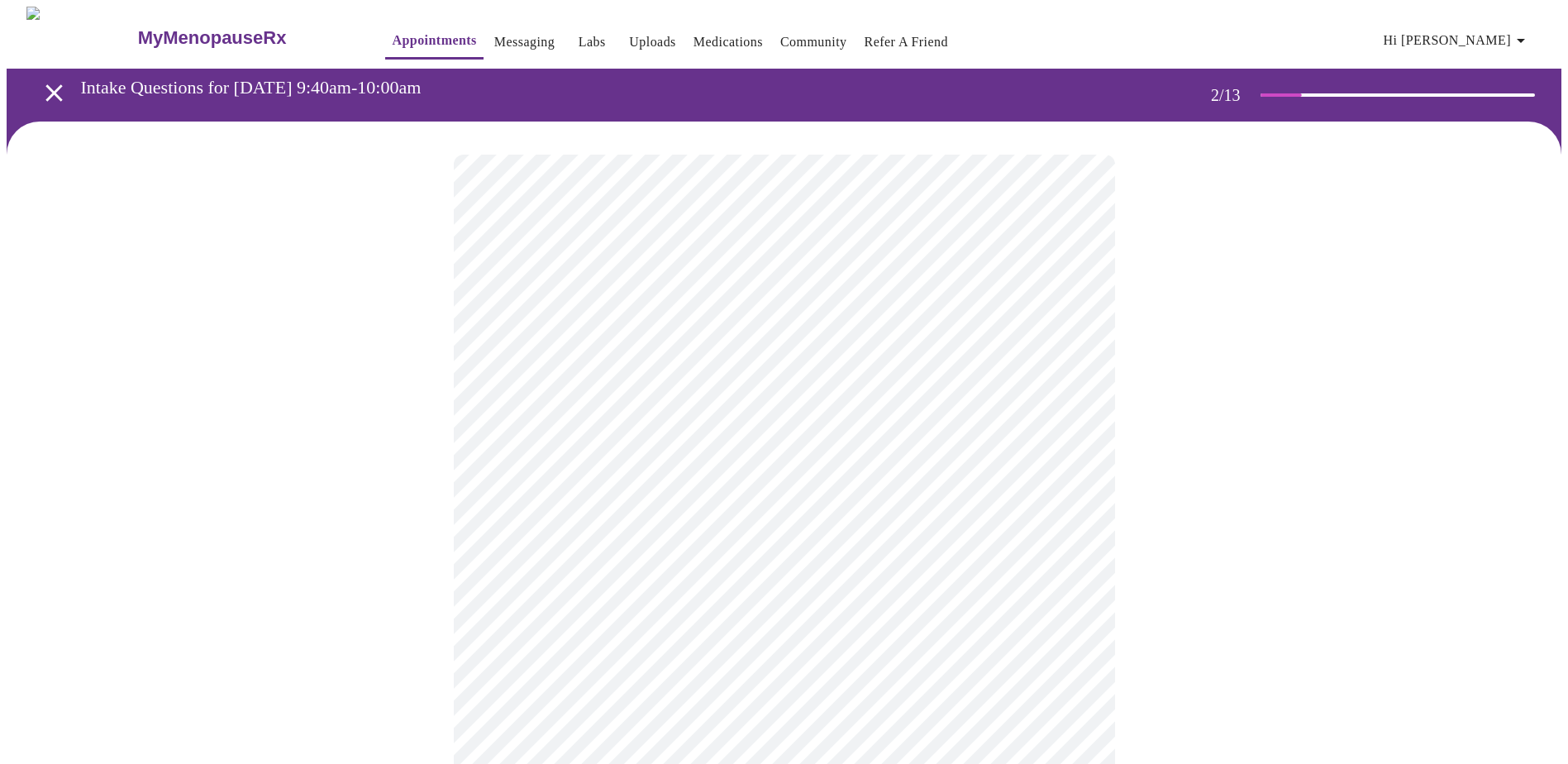
click at [847, 345] on body "MyMenopauseRx Appointments Messaging Labs Uploads Medications Community Refer a…" at bounding box center [784, 498] width 1554 height 983
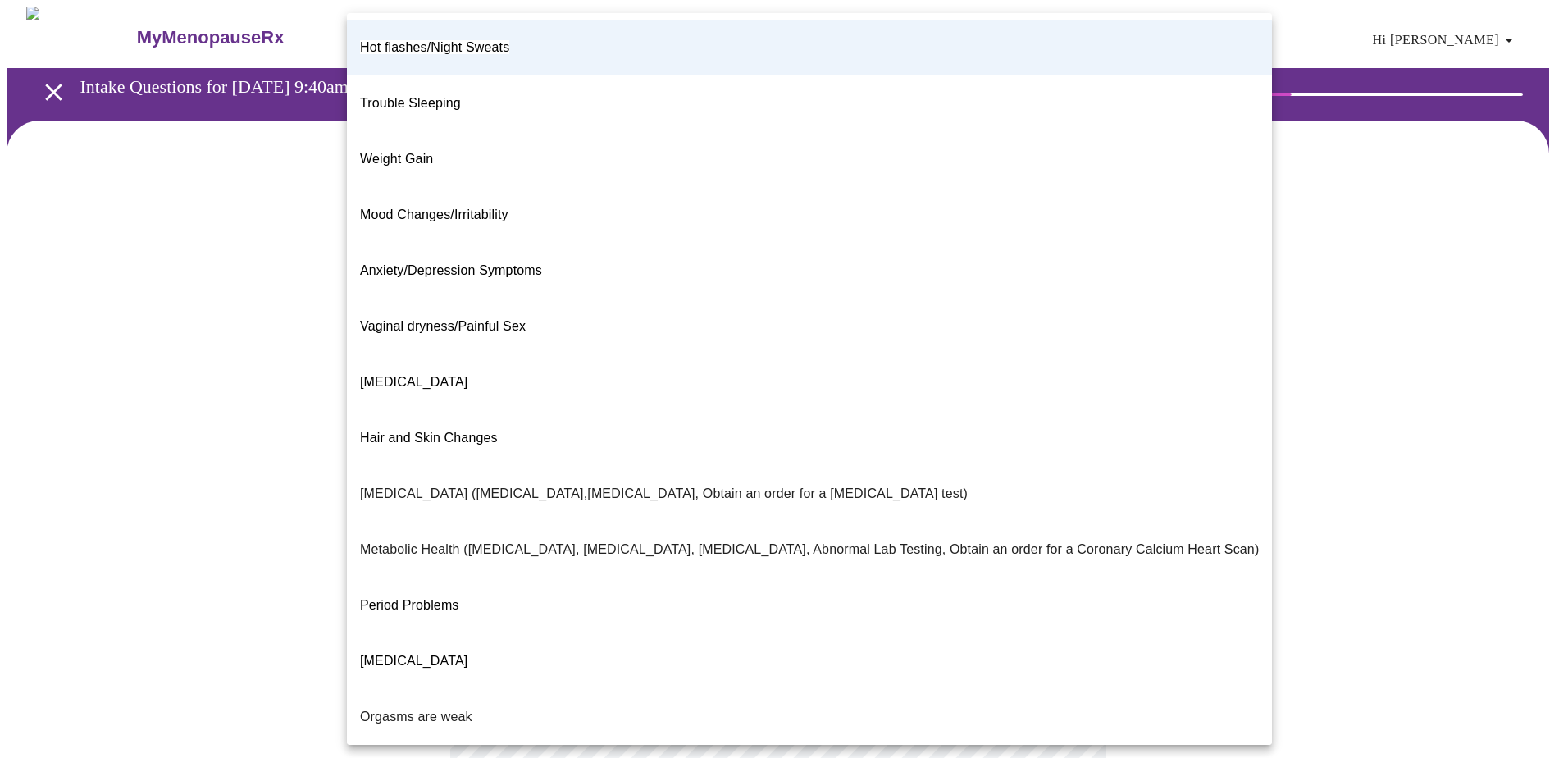
click at [427, 96] on span "Trouble Sleeping" at bounding box center [410, 102] width 101 height 14
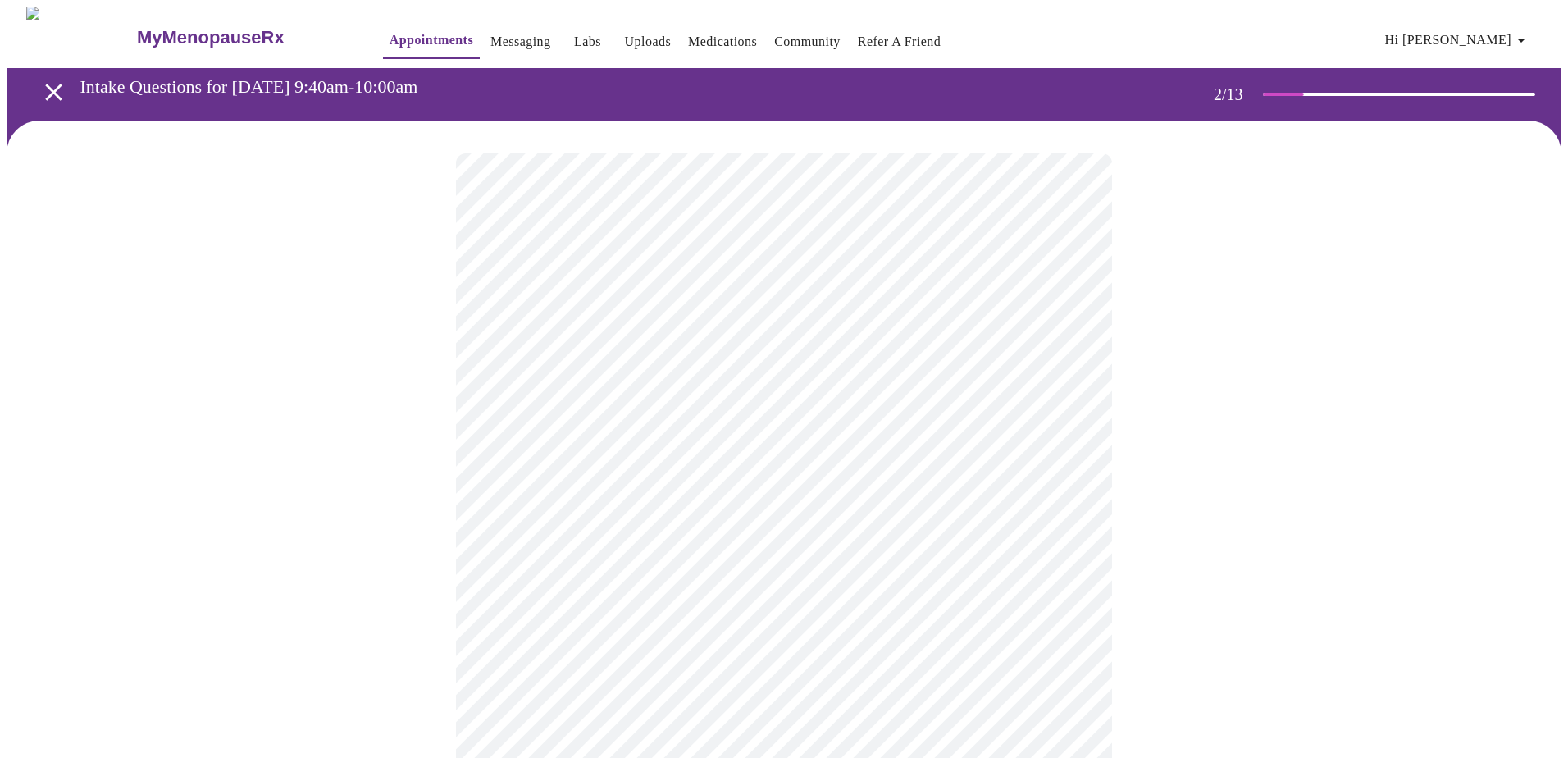
click at [840, 344] on body "MyMenopauseRx Appointments Messaging Labs Uploads Medications Community Refer a…" at bounding box center [784, 494] width 1555 height 975
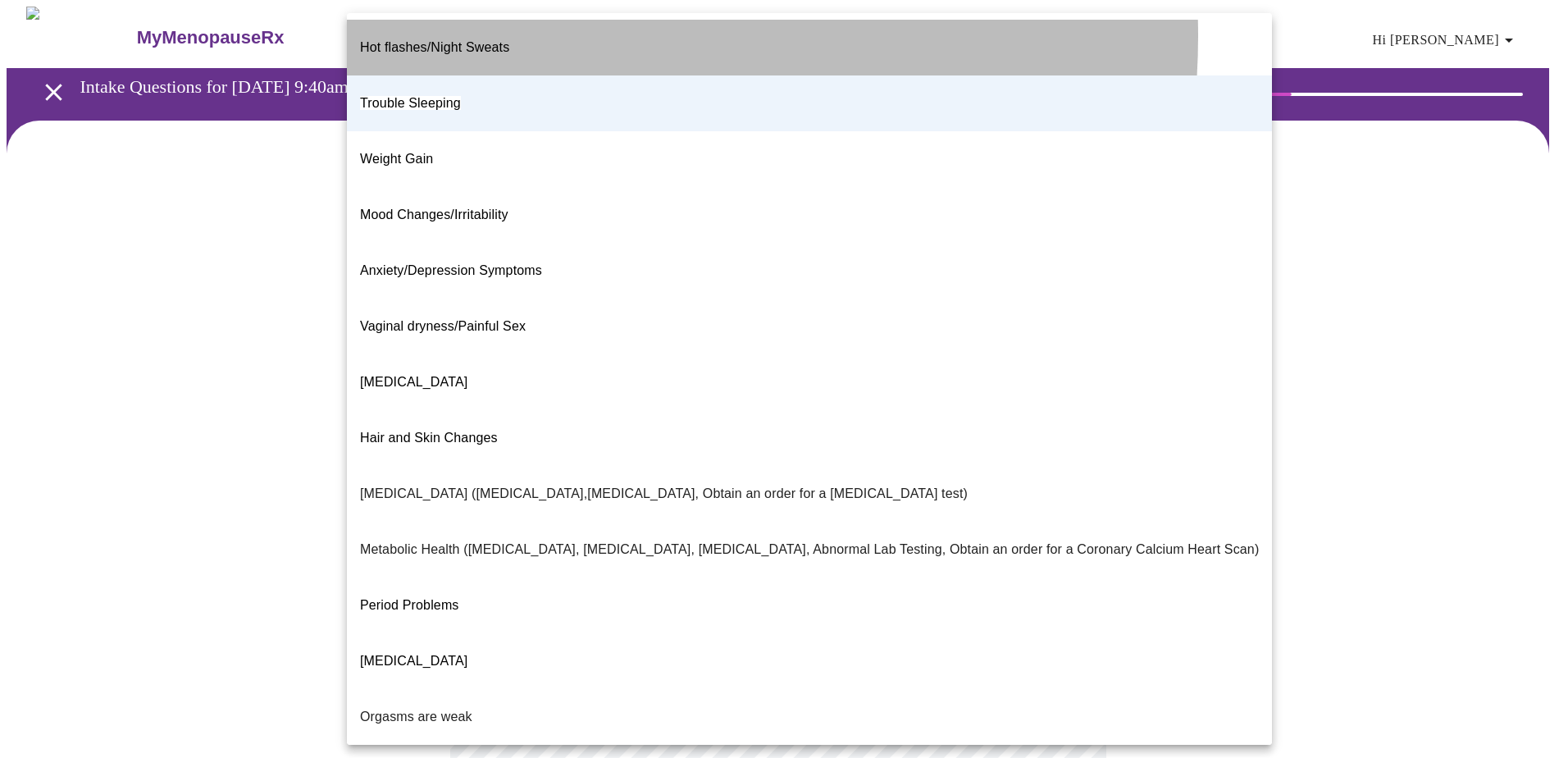
drag, startPoint x: 542, startPoint y: 36, endPoint x: 374, endPoint y: 34, distance: 168.0
click at [370, 30] on li "Hot flashes/Night Sweats" at bounding box center [809, 47] width 925 height 55
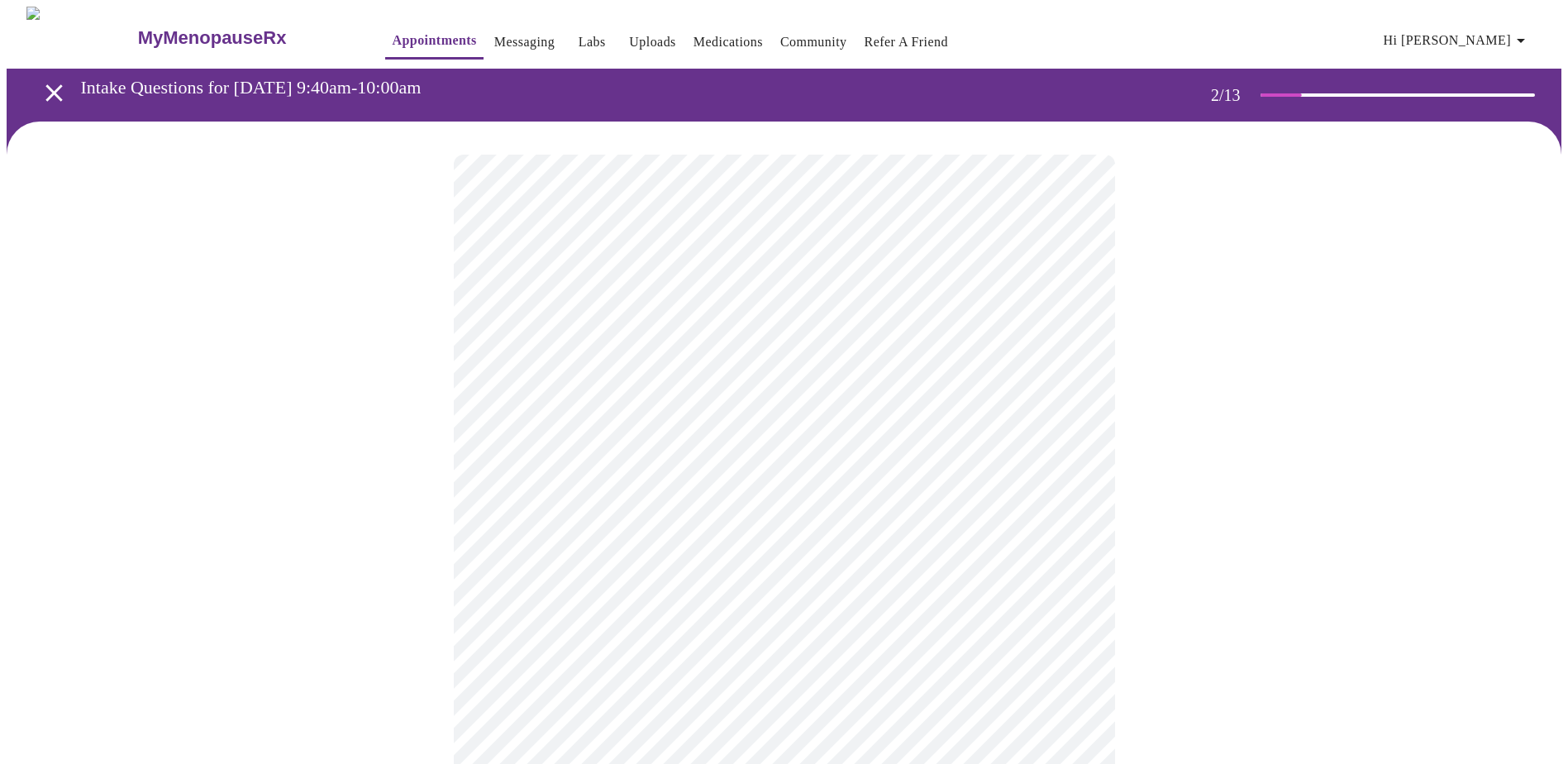
click at [847, 335] on body "MyMenopauseRx Appointments Messaging Labs Uploads Medications Community Refer a…" at bounding box center [784, 498] width 1554 height 983
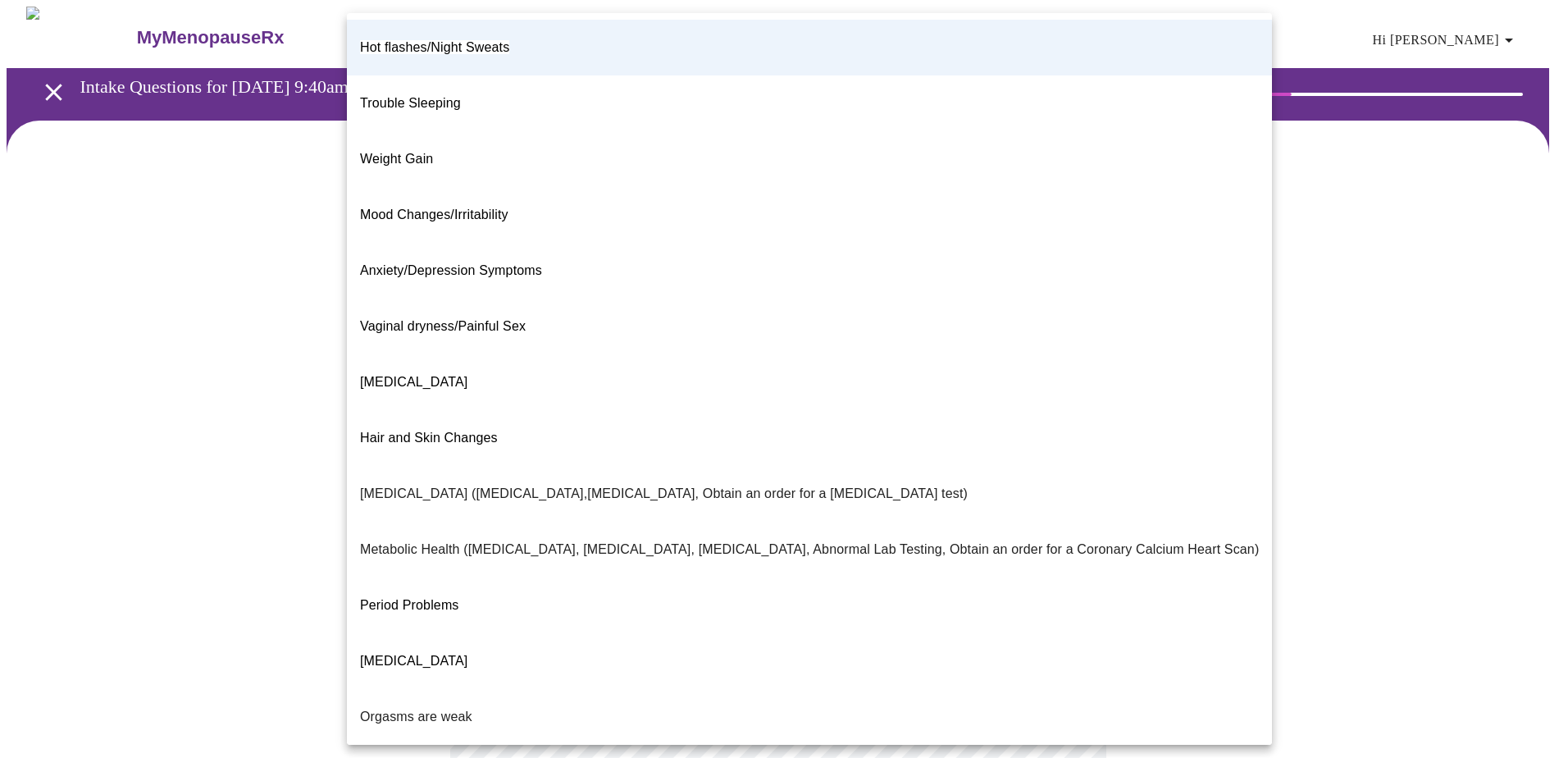
click at [556, 37] on li "Hot flashes/Night Sweats" at bounding box center [809, 47] width 925 height 55
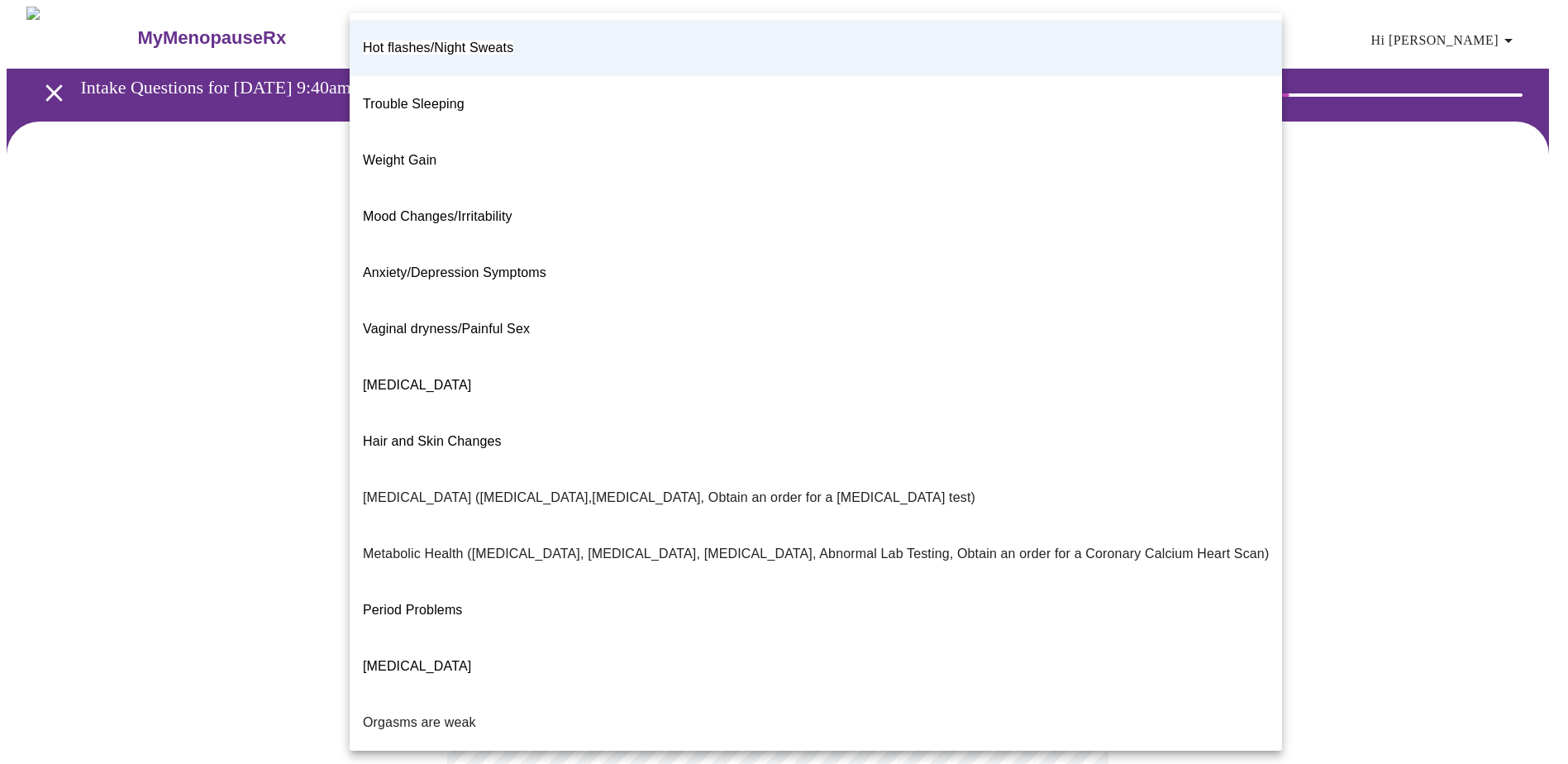
click at [847, 369] on body "MyMenopauseRx Appointments Messaging Labs Uploads Medications Community Refer a…" at bounding box center [784, 498] width 1554 height 983
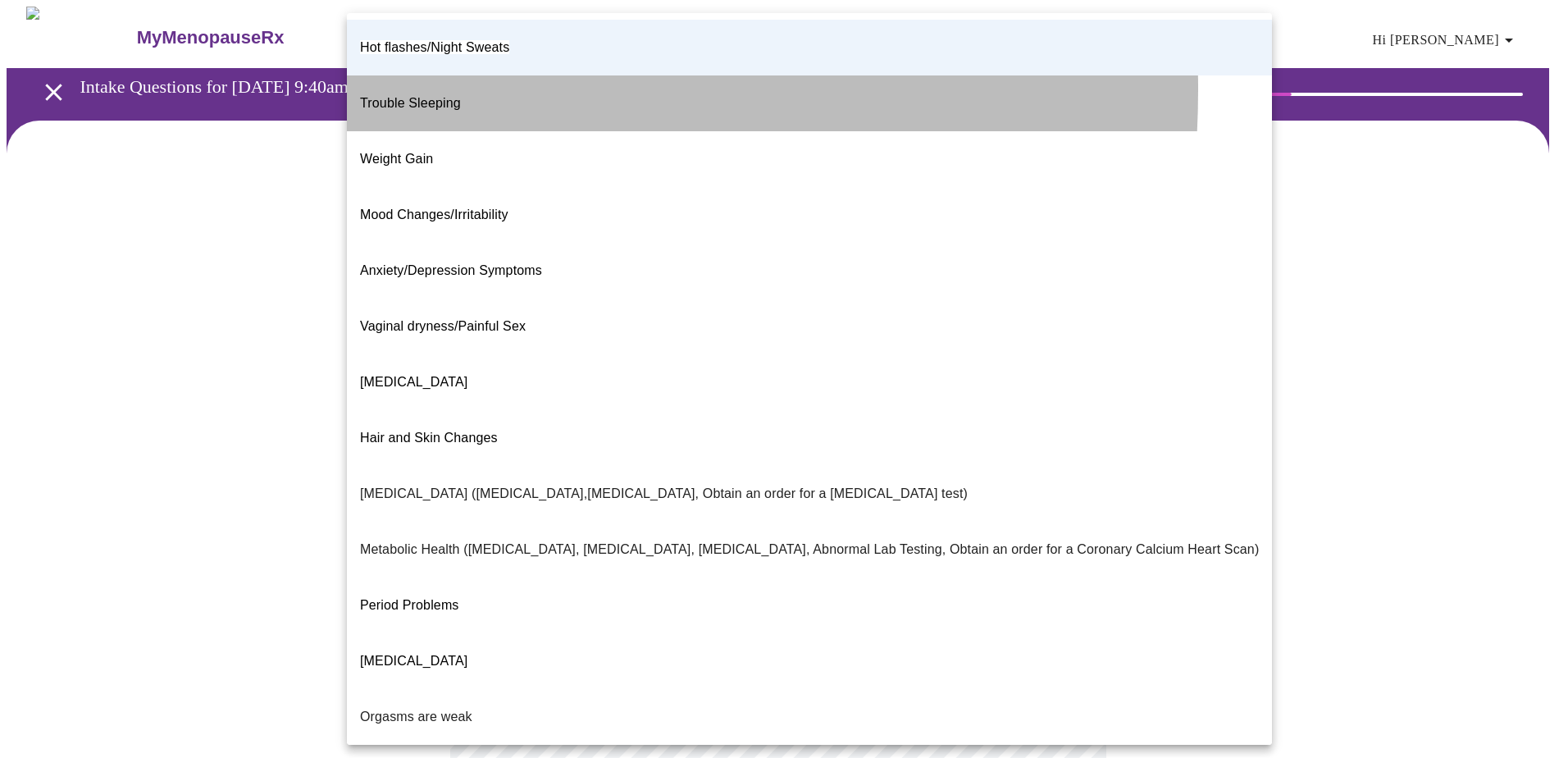
drag, startPoint x: 354, startPoint y: 76, endPoint x: 492, endPoint y: 78, distance: 138.0
click at [492, 78] on li "Trouble Sleeping" at bounding box center [809, 103] width 925 height 55
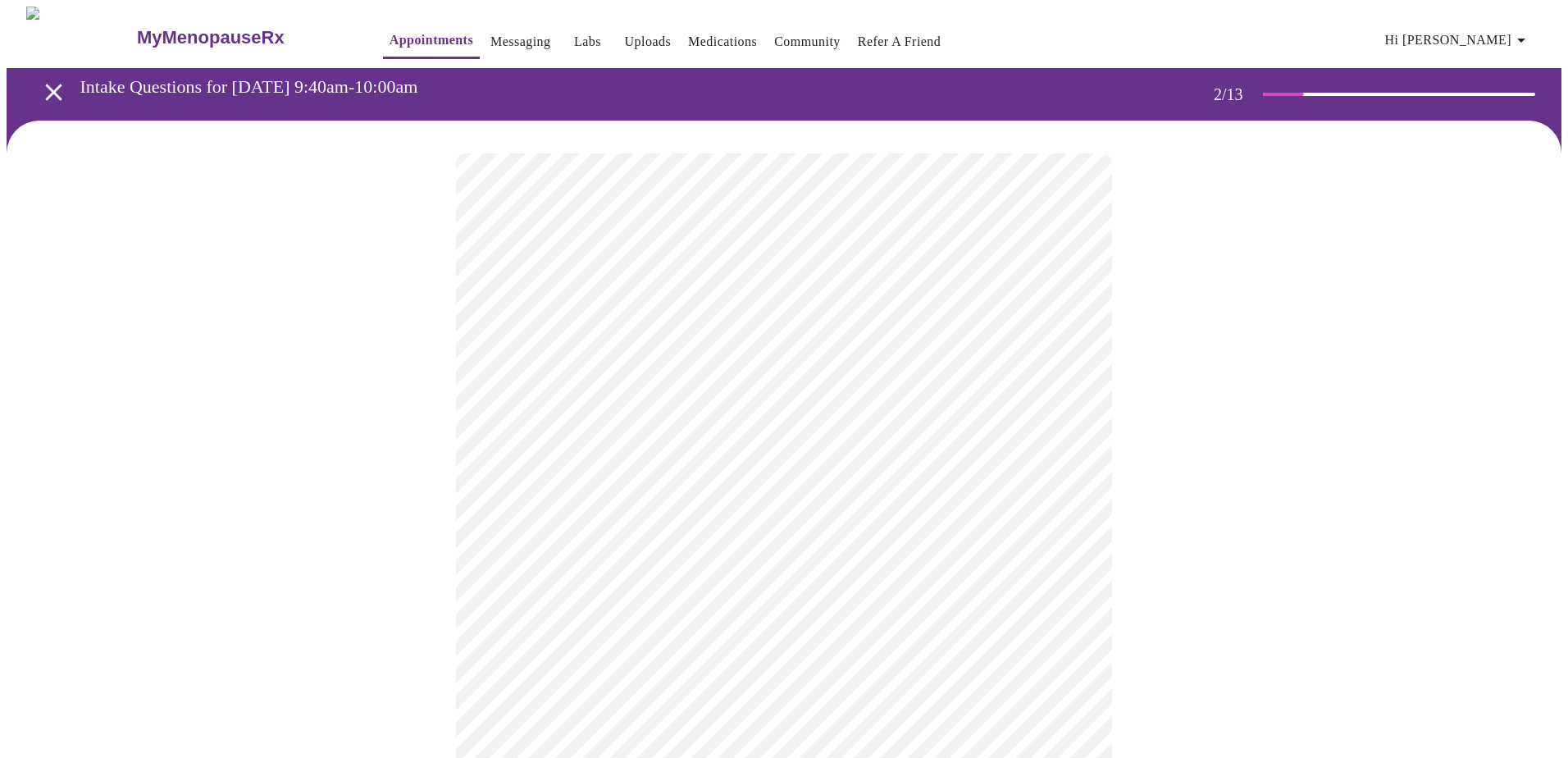
click at [840, 341] on body "MyMenopauseRx Appointments Messaging Labs Uploads Medications Community Refer a…" at bounding box center [784, 494] width 1555 height 975
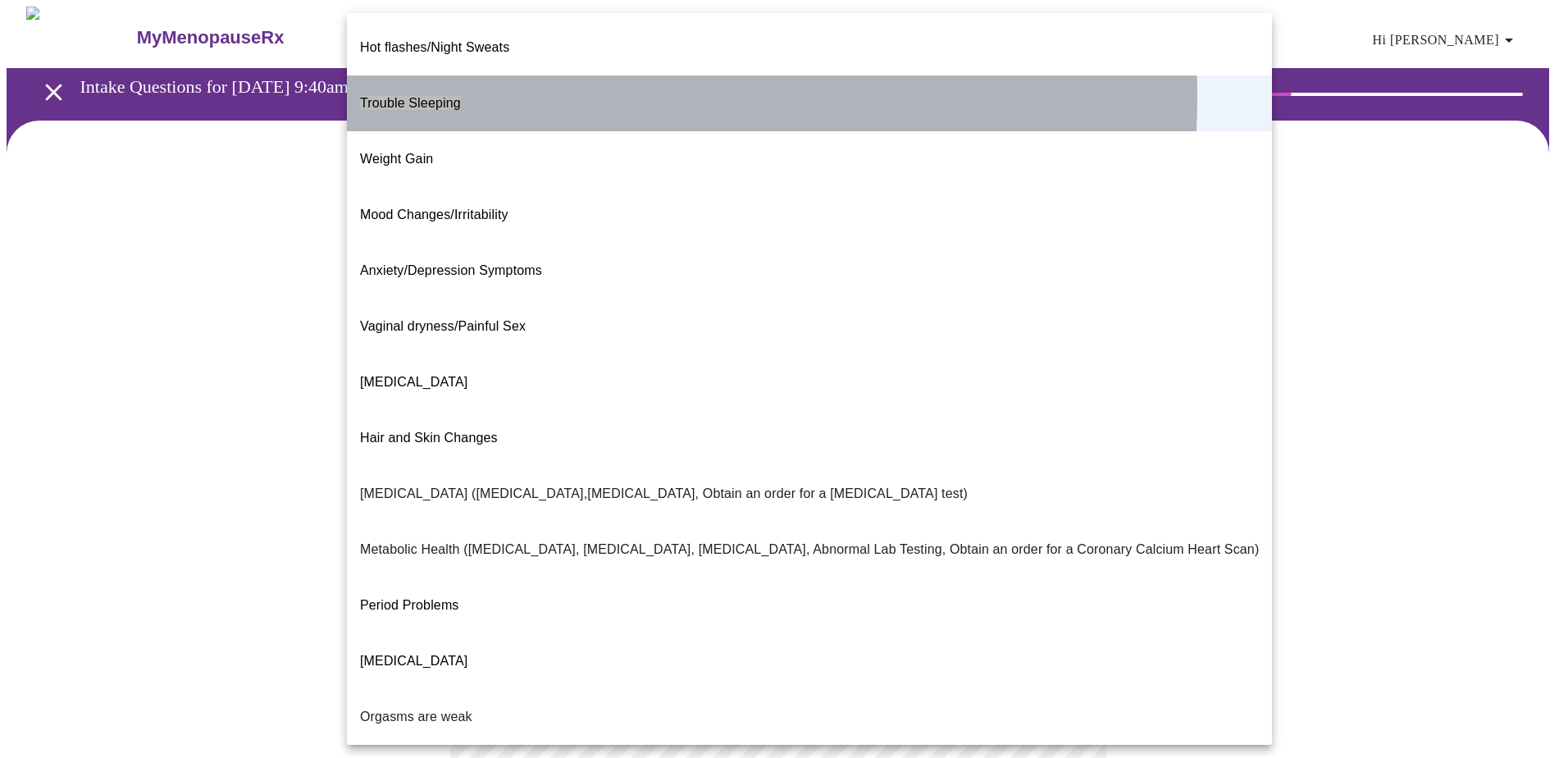
click at [513, 84] on li "Trouble Sleeping" at bounding box center [809, 103] width 925 height 55
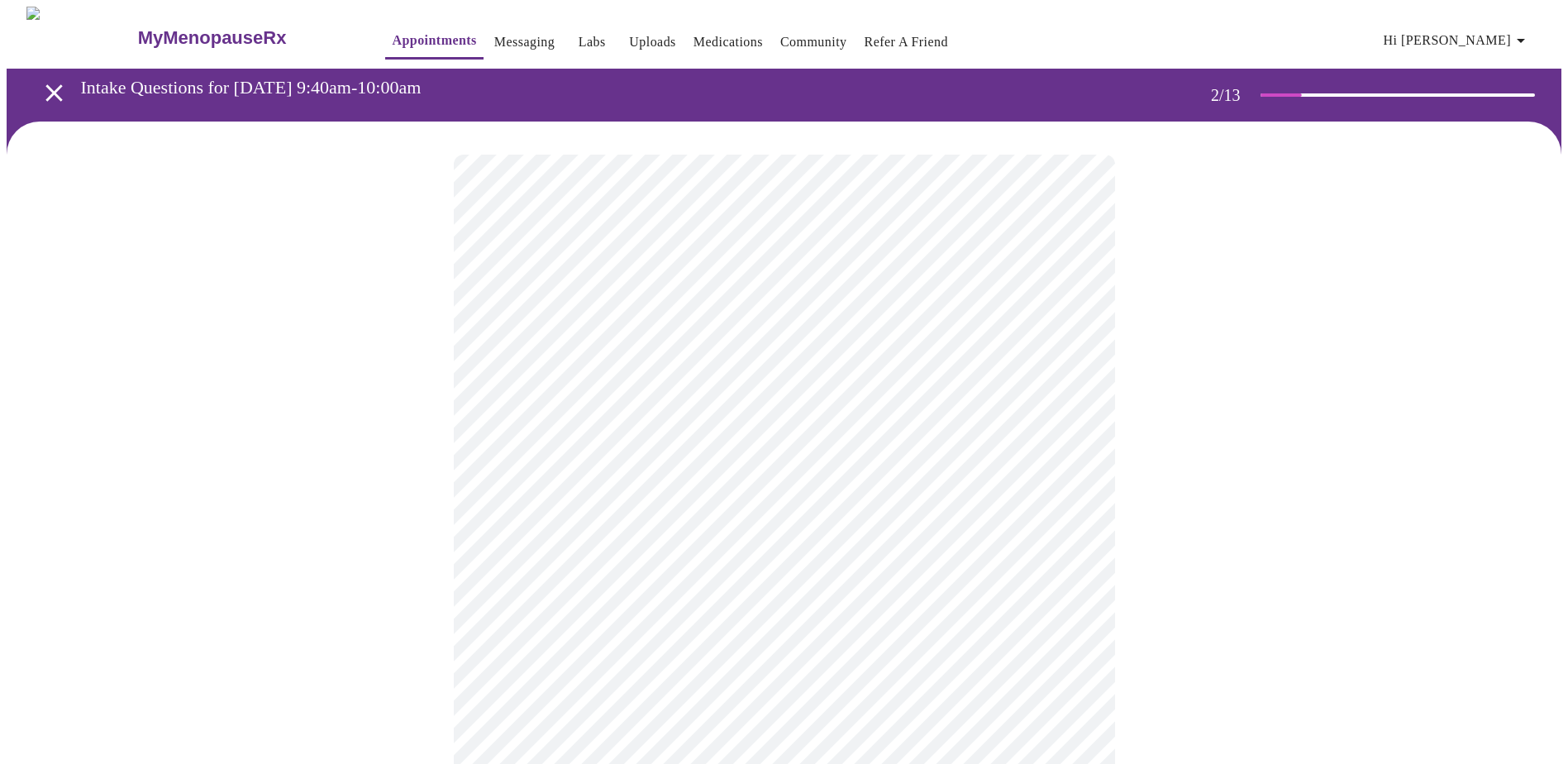
click at [847, 498] on body "MyMenopauseRx Appointments Messaging Labs Uploads Medications Community Refer a…" at bounding box center [784, 498] width 1554 height 983
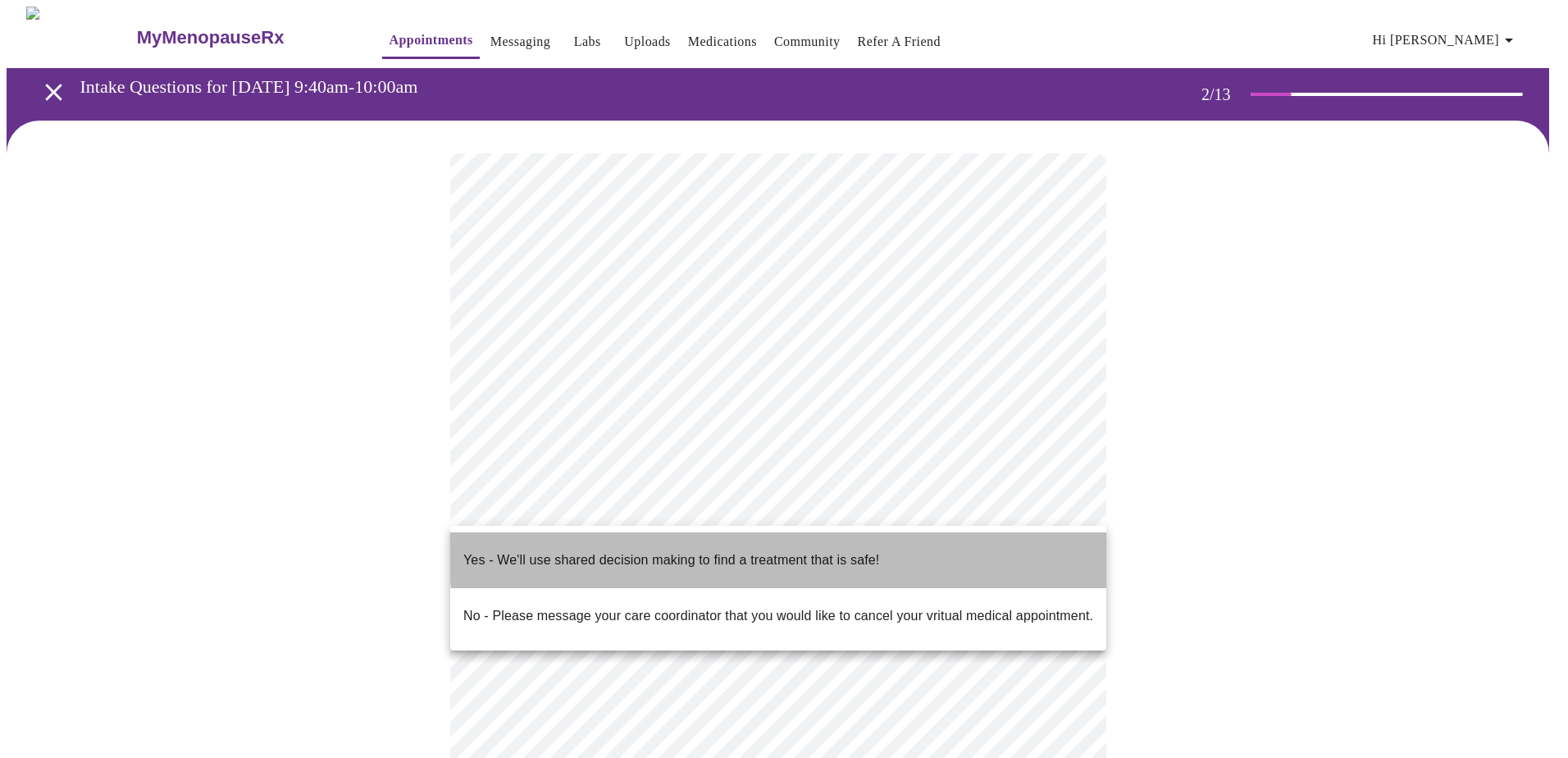
click at [801, 499] on p "Yes - We'll use shared decision making to find a treatment that is safe!" at bounding box center [671, 559] width 416 height 19
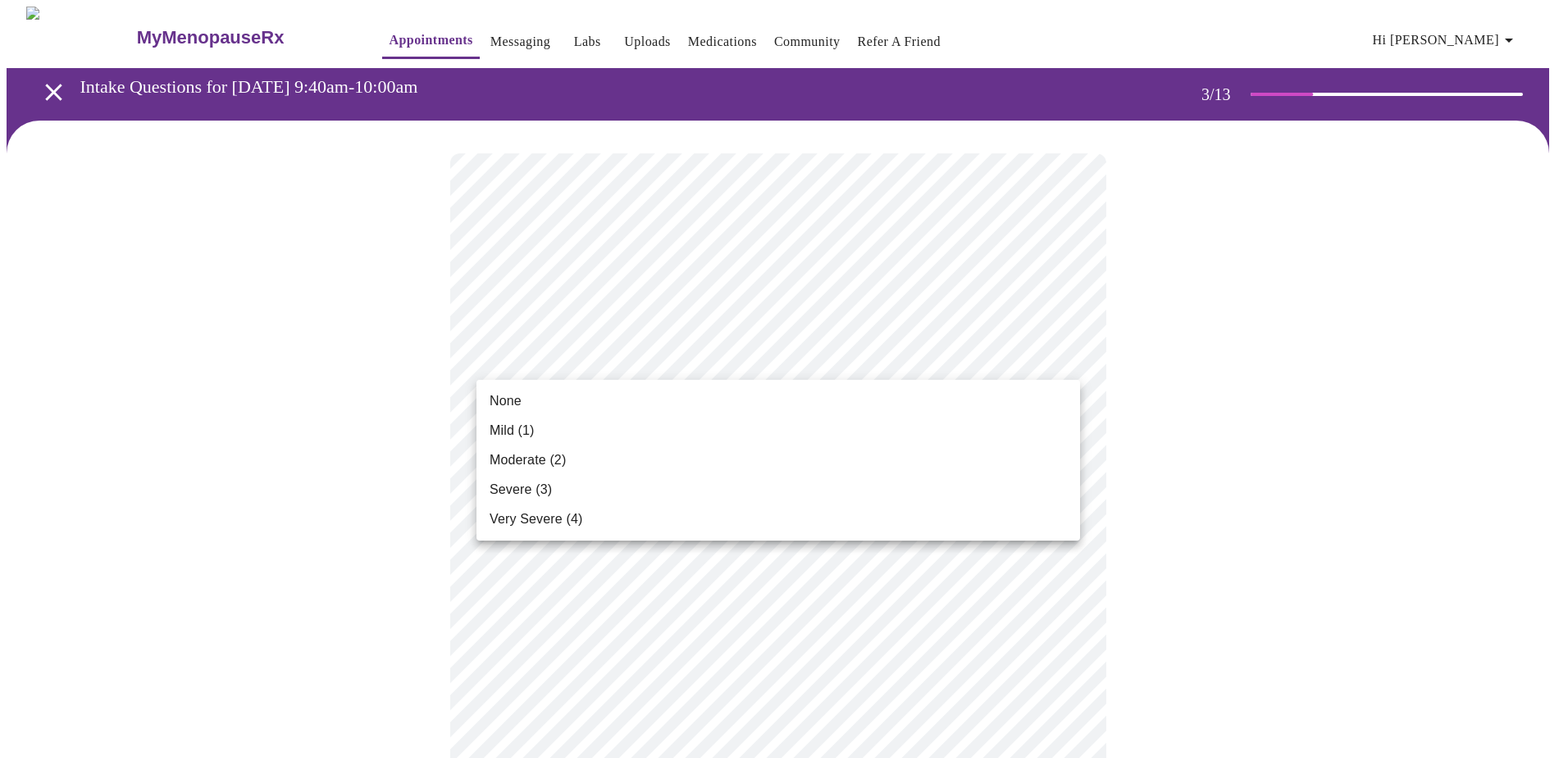
click at [840, 460] on li "Moderate (2)" at bounding box center [777, 459] width 604 height 29
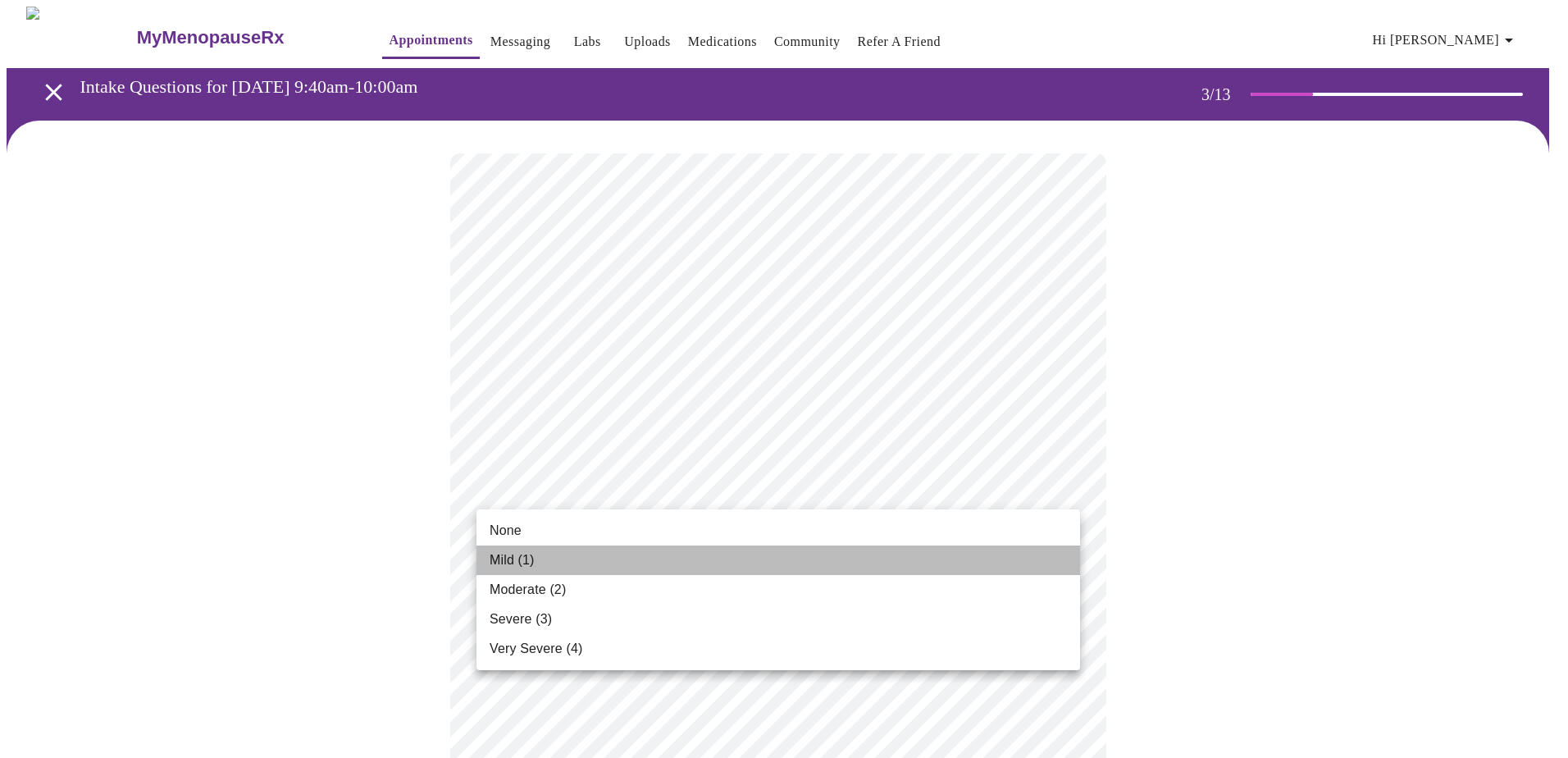
click at [840, 499] on li "Mild (1)" at bounding box center [777, 560] width 604 height 29
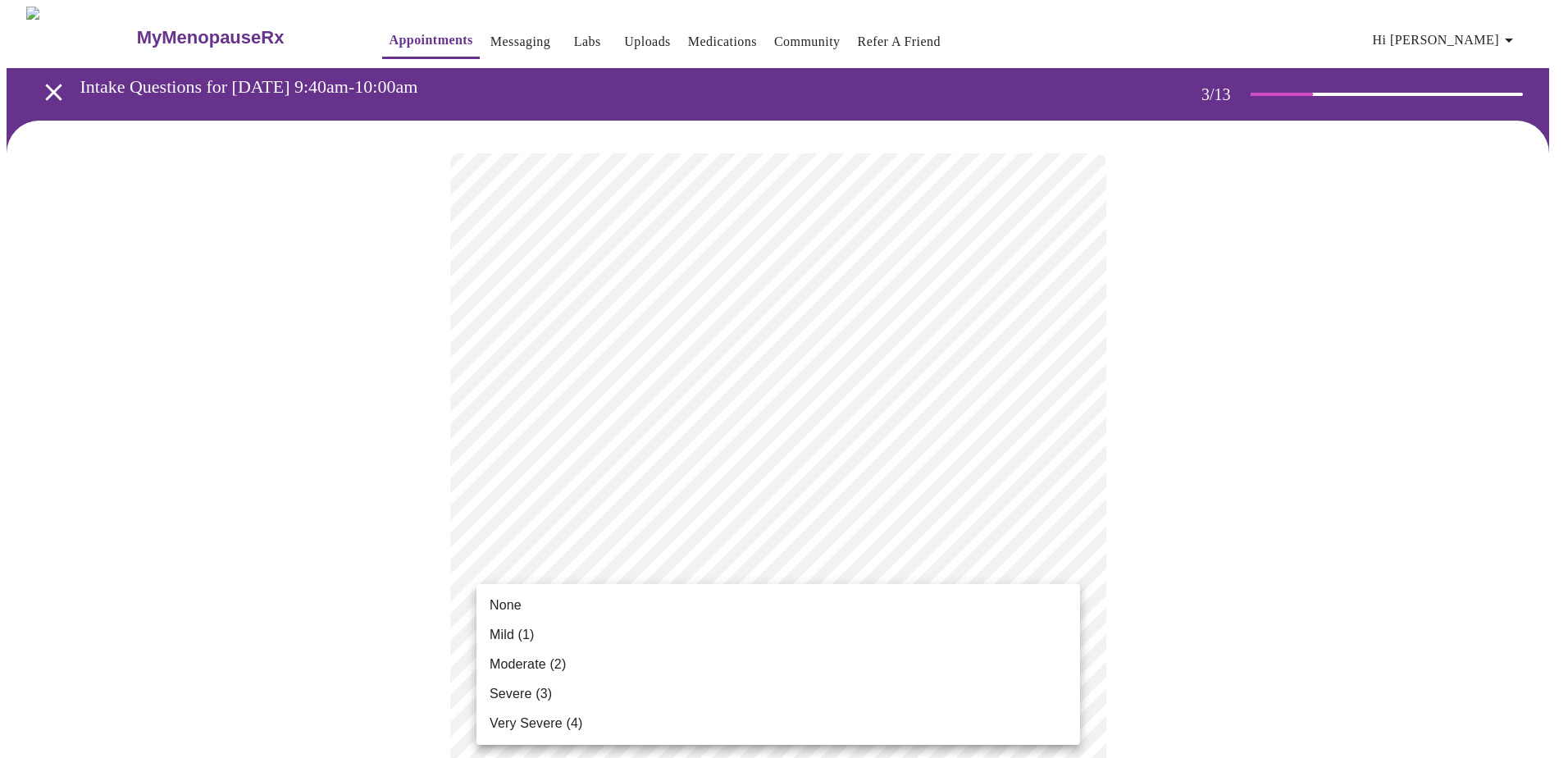
click at [840, 499] on li "Severe (3)" at bounding box center [777, 693] width 604 height 29
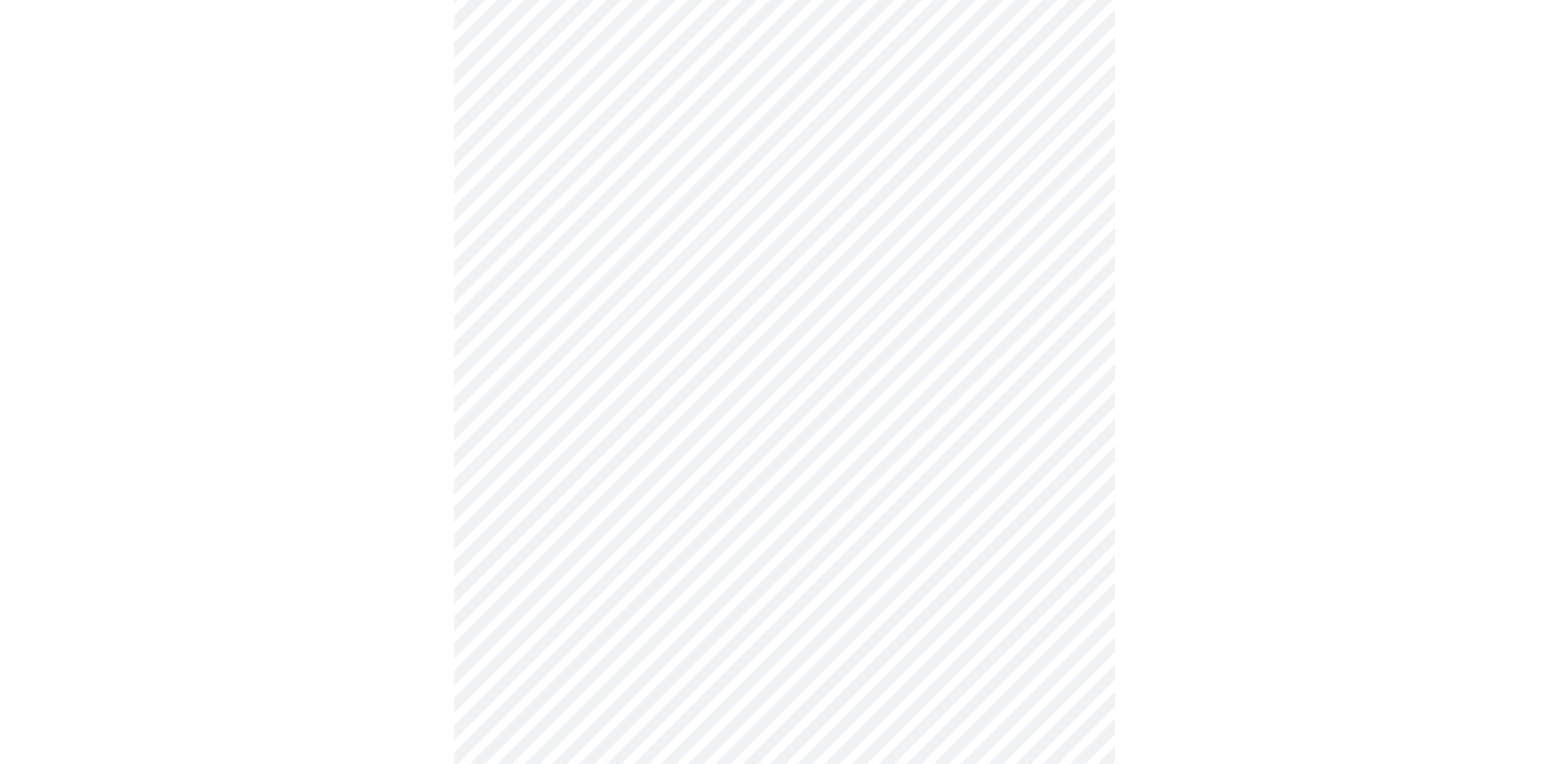
scroll to position [331, 0]
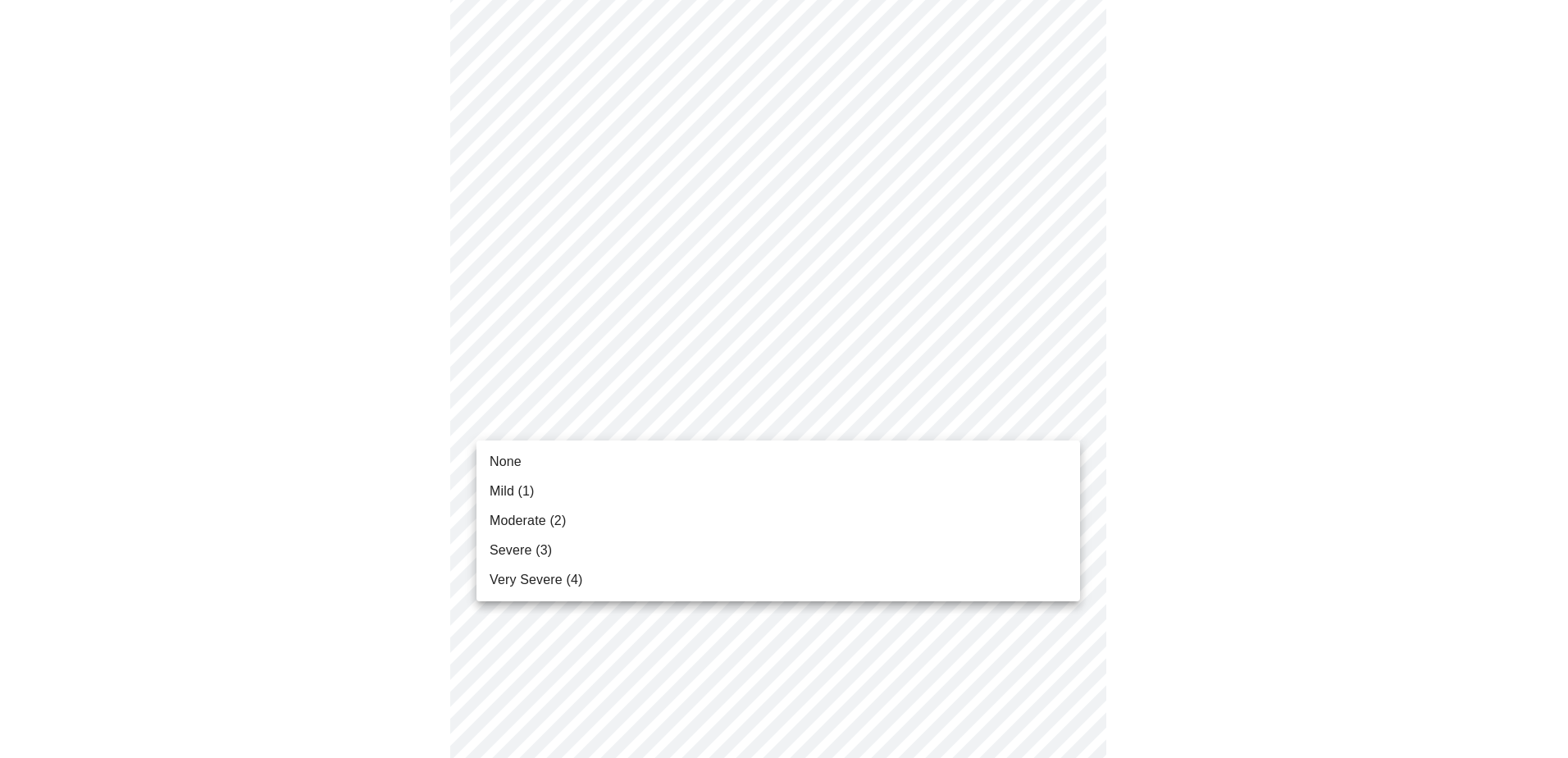
click at [840, 416] on body "MyMenopauseRx Appointments Messaging Labs Uploads Medications Community Refer a…" at bounding box center [784, 734] width 1555 height 2112
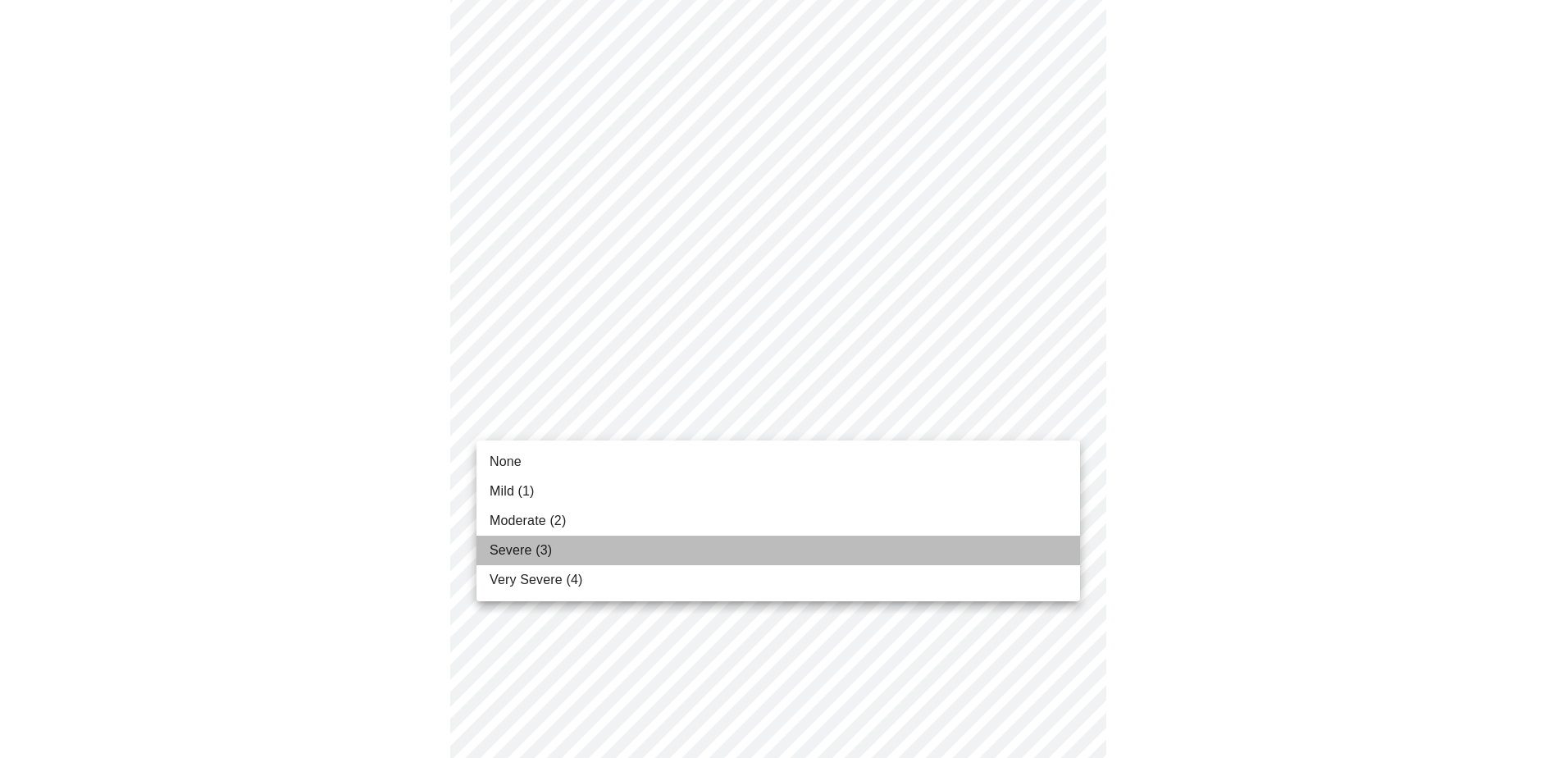
click at [840, 499] on li "Severe (3)" at bounding box center [777, 550] width 604 height 29
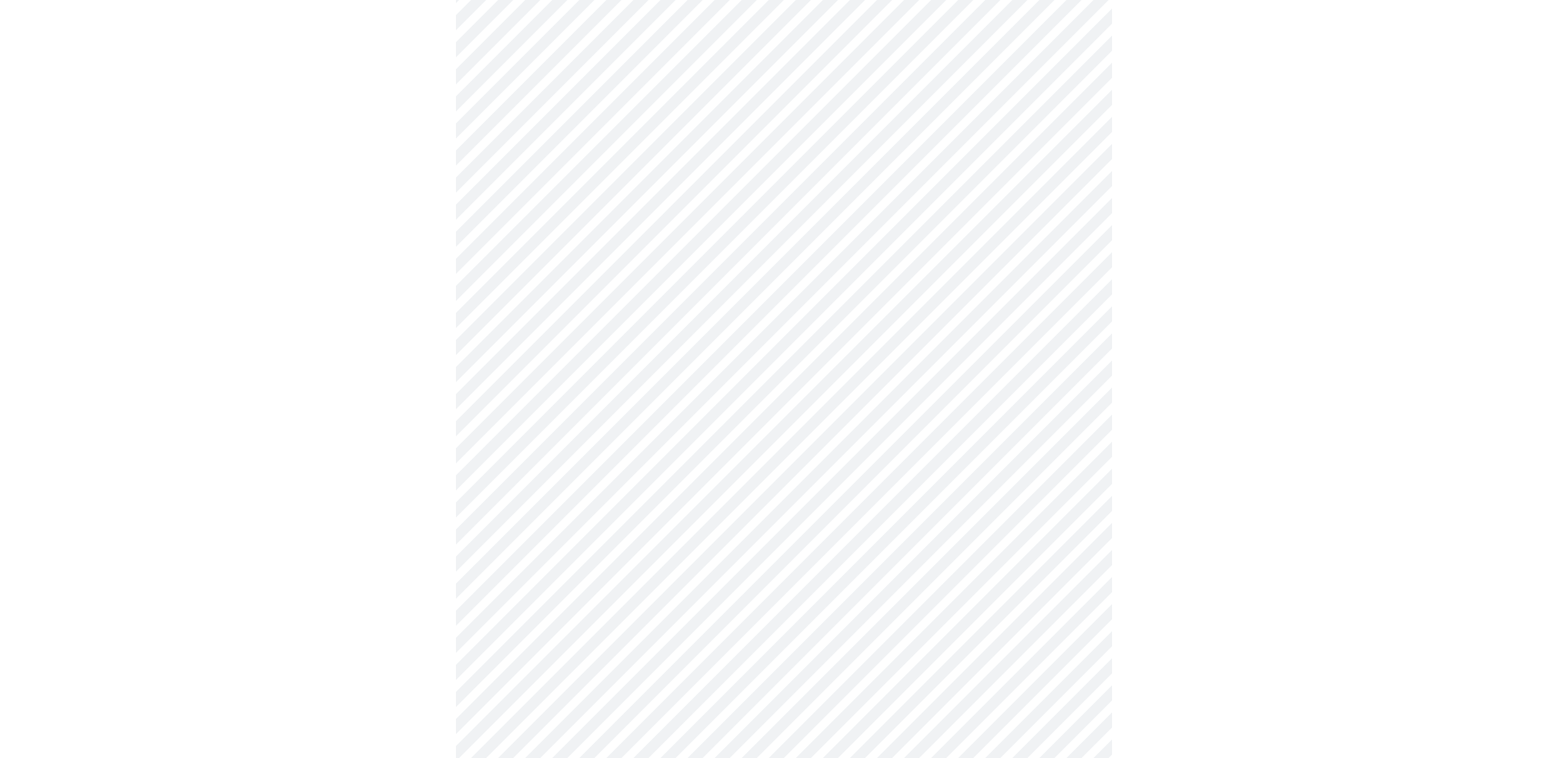
click at [792, 499] on body "MyMenopauseRx Appointments Messaging Labs Uploads Medications Community Refer a…" at bounding box center [784, 723] width 1555 height 2089
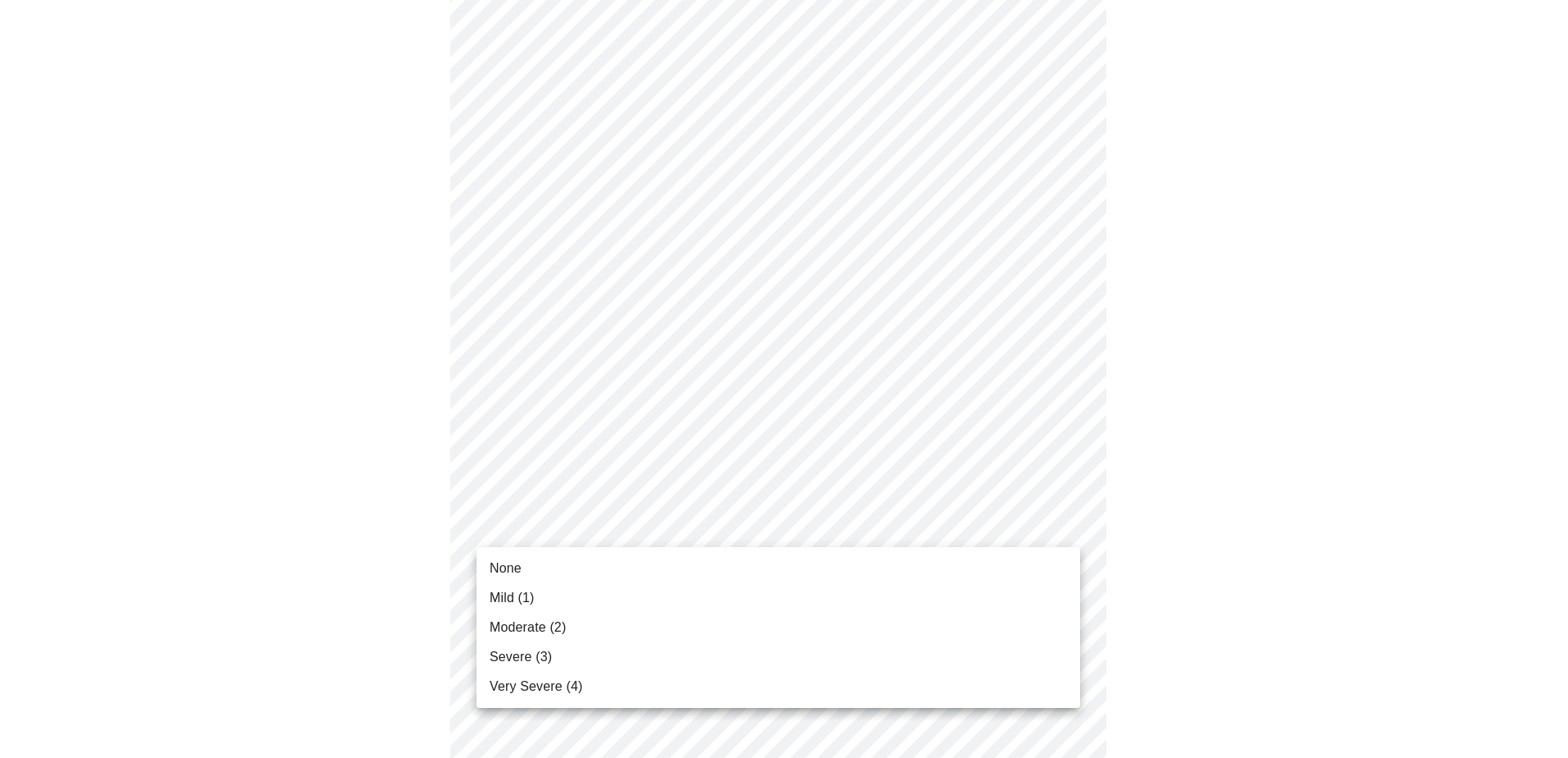
drag, startPoint x: 754, startPoint y: 683, endPoint x: 786, endPoint y: 681, distance: 32.1
click at [754, 499] on li "Very Severe (4)" at bounding box center [777, 686] width 604 height 29
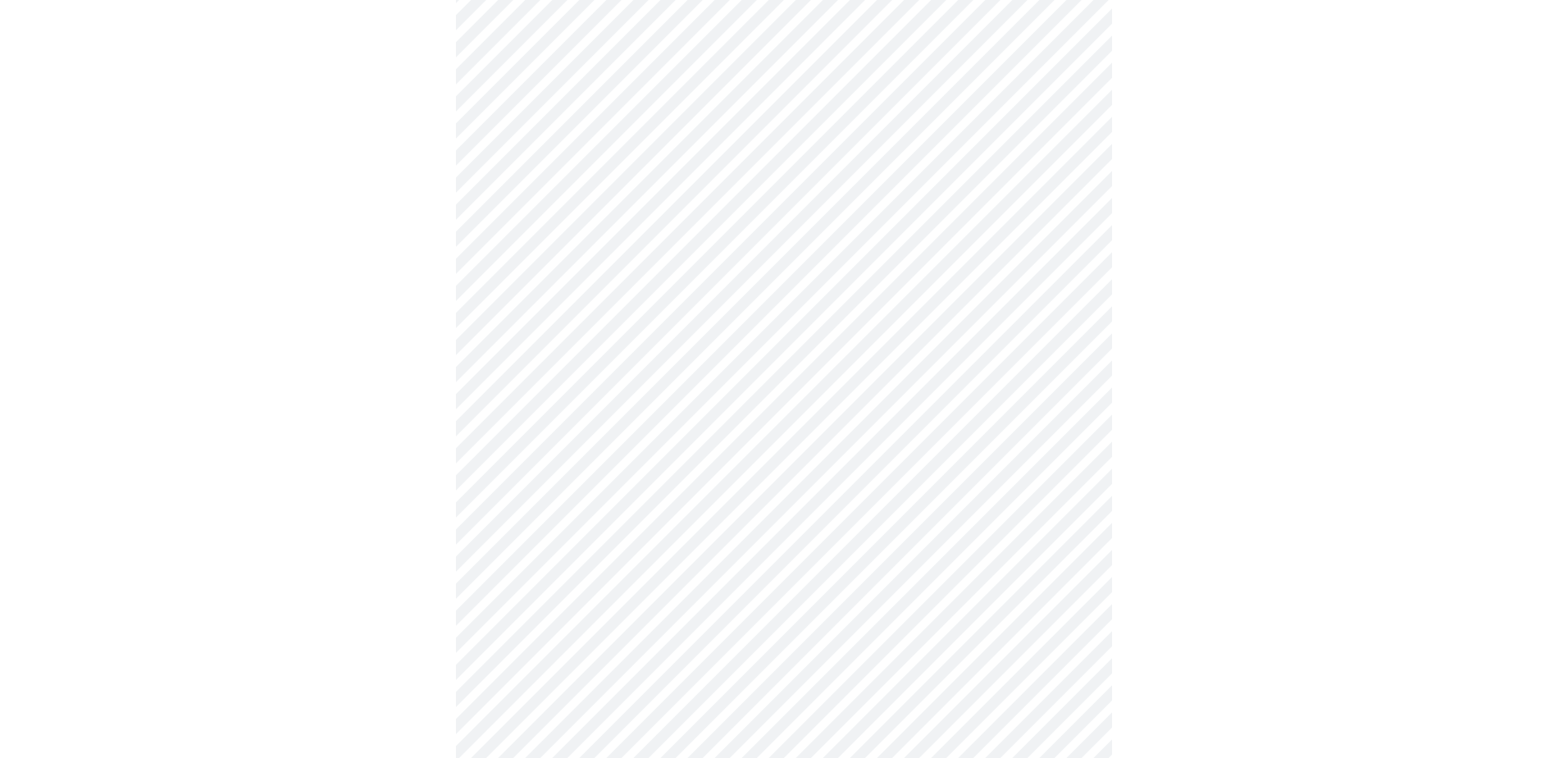
click at [840, 499] on body "MyMenopauseRx Appointments Messaging Labs Uploads Medications Community Refer a…" at bounding box center [784, 711] width 1555 height 2066
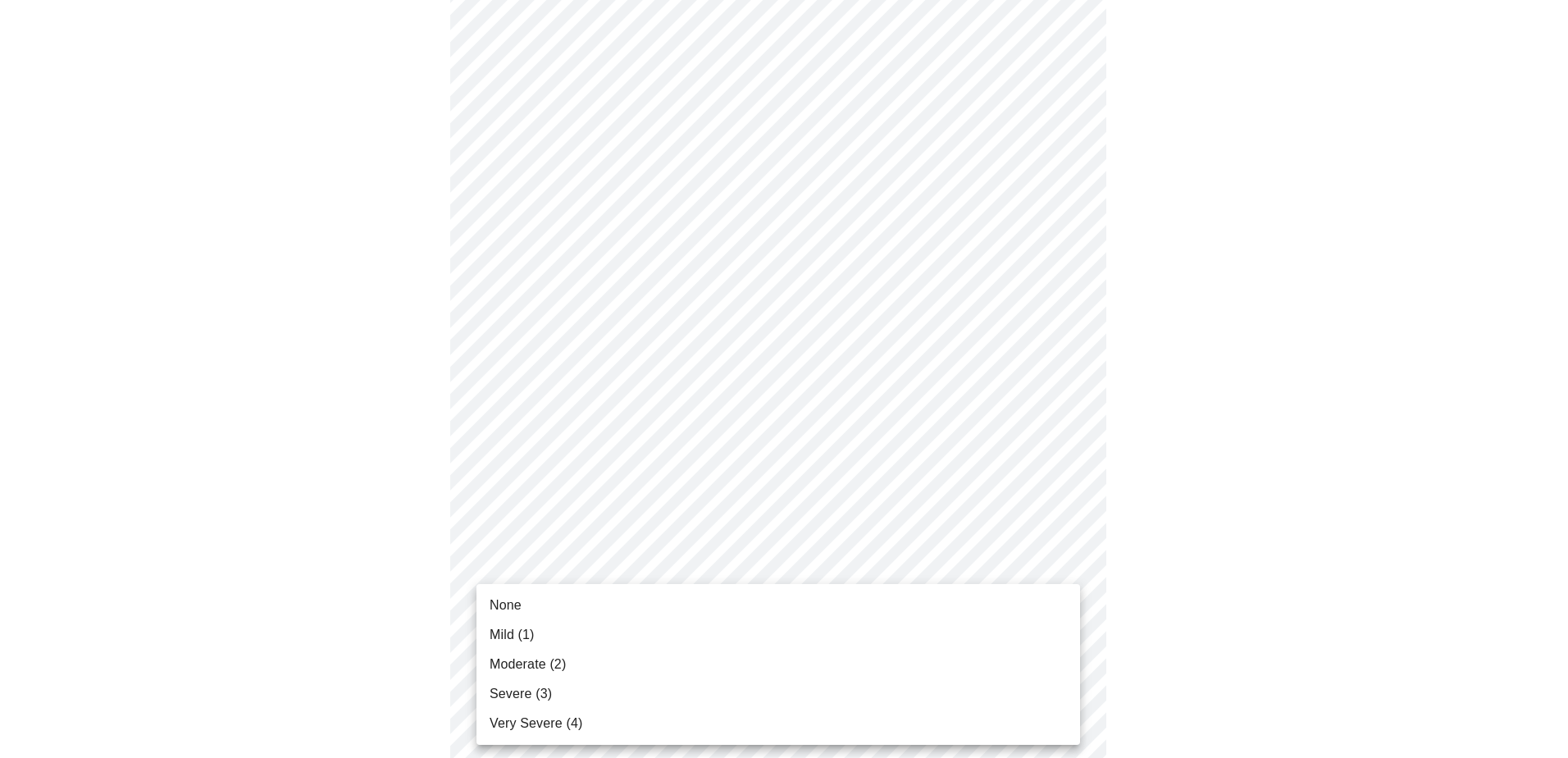
click at [840, 499] on li "Severe (3)" at bounding box center [777, 693] width 604 height 29
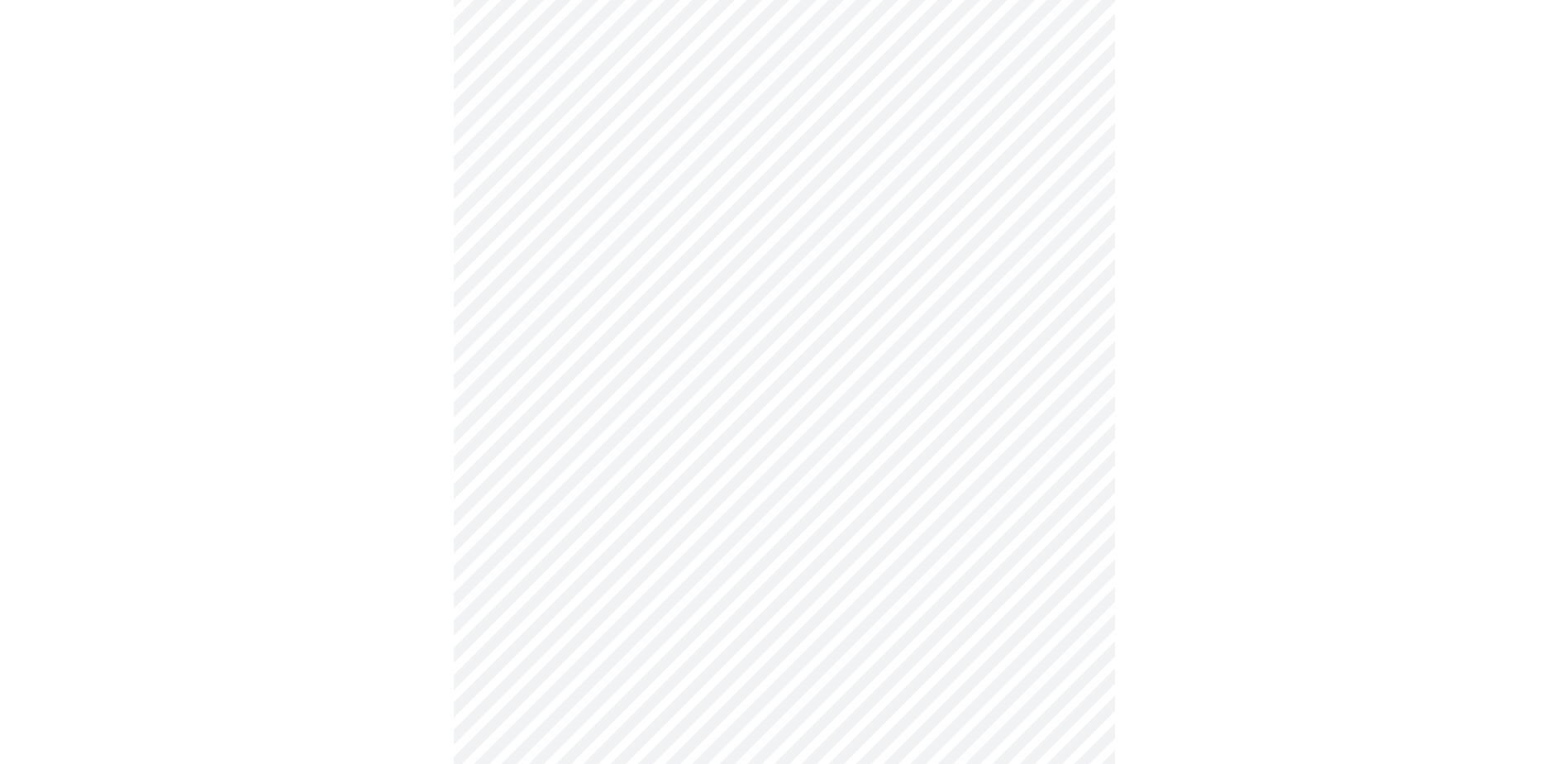
scroll to position [661, 0]
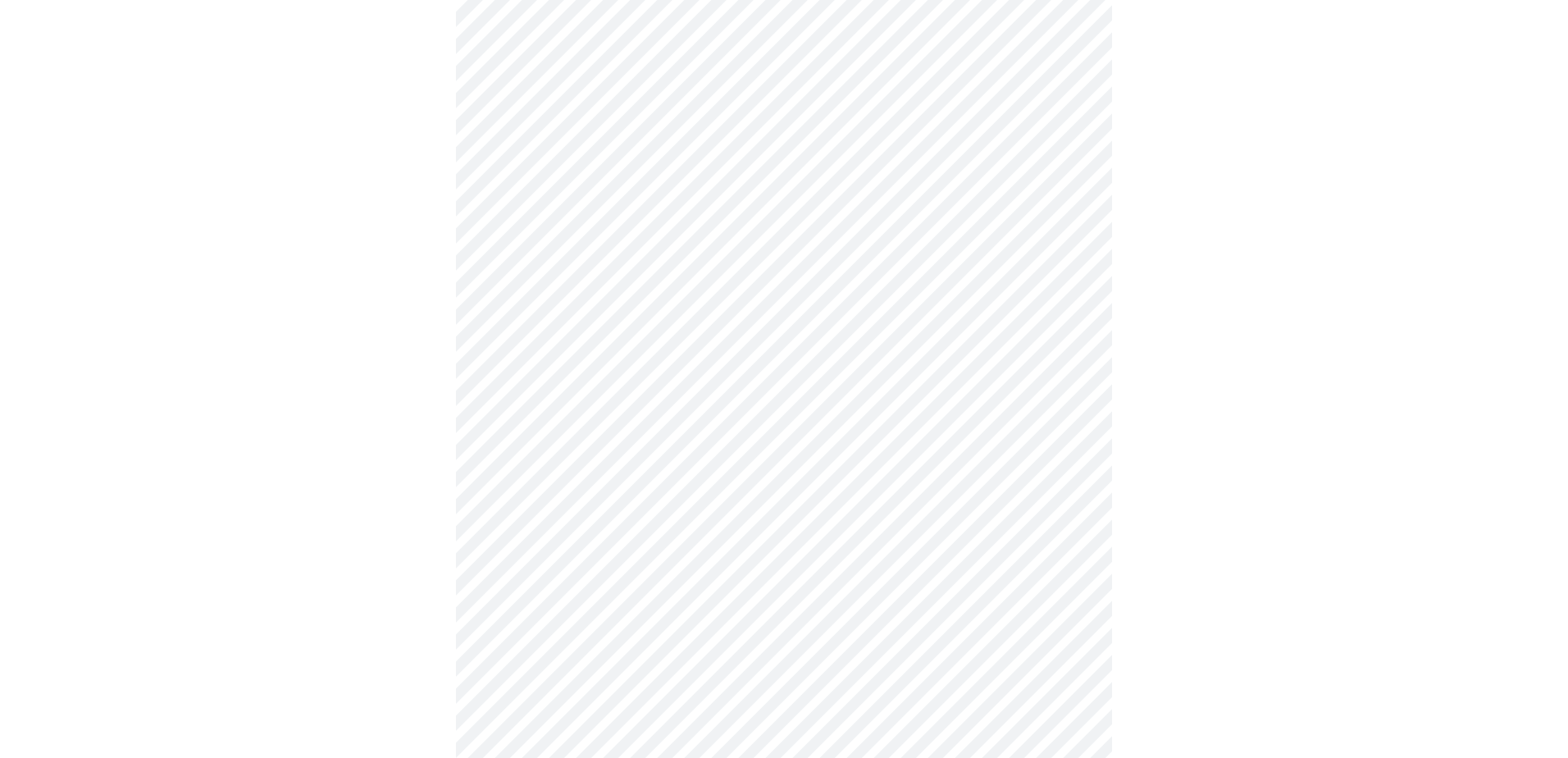
click at [741, 423] on body "MyMenopauseRx Appointments Messaging Labs Uploads Medications Community Refer a…" at bounding box center [784, 372] width 1555 height 2043
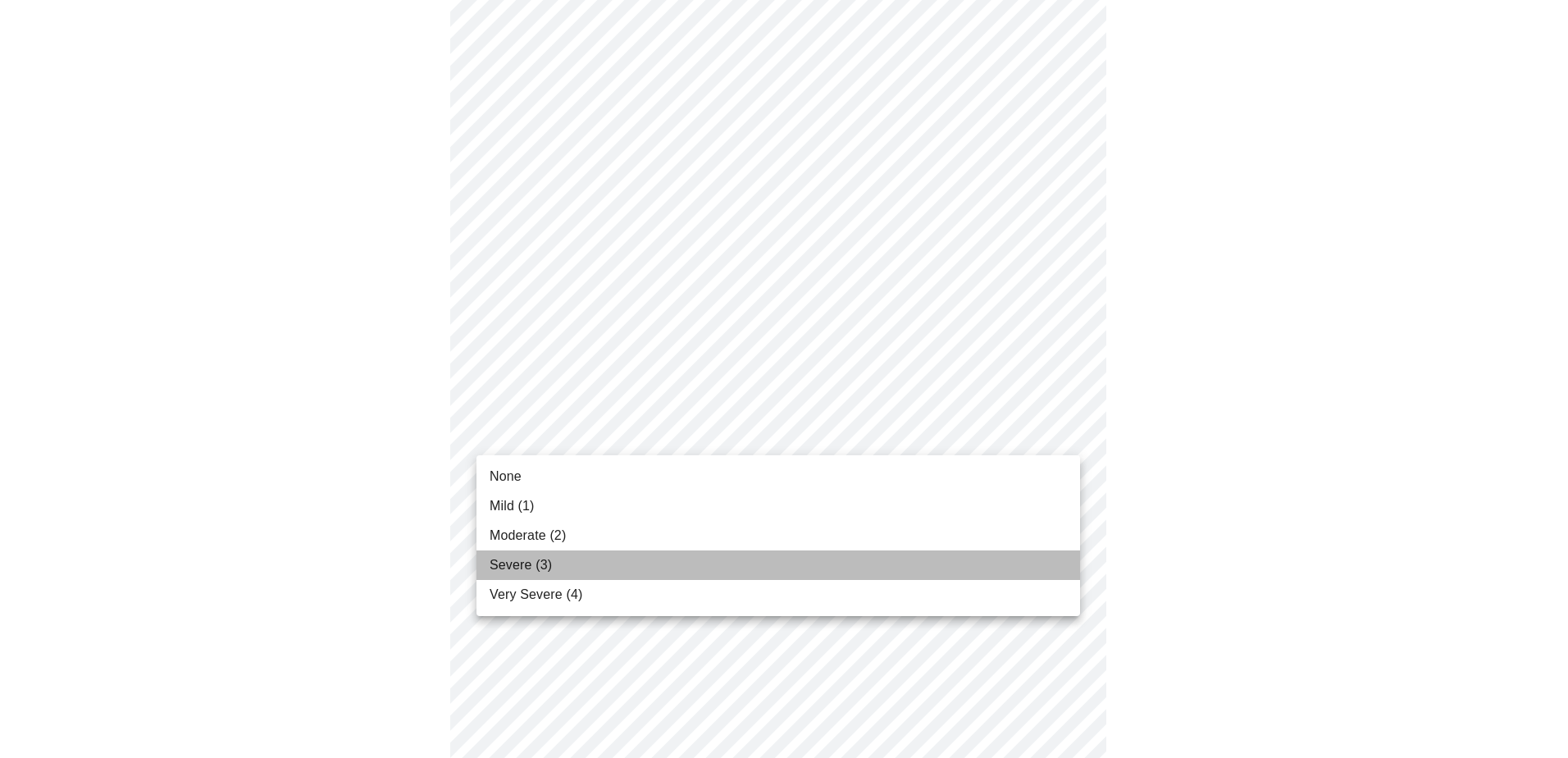
drag, startPoint x: 640, startPoint y: 557, endPoint x: 657, endPoint y: 549, distance: 18.8
click at [640, 499] on li "Severe (3)" at bounding box center [777, 564] width 604 height 29
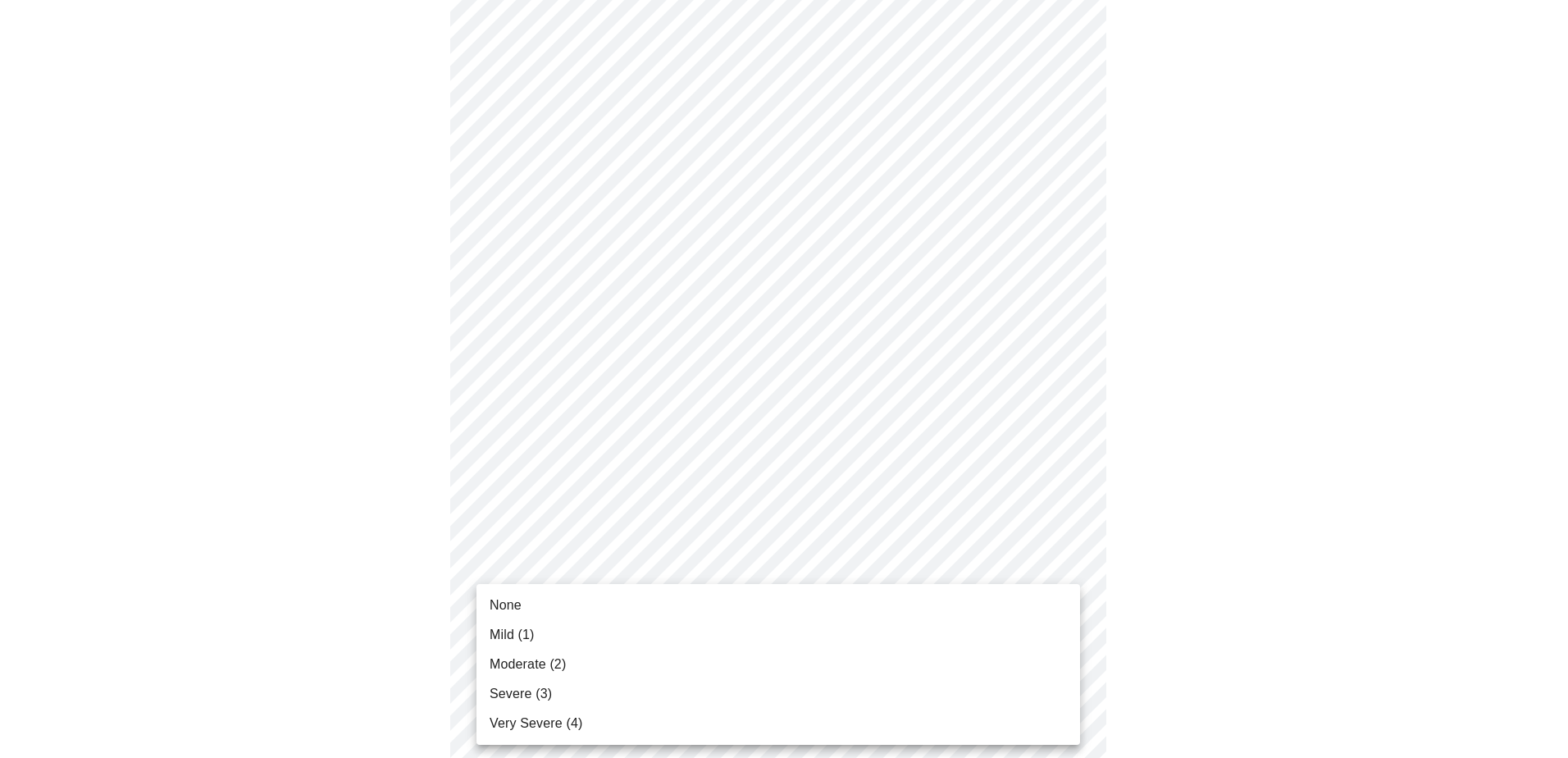
click at [784, 499] on body "MyMenopauseRx Appointments Messaging Labs Uploads Medications Community Refer a…" at bounding box center [784, 360] width 1555 height 2020
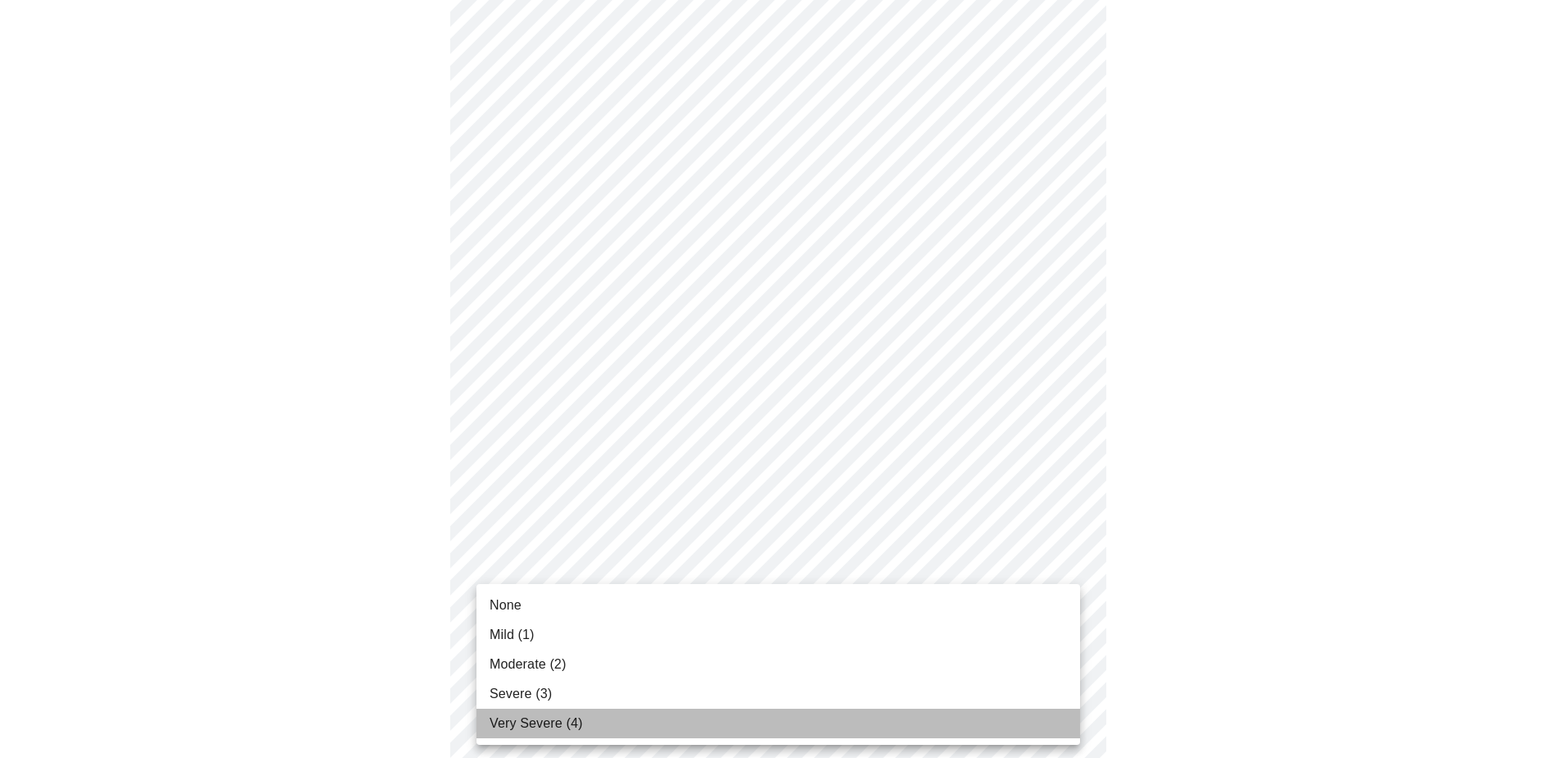
click at [760, 499] on li "Very Severe (4)" at bounding box center [777, 723] width 604 height 29
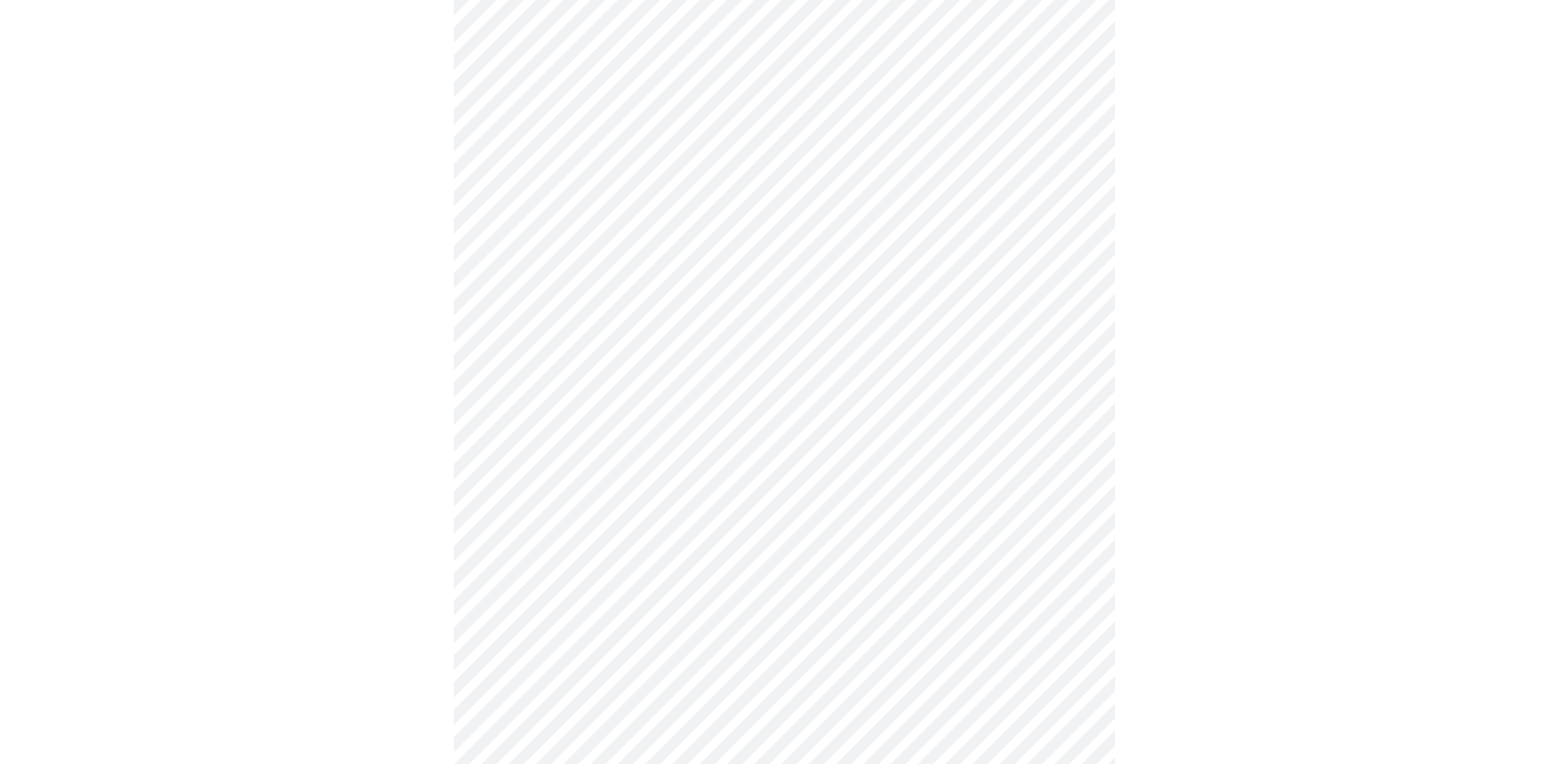
scroll to position [827, 0]
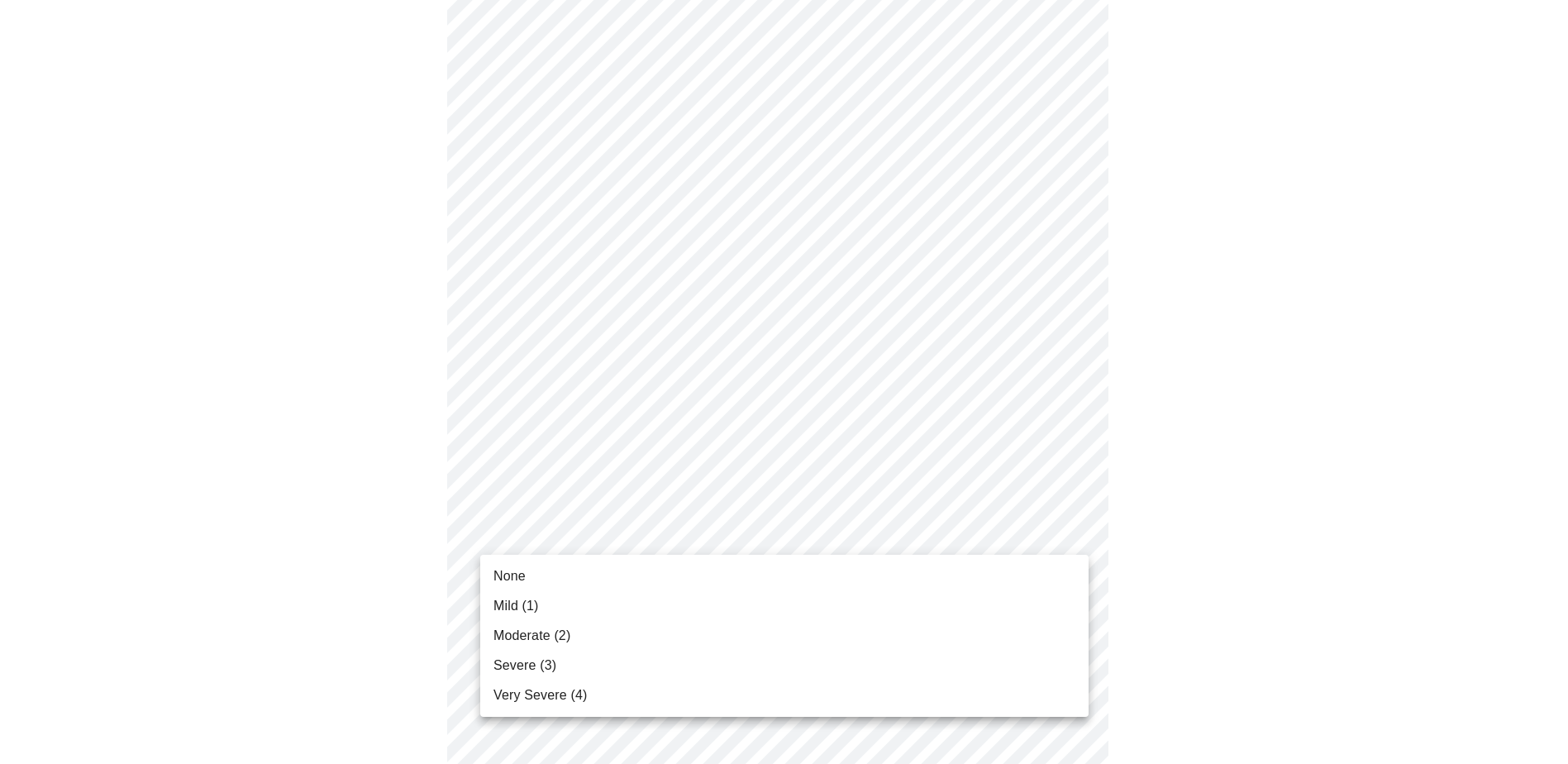
click at [833, 503] on body "MyMenopauseRx Appointments Messaging Labs Uploads Medications Community Refer a…" at bounding box center [784, 186] width 1554 height 2013
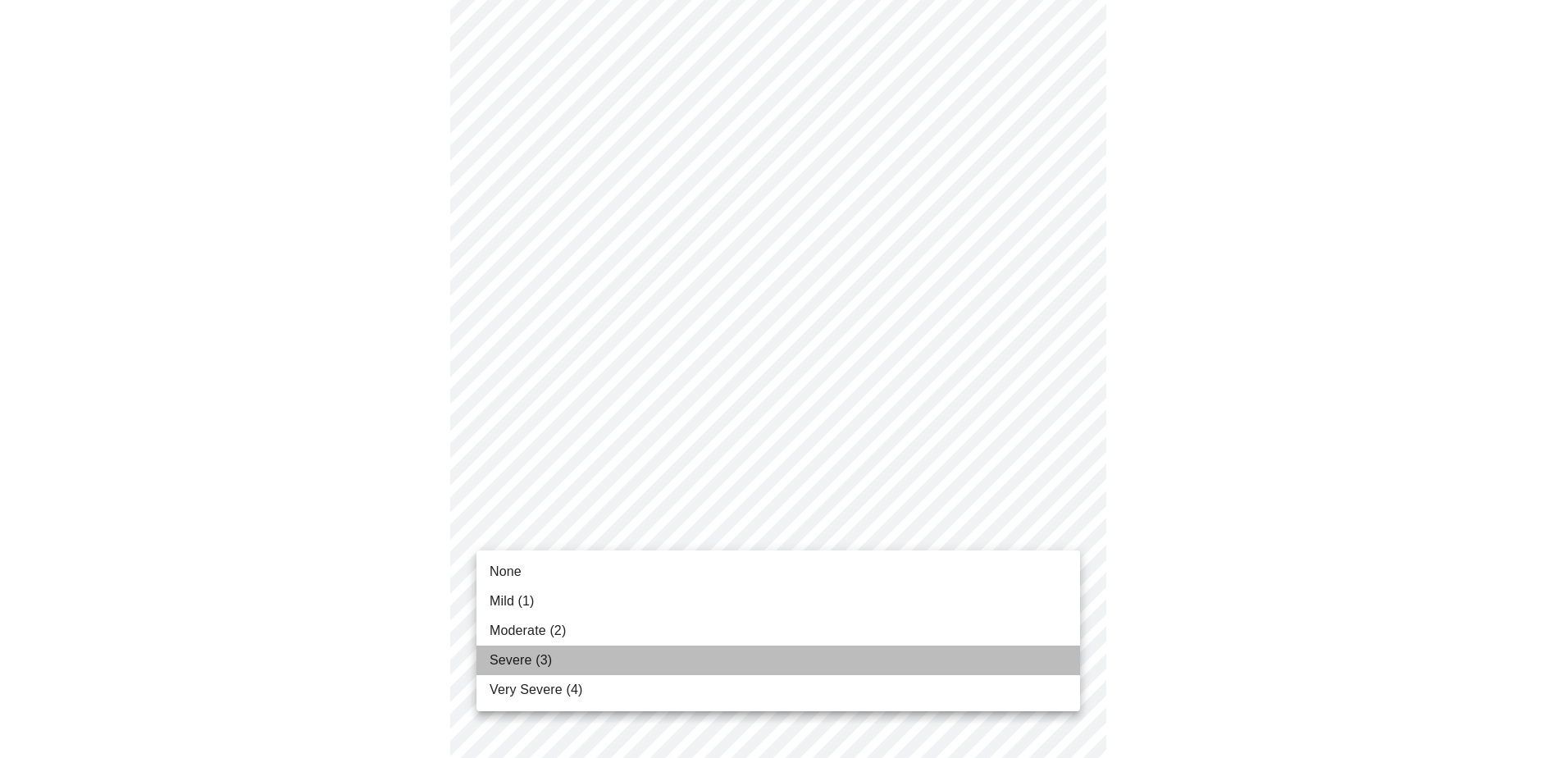
drag, startPoint x: 790, startPoint y: 668, endPoint x: 940, endPoint y: 617, distance: 158.4
click at [790, 499] on li "Severe (3)" at bounding box center [777, 660] width 604 height 29
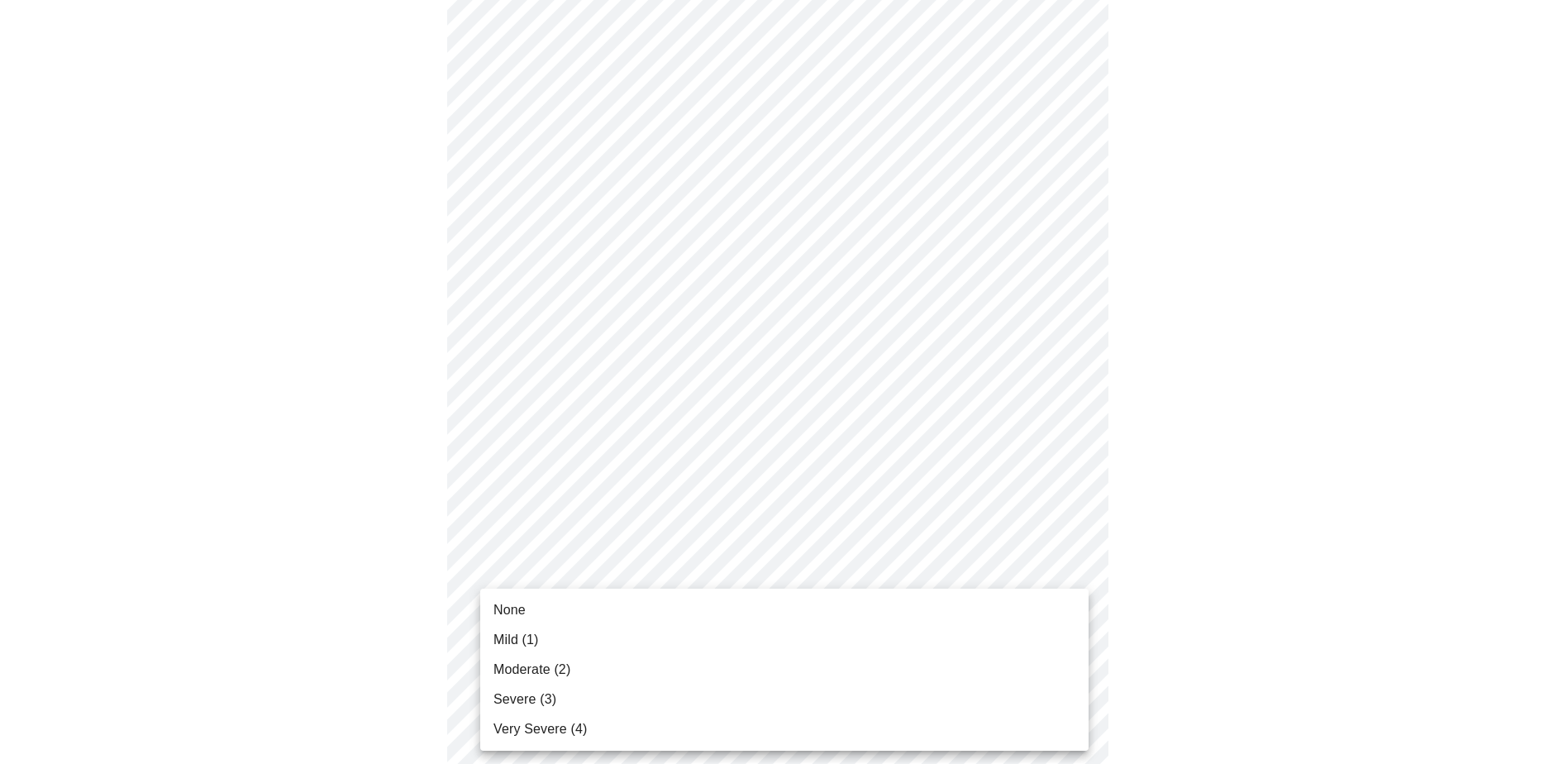
click at [847, 503] on body "MyMenopauseRx Appointments Messaging Labs Uploads Medications Community Refer a…" at bounding box center [784, 175] width 1554 height 1990
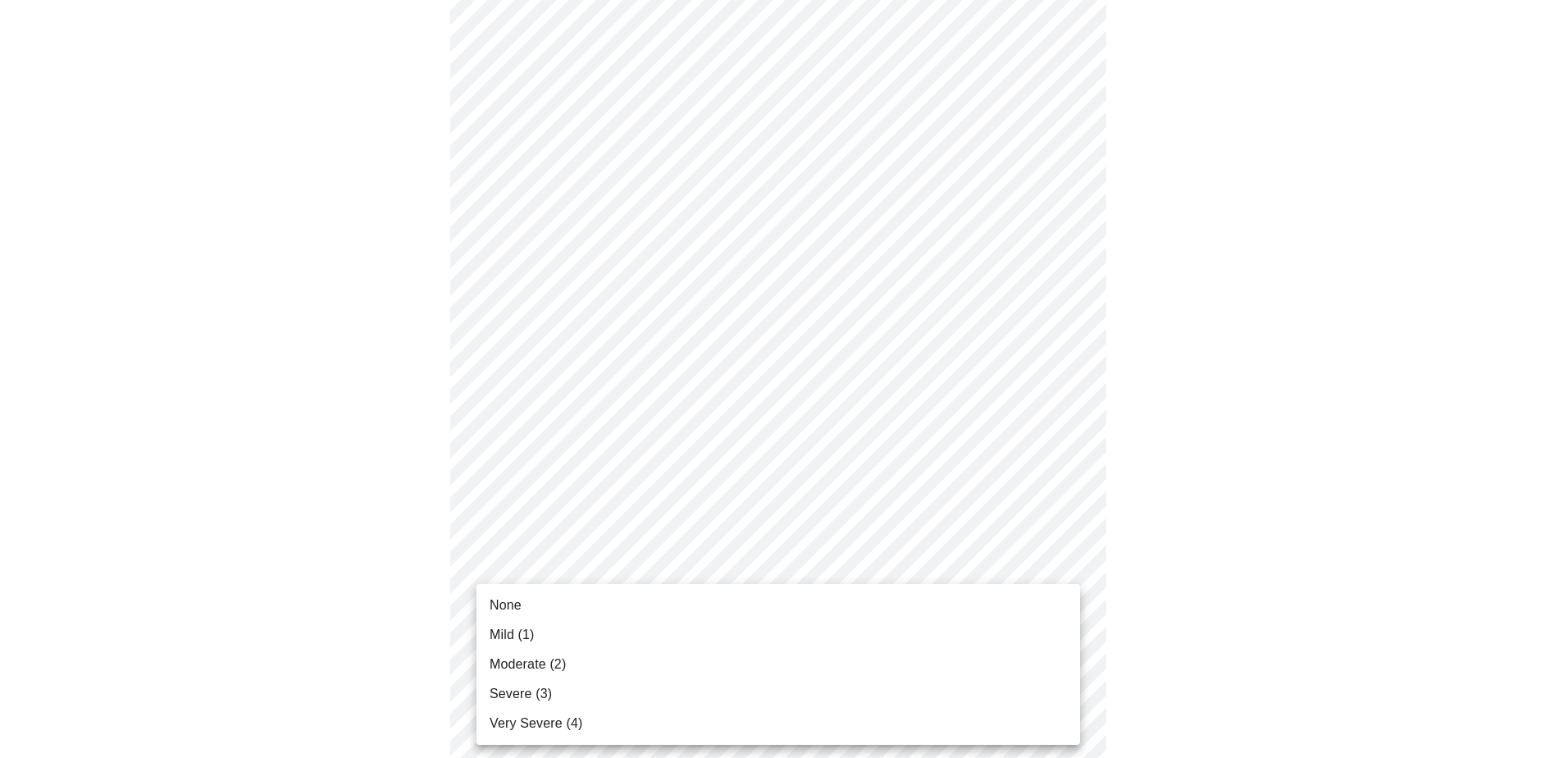
click at [785, 499] on li "Very Severe (4)" at bounding box center [777, 723] width 604 height 29
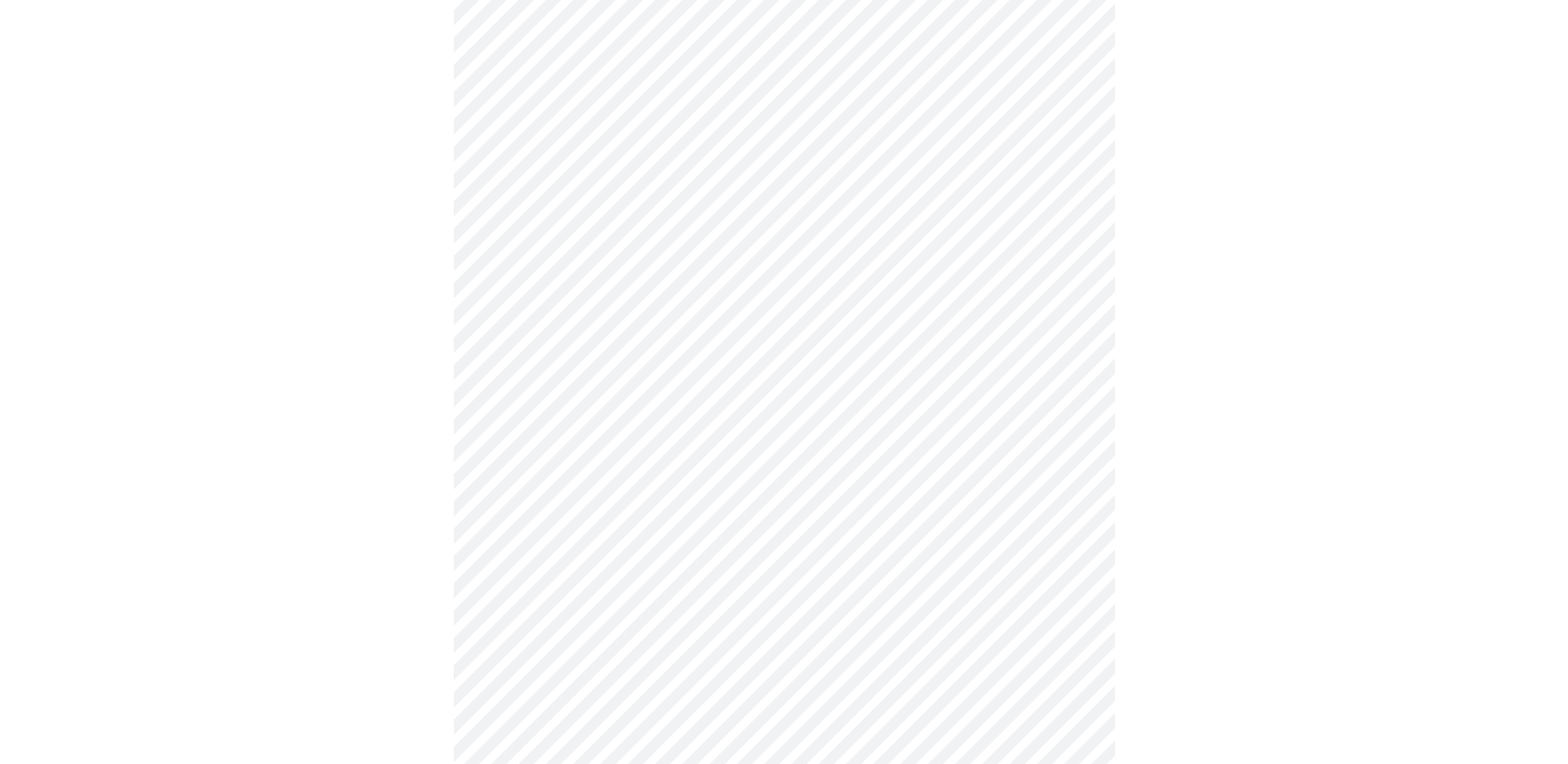
scroll to position [1157, 0]
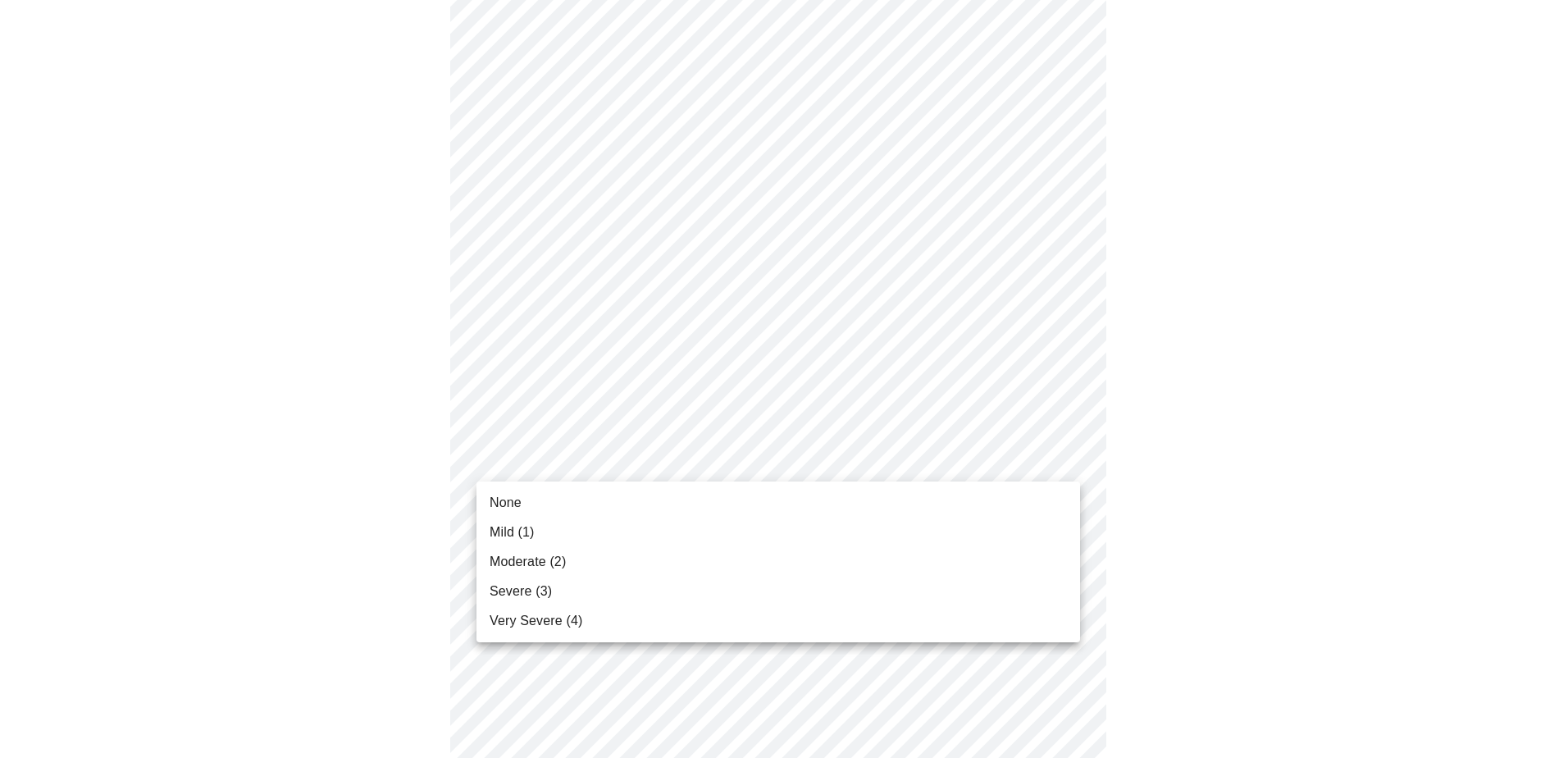
click at [739, 499] on li "None" at bounding box center [777, 502] width 604 height 29
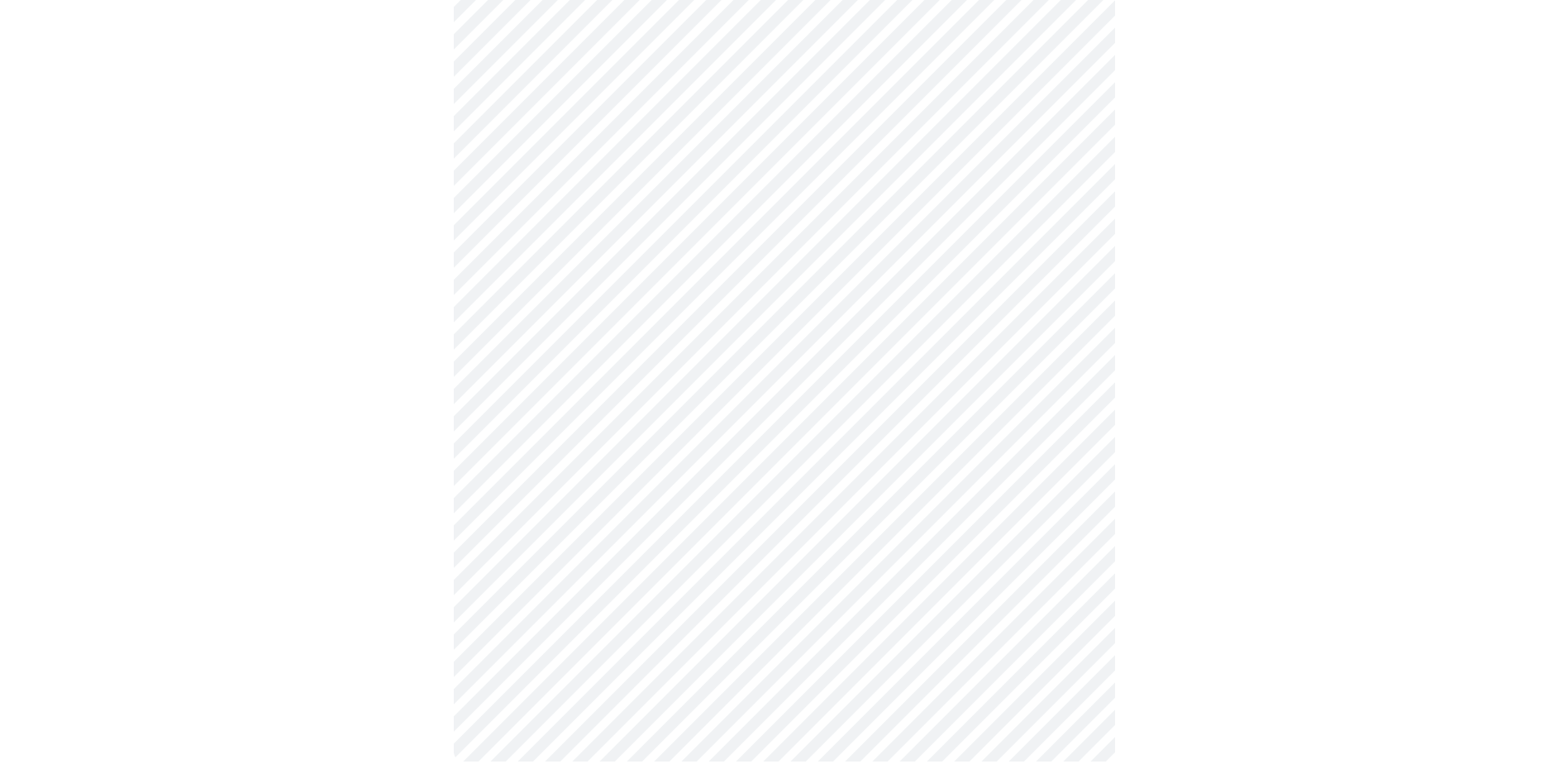
click at [847, 503] on body "MyMenopauseRx Appointments Messaging Labs Uploads Medications Community Refer a…" at bounding box center [784, 393] width 1554 height 1600
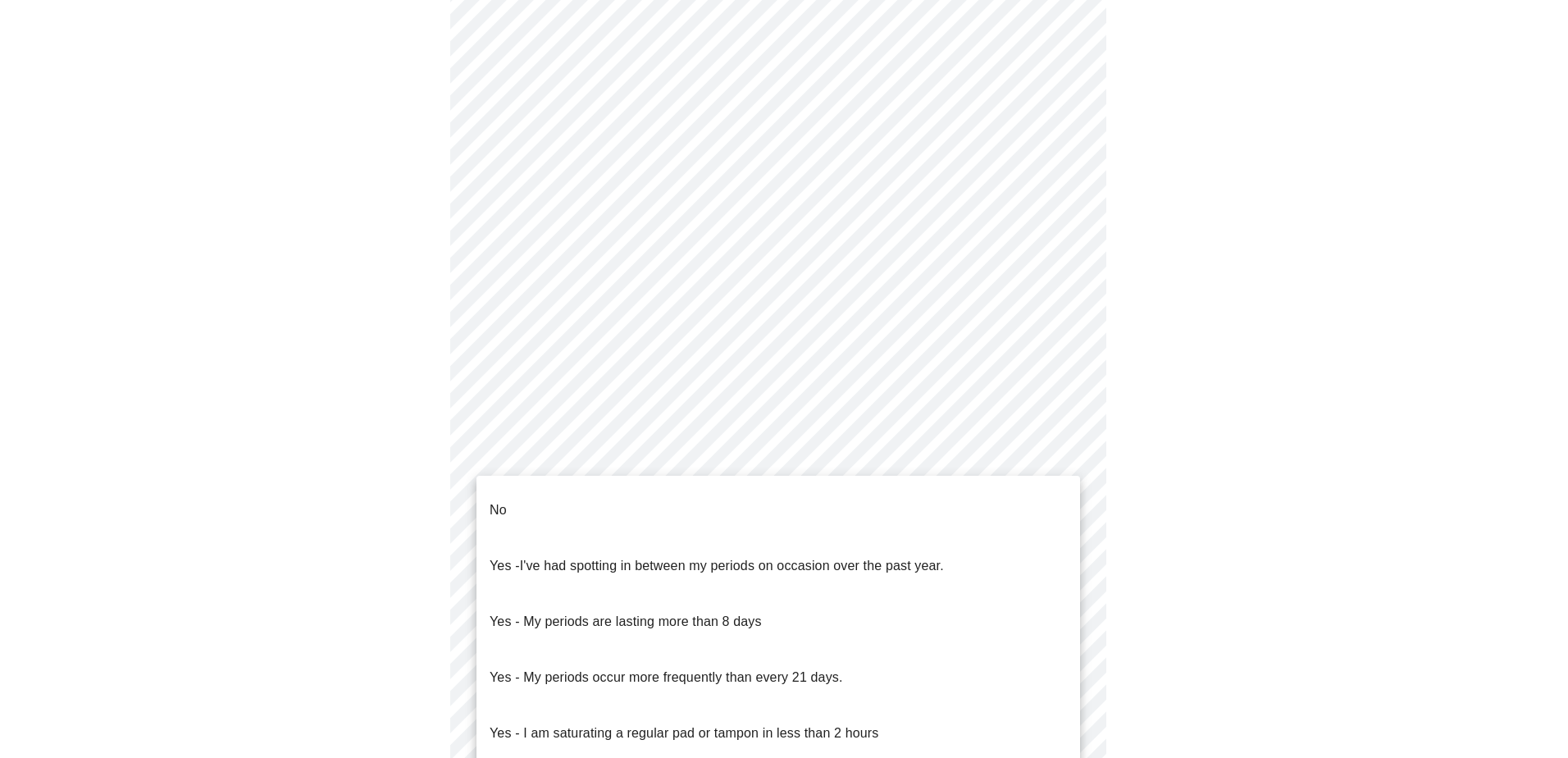
click at [840, 490] on li "No" at bounding box center [777, 510] width 604 height 55
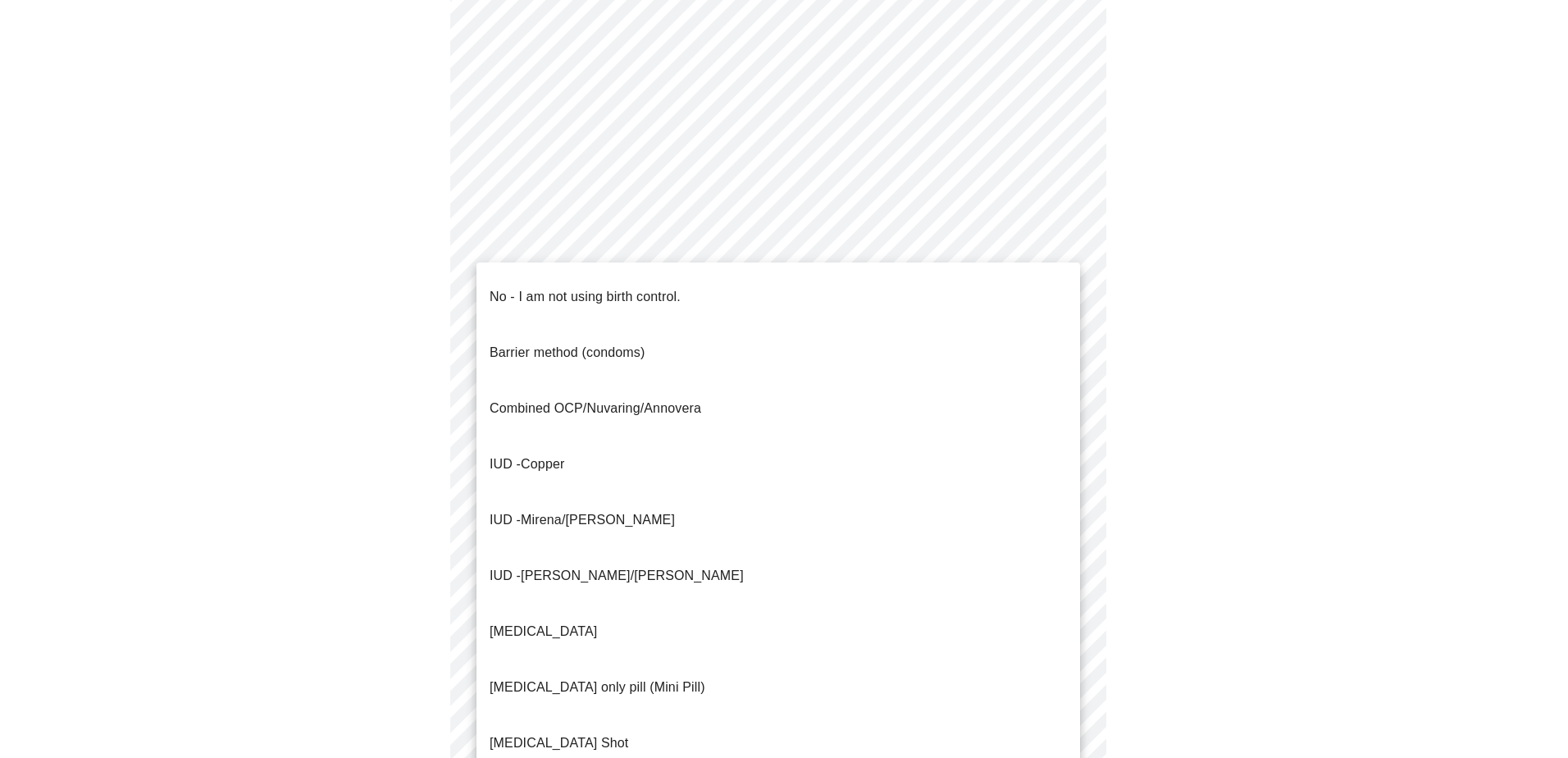
click at [747, 499] on body "MyMenopauseRx Appointments Messaging Labs Uploads Medications Community Refer a…" at bounding box center [784, 384] width 1555 height 1577
click at [668, 295] on span "No - I am not using birth control." at bounding box center [585, 296] width 191 height 46
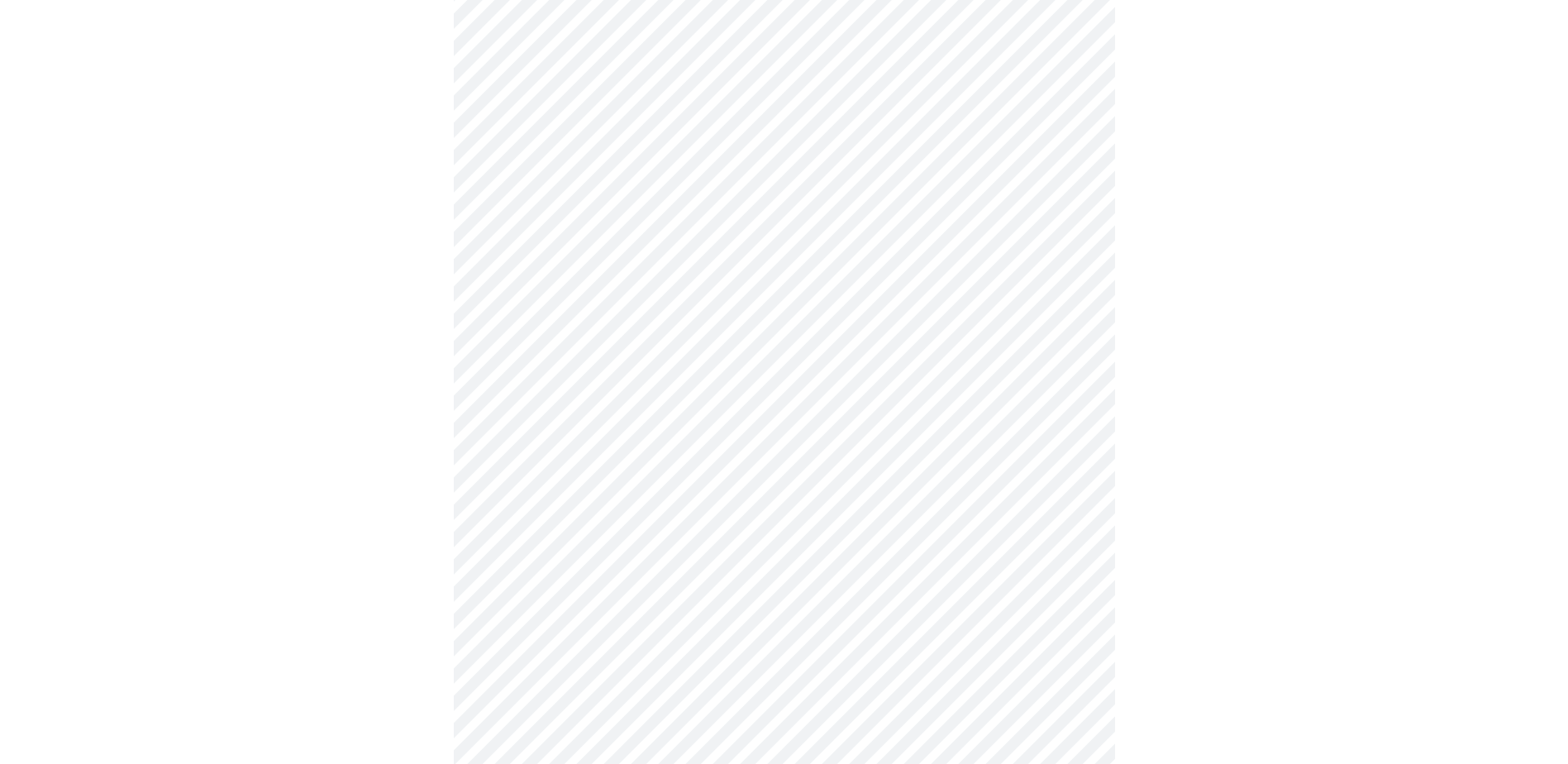
scroll to position [661, 0]
click at [726, 503] on body "MyMenopauseRx Appointments Messaging Labs Uploads Medications Community Refer a…" at bounding box center [784, 135] width 1554 height 1580
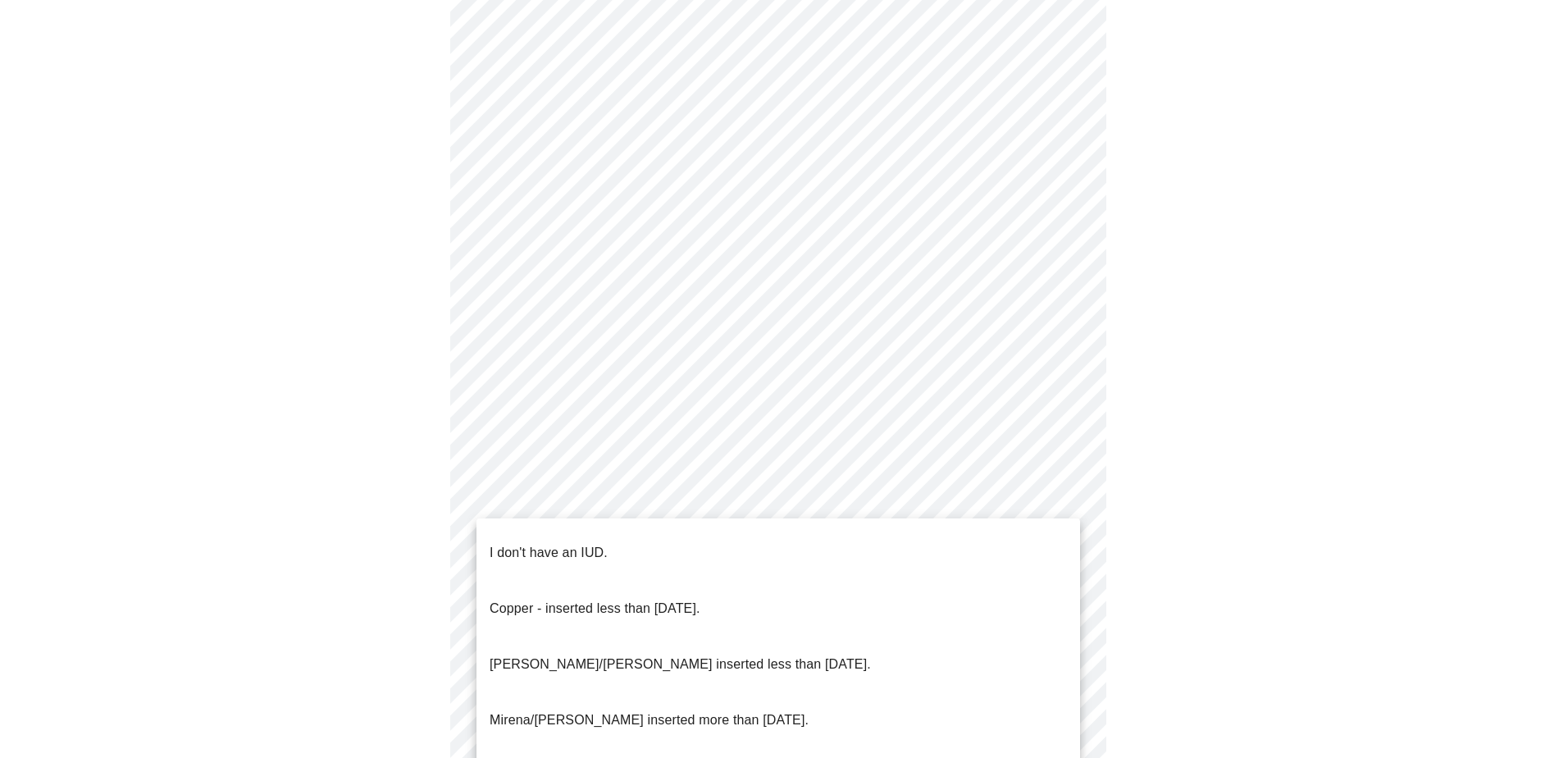
drag, startPoint x: 676, startPoint y: 542, endPoint x: 724, endPoint y: 541, distance: 48.0
click at [676, 499] on li "I don't have an IUD." at bounding box center [777, 552] width 604 height 55
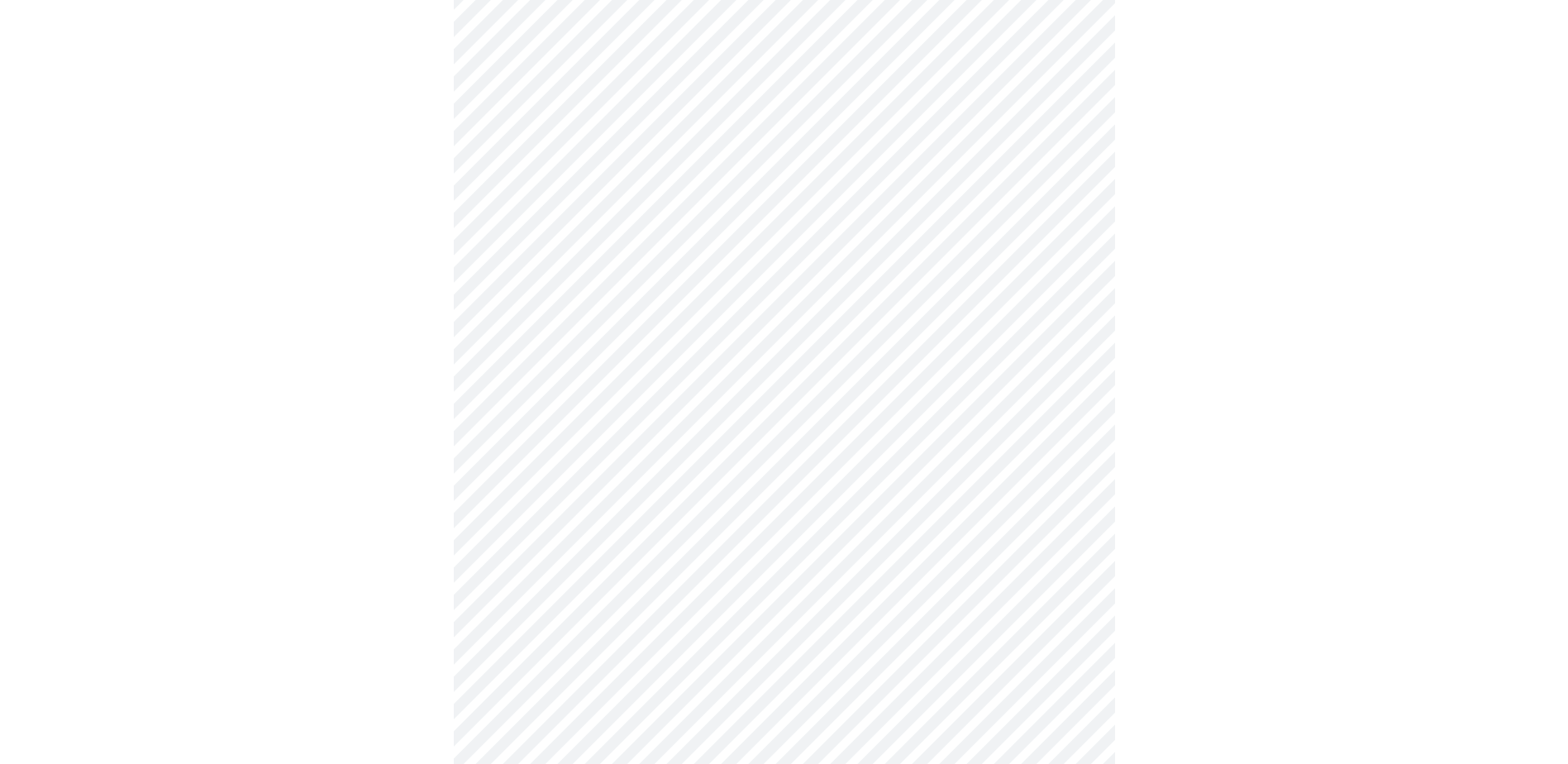
scroll to position [744, 0]
click at [693, 503] on body "MyMenopauseRx Appointments Messaging Labs Uploads Medications Community Refer a…" at bounding box center [784, 48] width 1554 height 1570
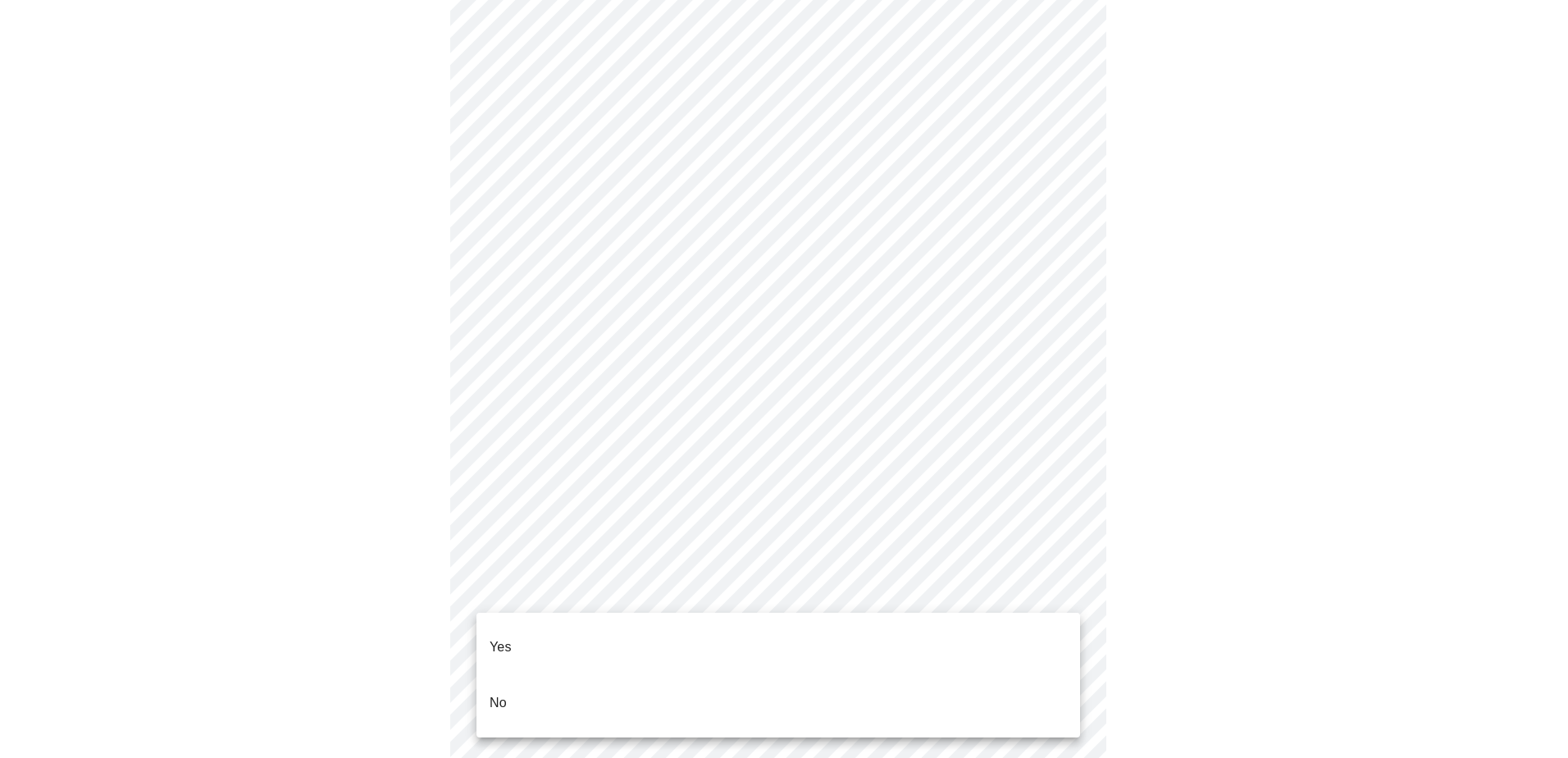
click at [689, 499] on li "No" at bounding box center [777, 703] width 604 height 55
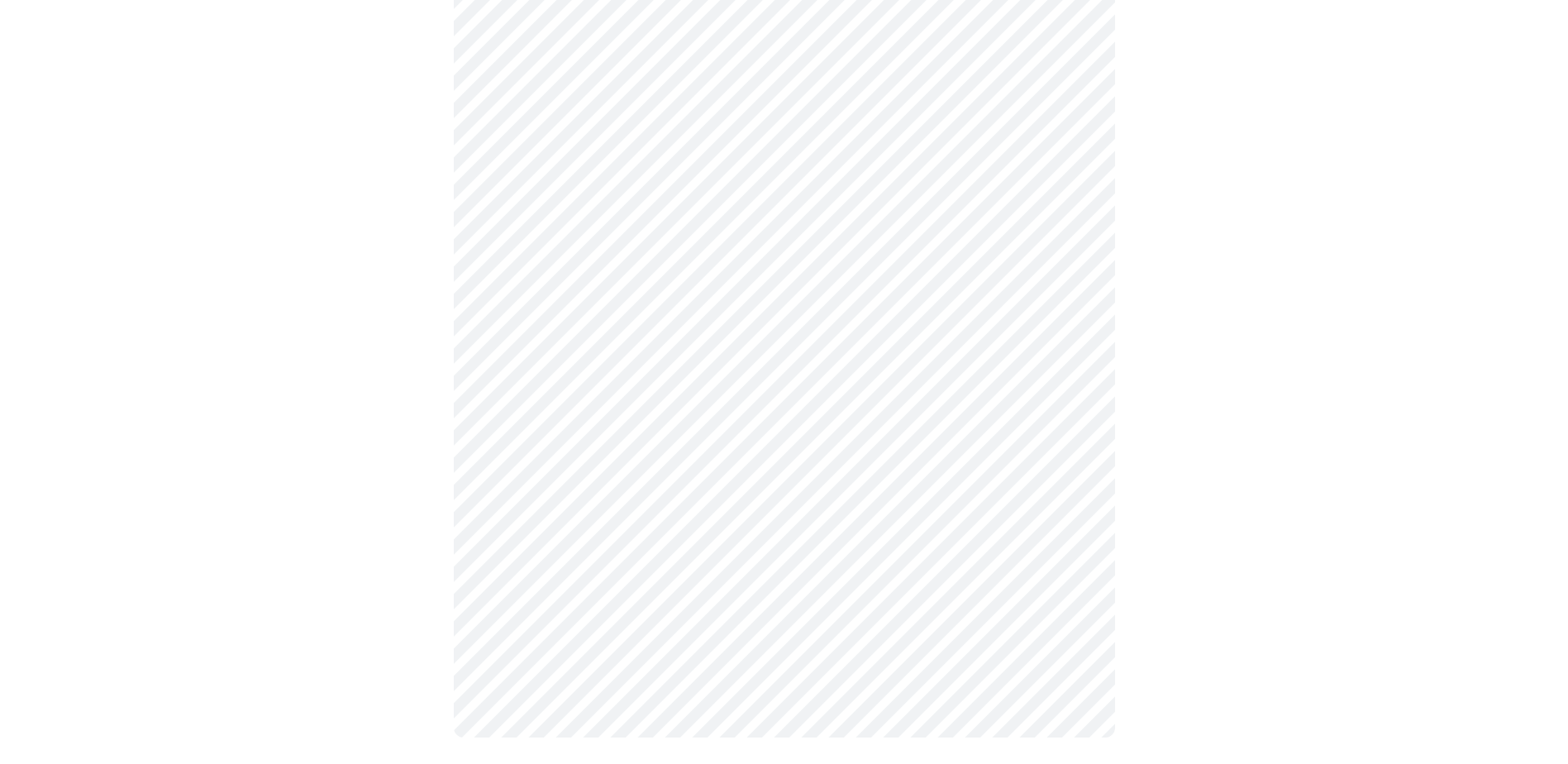
scroll to position [0, 0]
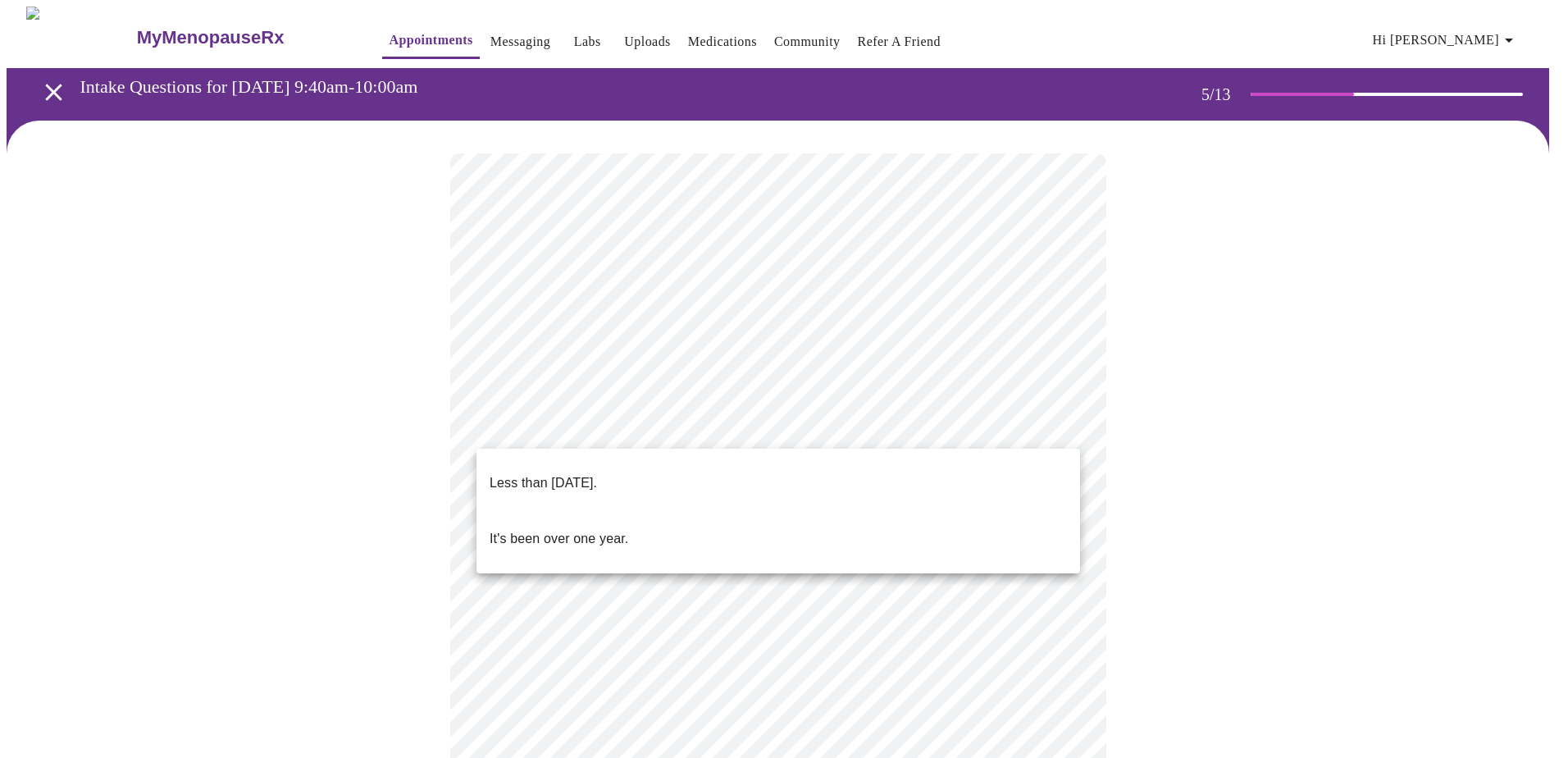
click at [746, 420] on body "MyMenopauseRx Appointments Messaging Labs Uploads Medications Community Refer a…" at bounding box center [784, 671] width 1555 height 1328
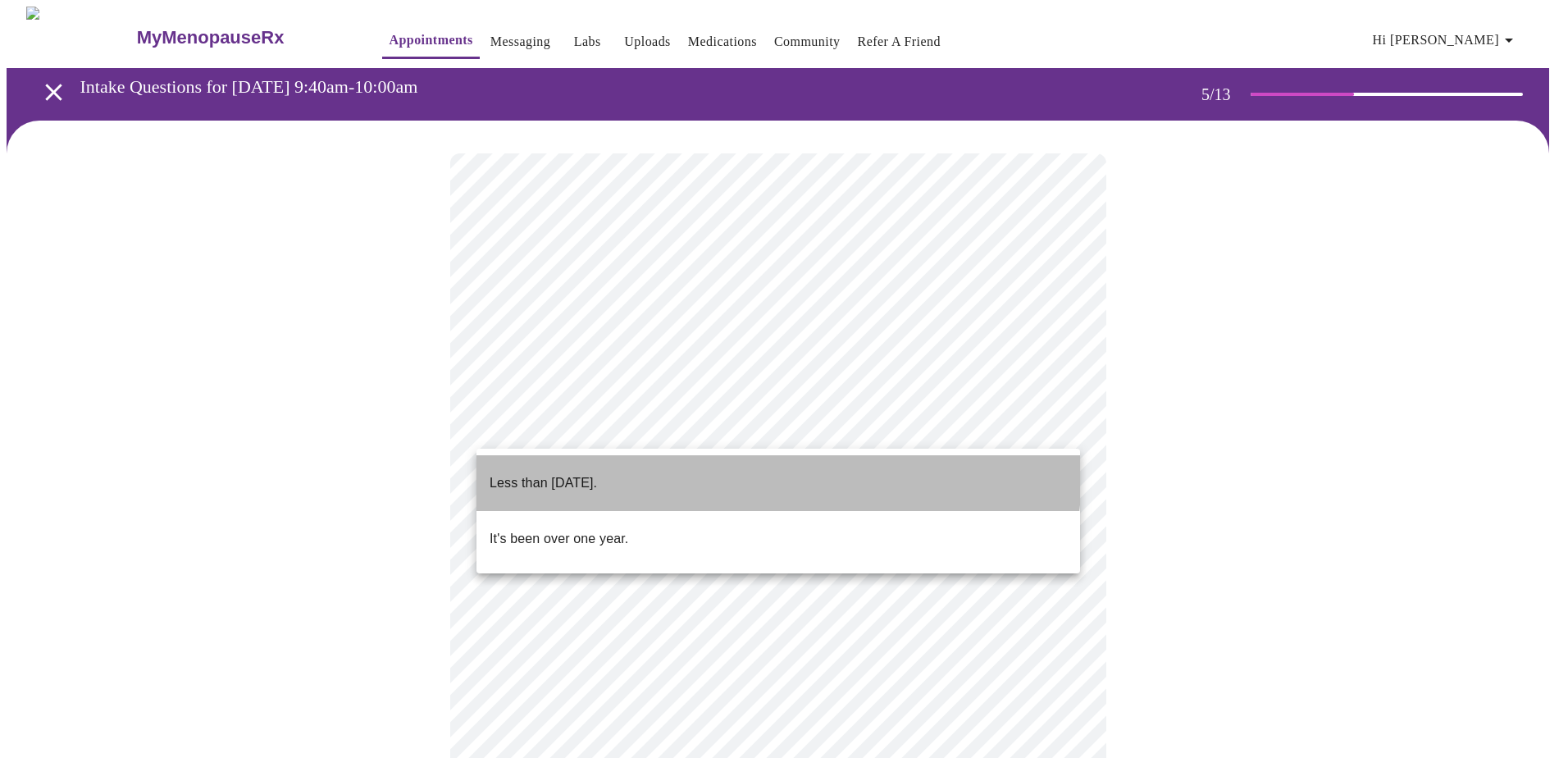
click at [676, 468] on li "Less than one year ago." at bounding box center [777, 483] width 604 height 55
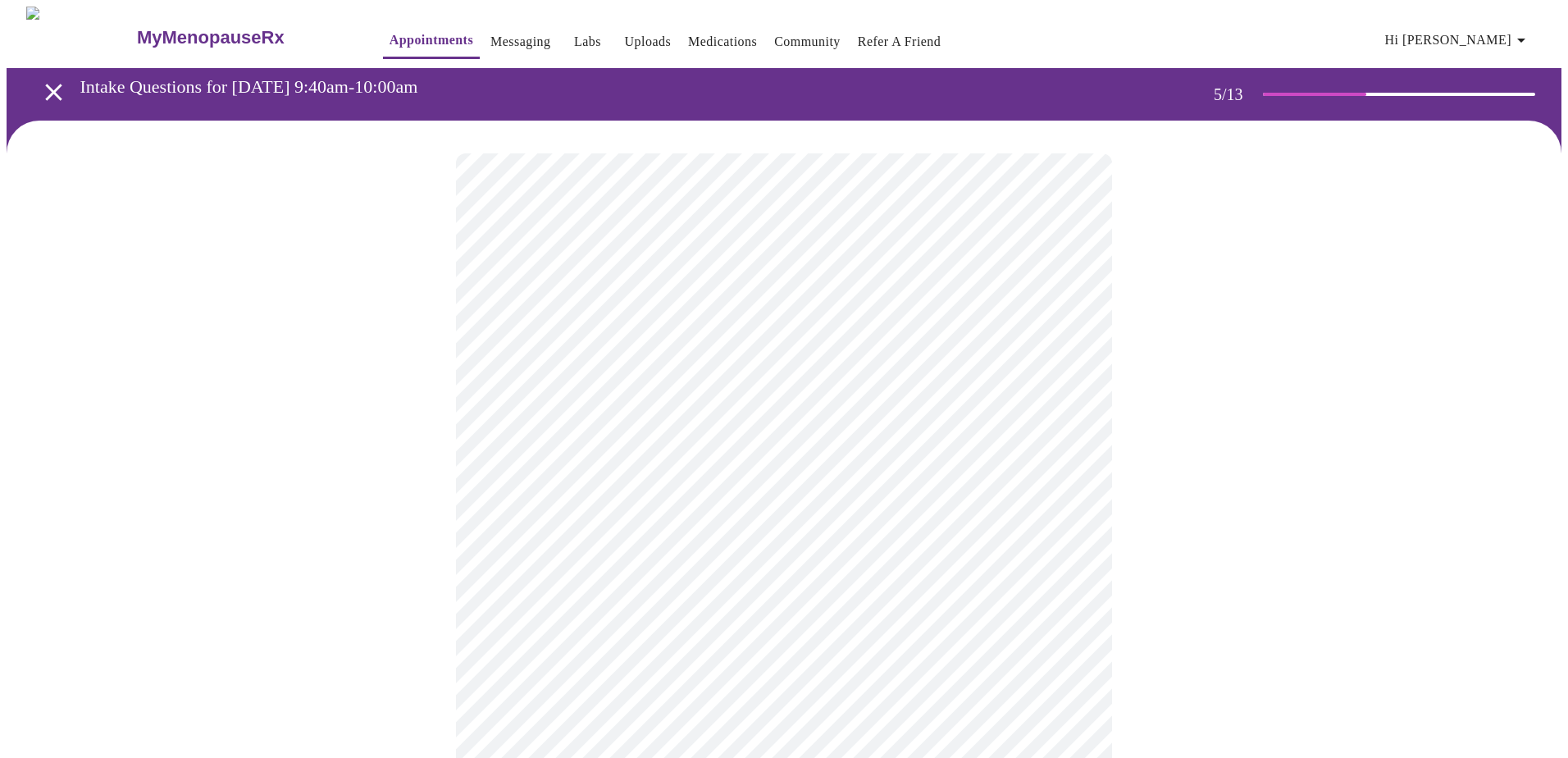
click at [840, 499] on body "MyMenopauseRx Appointments Messaging Labs Uploads Medications Community Refer a…" at bounding box center [784, 666] width 1555 height 1319
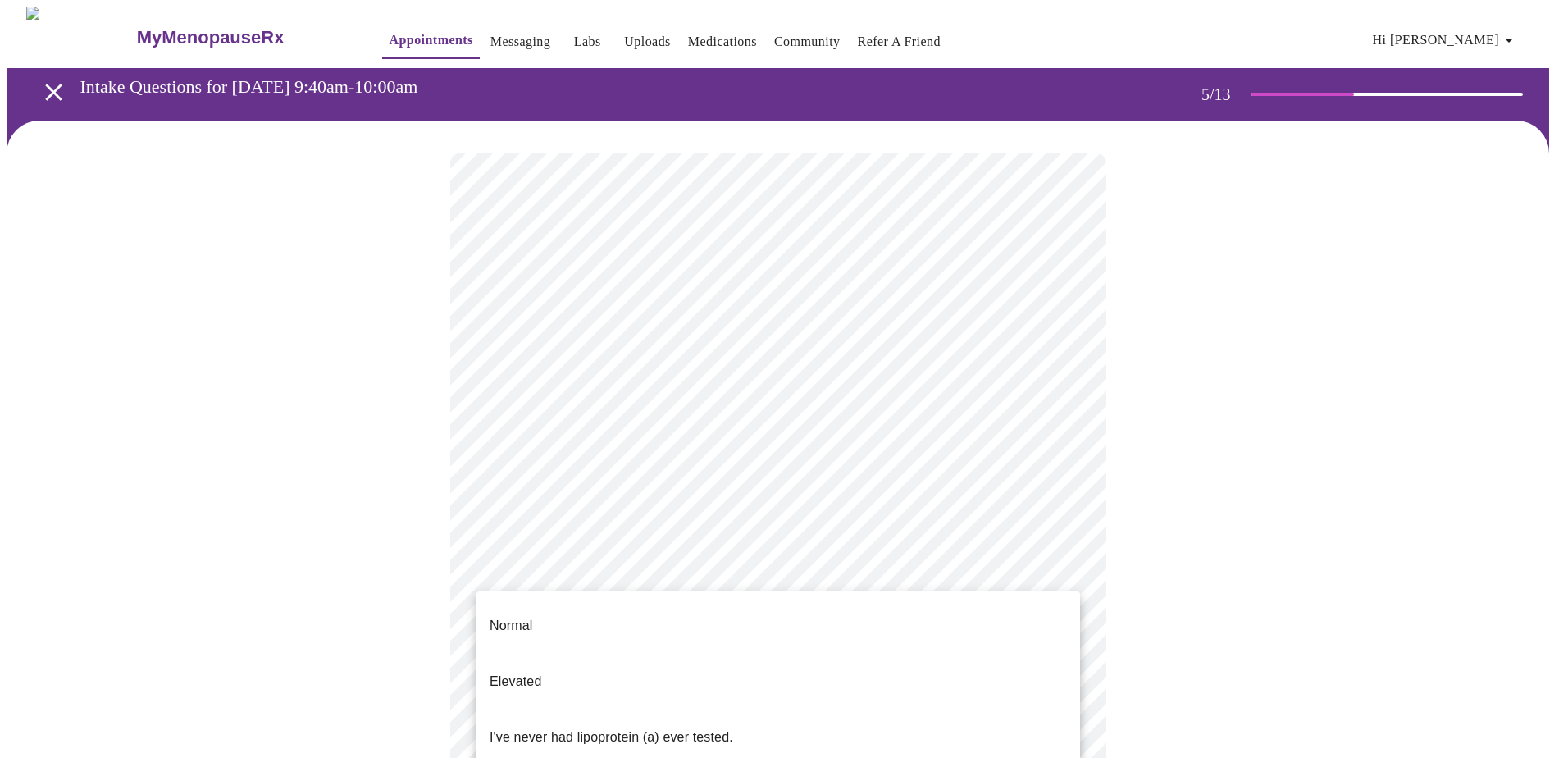
click at [571, 499] on li "Normal" at bounding box center [777, 625] width 604 height 55
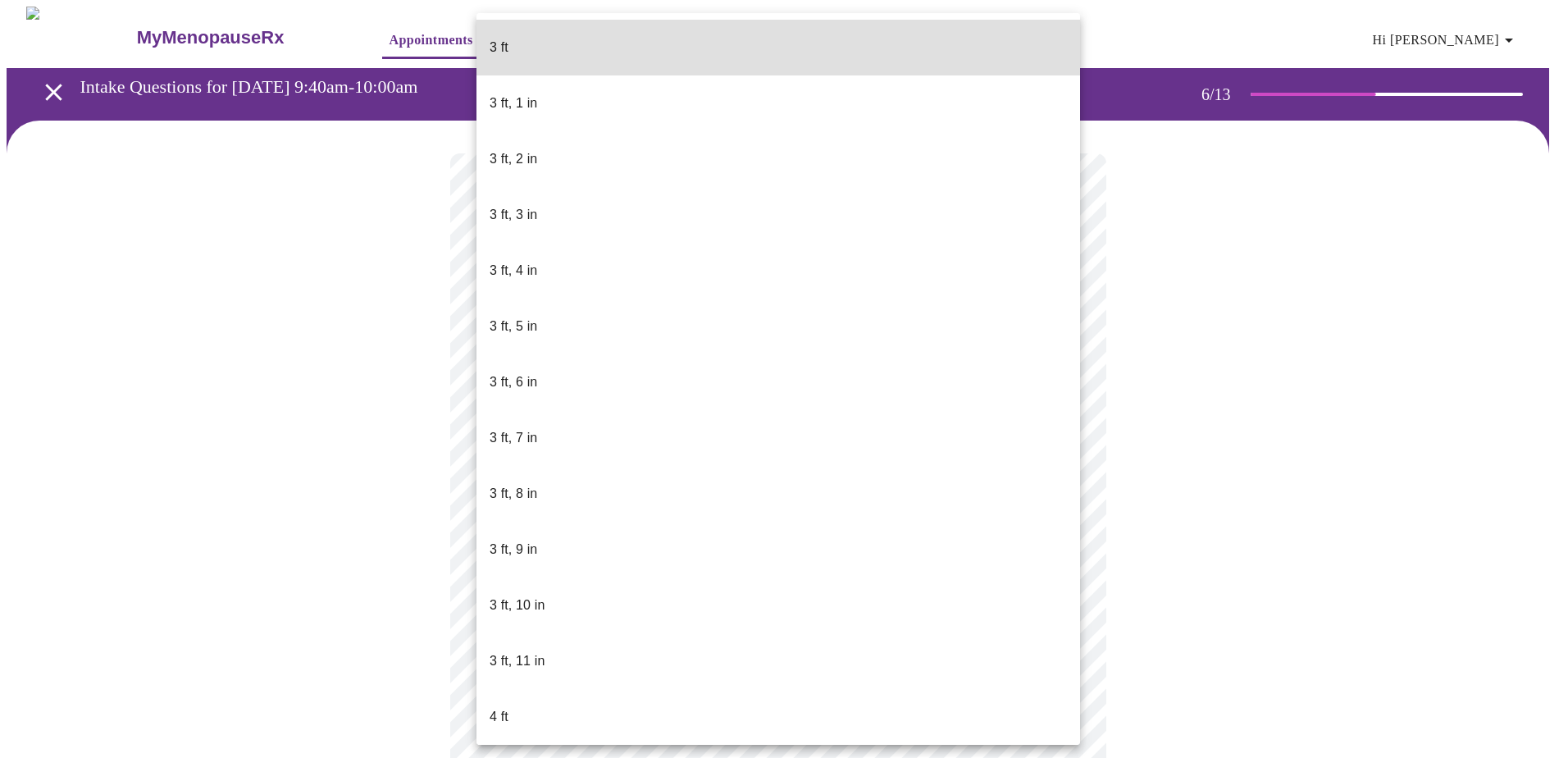
click at [707, 489] on body "MyMenopauseRx Appointments Messaging Labs Uploads Medications Community Refer a…" at bounding box center [784, 444] width 1555 height 876
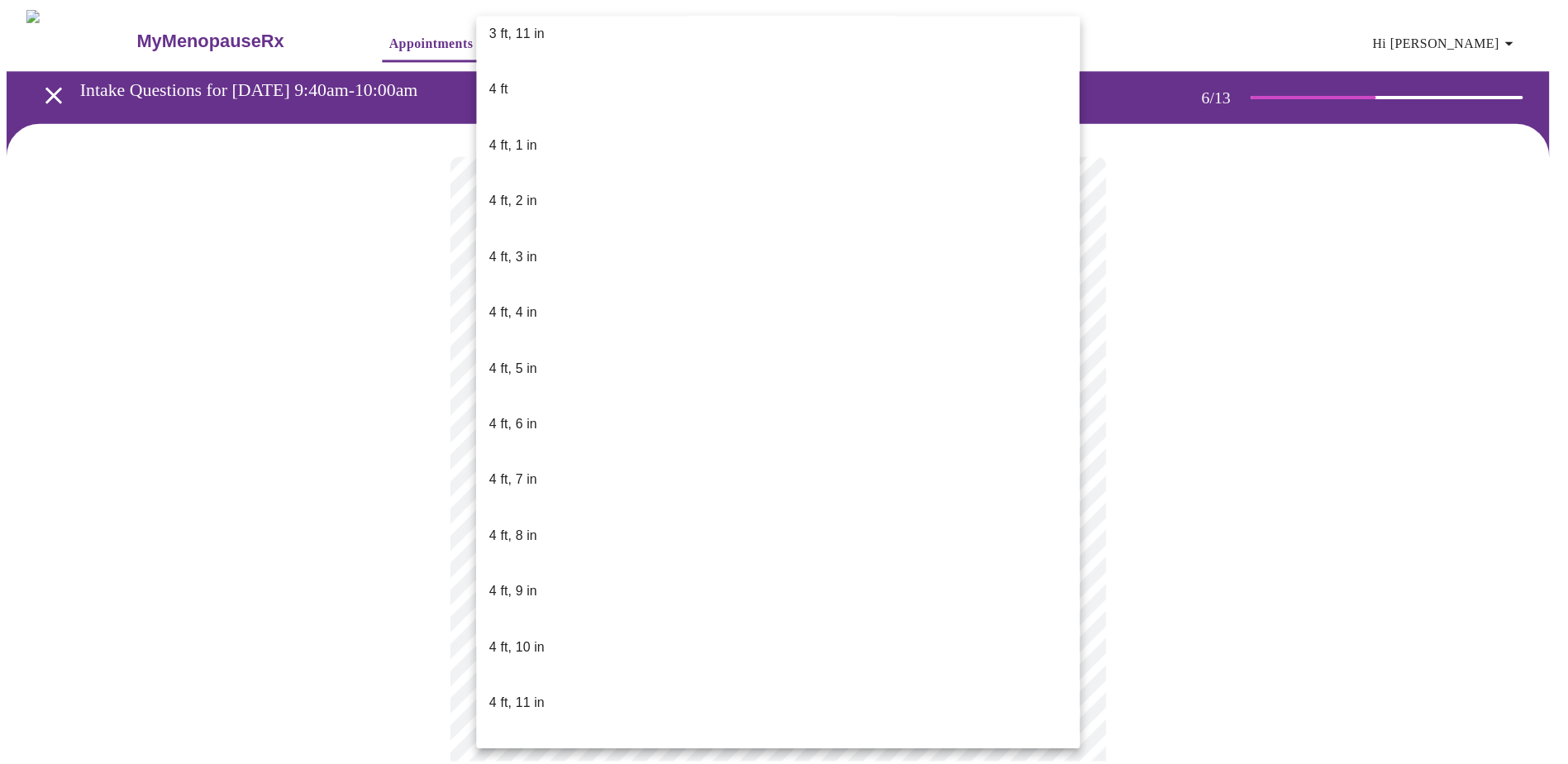
scroll to position [661, 0]
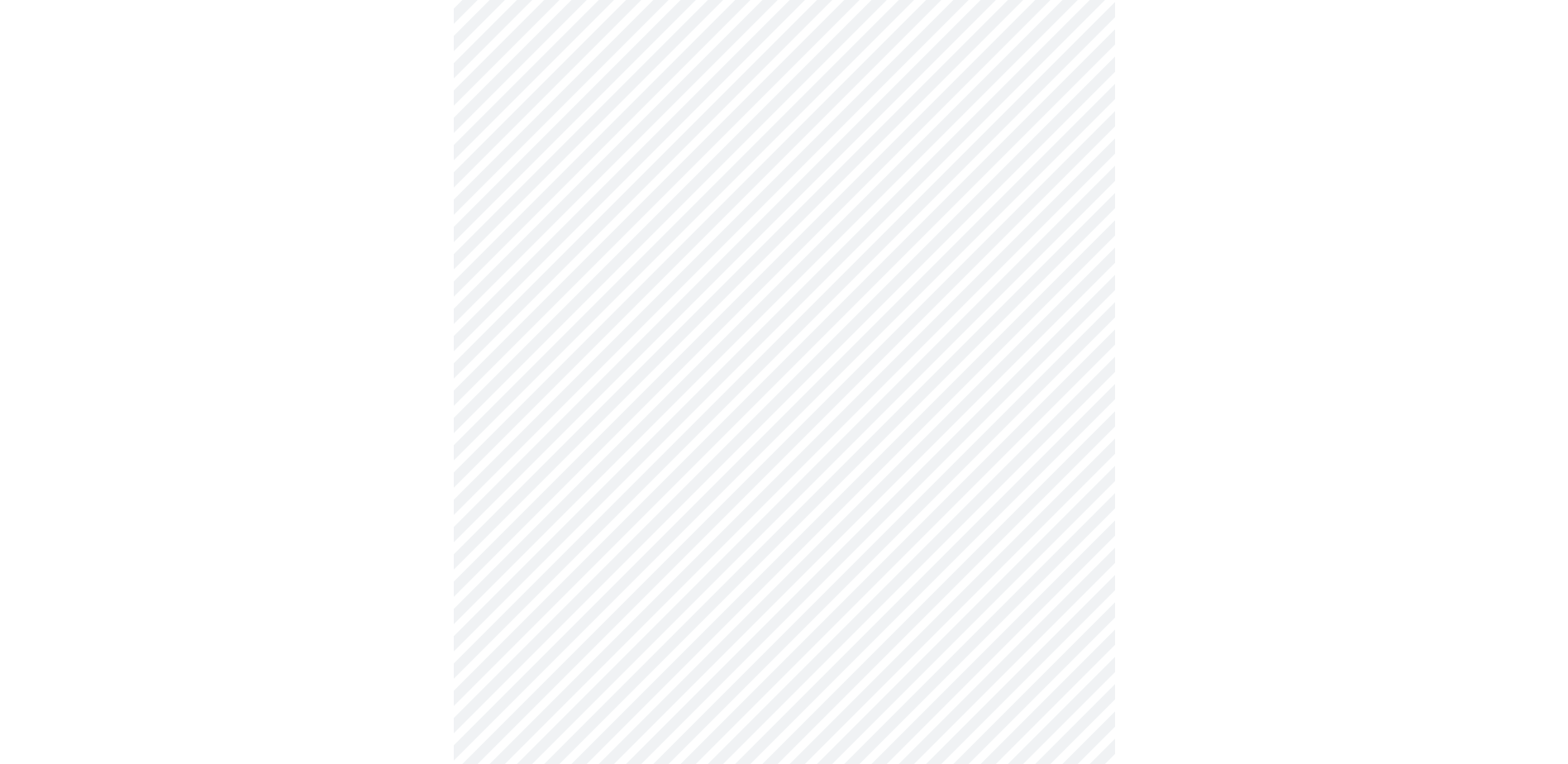
scroll to position [4214, 0]
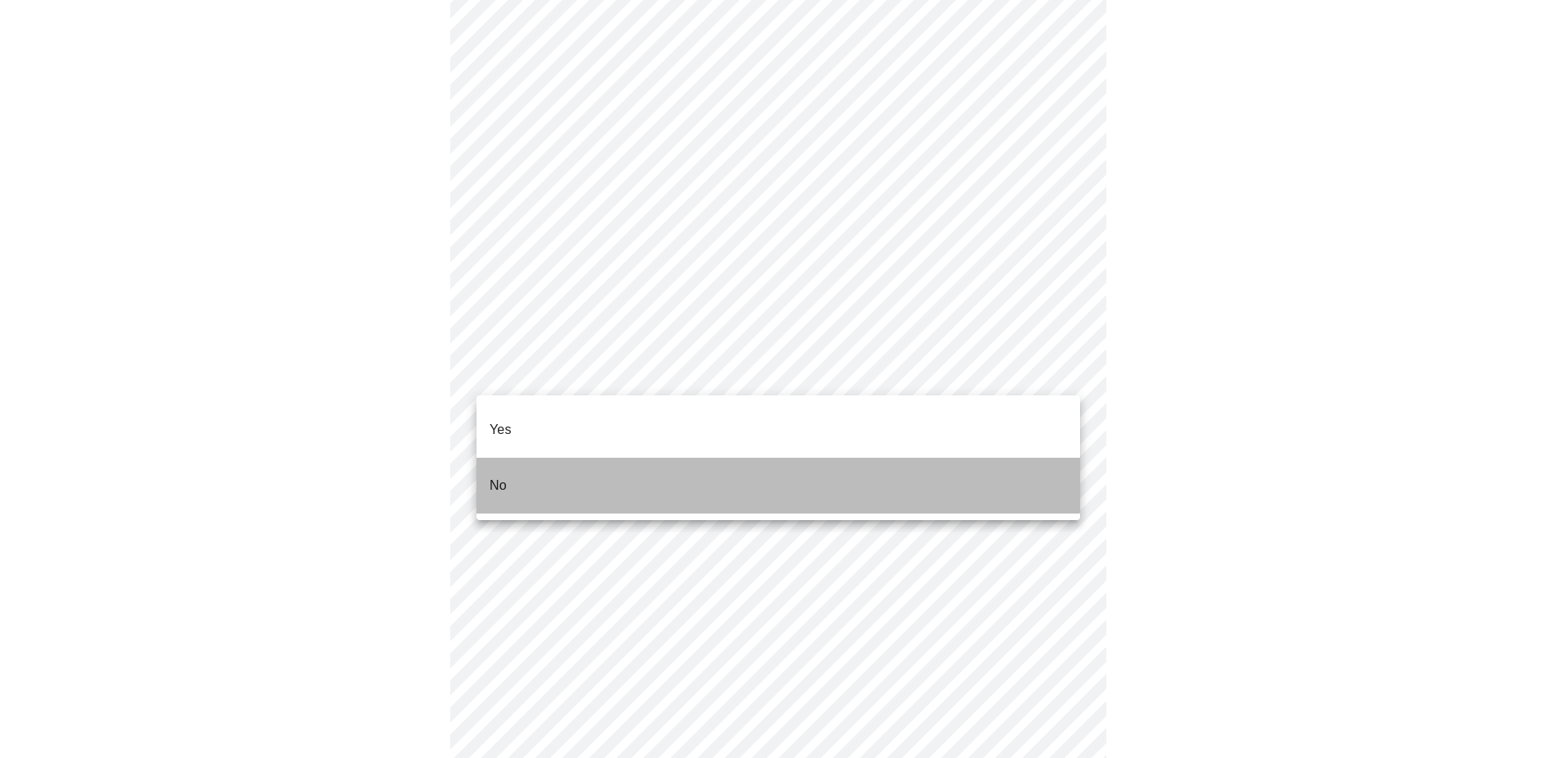
click at [725, 464] on li "No" at bounding box center [777, 485] width 604 height 55
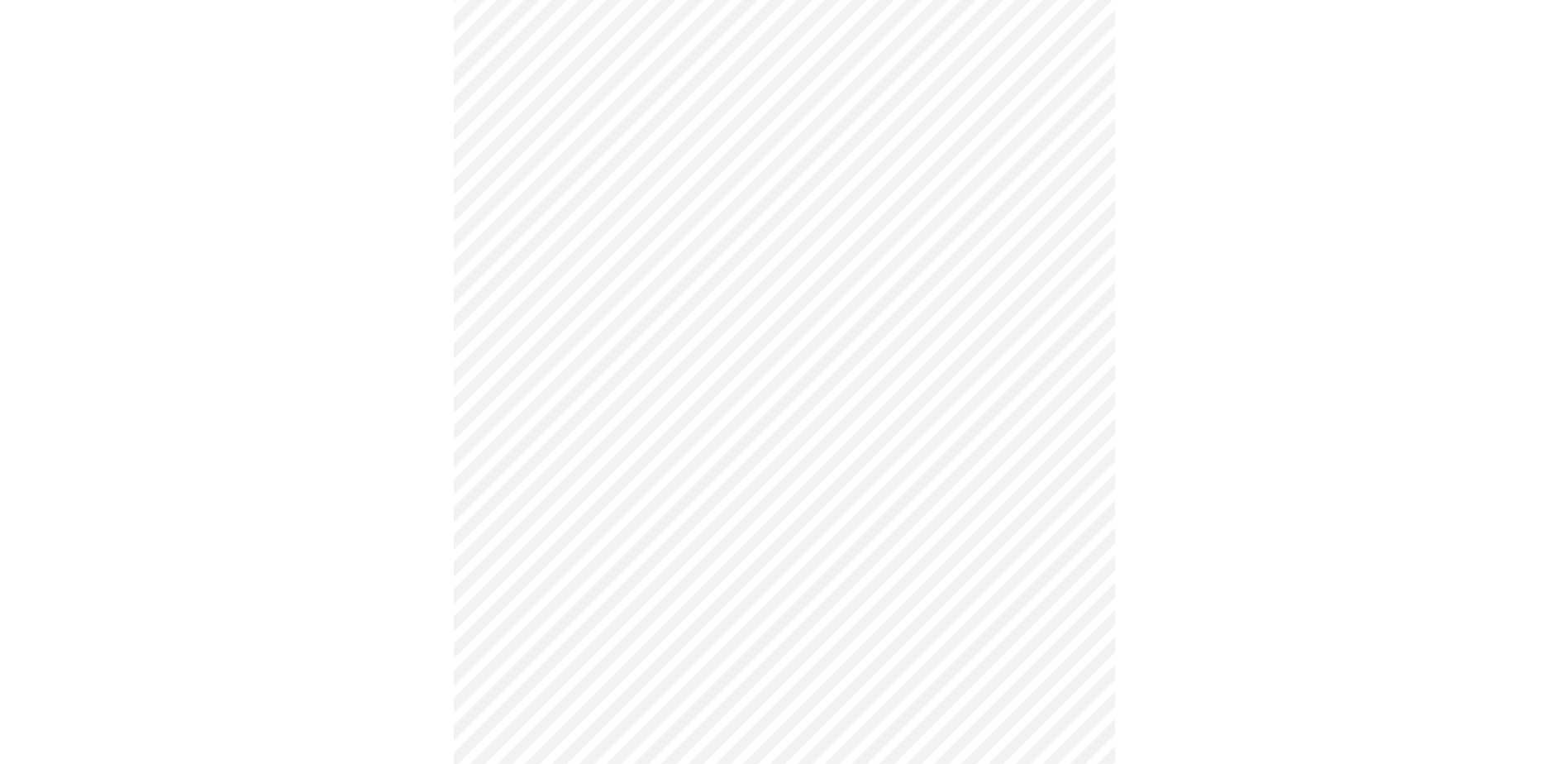
scroll to position [744, 0]
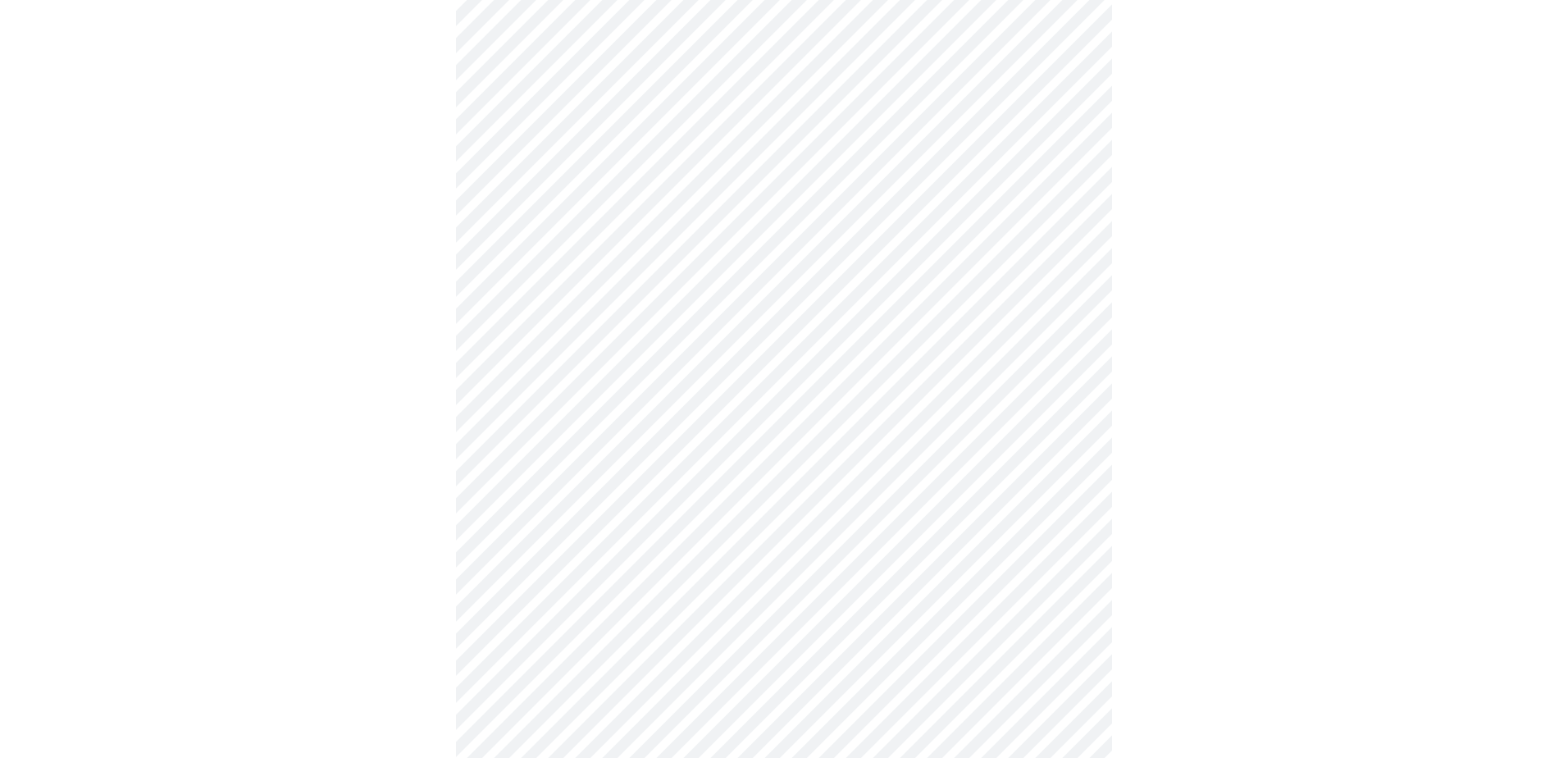
click at [640, 499] on body "MyMenopauseRx Appointments Messaging Labs Uploads Medications Community Refer a…" at bounding box center [784, 70] width 1555 height 1602
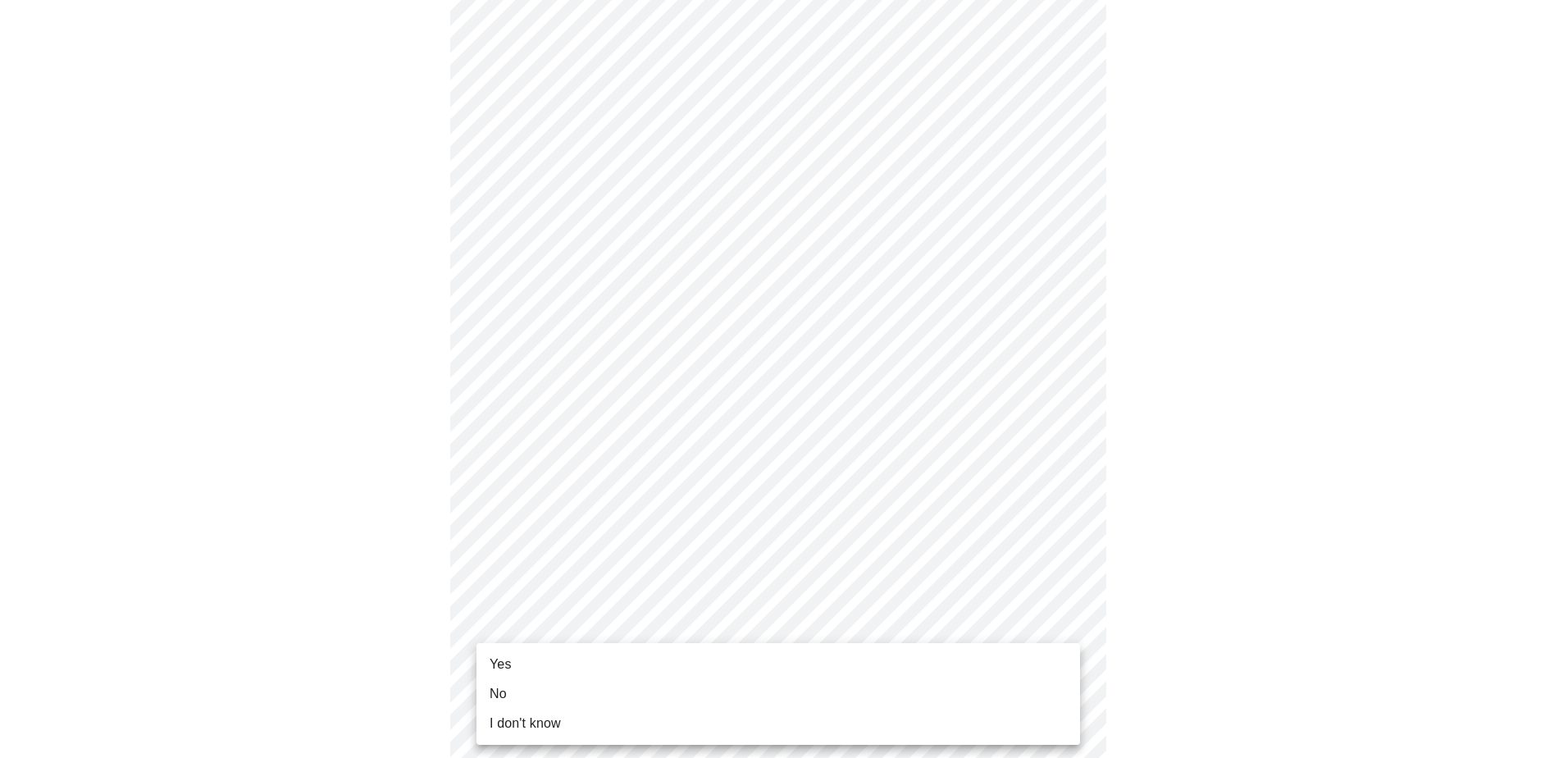
click at [629, 499] on li "Yes" at bounding box center [777, 664] width 604 height 29
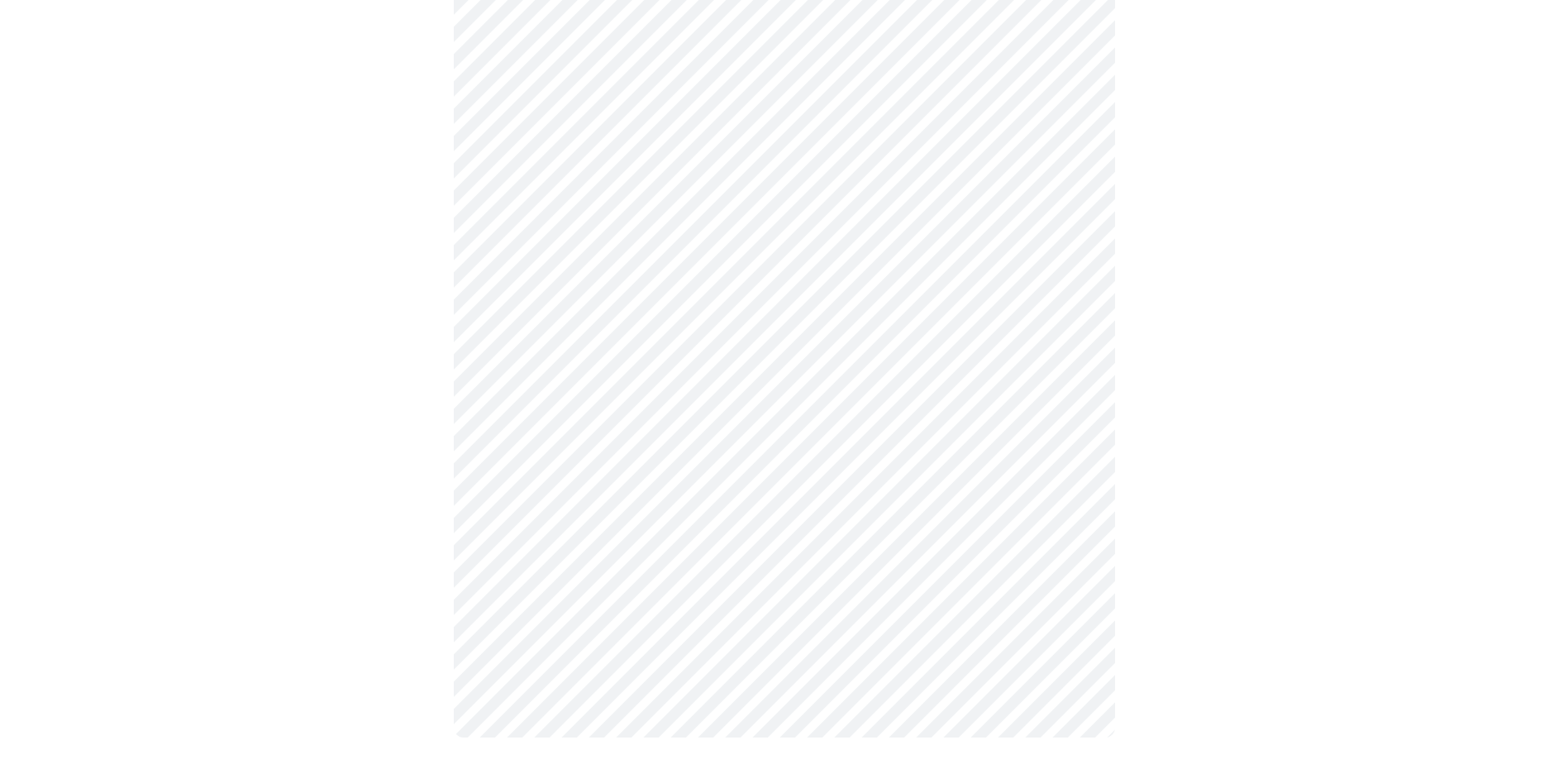
scroll to position [0, 0]
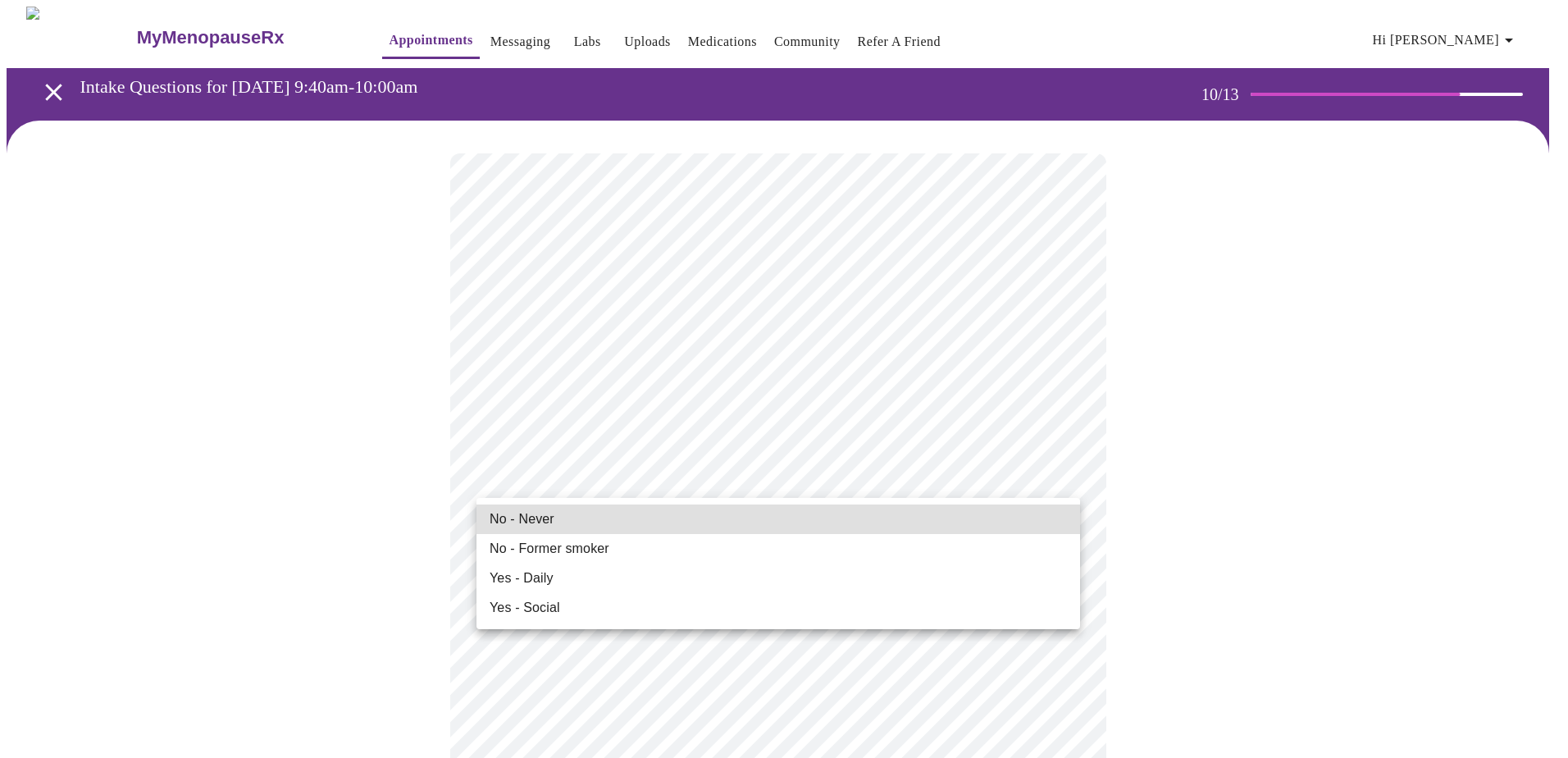
click at [771, 499] on li "No - Never" at bounding box center [777, 519] width 604 height 29
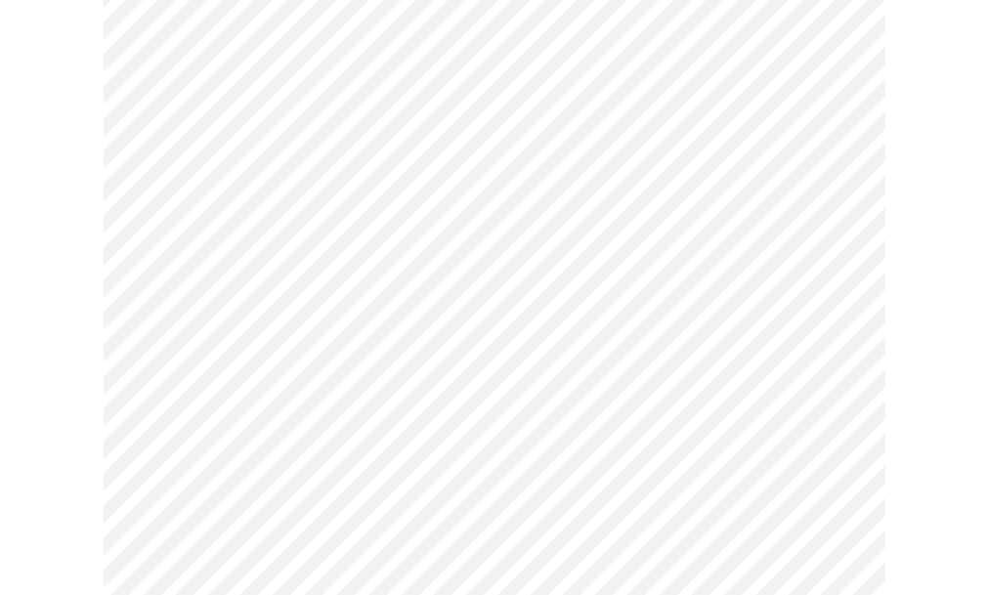
scroll to position [1493, 0]
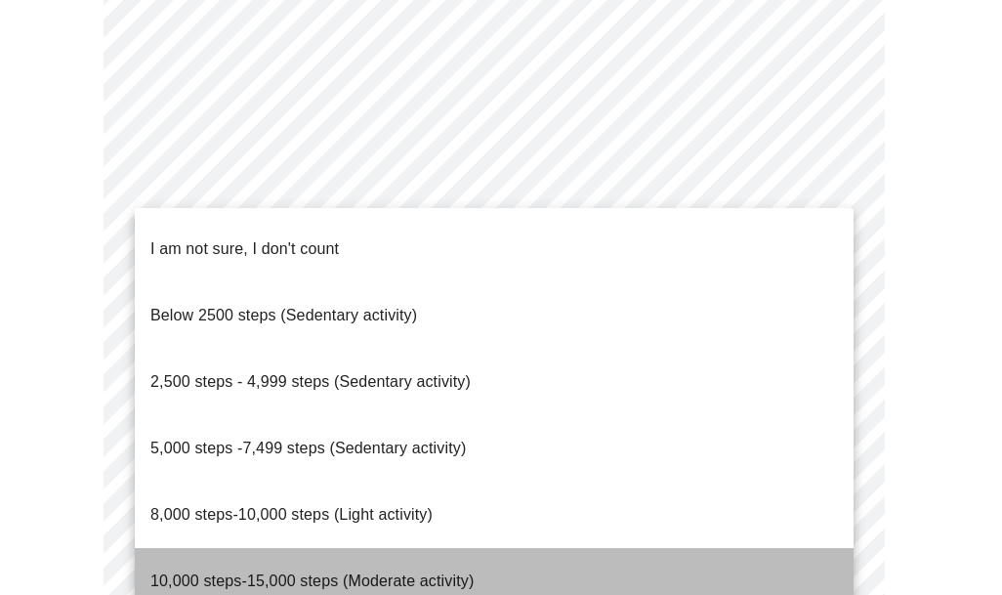
click at [407, 572] on span "10,000 steps-15,000 steps (Moderate activity)" at bounding box center [311, 580] width 323 height 17
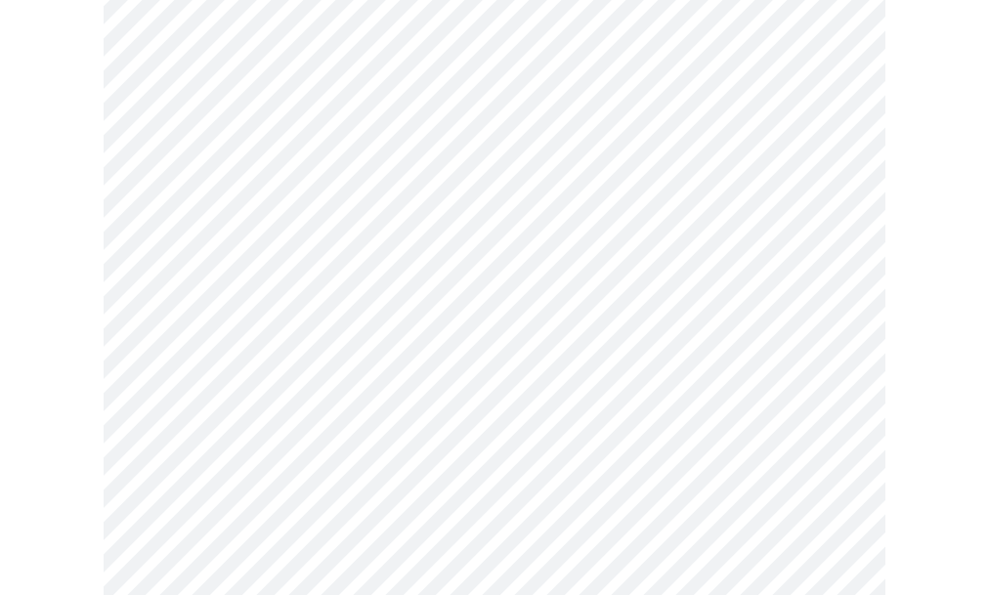
scroll to position [1689, 0]
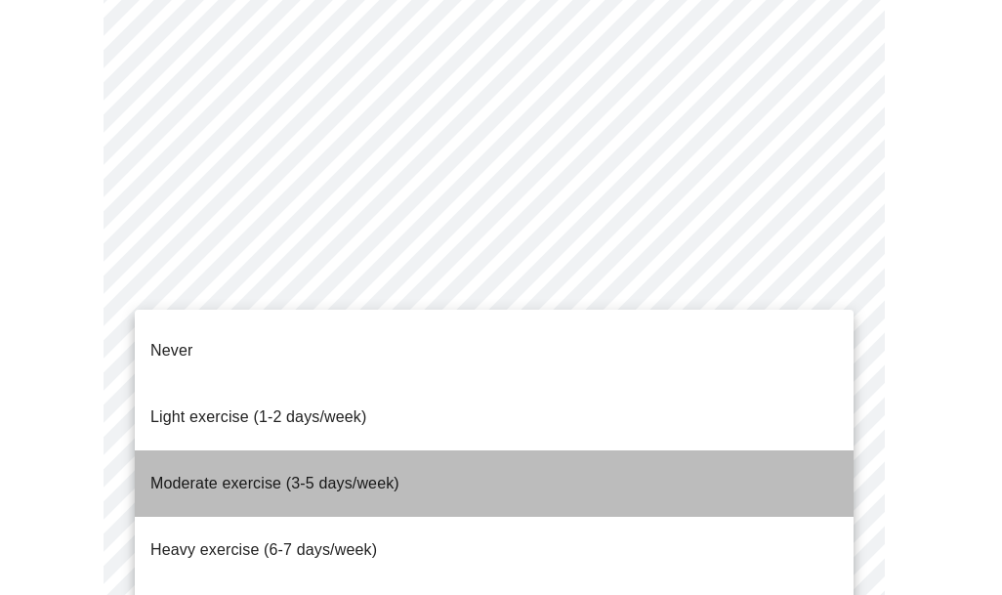
click at [469, 455] on li "Moderate exercise (3-5 days/week)" at bounding box center [494, 483] width 719 height 66
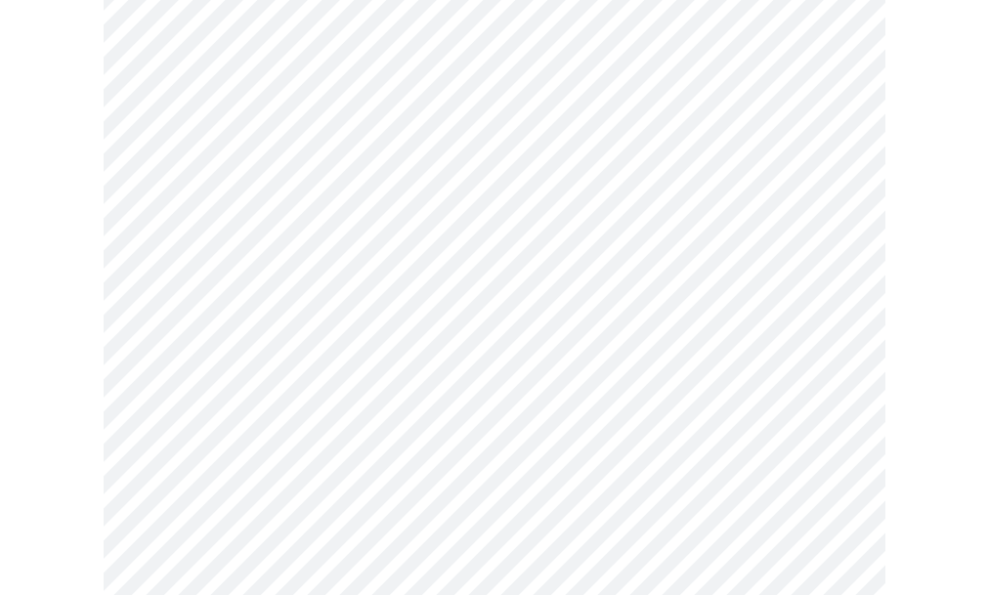
scroll to position [1884, 0]
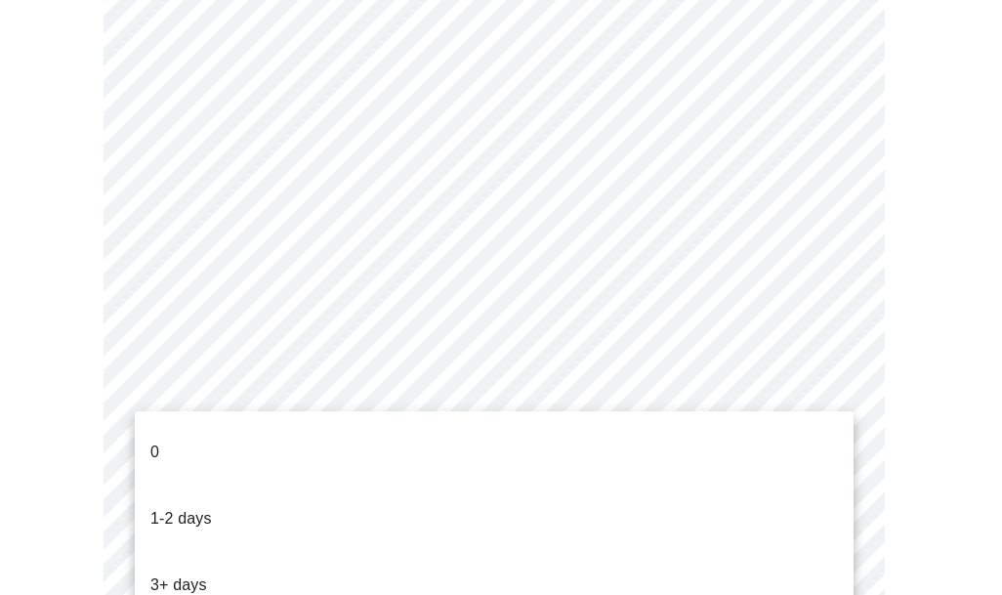
click at [475, 552] on li "3+ days" at bounding box center [494, 585] width 719 height 66
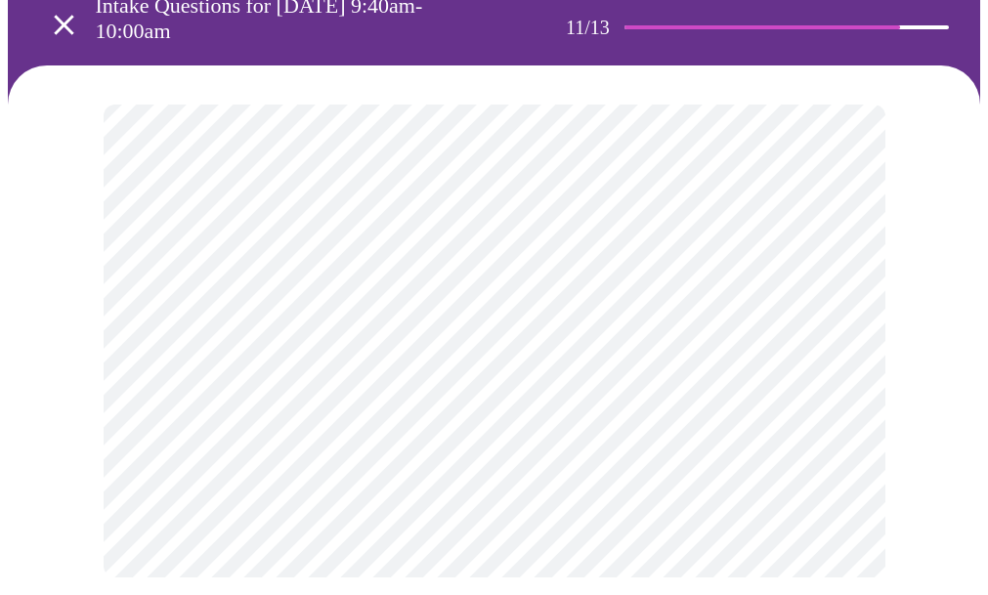
scroll to position [0, 0]
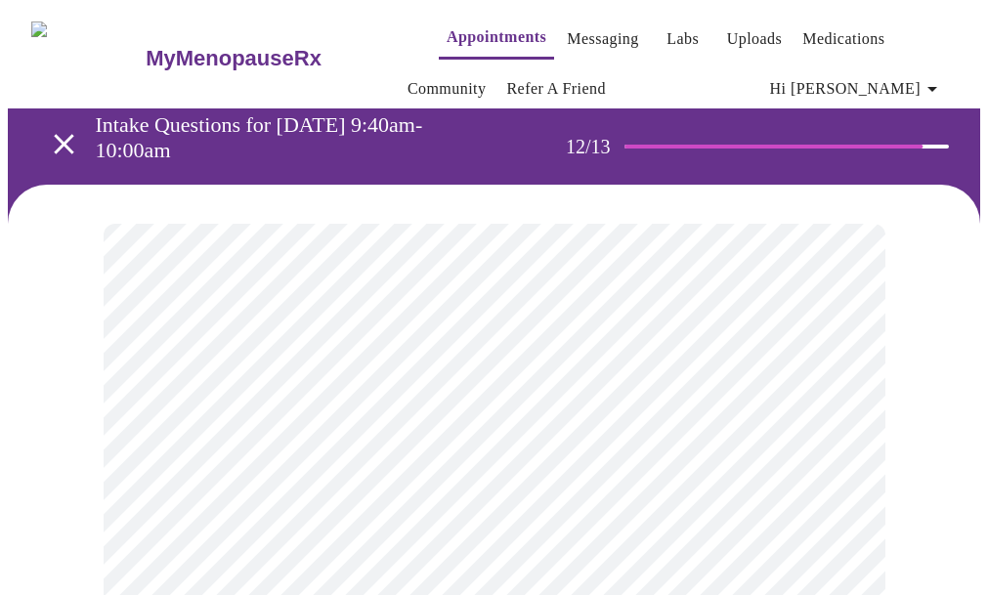
click at [389, 441] on body "MyMenopauseRx Appointments Messaging Labs Uploads Medications Community Refer a…" at bounding box center [494, 353] width 972 height 691
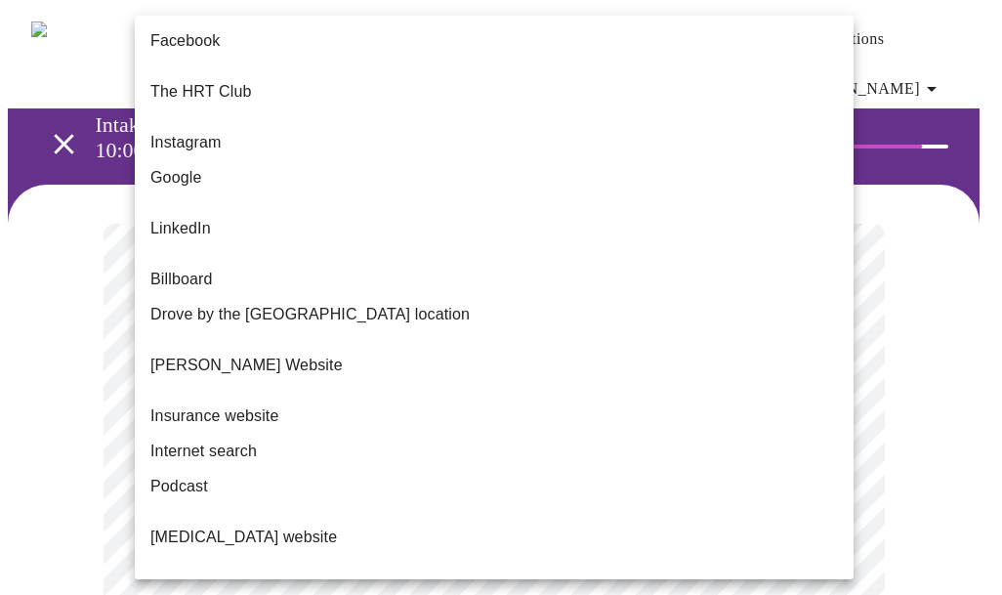
click at [384, 434] on li "Internet search" at bounding box center [494, 451] width 719 height 35
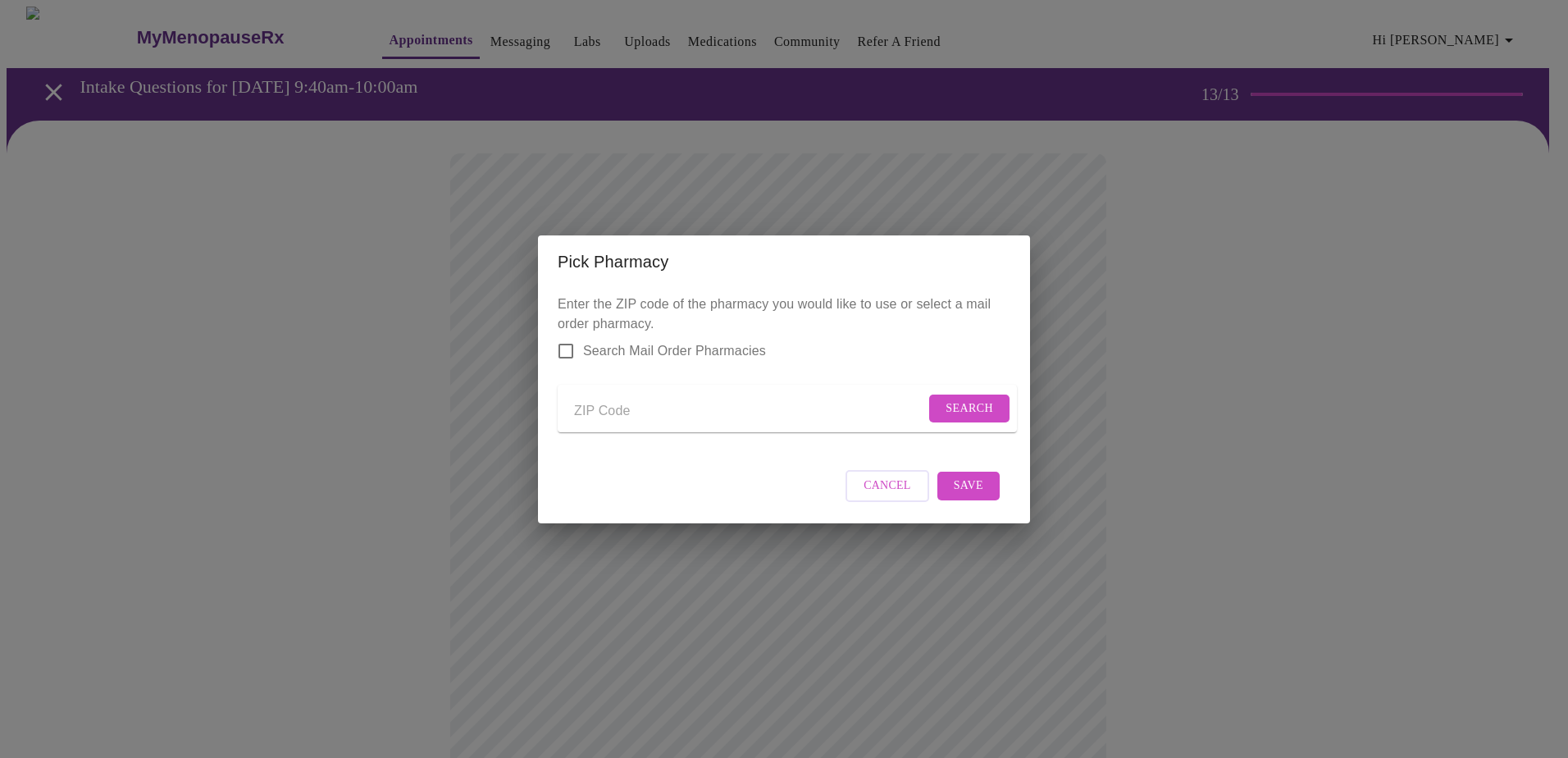
click at [639, 418] on input "Send a message to your care team" at bounding box center [750, 411] width 351 height 26
click at [647, 406] on input "Send a message to your care team" at bounding box center [750, 411] width 351 height 26
type input "60447"
click at [840, 402] on span "Search" at bounding box center [969, 409] width 48 height 20
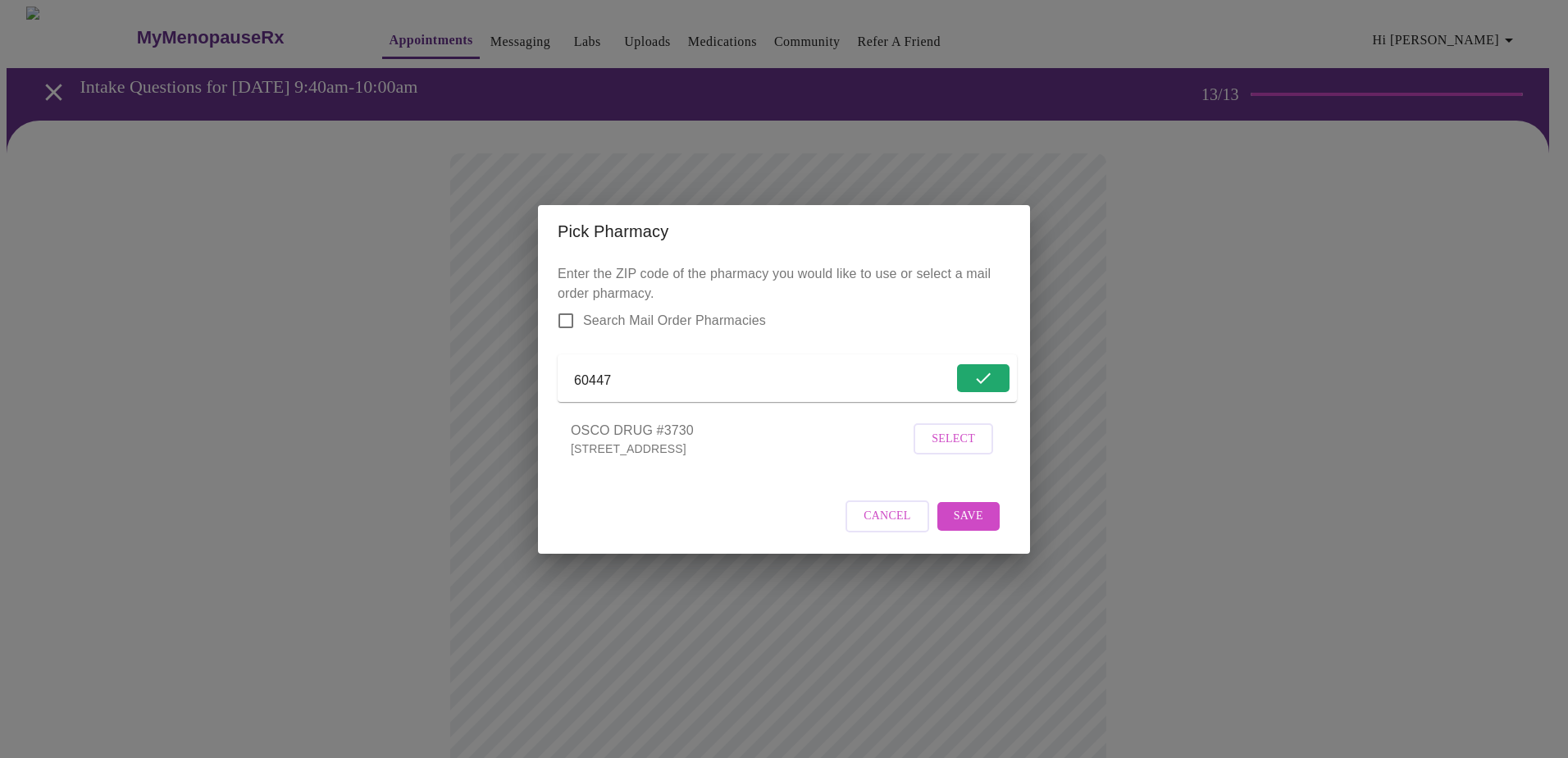
click at [686, 441] on span "OSCO DRUG #3730" at bounding box center [740, 430] width 338 height 19
click at [840, 449] on span "Select" at bounding box center [954, 439] width 44 height 20
click at [840, 499] on span "Save" at bounding box center [968, 515] width 29 height 20
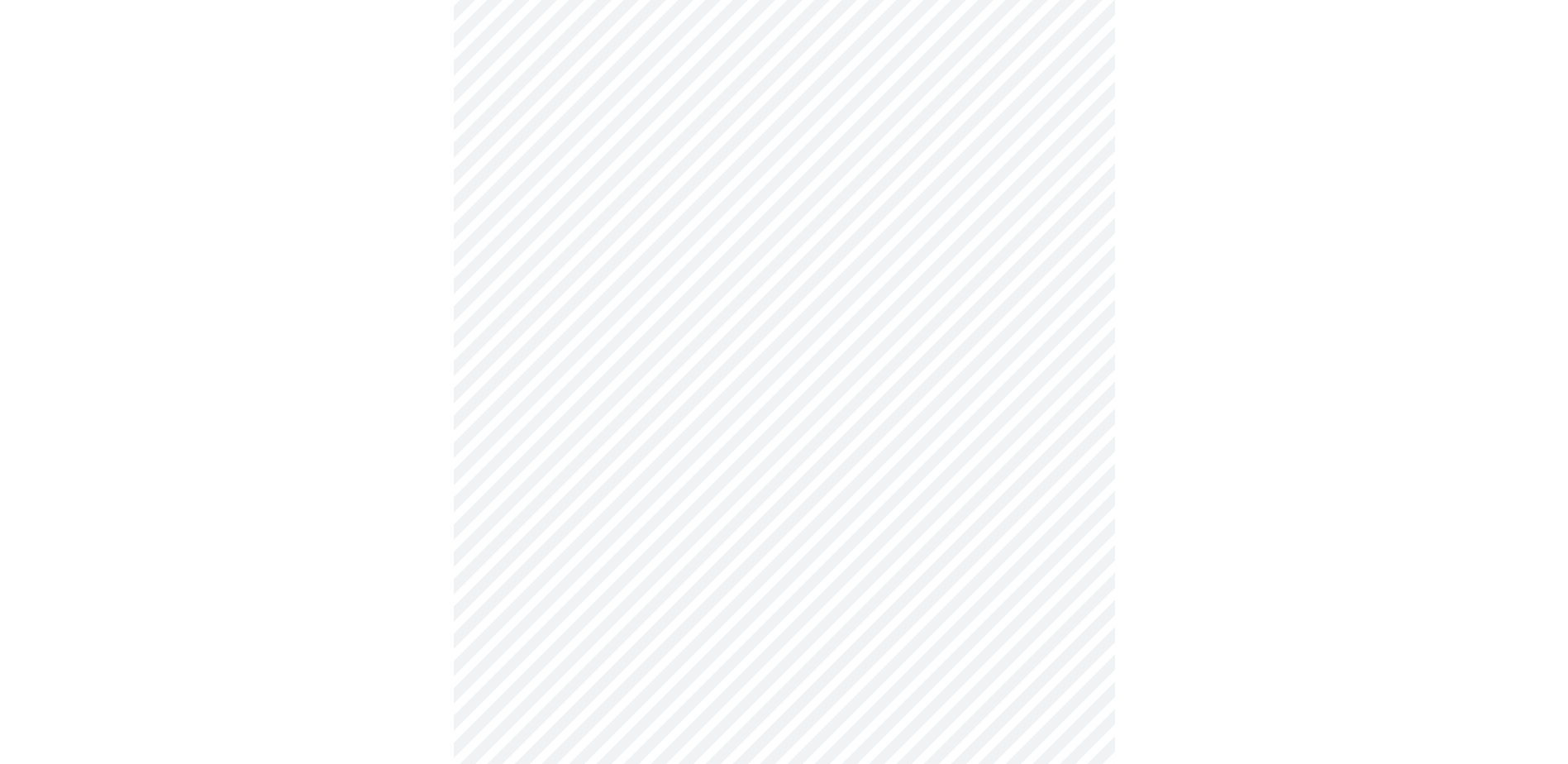
scroll to position [480, 0]
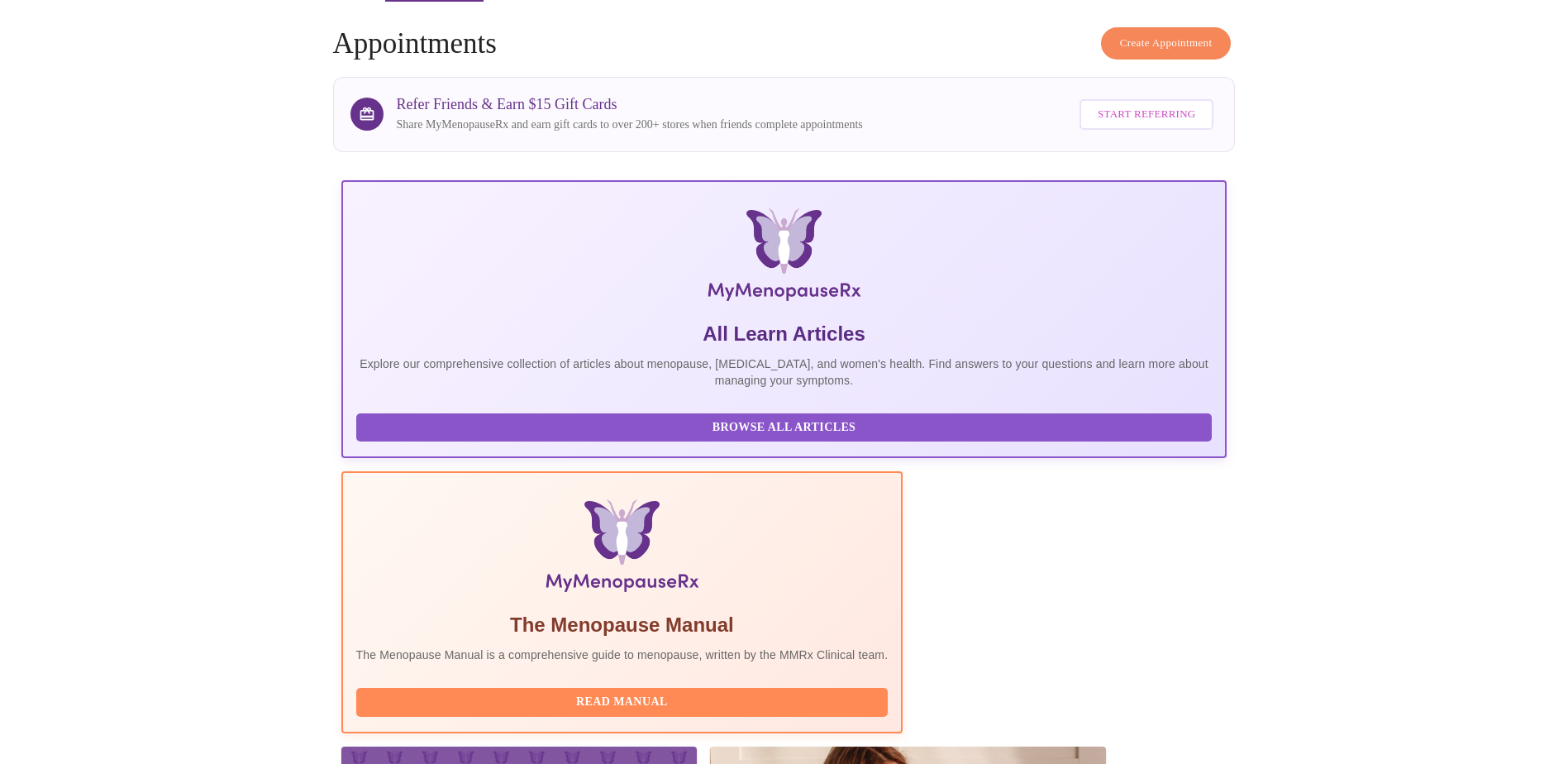
scroll to position [141, 0]
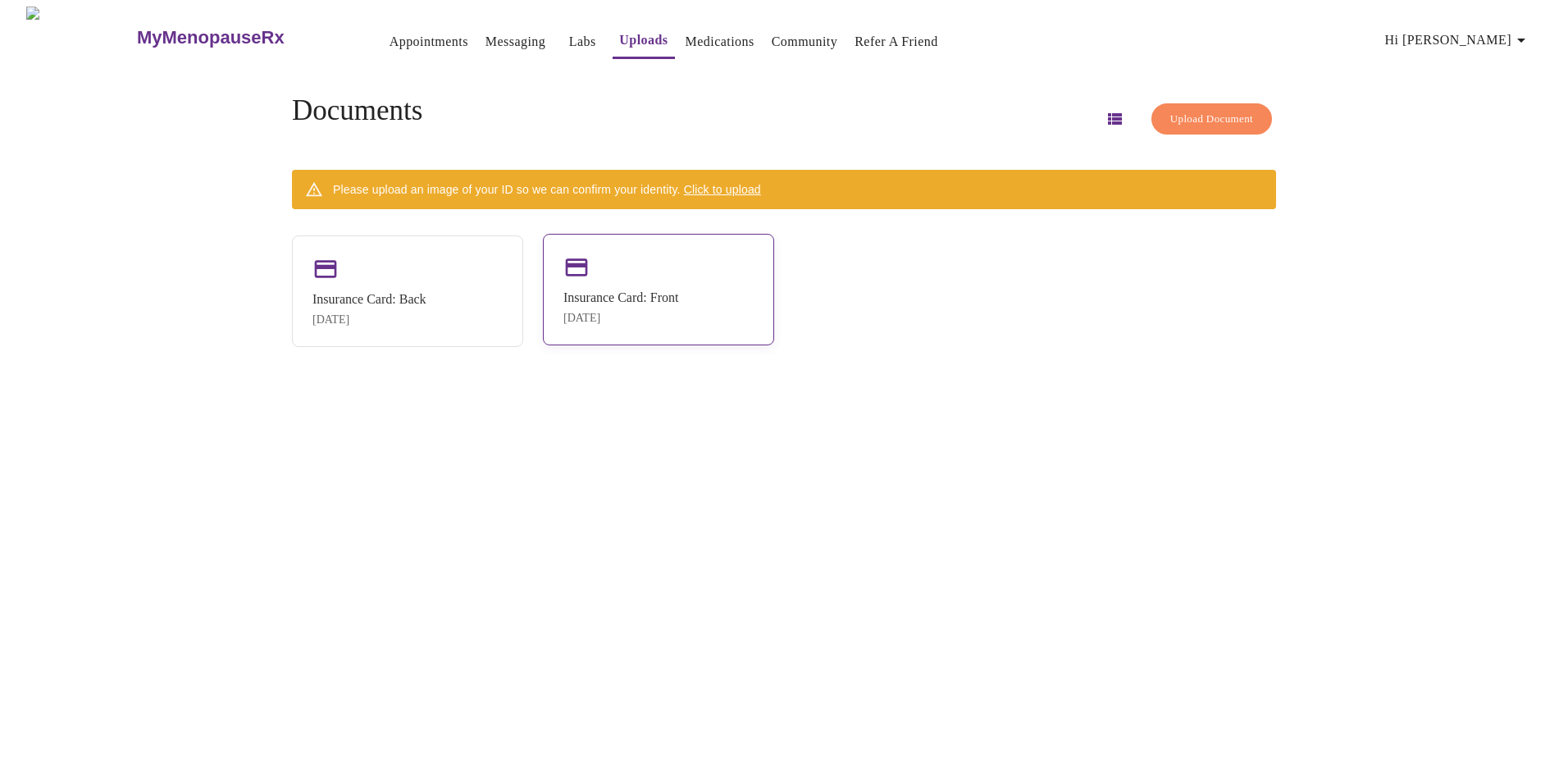
click at [660, 291] on div "Insurance Card: Front" at bounding box center [620, 298] width 115 height 15
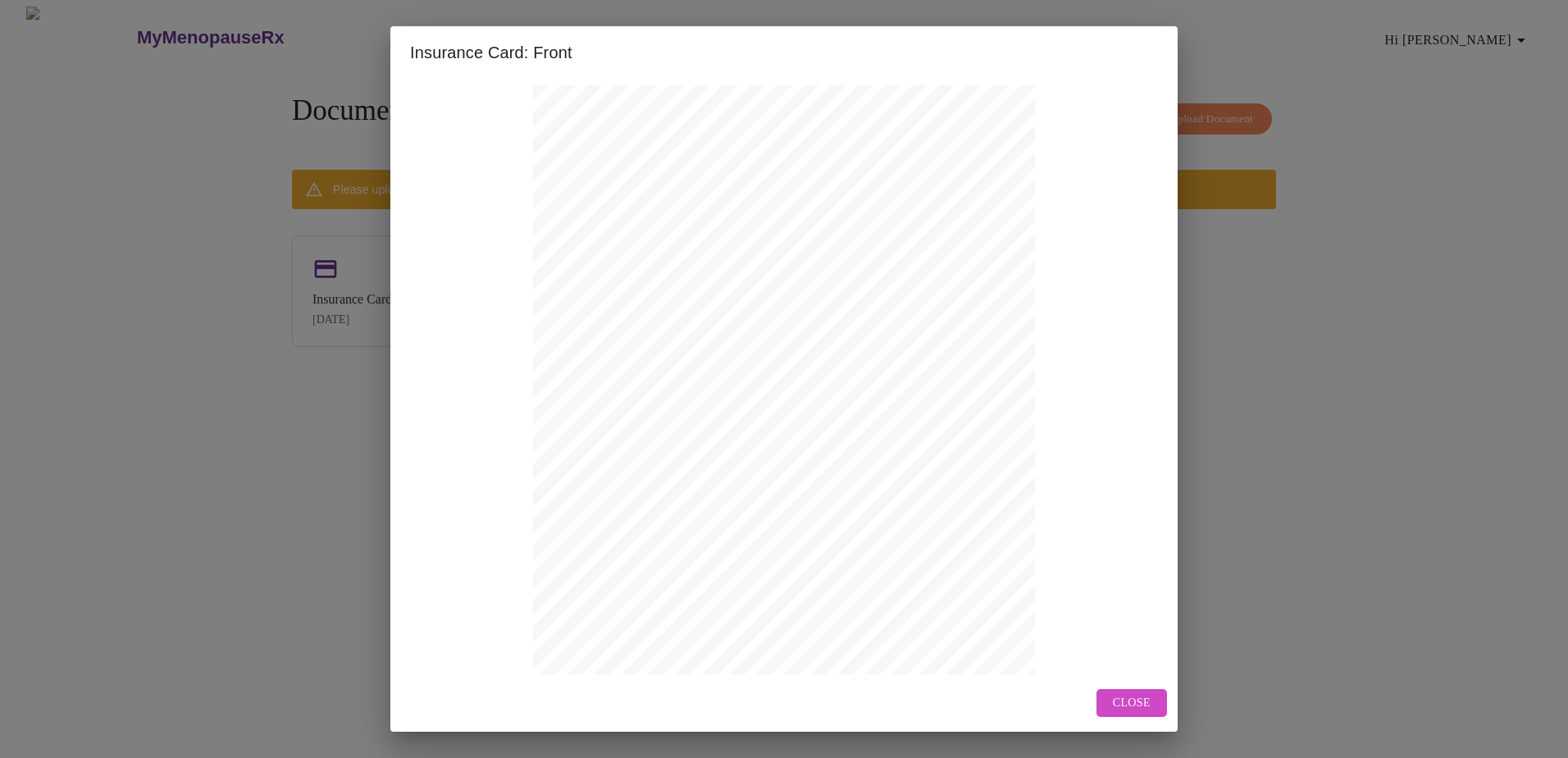
click at [1138, 703] on span "Close" at bounding box center [1131, 703] width 38 height 20
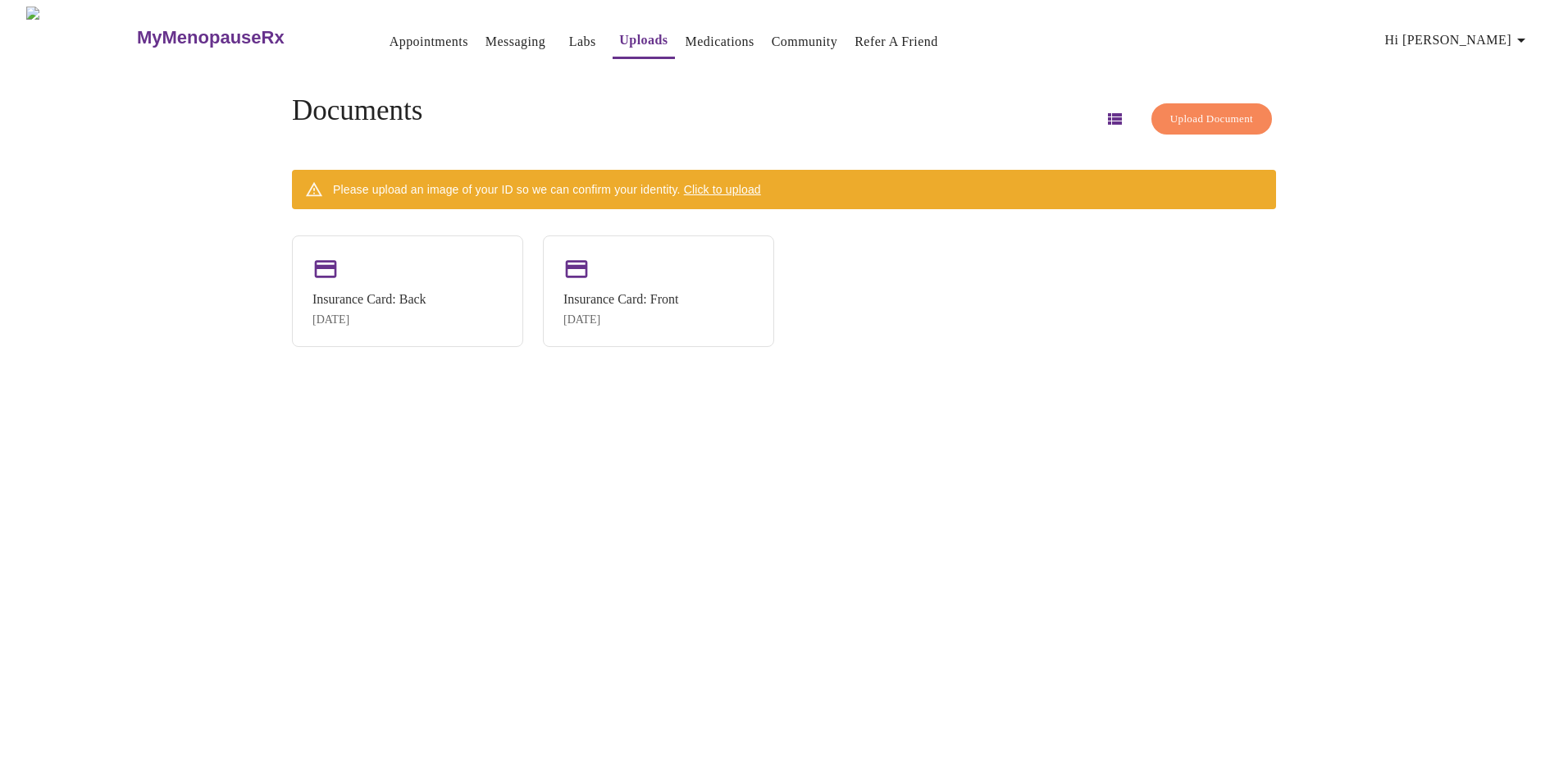
click at [755, 183] on span "Click to upload" at bounding box center [723, 190] width 77 height 13
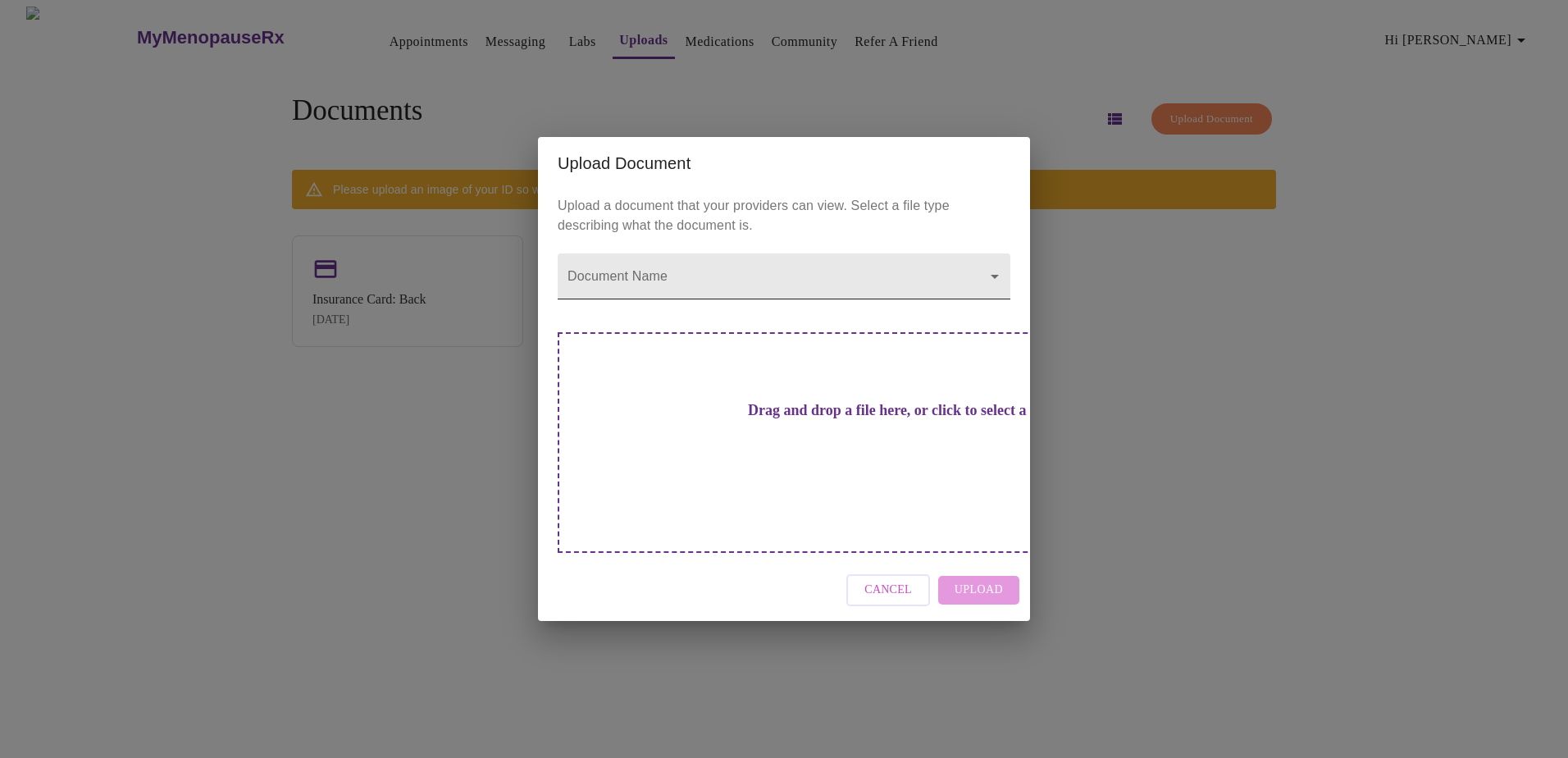
click at [814, 303] on body "MyMenopauseRx Appointments Messaging Labs Uploads Medications Community Refer a…" at bounding box center [784, 385] width 1555 height 758
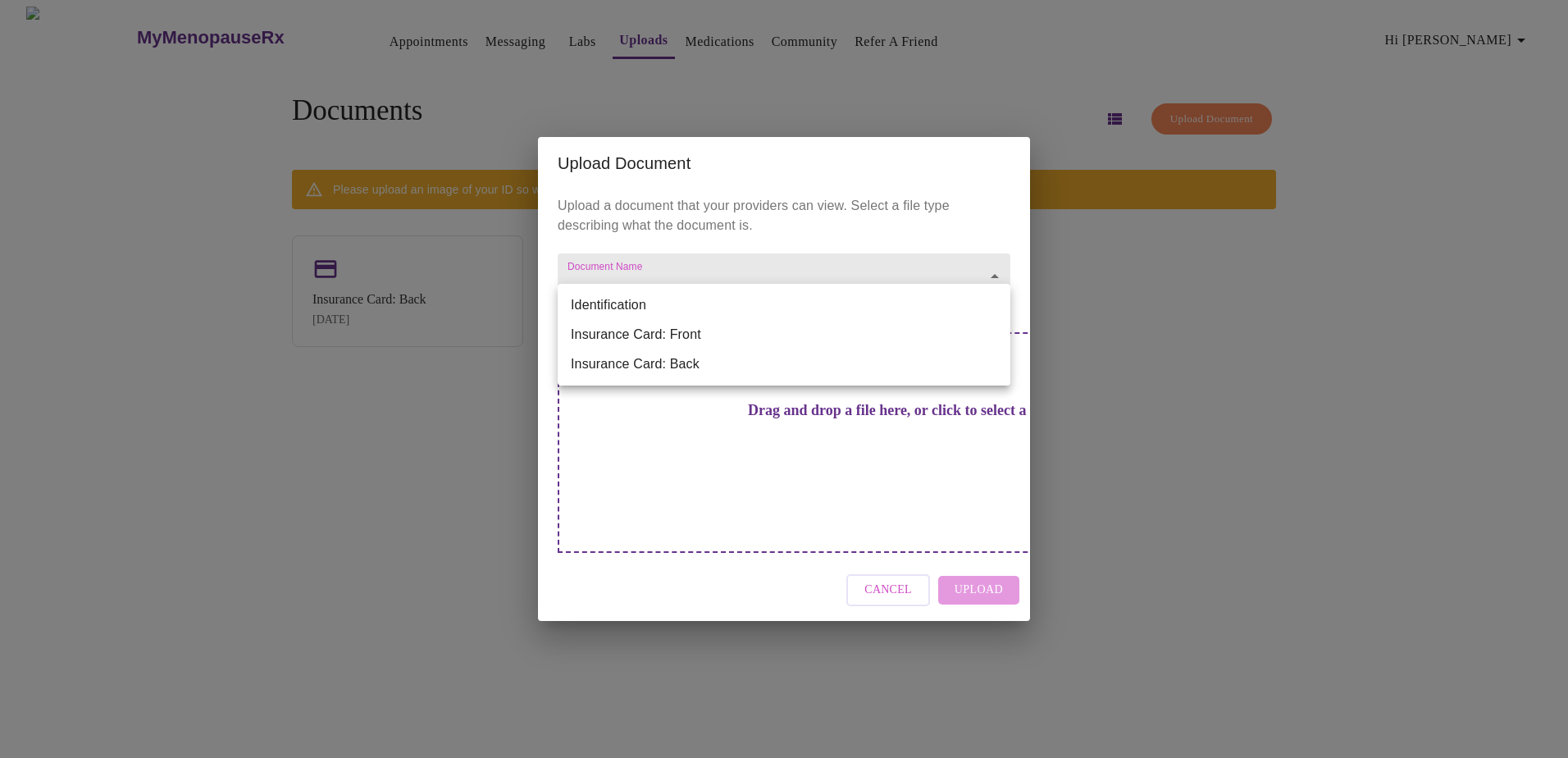
click at [814, 330] on li "Insurance Card: Front" at bounding box center [783, 334] width 452 height 29
type input "Insurance Card: Front"
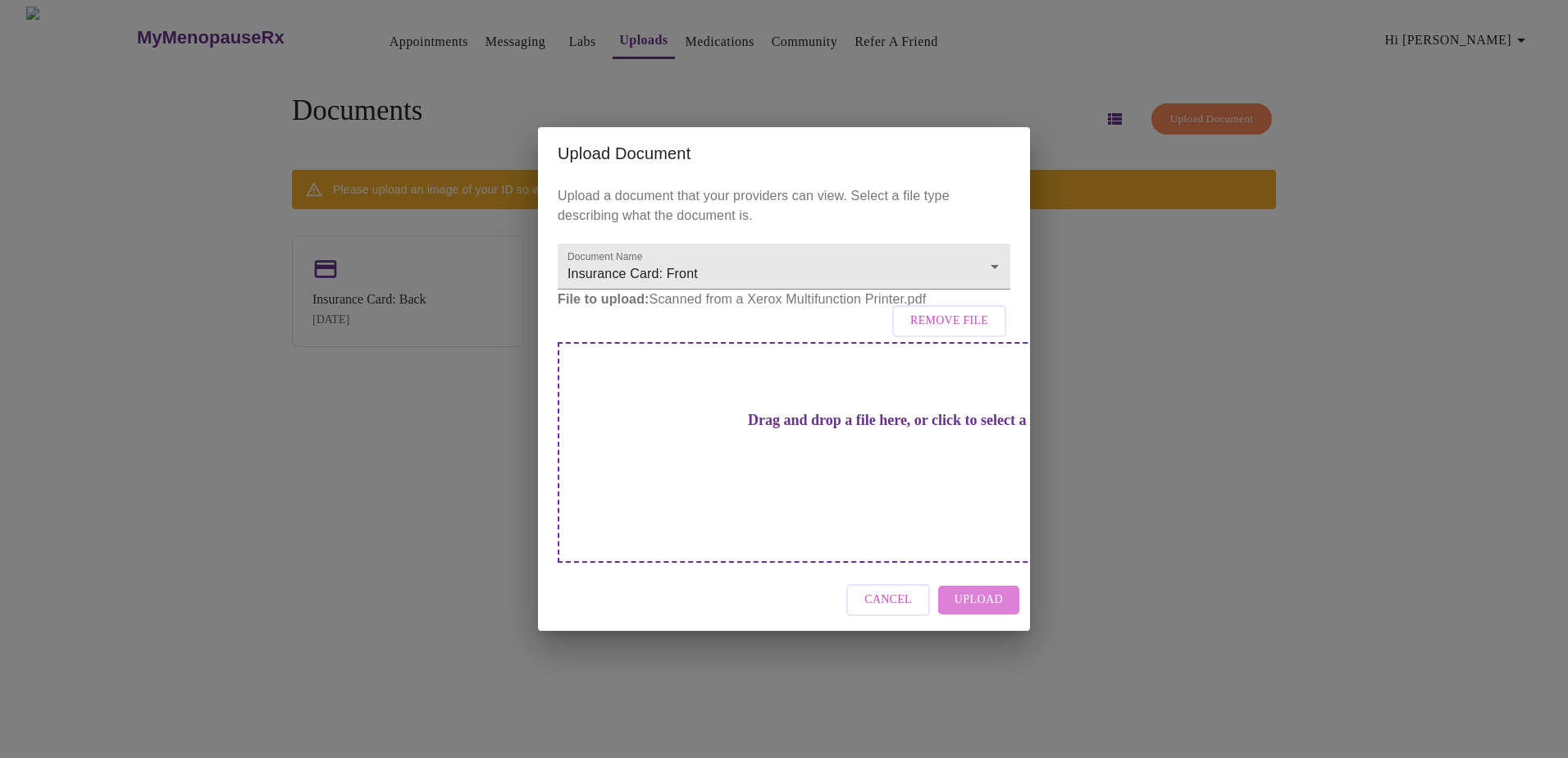
click at [985, 589] on span "Upload" at bounding box center [979, 599] width 49 height 20
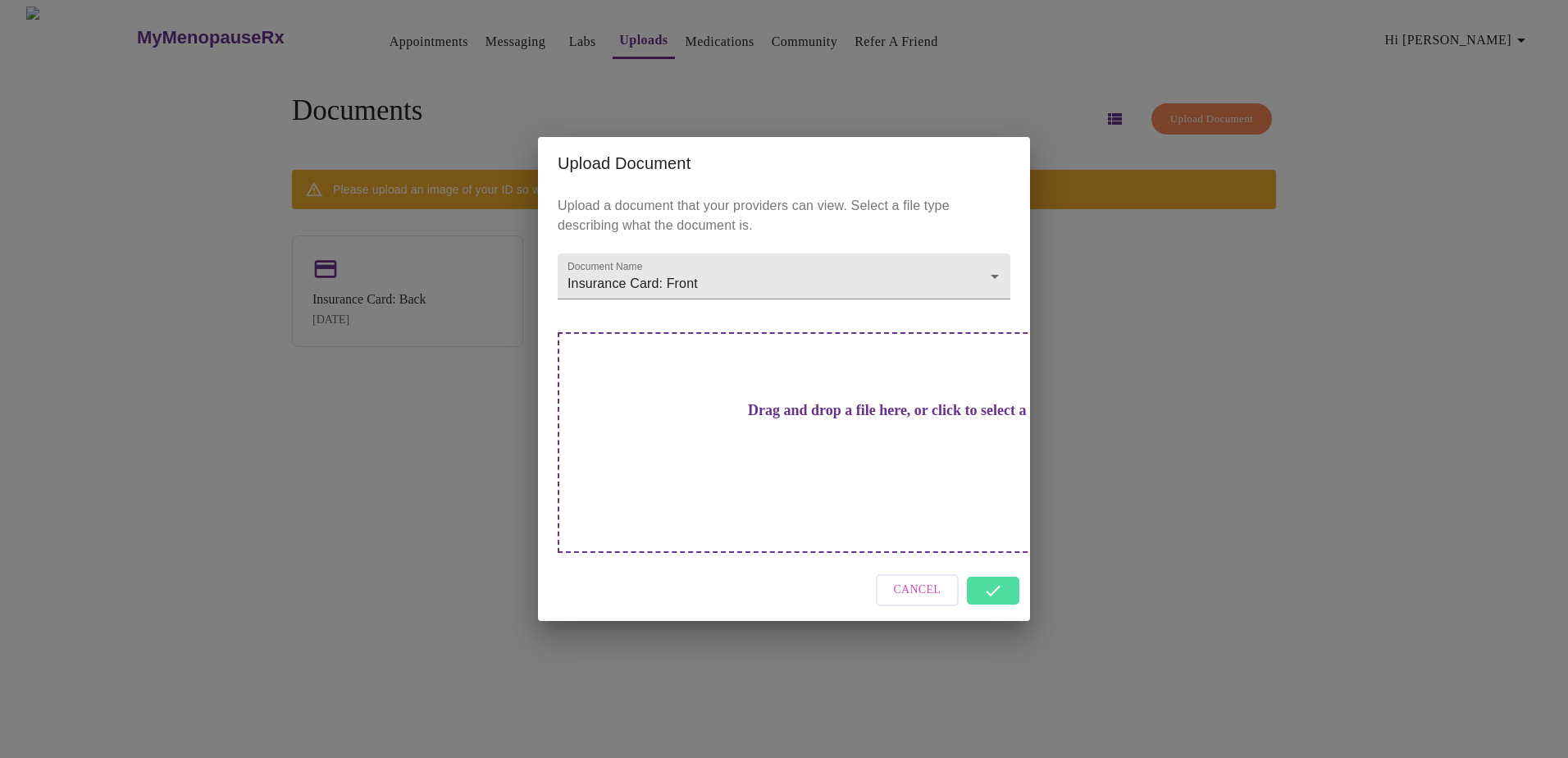
drag, startPoint x: 1001, startPoint y: 563, endPoint x: 1001, endPoint y: 572, distance: 9.0
click at [1001, 564] on div "Cancel" at bounding box center [784, 589] width 492 height 61
click at [991, 560] on div "Cancel" at bounding box center [784, 589] width 492 height 61
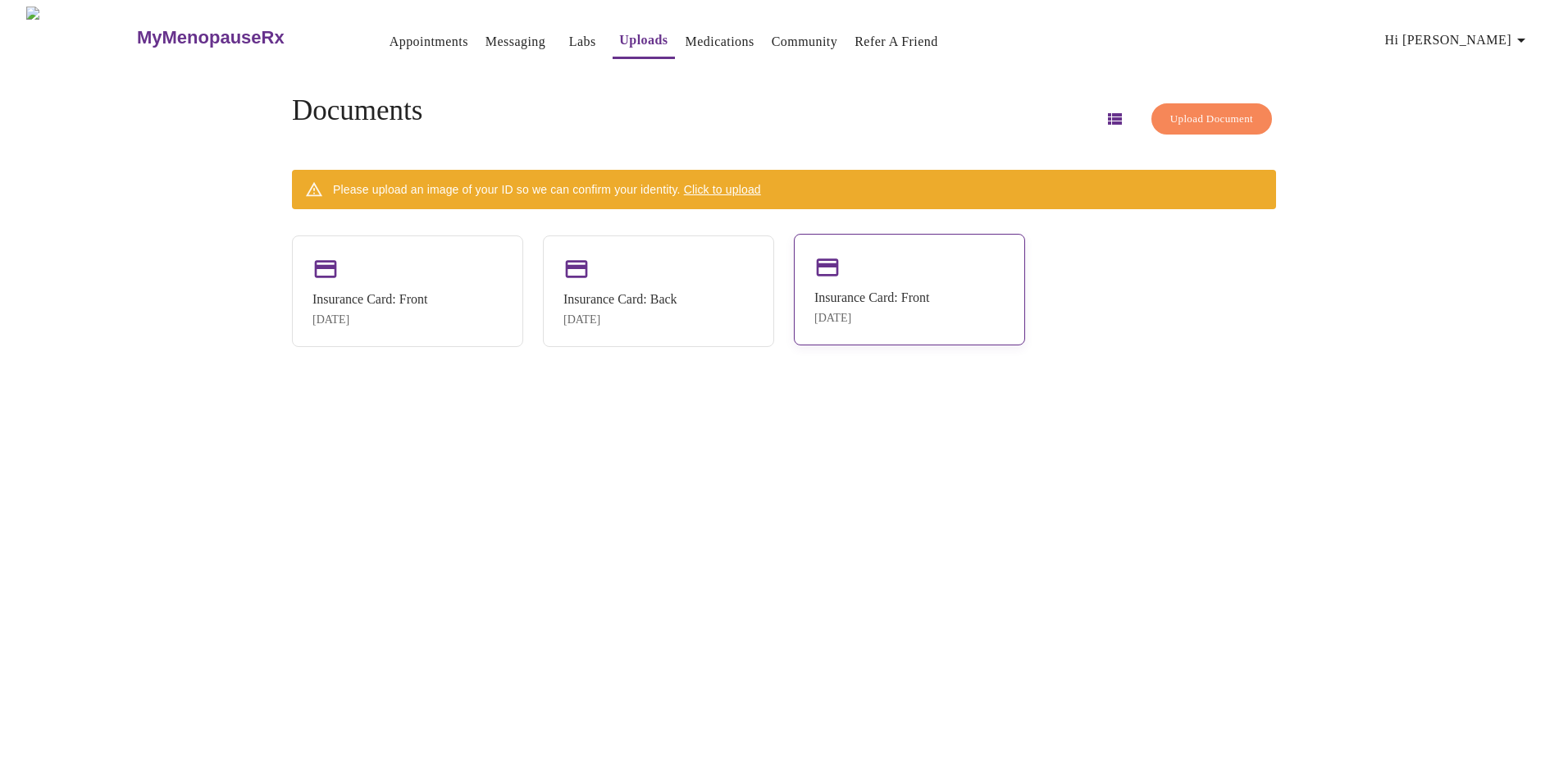
drag, startPoint x: 912, startPoint y: 285, endPoint x: 901, endPoint y: 289, distance: 11.7
click at [901, 290] on div "Insurance Card: Front" at bounding box center [871, 298] width 115 height 15
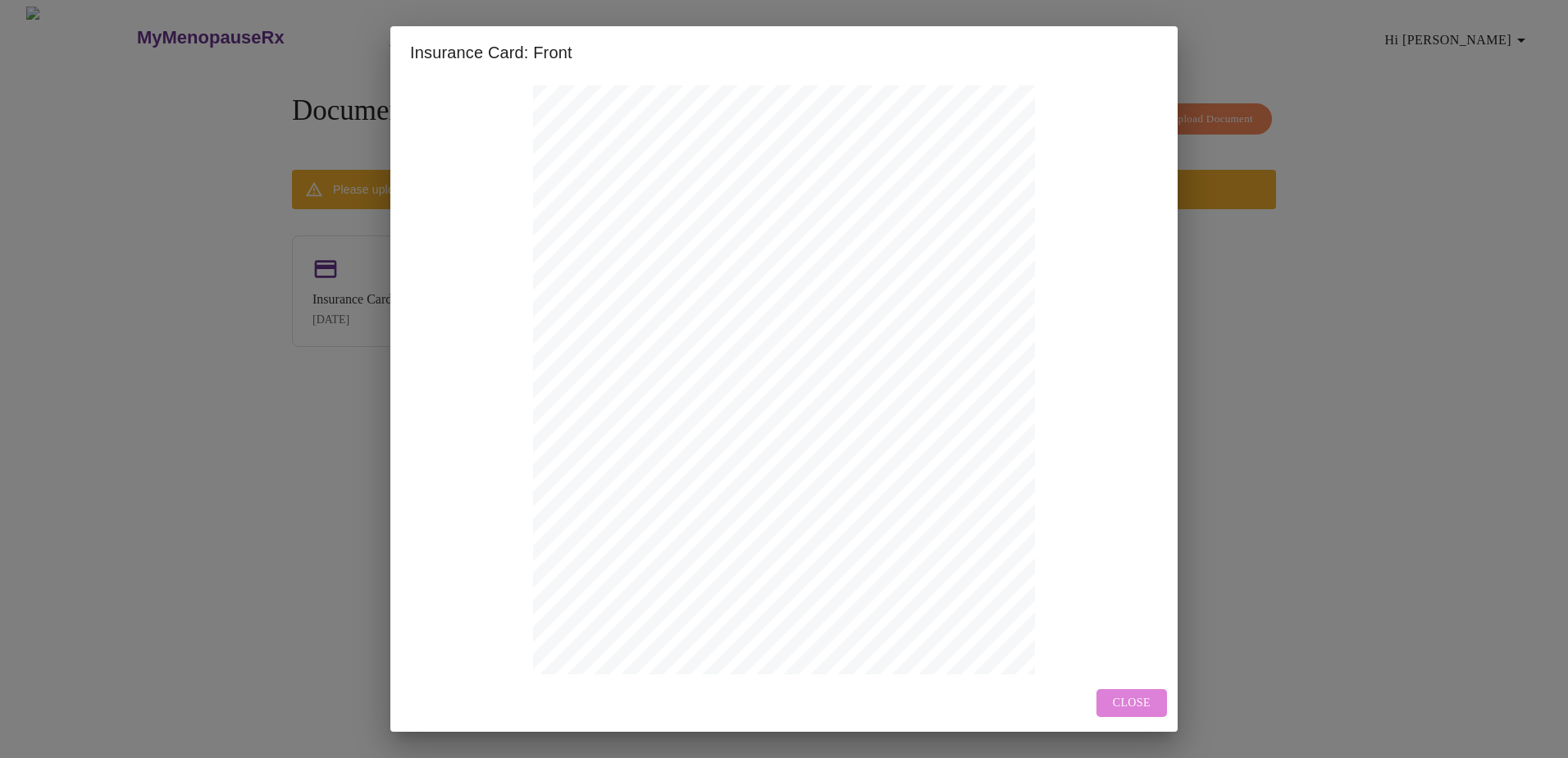
click at [1120, 710] on span "Close" at bounding box center [1131, 703] width 38 height 20
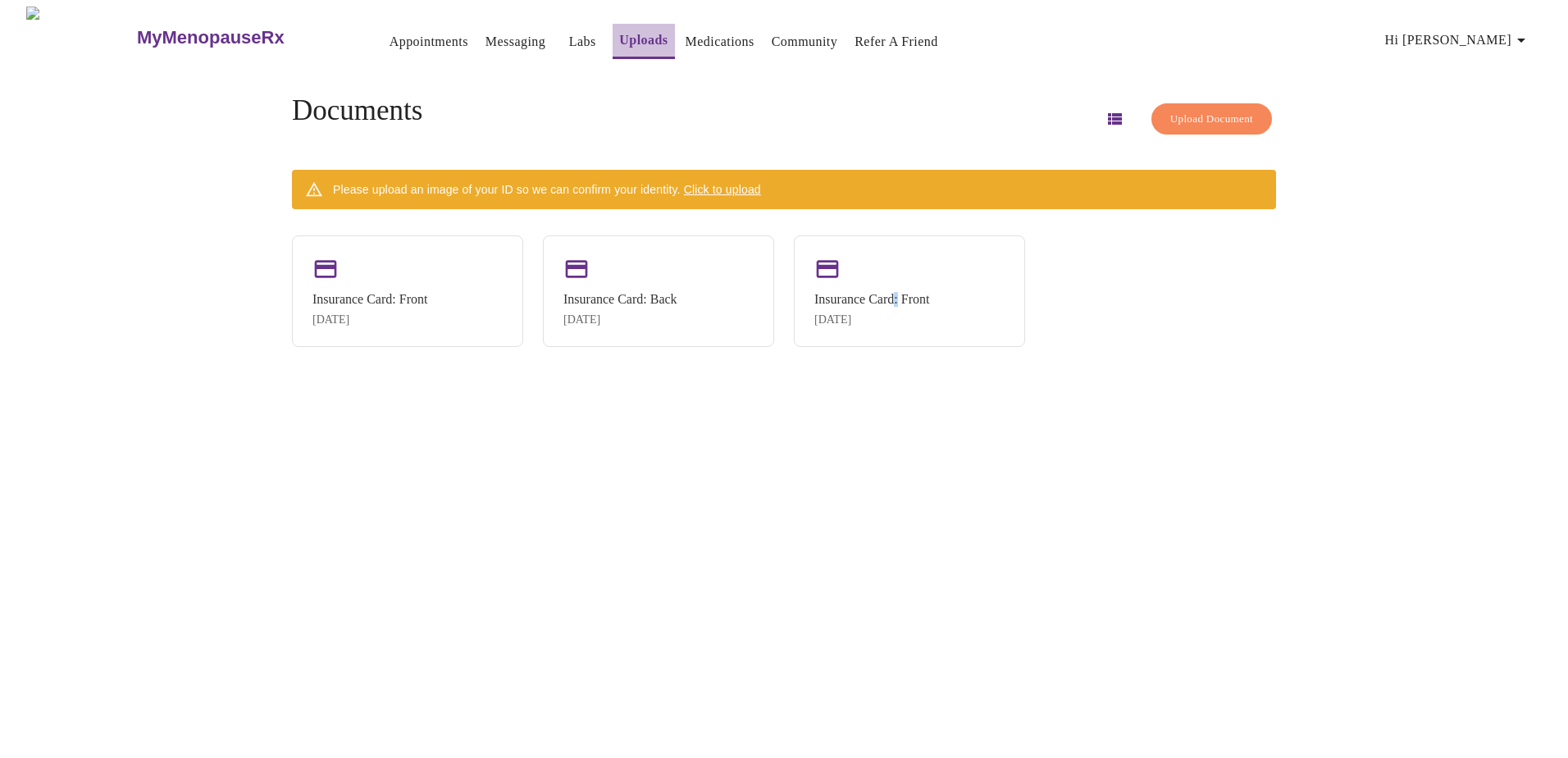
click at [624, 39] on link "Uploads" at bounding box center [643, 39] width 49 height 23
click at [389, 40] on link "Appointments" at bounding box center [429, 41] width 79 height 23
click at [376, 290] on div "Insurance Card: Front" at bounding box center [369, 298] width 115 height 15
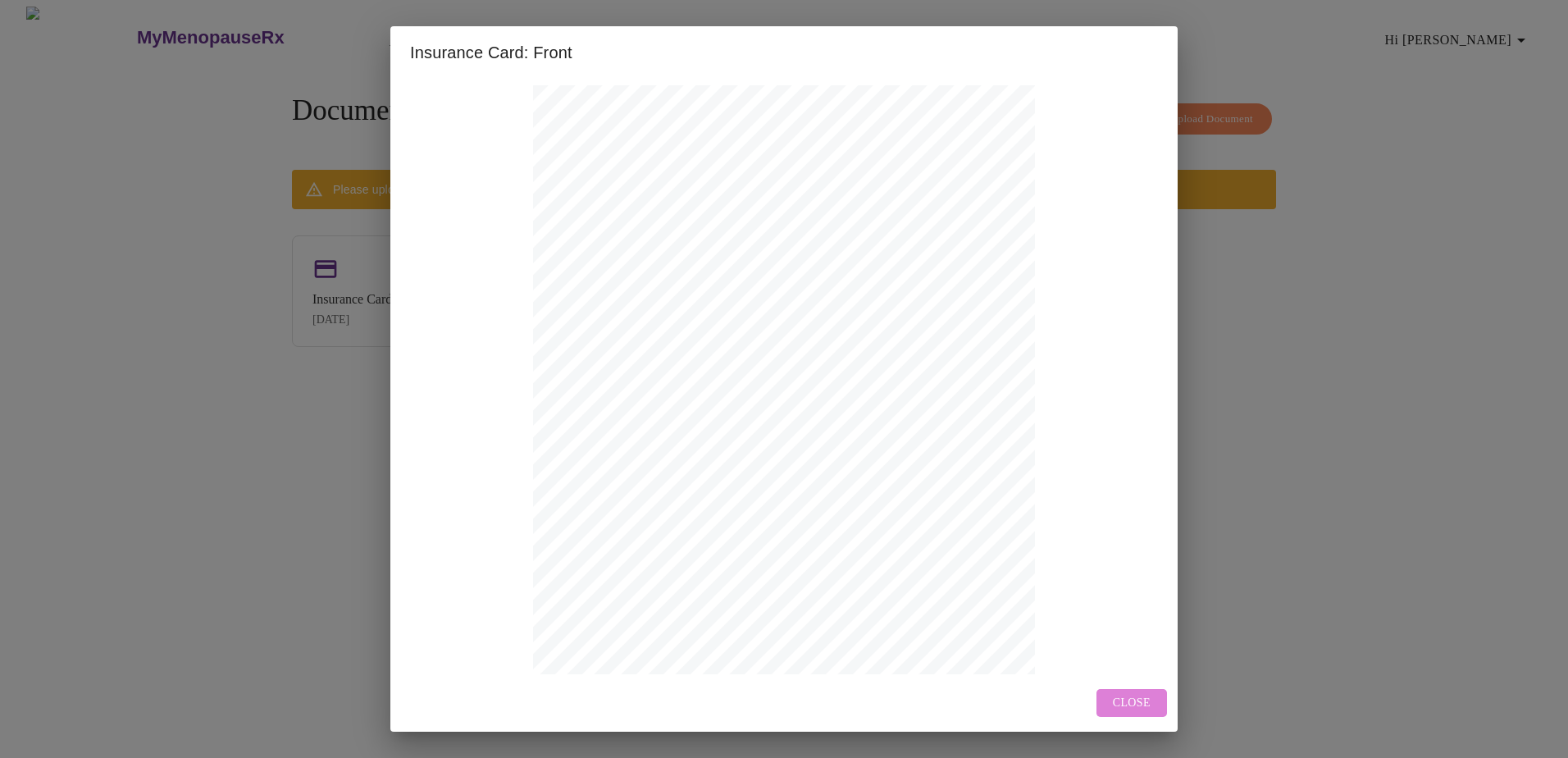
drag, startPoint x: 1156, startPoint y: 698, endPoint x: 1111, endPoint y: 686, distance: 46.6
click at [1157, 697] on button "Close" at bounding box center [1132, 703] width 71 height 29
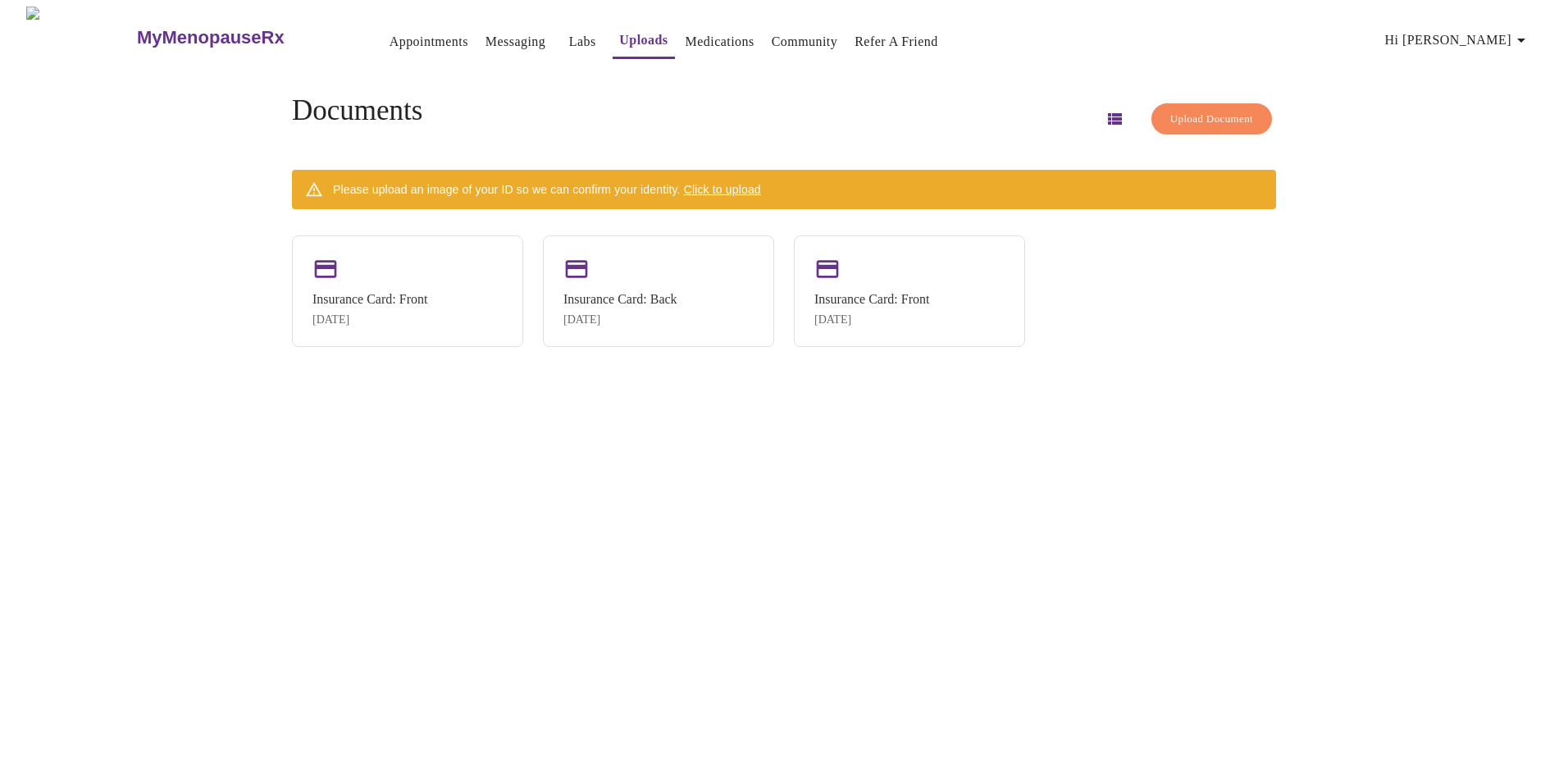
click at [1108, 113] on icon "button" at bounding box center [1115, 119] width 14 height 12
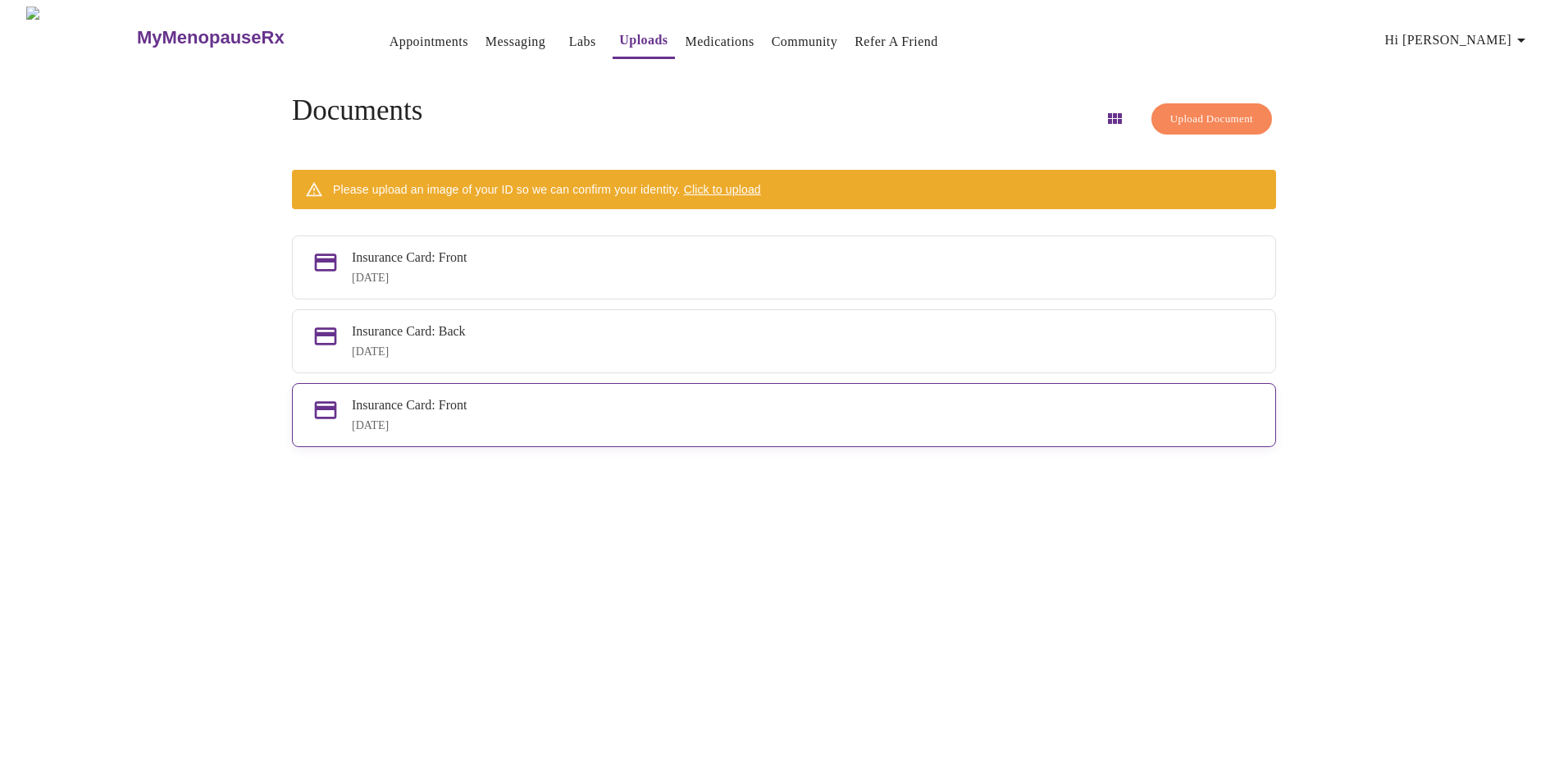
click at [499, 432] on div "[DATE]" at bounding box center [803, 426] width 903 height 13
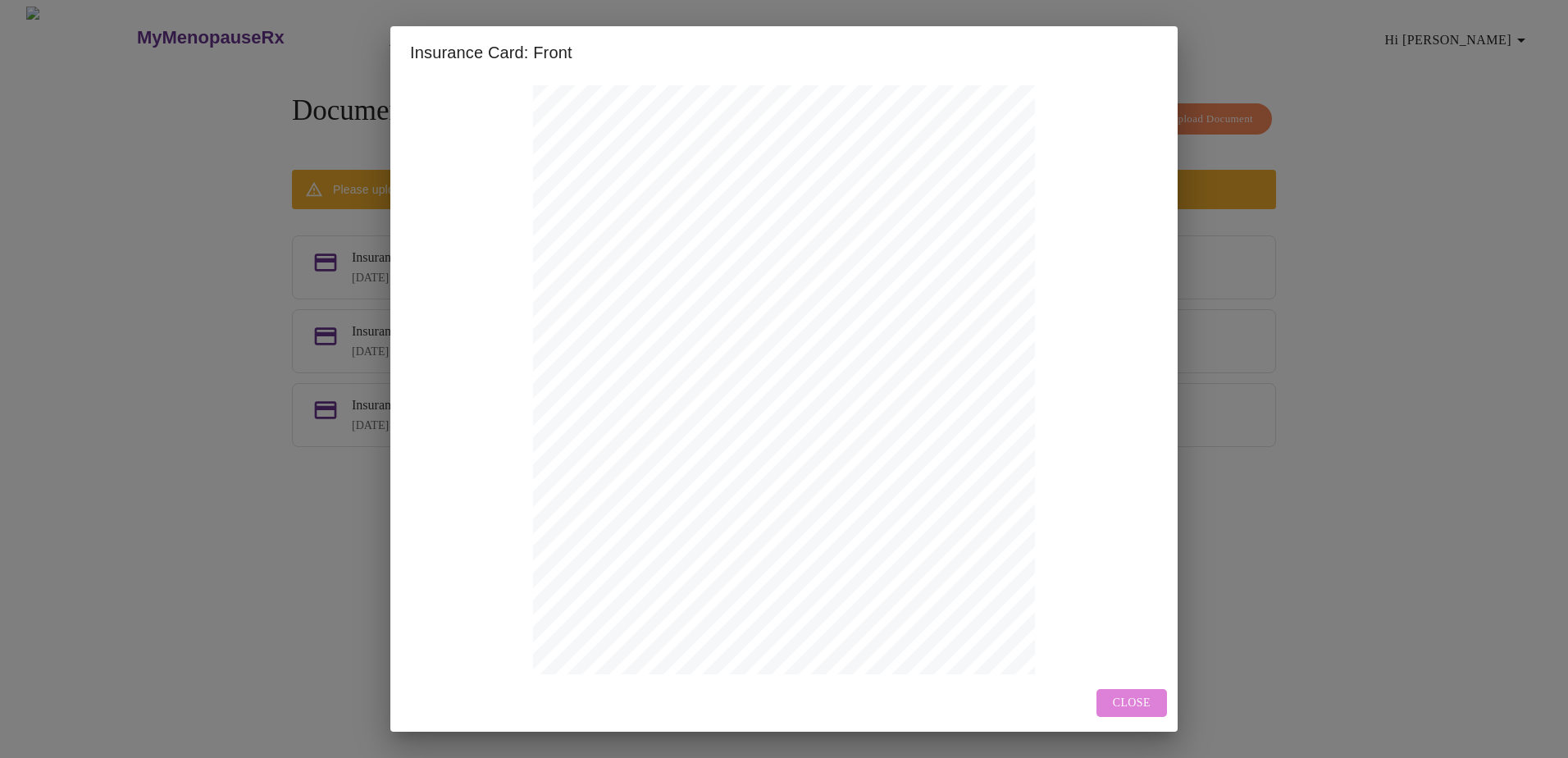
drag, startPoint x: 1132, startPoint y: 699, endPoint x: 1102, endPoint y: 561, distance: 141.2
click at [1132, 698] on span "Close" at bounding box center [1131, 703] width 38 height 20
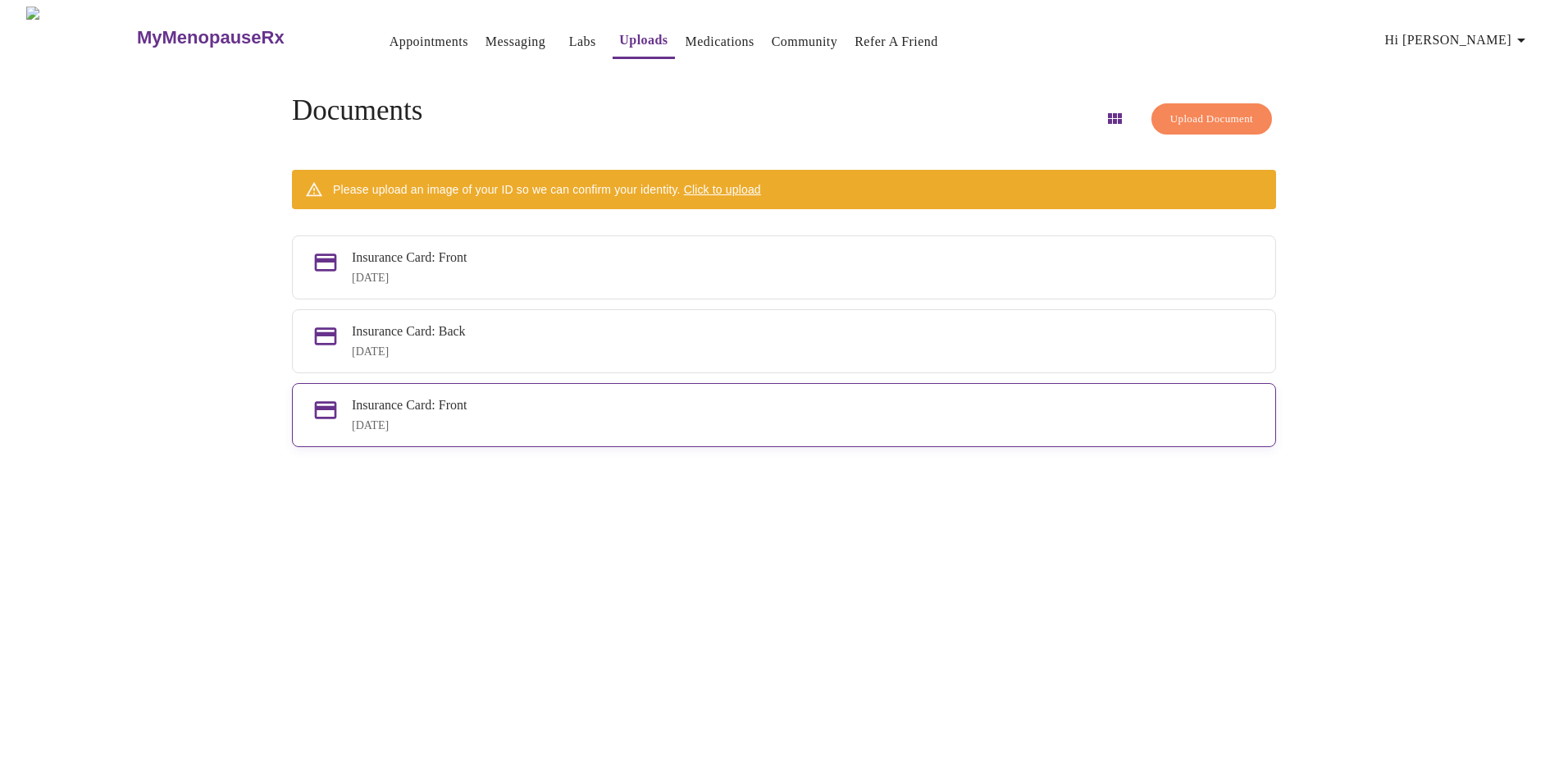
drag, startPoint x: 1080, startPoint y: 431, endPoint x: 928, endPoint y: 446, distance: 152.7
click at [928, 432] on div "[DATE]" at bounding box center [803, 426] width 903 height 13
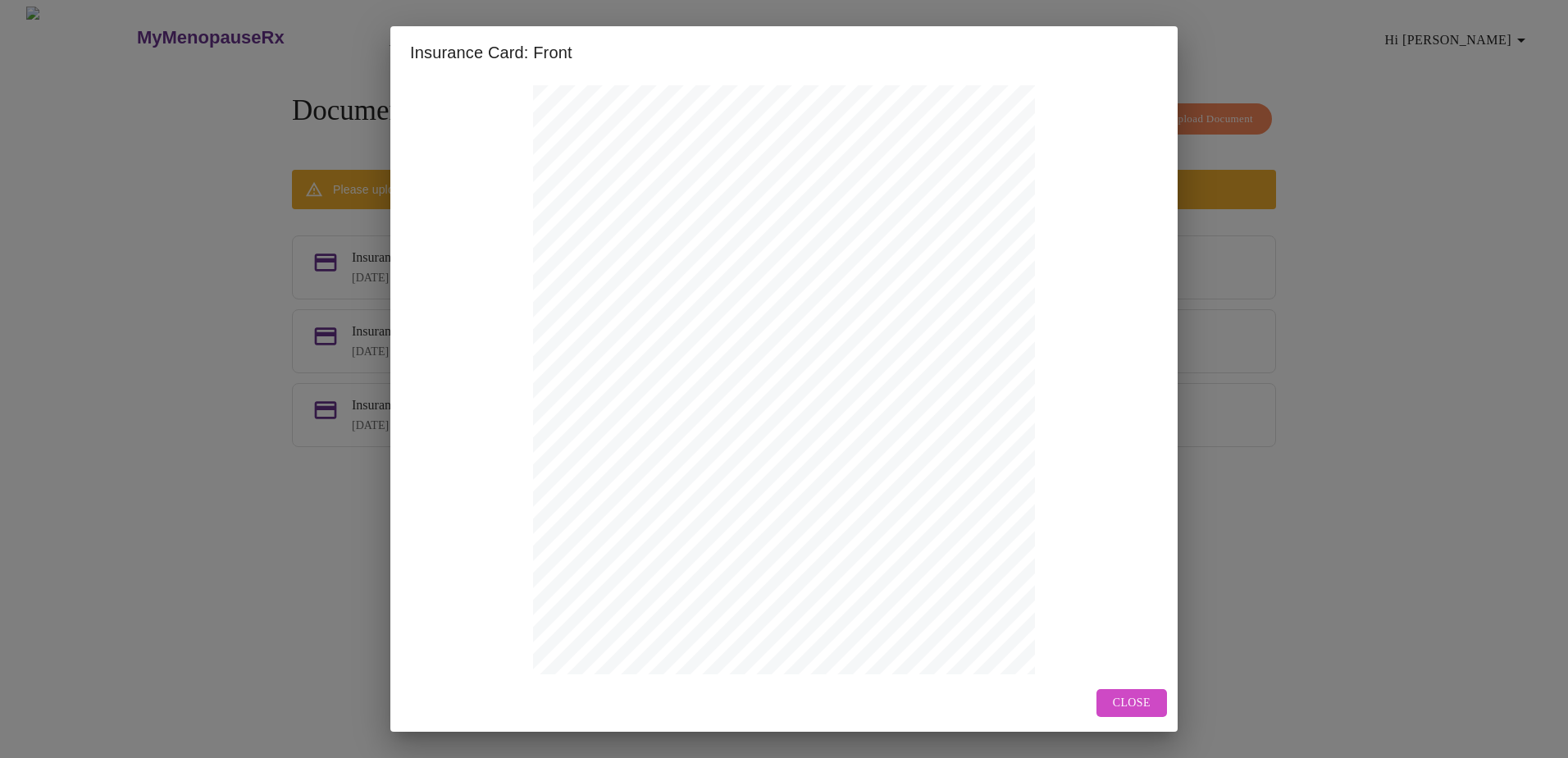
drag, startPoint x: 1137, startPoint y: 692, endPoint x: 1252, endPoint y: 650, distance: 122.4
click at [1137, 693] on span "Close" at bounding box center [1131, 703] width 38 height 20
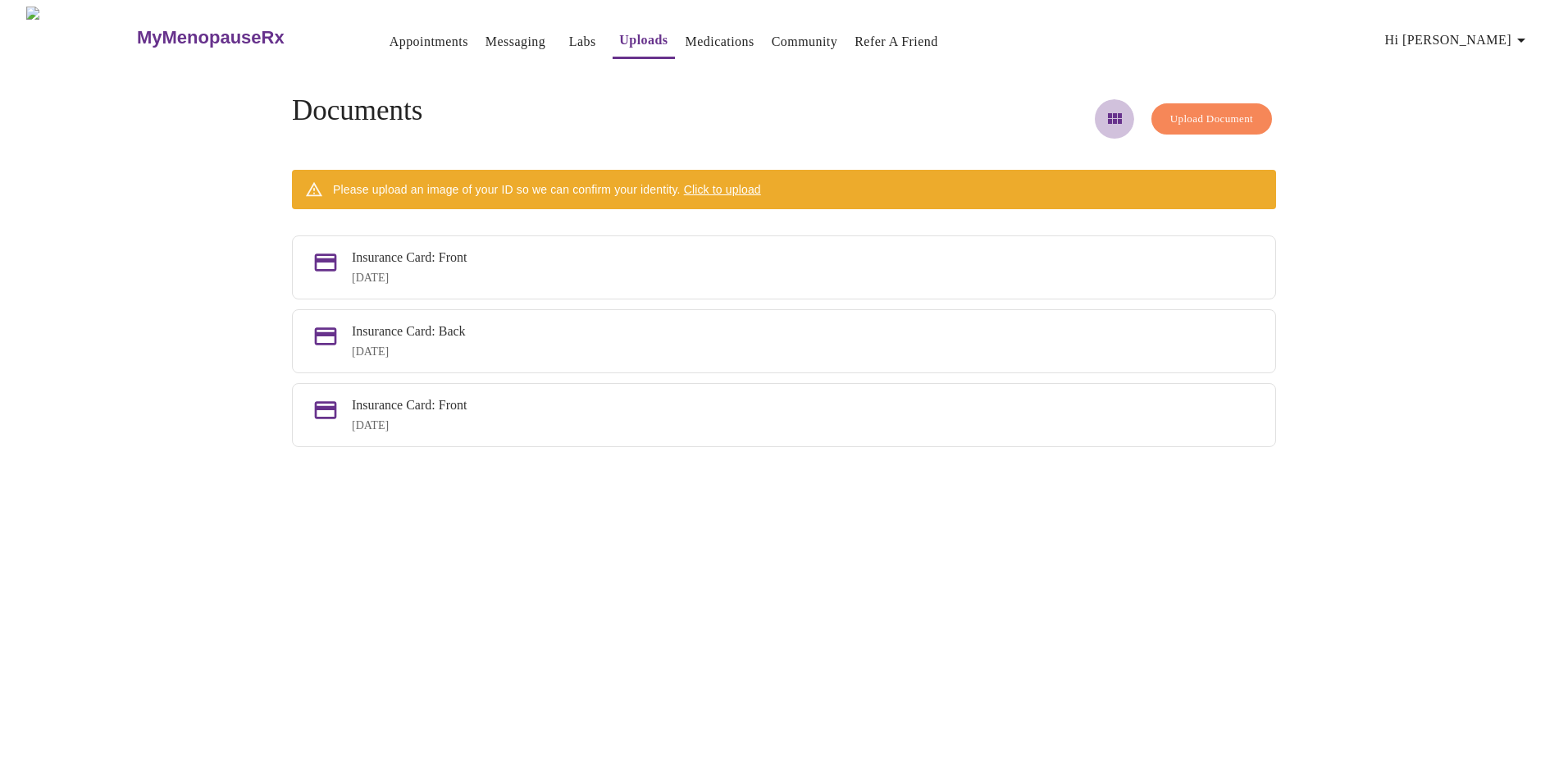
click at [1108, 113] on icon "button" at bounding box center [1115, 118] width 14 height 11
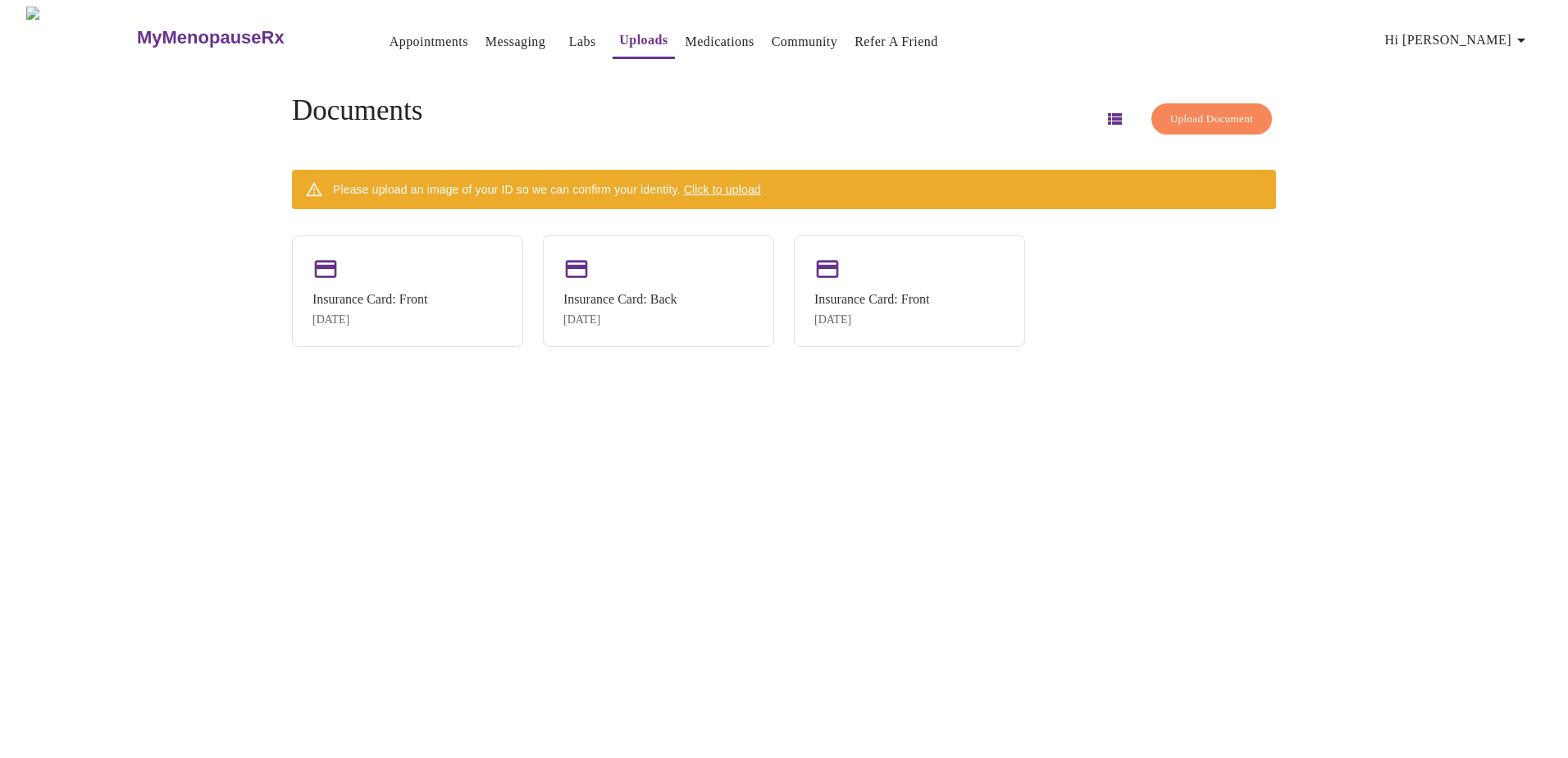
click at [1518, 36] on icon "button" at bounding box center [1520, 39] width 19 height 19
click at [1215, 110] on div at bounding box center [784, 379] width 1568 height 758
click at [1215, 110] on span "Upload Document" at bounding box center [1211, 119] width 83 height 18
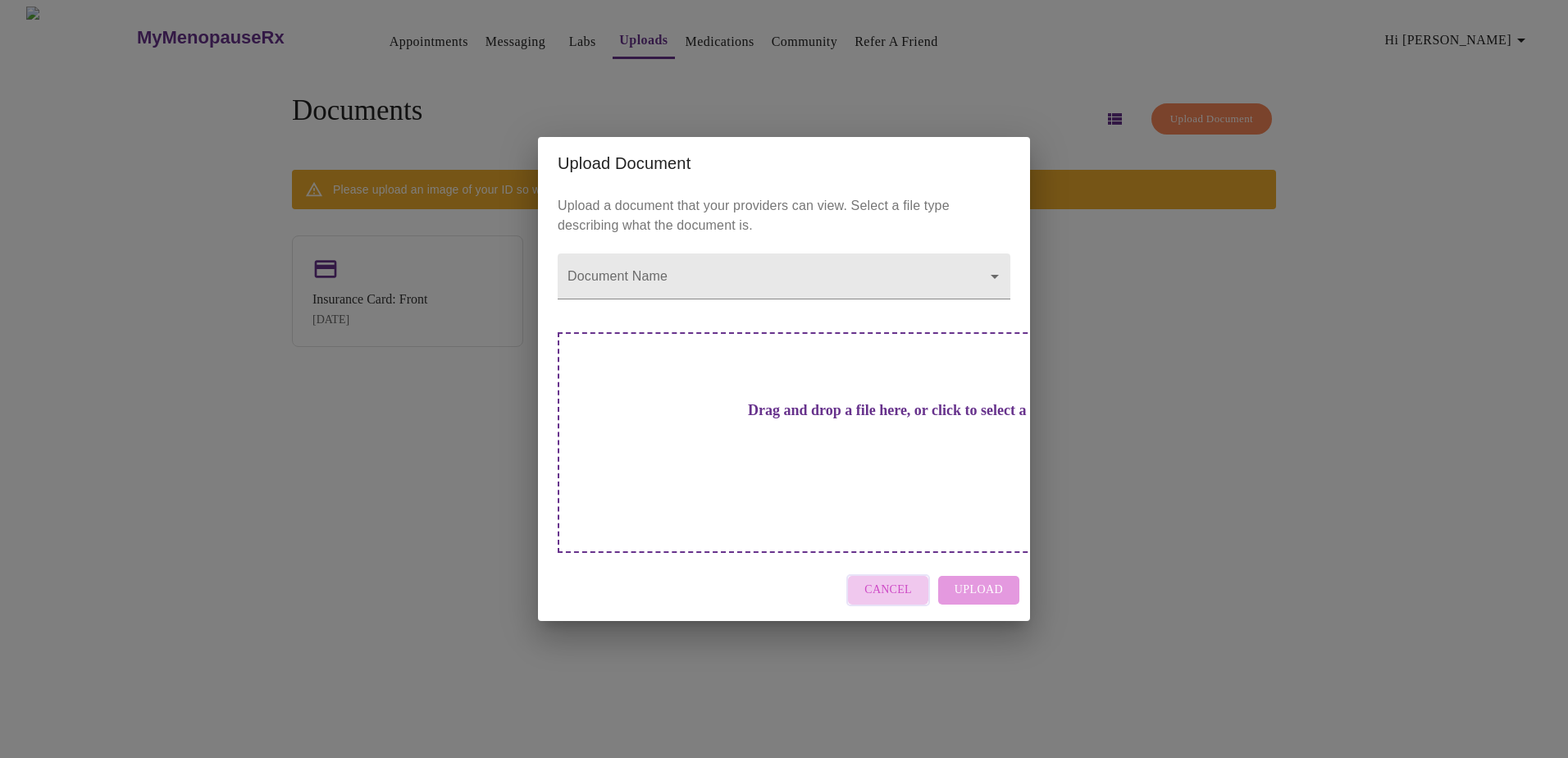
click at [888, 580] on span "Cancel" at bounding box center [888, 590] width 48 height 20
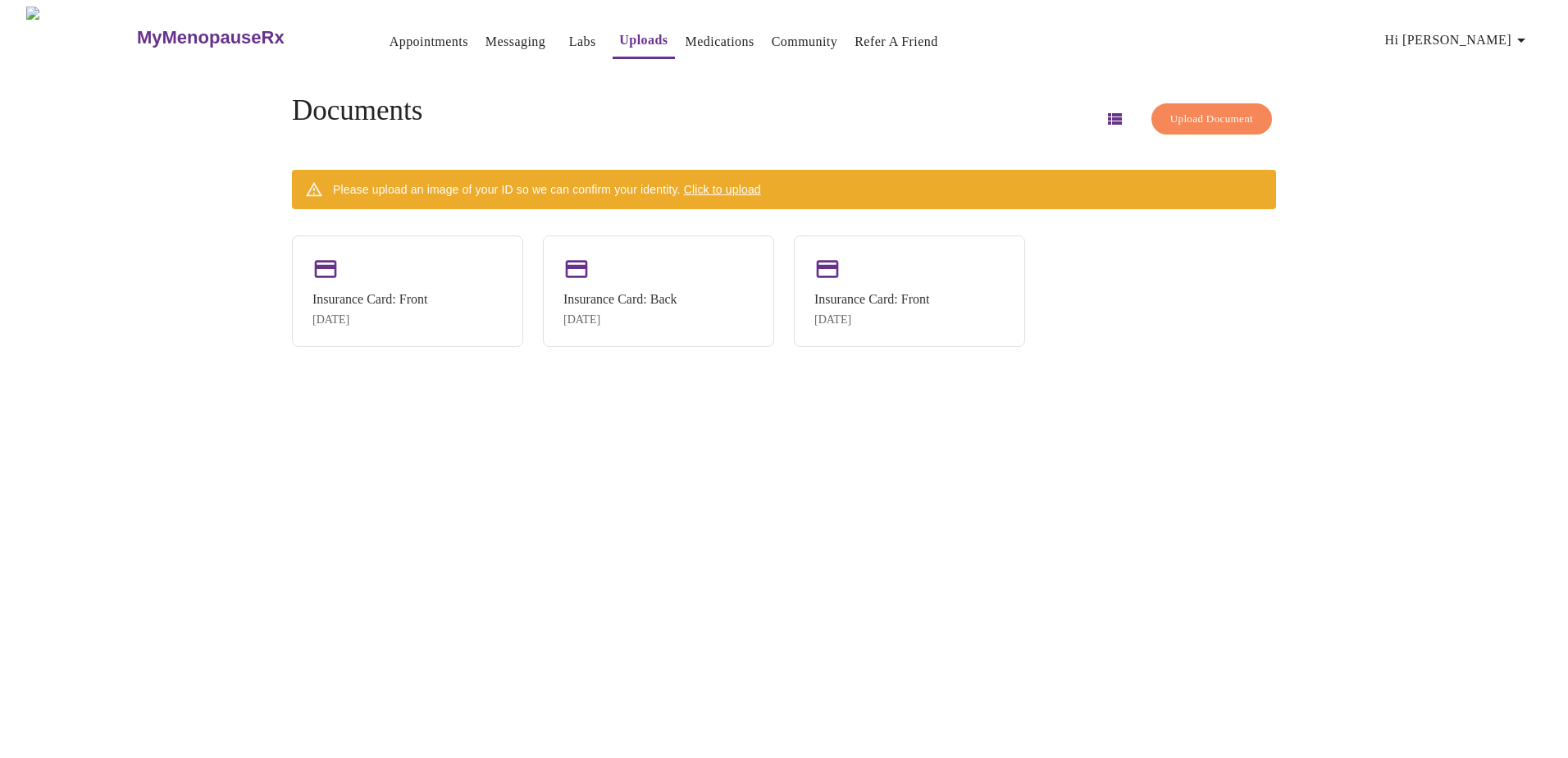
click at [485, 37] on link "Messaging" at bounding box center [515, 41] width 60 height 23
click at [389, 30] on link "Appointments" at bounding box center [429, 41] width 79 height 23
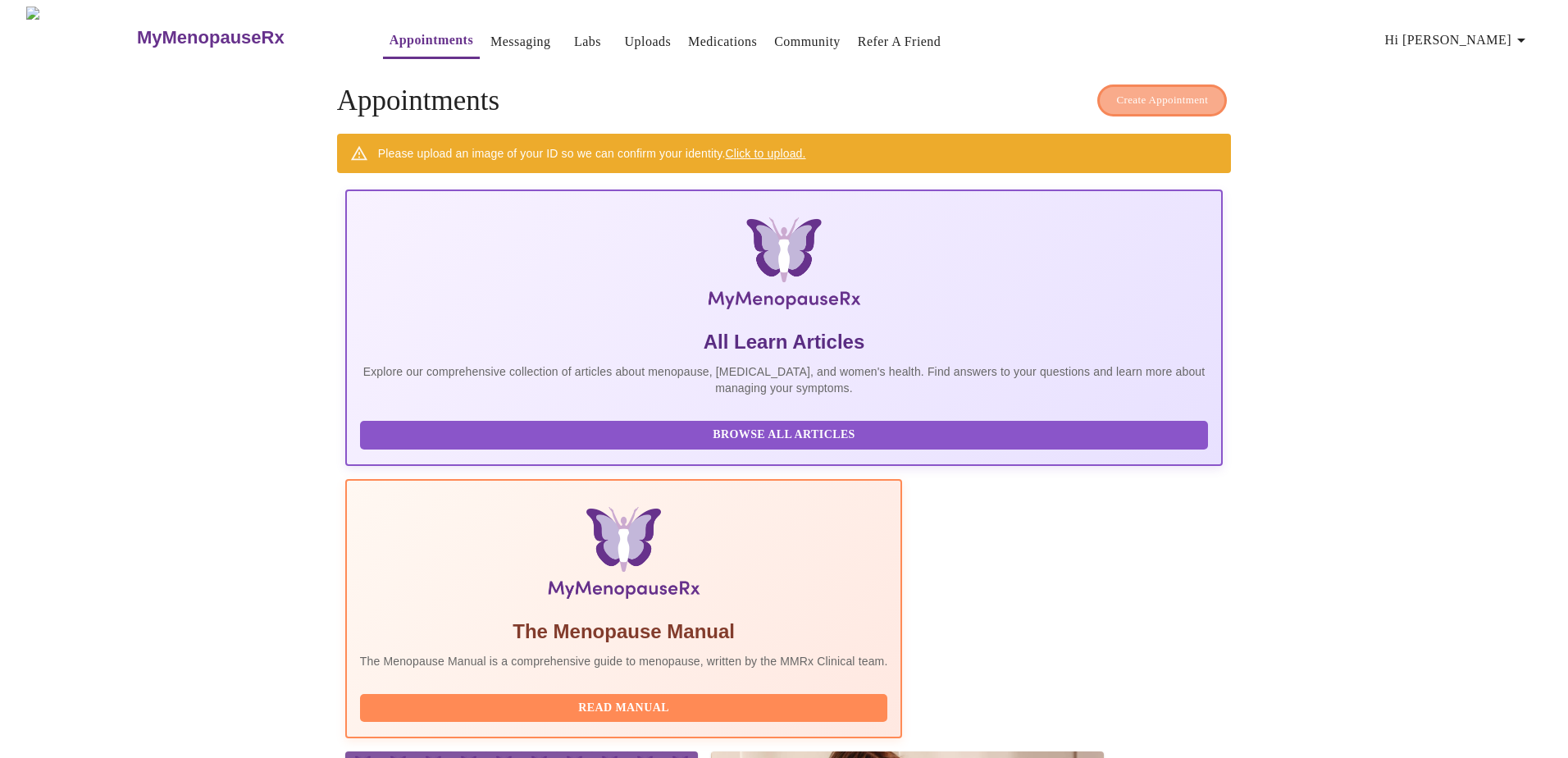
click at [1167, 96] on span "Create Appointment" at bounding box center [1161, 100] width 91 height 18
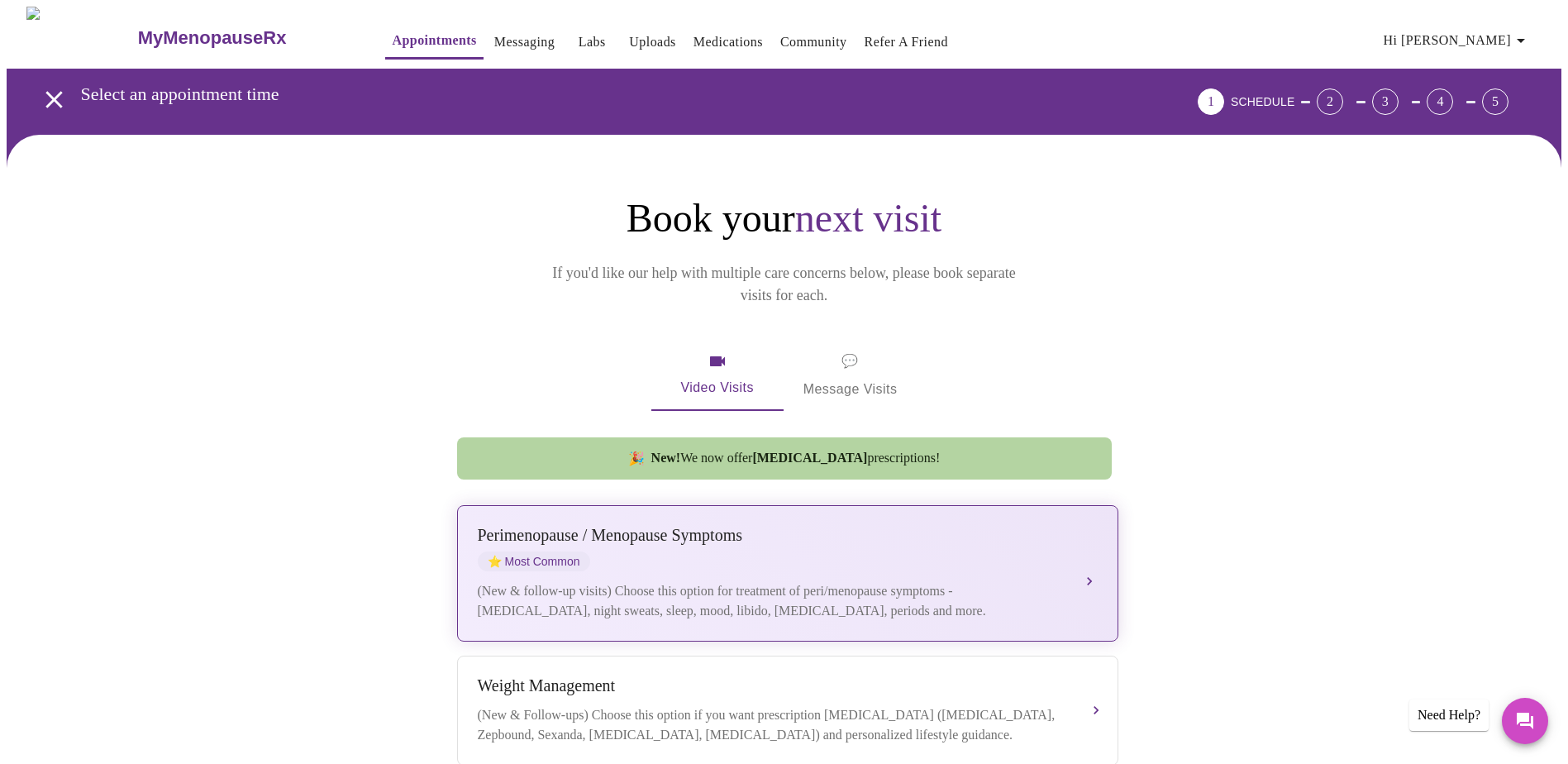
click at [1051, 548] on div "Perimenopause / Menopause Symptoms ⭐ Most Common" at bounding box center [771, 548] width 586 height 46
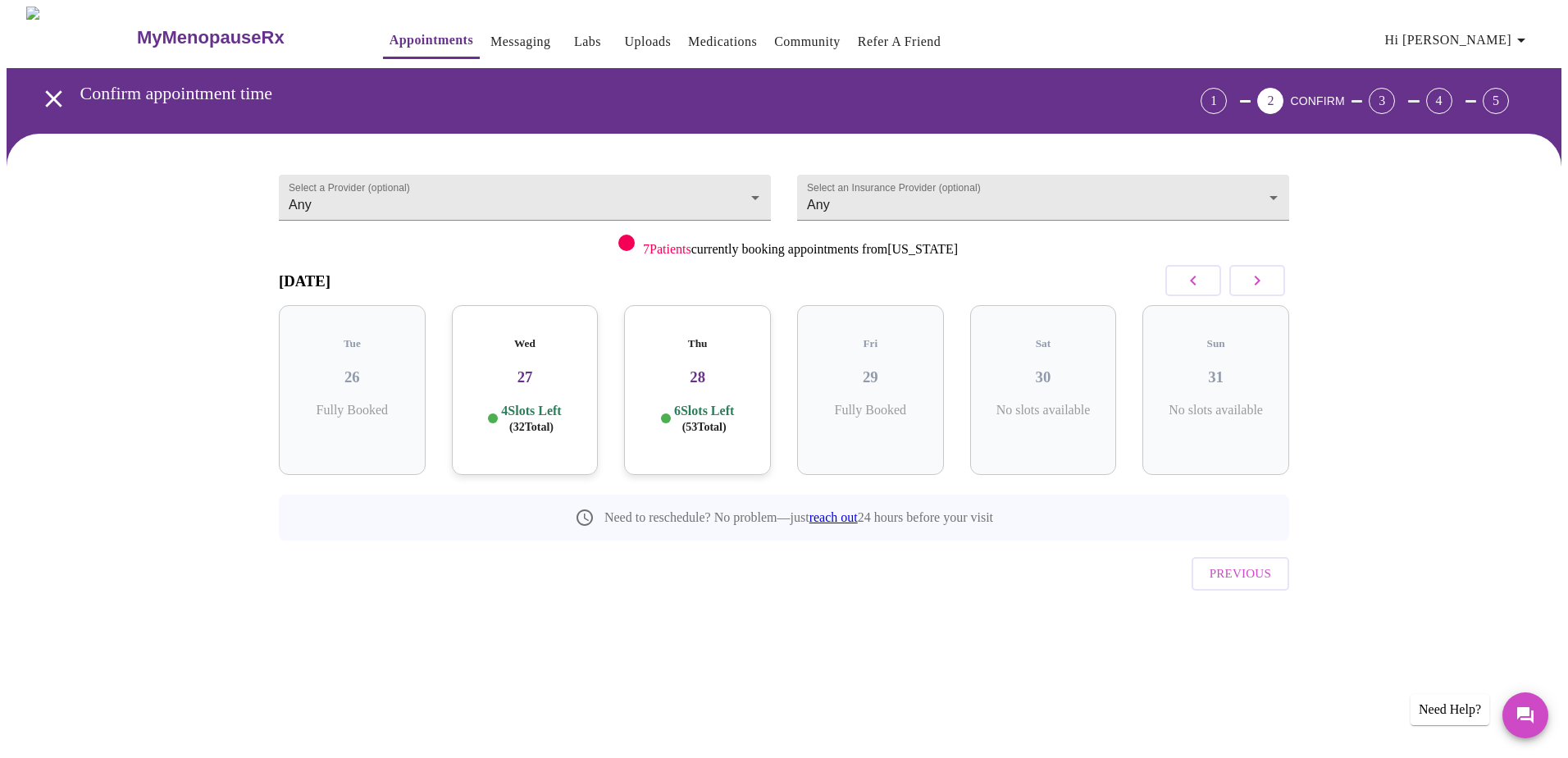
drag, startPoint x: 544, startPoint y: 364, endPoint x: 557, endPoint y: 361, distance: 13.3
click at [548, 369] on h3 "27" at bounding box center [525, 377] width 121 height 18
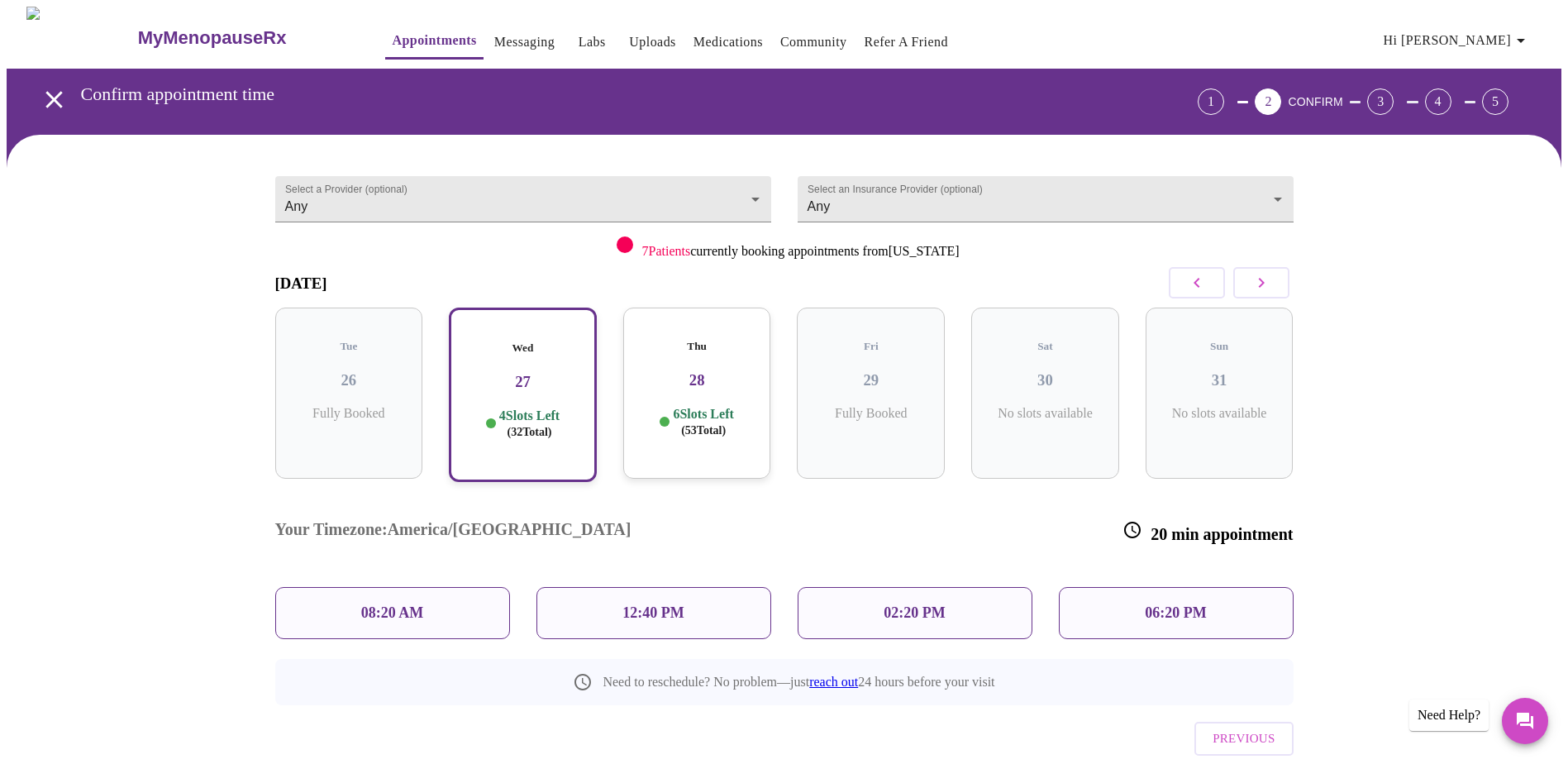
click at [399, 604] on p "08:20 AM" at bounding box center [393, 613] width 63 height 18
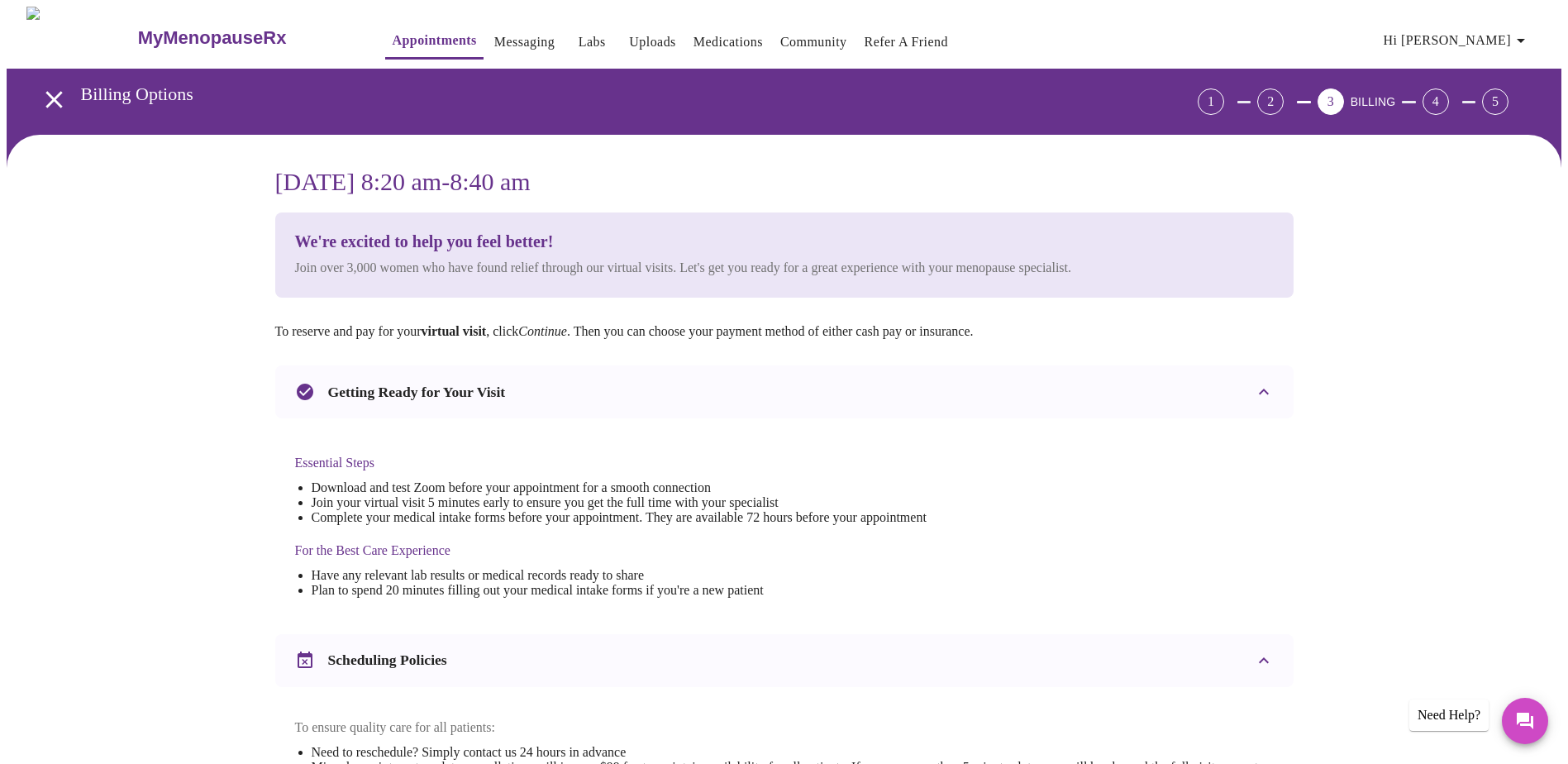
scroll to position [331, 0]
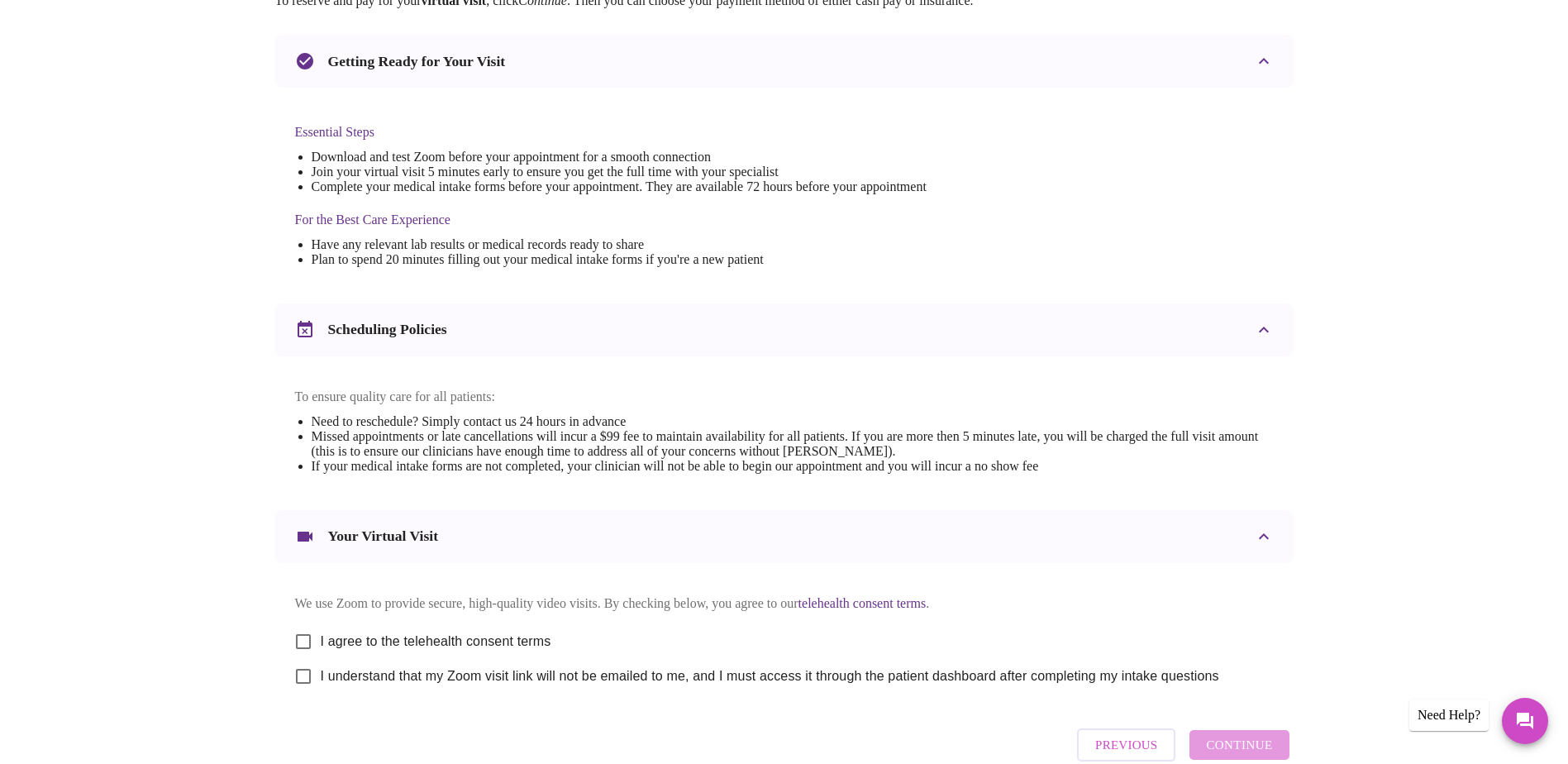
click at [298, 654] on input "I agree to the telehealth consent terms" at bounding box center [303, 640] width 35 height 35
checkbox input "true"
click at [302, 691] on input "I understand that my Zoom visit link will not be emailed to me, and I must acce…" at bounding box center [303, 675] width 35 height 35
checkbox input "true"
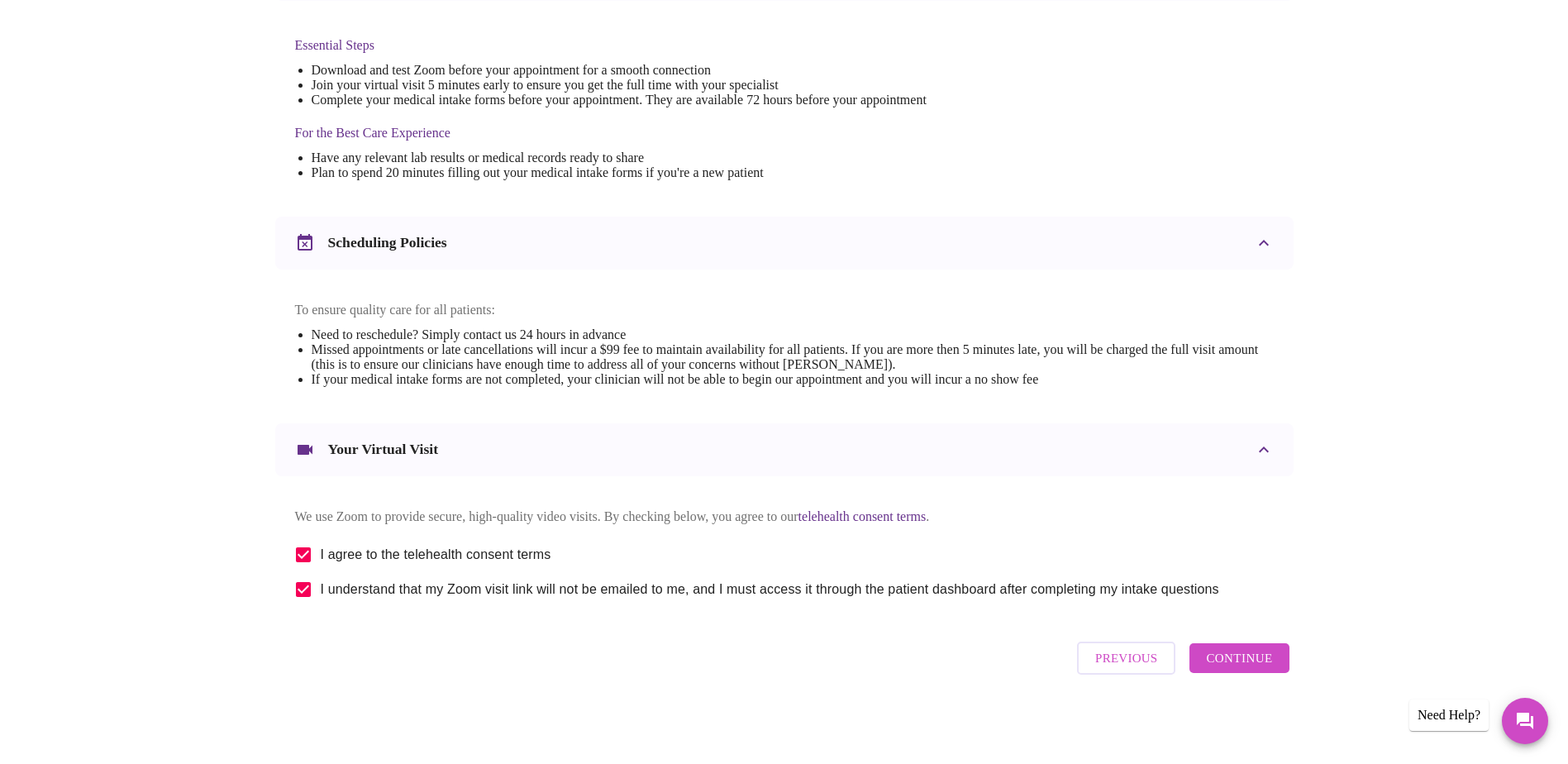
scroll to position [435, 0]
click at [1250, 660] on span "Continue" at bounding box center [1239, 657] width 66 height 21
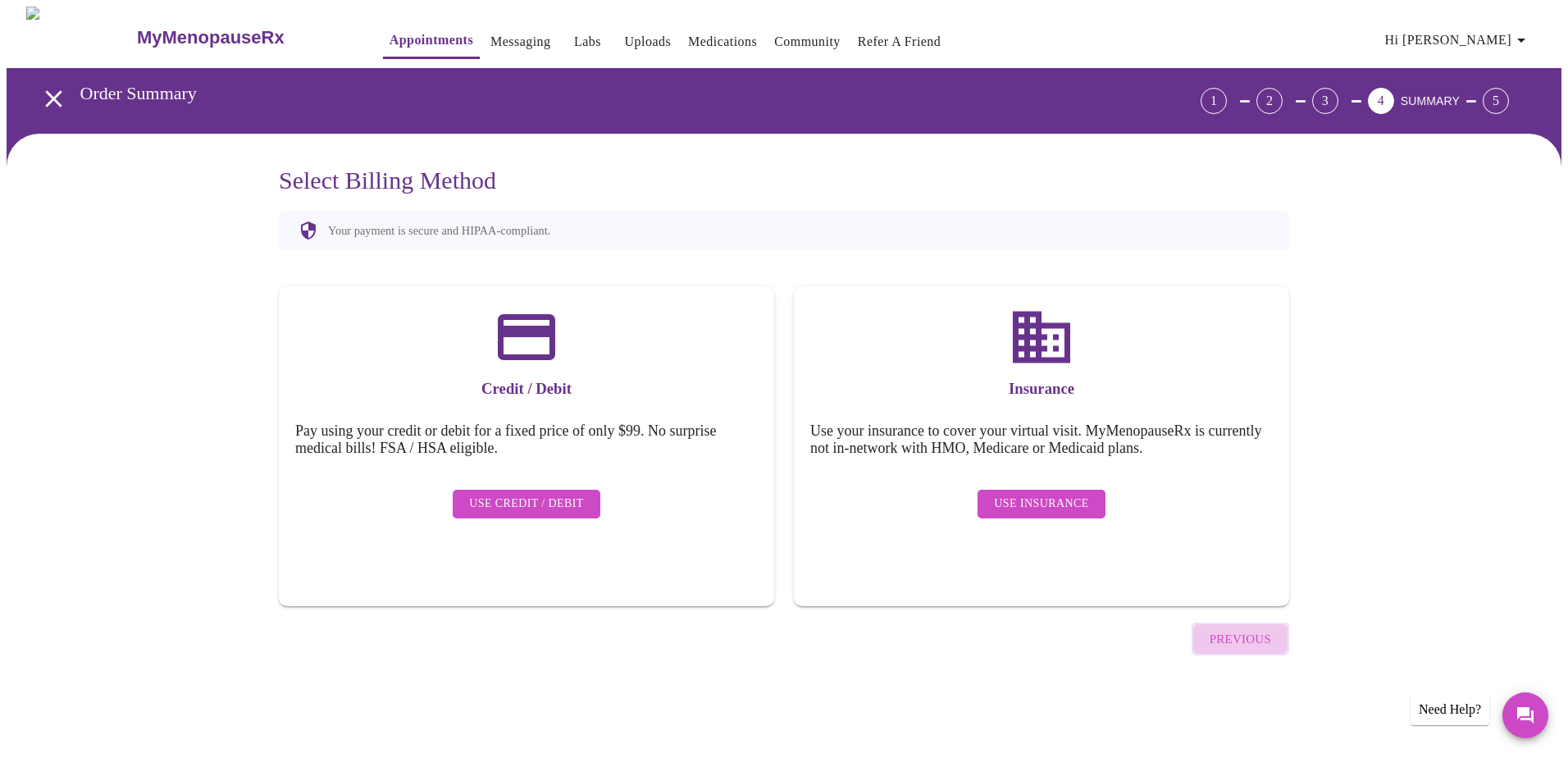
click at [1234, 628] on span "Previous" at bounding box center [1240, 638] width 61 height 21
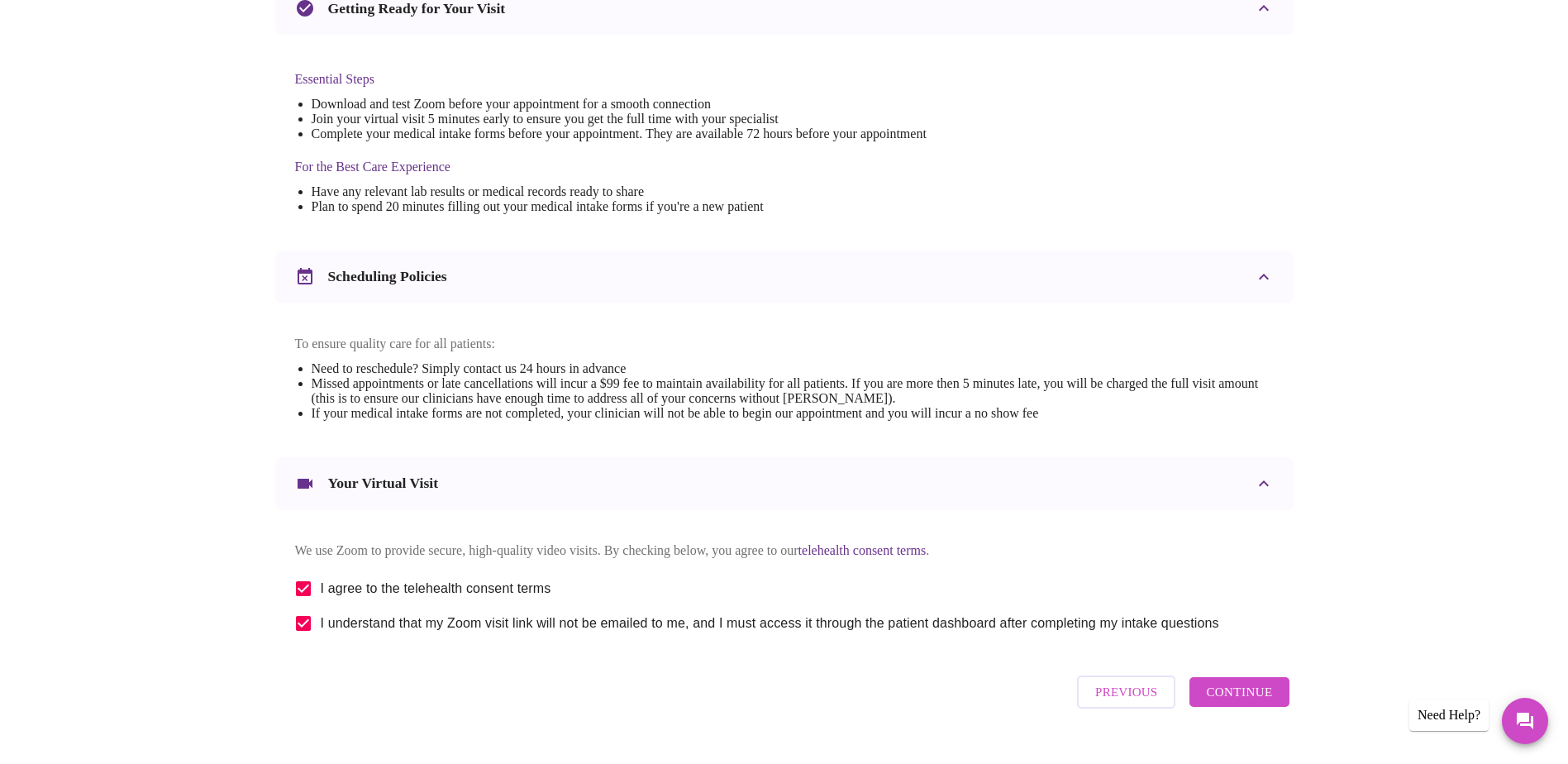
scroll to position [435, 0]
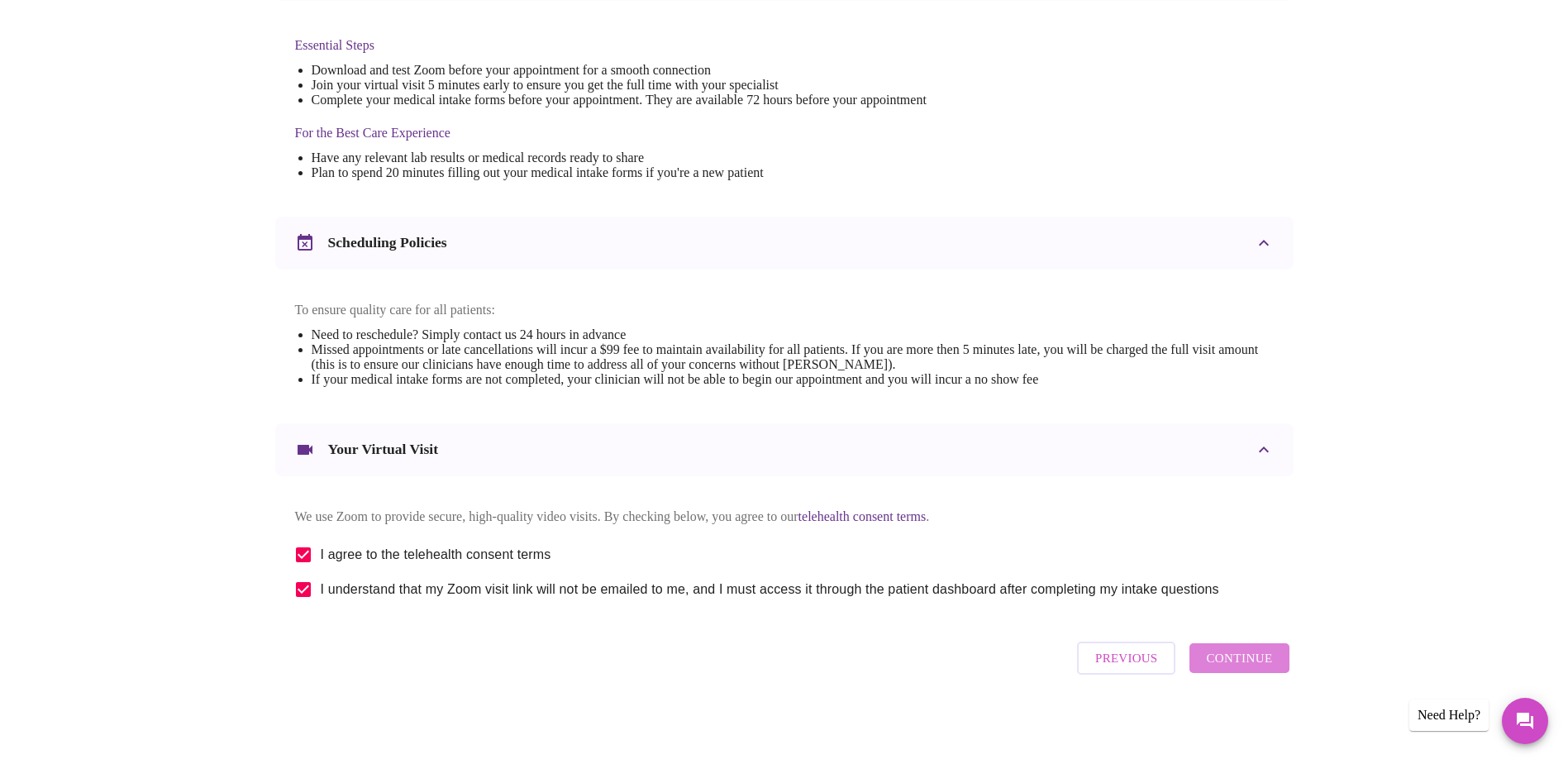
click at [1259, 667] on span "Continue" at bounding box center [1239, 657] width 66 height 21
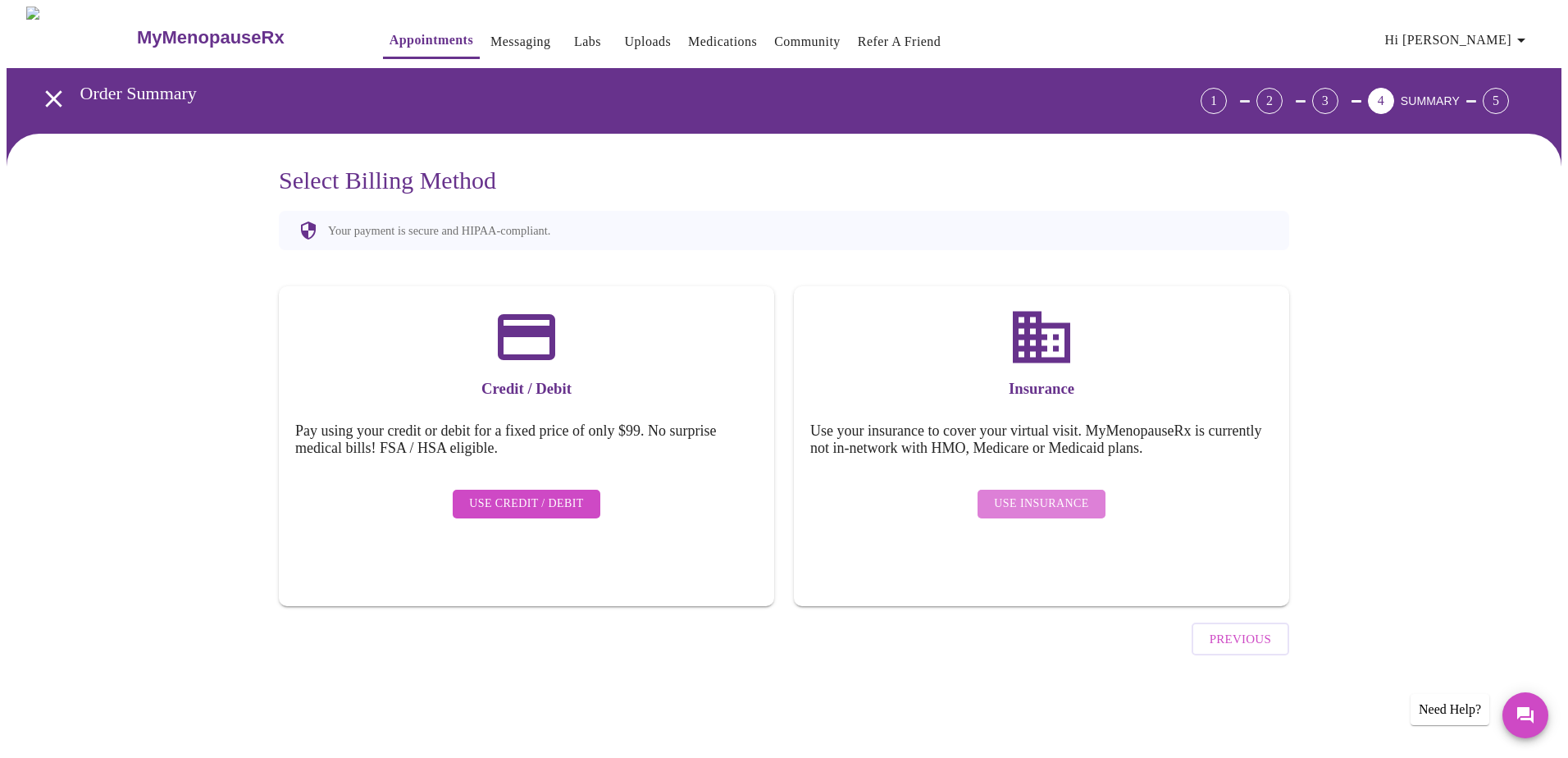
click at [1063, 494] on span "Use Insurance" at bounding box center [1041, 504] width 94 height 20
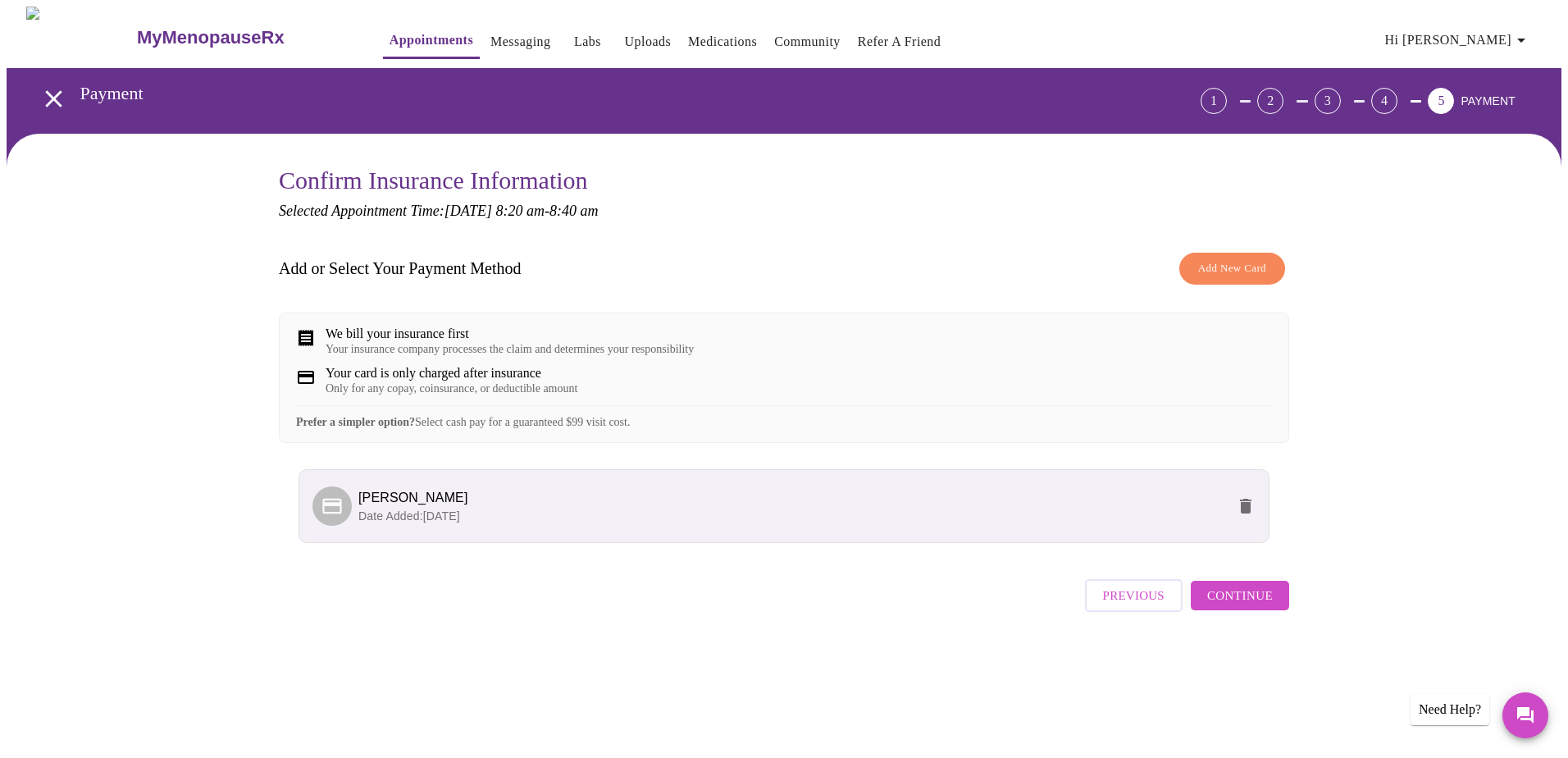
click at [1255, 606] on span "Continue" at bounding box center [1240, 594] width 65 height 21
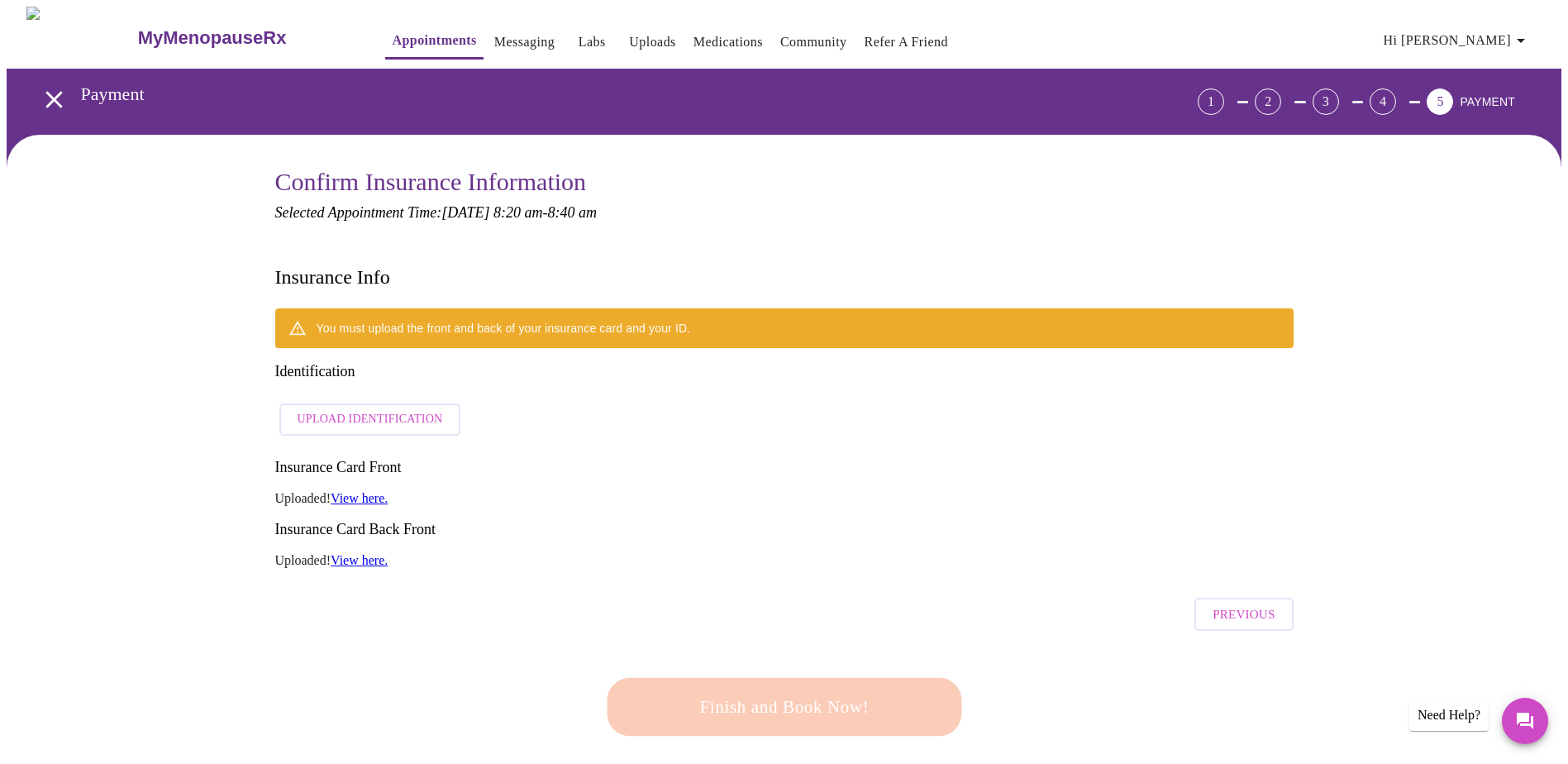
click at [847, 656] on div "Finish and Book Now!" at bounding box center [784, 706] width 364 height 102
click at [779, 656] on div "Finish and Book Now!" at bounding box center [784, 706] width 364 height 102
click at [779, 656] on div "Finish and Book Now!" at bounding box center [784, 706] width 365 height 102
click at [856, 656] on div "Finish and Book Now!" at bounding box center [784, 706] width 364 height 102
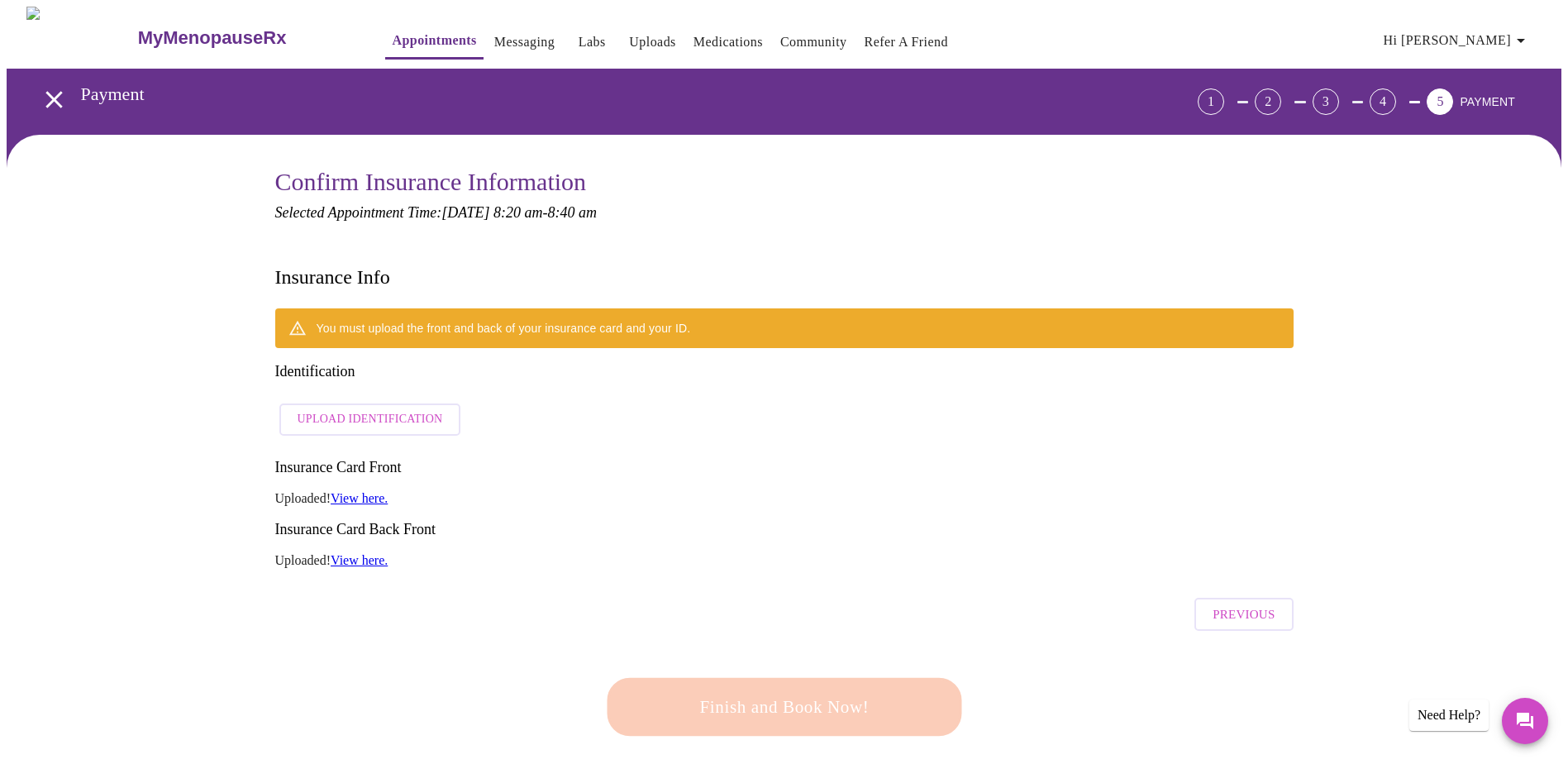
drag, startPoint x: 856, startPoint y: 632, endPoint x: 855, endPoint y: 620, distance: 12.0
click at [856, 656] on div "Finish and Book Now!" at bounding box center [784, 706] width 364 height 102
click at [855, 656] on div "Finish and Book Now!" at bounding box center [784, 706] width 364 height 102
click at [296, 319] on icon at bounding box center [297, 327] width 18 height 18
click at [374, 491] on link "View here." at bounding box center [359, 497] width 57 height 14
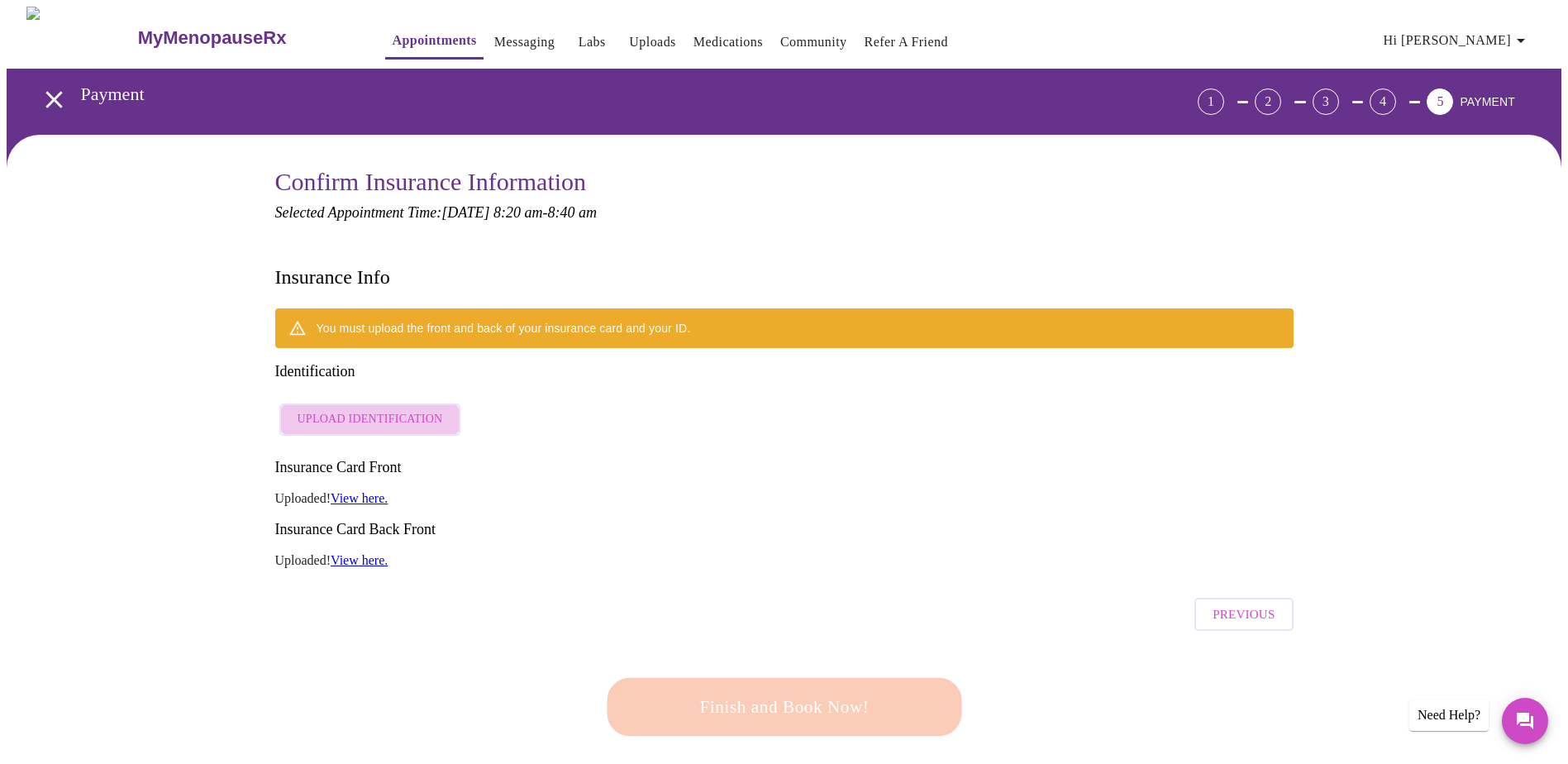
click at [404, 409] on span "Upload Identification" at bounding box center [371, 419] width 146 height 20
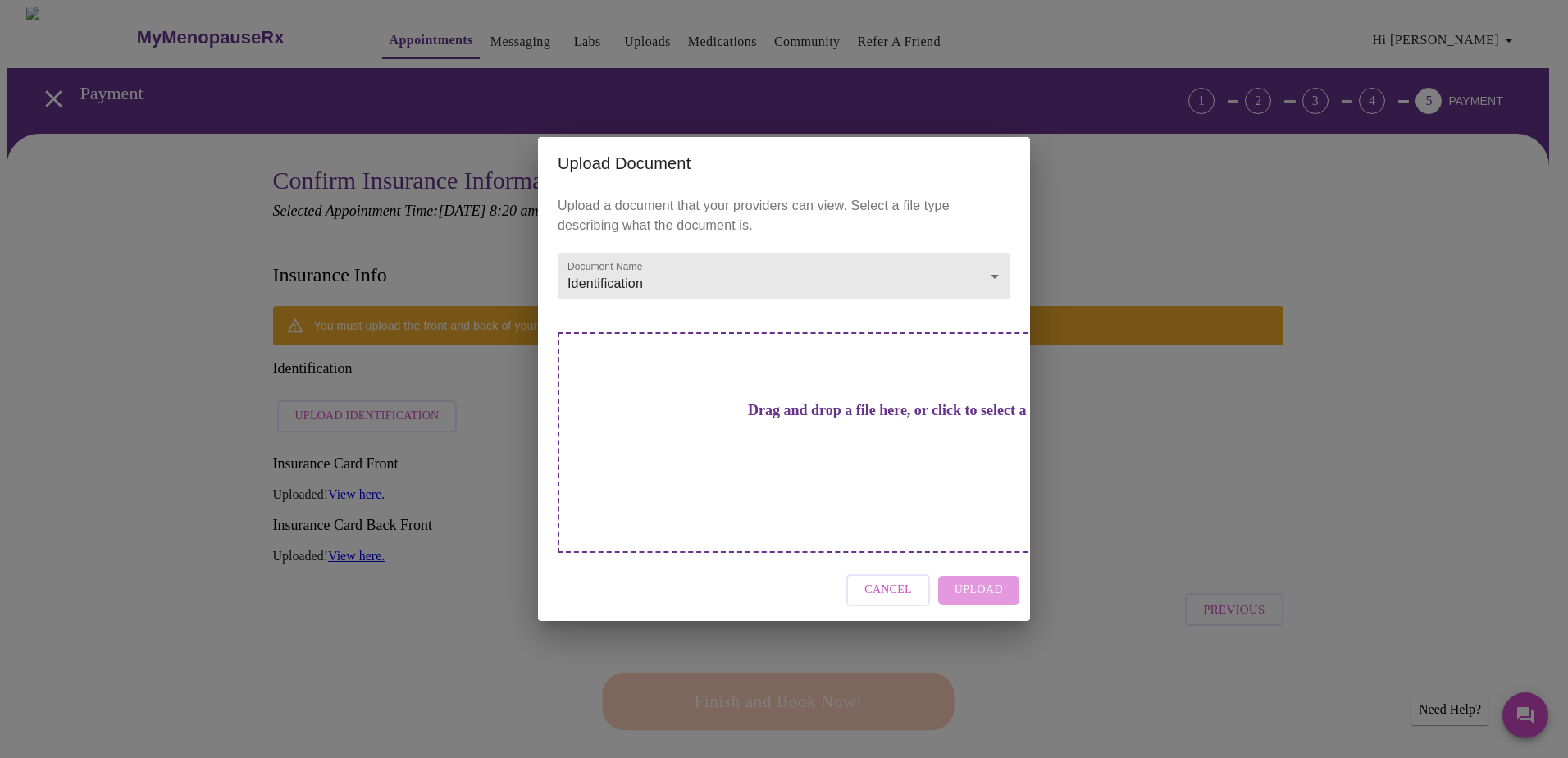
click at [450, 555] on div "Upload Document Upload a document that your providers can view. Select a file t…" at bounding box center [784, 379] width 1568 height 758
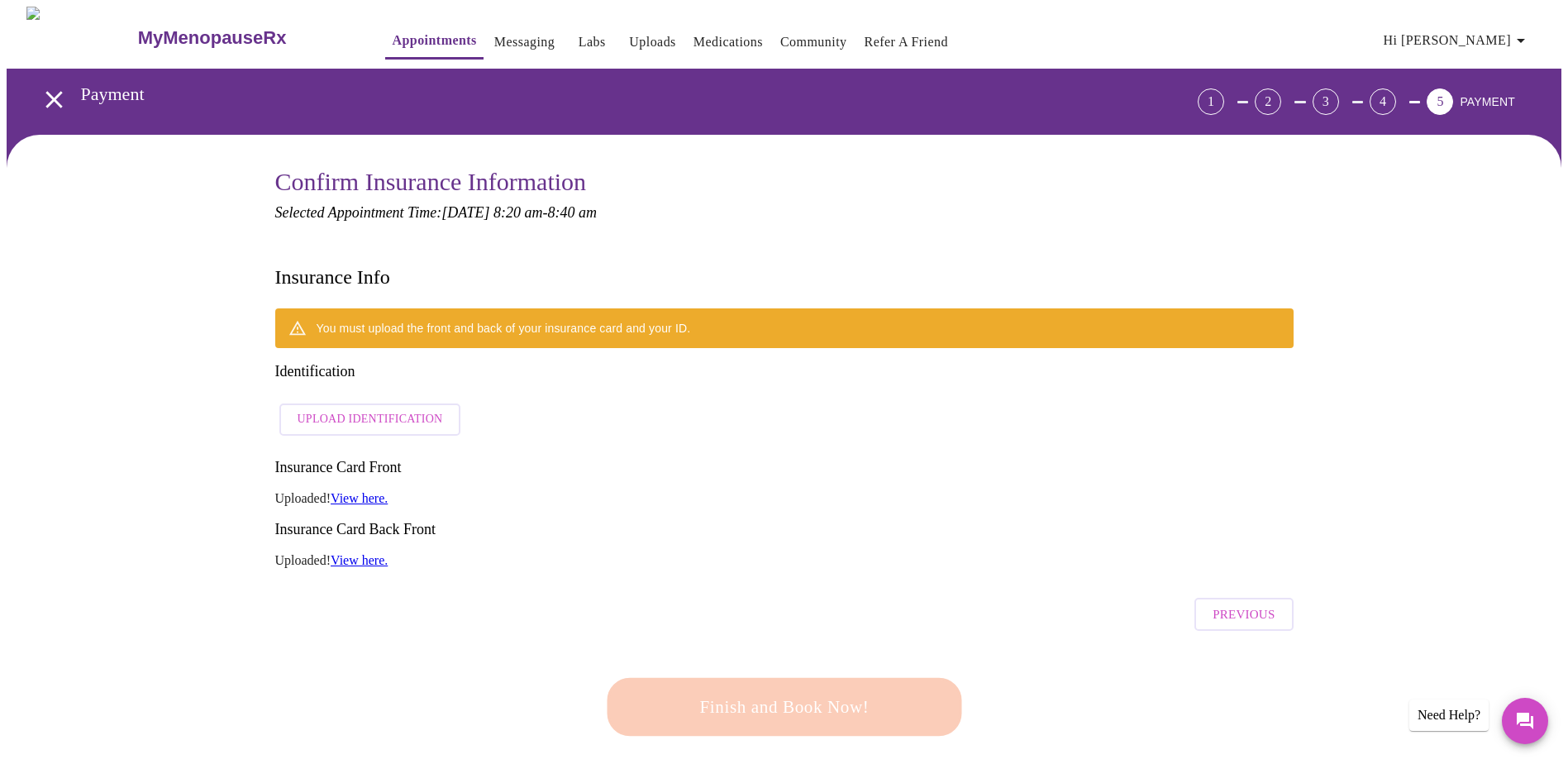
click at [372, 552] on link "View here." at bounding box center [359, 559] width 57 height 14
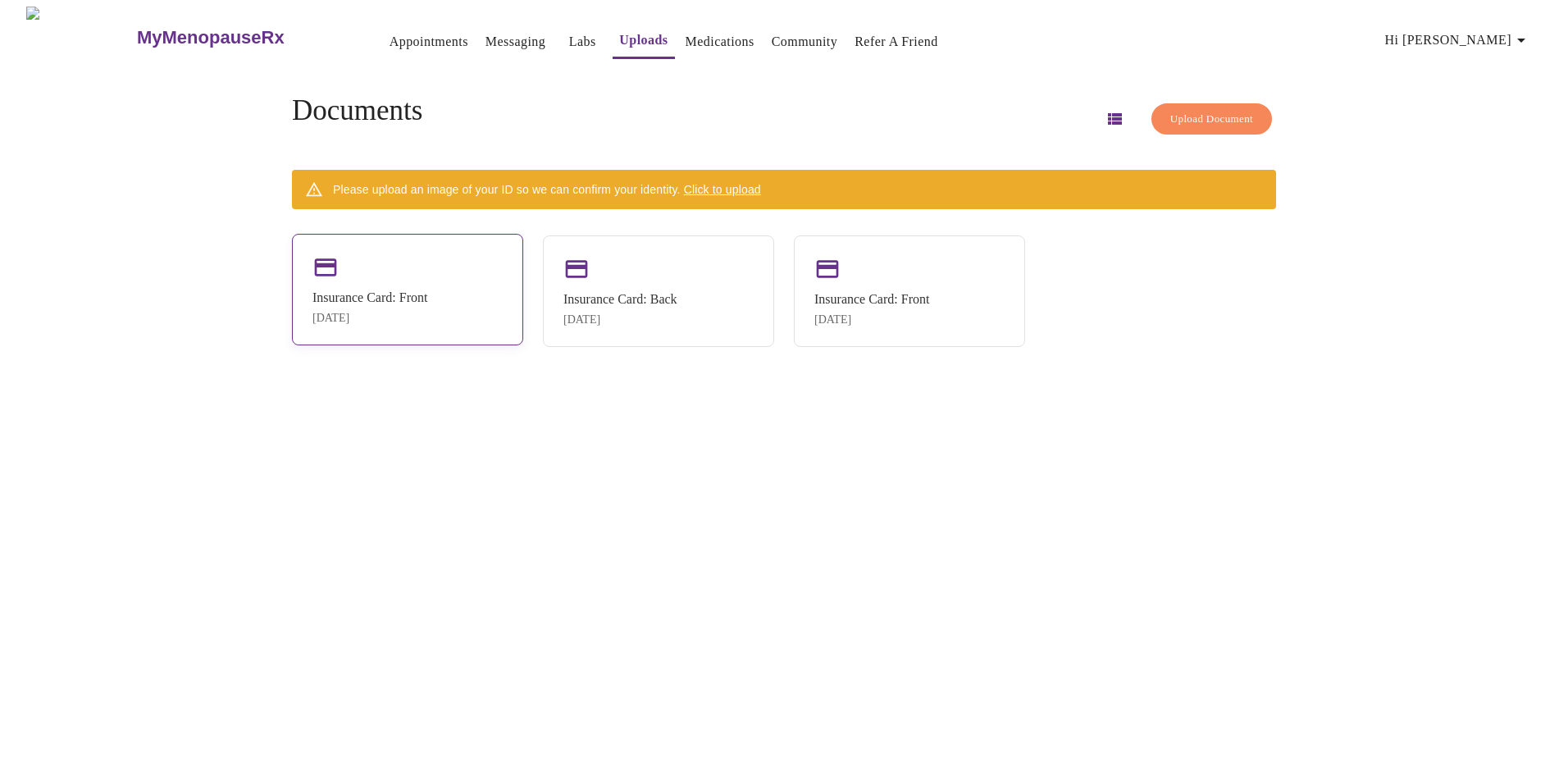
click at [421, 290] on div "Insurance Card: Front" at bounding box center [369, 298] width 115 height 15
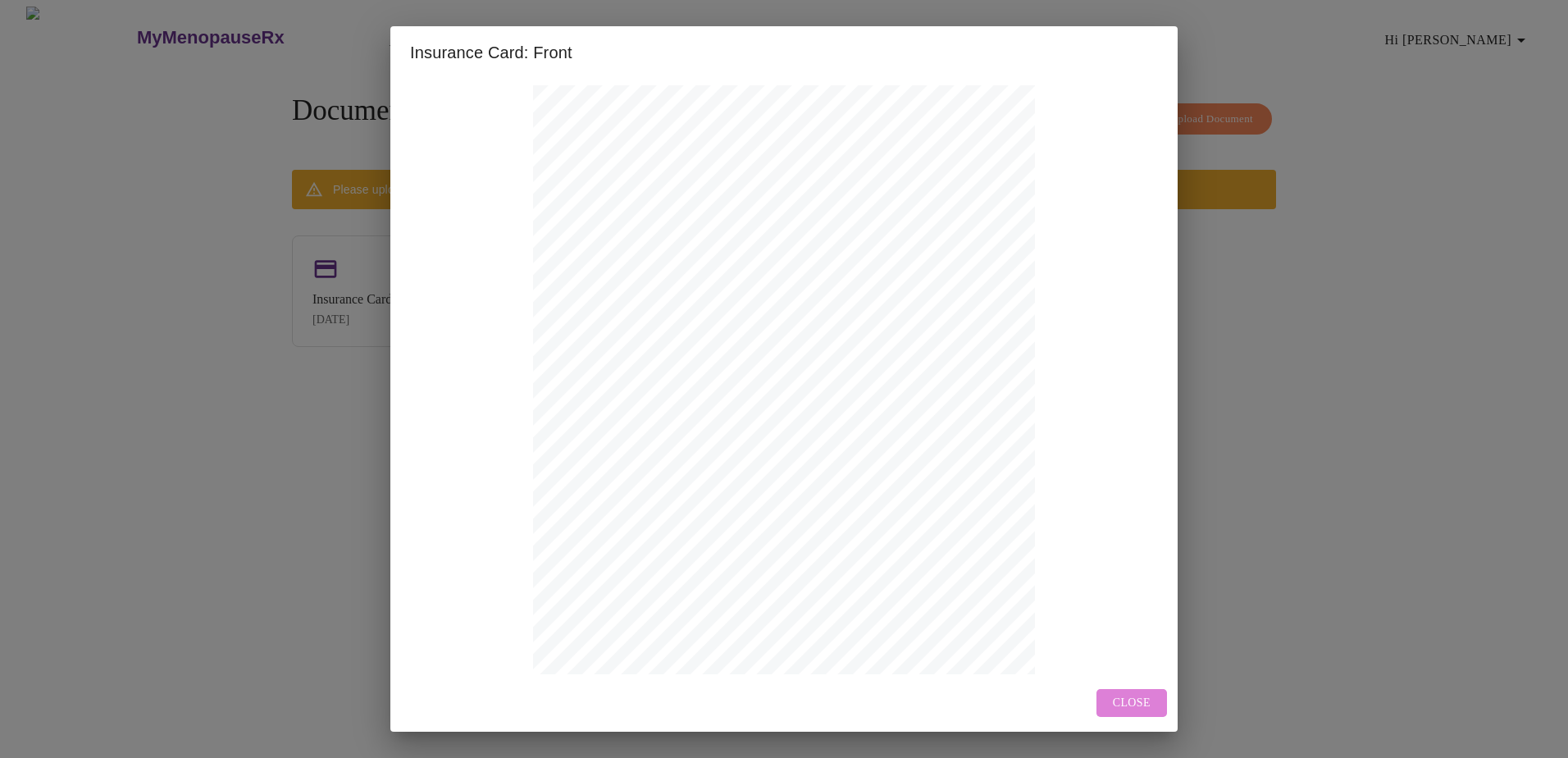
click at [1127, 701] on span "Close" at bounding box center [1131, 703] width 38 height 20
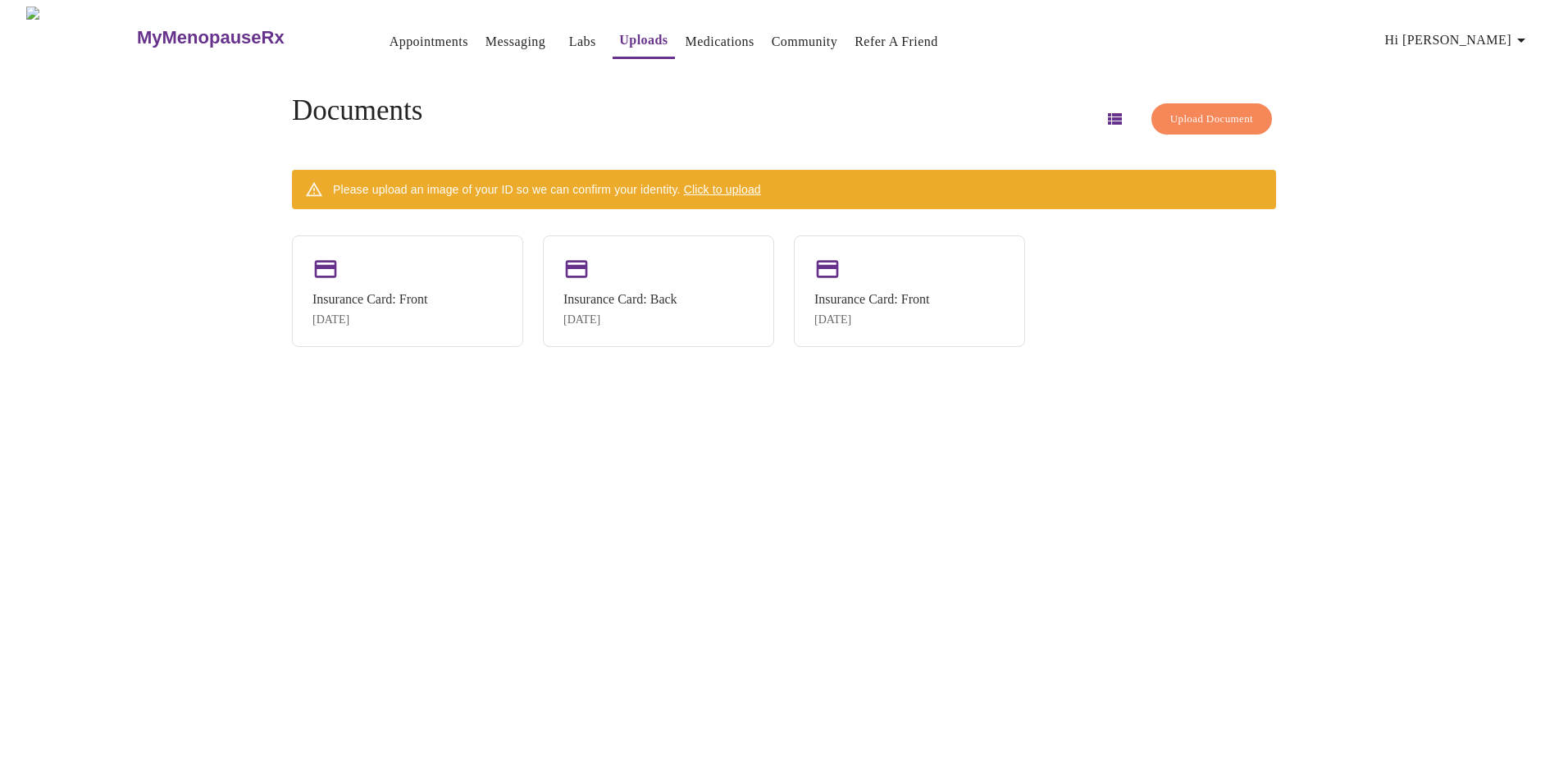
drag, startPoint x: 875, startPoint y: 301, endPoint x: 745, endPoint y: 186, distance: 173.6
click at [745, 186] on span "Click to upload" at bounding box center [723, 190] width 77 height 13
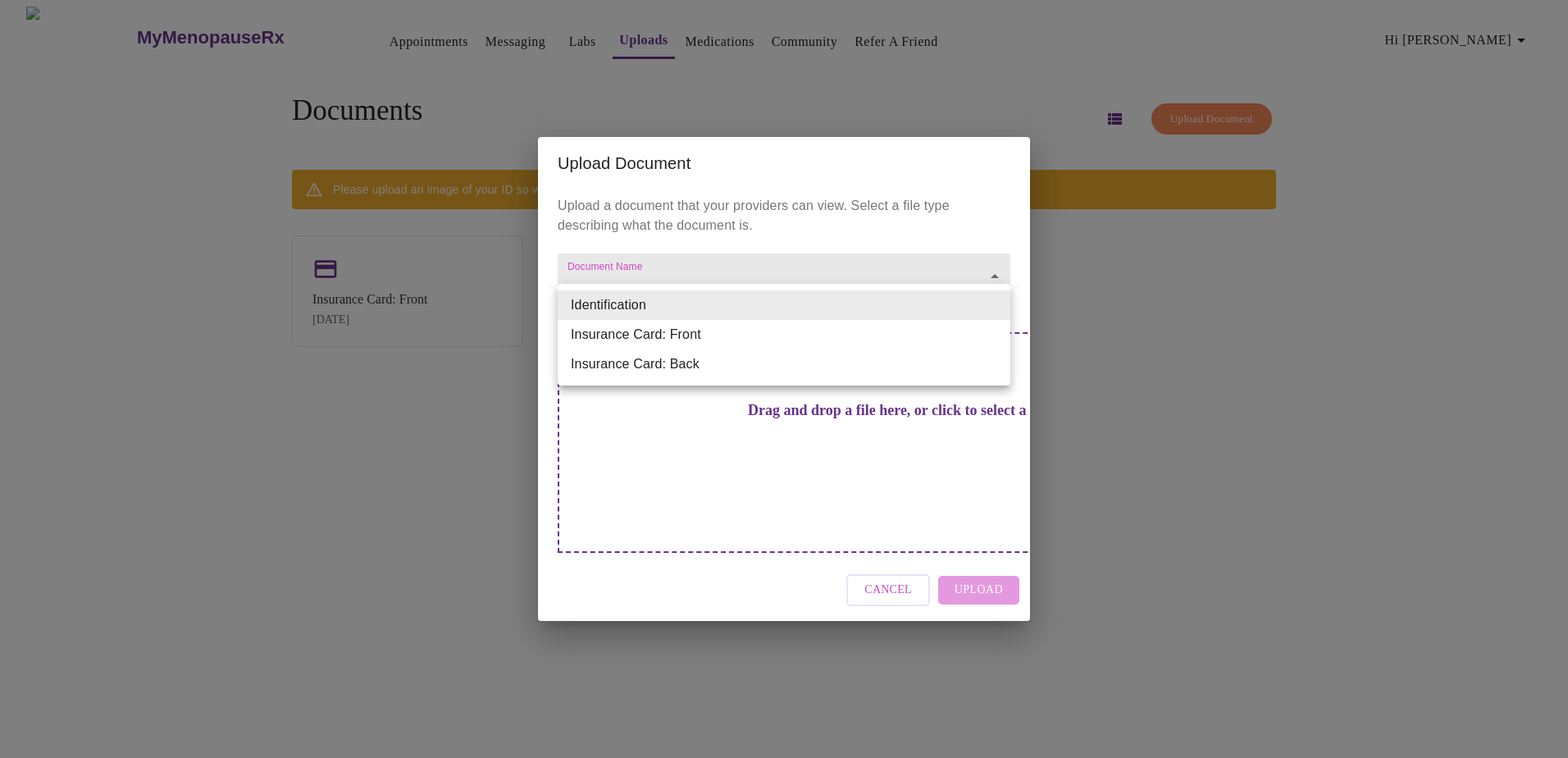
click at [824, 295] on body "MyMenopauseRx Appointments Messaging Labs Uploads Medications Community Refer a…" at bounding box center [784, 385] width 1555 height 758
click at [818, 338] on li "Insurance Card: Front" at bounding box center [783, 334] width 452 height 29
type input "Insurance Card: Front"
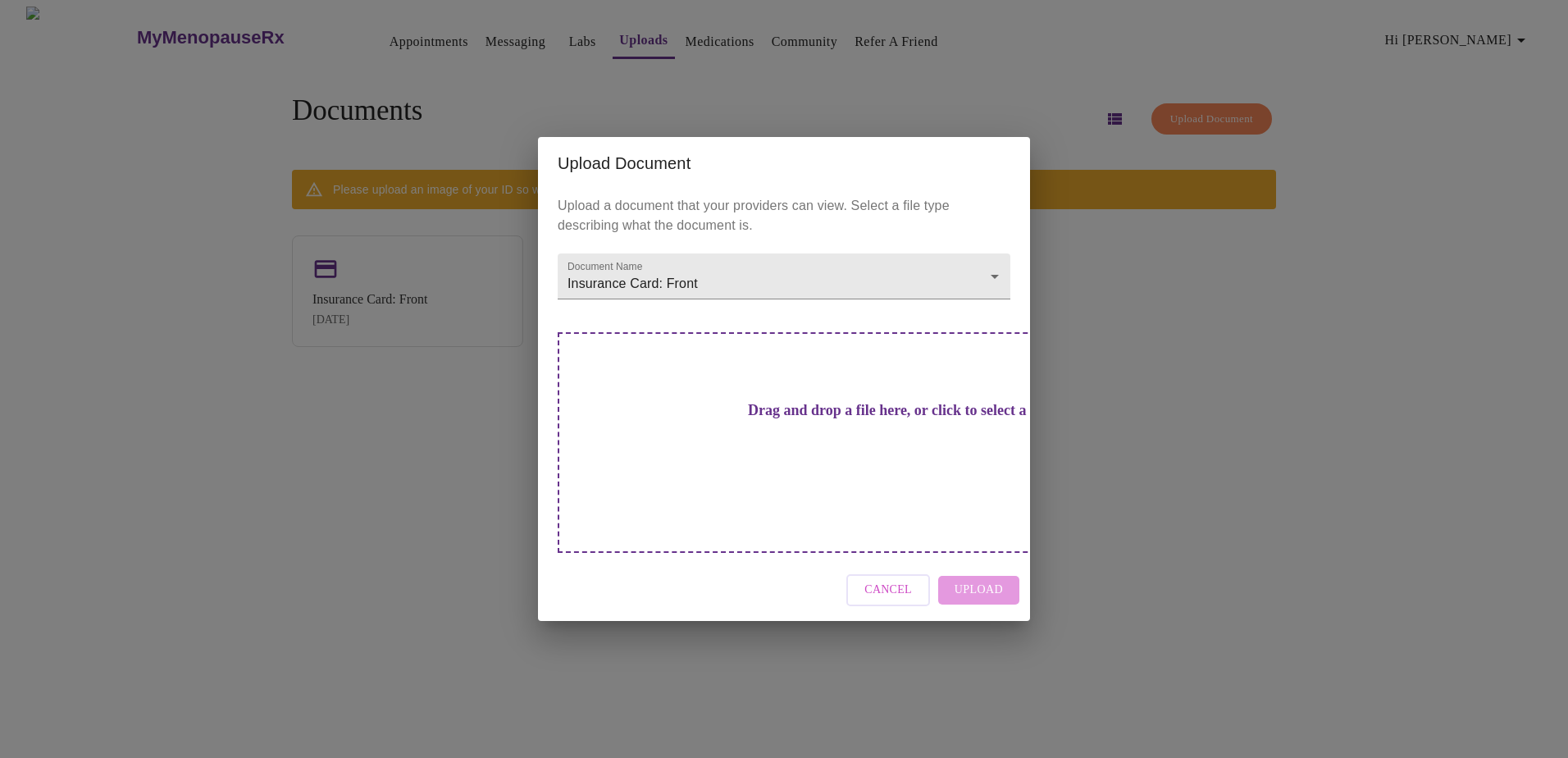
click at [734, 419] on h3 "Drag and drop a file here, or click to select a file" at bounding box center [898, 410] width 452 height 18
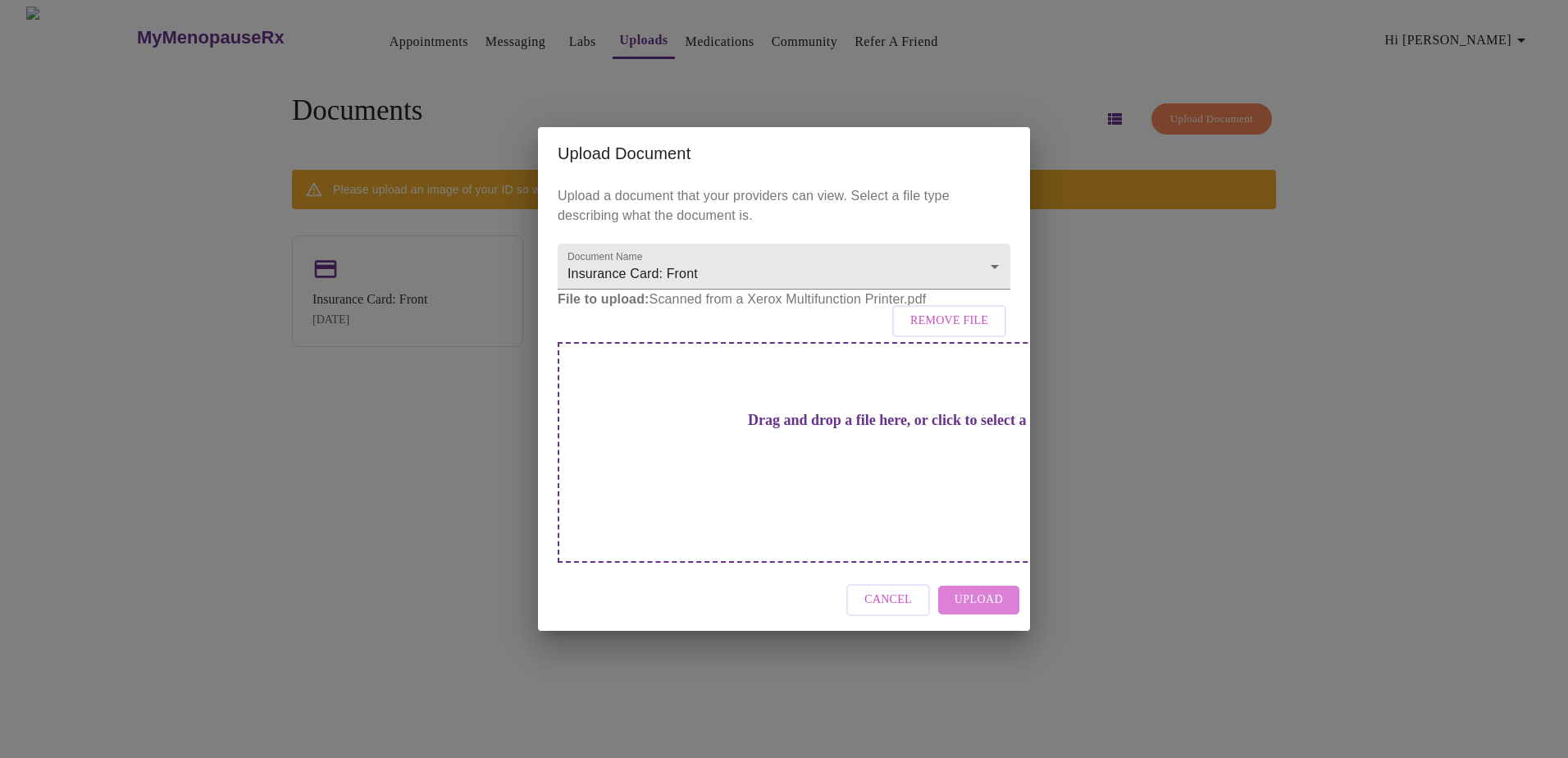
click at [1002, 589] on span "Upload" at bounding box center [979, 599] width 49 height 20
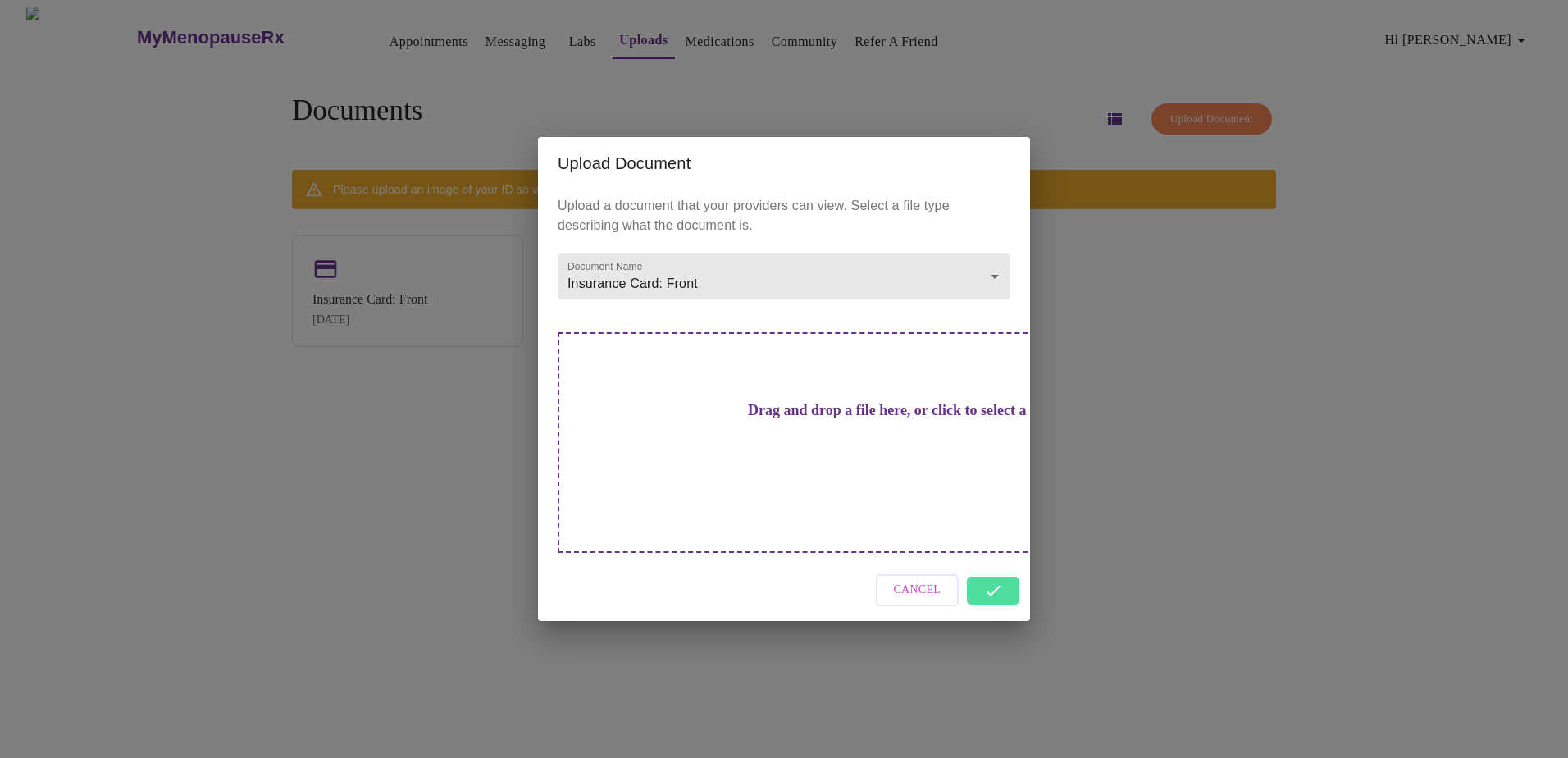
click at [995, 559] on div "Cancel" at bounding box center [784, 589] width 492 height 61
click at [1009, 569] on div "Cancel" at bounding box center [784, 589] width 492 height 61
click at [1151, 487] on div "Upload Document Upload a document that your providers can view. Select a file t…" at bounding box center [784, 379] width 1568 height 758
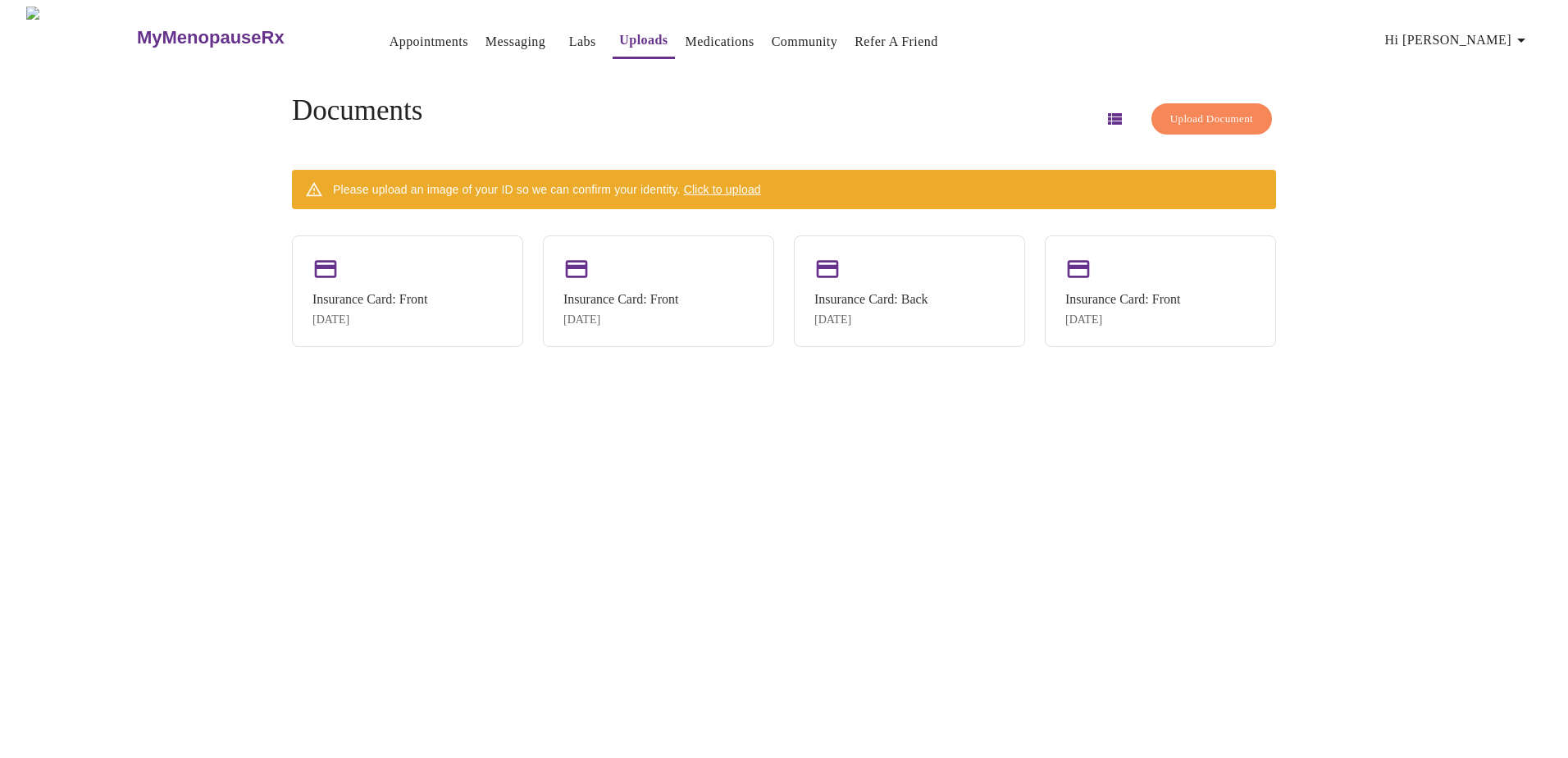
click at [729, 183] on span "Click to upload" at bounding box center [723, 190] width 77 height 13
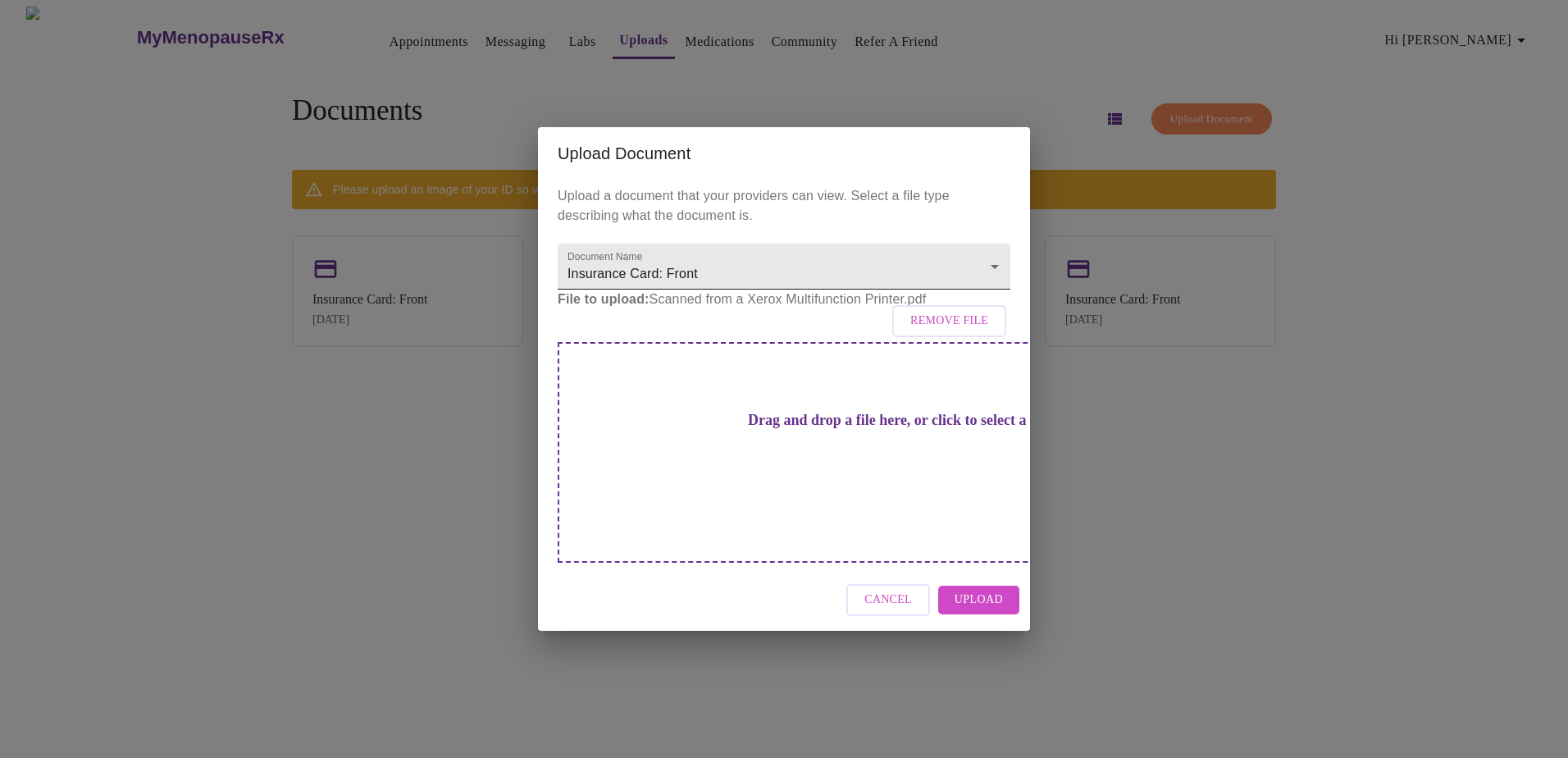
click at [994, 290] on body "MyMenopauseRx Appointments Messaging Labs Uploads Medications Community Refer a…" at bounding box center [784, 385] width 1555 height 758
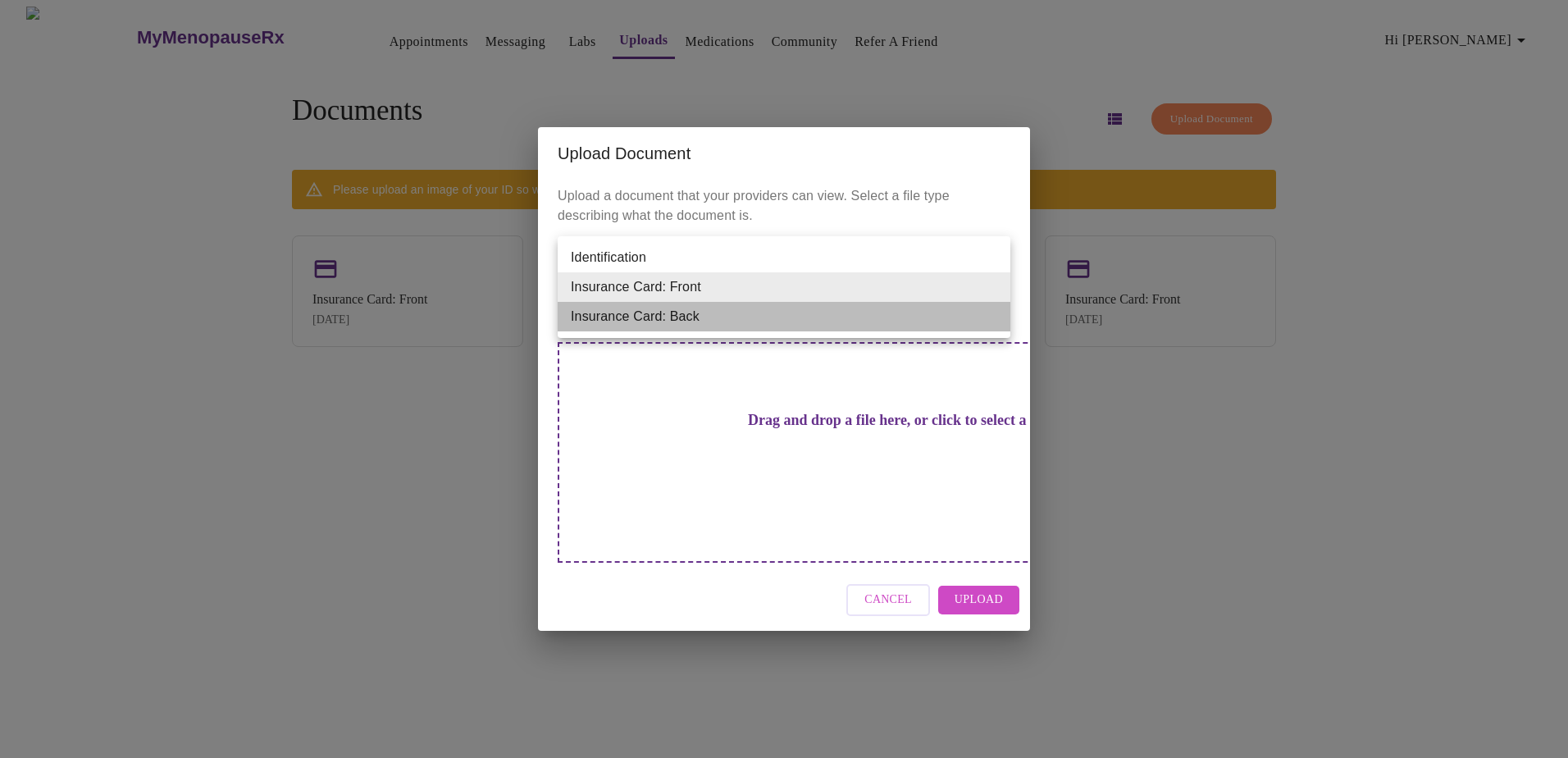
click at [974, 328] on li "Insurance Card: Back" at bounding box center [783, 316] width 452 height 29
type input "Insurance Card: Back"
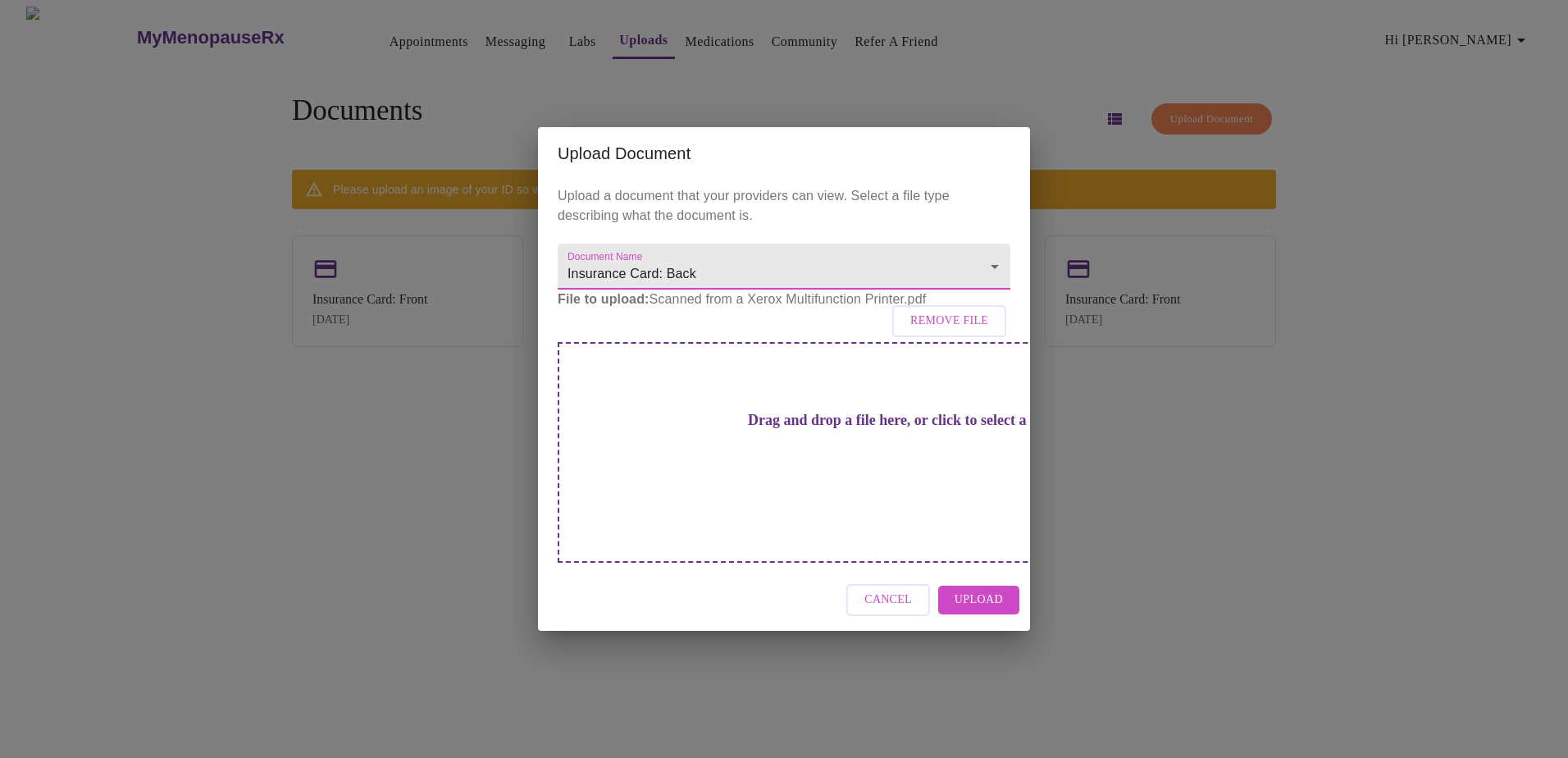
click at [978, 589] on span "Upload" at bounding box center [979, 599] width 49 height 20
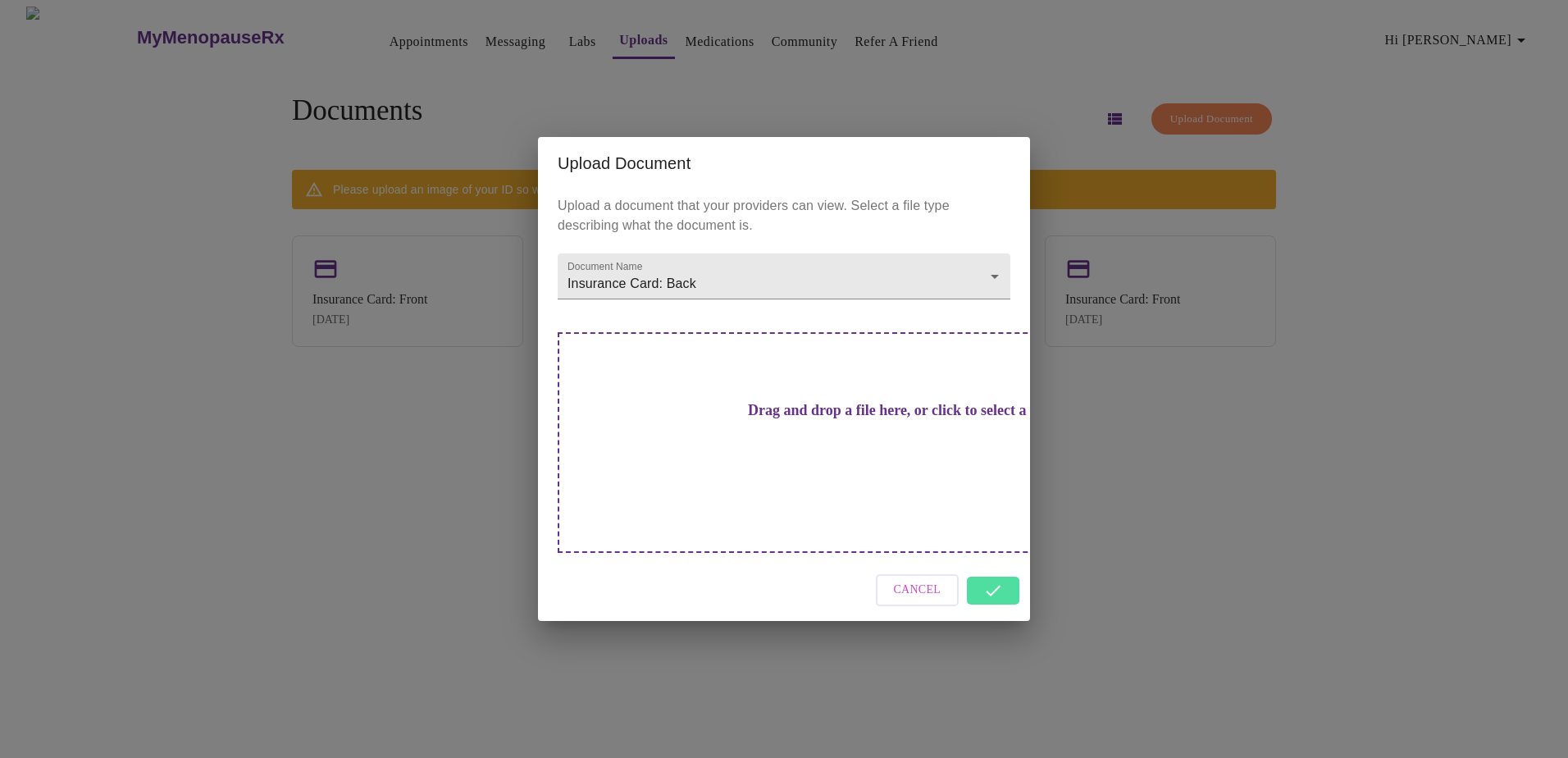
click at [1251, 523] on div "Upload Document Upload a document that your providers can view. Select a file t…" at bounding box center [784, 379] width 1568 height 758
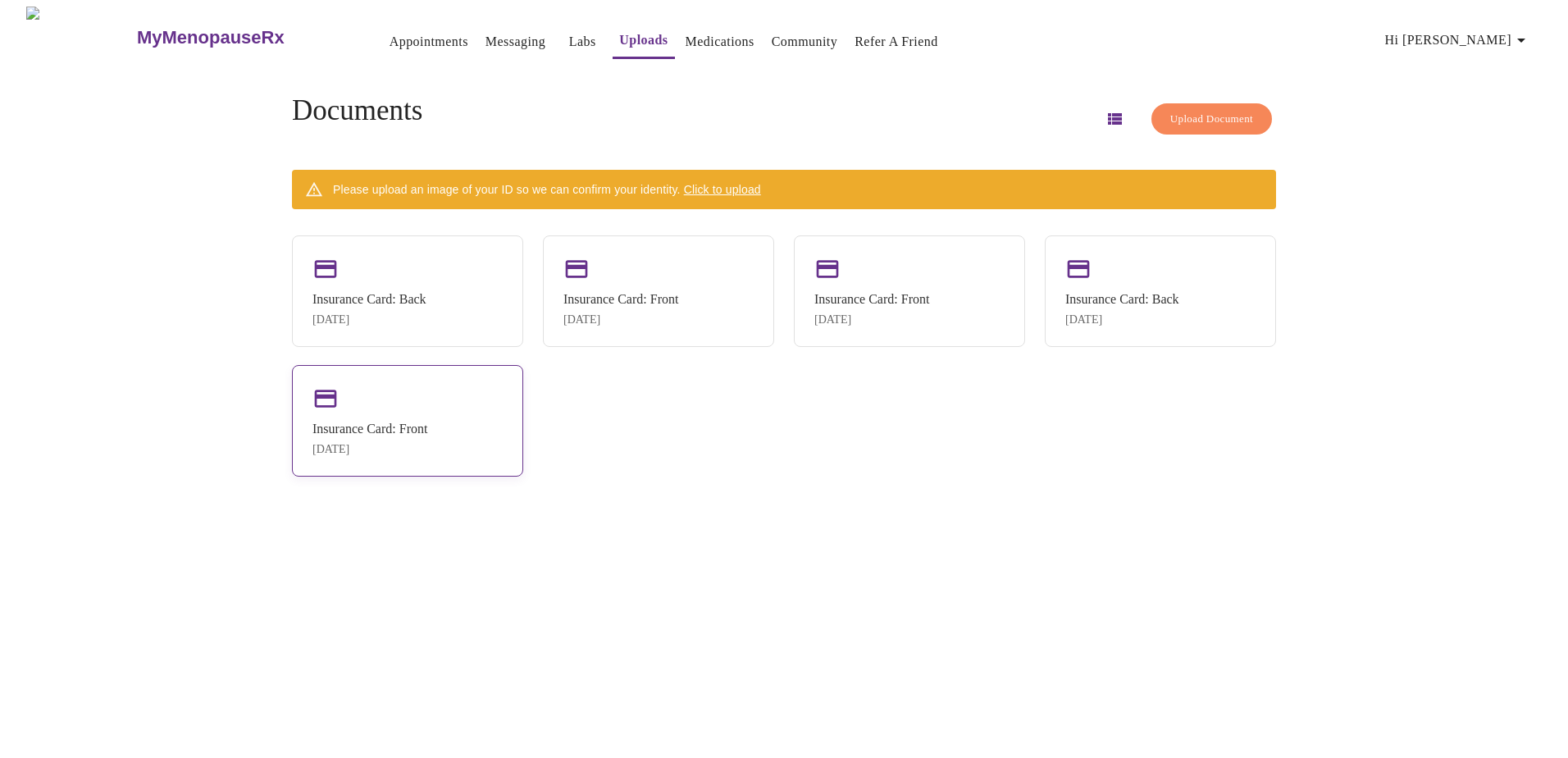
click at [400, 437] on div "Insurance Card: Front" at bounding box center [369, 429] width 115 height 15
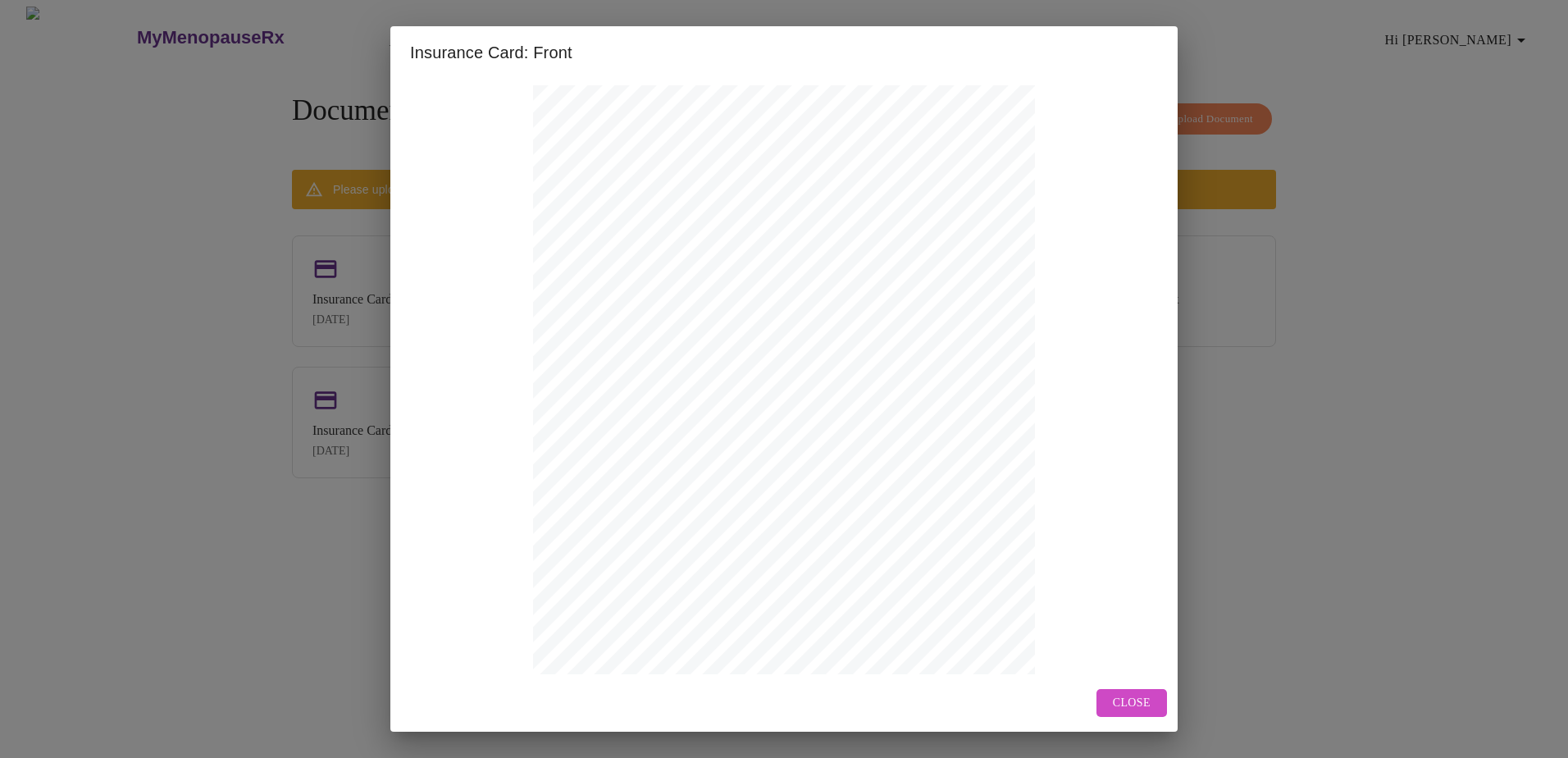
click at [1147, 706] on span "Close" at bounding box center [1131, 703] width 38 height 20
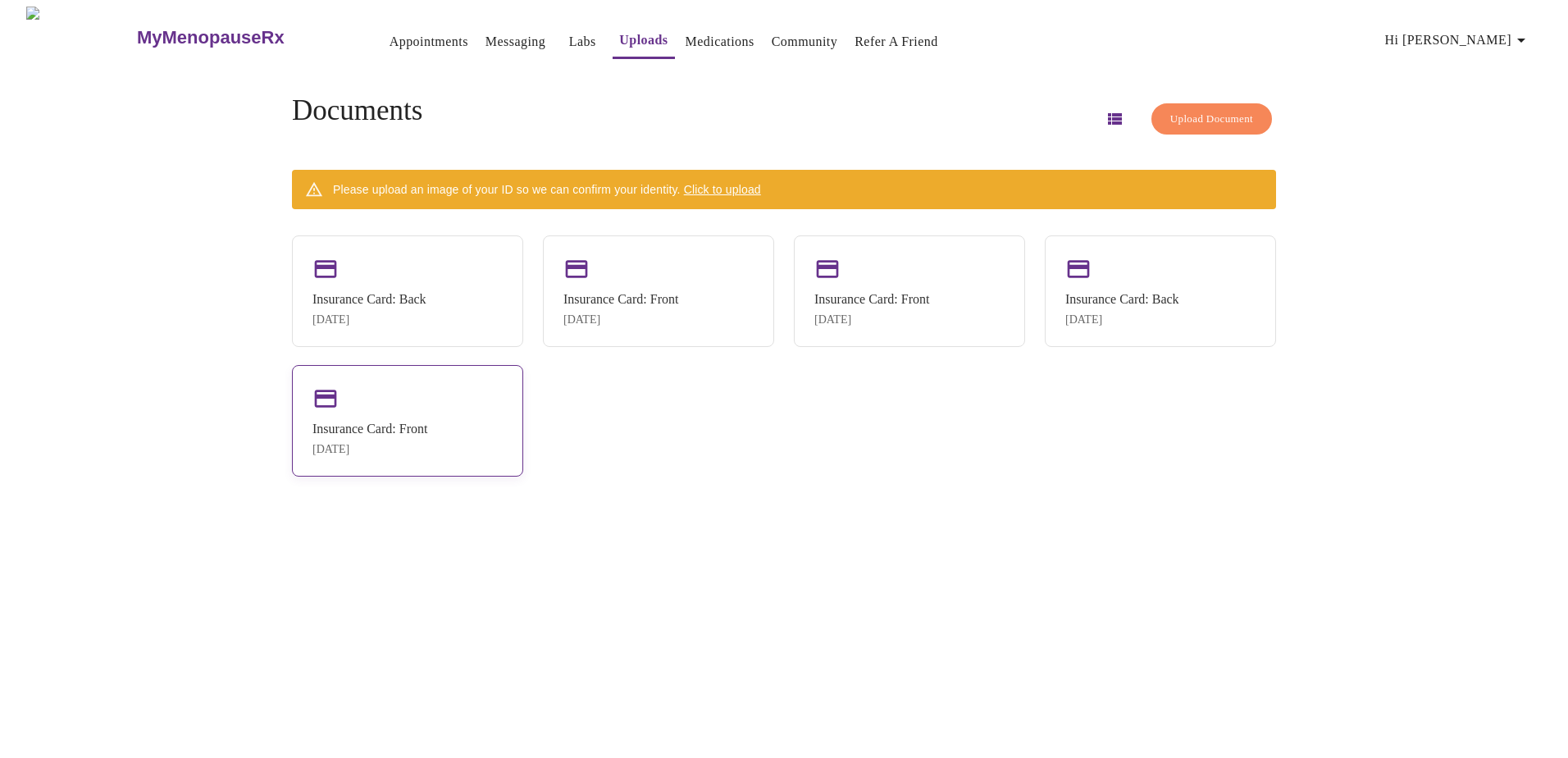
drag, startPoint x: 440, startPoint y: 448, endPoint x: 409, endPoint y: 447, distance: 31.0
click at [409, 447] on div "Insurance Card: Front [DATE]" at bounding box center [369, 438] width 115 height 34
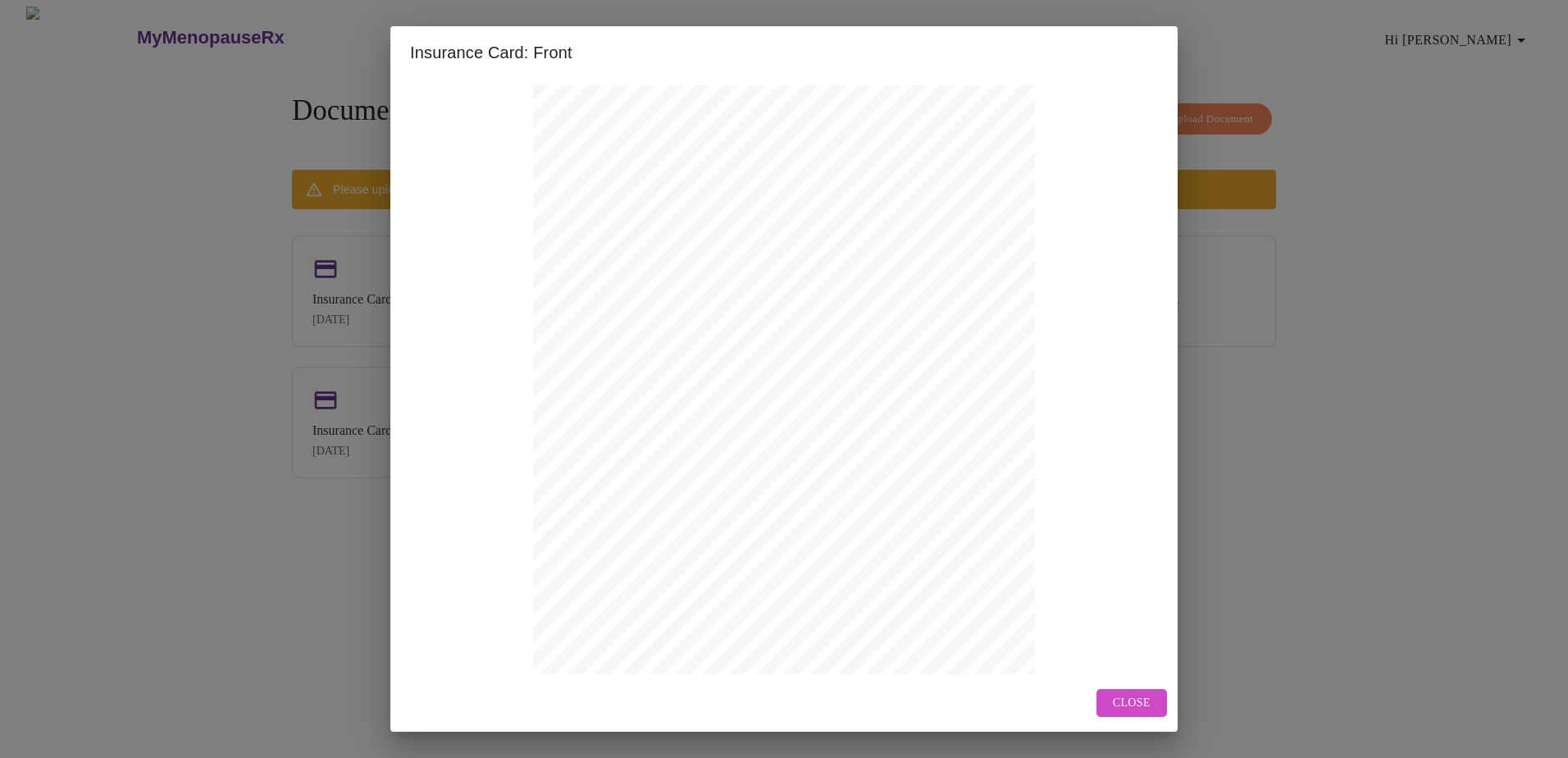
drag, startPoint x: 1122, startPoint y: 700, endPoint x: 1122, endPoint y: 689, distance: 11.0
click at [1122, 698] on span "Close" at bounding box center [1131, 703] width 38 height 20
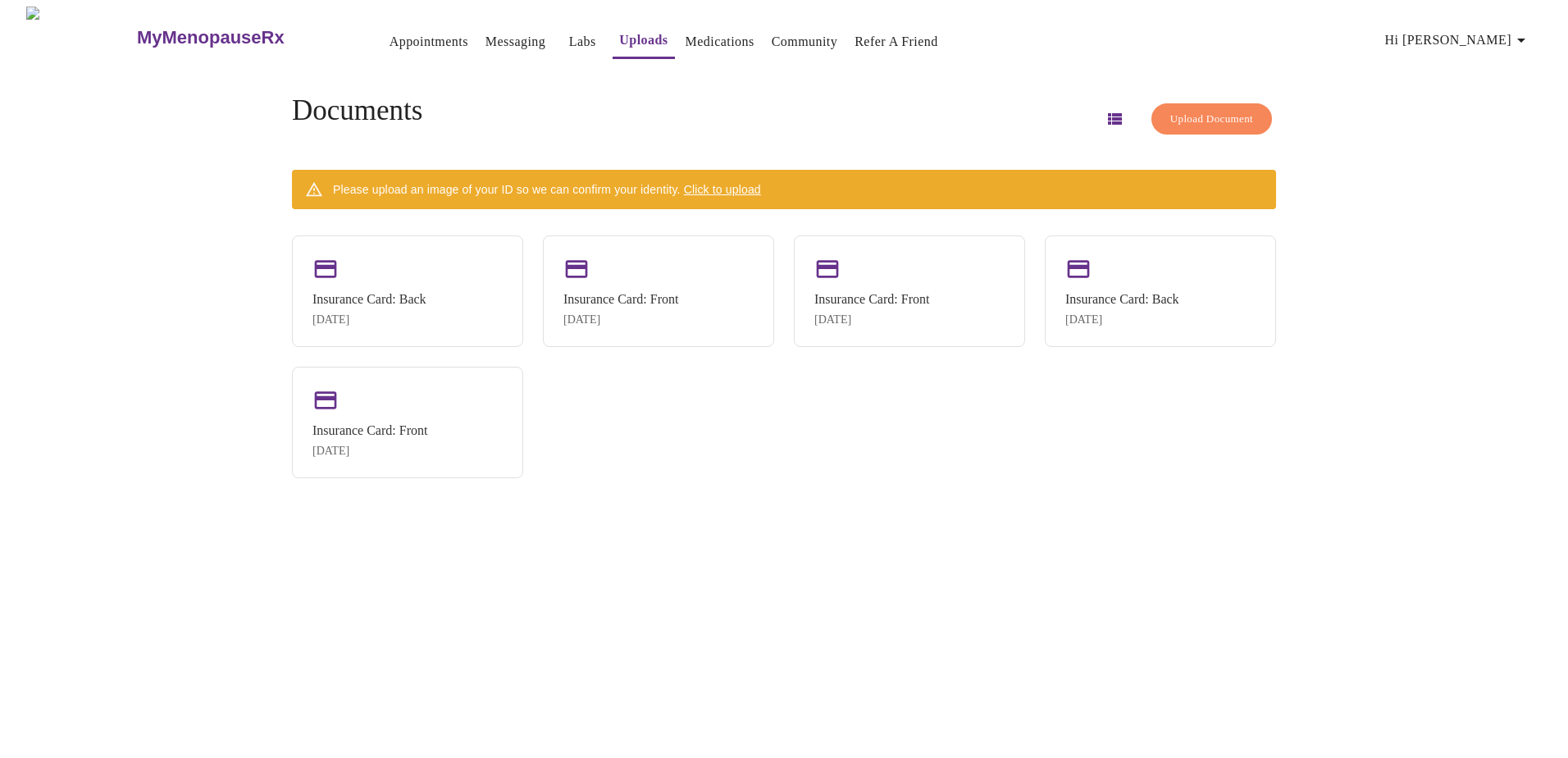
click at [760, 184] on span "Click to upload" at bounding box center [723, 190] width 77 height 13
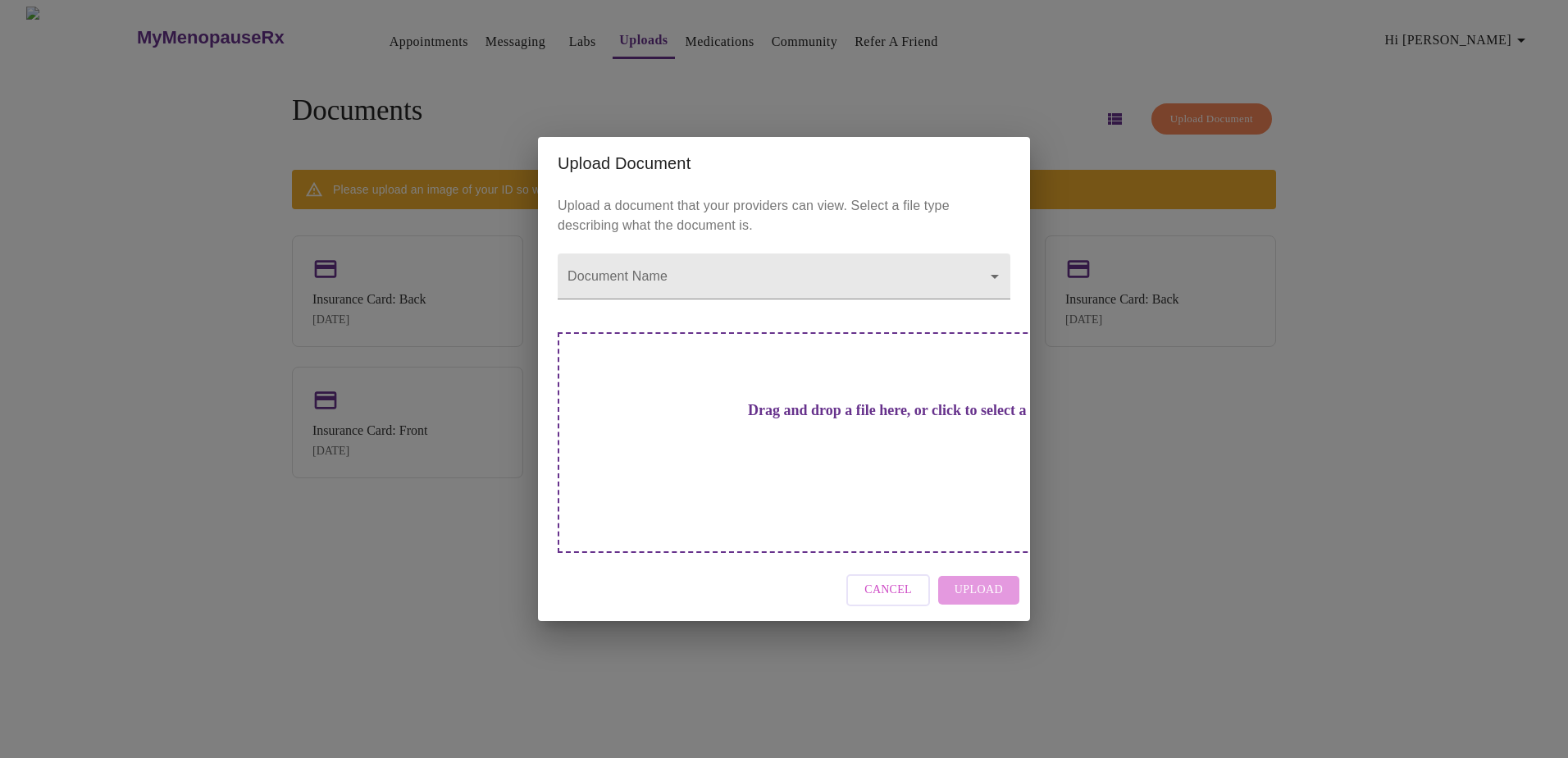
click at [885, 580] on span "Cancel" at bounding box center [888, 590] width 48 height 20
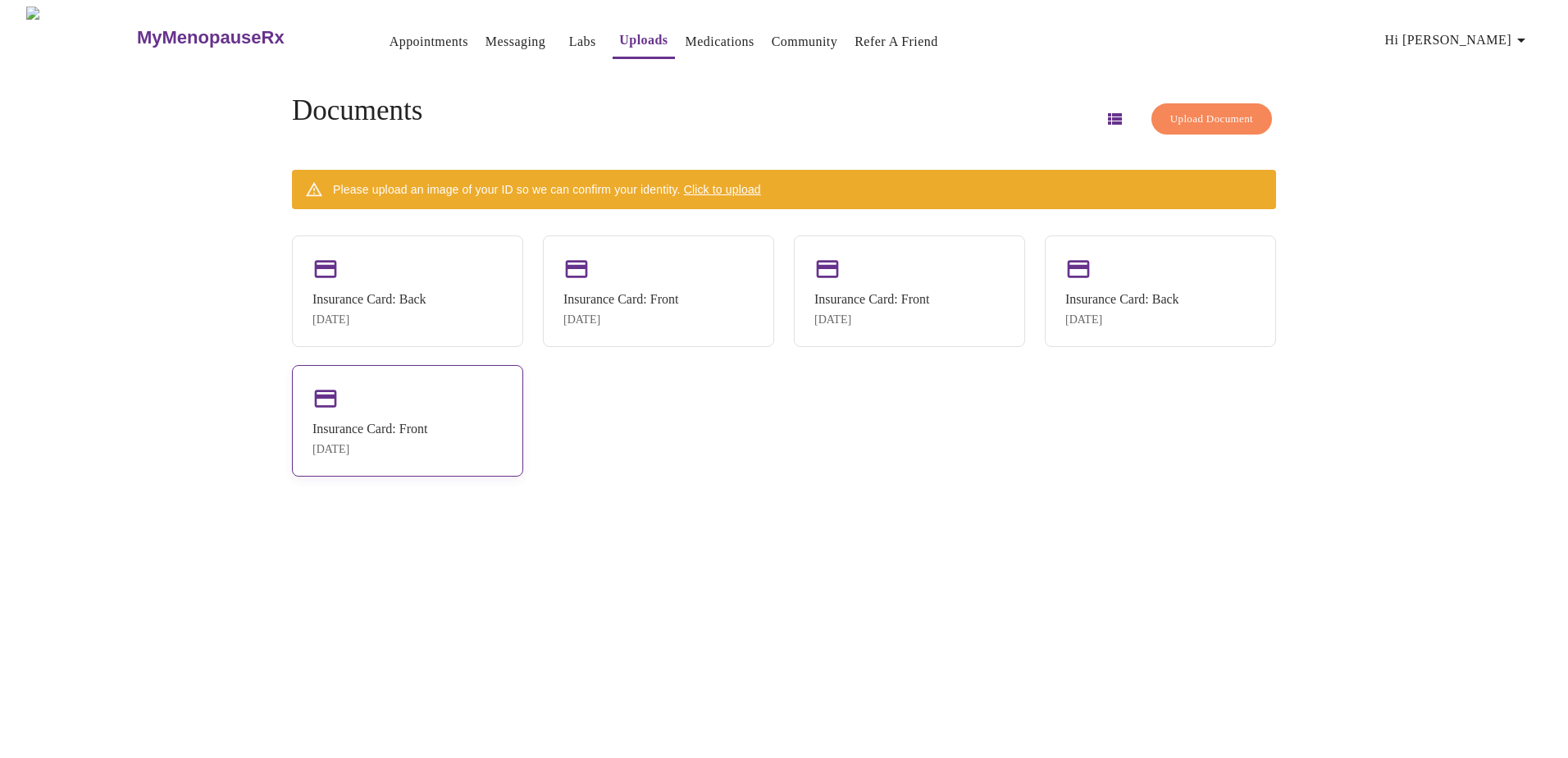
drag, startPoint x: 440, startPoint y: 448, endPoint x: 380, endPoint y: 443, distance: 60.2
click at [380, 437] on div "Insurance Card: Front" at bounding box center [369, 429] width 115 height 15
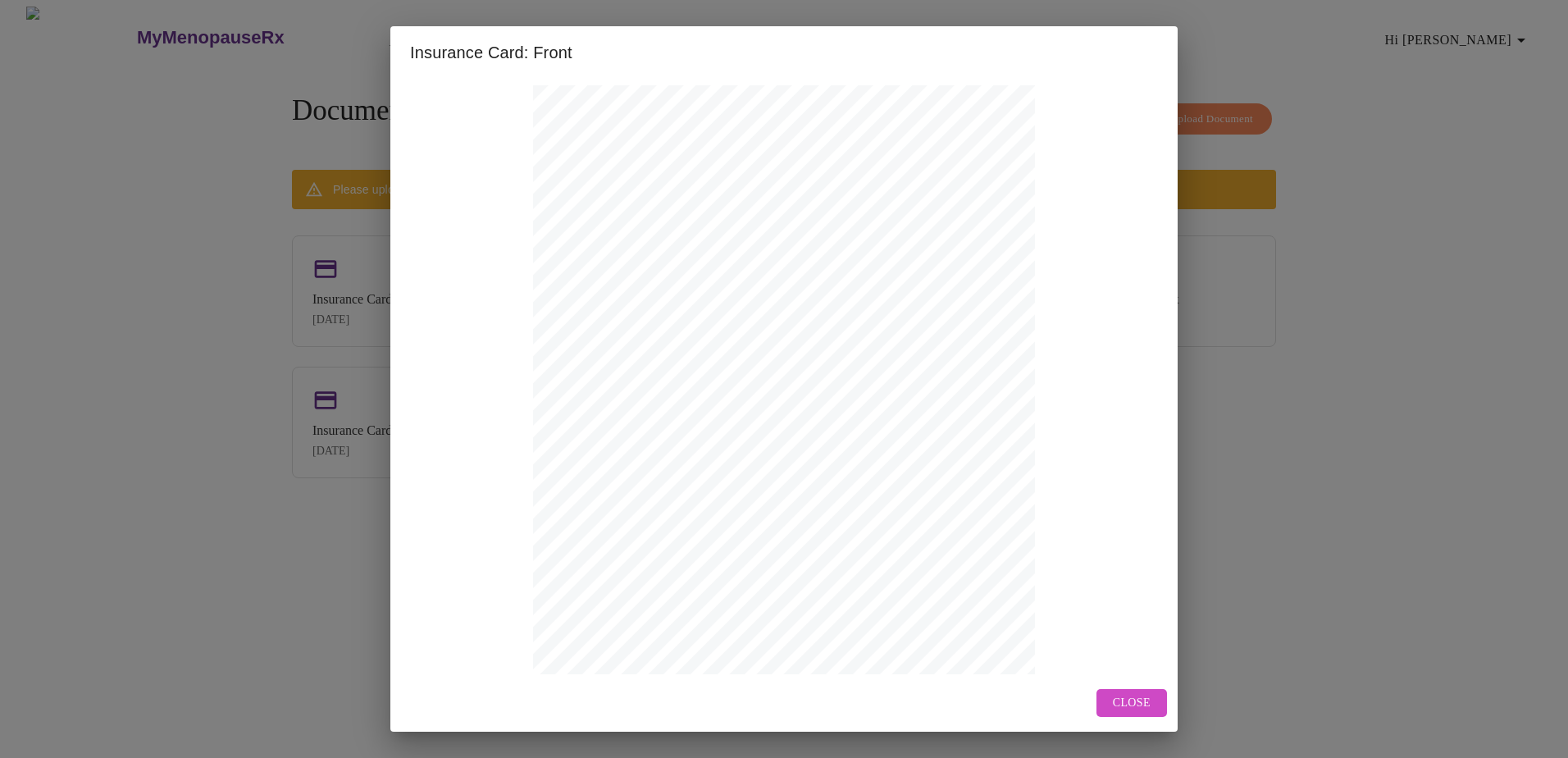
drag, startPoint x: 1137, startPoint y: 701, endPoint x: 1143, endPoint y: 682, distance: 19.9
click at [1137, 698] on span "Close" at bounding box center [1131, 703] width 38 height 20
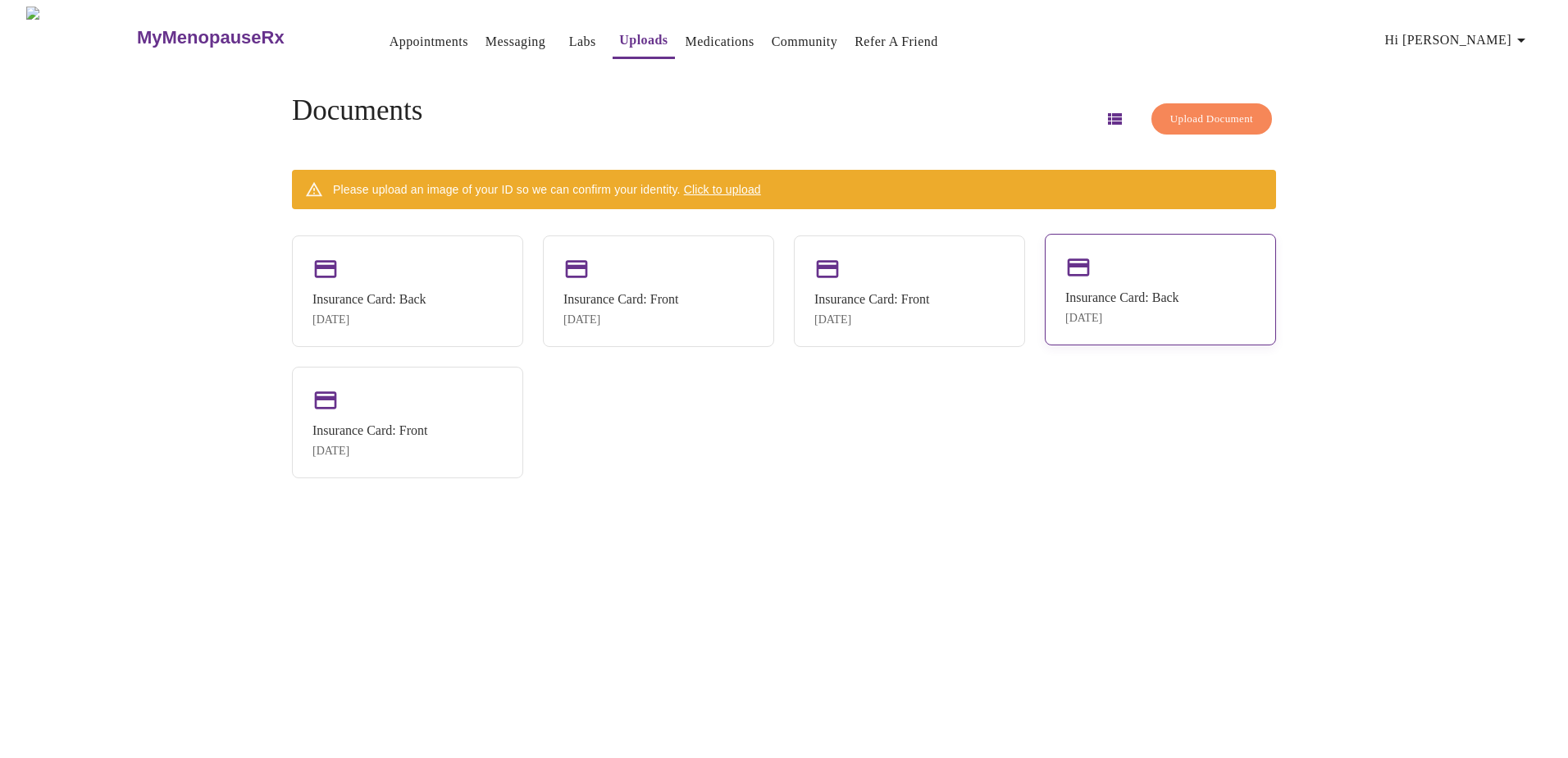
click at [1133, 290] on div "Insurance Card: Back" at bounding box center [1122, 298] width 114 height 15
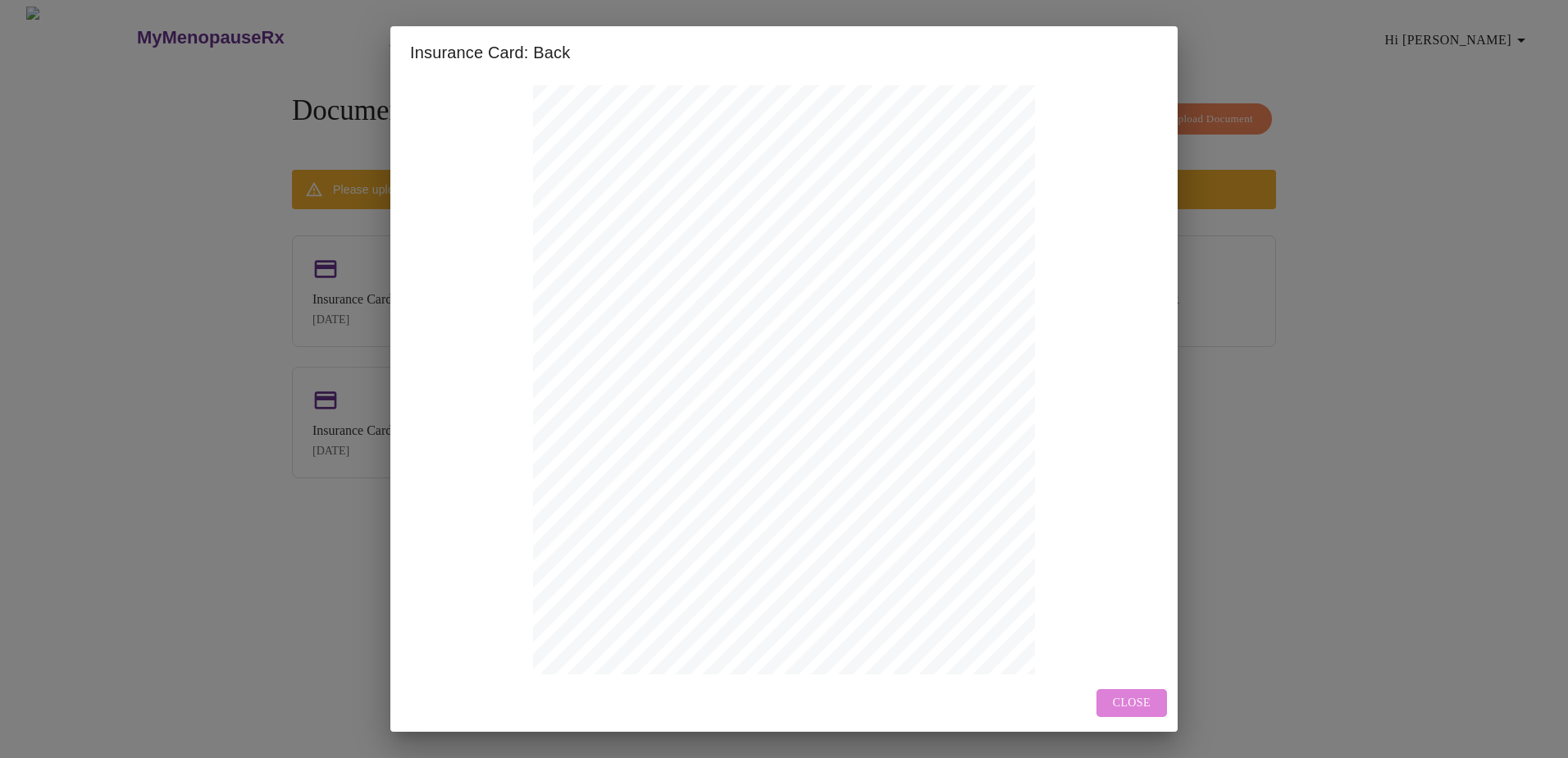
drag, startPoint x: 1121, startPoint y: 706, endPoint x: 1111, endPoint y: 656, distance: 51.0
click at [1121, 703] on span "Close" at bounding box center [1131, 703] width 38 height 20
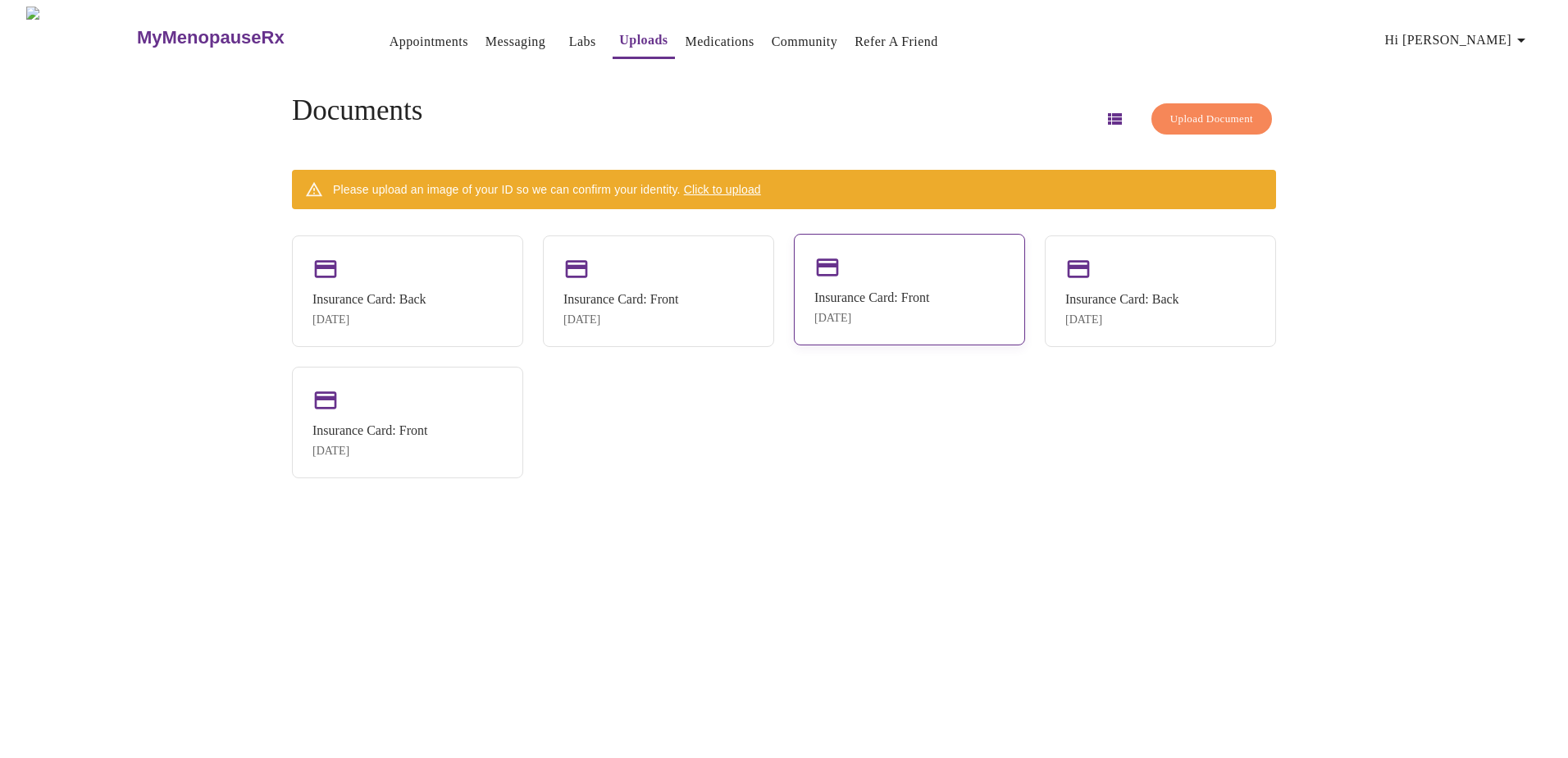
click at [908, 293] on div "Insurance Card: Front" at bounding box center [871, 298] width 115 height 15
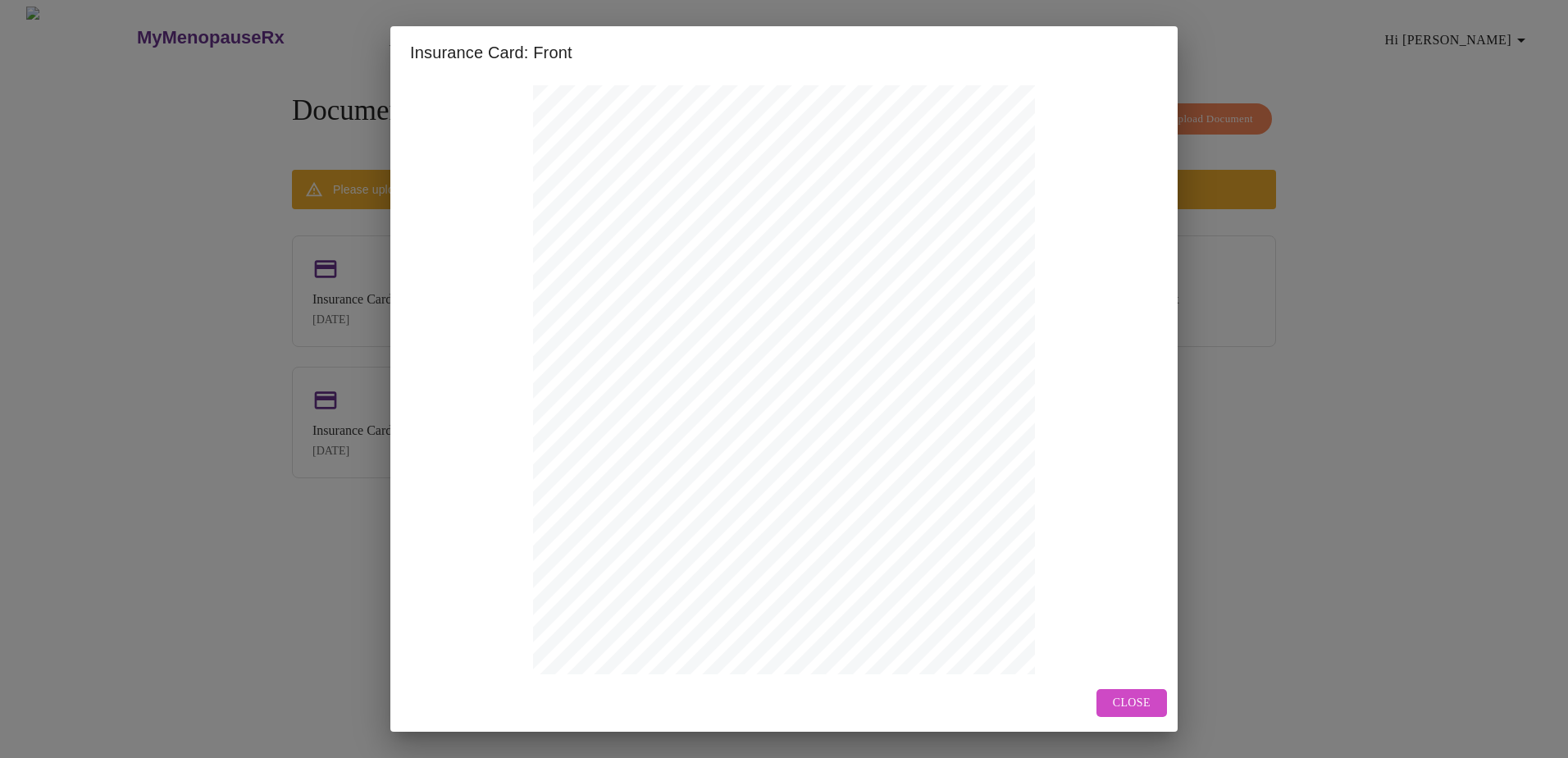
drag, startPoint x: 1133, startPoint y: 700, endPoint x: 1119, endPoint y: 672, distance: 31.3
click at [1132, 694] on span "Close" at bounding box center [1131, 703] width 38 height 20
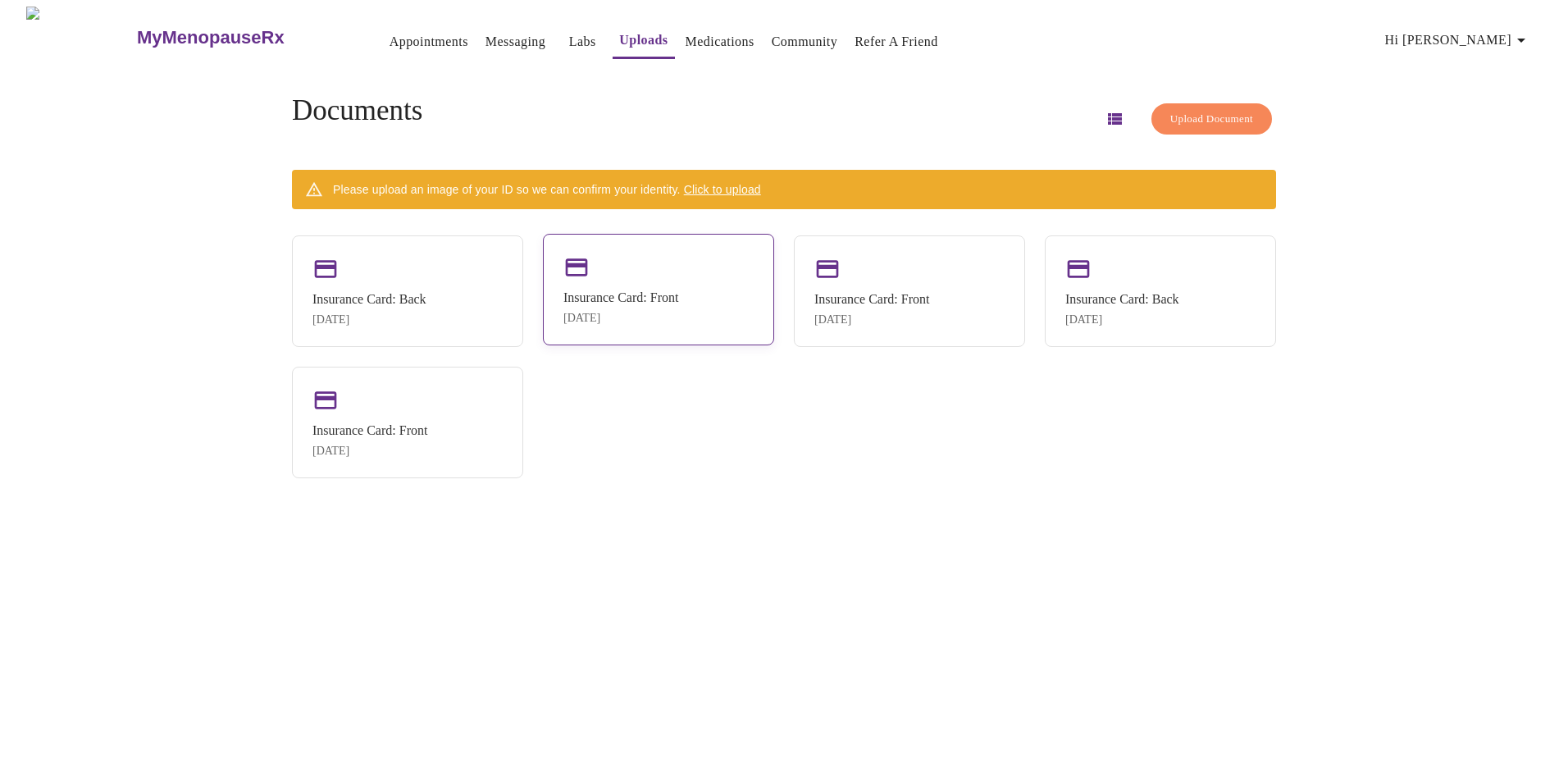
click at [678, 295] on div "Insurance Card: Front" at bounding box center [620, 298] width 115 height 15
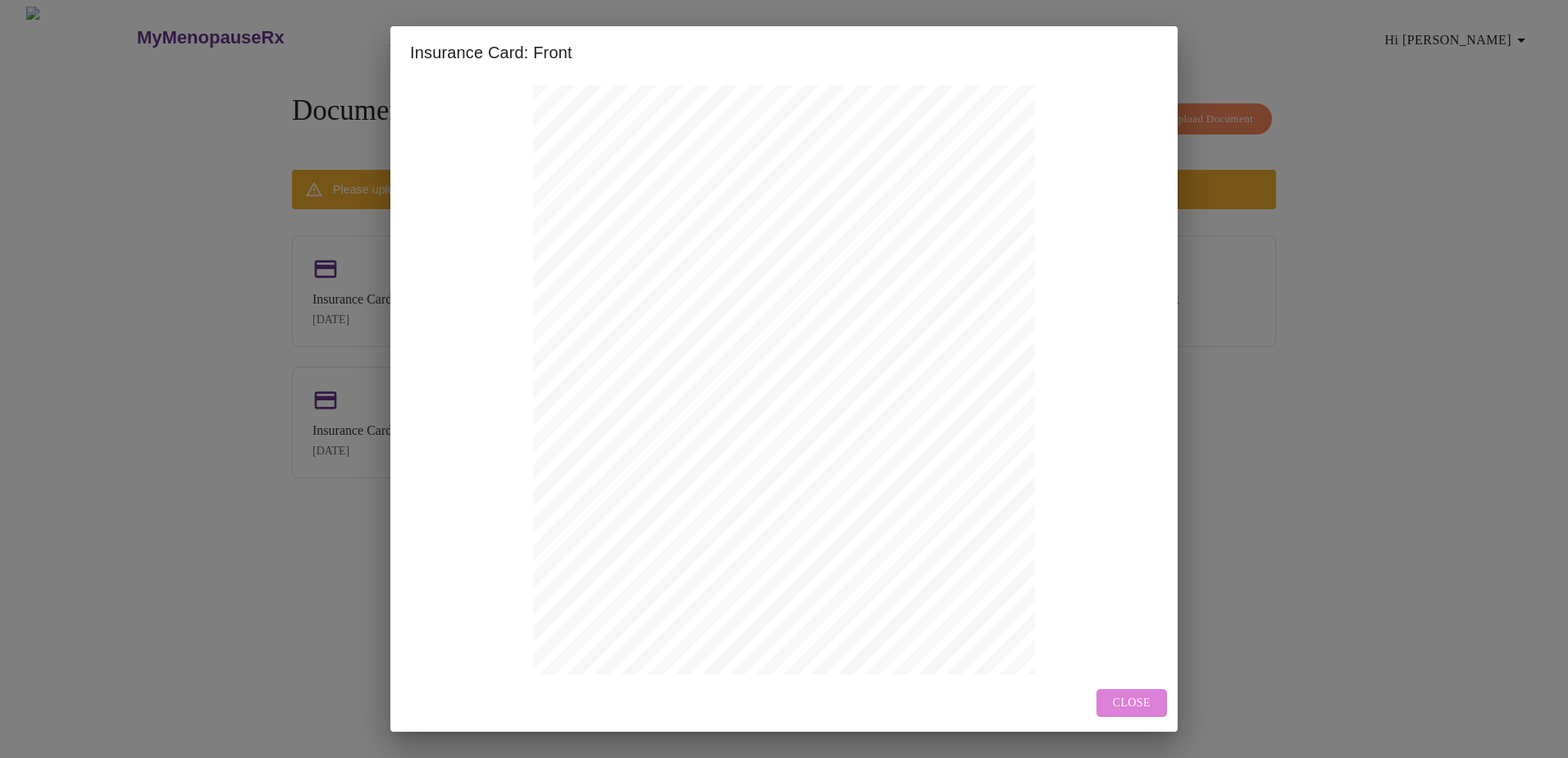
drag, startPoint x: 1132, startPoint y: 692, endPoint x: 1058, endPoint y: 650, distance: 85.1
click at [1131, 693] on span "Close" at bounding box center [1131, 703] width 38 height 20
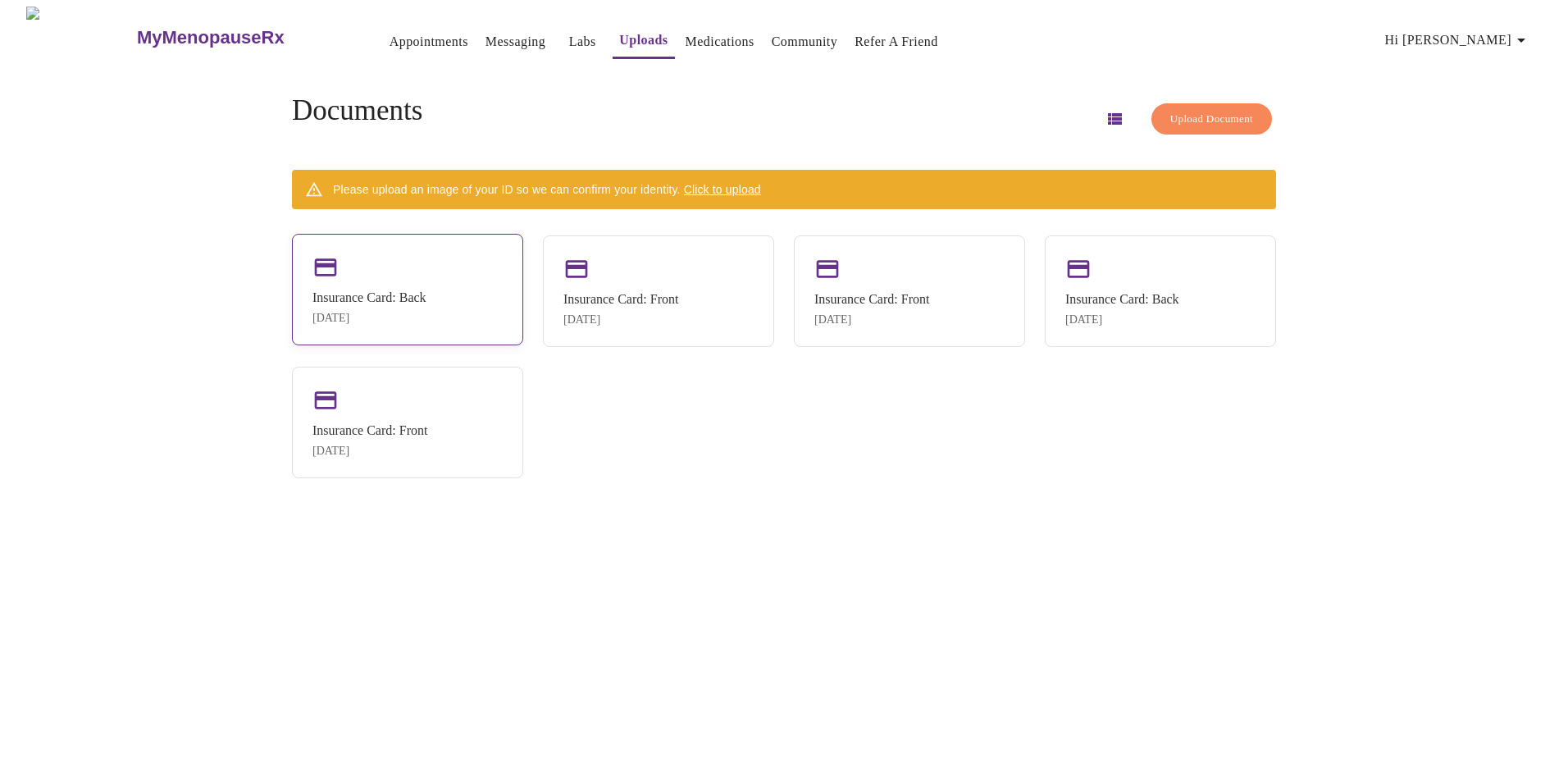
click at [426, 295] on div "Insurance Card: Back" at bounding box center [369, 298] width 114 height 15
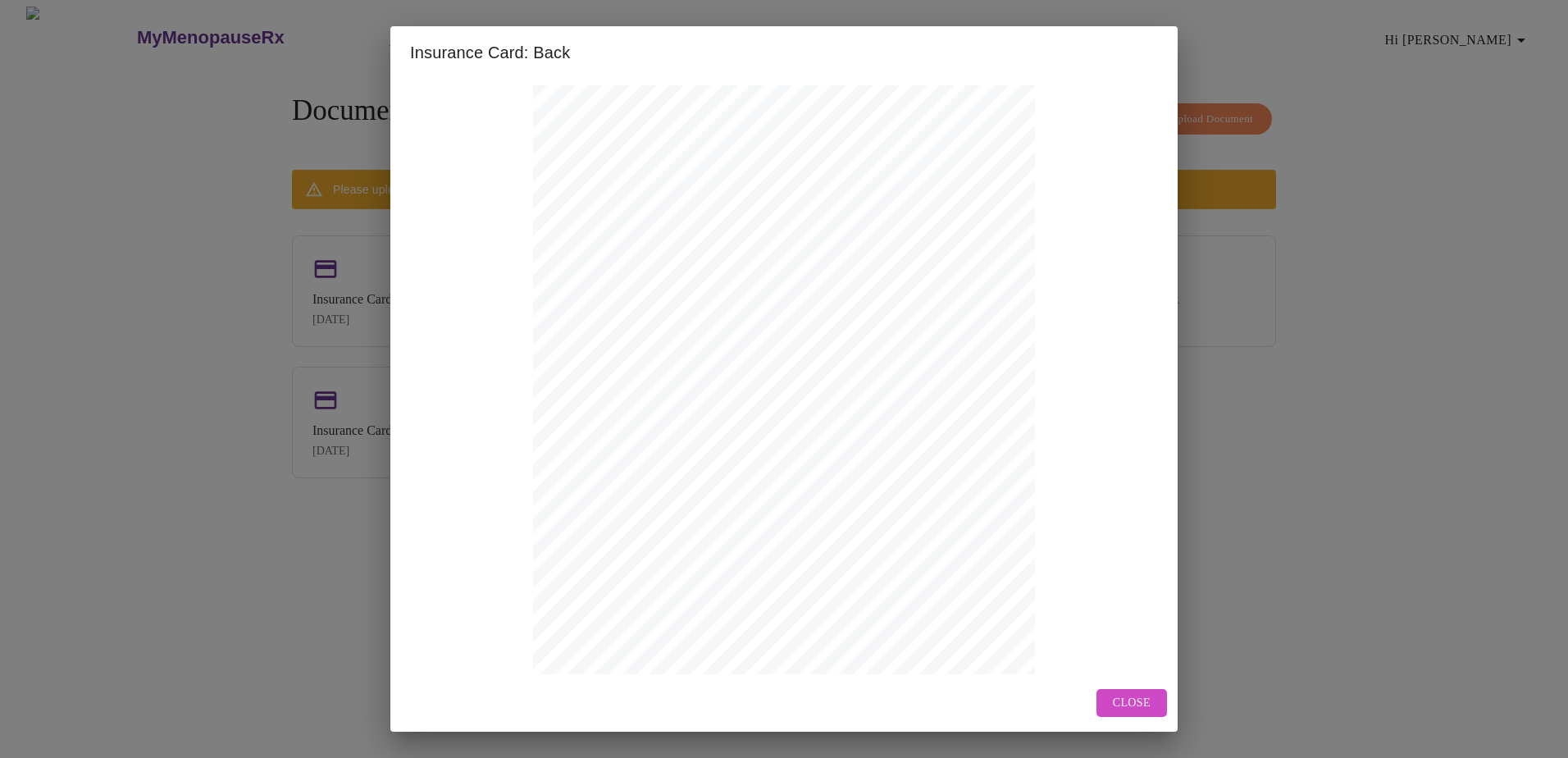
drag, startPoint x: 1123, startPoint y: 702, endPoint x: 1109, endPoint y: 688, distance: 19.8
click at [1121, 698] on span "Close" at bounding box center [1131, 703] width 38 height 20
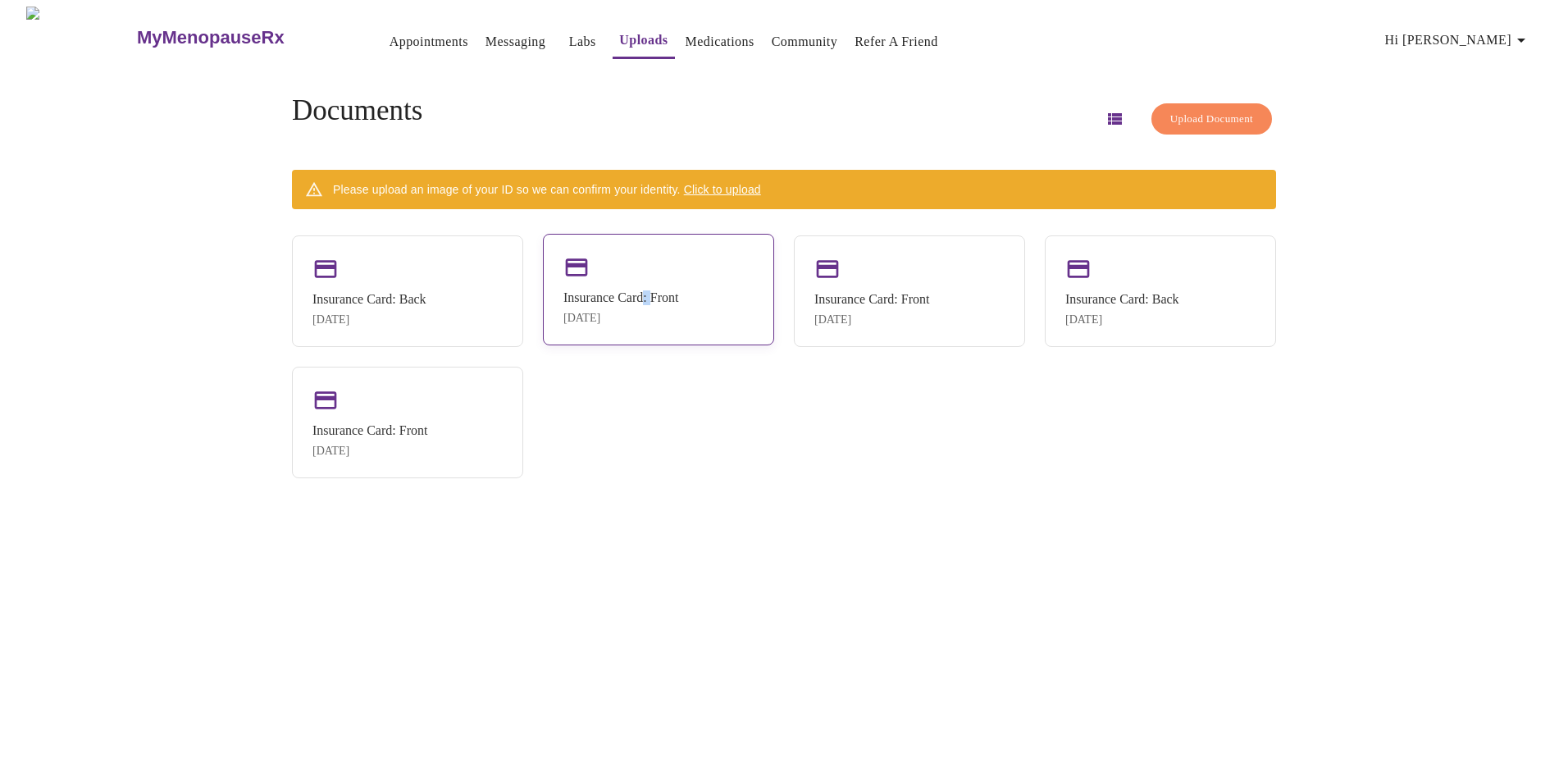
drag, startPoint x: 671, startPoint y: 297, endPoint x: 661, endPoint y: 296, distance: 10.0
click at [661, 296] on div "Insurance Card: Front" at bounding box center [620, 298] width 115 height 15
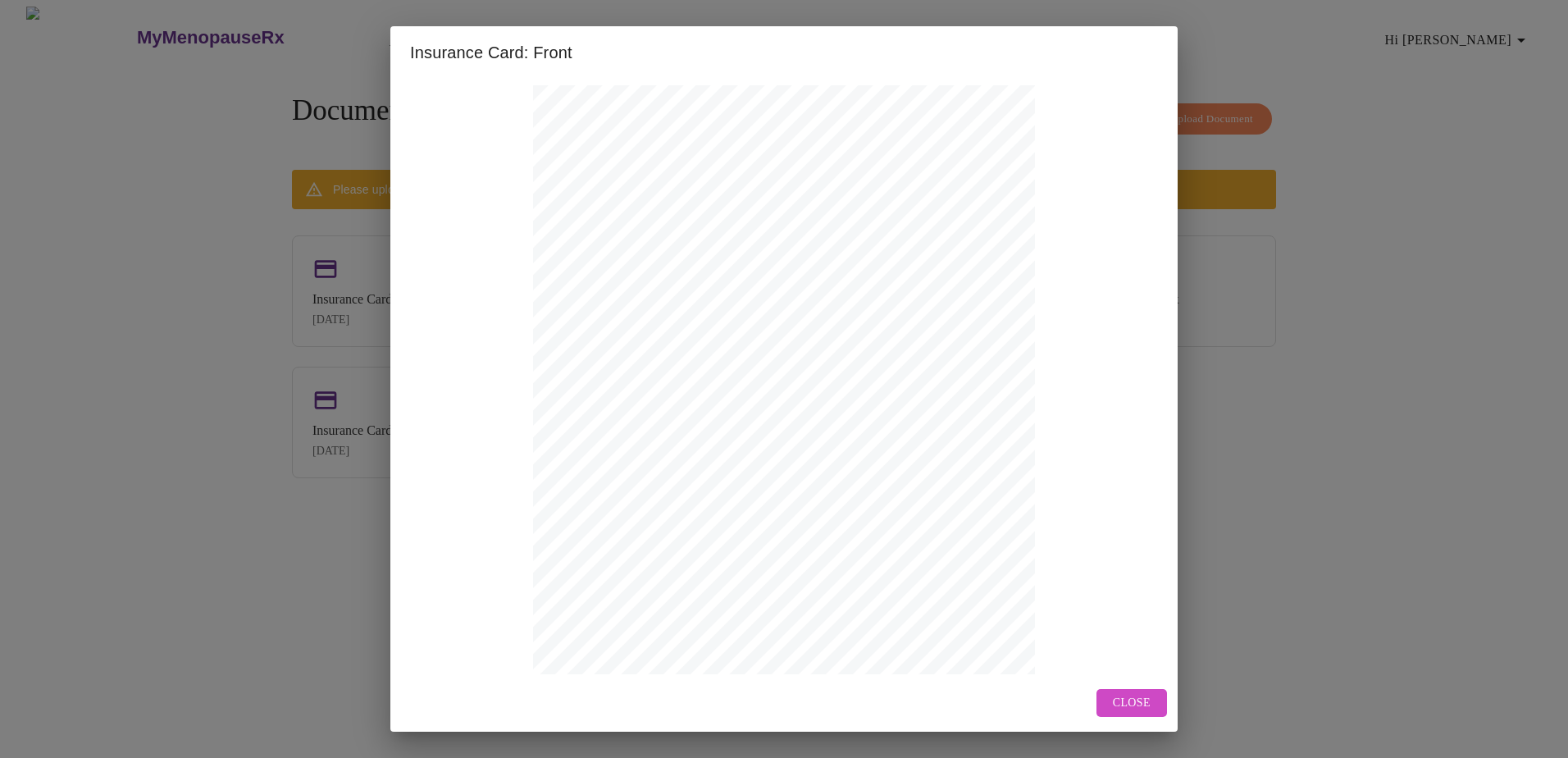
click at [1125, 703] on span "Close" at bounding box center [1131, 703] width 38 height 20
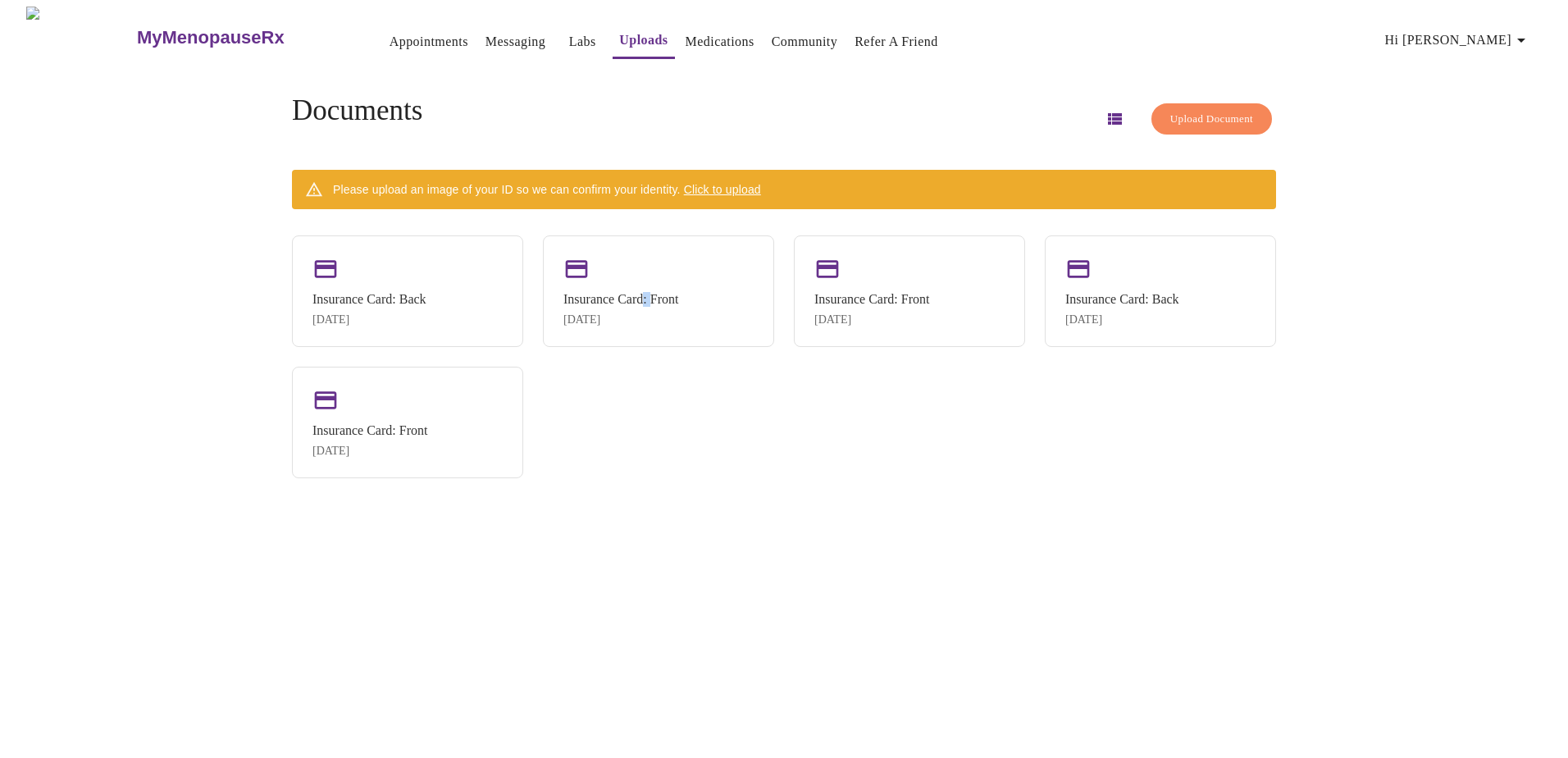
click at [1108, 116] on icon "button" at bounding box center [1115, 119] width 14 height 12
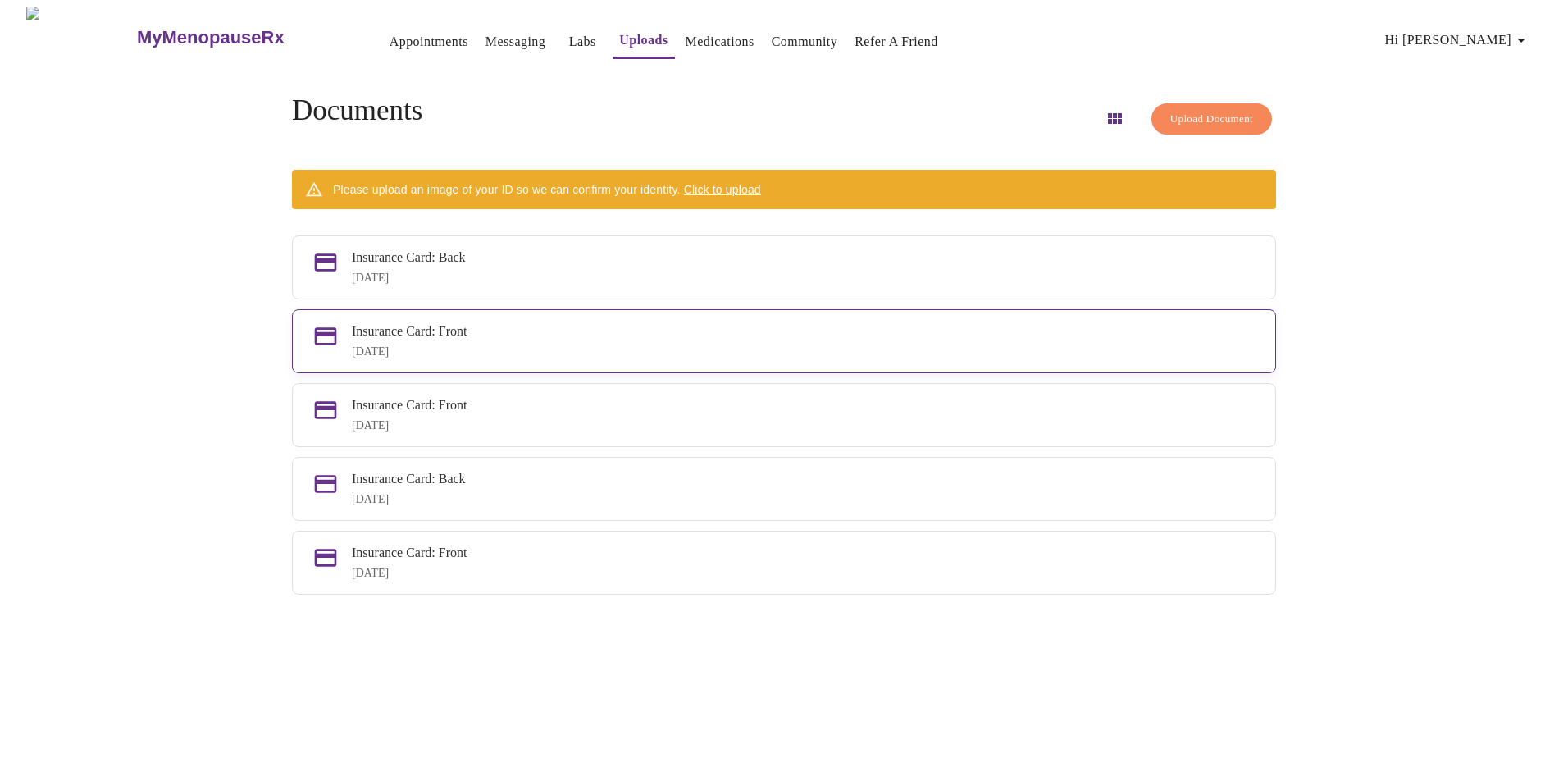
drag, startPoint x: 1221, startPoint y: 333, endPoint x: 1075, endPoint y: 350, distance: 147.0
click at [1075, 350] on div "Insurance Card: Front [DATE]" at bounding box center [803, 341] width 903 height 34
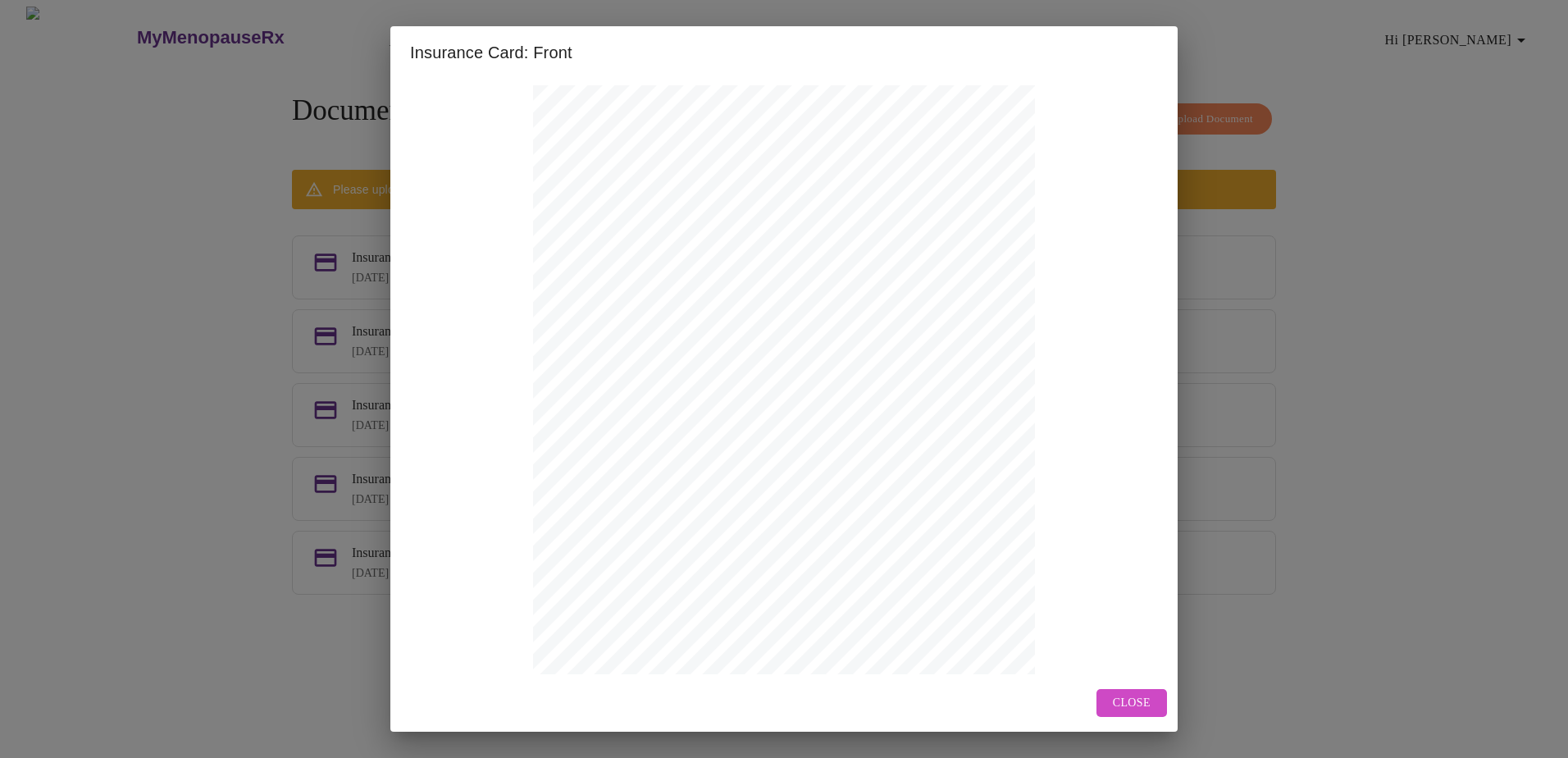
click at [1137, 693] on span "Close" at bounding box center [1131, 703] width 38 height 20
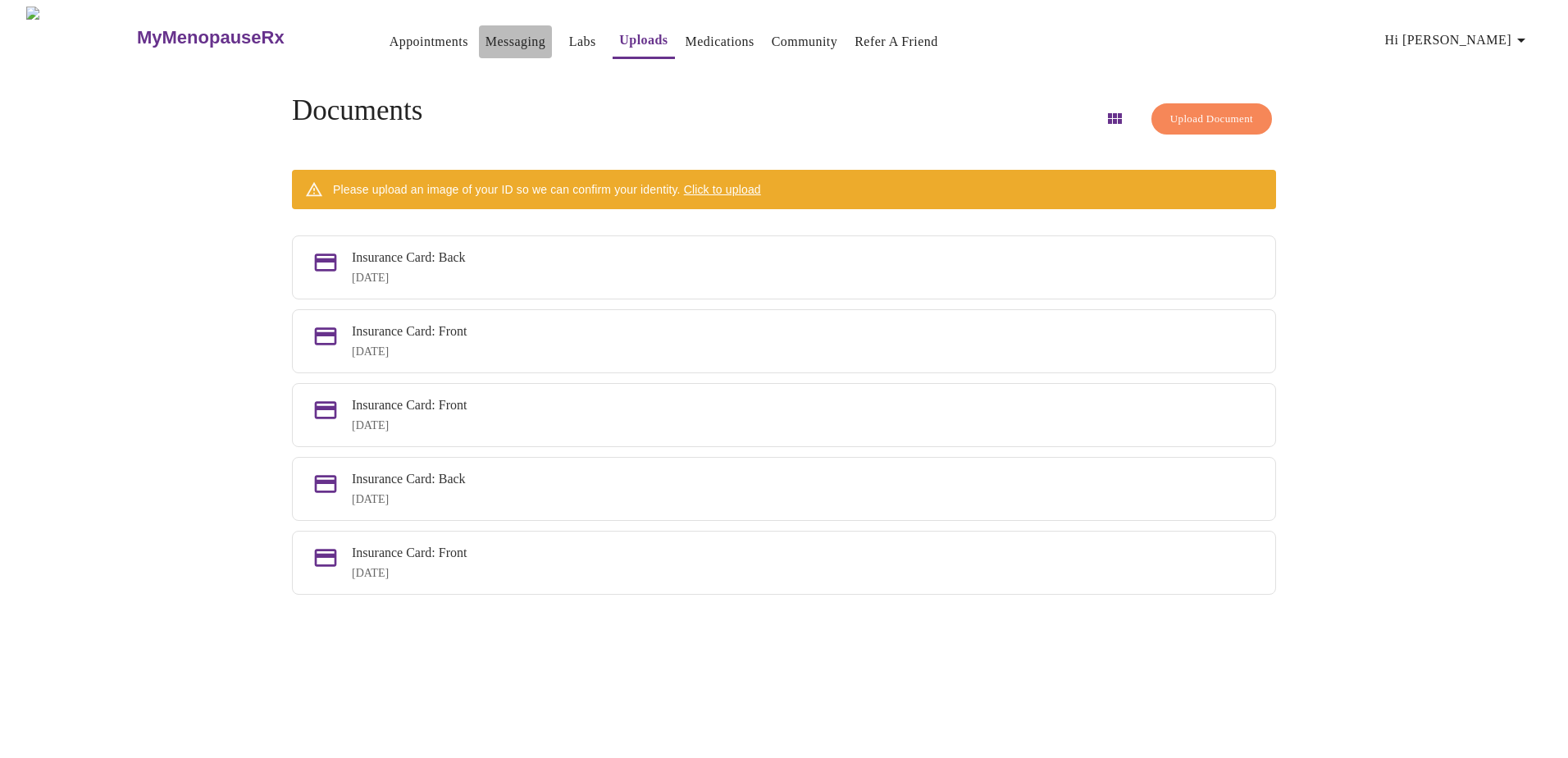
click at [485, 32] on link "Messaging" at bounding box center [515, 41] width 60 height 23
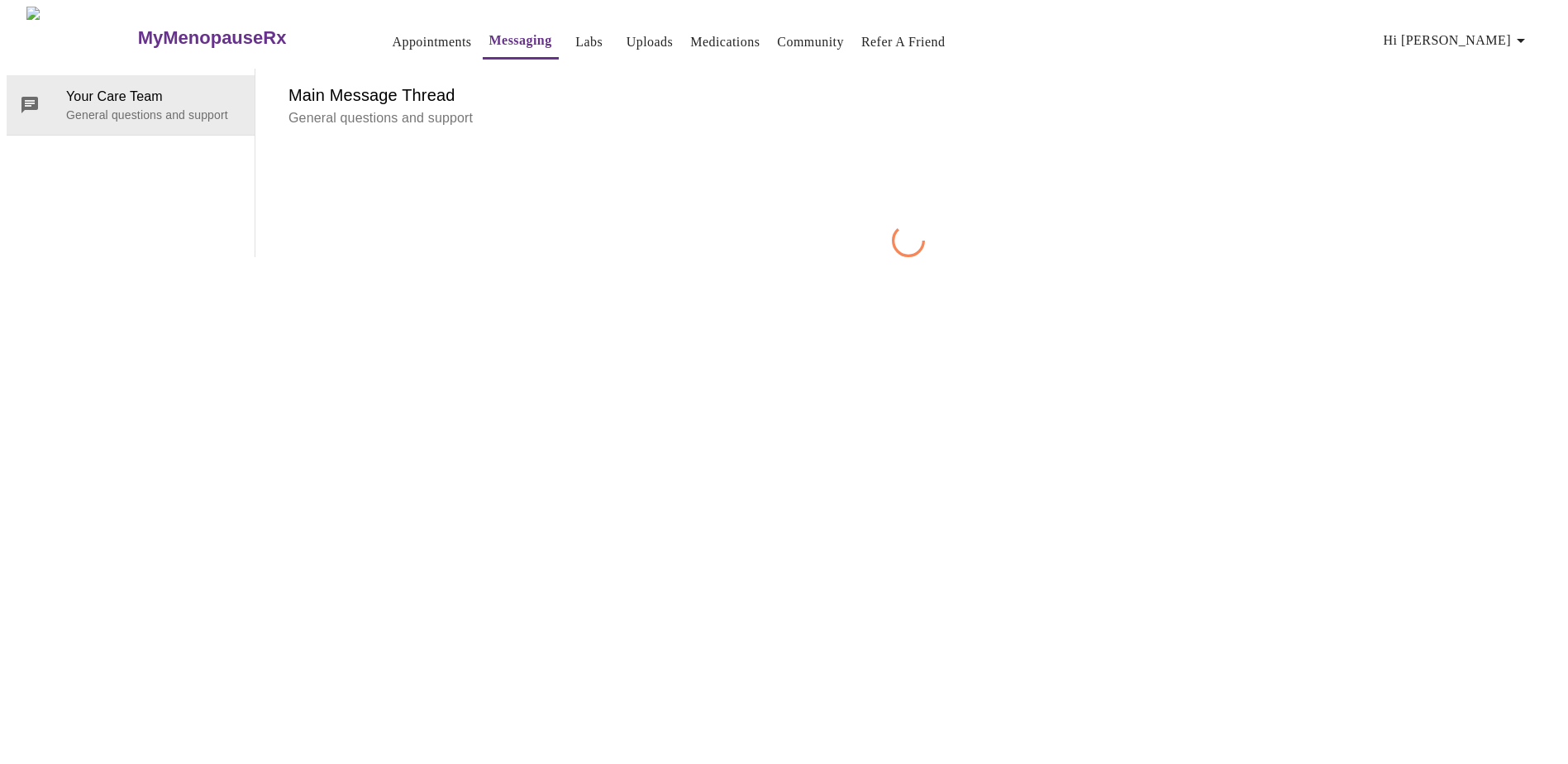
scroll to position [62, 0]
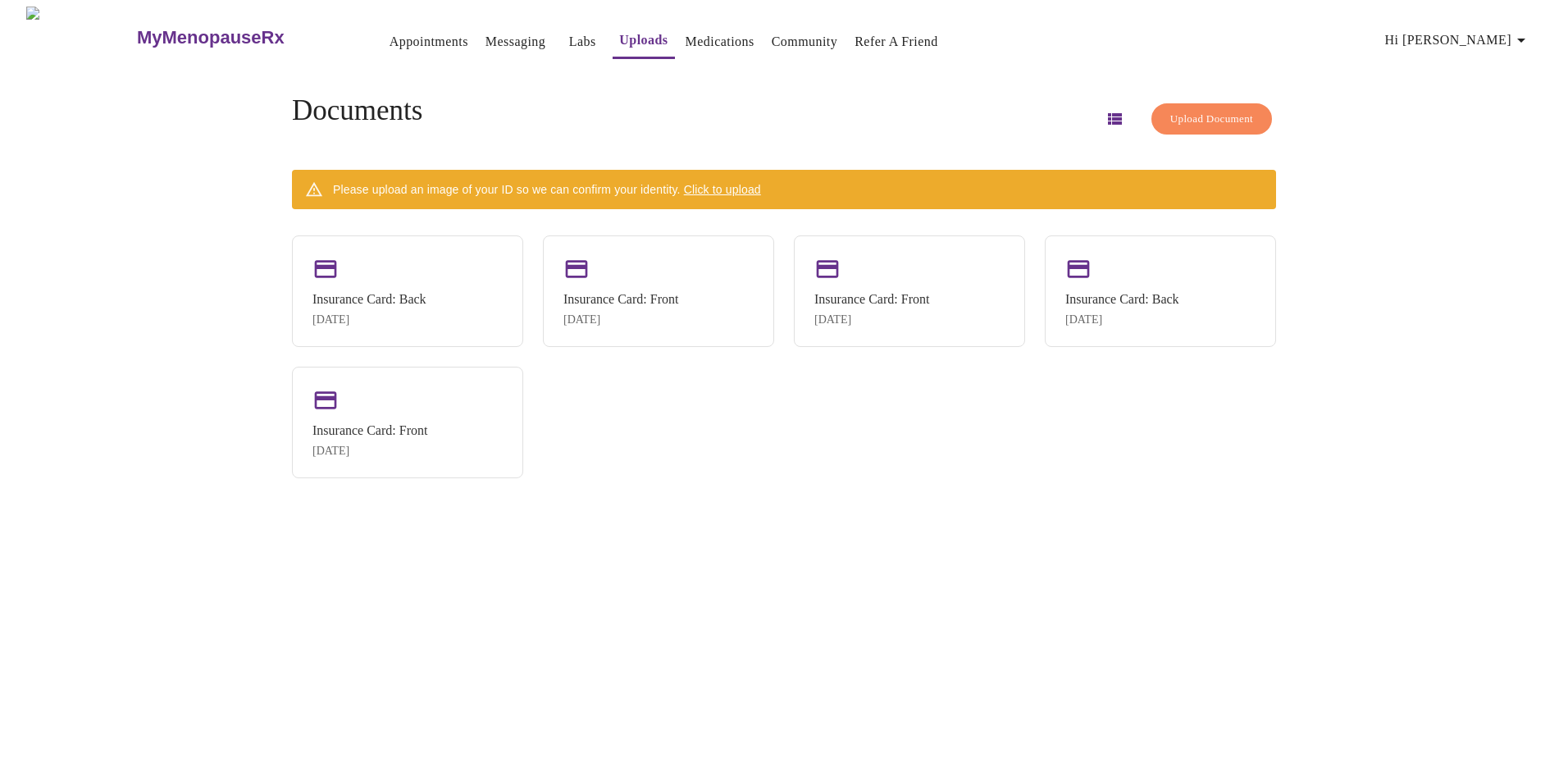
click at [389, 36] on link "Appointments" at bounding box center [429, 41] width 79 height 23
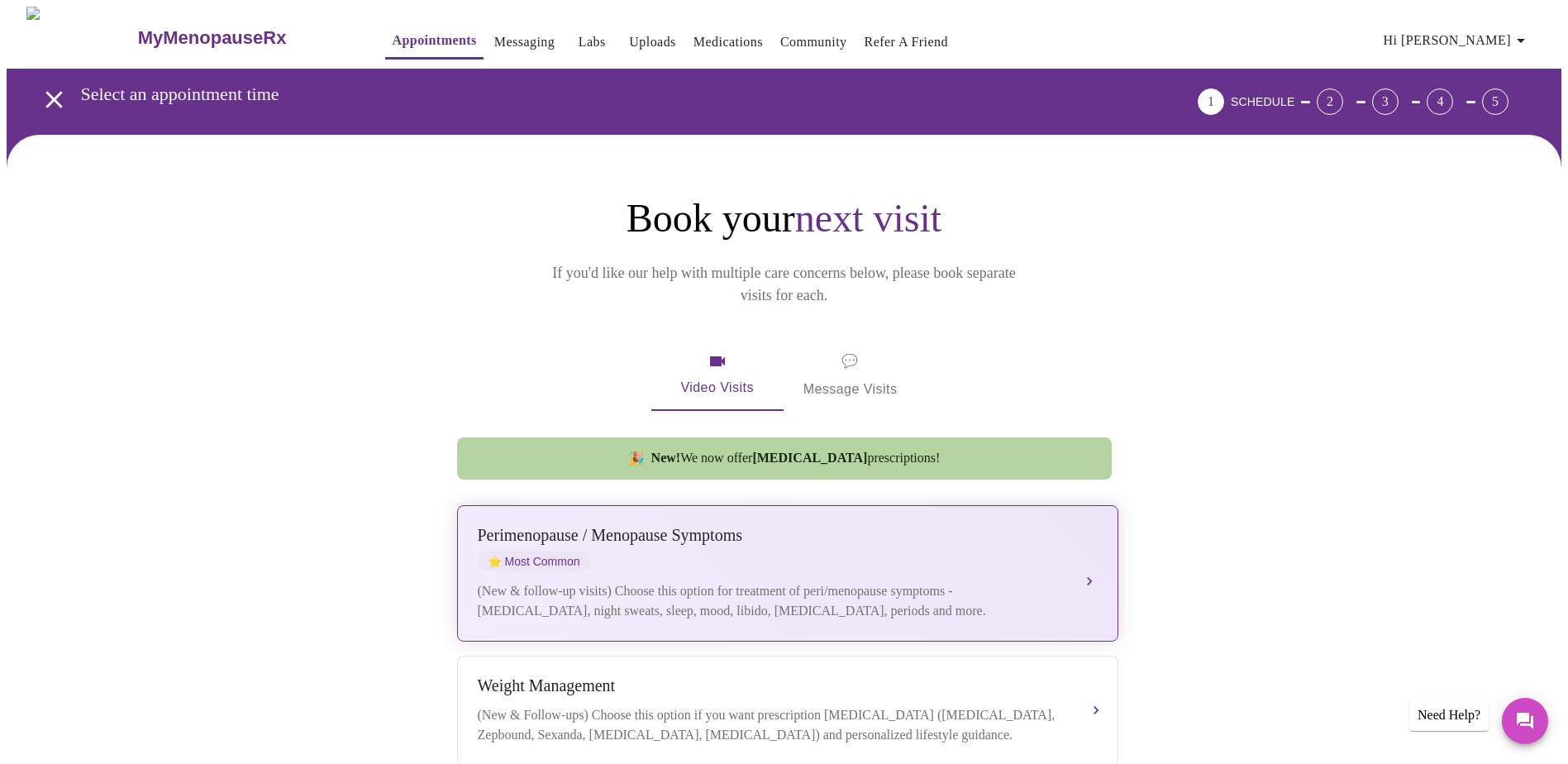
click at [955, 581] on div "(New & follow-up visits) Choose this option for treatment of peri/menopause sym…" at bounding box center [771, 601] width 586 height 40
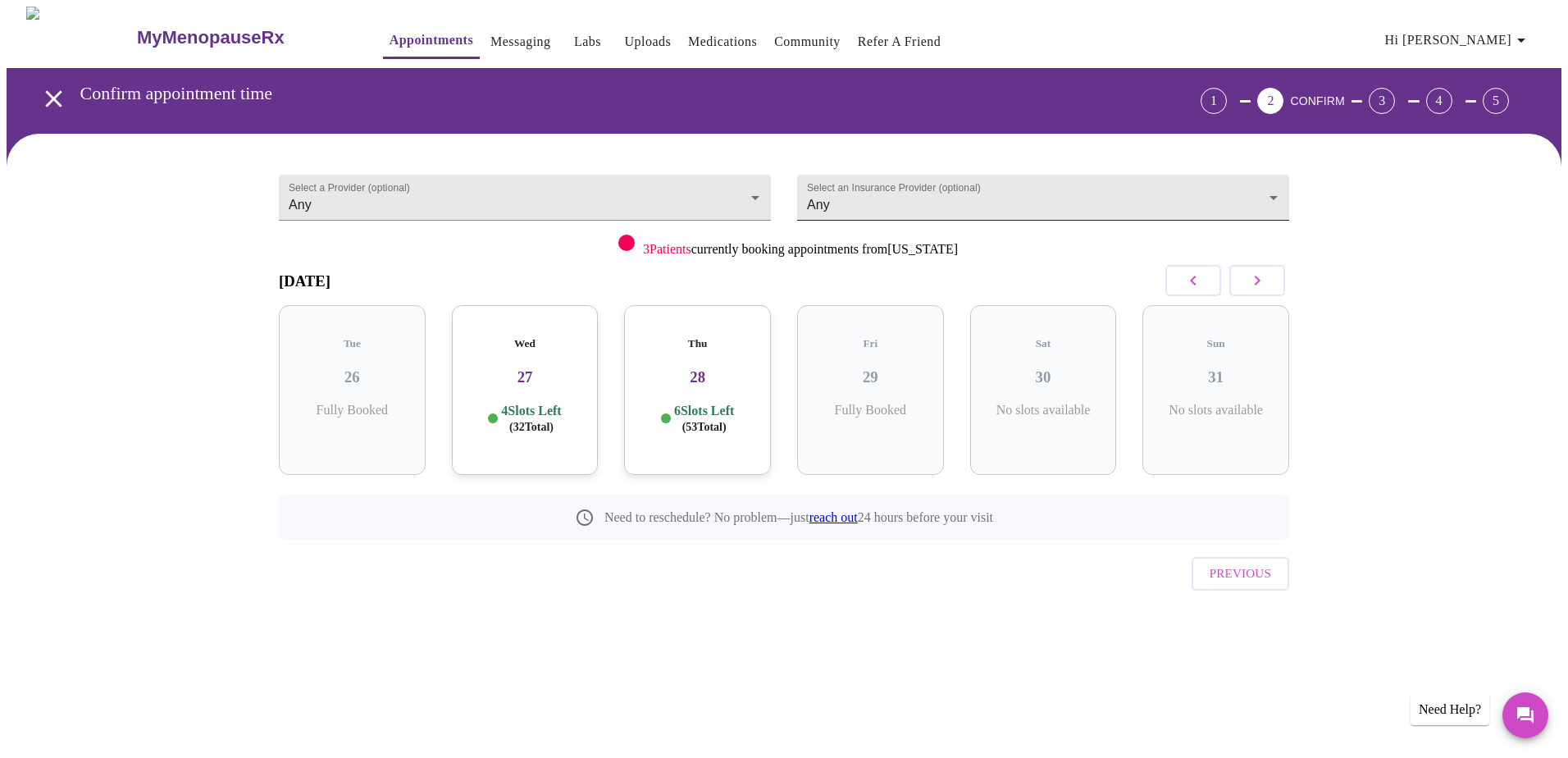
click at [1004, 195] on body "MyMenopauseRx Appointments Messaging Labs Uploads Medications Community Refer a…" at bounding box center [784, 339] width 1555 height 666
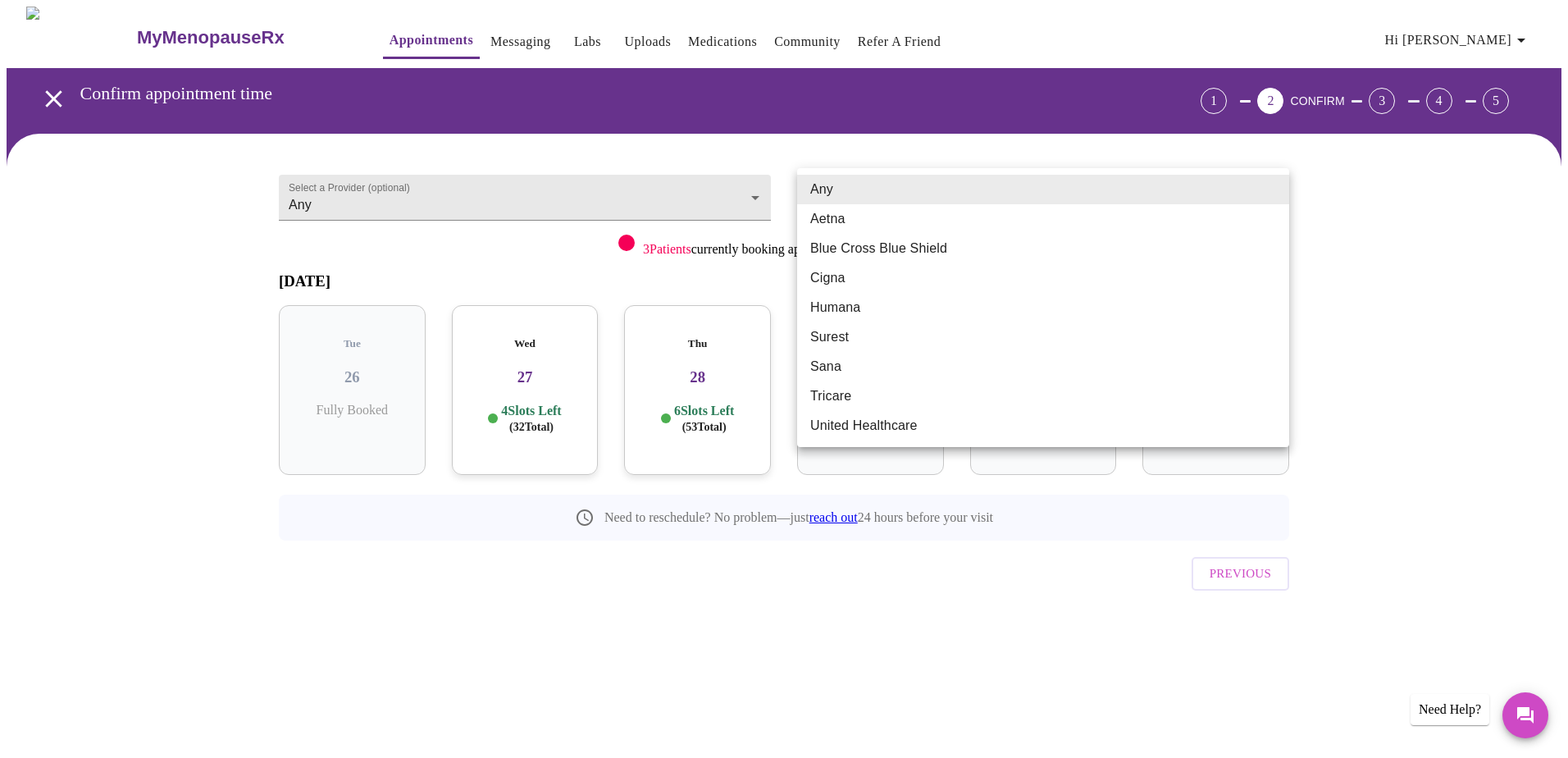
click at [988, 251] on li "Blue Cross Blue Shield" at bounding box center [1043, 248] width 492 height 29
type input "Blue Cross Blue Shield"
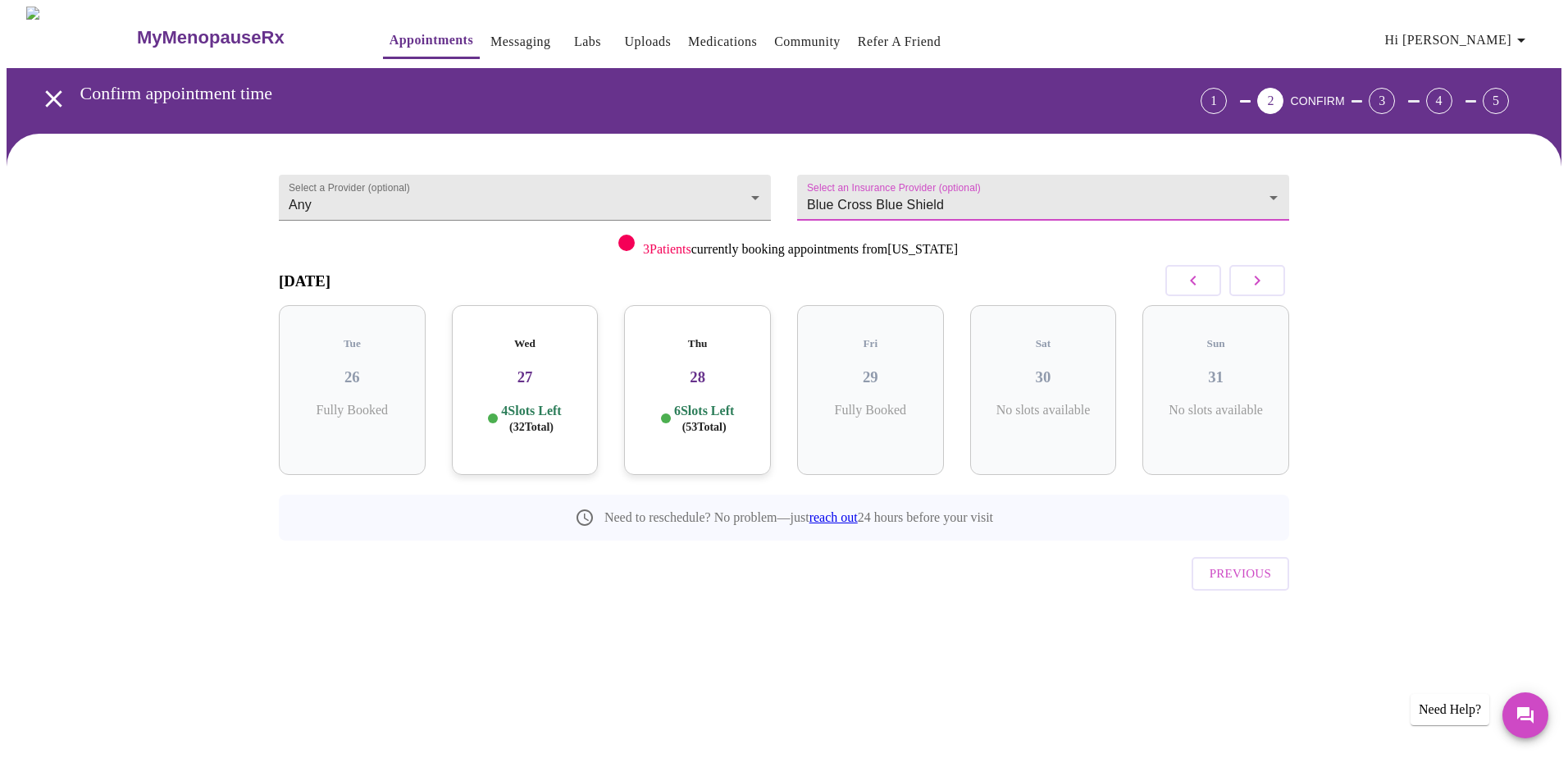
click at [524, 421] on span "( 32 Total)" at bounding box center [531, 426] width 44 height 13
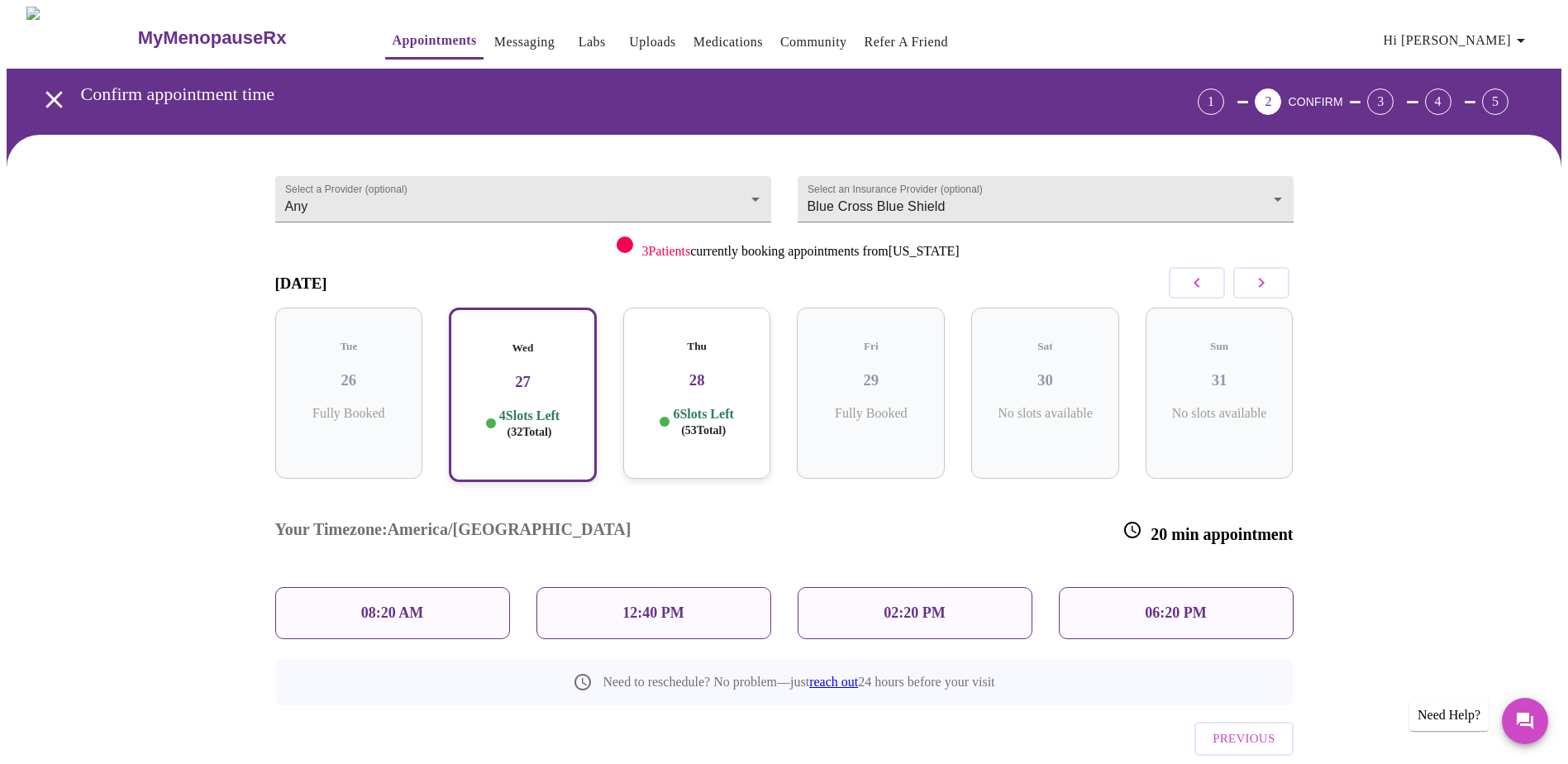
click at [427, 586] on div "08:20 AM" at bounding box center [392, 613] width 234 height 52
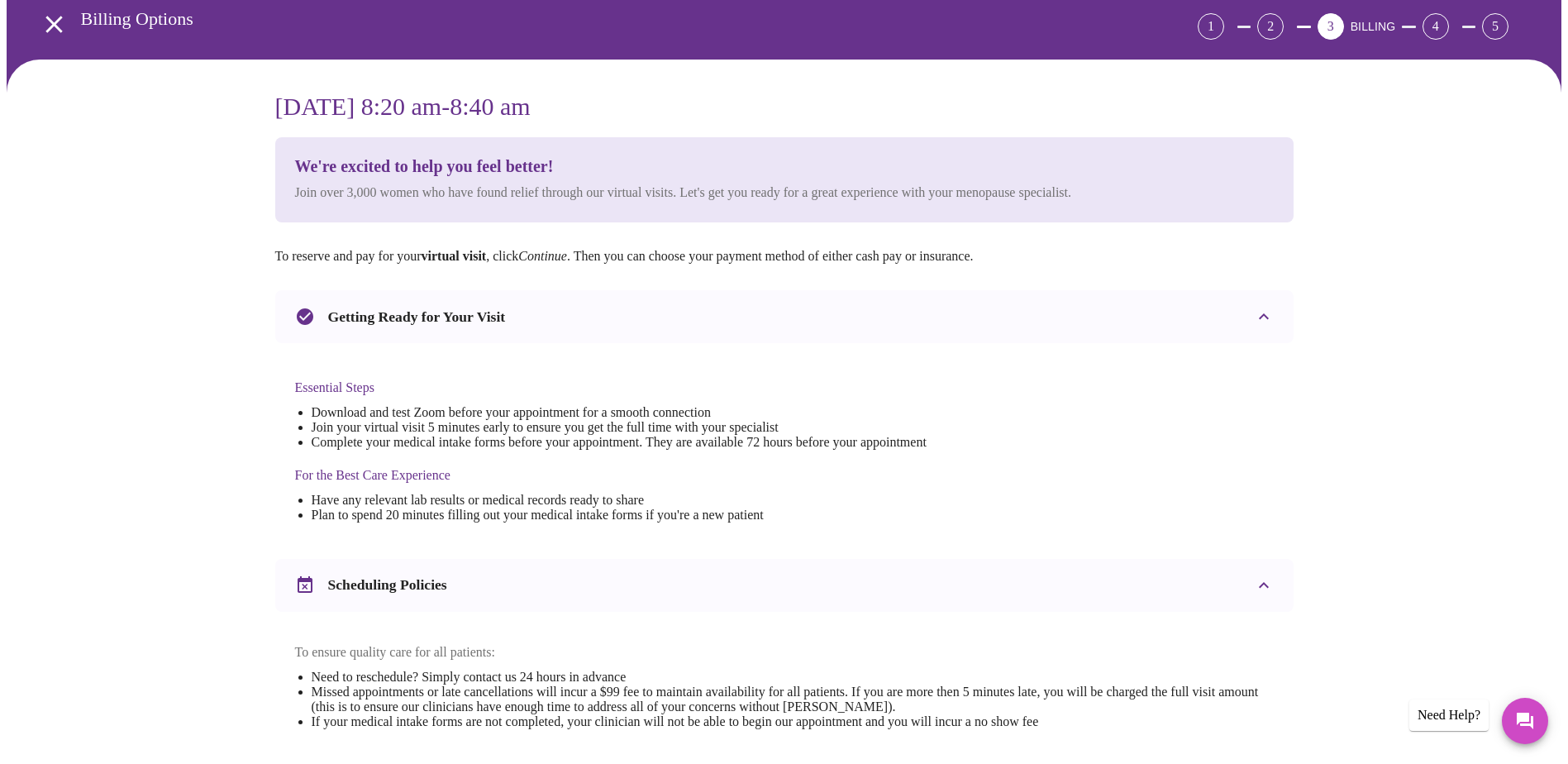
scroll to position [435, 0]
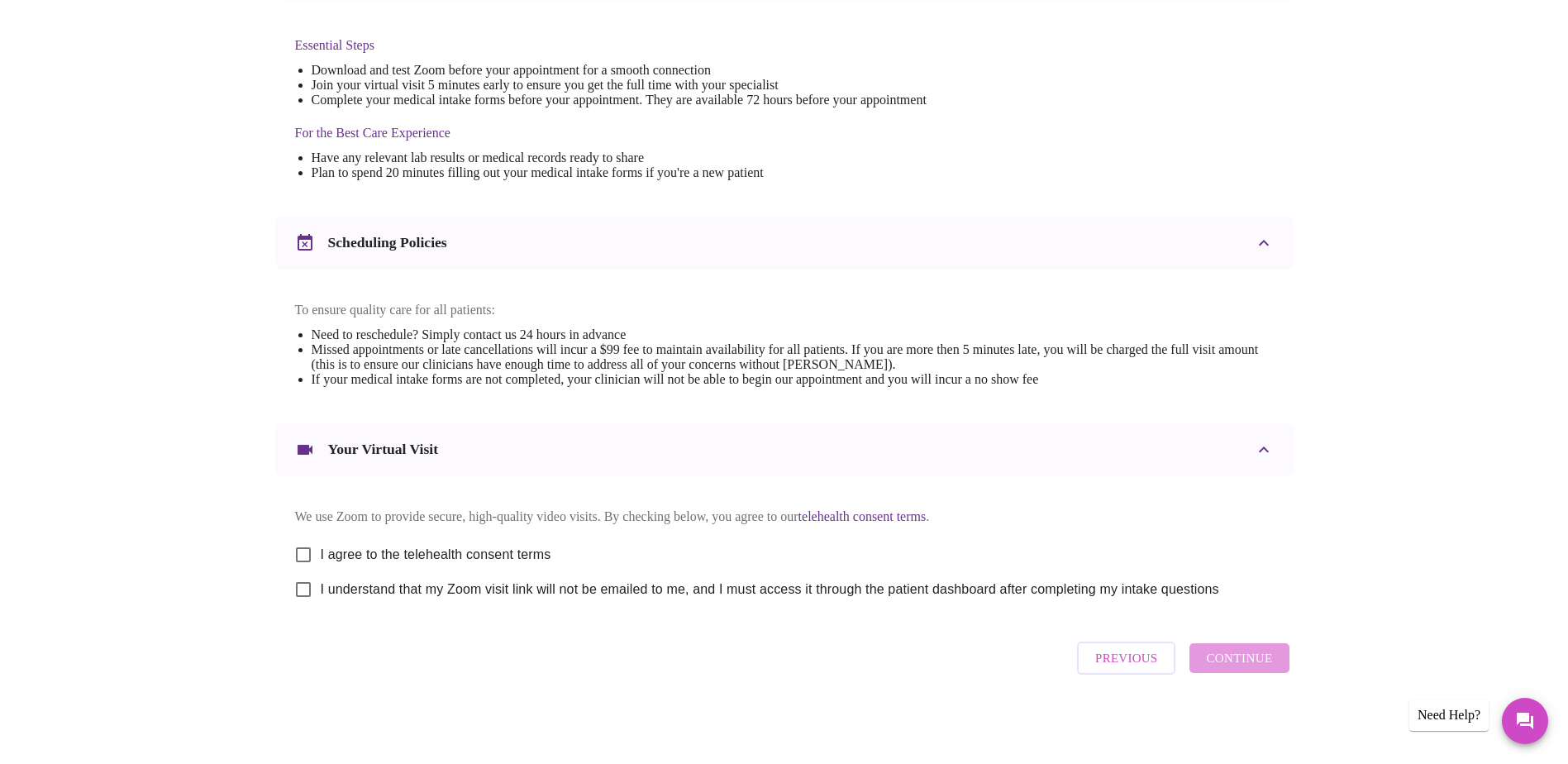
click at [300, 550] on input "I agree to the telehealth consent terms" at bounding box center [303, 554] width 35 height 35
checkbox input "true"
drag, startPoint x: 305, startPoint y: 588, endPoint x: 476, endPoint y: 656, distance: 184.0
click at [305, 589] on input "I understand that my Zoom visit link will not be emailed to me, and I must acce…" at bounding box center [303, 589] width 35 height 35
checkbox input "true"
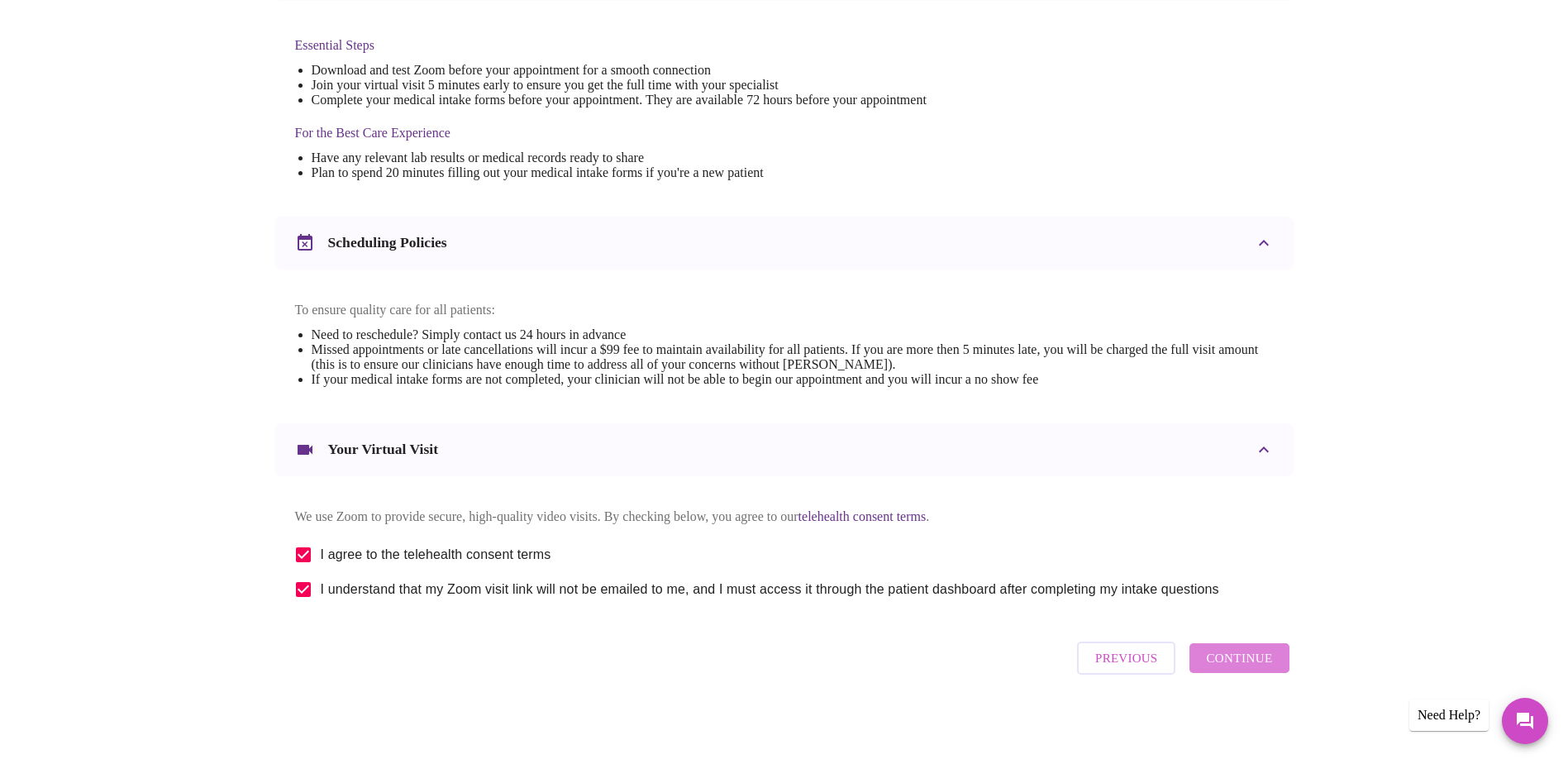
click at [1251, 662] on span "Continue" at bounding box center [1239, 657] width 66 height 21
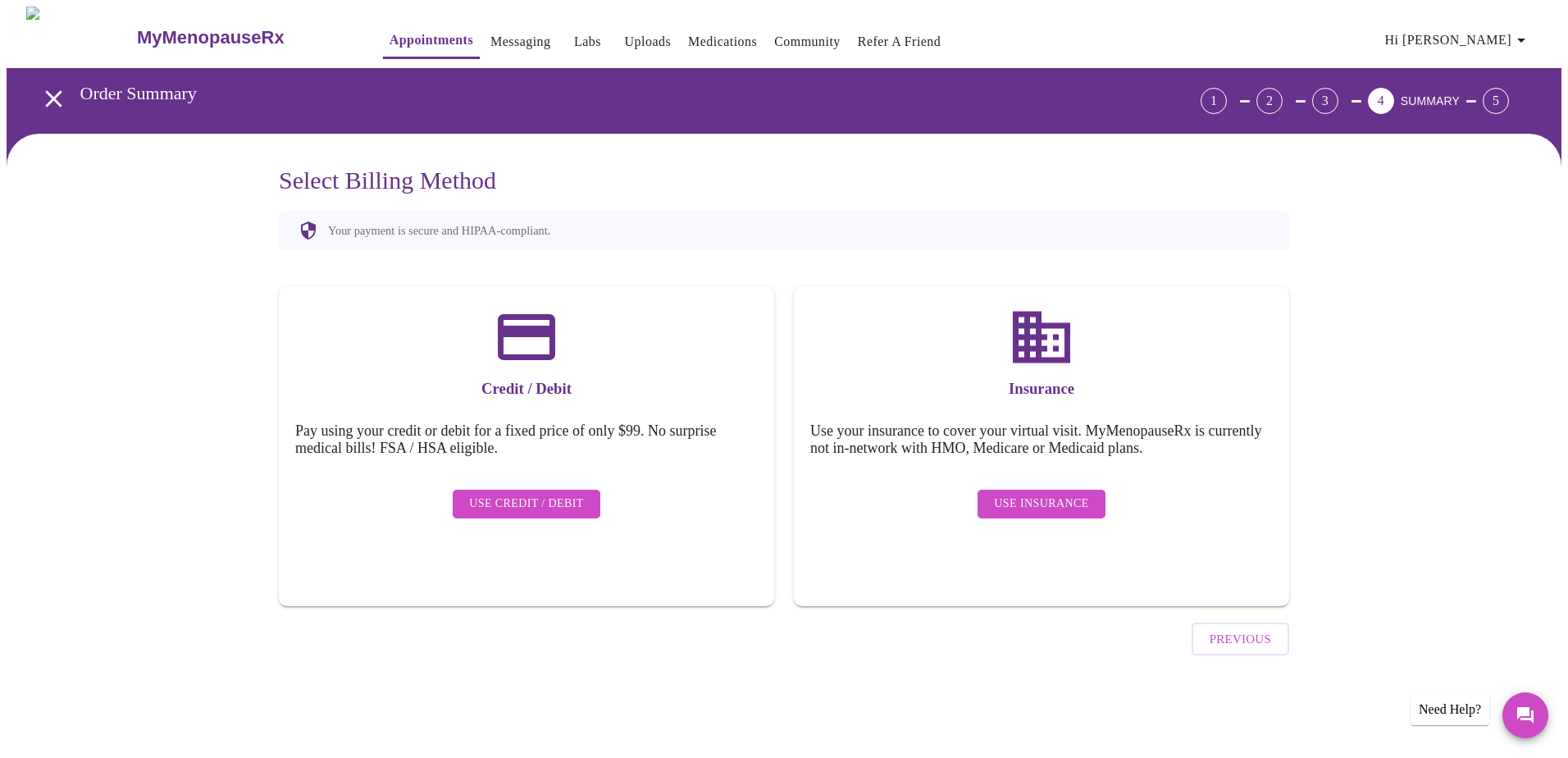
click at [1069, 494] on span "Use Insurance" at bounding box center [1041, 504] width 94 height 20
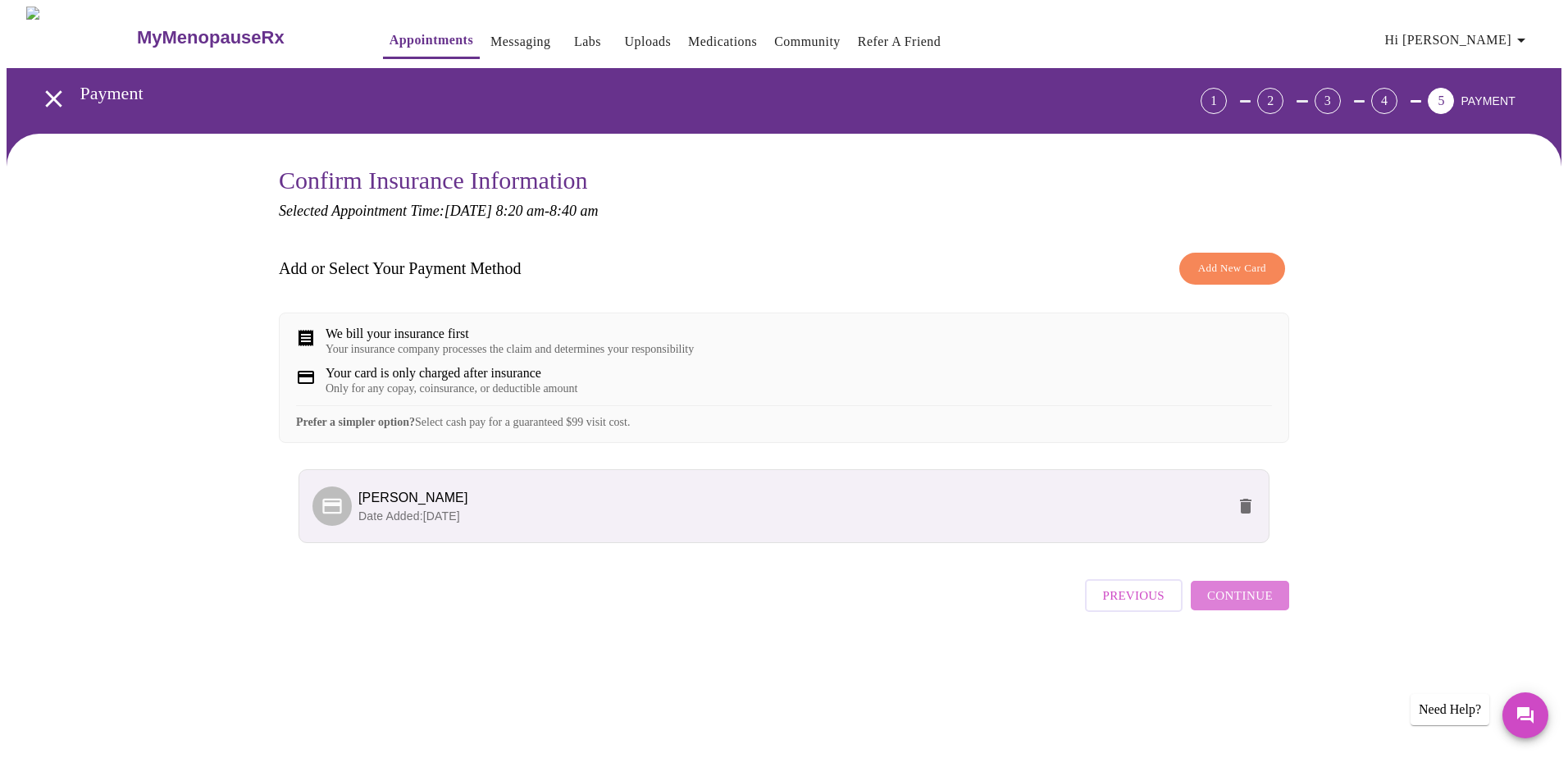
click at [1263, 606] on span "Continue" at bounding box center [1240, 594] width 65 height 21
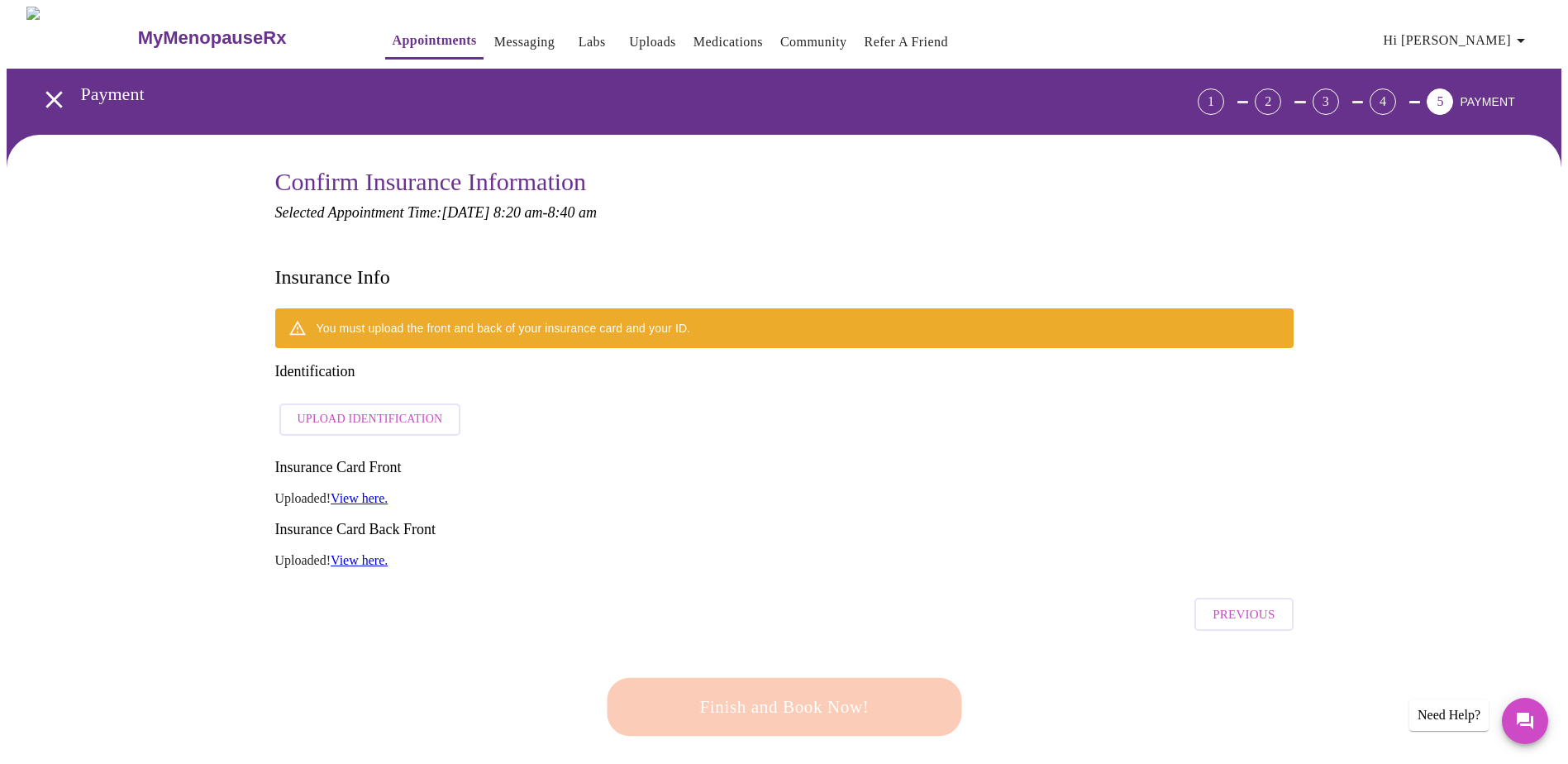
click at [848, 656] on div "Finish and Book Now!" at bounding box center [784, 706] width 364 height 102
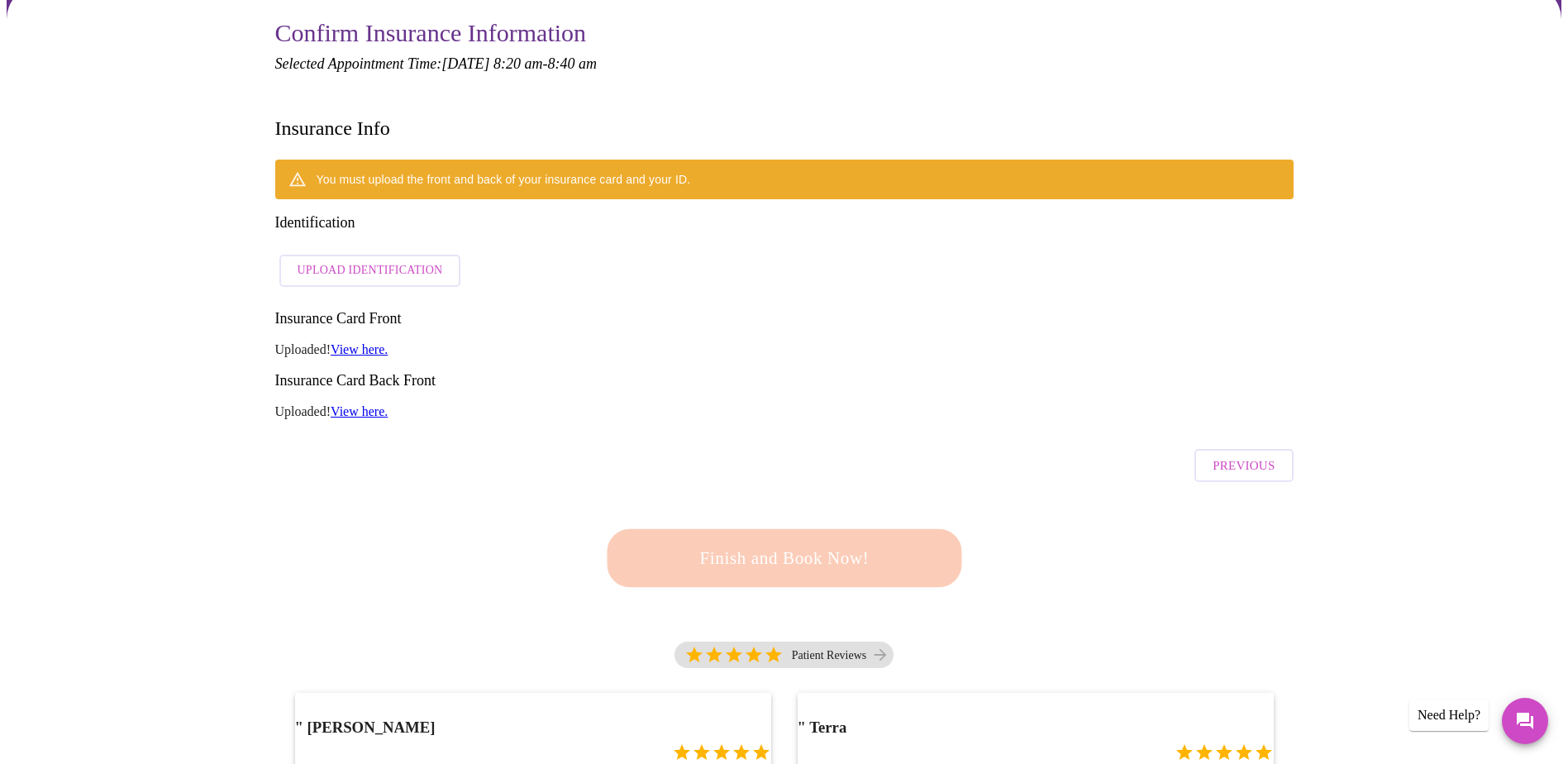
scroll to position [165, 0]
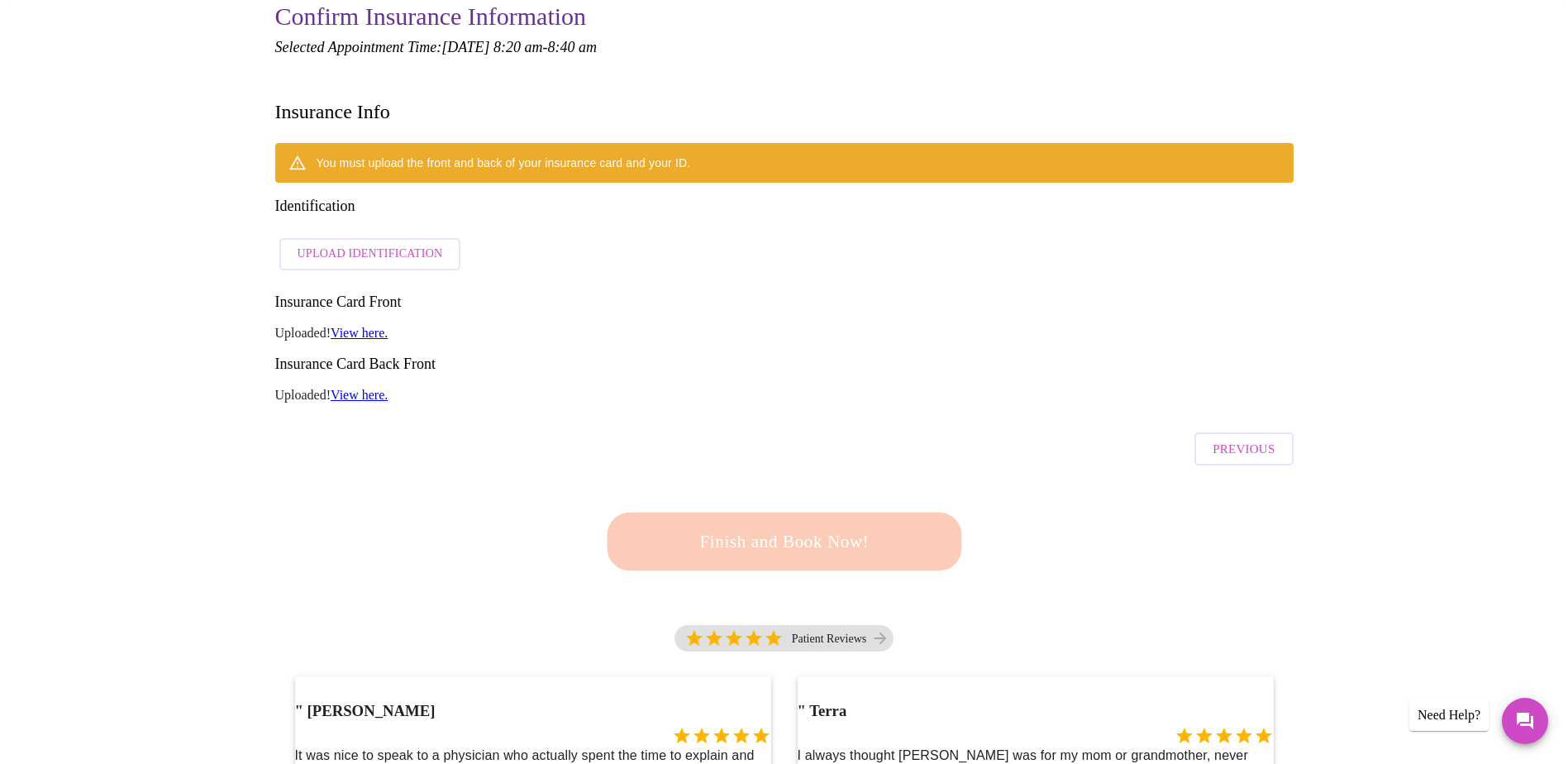
click at [1235, 438] on span "Previous" at bounding box center [1243, 448] width 62 height 21
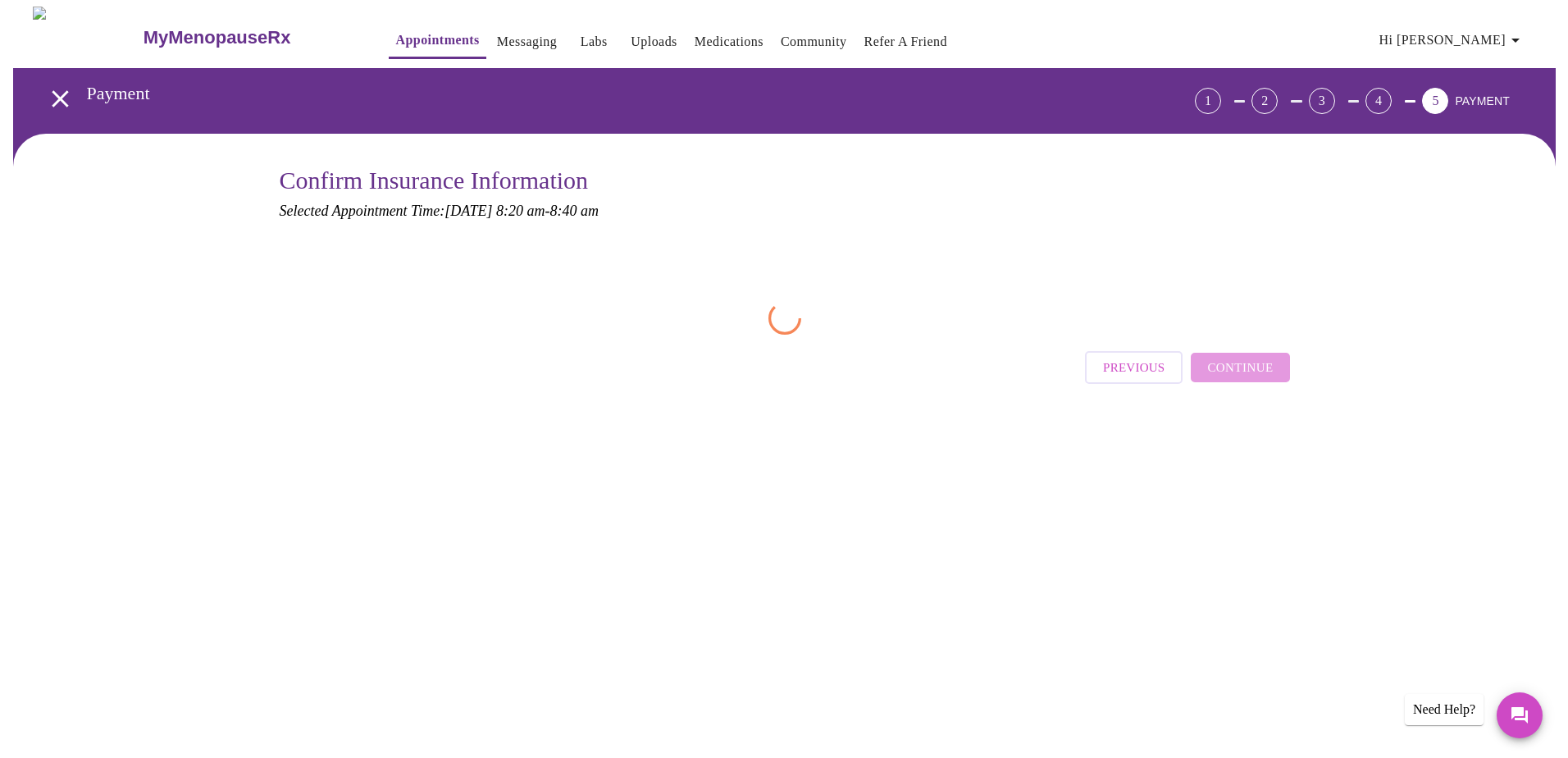
scroll to position [0, 0]
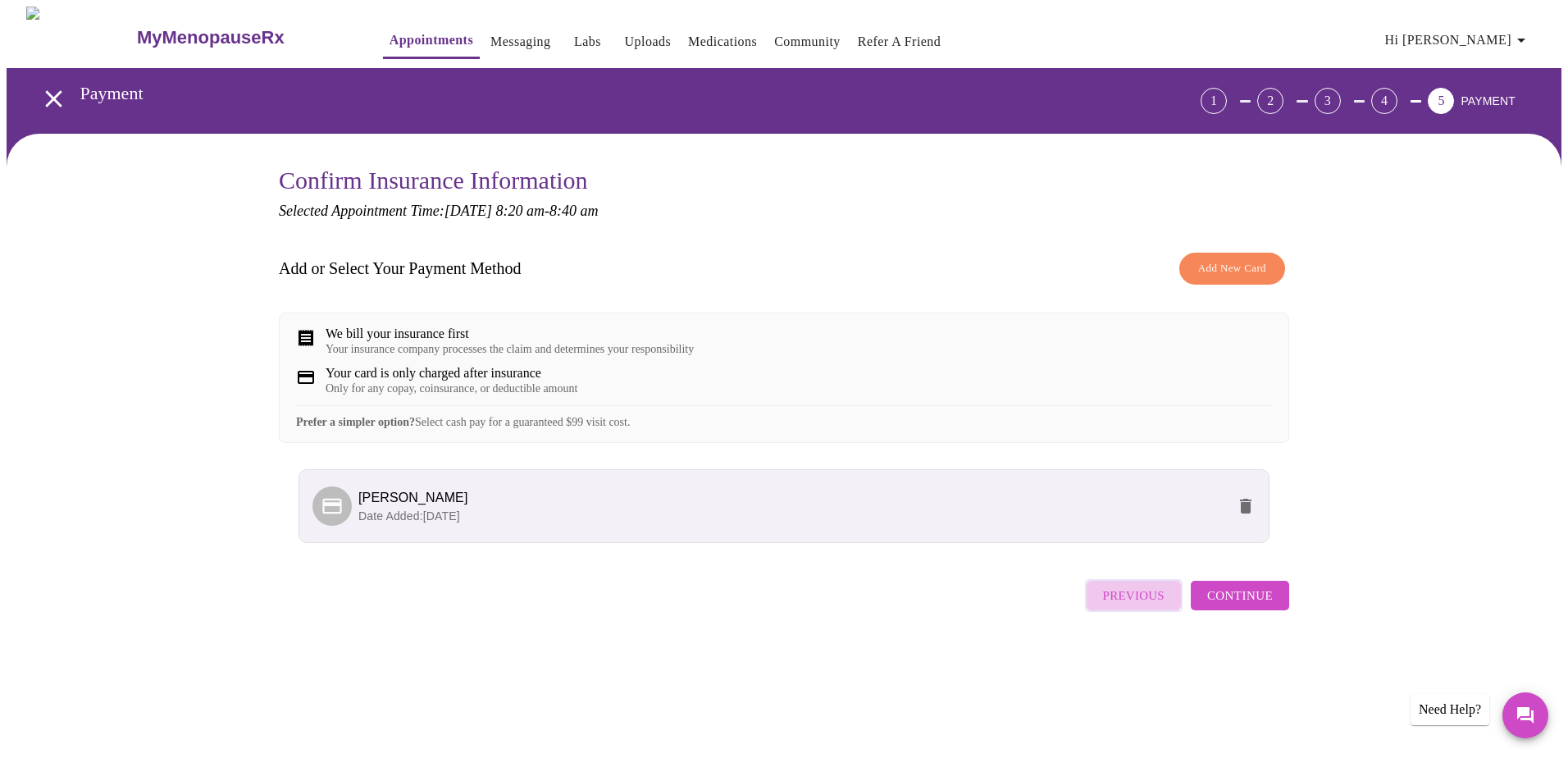
click at [1132, 606] on span "Previous" at bounding box center [1133, 594] width 61 height 21
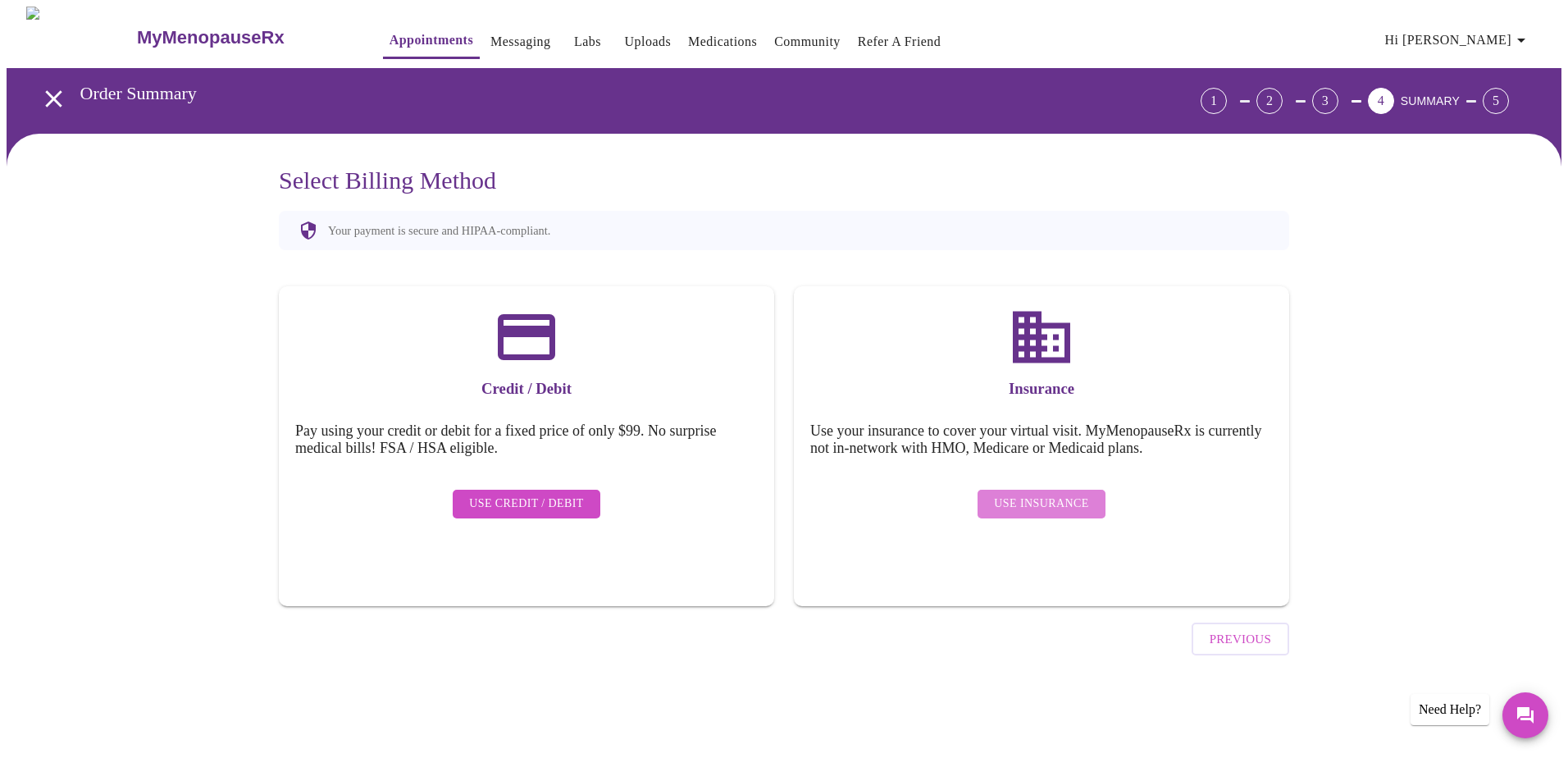
click at [1054, 494] on span "Use Insurance" at bounding box center [1041, 504] width 94 height 20
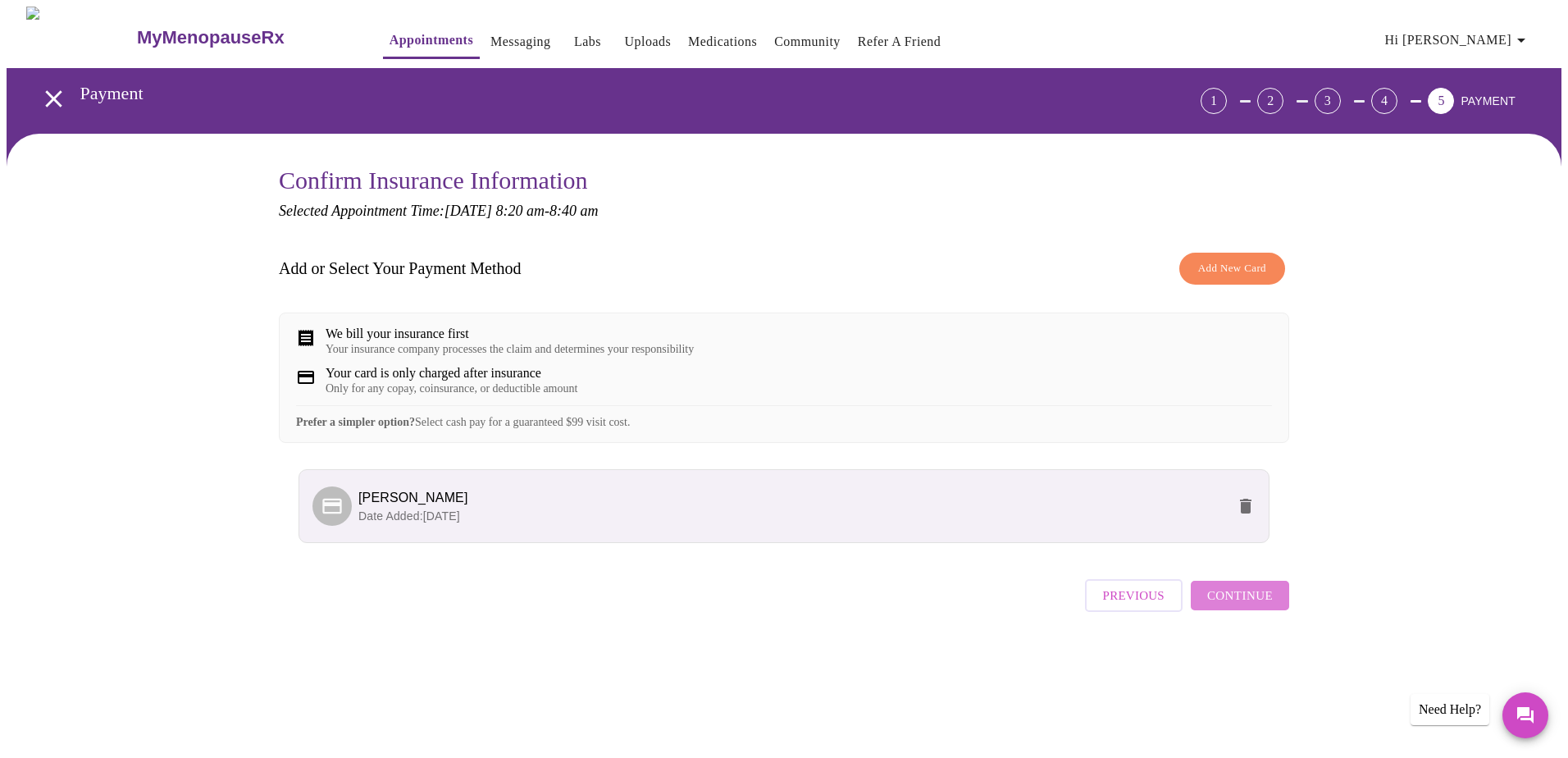
click at [1251, 606] on span "Continue" at bounding box center [1240, 594] width 65 height 21
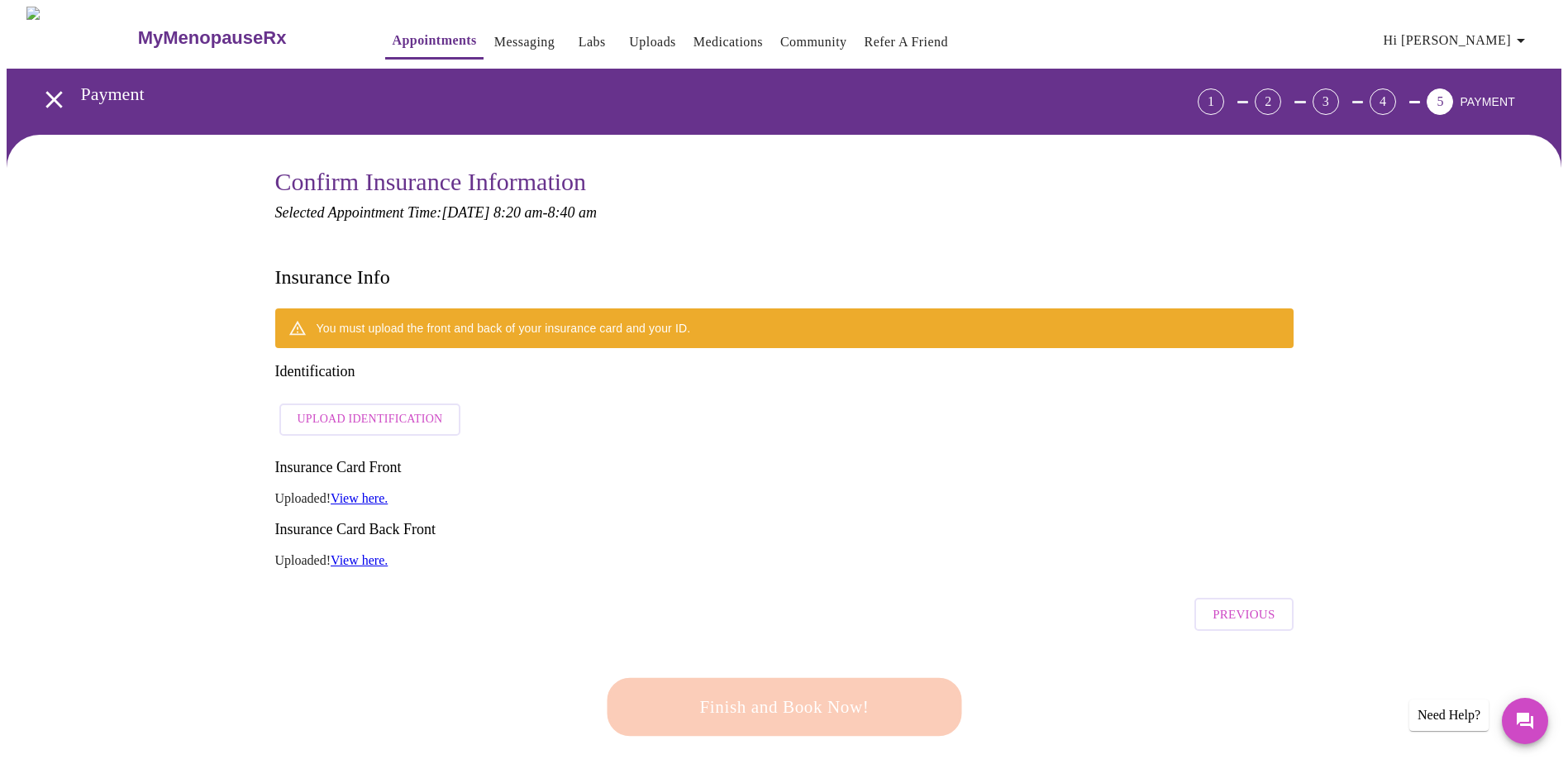
click at [1252, 603] on span "Previous" at bounding box center [1243, 613] width 62 height 21
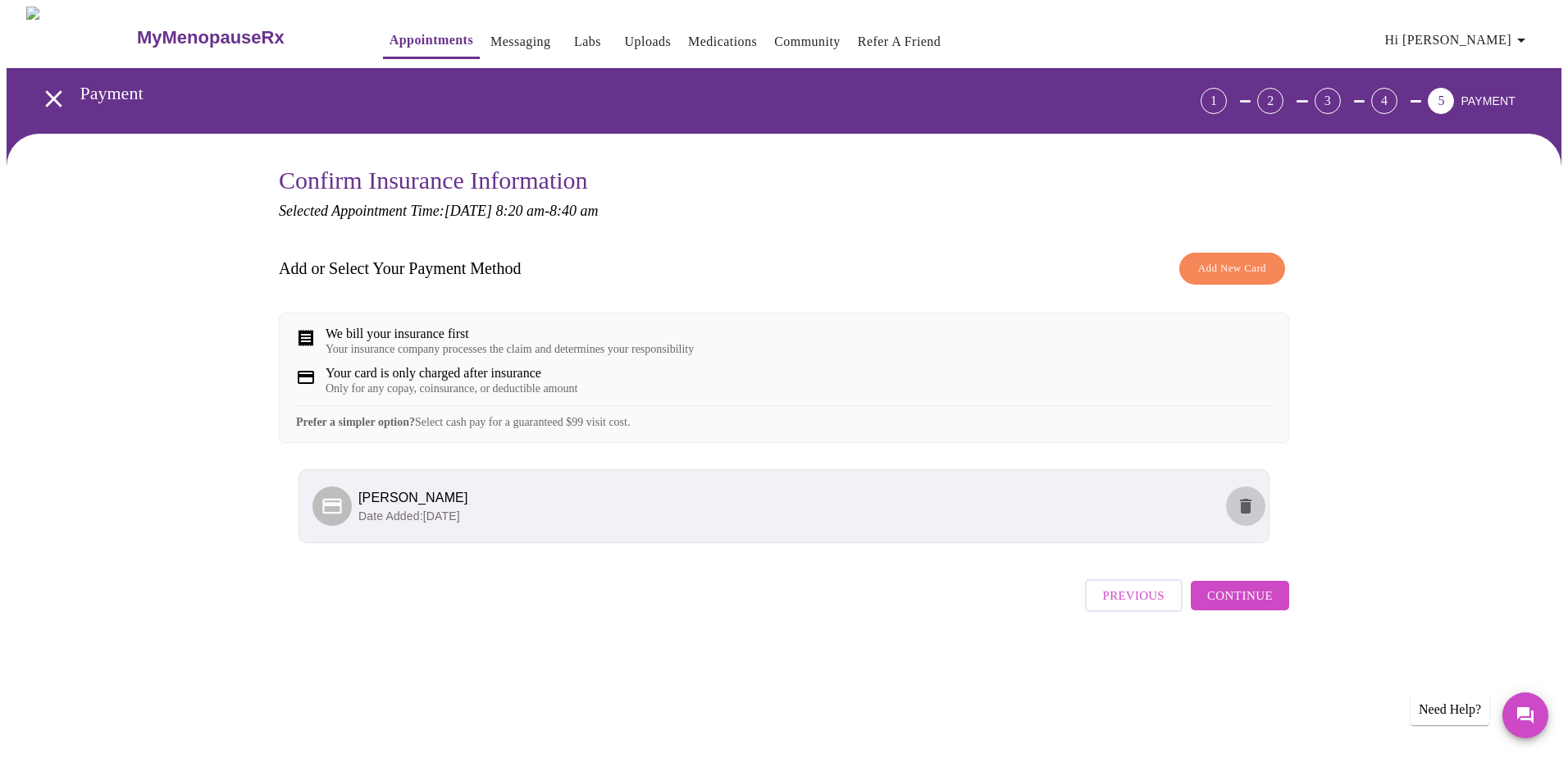
click at [1248, 515] on button "delete" at bounding box center [1245, 505] width 39 height 39
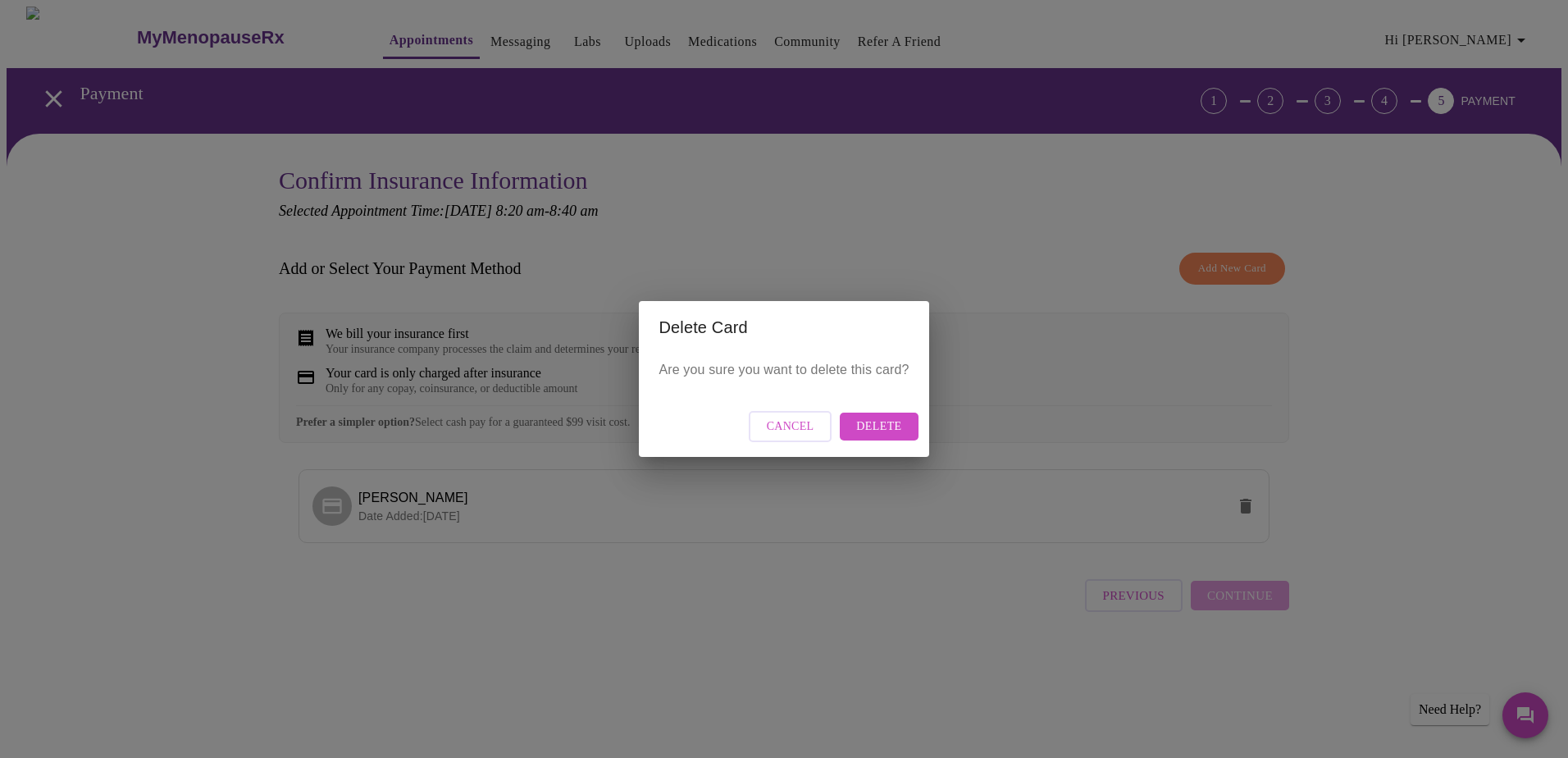
click at [876, 423] on span "Delete" at bounding box center [879, 426] width 45 height 20
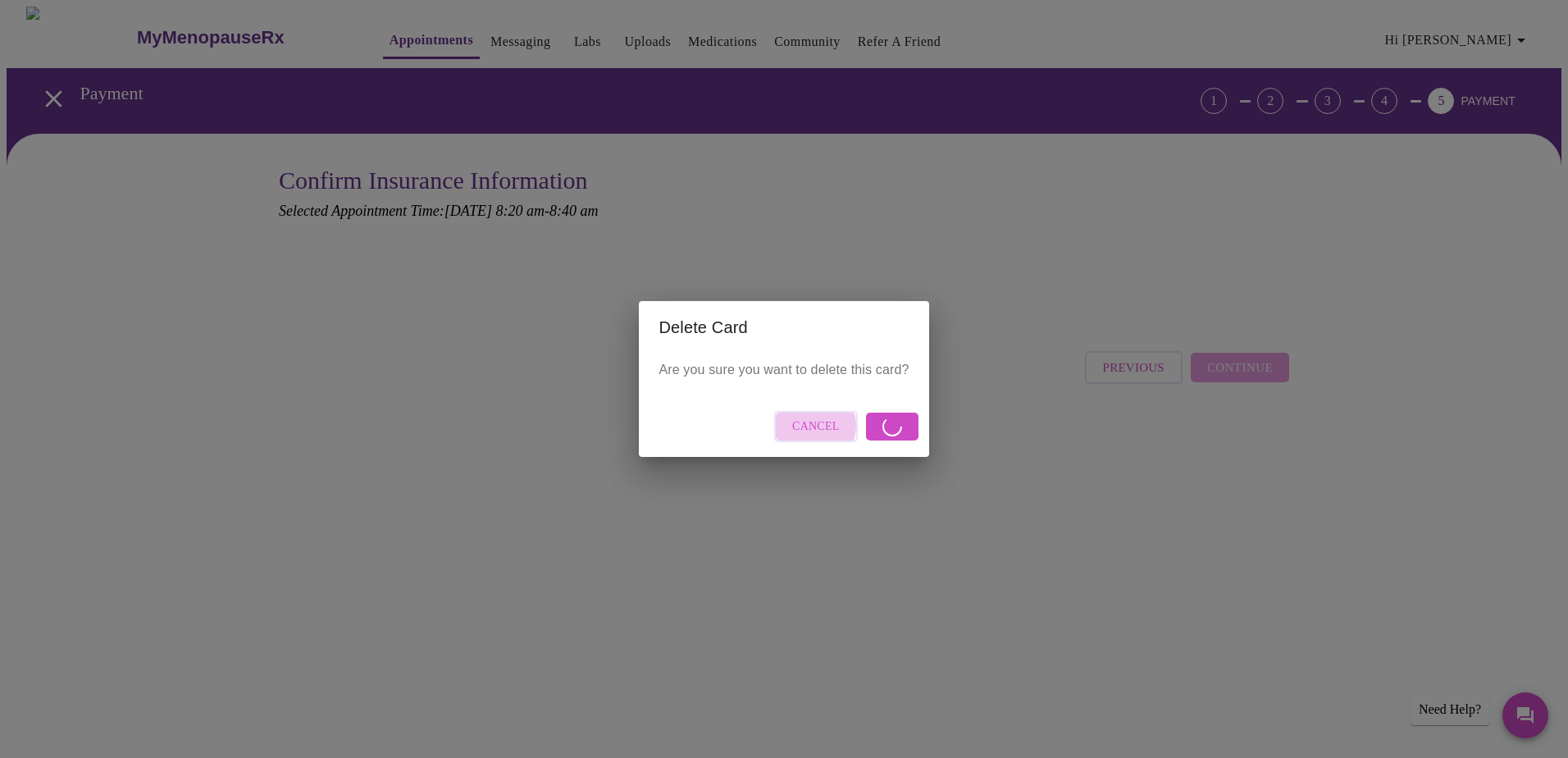
click at [812, 426] on span "Cancel" at bounding box center [816, 426] width 48 height 20
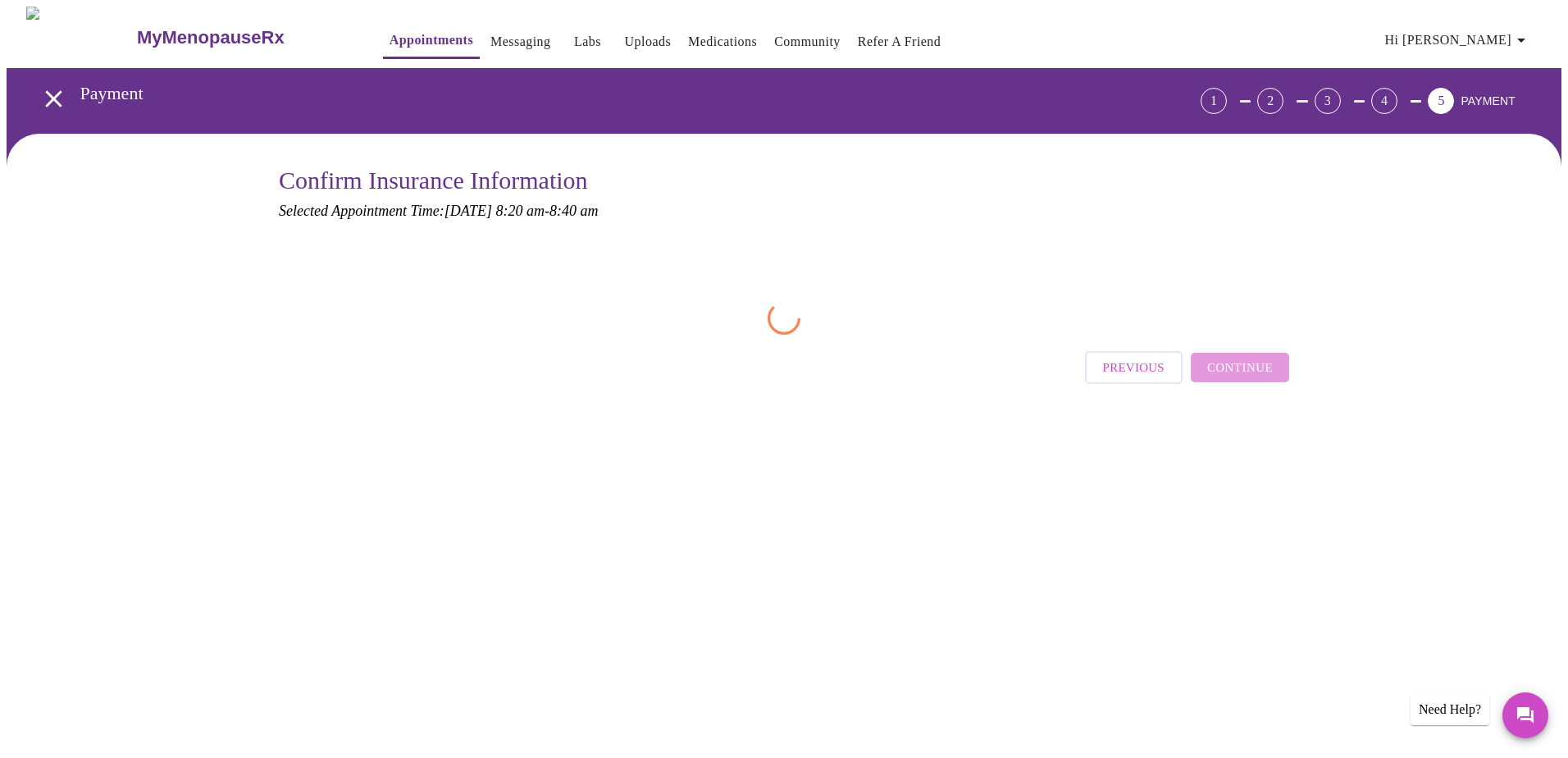
click at [1262, 362] on div "Previous Continue" at bounding box center [1186, 363] width 204 height 57
click at [1128, 364] on span "Previous" at bounding box center [1133, 367] width 61 height 21
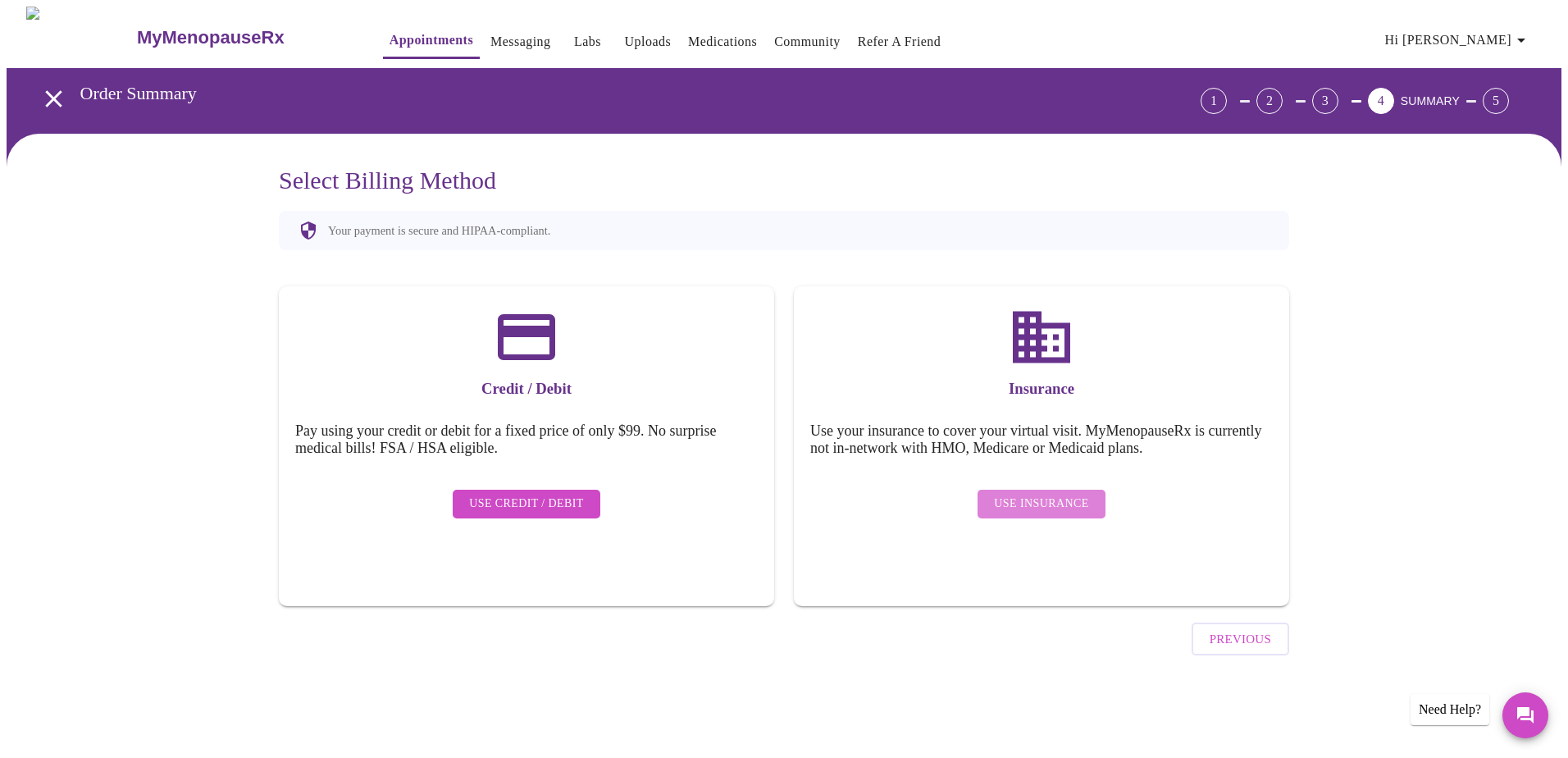
drag, startPoint x: 1055, startPoint y: 488, endPoint x: 1100, endPoint y: 532, distance: 62.9
click at [1057, 494] on span "Use Insurance" at bounding box center [1041, 504] width 94 height 20
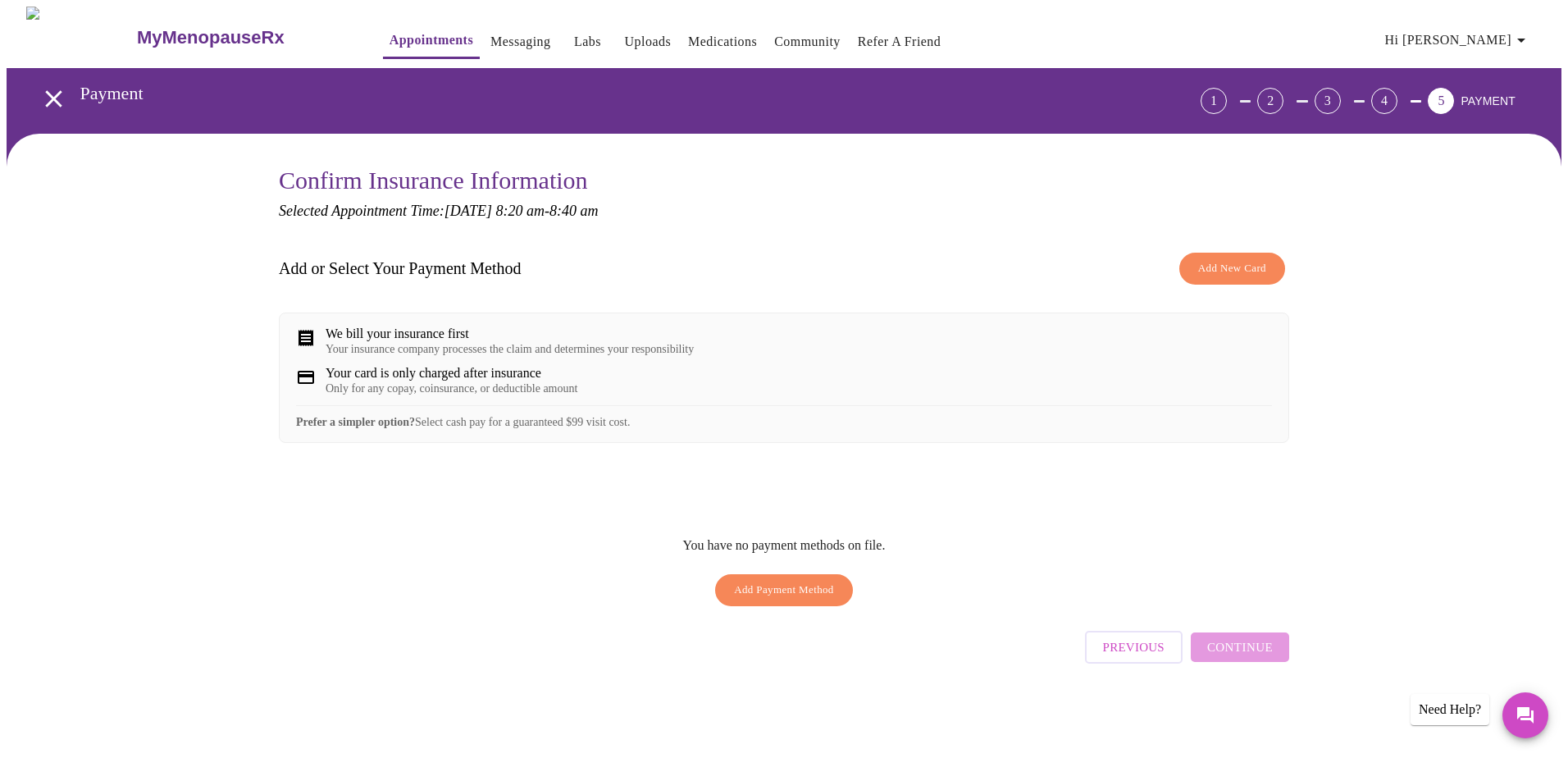
click at [799, 599] on span "Add Payment Method" at bounding box center [783, 590] width 100 height 18
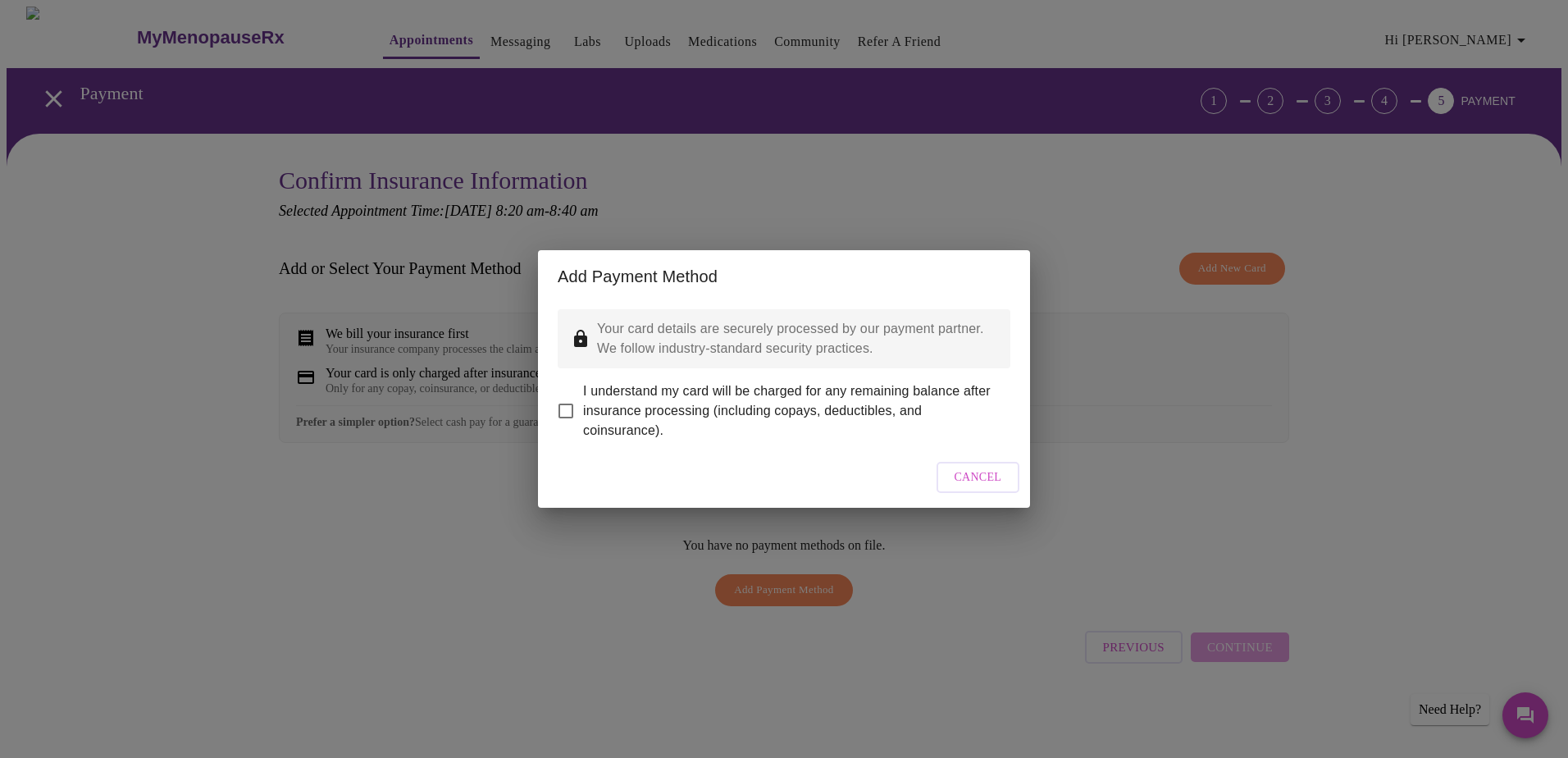
click at [565, 400] on input "I understand my card will be charged for any remaining balance after insurance …" at bounding box center [565, 410] width 34 height 34
checkbox input "true"
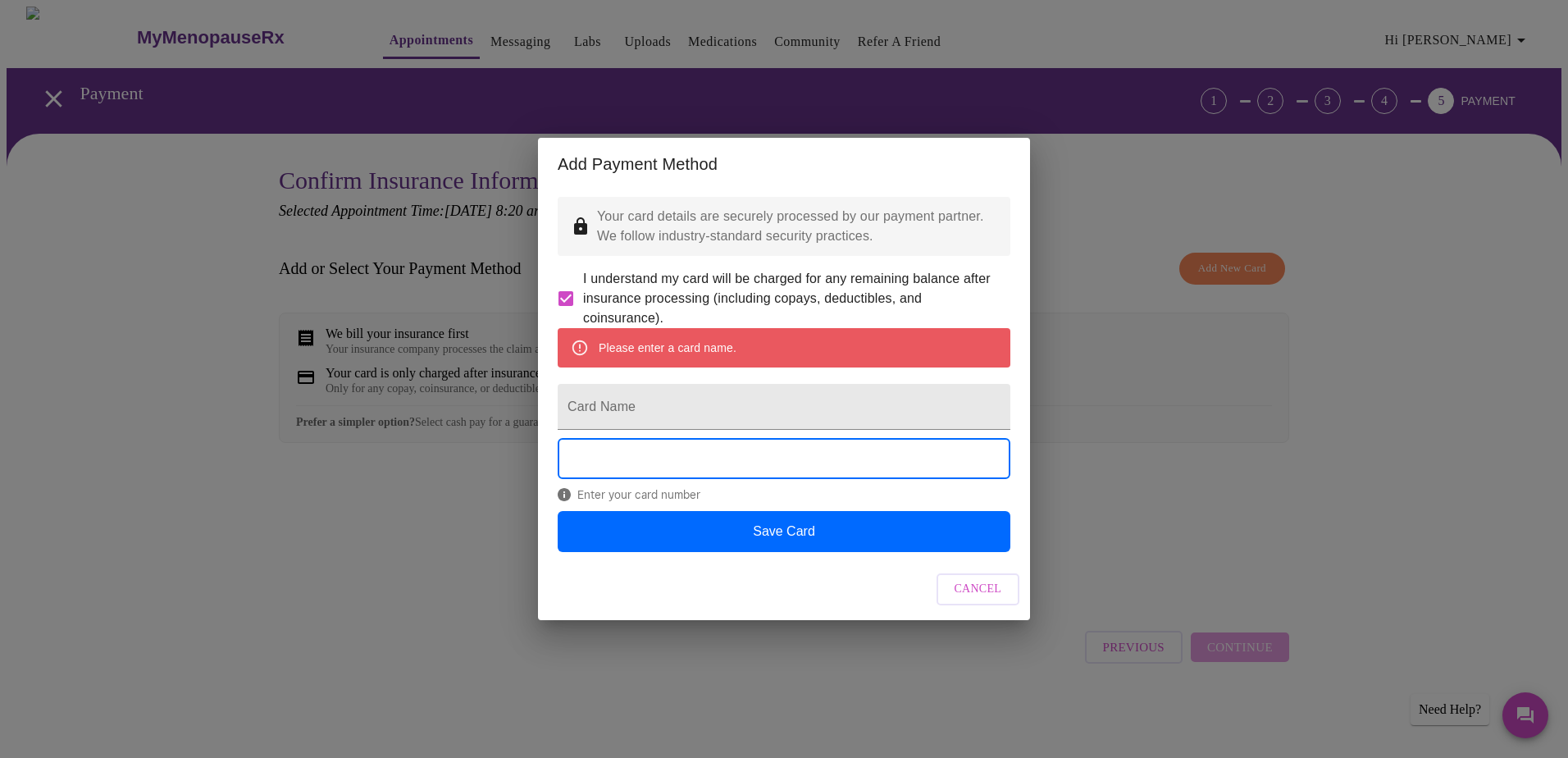
click at [1162, 306] on div "Add Payment Method Your card details are securely processed by our payment part…" at bounding box center [784, 379] width 1568 height 758
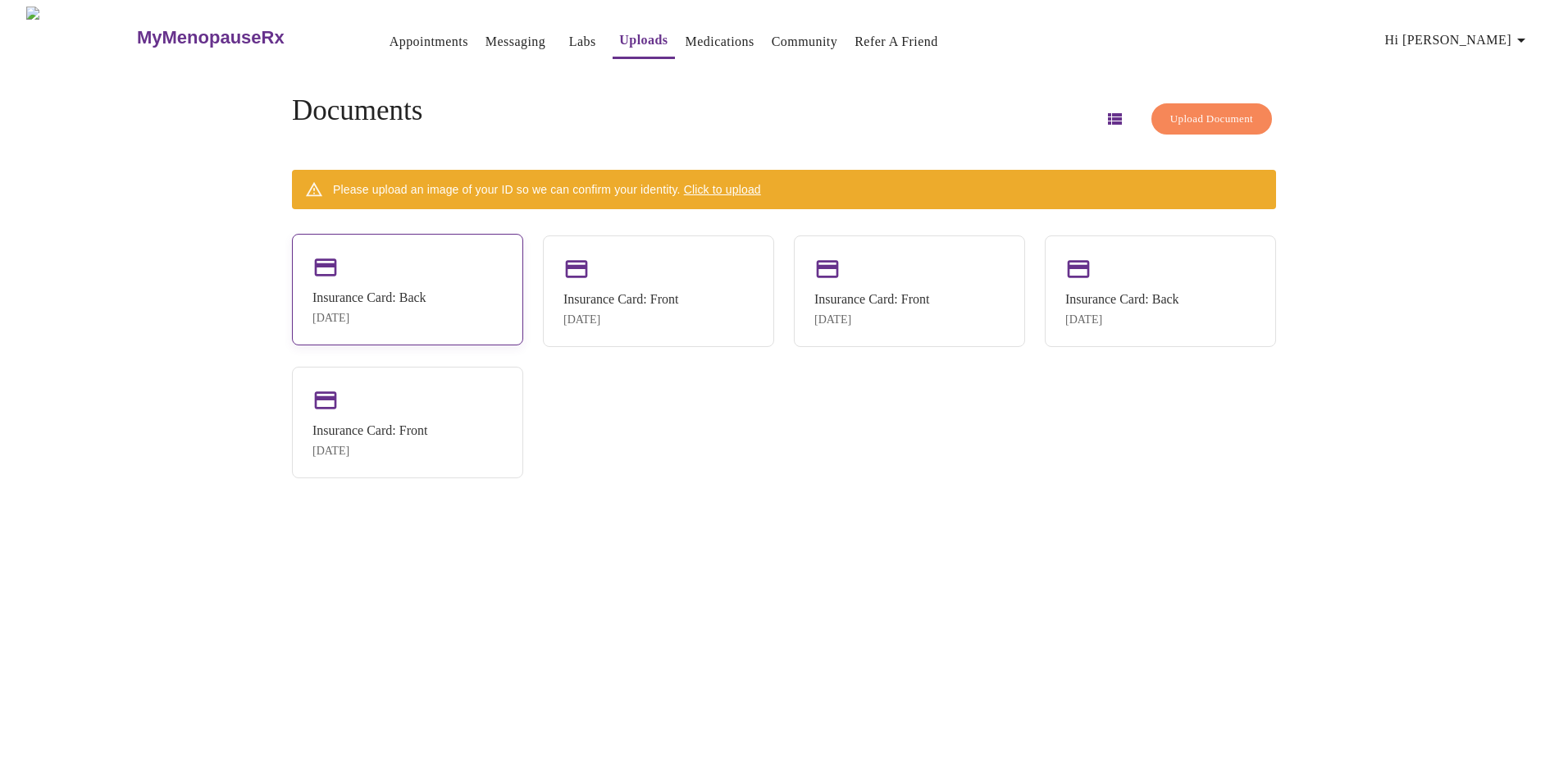
click at [421, 290] on div "Insurance Card: Back" at bounding box center [369, 298] width 114 height 15
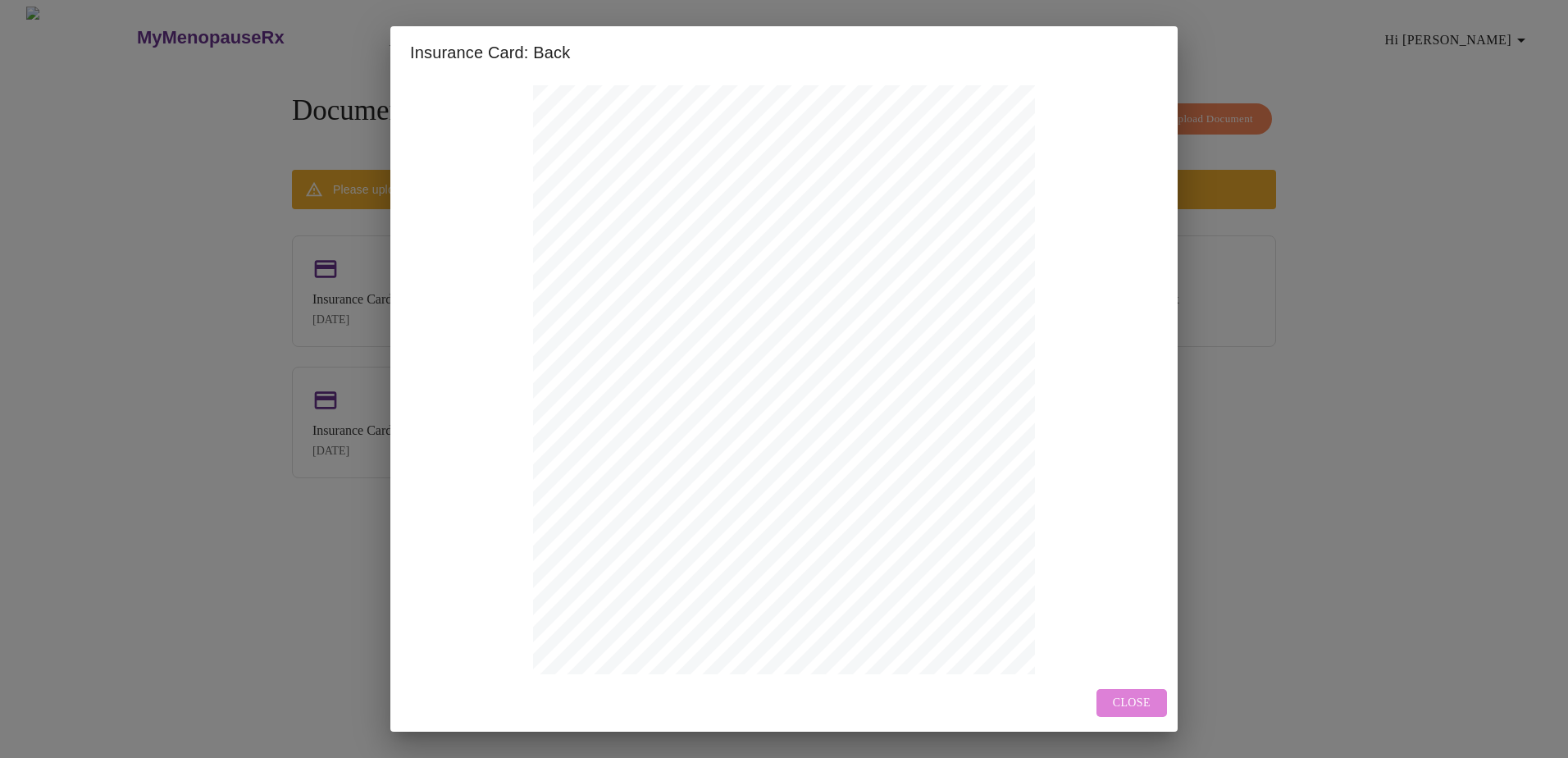
click at [1127, 698] on span "Close" at bounding box center [1131, 703] width 38 height 20
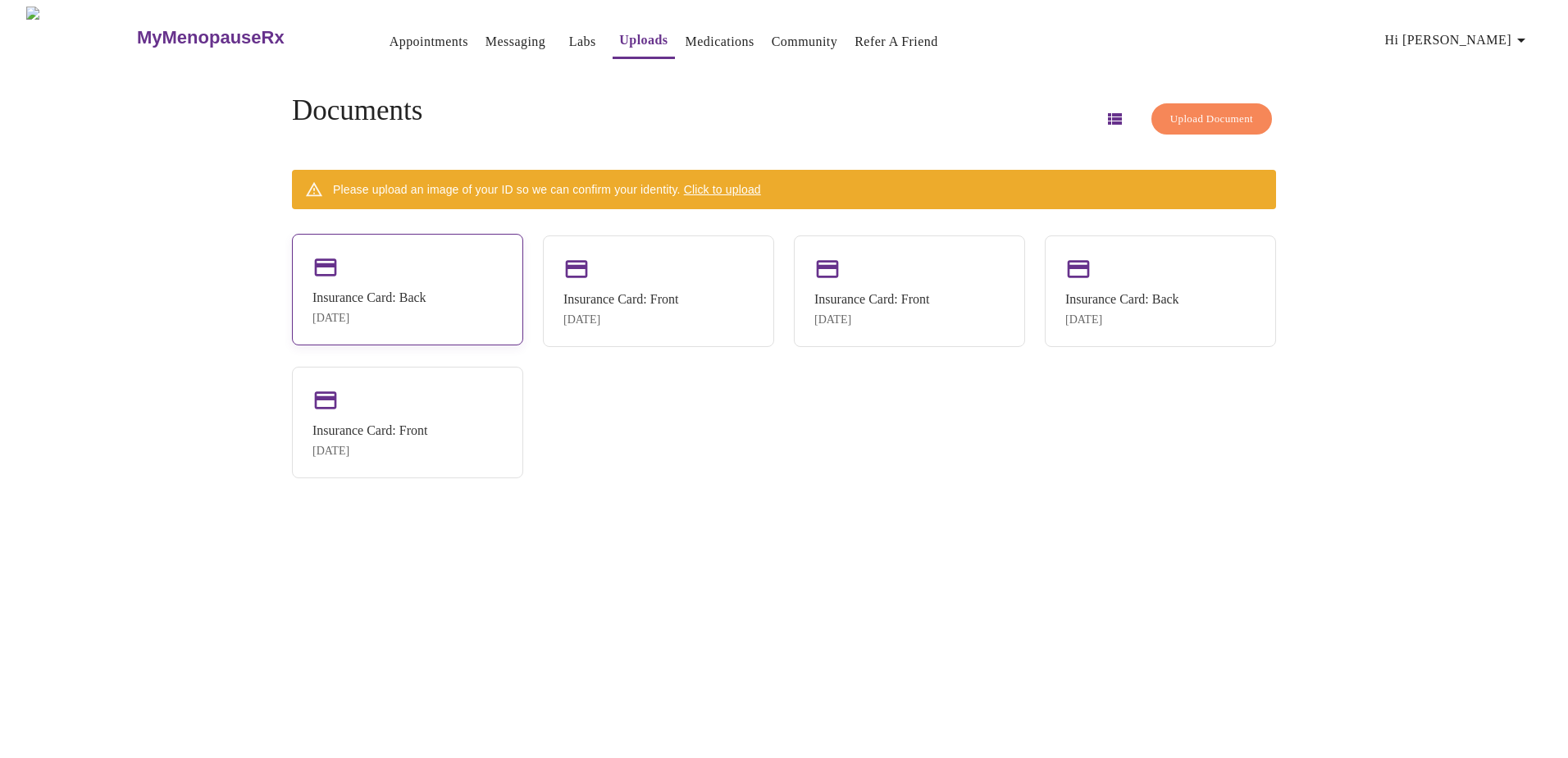
click at [426, 305] on div "Insurance Card: Back" at bounding box center [369, 298] width 114 height 15
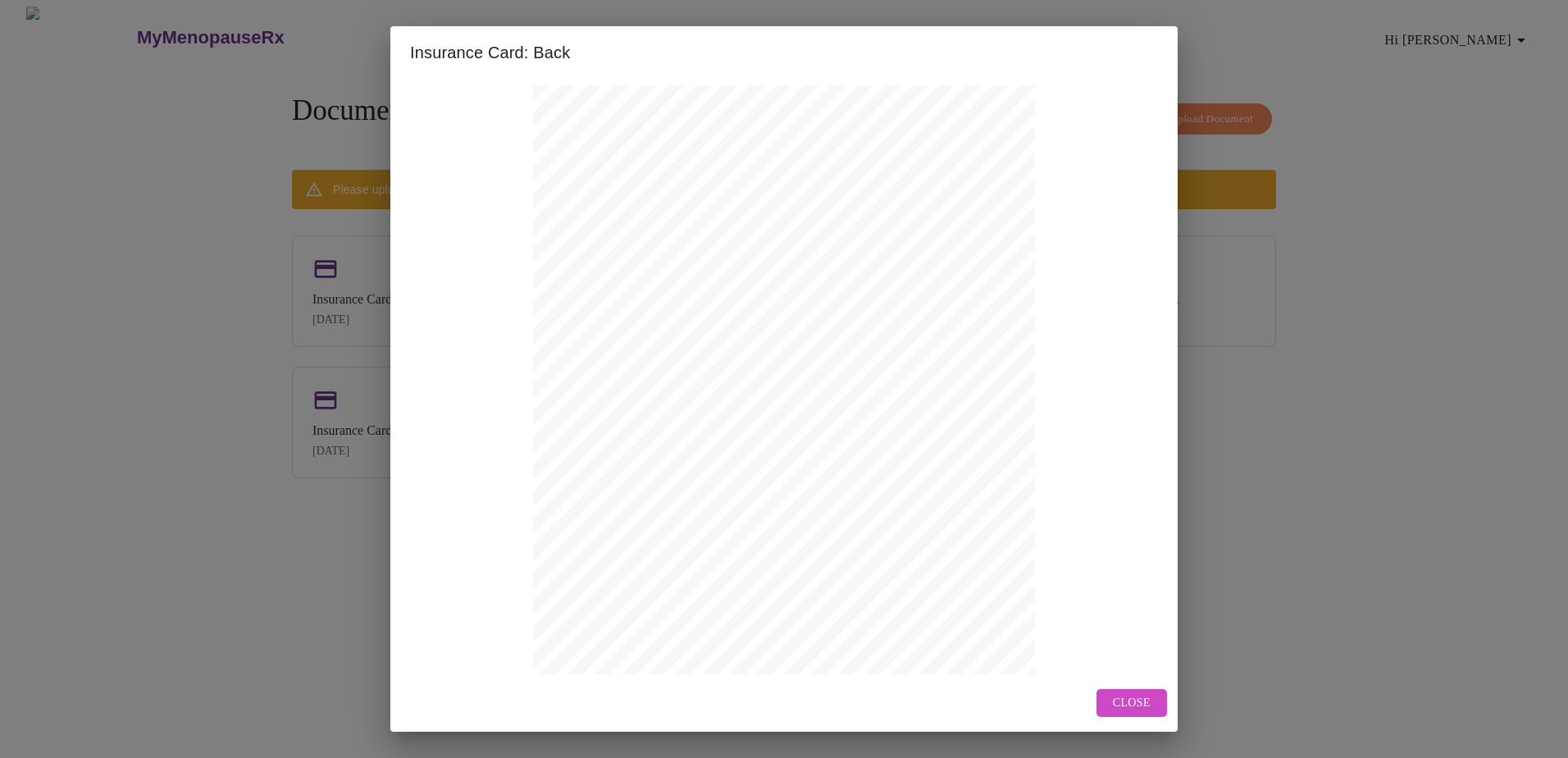
click at [1132, 695] on span "Close" at bounding box center [1131, 703] width 38 height 20
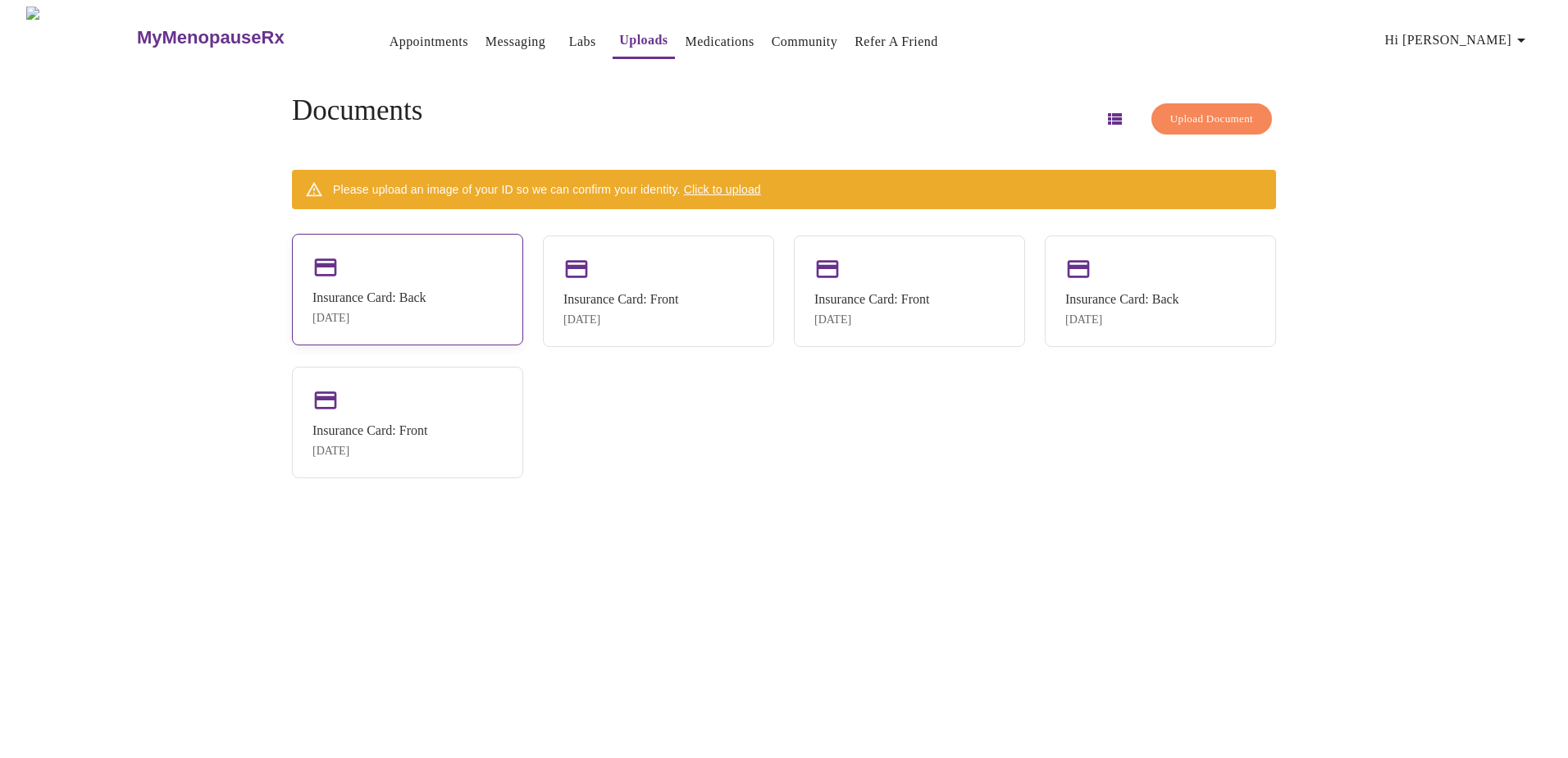
drag, startPoint x: 414, startPoint y: 285, endPoint x: 380, endPoint y: 300, distance: 37.2
click at [380, 300] on div "Insurance Card: Back" at bounding box center [369, 298] width 114 height 15
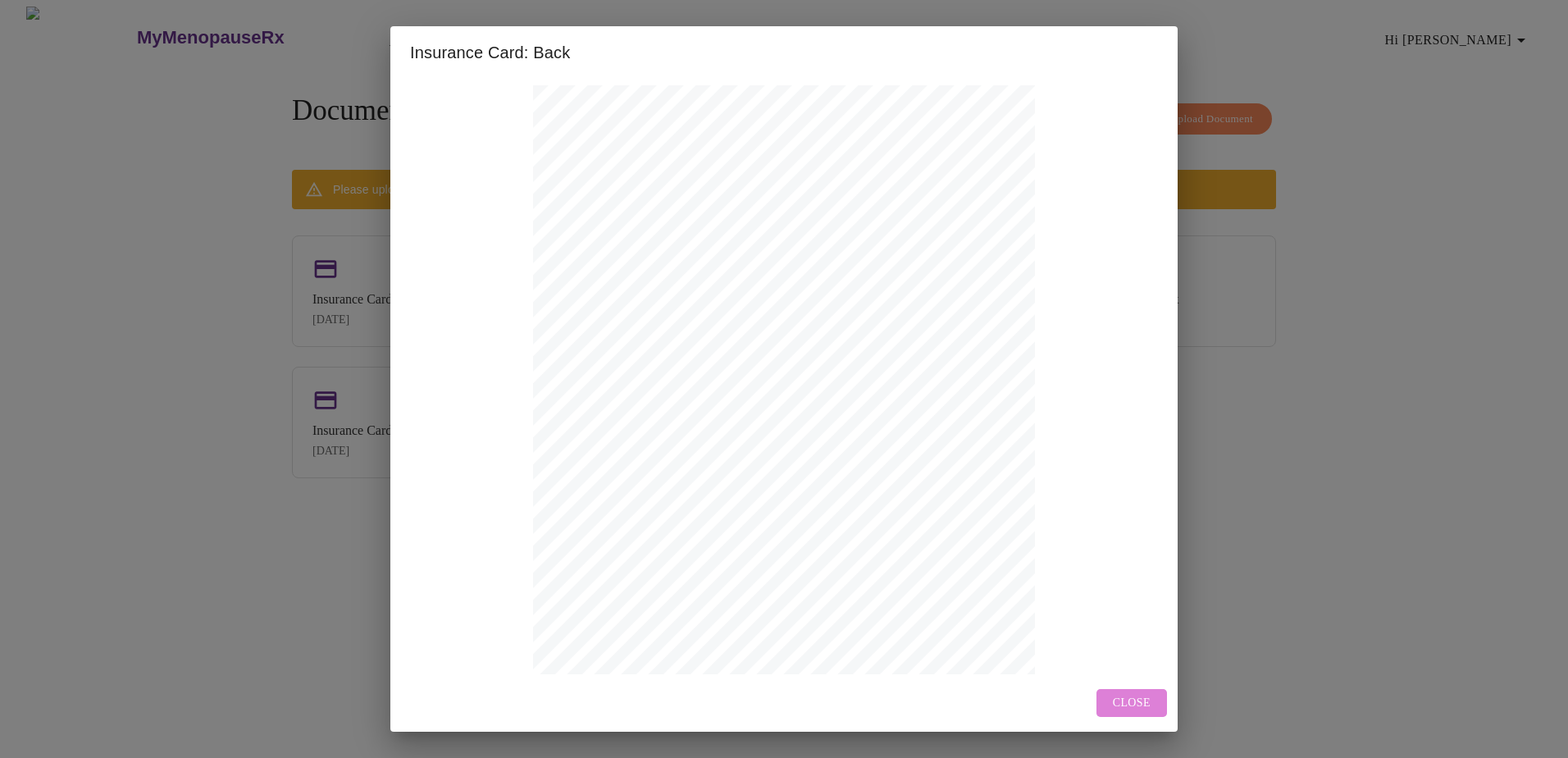
click at [1140, 695] on span "Close" at bounding box center [1131, 703] width 38 height 20
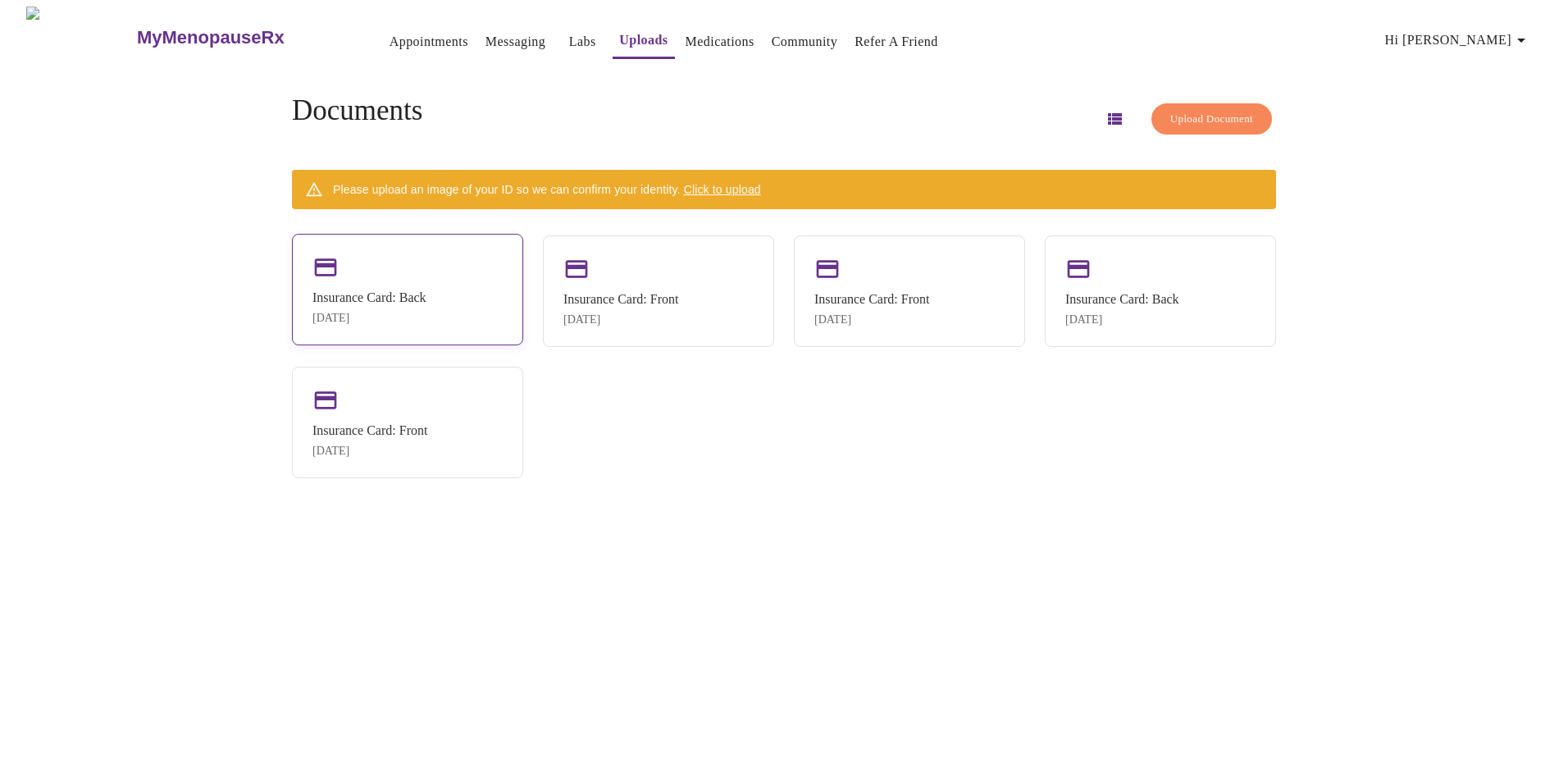
click at [419, 269] on div "Insurance Card: Back [DATE]" at bounding box center [407, 289] width 231 height 112
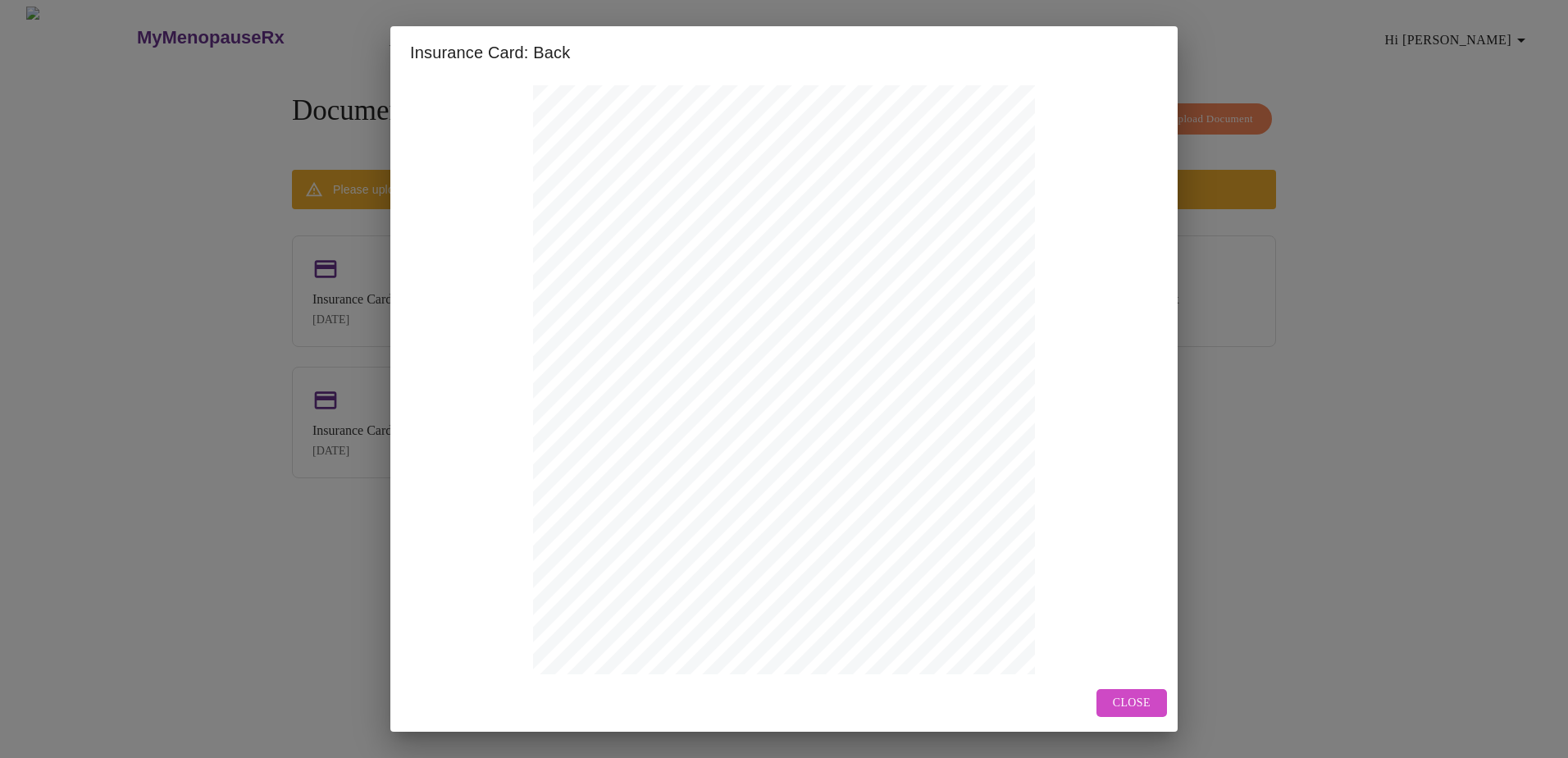
click at [1137, 703] on span "Close" at bounding box center [1131, 703] width 38 height 20
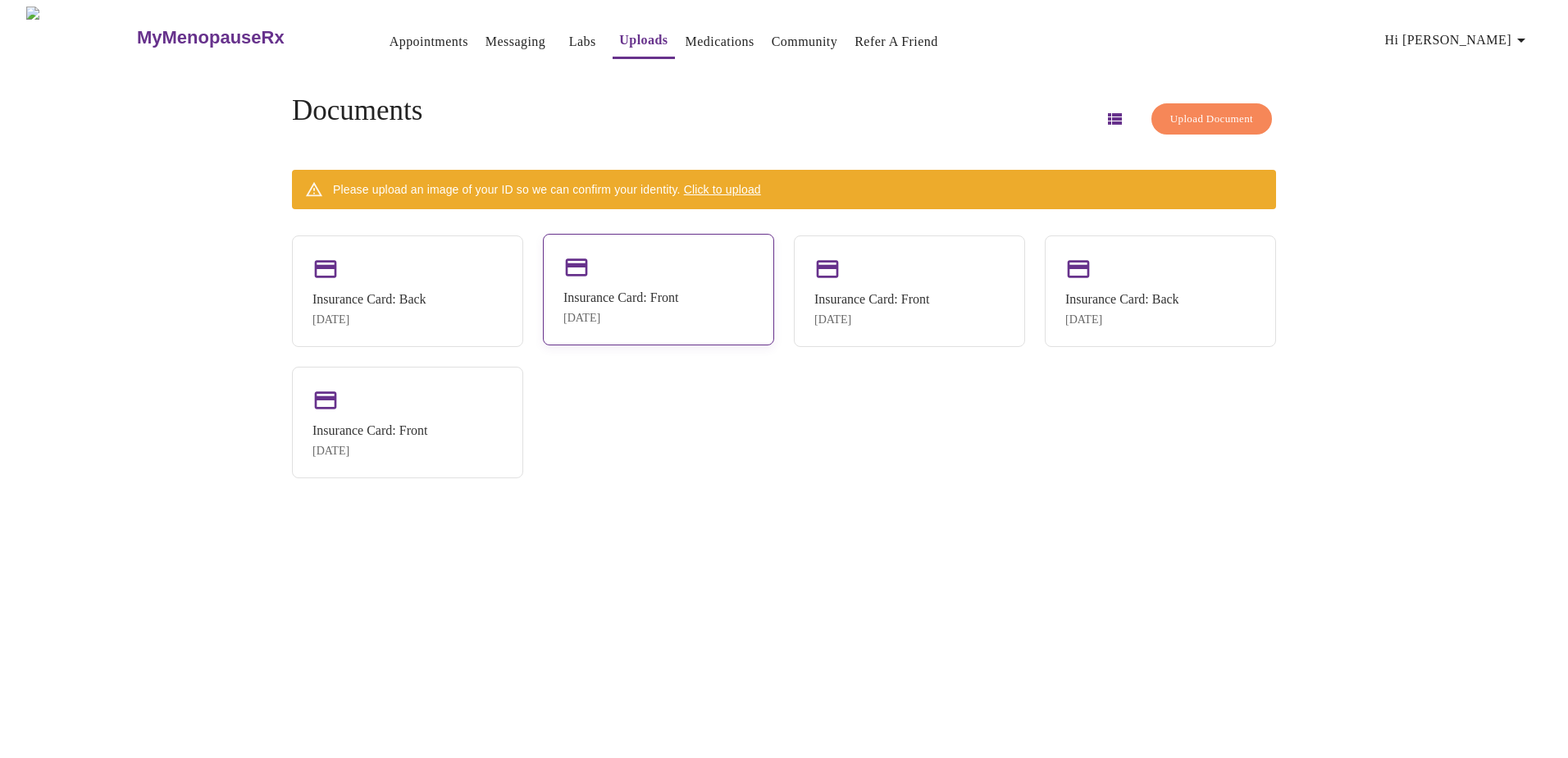
click at [647, 295] on div "Insurance Card: Front" at bounding box center [620, 298] width 115 height 15
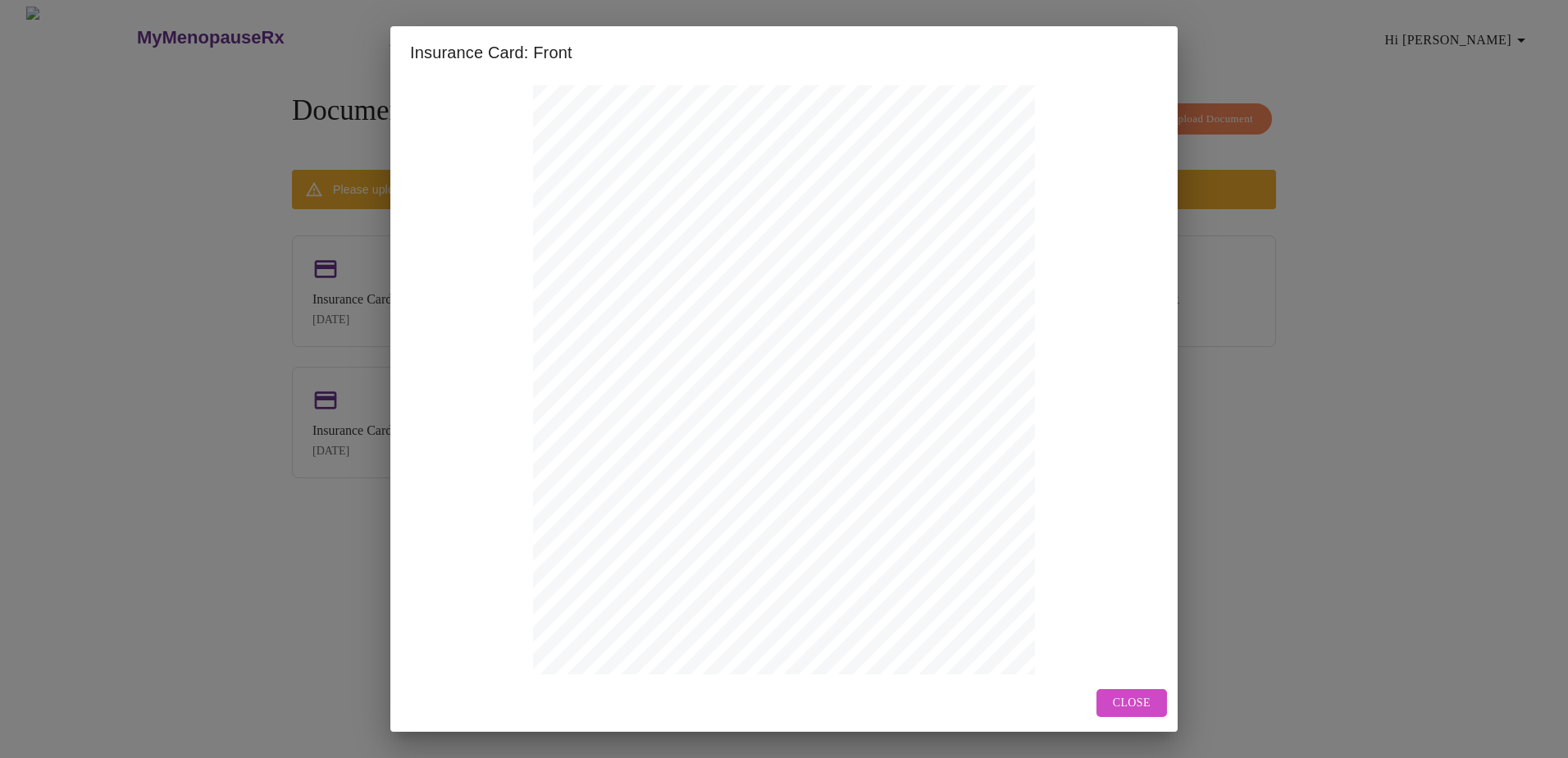
drag, startPoint x: 1124, startPoint y: 692, endPoint x: 1131, endPoint y: 686, distance: 9.2
click at [1126, 690] on button "Close" at bounding box center [1132, 703] width 71 height 29
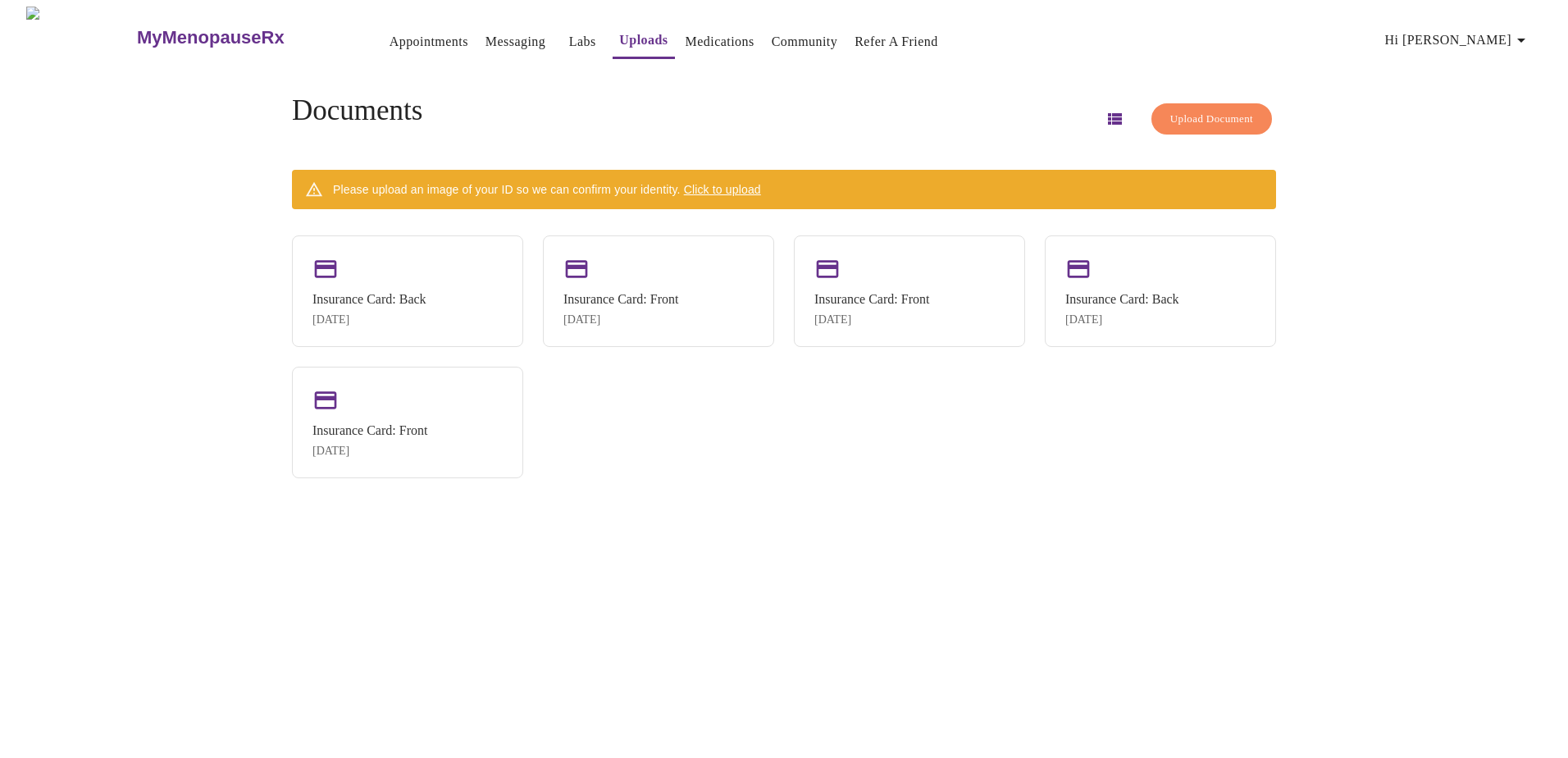
click at [1108, 113] on icon "button" at bounding box center [1115, 119] width 14 height 12
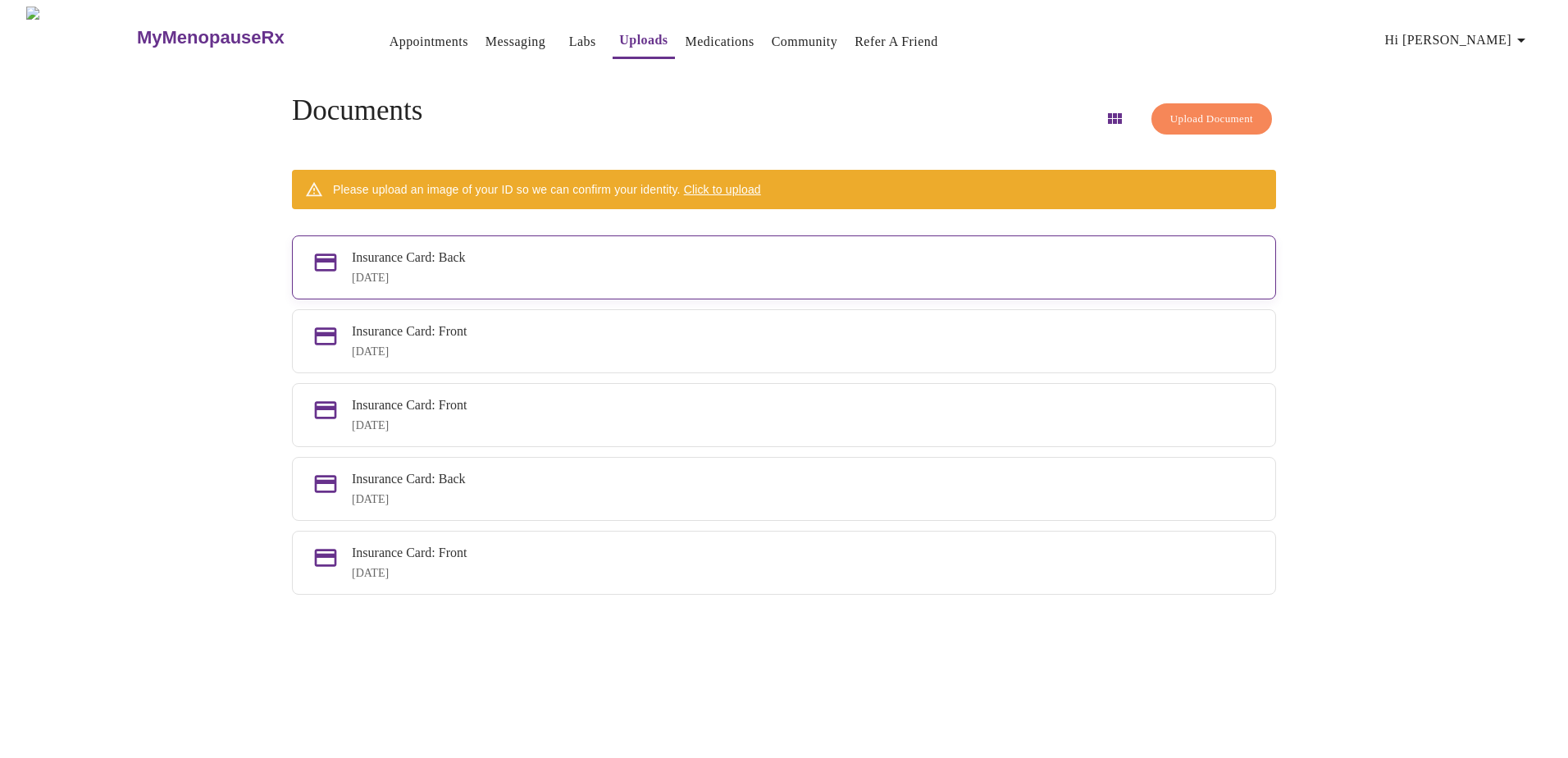
click at [395, 262] on div "Insurance Card: Back" at bounding box center [803, 258] width 903 height 15
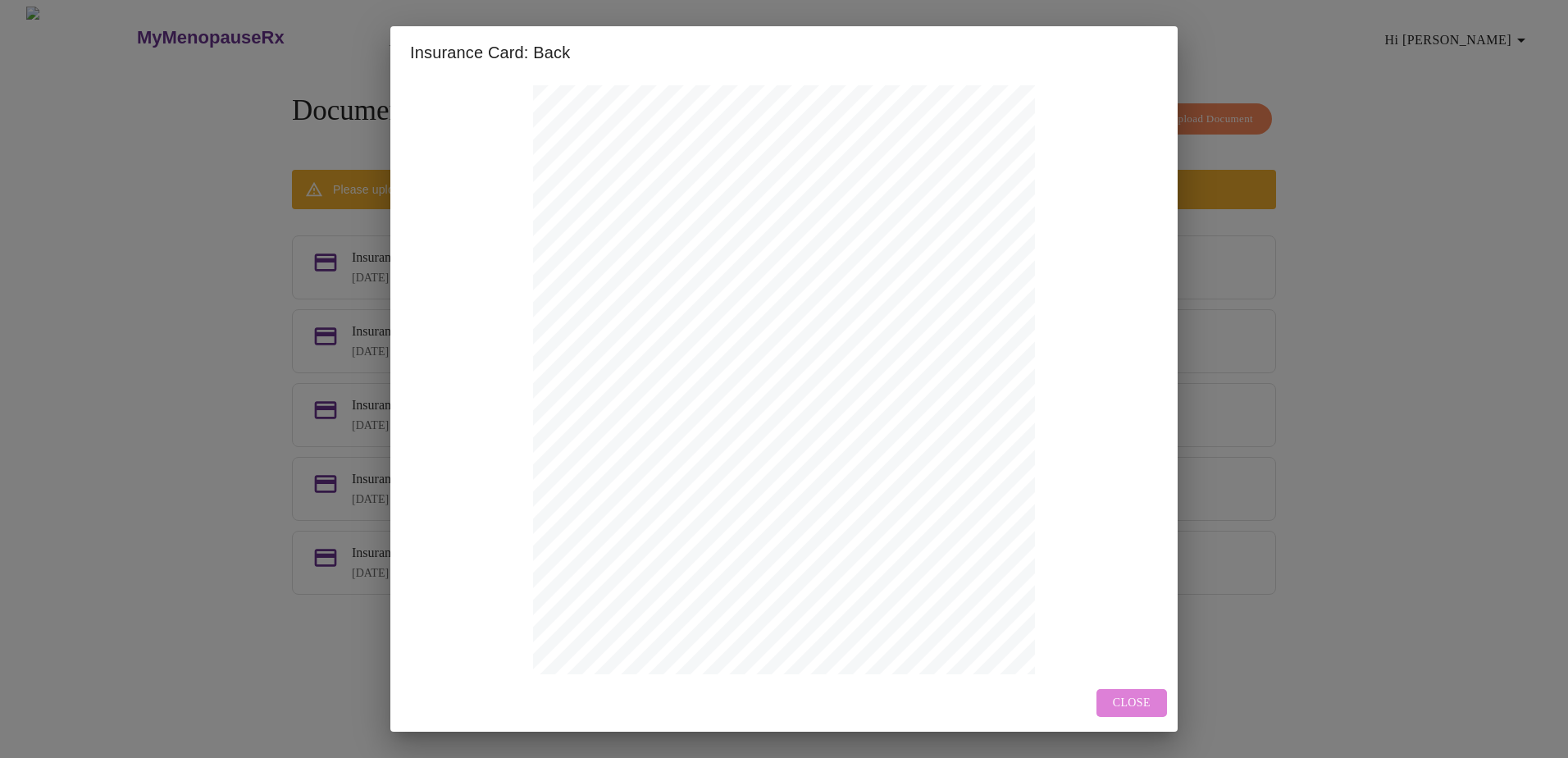
click at [1133, 706] on span "Close" at bounding box center [1131, 703] width 38 height 20
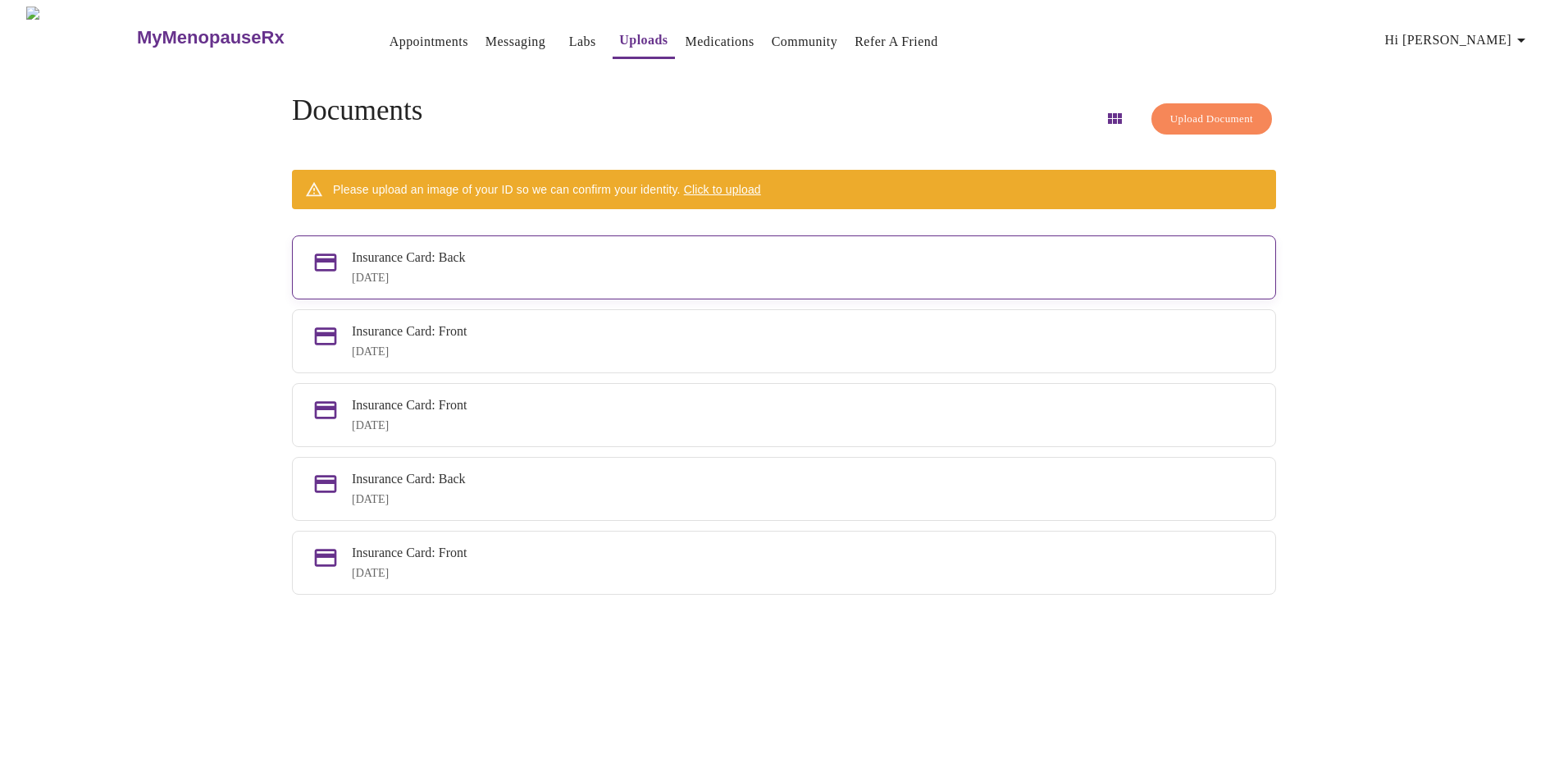
click at [656, 264] on div "Insurance Card: Back [DATE]" at bounding box center [803, 267] width 903 height 34
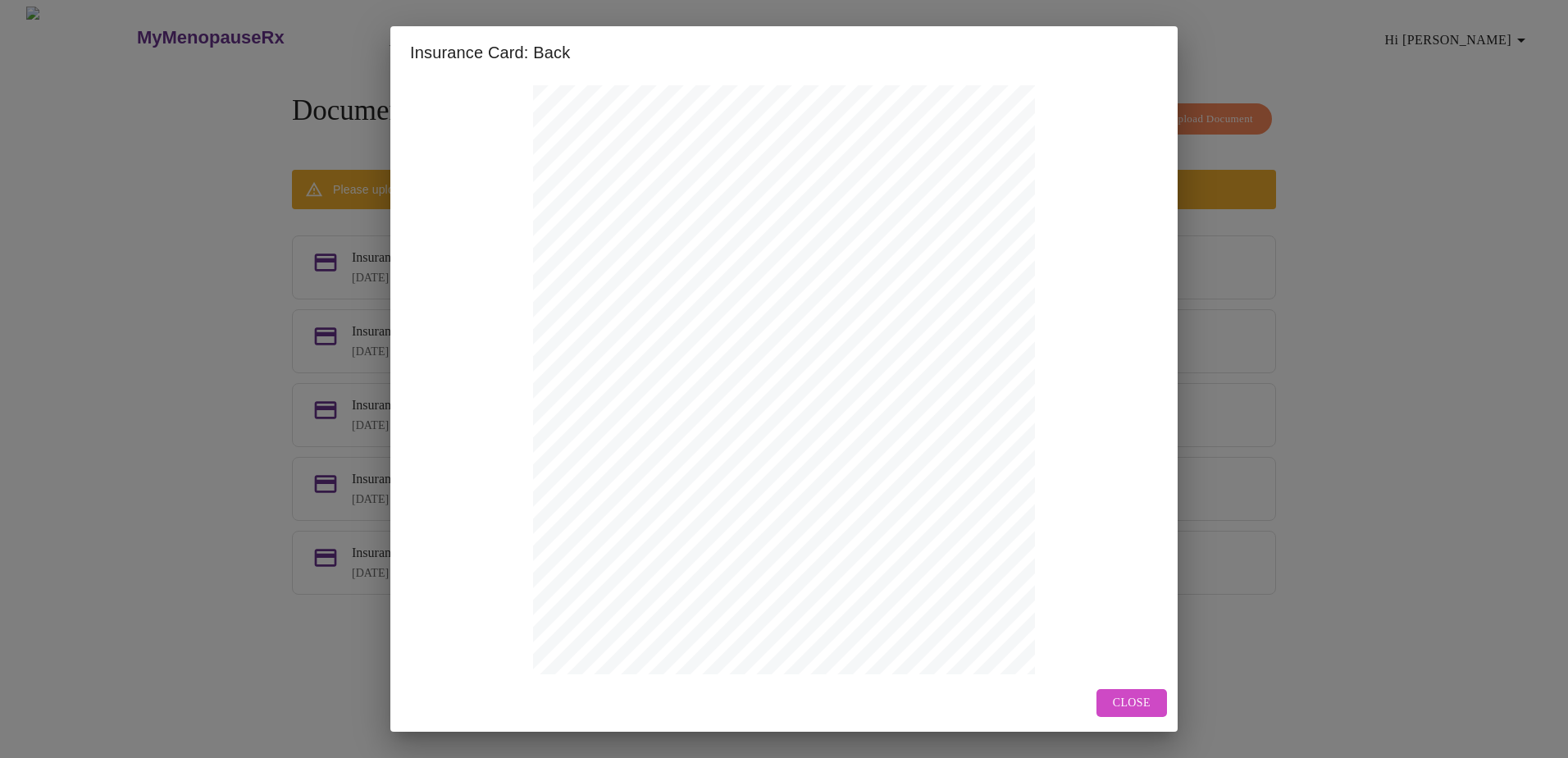
click at [1123, 700] on span "Close" at bounding box center [1131, 703] width 38 height 20
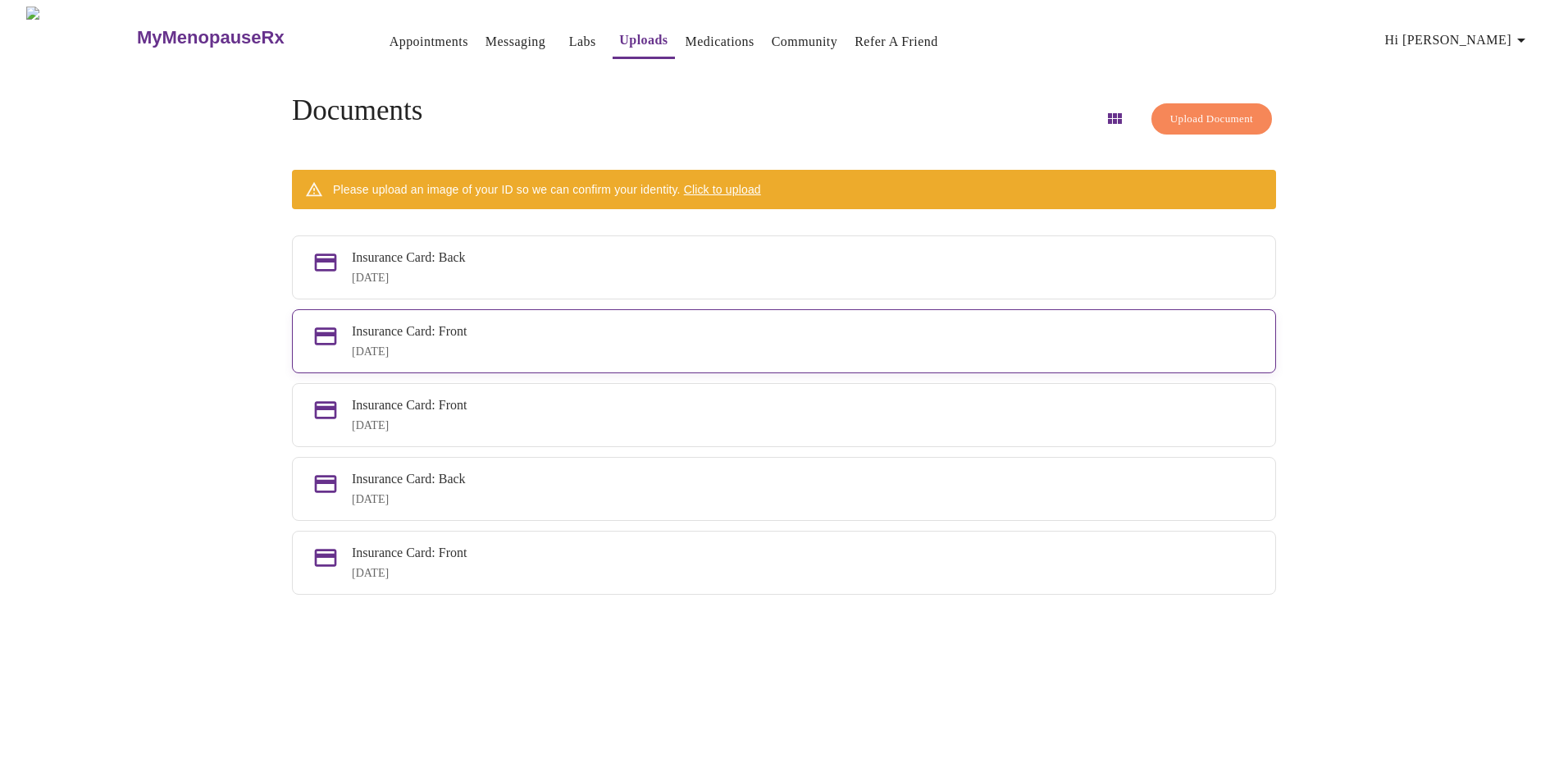
drag, startPoint x: 491, startPoint y: 264, endPoint x: 410, endPoint y: 327, distance: 102.6
click at [410, 327] on div "Insurance Card: Front" at bounding box center [803, 332] width 903 height 15
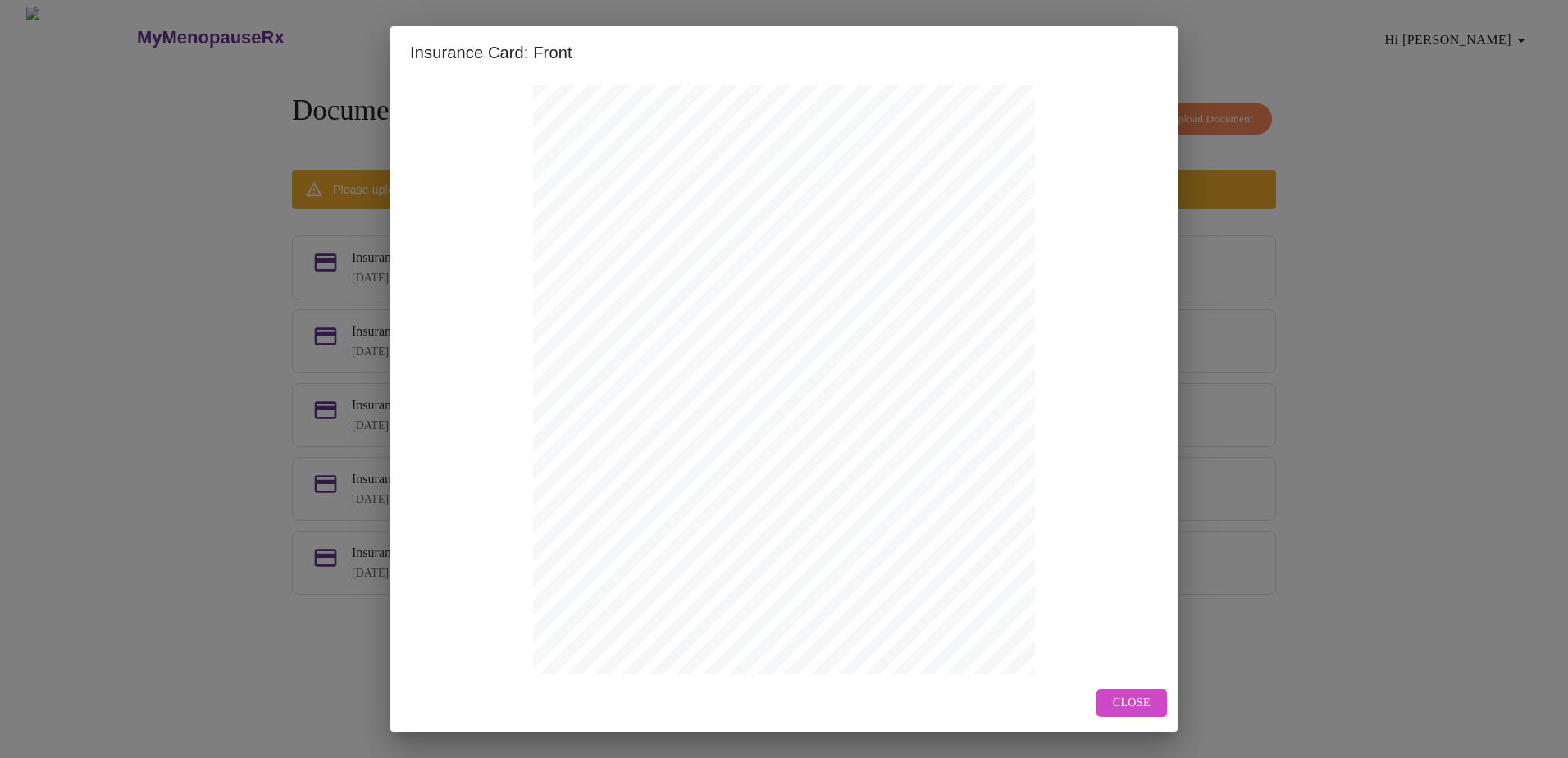
click at [1118, 694] on span "Close" at bounding box center [1131, 703] width 38 height 20
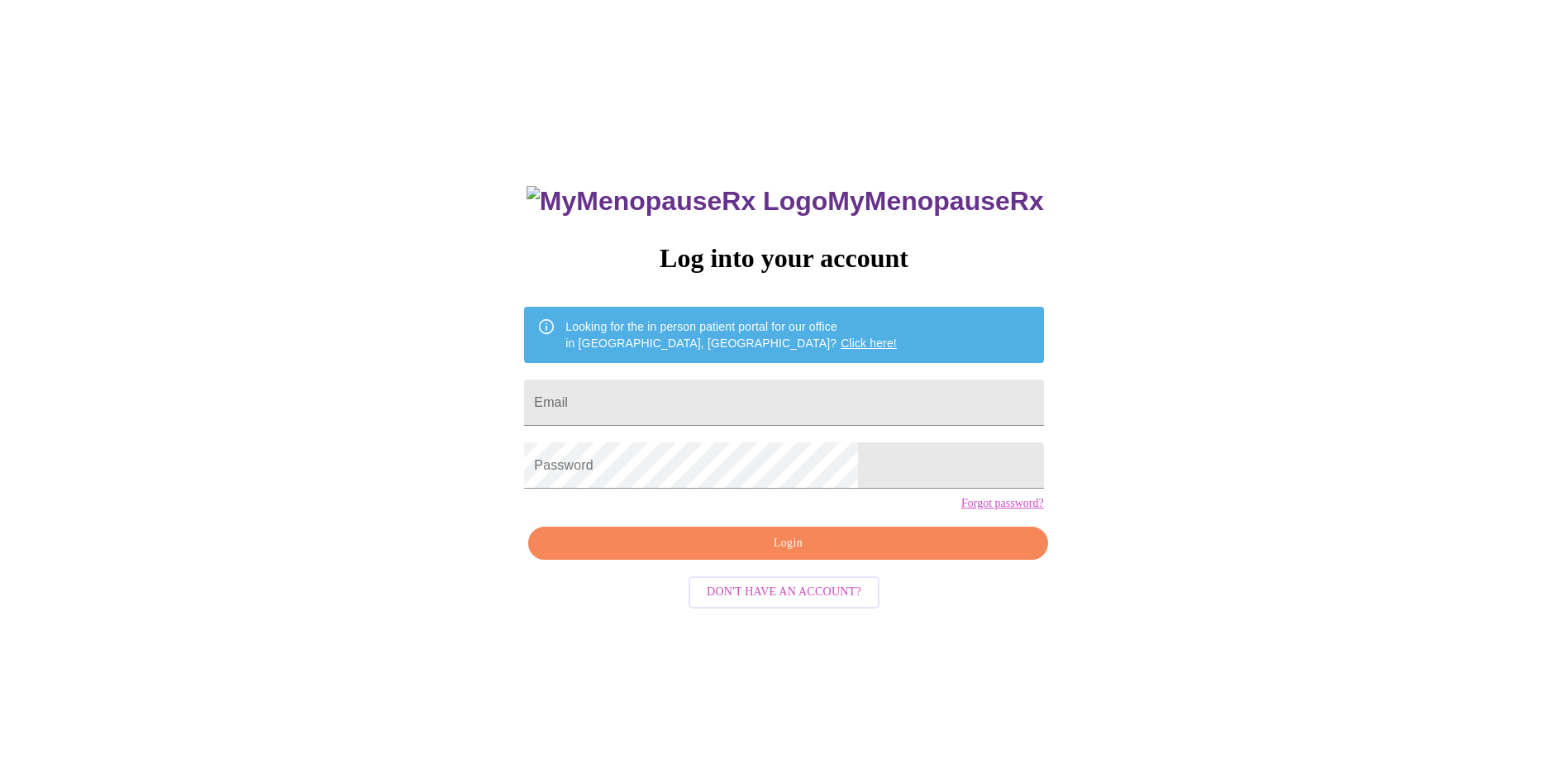
scroll to position [17, 0]
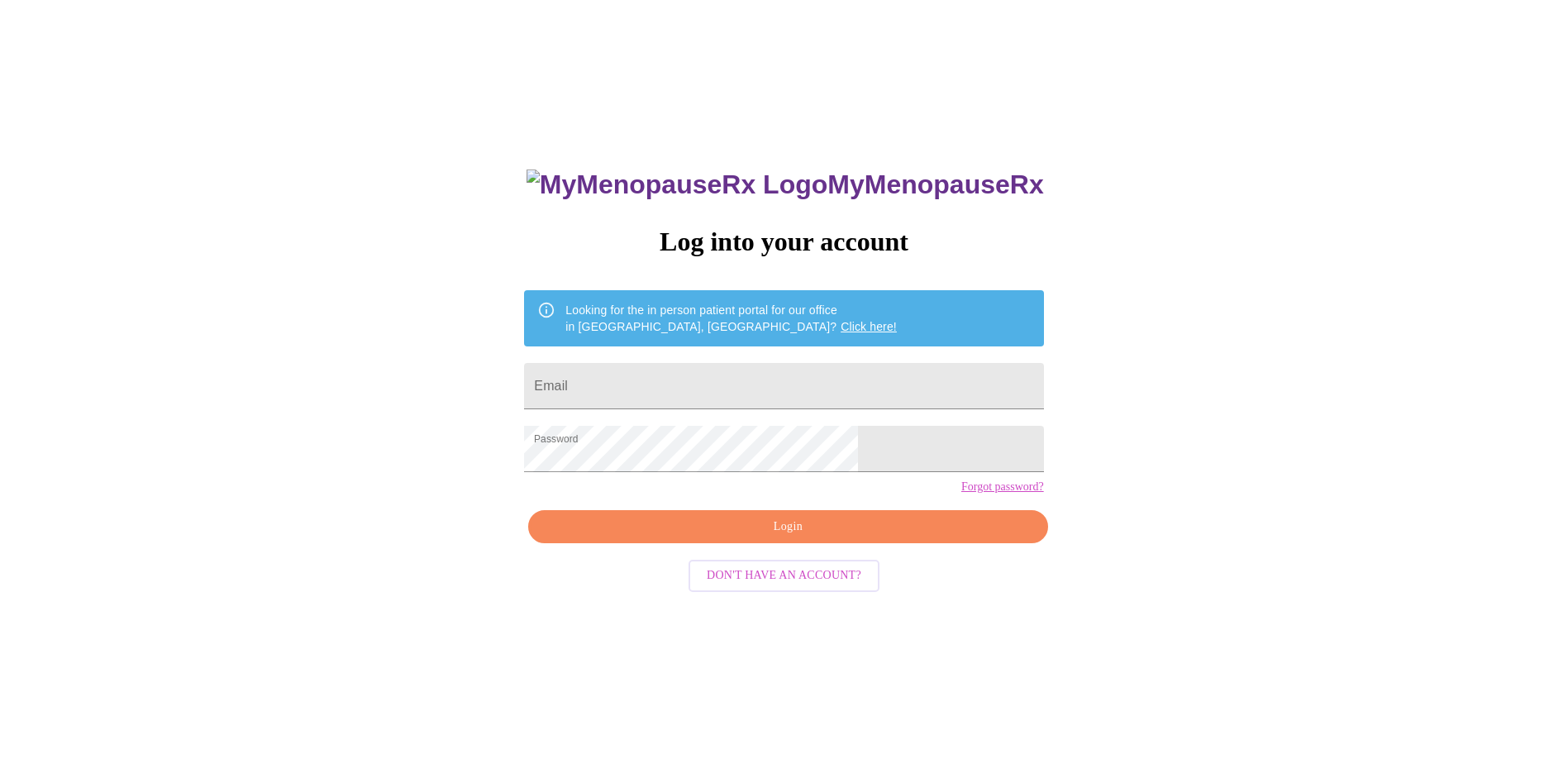
drag, startPoint x: 793, startPoint y: 562, endPoint x: 803, endPoint y: 563, distance: 10.0
click at [794, 537] on span "Login" at bounding box center [788, 526] width 481 height 20
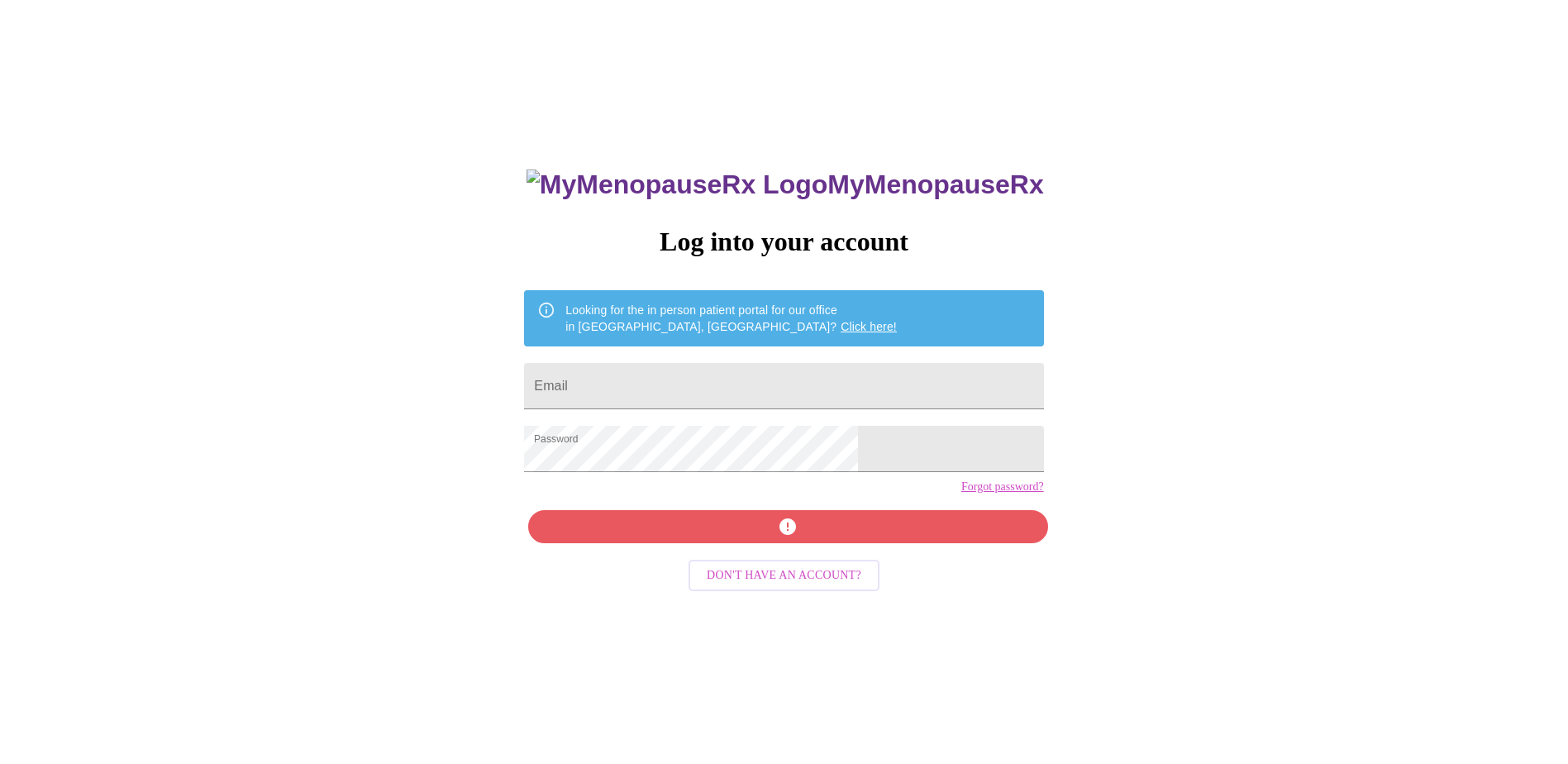
click at [740, 557] on div "MyMenopauseRx Log into your account Looking for the in person patient portal fo…" at bounding box center [784, 525] width 552 height 764
click at [711, 374] on input "Email" at bounding box center [783, 386] width 519 height 47
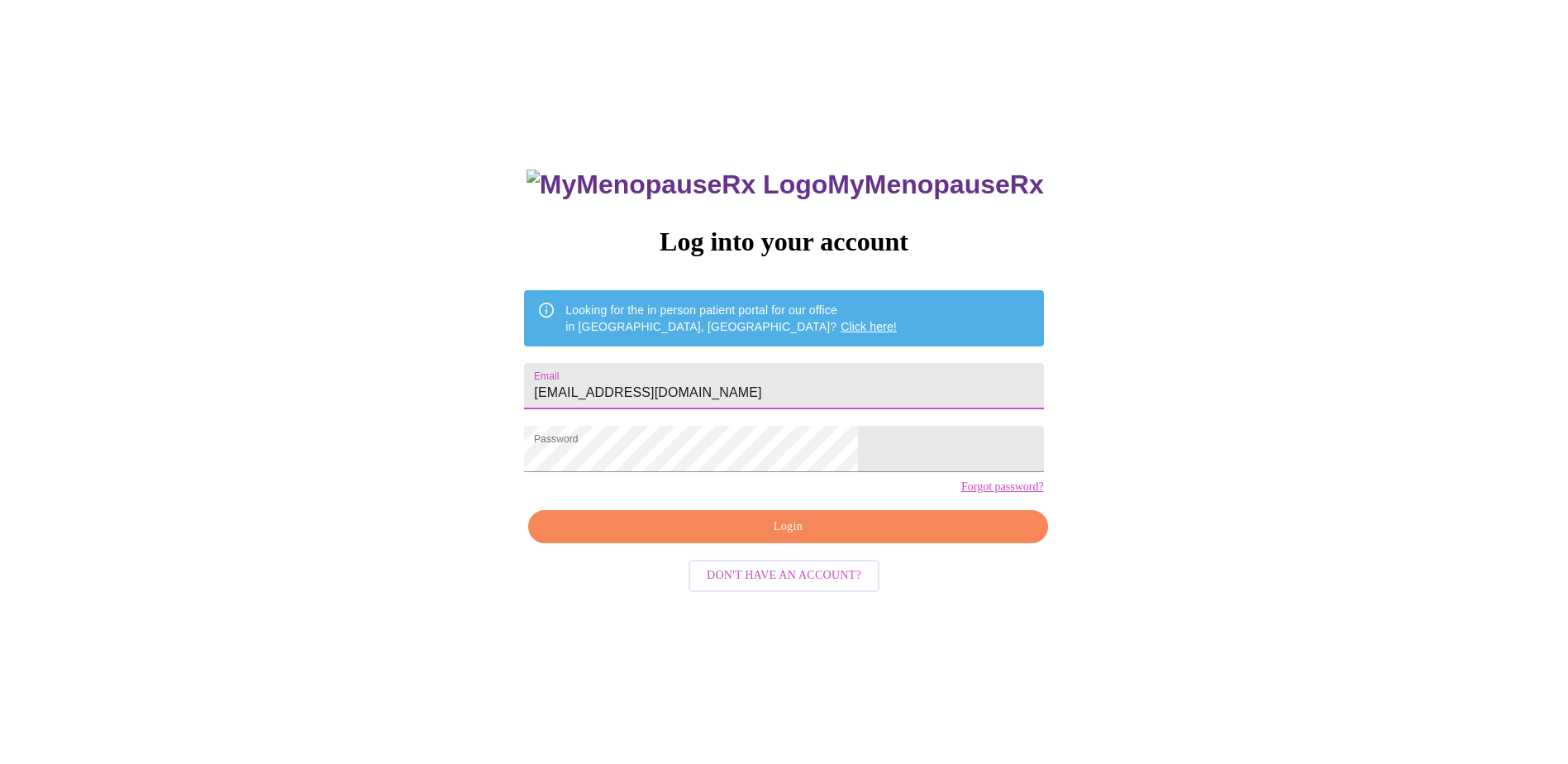
type input "[EMAIL_ADDRESS][DOMAIN_NAME]"
click at [793, 537] on span "Login" at bounding box center [788, 526] width 481 height 20
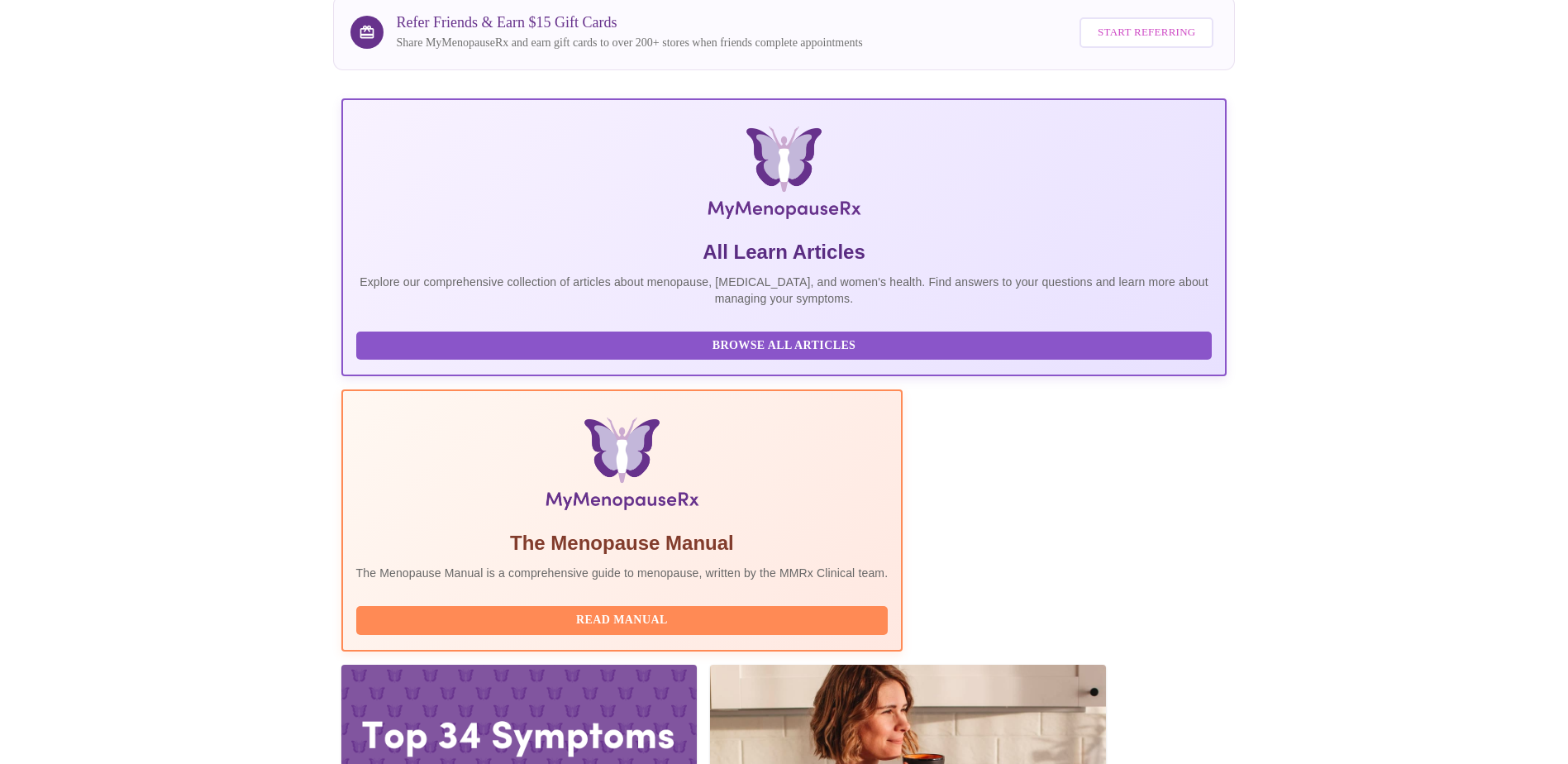
scroll to position [141, 0]
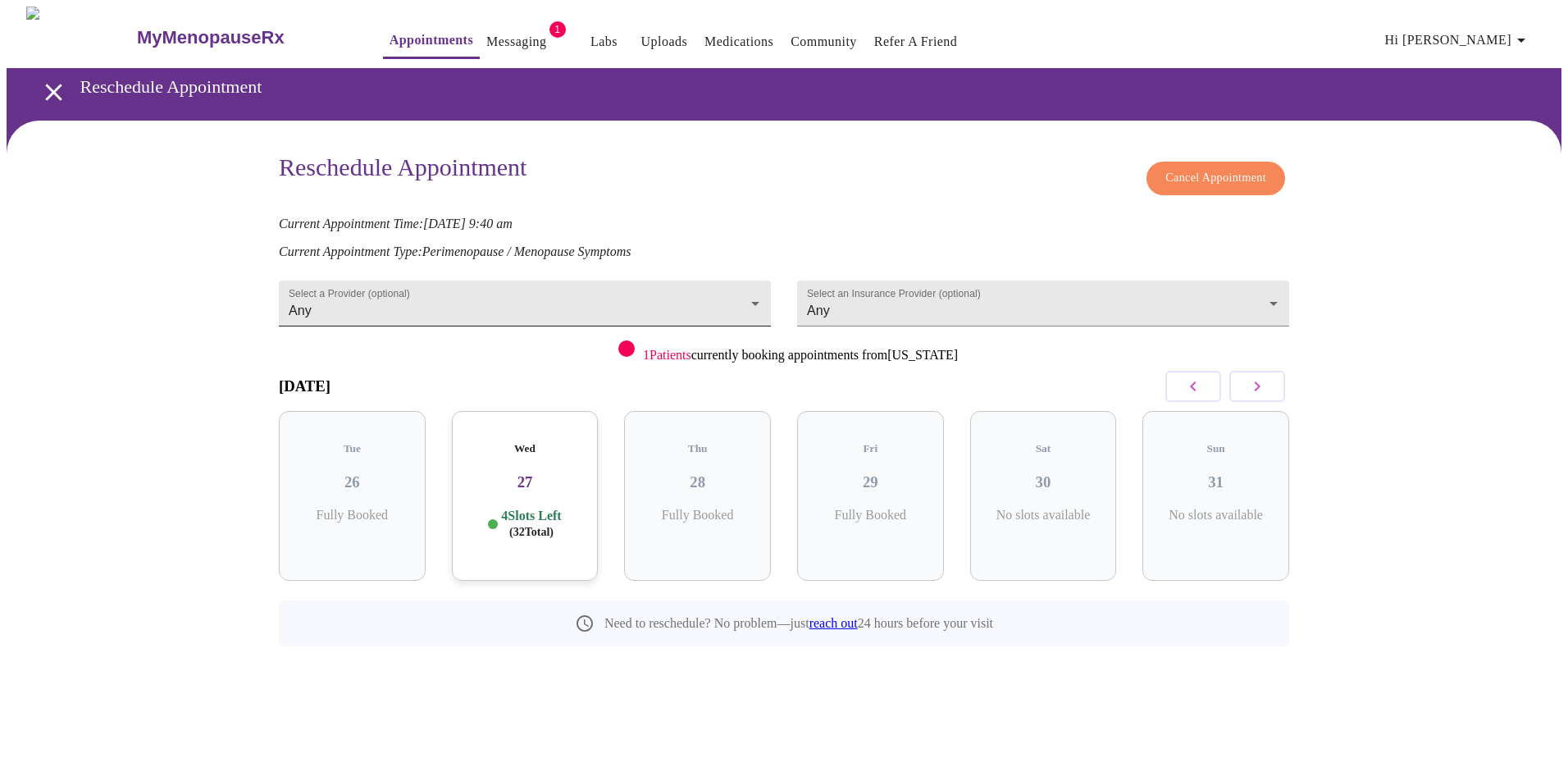
click at [662, 294] on body "MyMenopauseRx Appointments Messaging 1 Labs Uploads Medications Community Refer…" at bounding box center [784, 363] width 1555 height 714
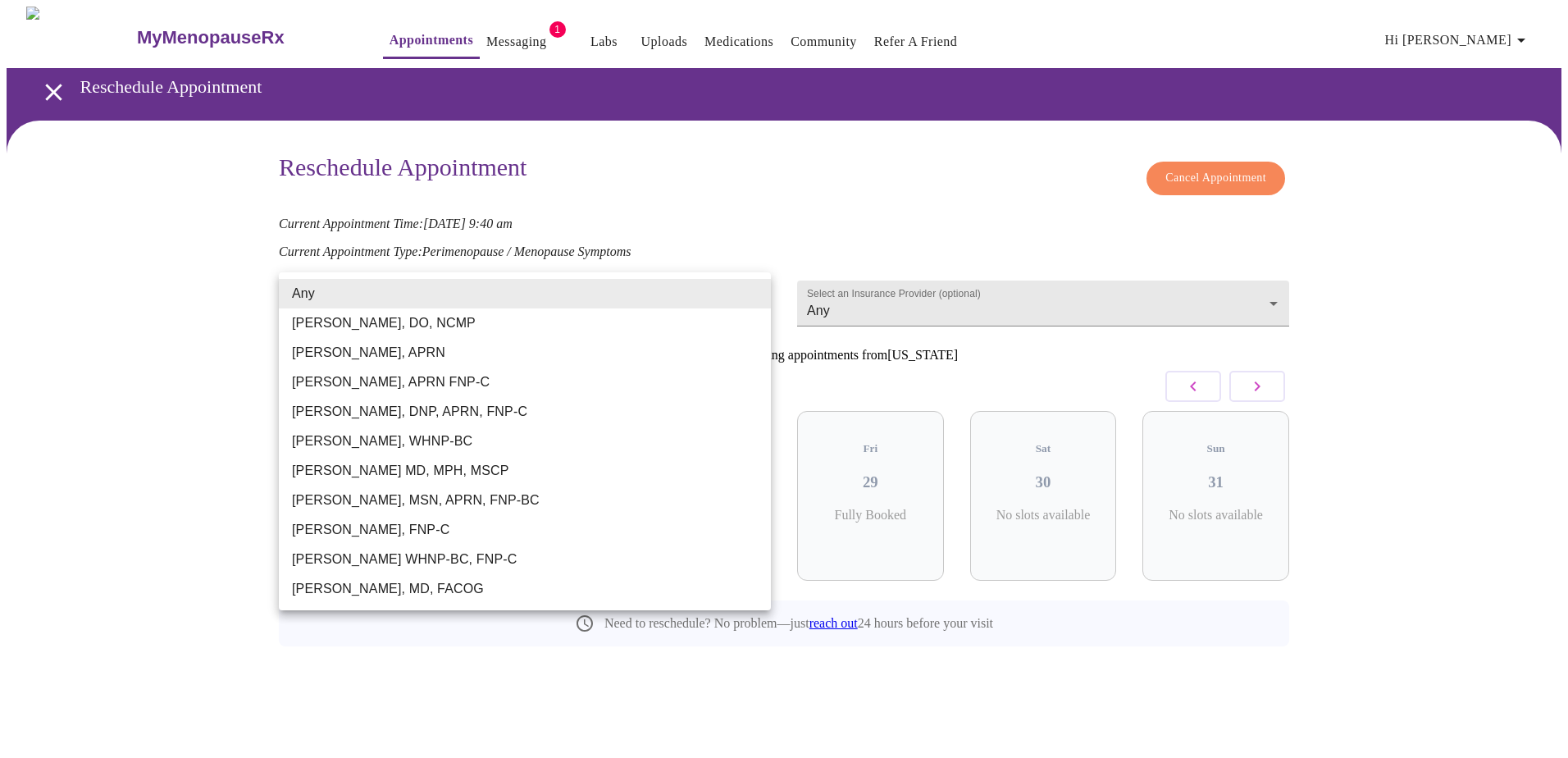
click at [1106, 283] on div at bounding box center [784, 379] width 1568 height 758
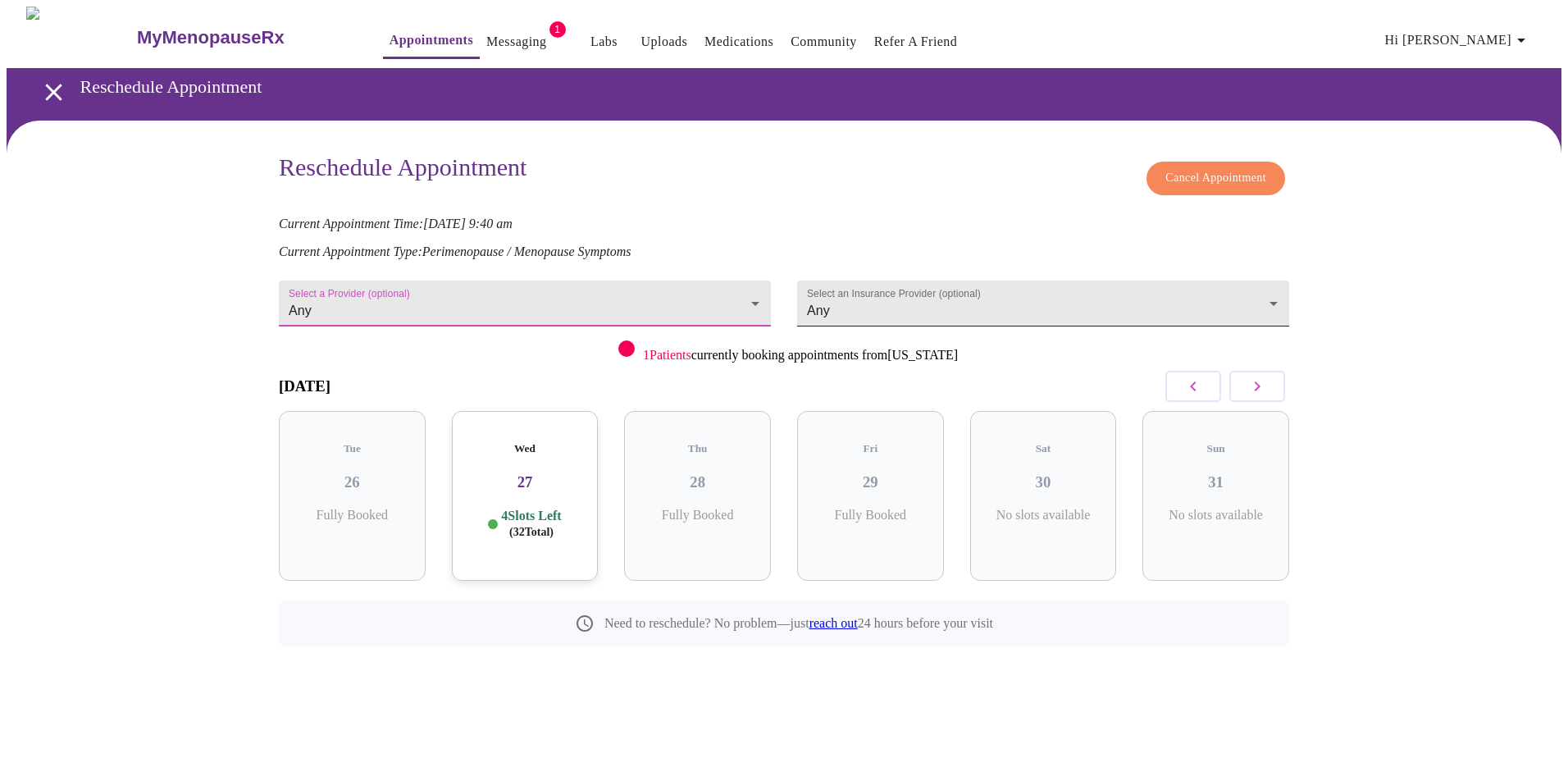
click at [1101, 290] on body "MyMenopauseRx Appointments Messaging 1 Labs Uploads Medications Community Refer…" at bounding box center [784, 363] width 1555 height 714
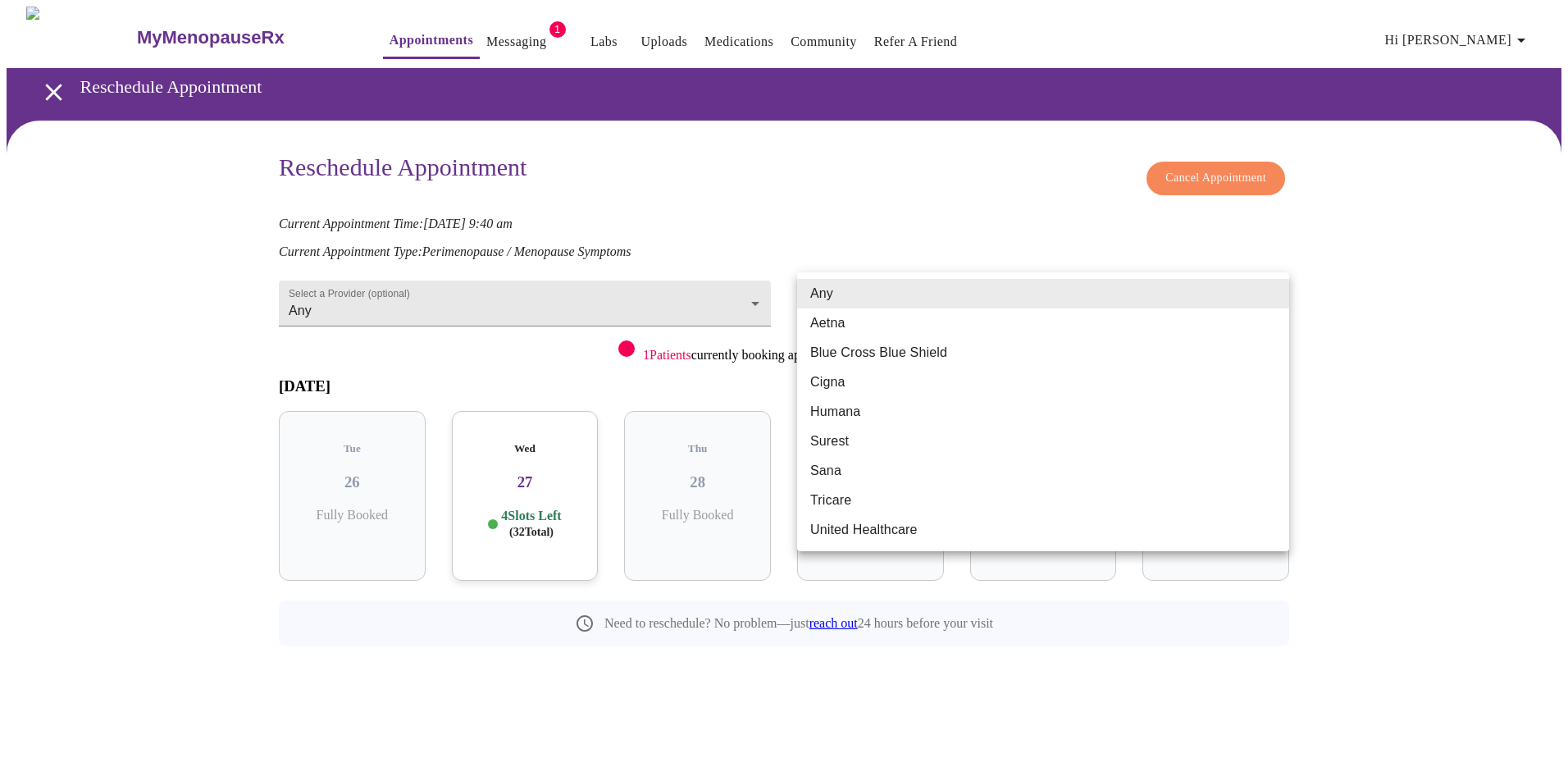
click at [1030, 348] on li "Blue Cross Blue Shield" at bounding box center [1043, 352] width 492 height 29
type input "Blue Cross Blue Shield"
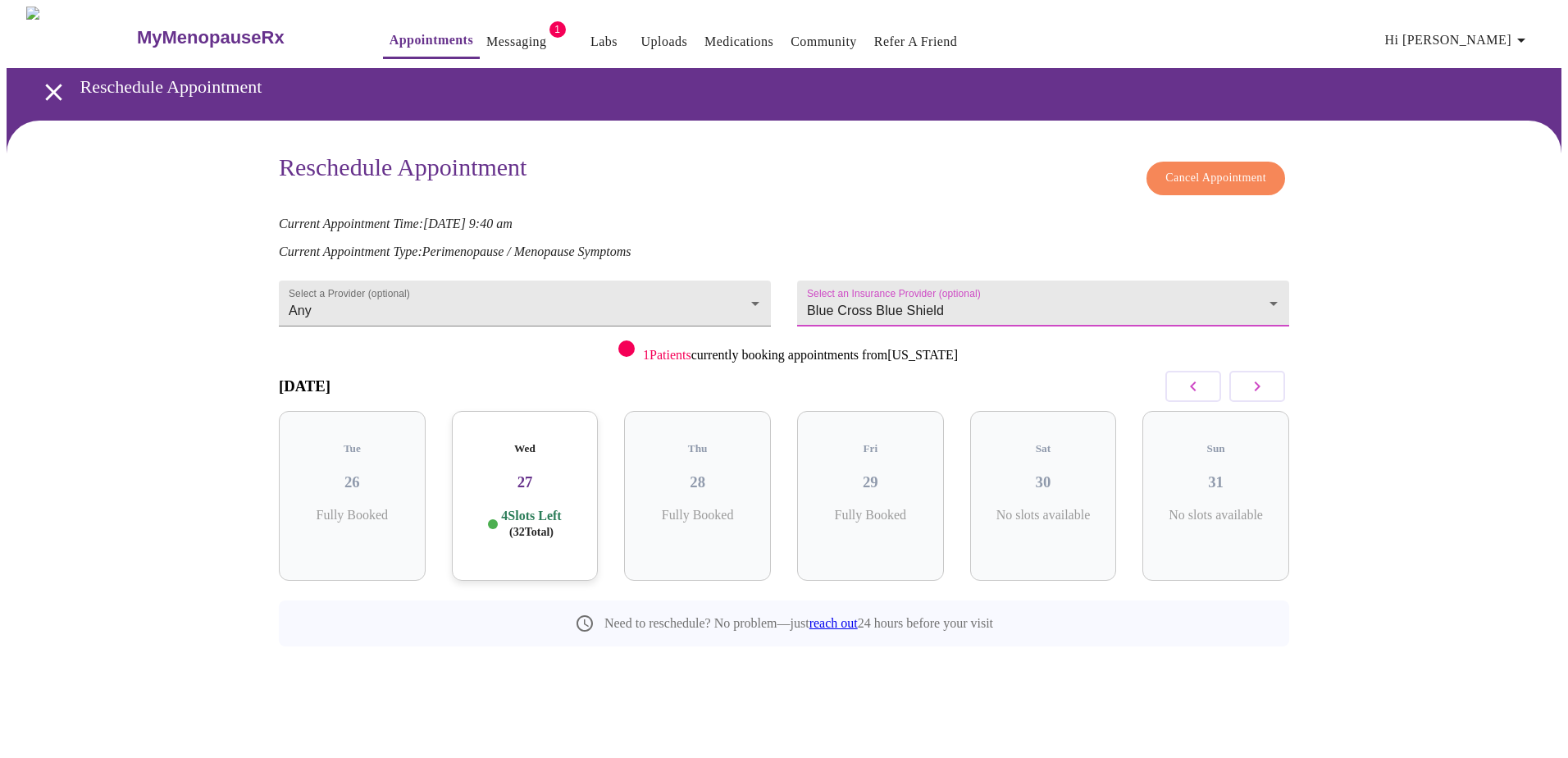
click at [542, 486] on div "Wed 27 4 Slots Left ( 32 Total)" at bounding box center [525, 495] width 147 height 170
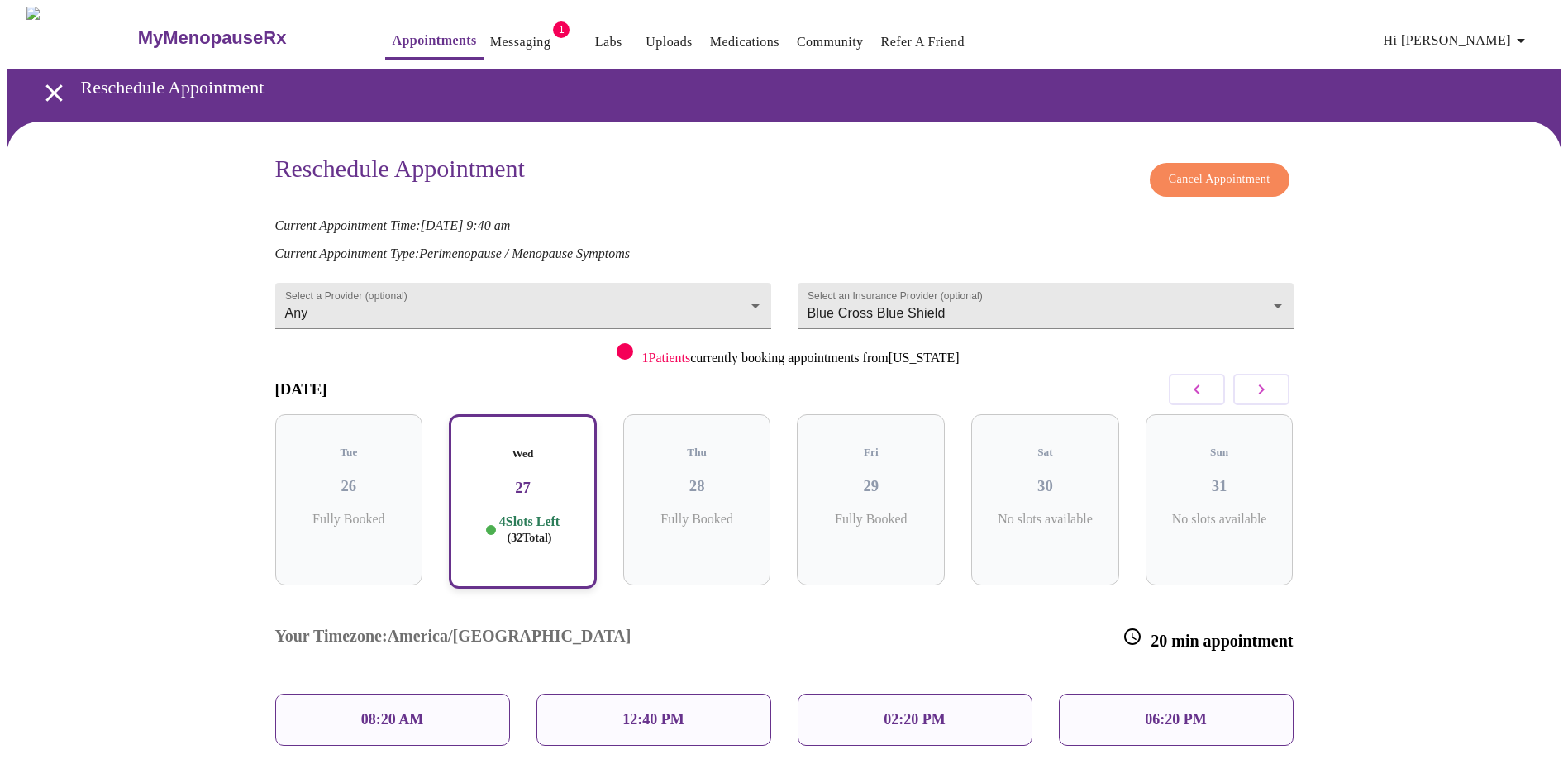
click at [443, 693] on div "08:20 AM" at bounding box center [392, 719] width 234 height 52
click at [463, 693] on div "08:20 AM" at bounding box center [392, 719] width 234 height 52
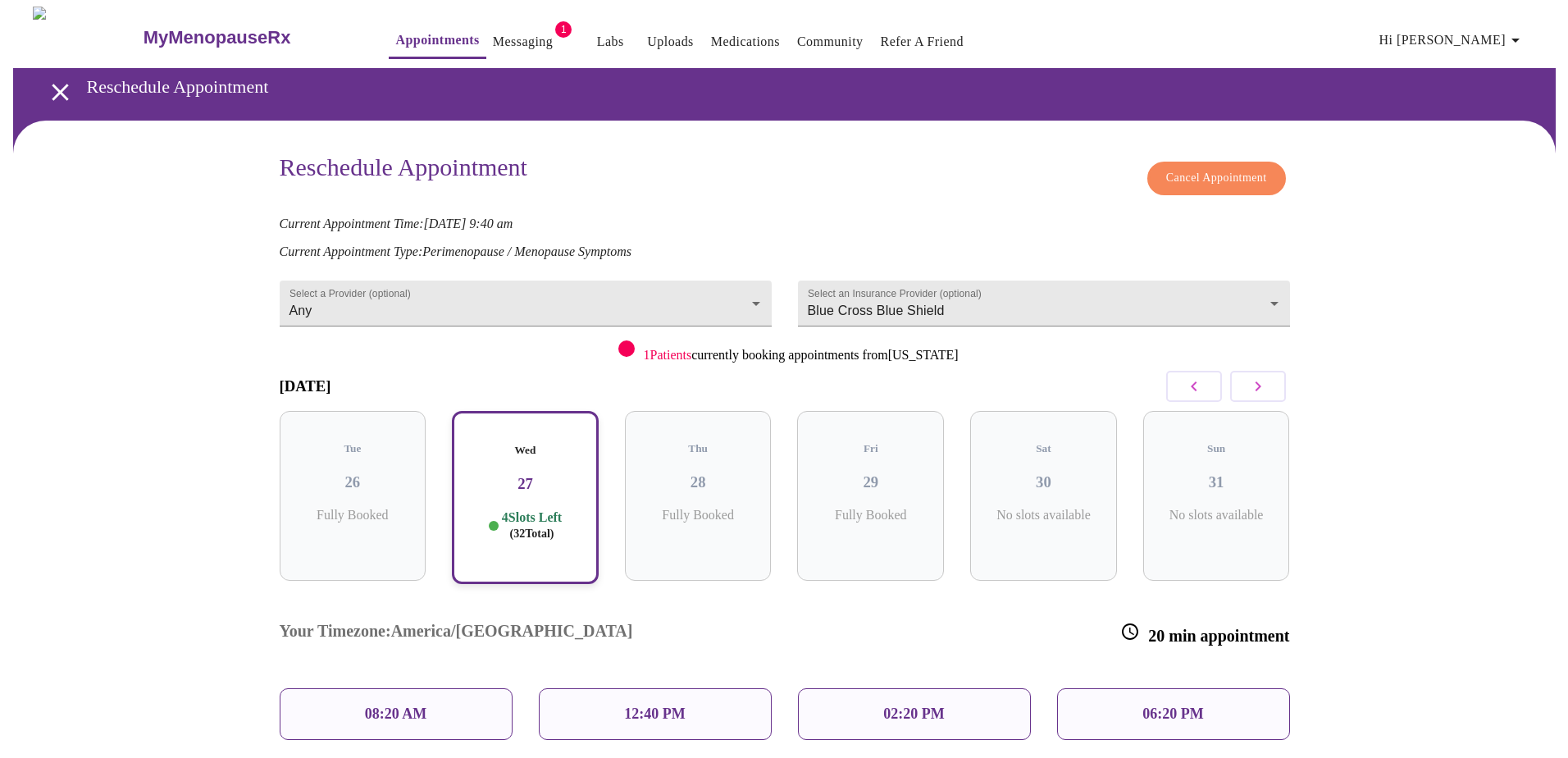
scroll to position [132, 0]
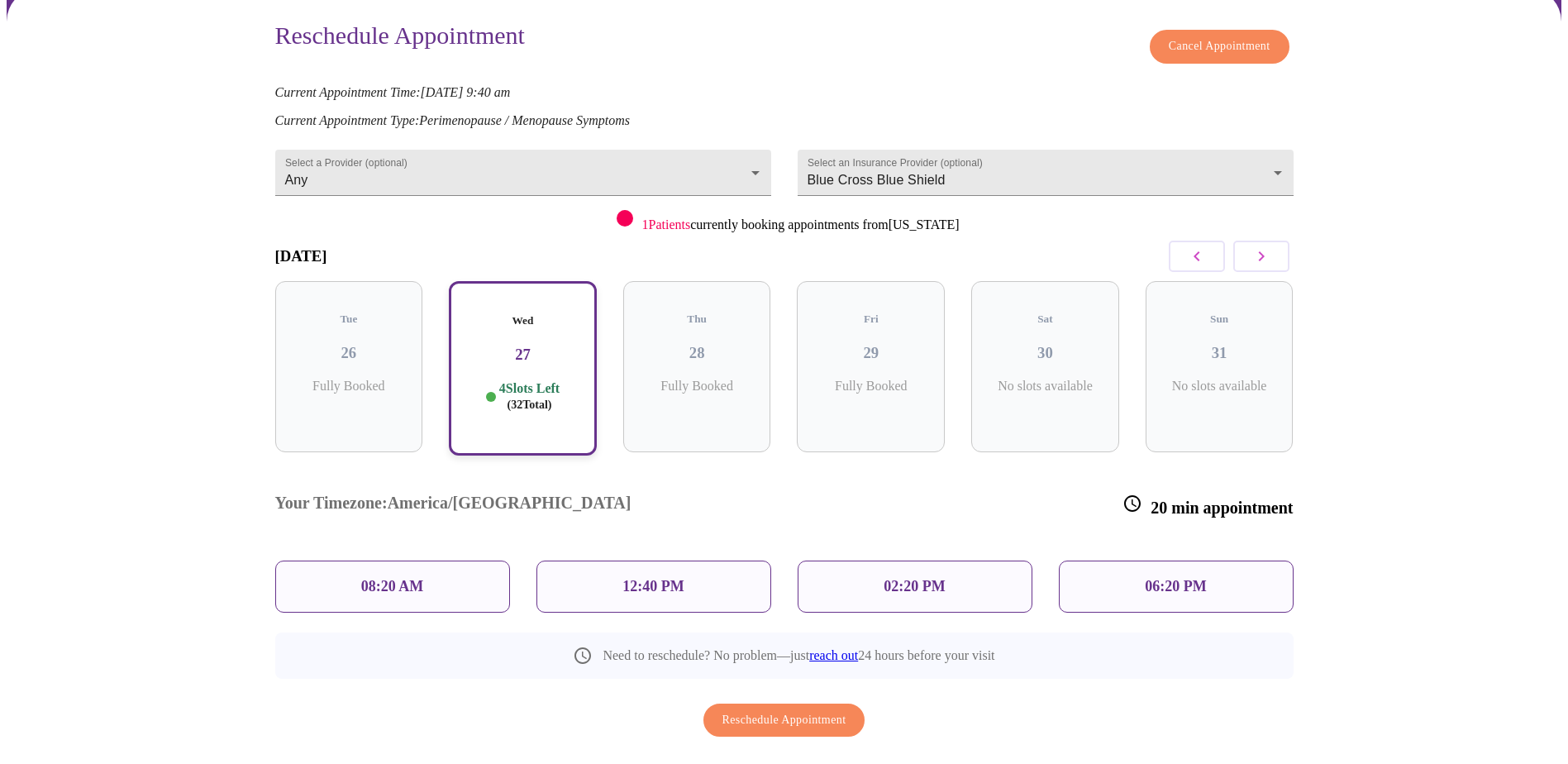
click at [455, 560] on div "08:20 AM" at bounding box center [392, 586] width 234 height 52
click at [808, 710] on span "Reschedule Appointment" at bounding box center [784, 720] width 124 height 20
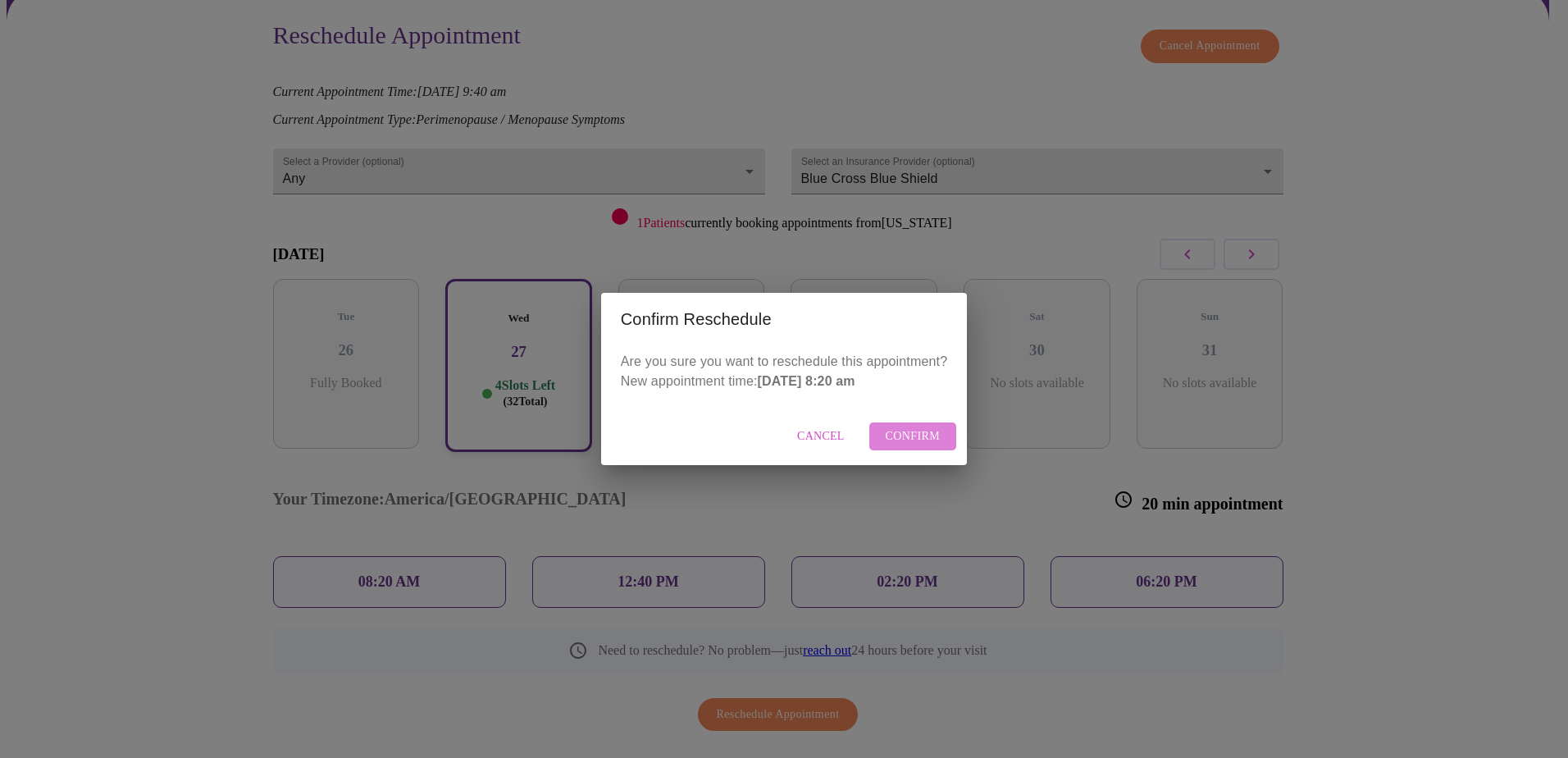
click at [923, 436] on span "Confirm" at bounding box center [912, 437] width 55 height 20
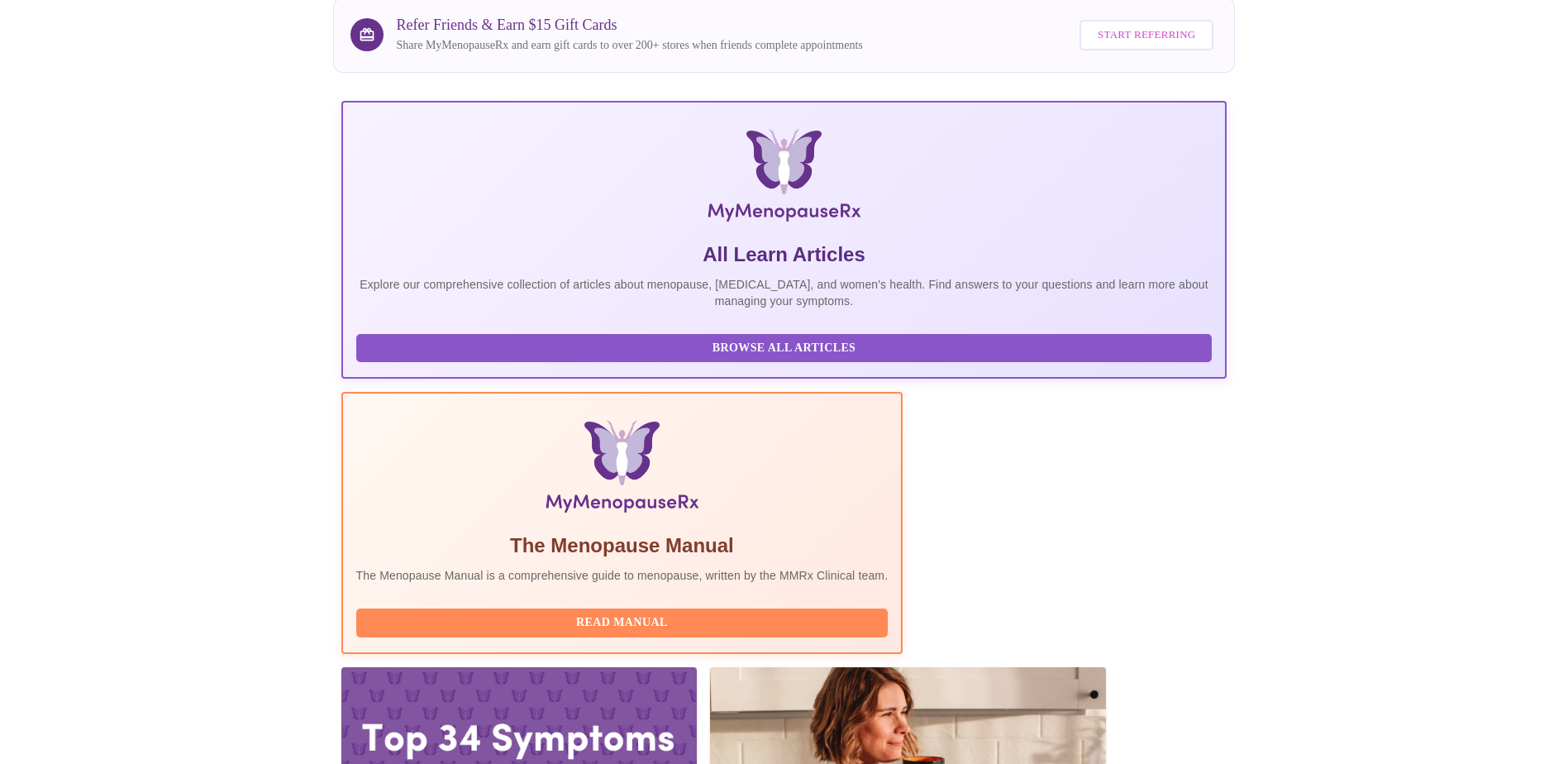
scroll to position [141, 0]
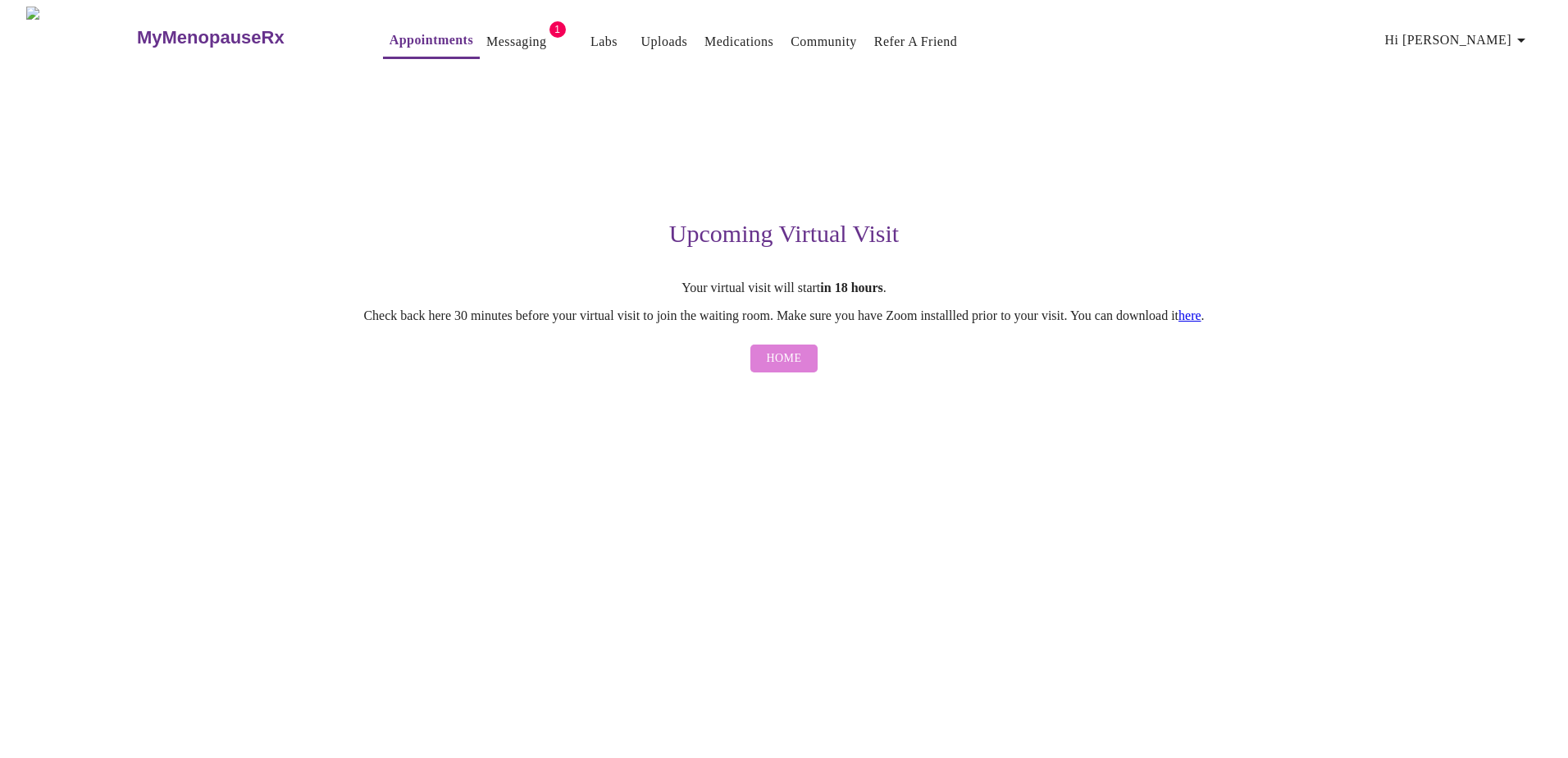
click at [794, 369] on span "Home" at bounding box center [784, 358] width 35 height 20
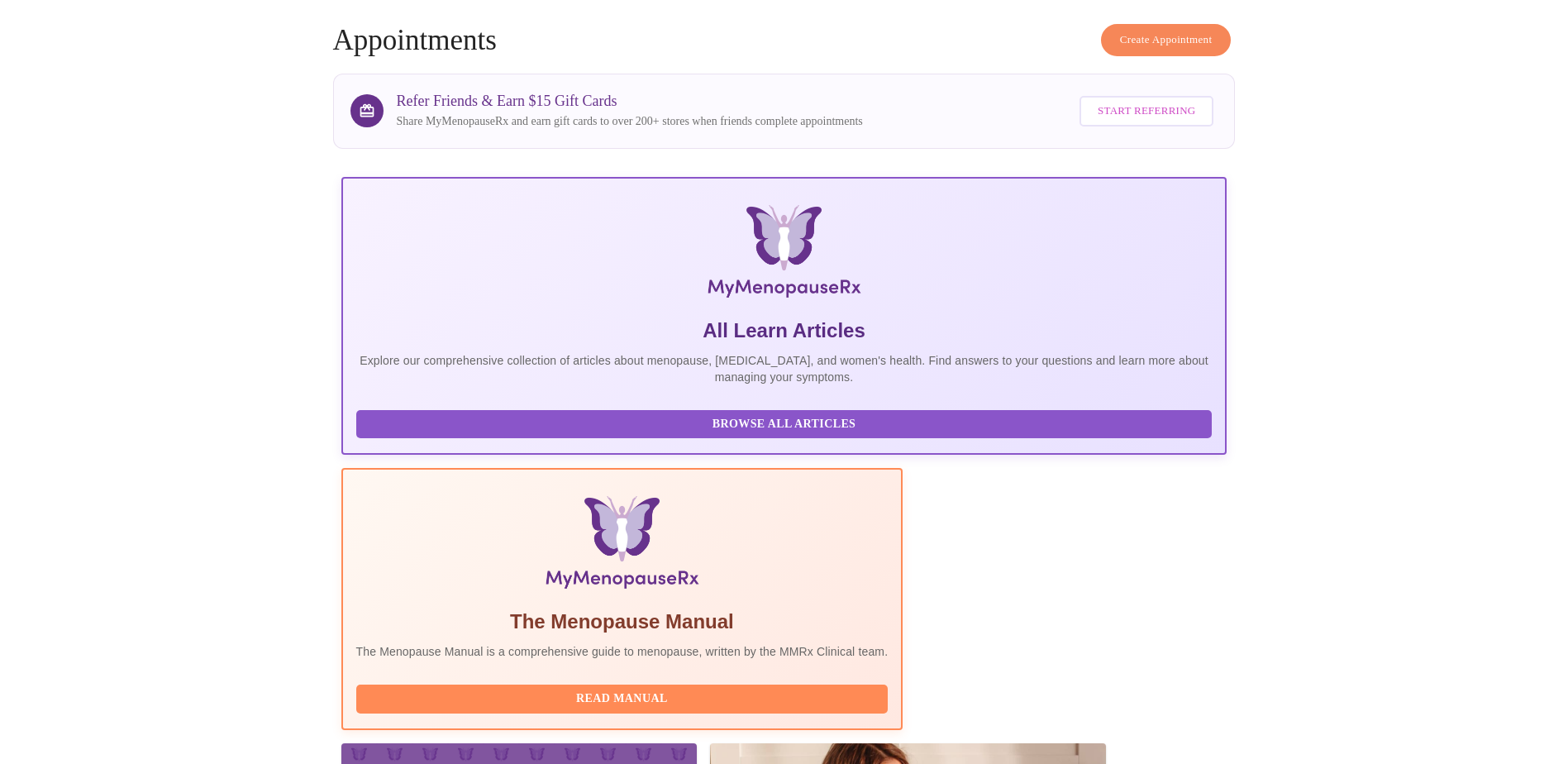
scroll to position [141, 0]
